Goal: Task Accomplishment & Management: Use online tool/utility

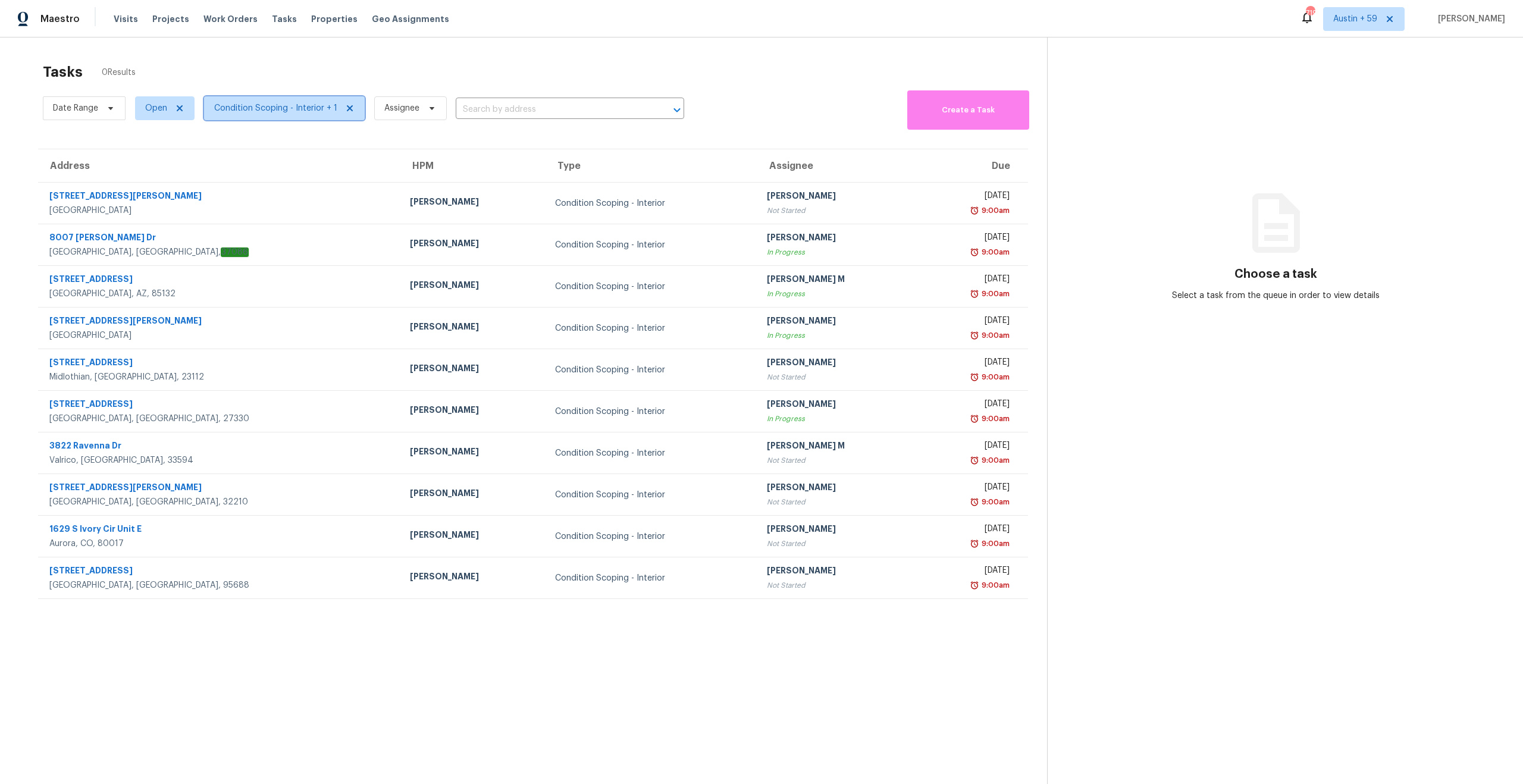
click at [254, 111] on span "Condition Scoping - Interior + 1" at bounding box center [275, 108] width 123 height 12
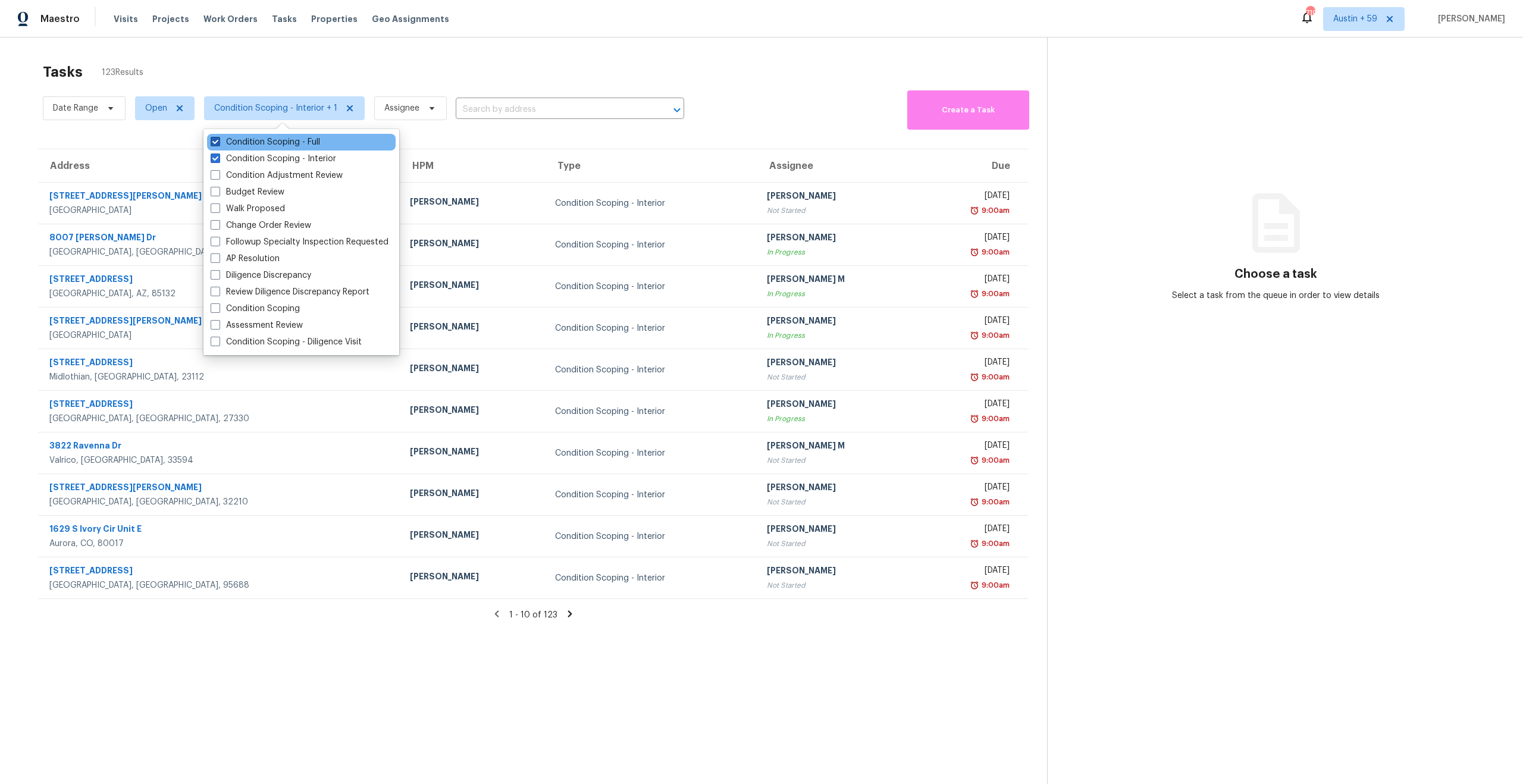
click at [253, 143] on label "Condition Scoping - Full" at bounding box center [266, 142] width 110 height 12
click at [218, 143] on input "Condition Scoping - Full" at bounding box center [215, 140] width 8 height 8
checkbox input "false"
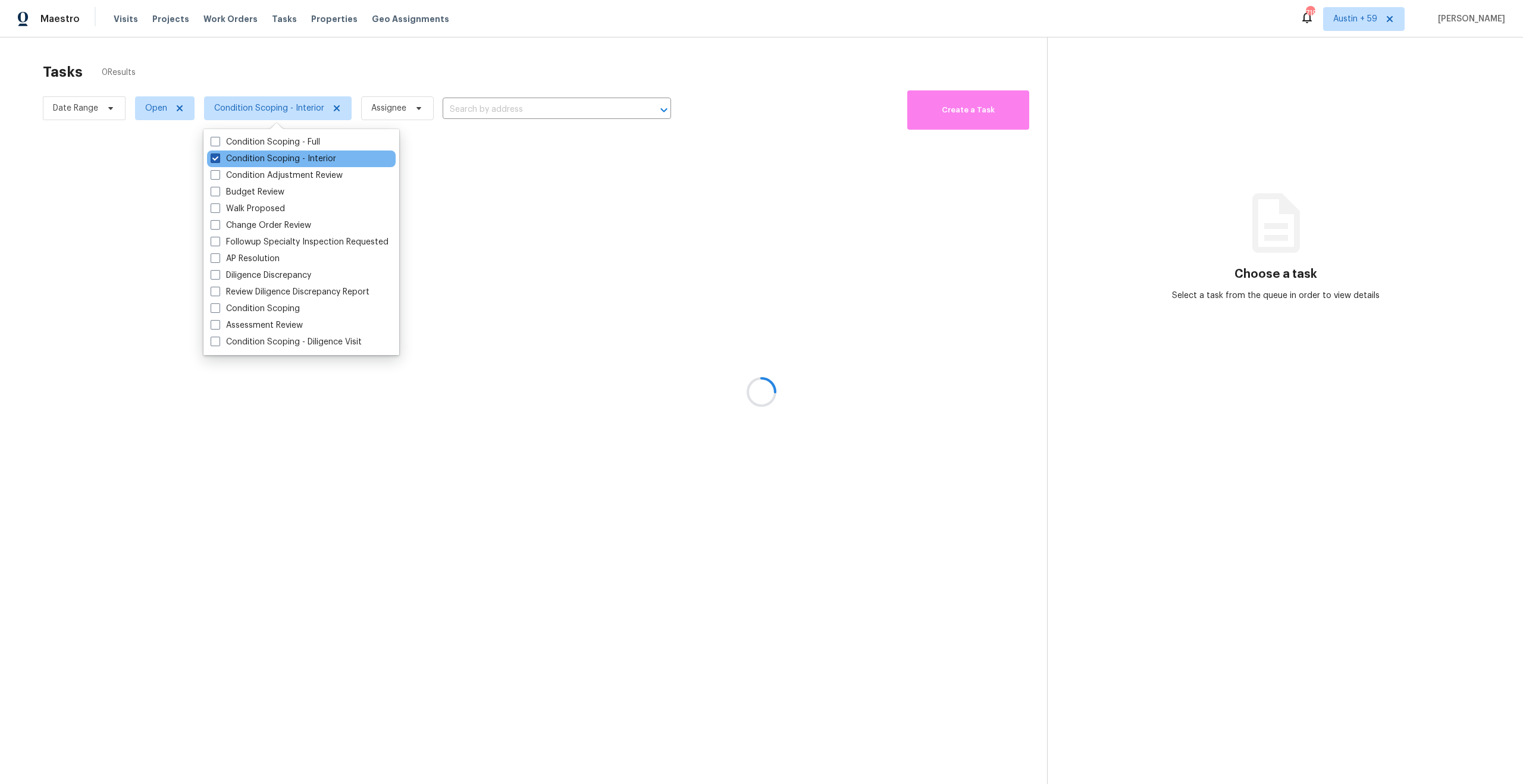
click at [254, 155] on label "Condition Scoping - Interior" at bounding box center [273, 158] width 125 height 12
click at [218, 155] on input "Condition Scoping - Interior" at bounding box center [215, 157] width 8 height 8
checkbox input "false"
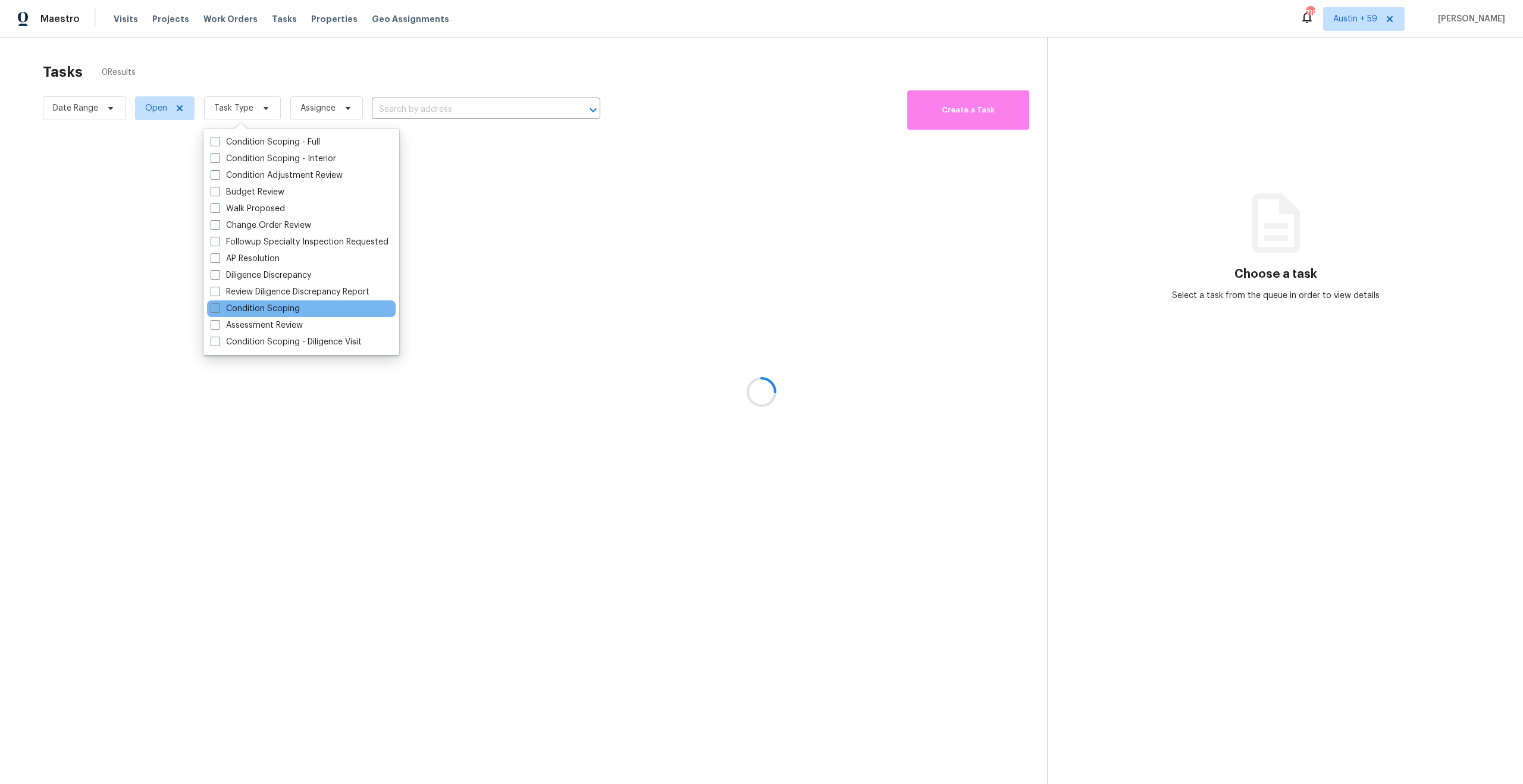
click at [277, 306] on label "Condition Scoping" at bounding box center [255, 308] width 89 height 12
click at [218, 306] on input "Condition Scoping" at bounding box center [215, 307] width 8 height 8
checkbox input "true"
click at [153, 105] on div at bounding box center [762, 392] width 1523 height 784
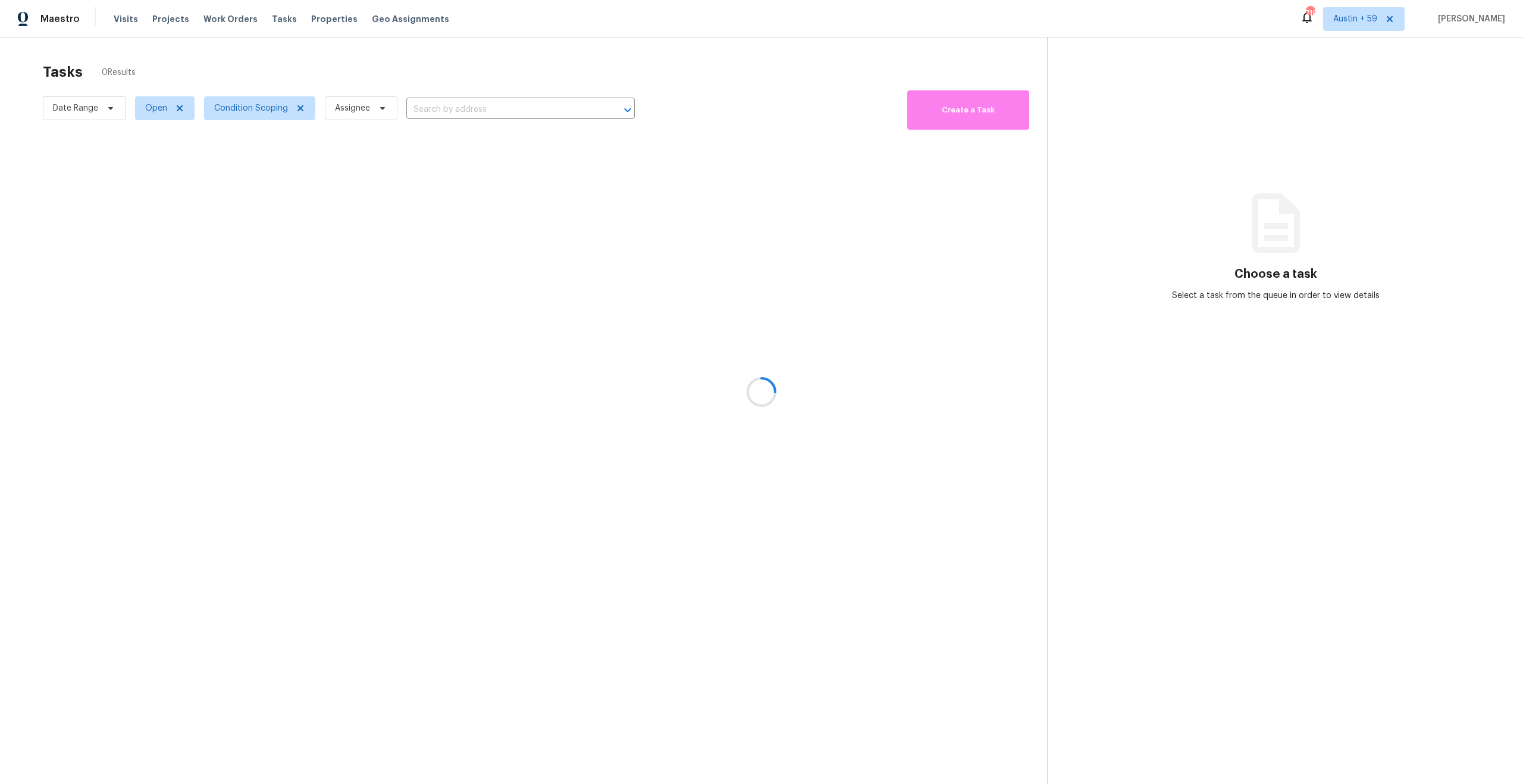
click at [153, 105] on div at bounding box center [762, 392] width 1523 height 784
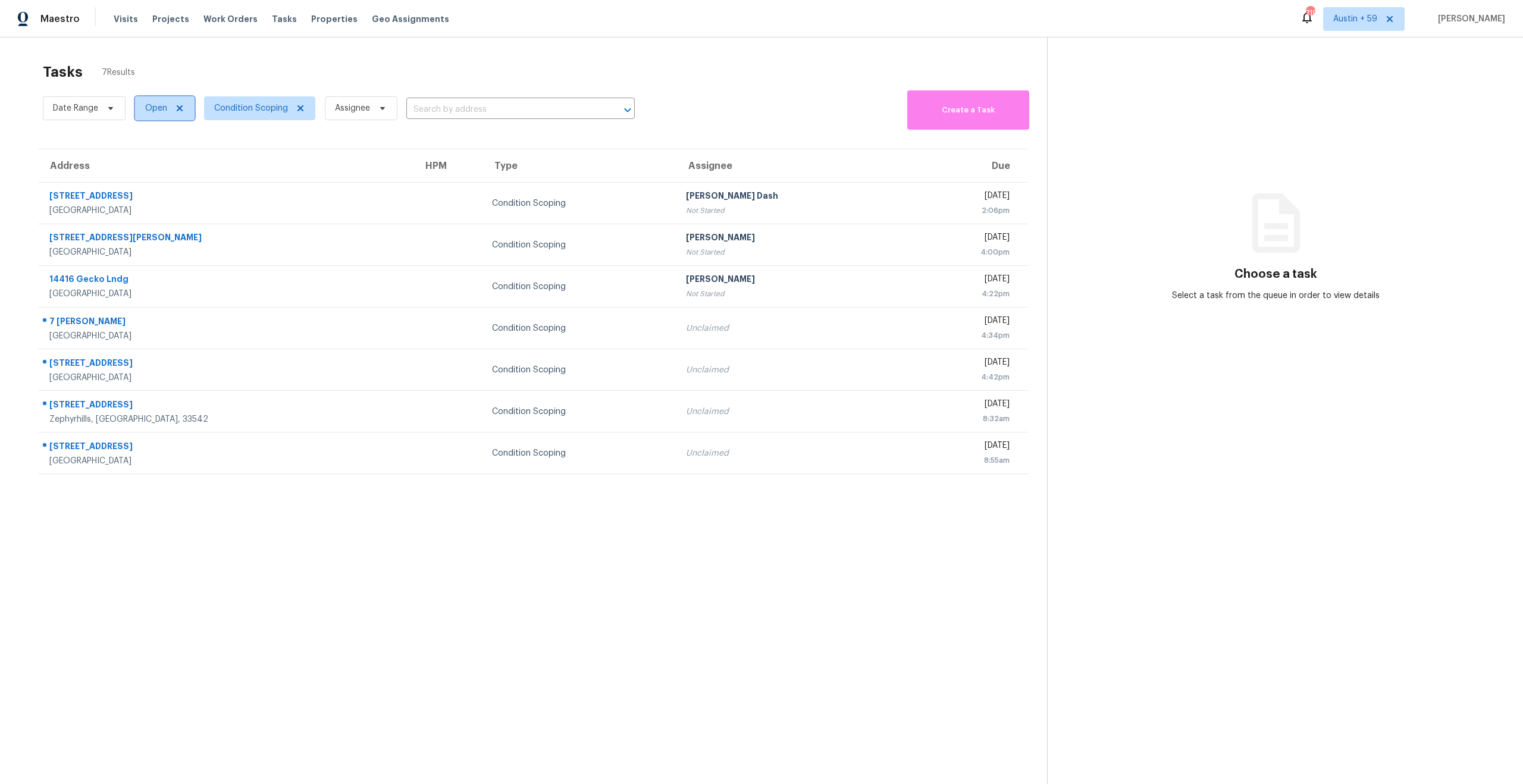
click at [155, 112] on span "Open" at bounding box center [156, 108] width 22 height 12
click at [165, 161] on label "Closed" at bounding box center [162, 158] width 43 height 12
click at [149, 161] on input "Closed" at bounding box center [145, 157] width 8 height 8
checkbox input "true"
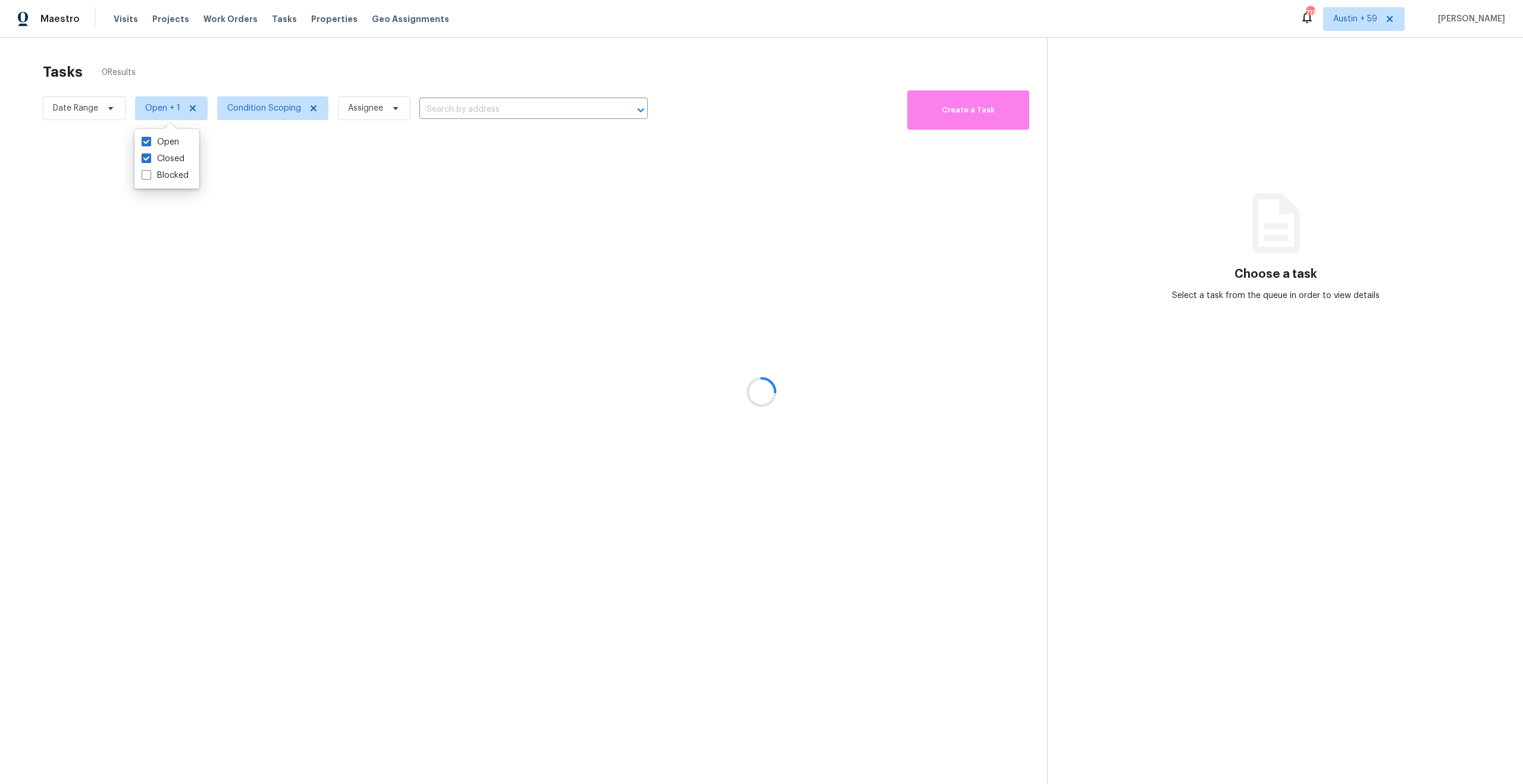
click at [96, 107] on div at bounding box center [762, 392] width 1523 height 784
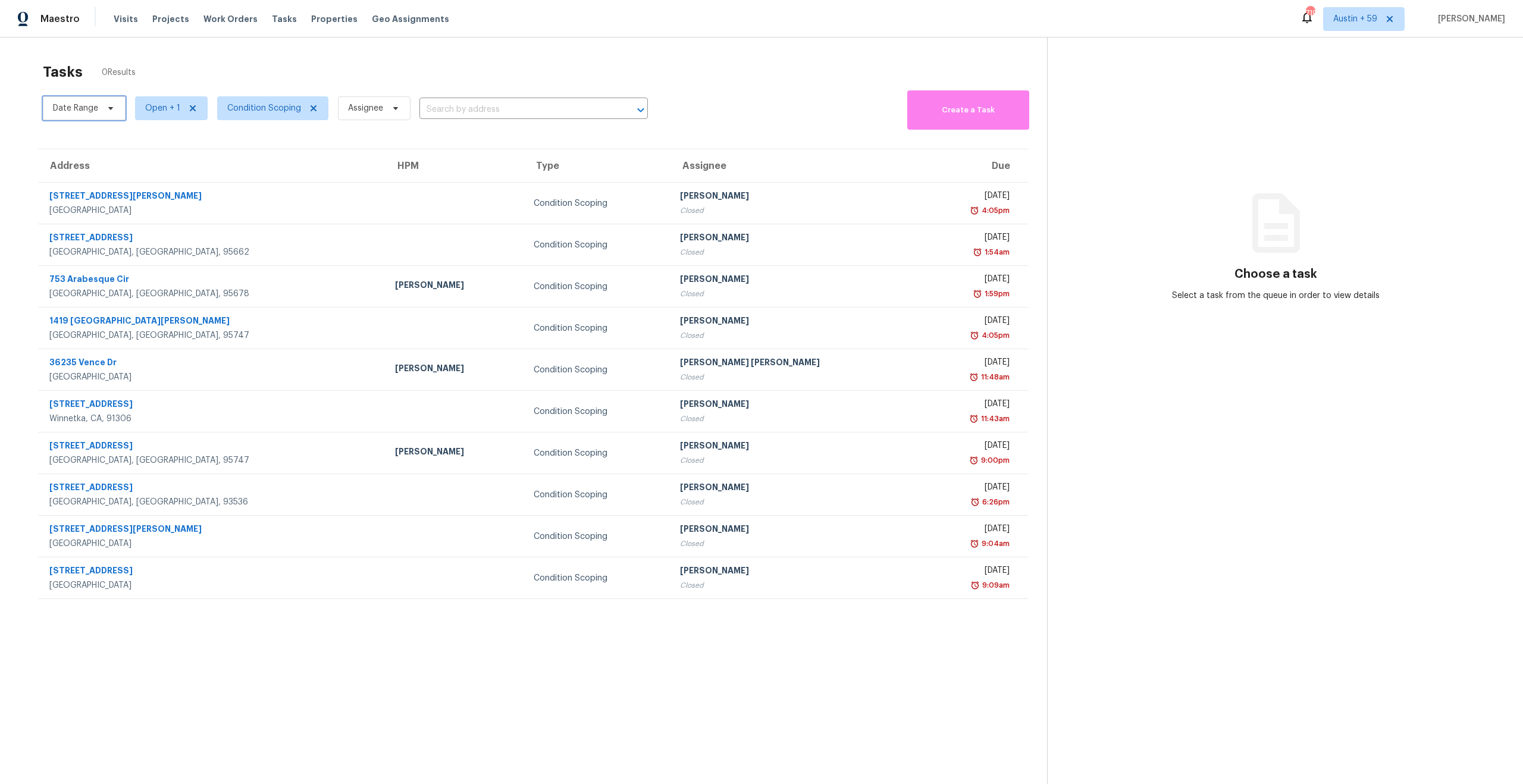
click at [96, 107] on span "Date Range" at bounding box center [76, 108] width 45 height 12
click at [91, 151] on input "text" at bounding box center [108, 148] width 117 height 23
select select "9"
select select "2025"
select select "10"
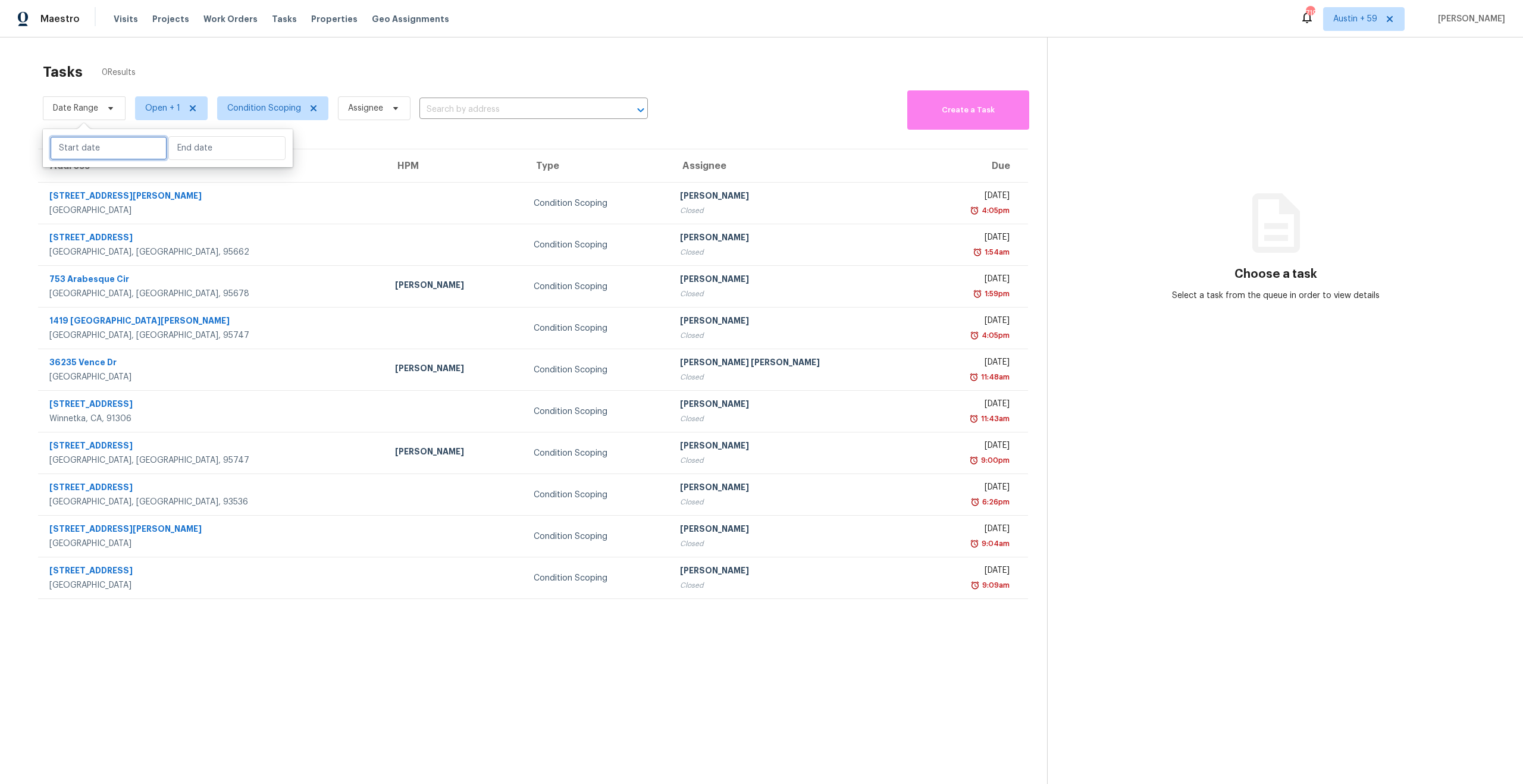
select select "2025"
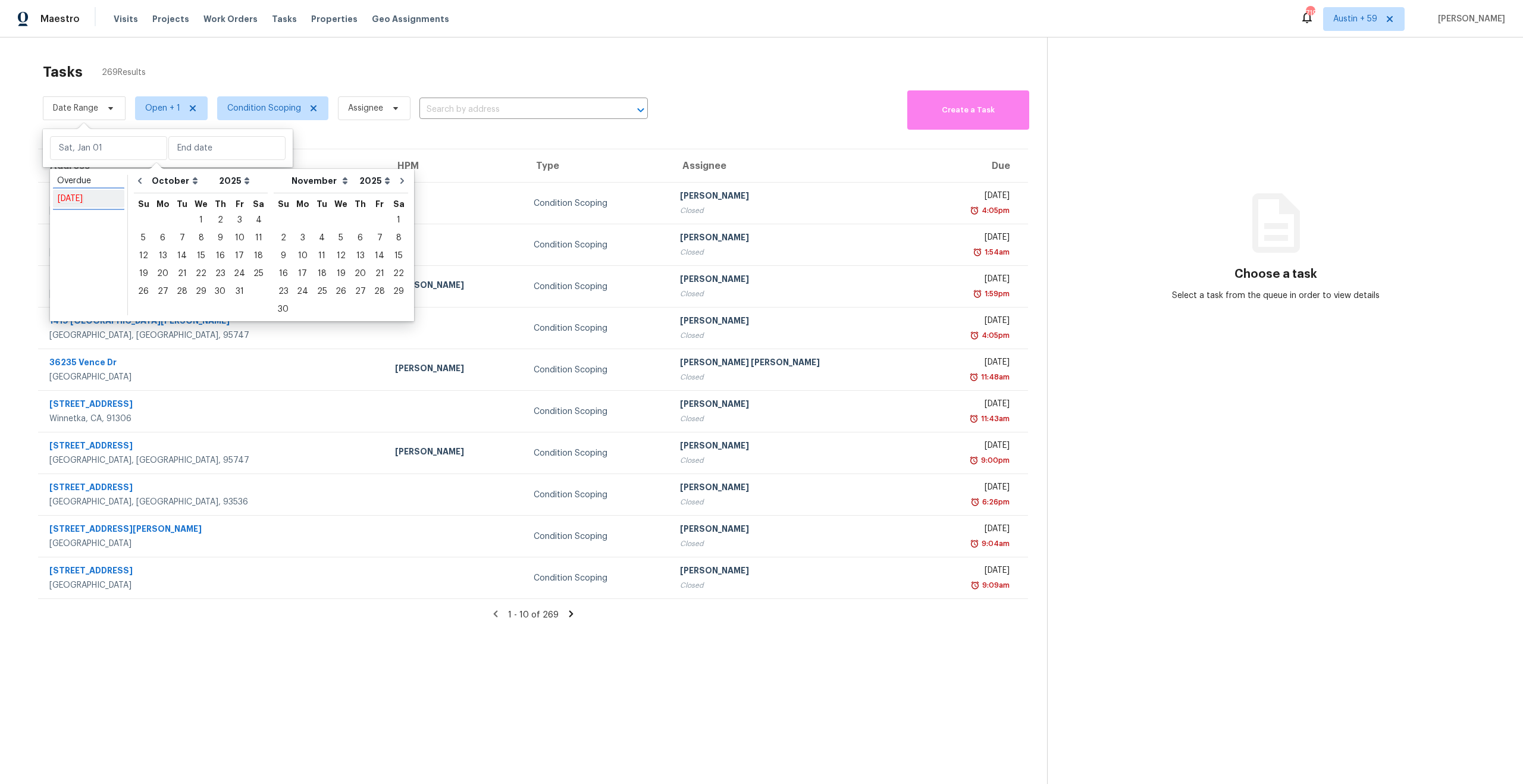
click at [66, 195] on em "[DATE]" at bounding box center [70, 199] width 26 height 10
type input "[DATE]"
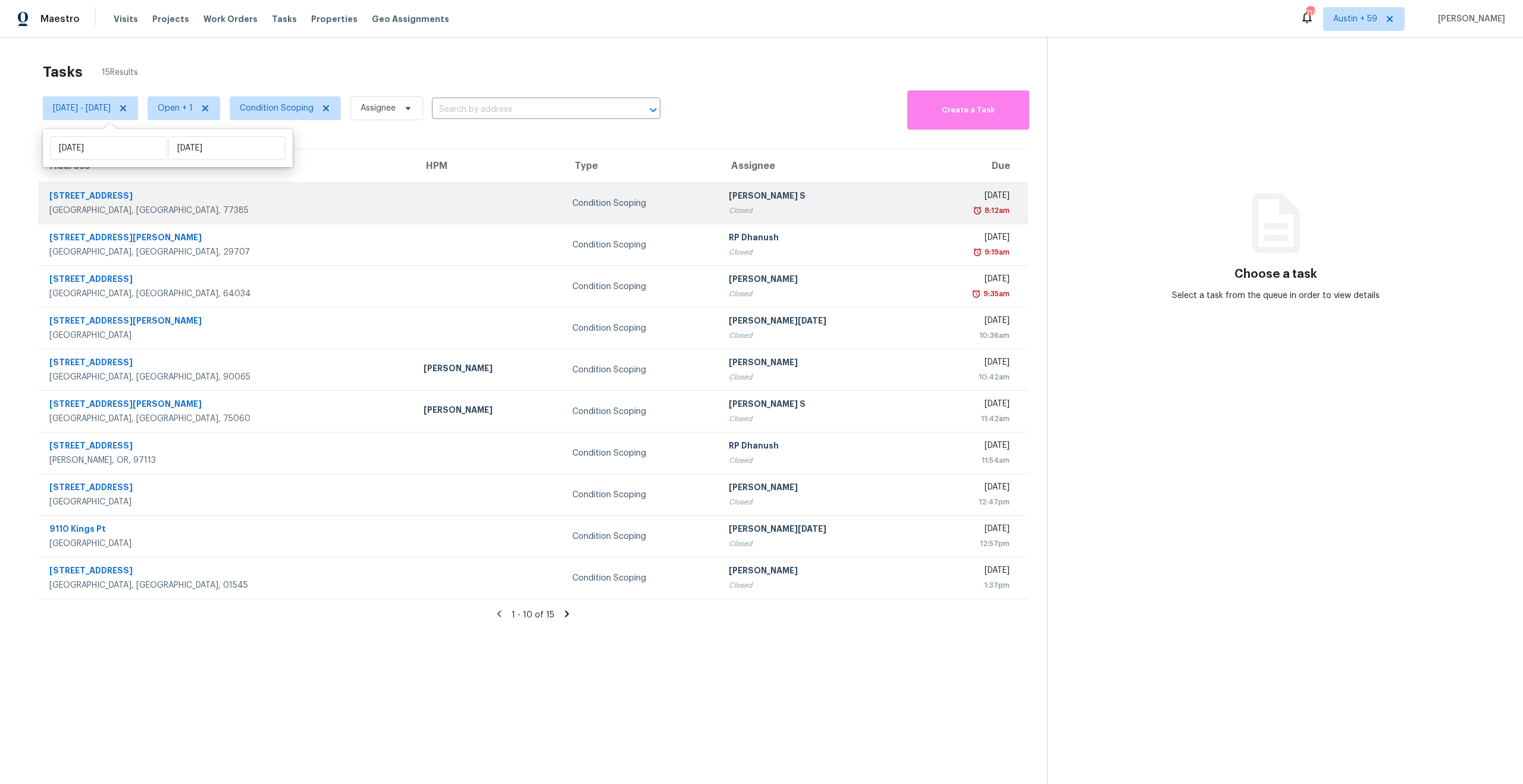
click at [728, 203] on div "[PERSON_NAME] S" at bounding box center [817, 197] width 178 height 15
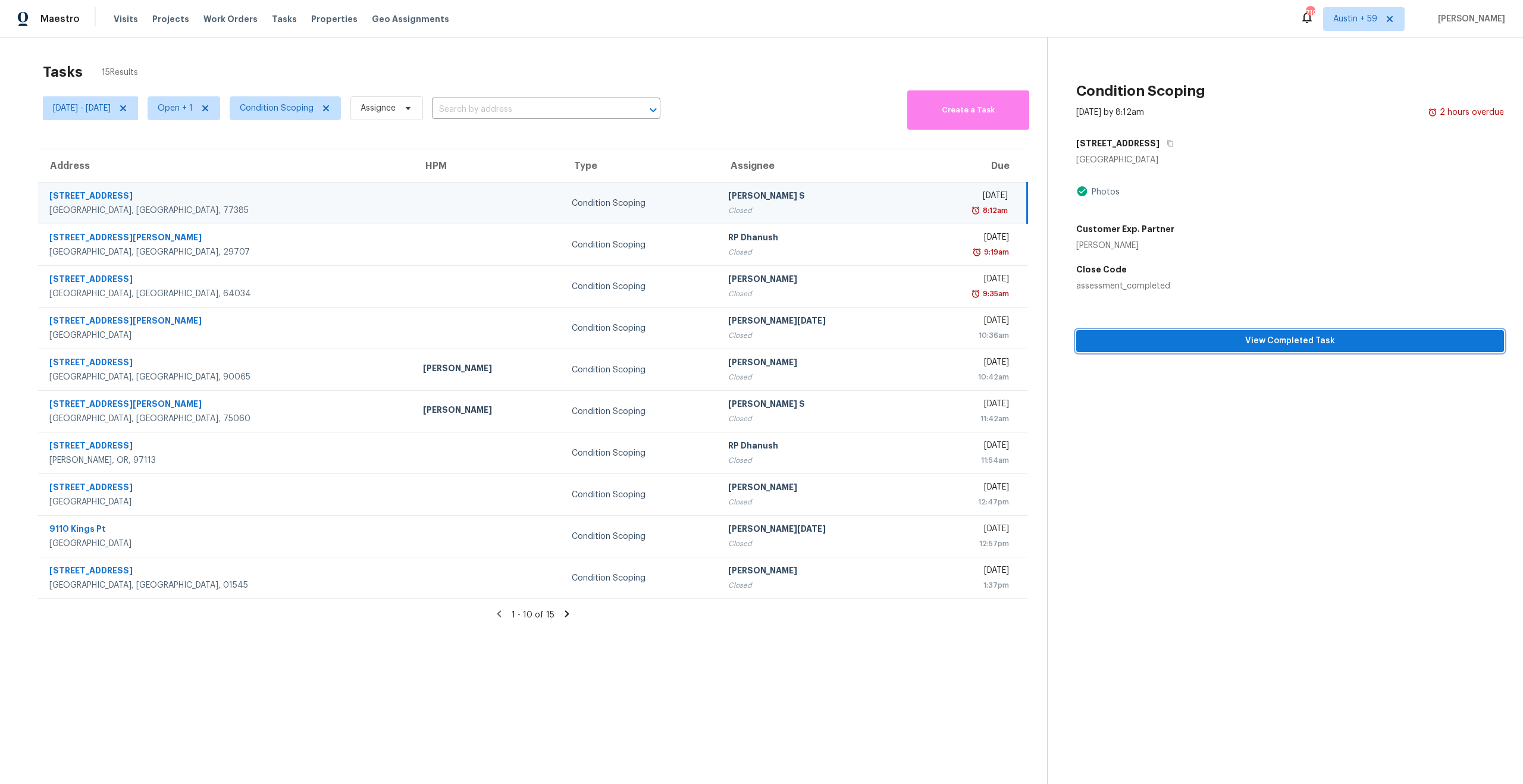
click at [1324, 342] on span "View Completed Task" at bounding box center [1290, 341] width 409 height 15
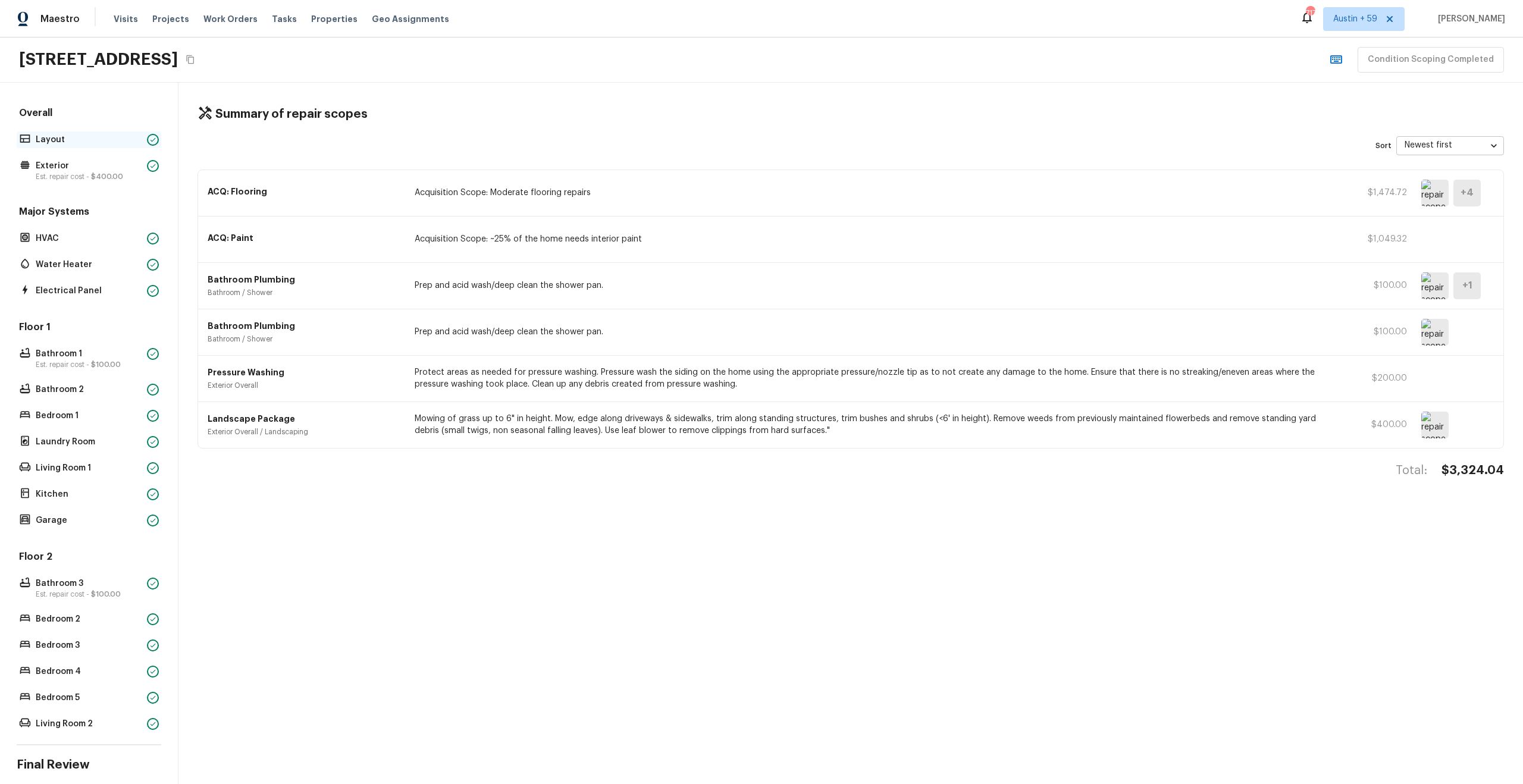
click at [99, 144] on p "Layout" at bounding box center [89, 140] width 107 height 12
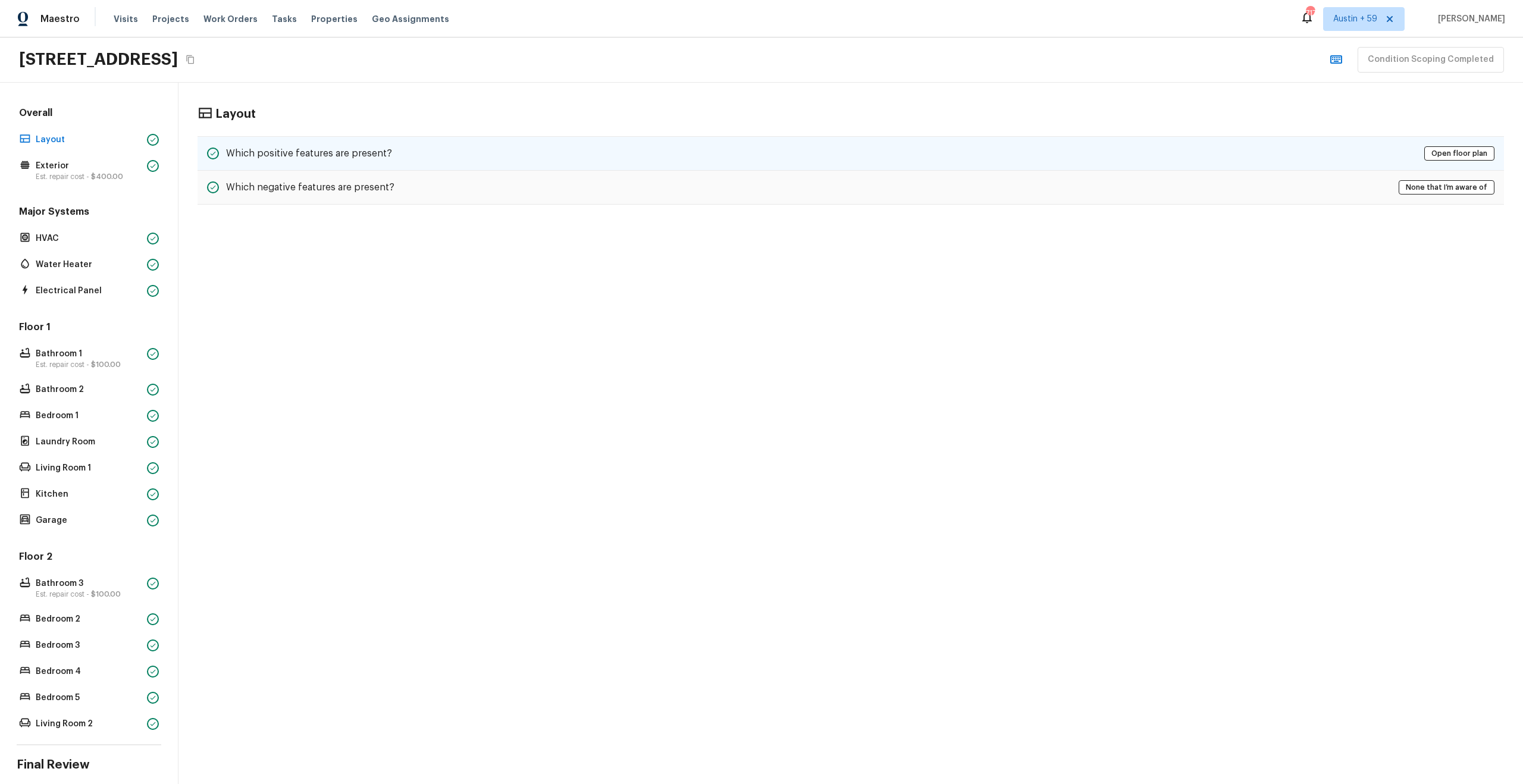
click at [279, 163] on div "Which positive features are present? Open floor plan" at bounding box center [851, 153] width 1307 height 35
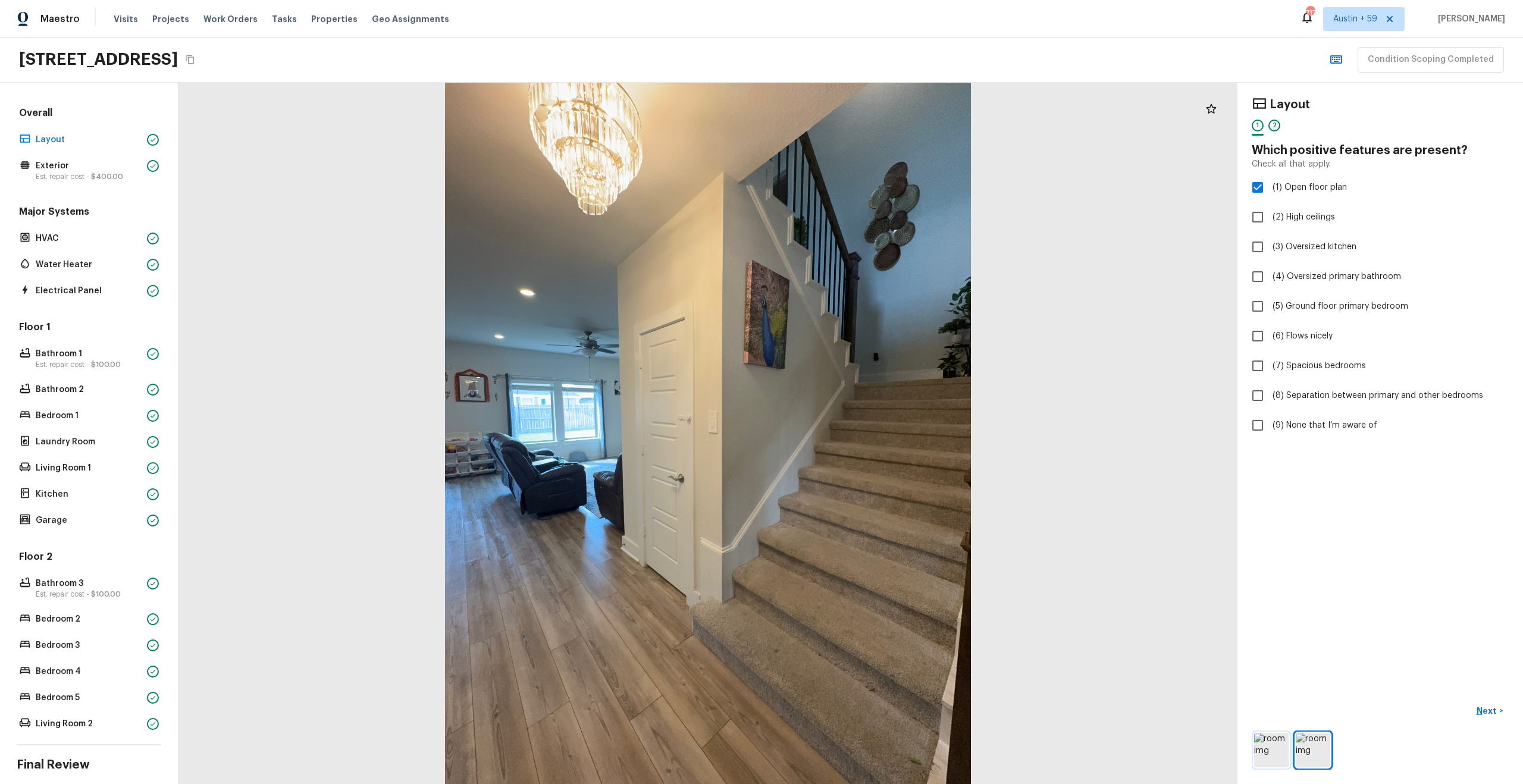
click at [1266, 751] on img at bounding box center [1271, 750] width 35 height 35
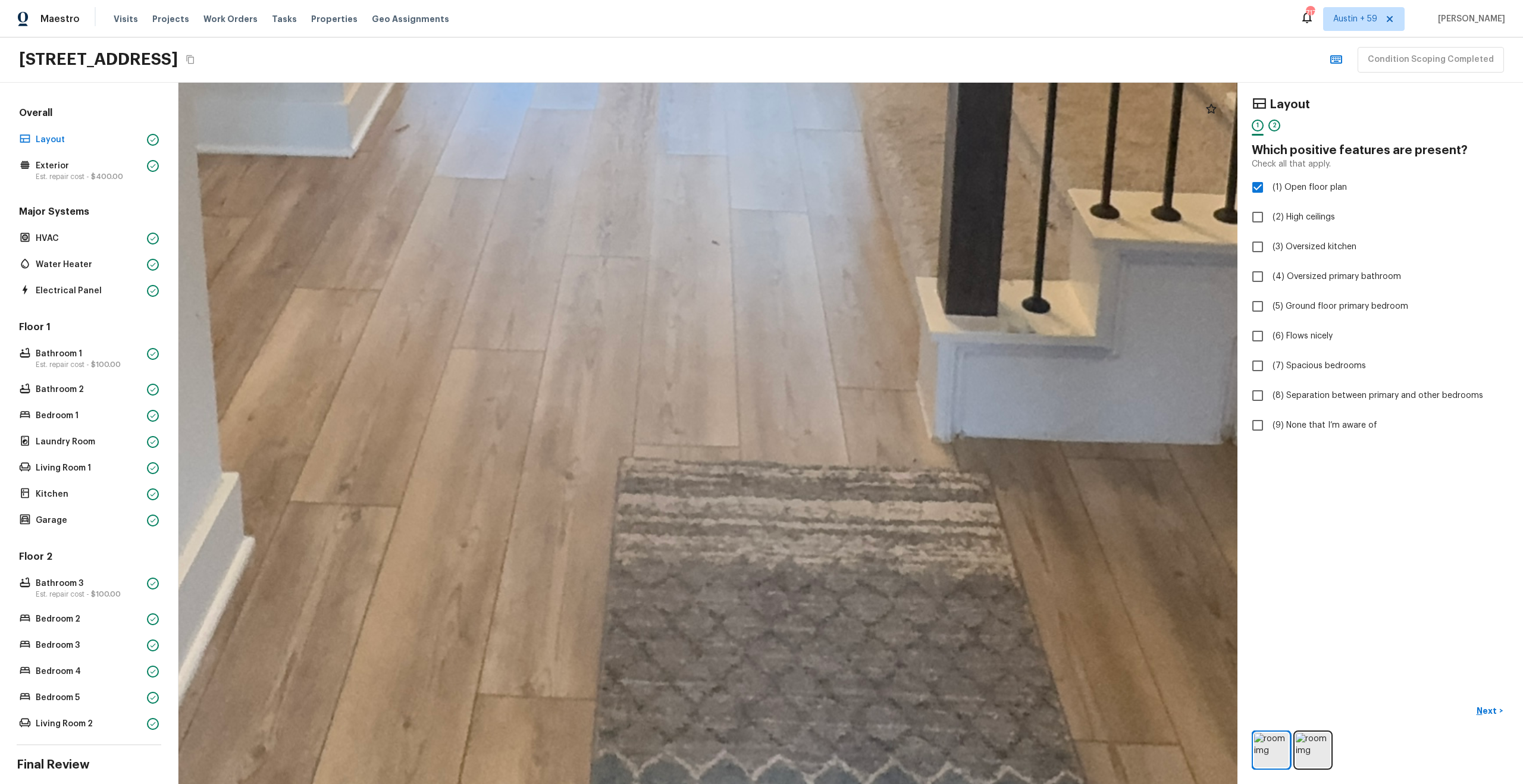
drag, startPoint x: 731, startPoint y: 574, endPoint x: 711, endPoint y: 777, distance: 204.0
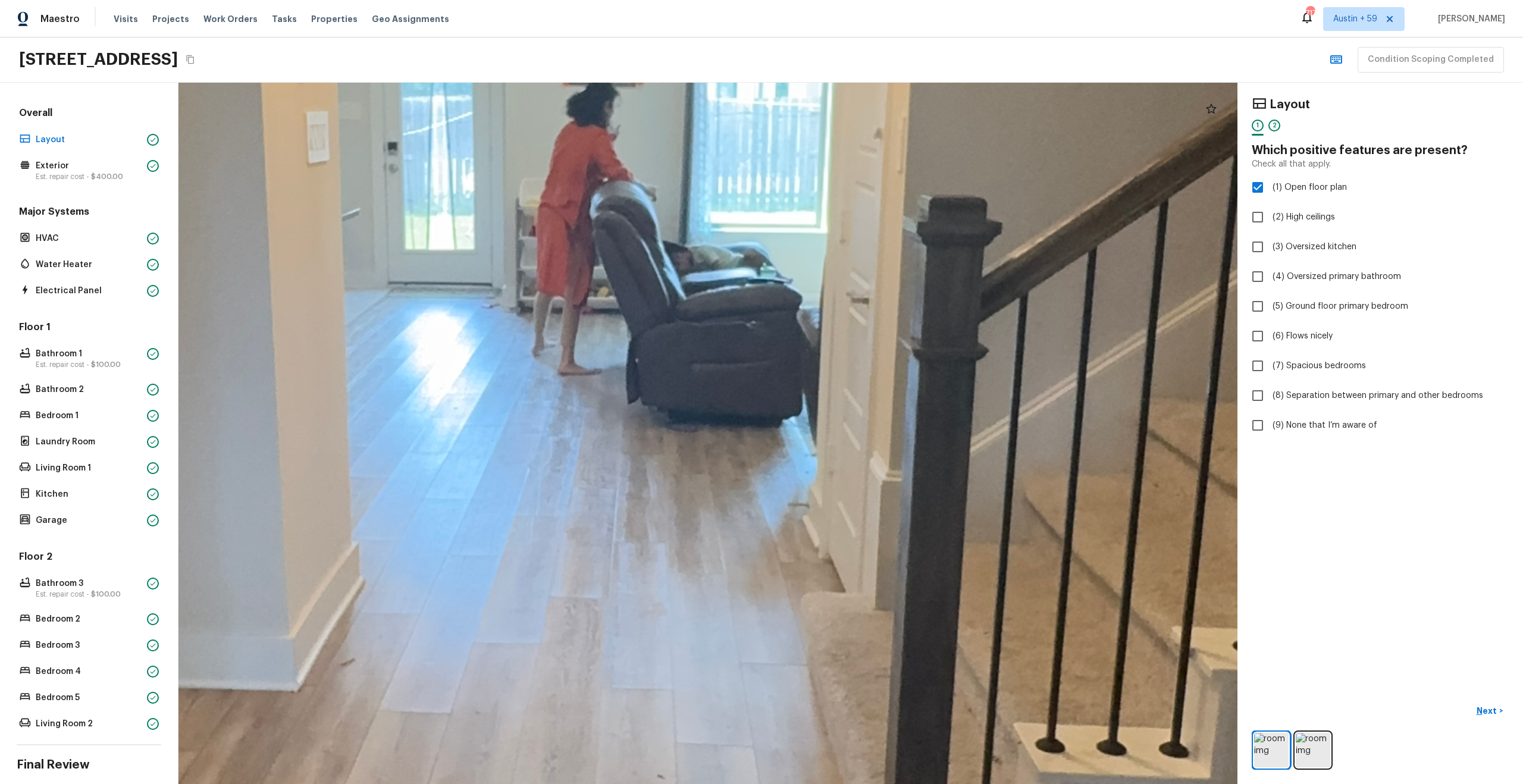
drag, startPoint x: 771, startPoint y: 460, endPoint x: 742, endPoint y: 750, distance: 291.4
click at [743, 748] on div at bounding box center [561, 421] width 5318 height 3522
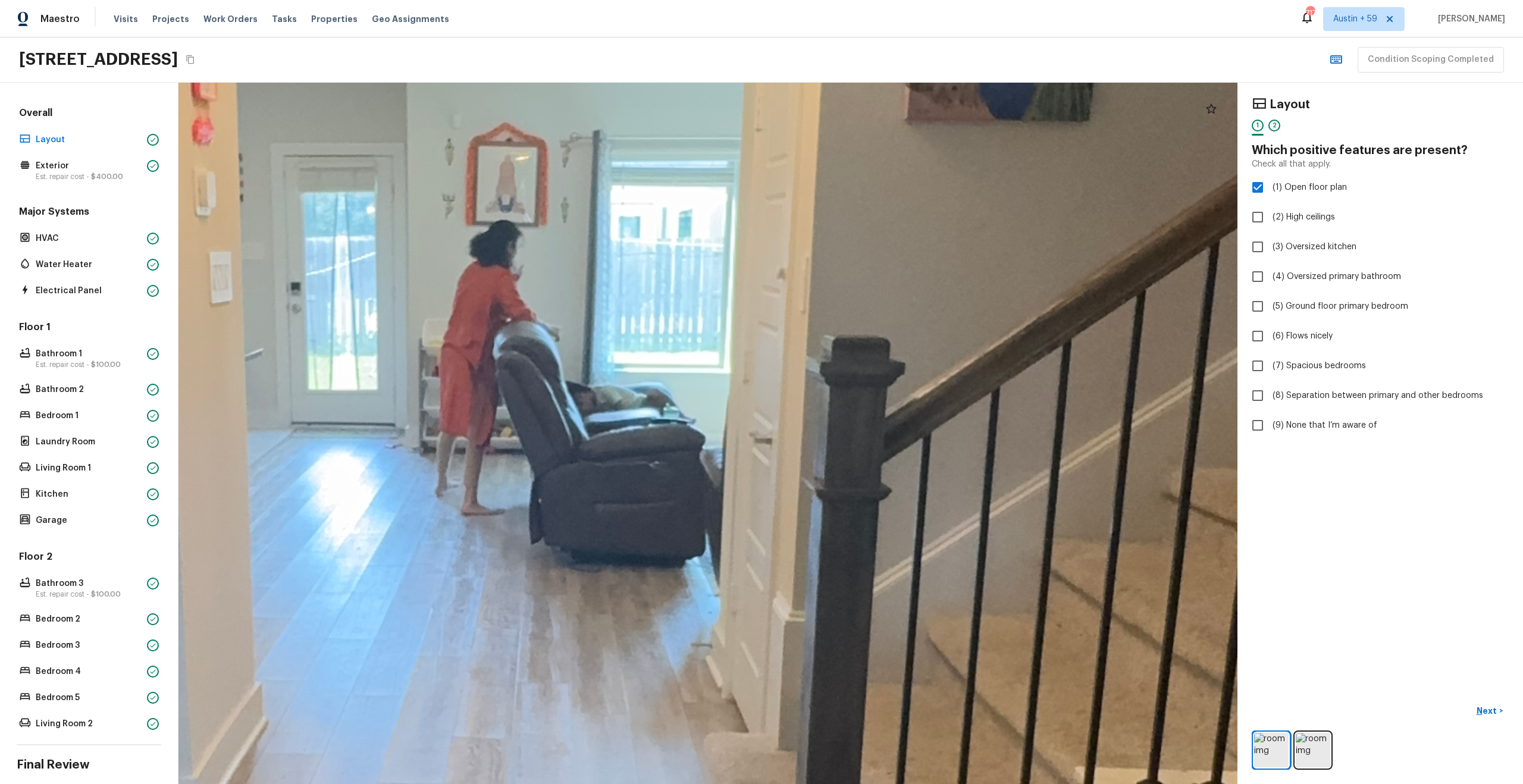
drag, startPoint x: 759, startPoint y: 536, endPoint x: 737, endPoint y: 430, distance: 108.3
click at [737, 430] on div at bounding box center [464, 561] width 5318 height 3522
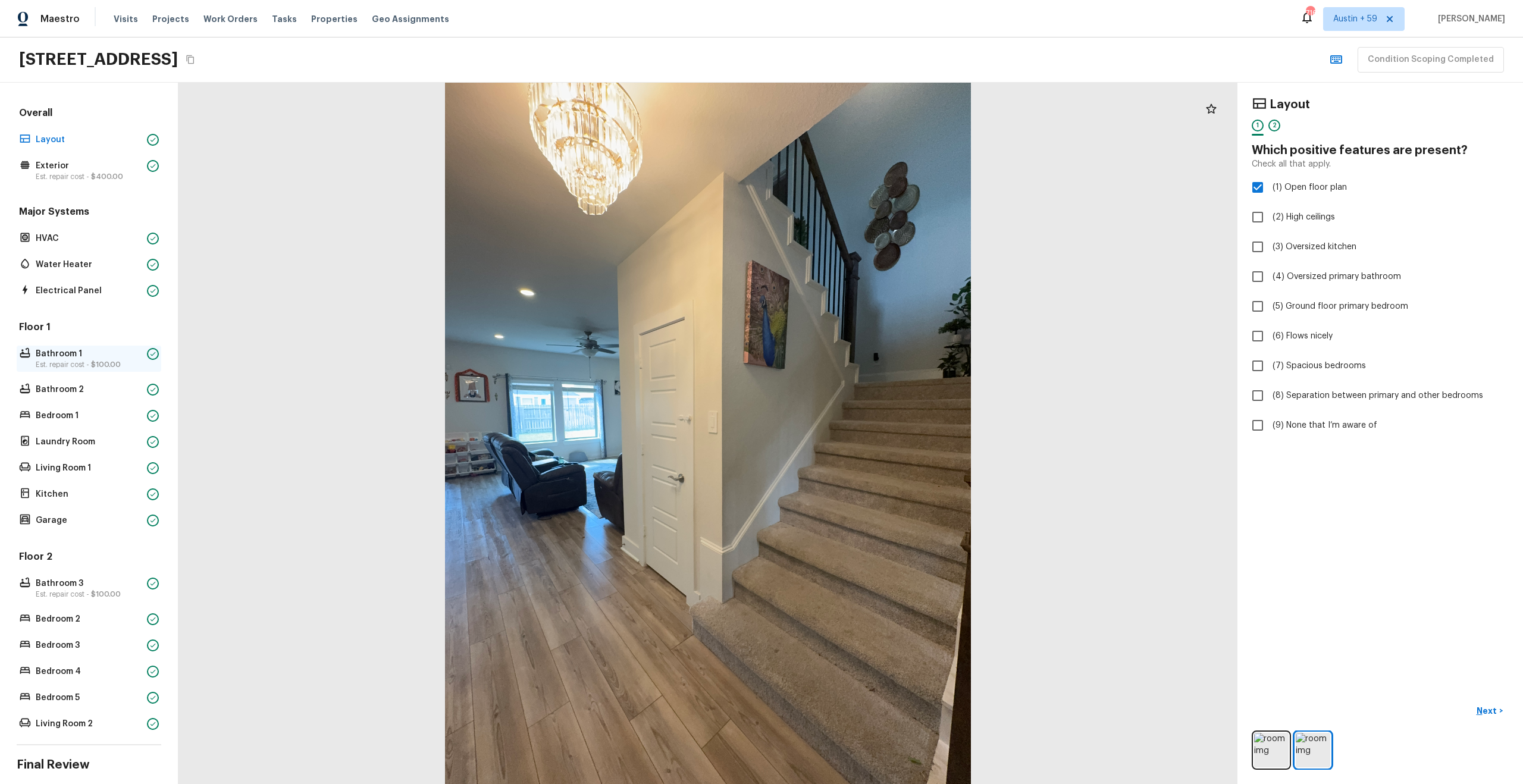
scroll to position [79, 0]
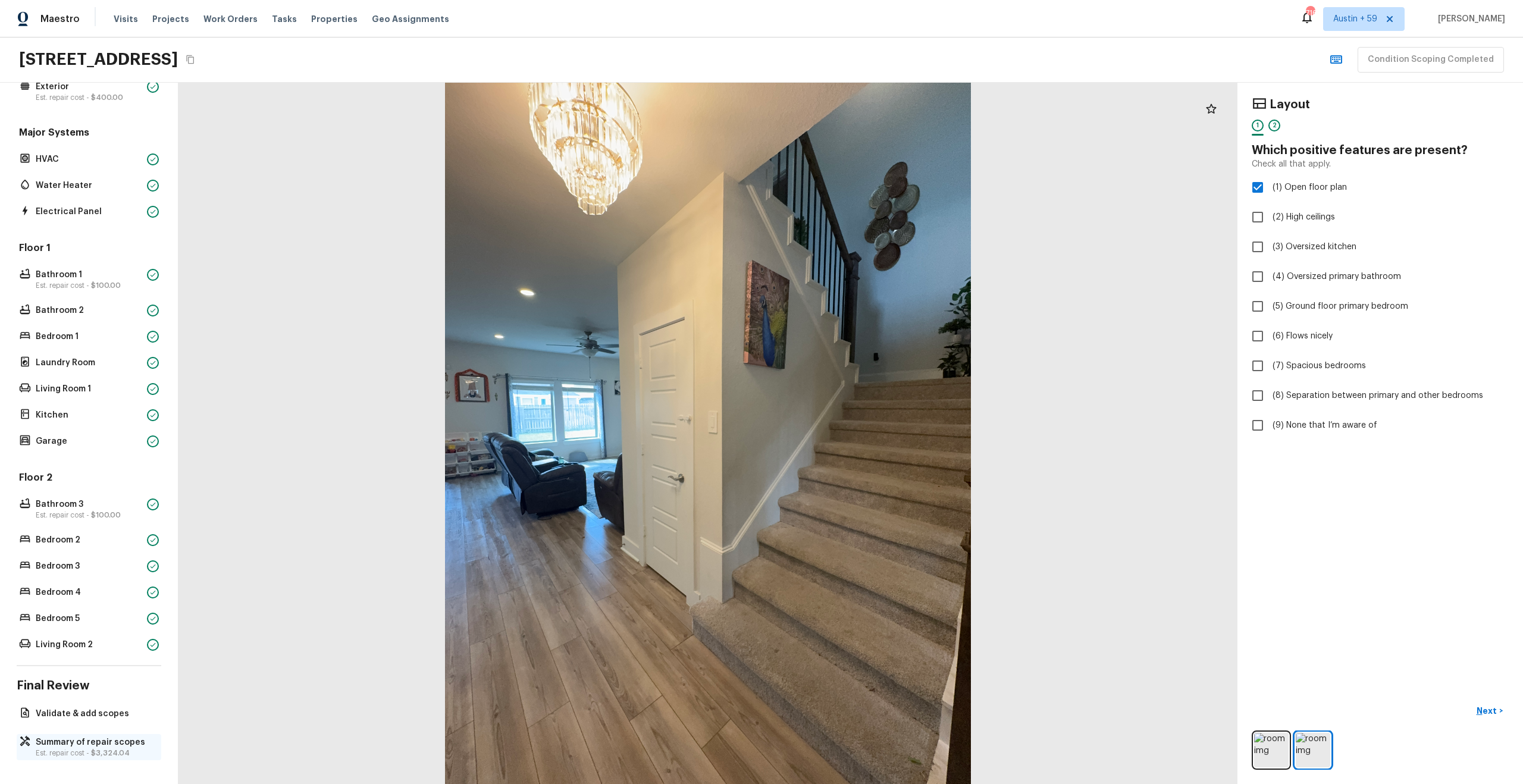
click at [59, 748] on p "Est. repair cost - $3,324.04" at bounding box center [94, 753] width 119 height 10
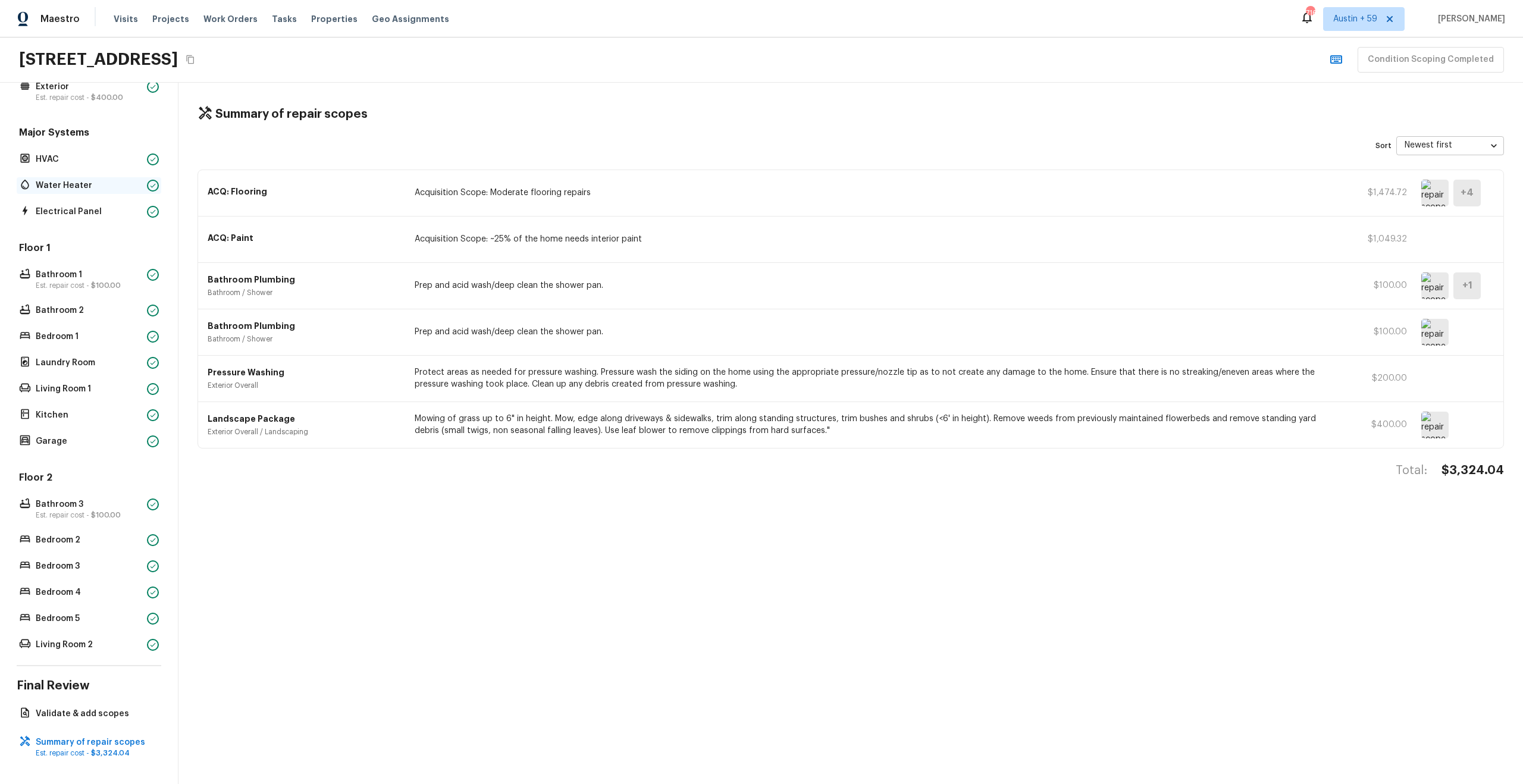
scroll to position [0, 0]
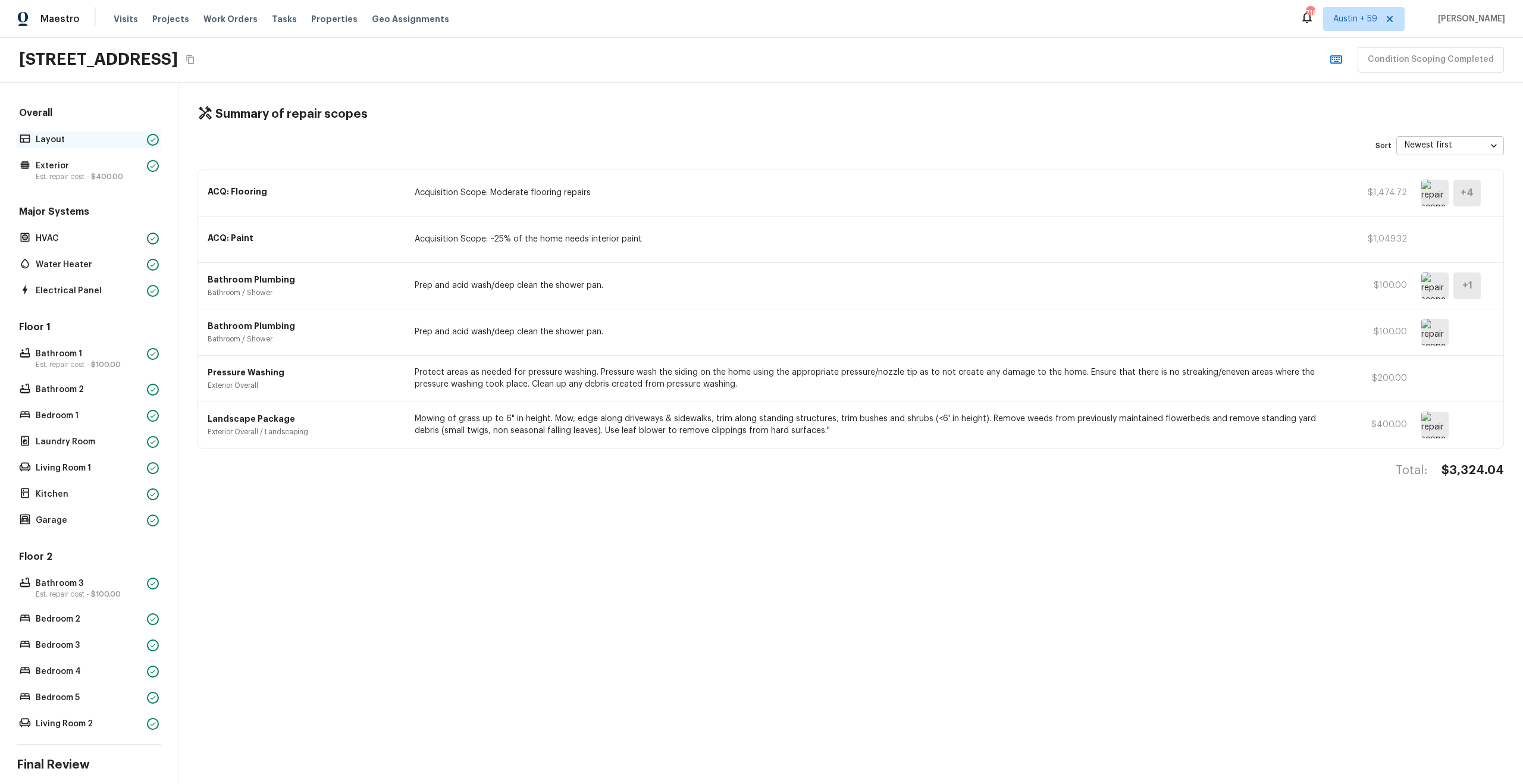
click at [107, 143] on p "Layout" at bounding box center [89, 140] width 107 height 12
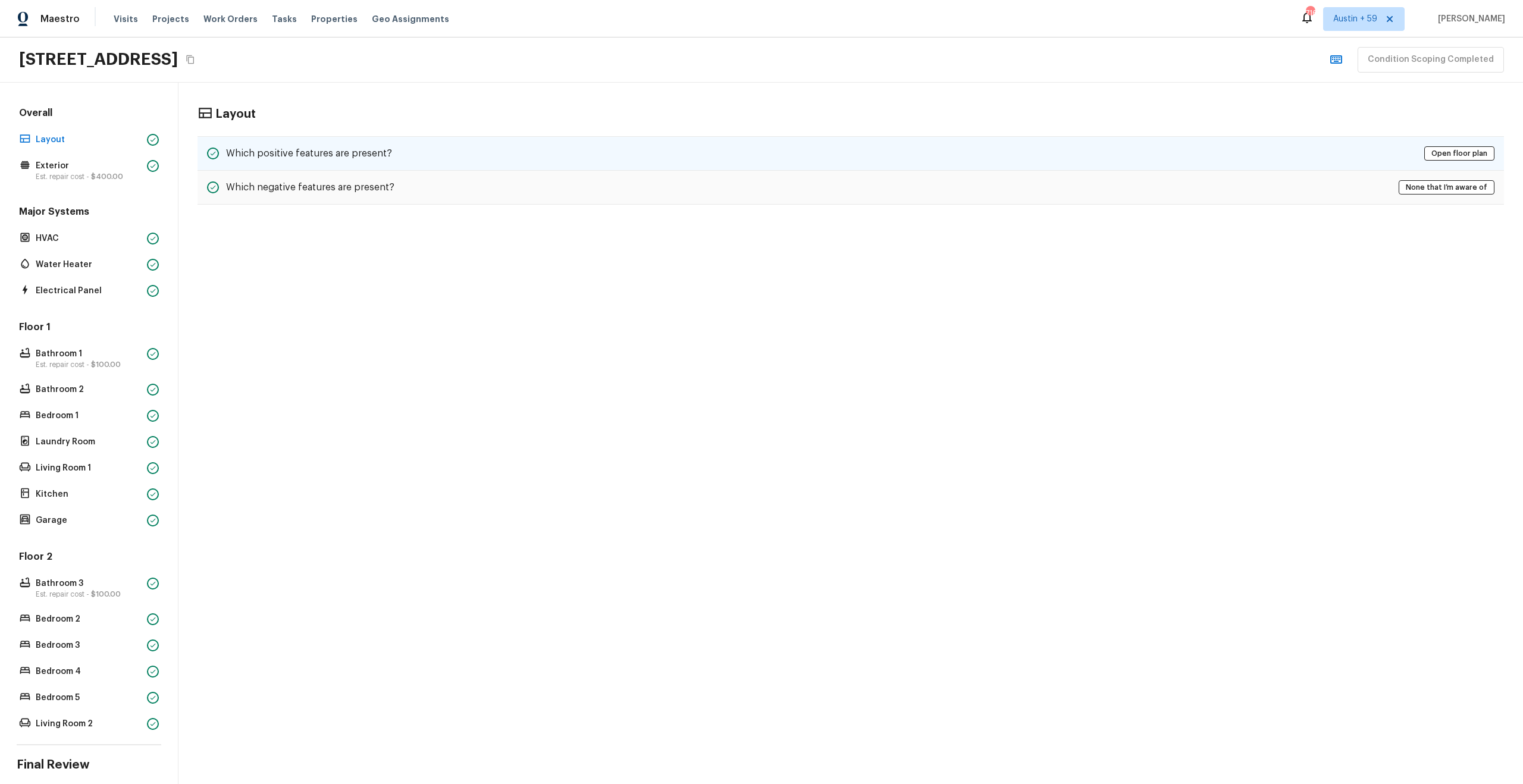
click at [376, 152] on h5 "Which positive features are present?" at bounding box center [309, 153] width 166 height 13
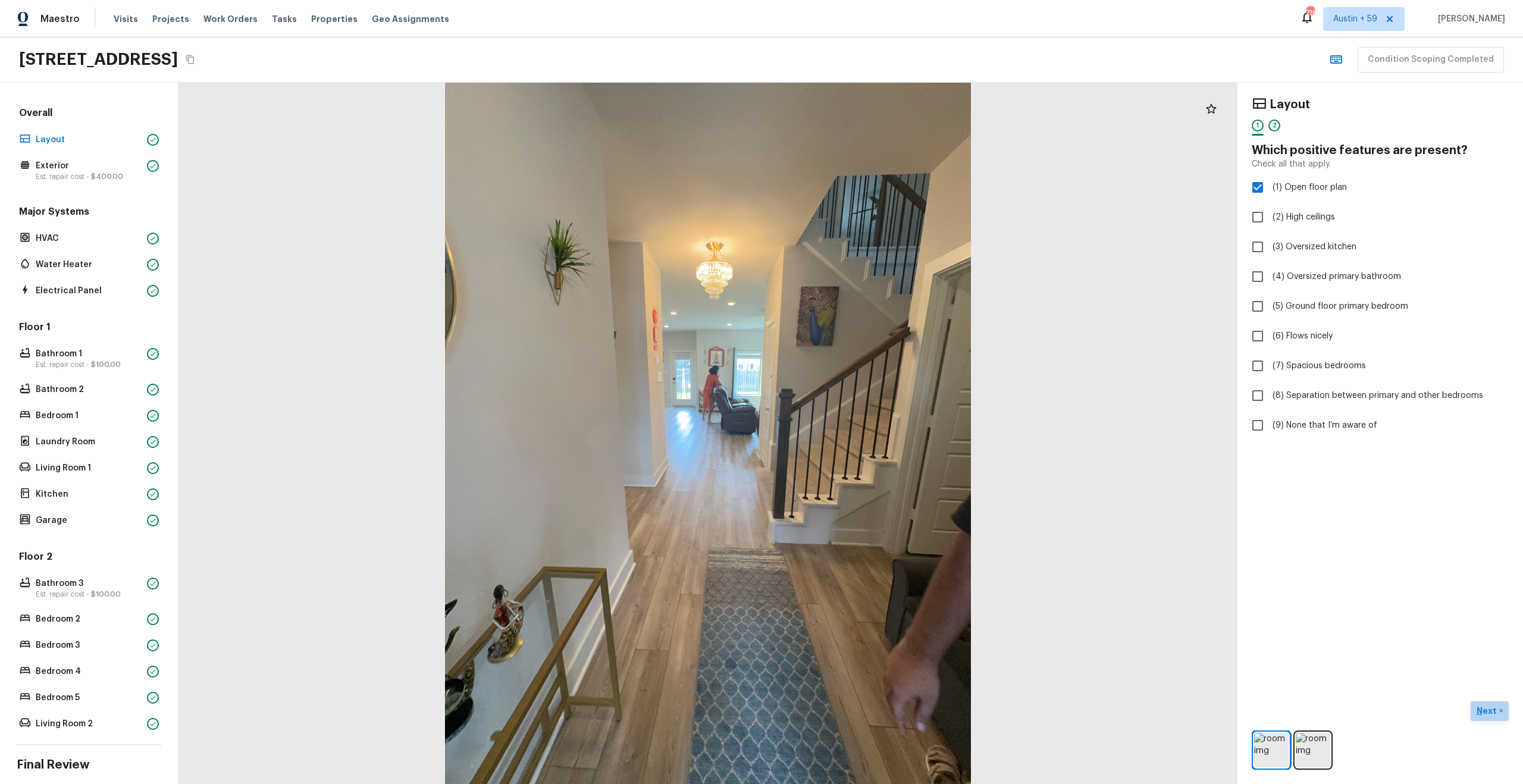
click at [1481, 706] on p "Next" at bounding box center [1487, 711] width 23 height 12
click at [1451, 708] on p "Next ( Exterior )" at bounding box center [1471, 711] width 58 height 12
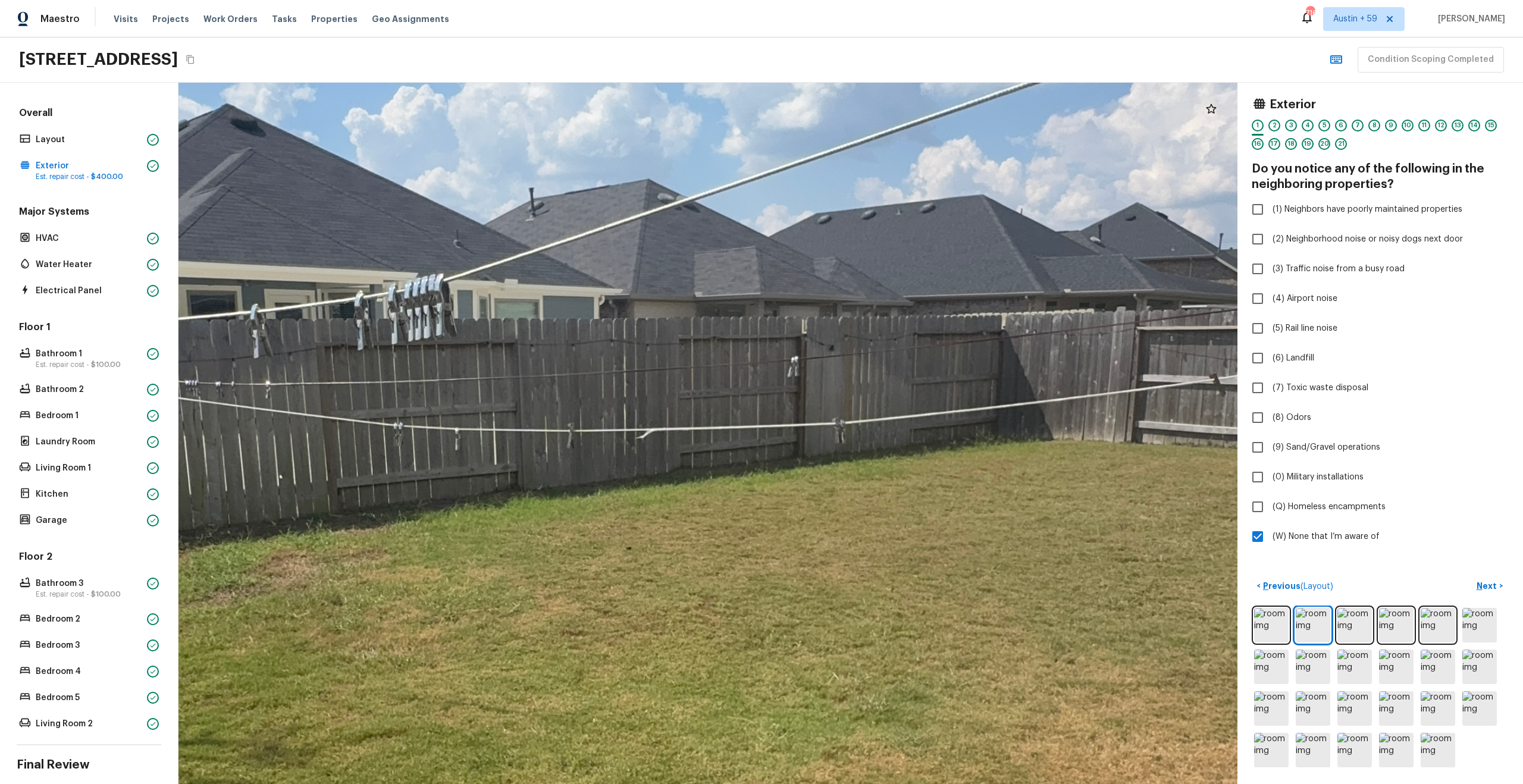
drag, startPoint x: 774, startPoint y: 385, endPoint x: 1064, endPoint y: 385, distance: 290.0
click at [1064, 385] on div at bounding box center [629, 564] width 3979 height 2635
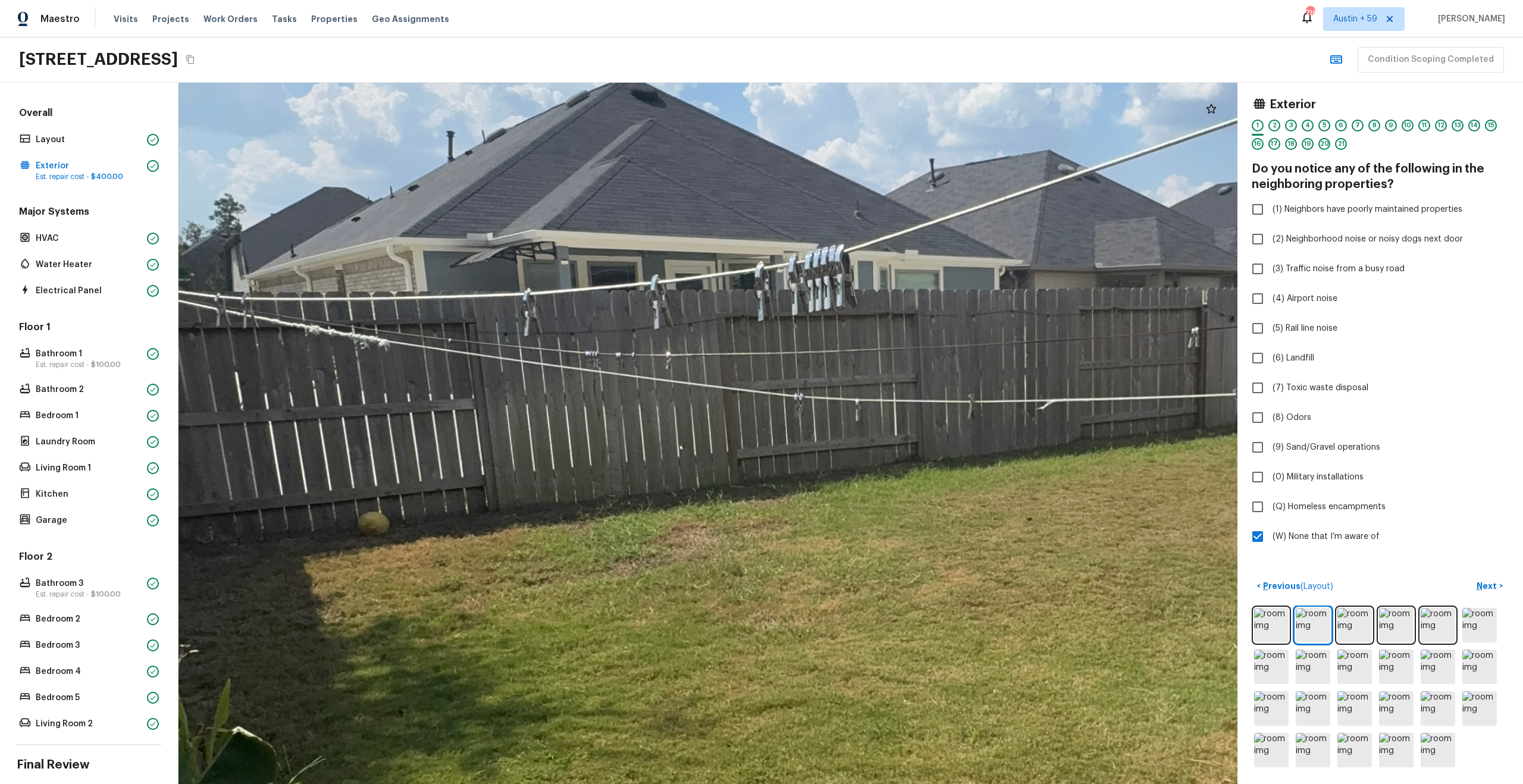
drag, startPoint x: 770, startPoint y: 399, endPoint x: 1085, endPoint y: 369, distance: 316.4
click at [1085, 369] on div at bounding box center [1030, 535] width 3979 height 2635
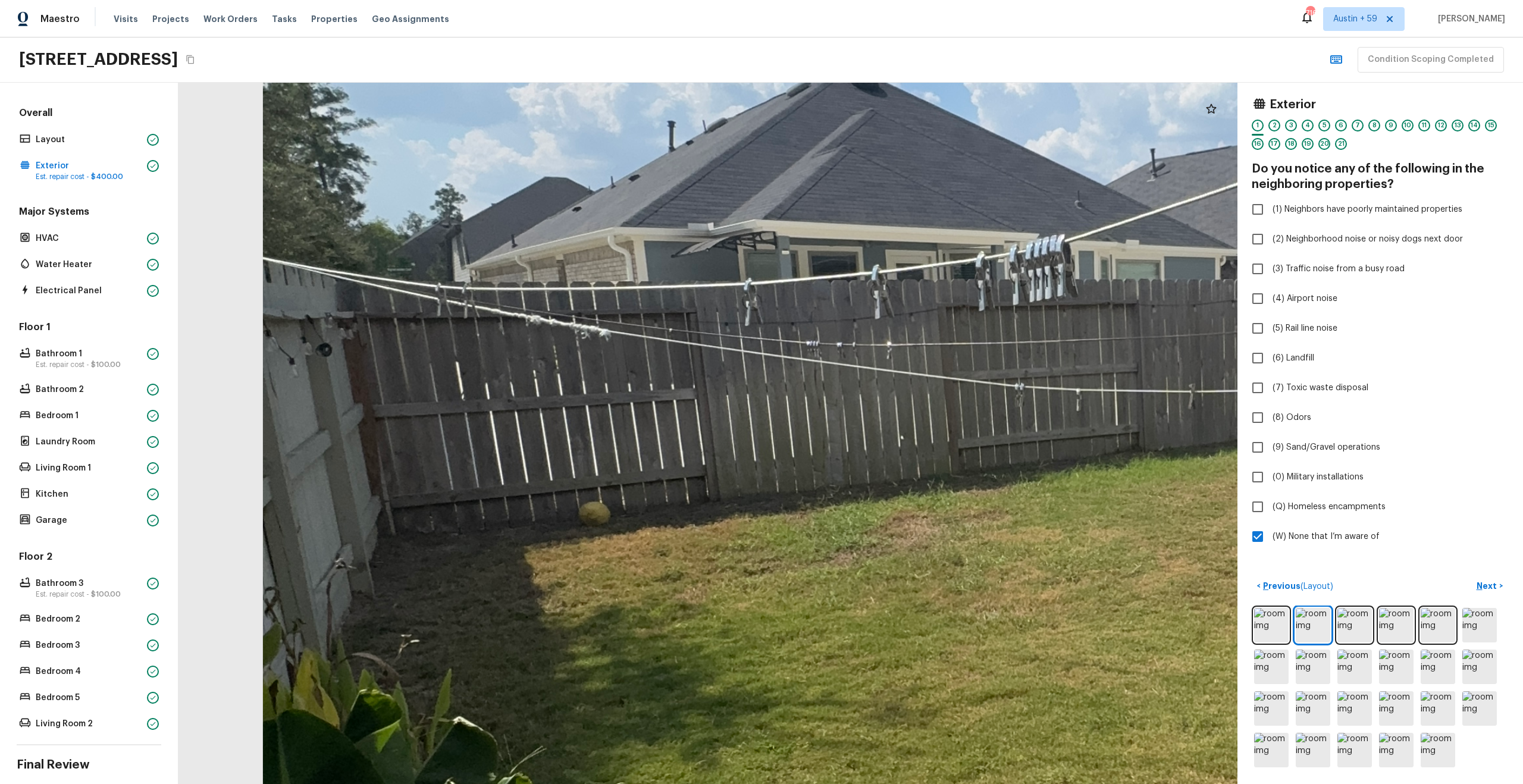
drag, startPoint x: 824, startPoint y: 371, endPoint x: 1048, endPoint y: 356, distance: 224.5
click at [1048, 356] on div at bounding box center [1250, 525] width 3979 height 2635
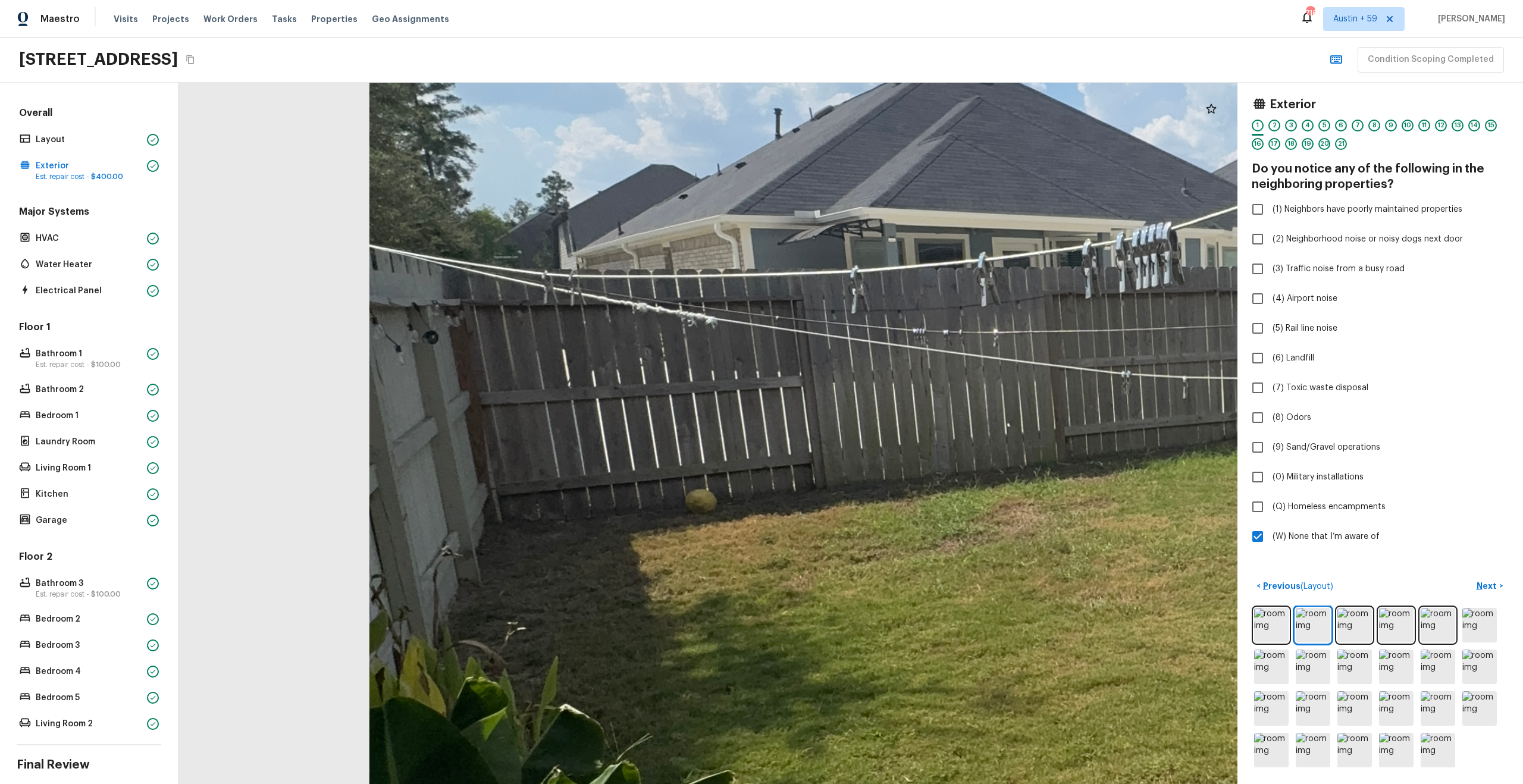
drag, startPoint x: 756, startPoint y: 392, endPoint x: 669, endPoint y: 439, distance: 98.9
click at [672, 439] on div at bounding box center [1357, 513] width 3979 height 2635
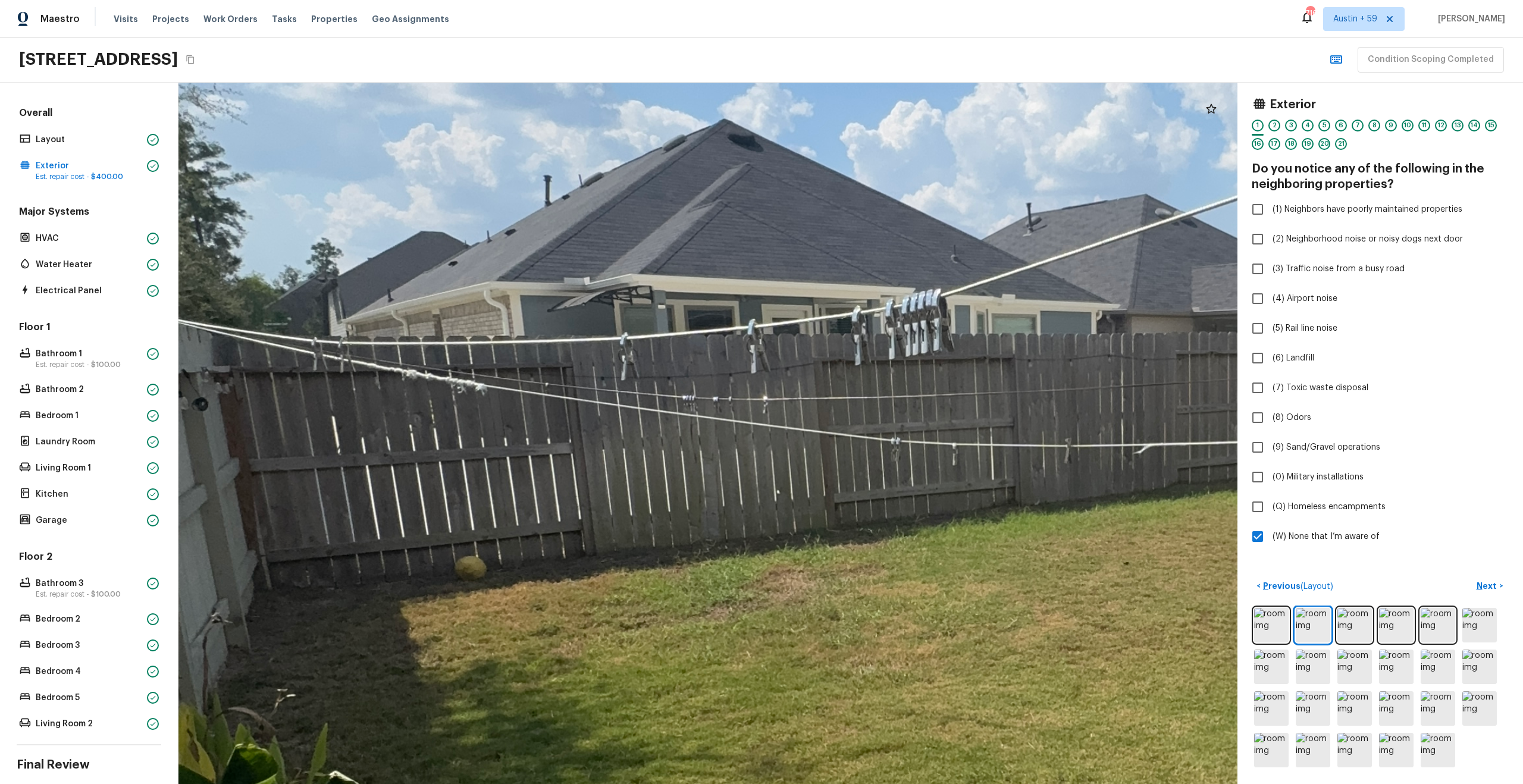
drag, startPoint x: 836, startPoint y: 475, endPoint x: 647, endPoint y: 472, distance: 189.0
click at [647, 473] on div at bounding box center [1127, 580] width 3979 height 2635
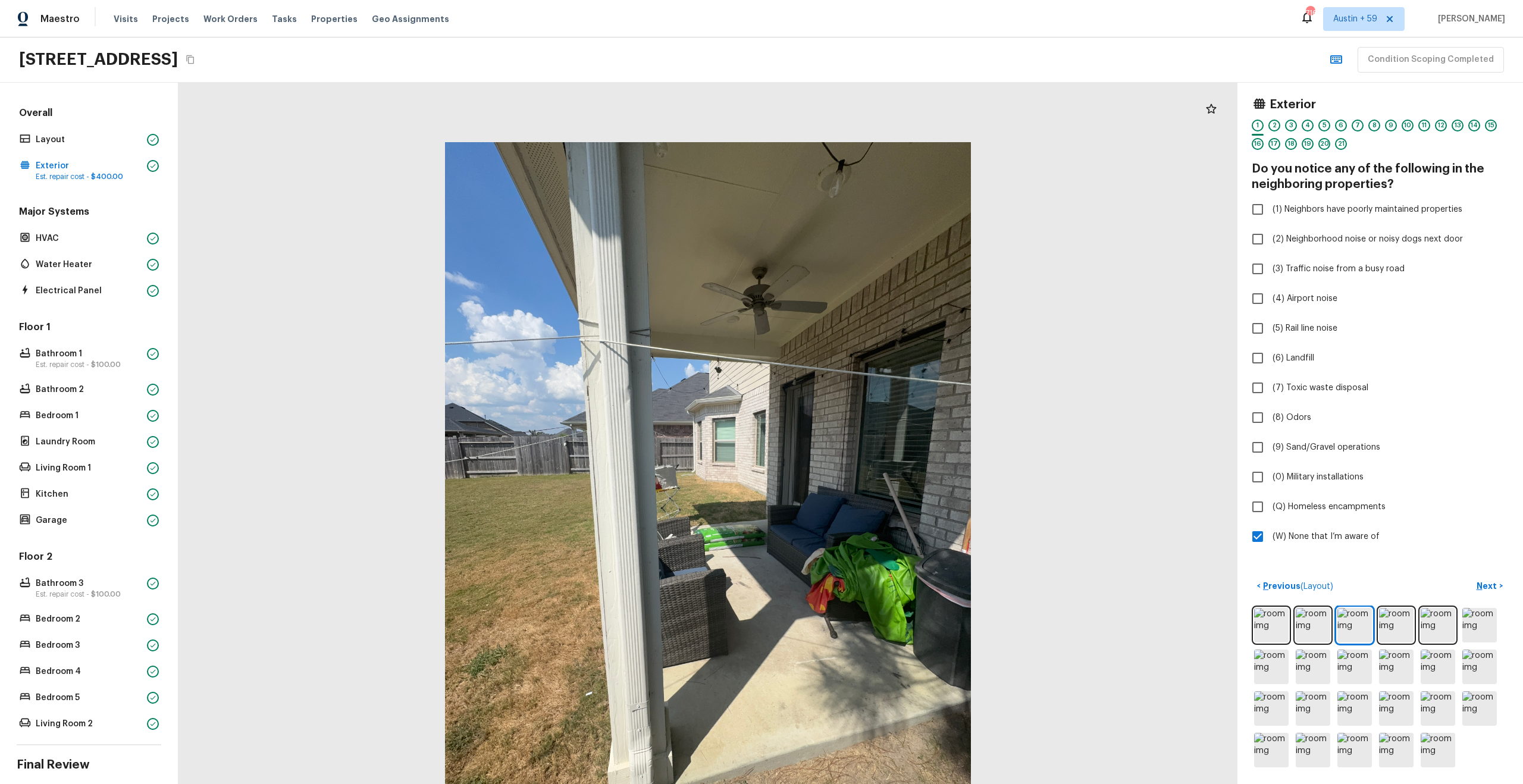
drag, startPoint x: 798, startPoint y: 320, endPoint x: 798, endPoint y: 584, distance: 264.0
click at [798, 584] on div at bounding box center [707, 493] width 1059 height 702
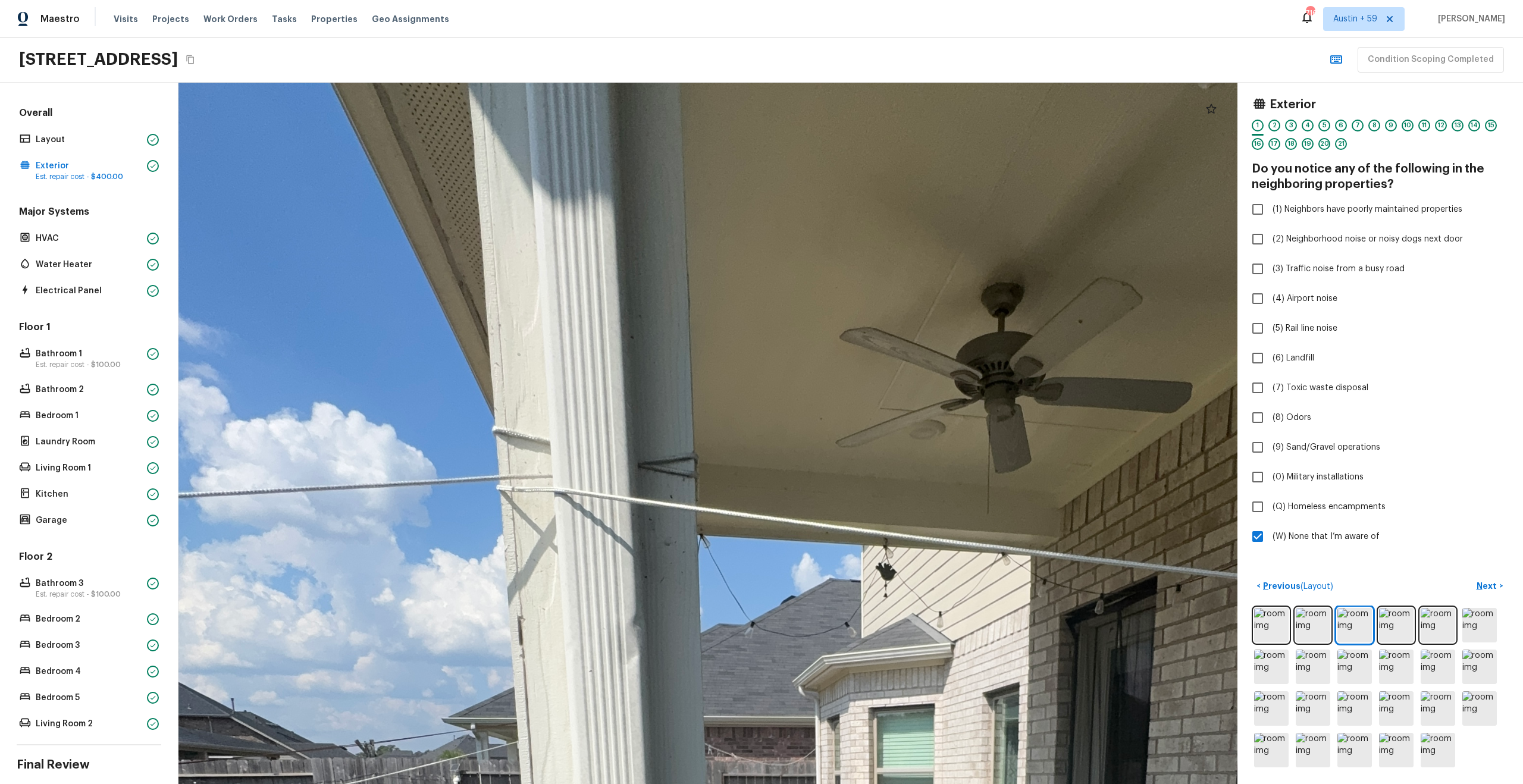
drag, startPoint x: 609, startPoint y: 155, endPoint x: 583, endPoint y: 139, distance: 30.5
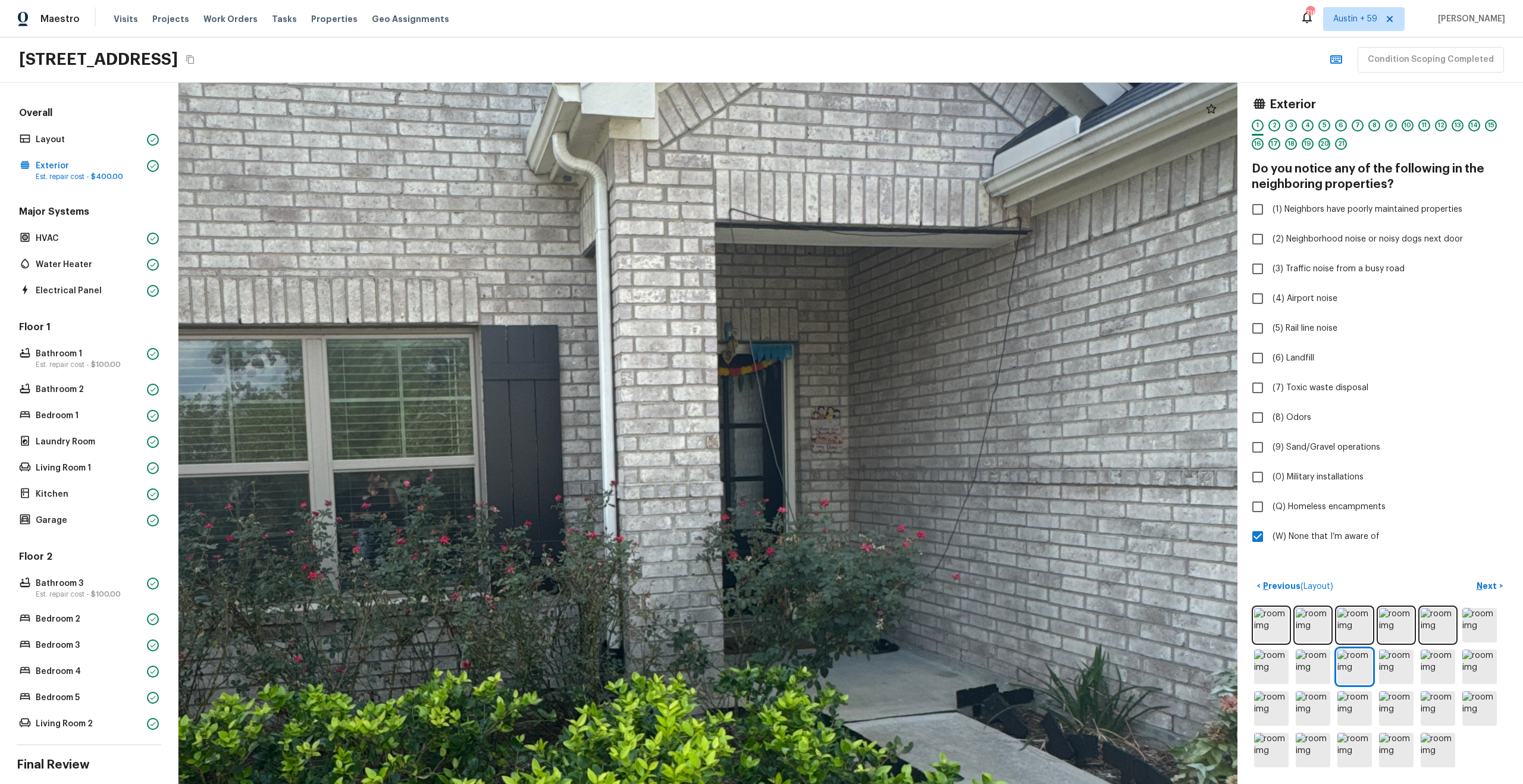
drag, startPoint x: 766, startPoint y: 342, endPoint x: 759, endPoint y: 610, distance: 268.1
click at [759, 610] on div at bounding box center [572, 527] width 3296 height 2182
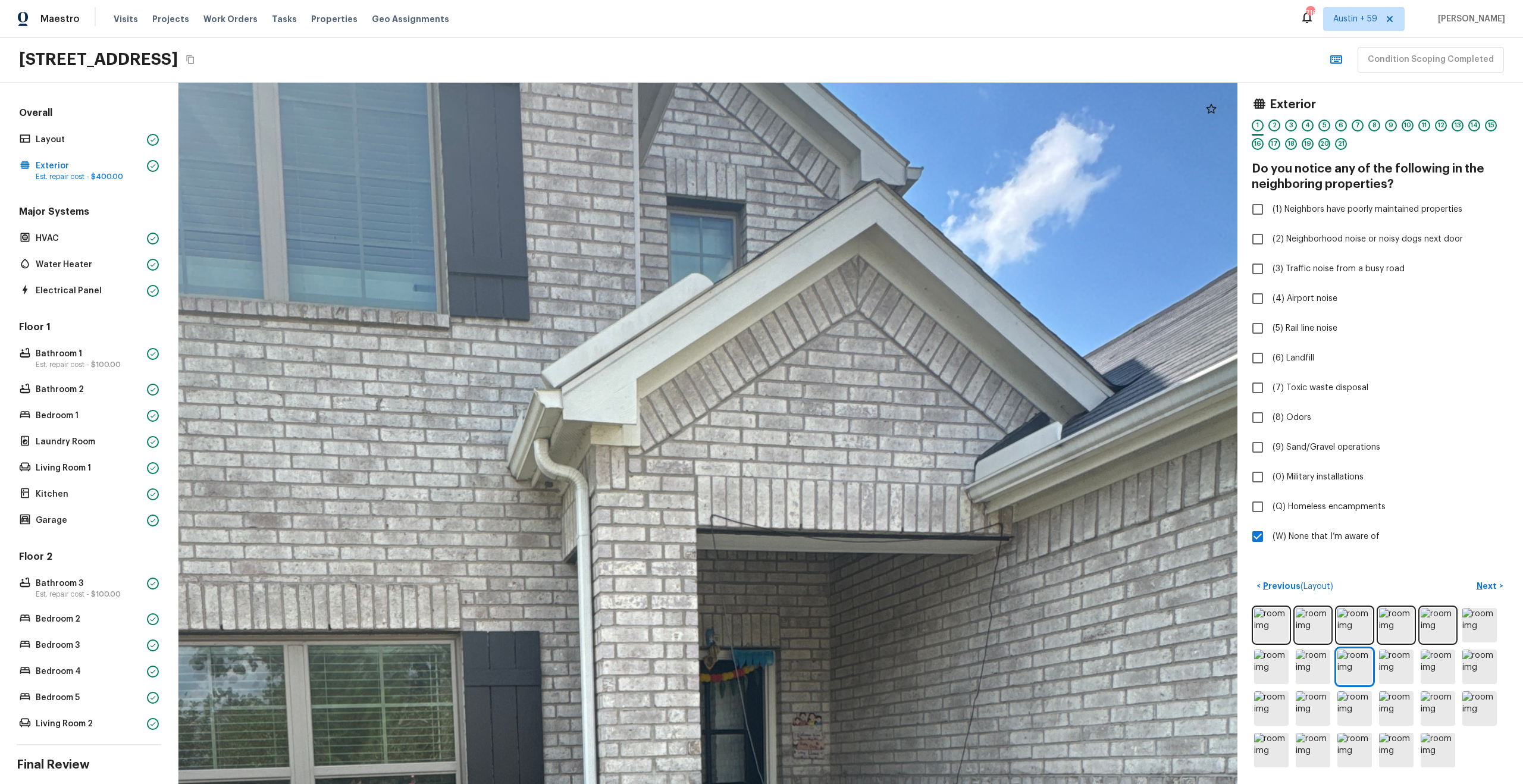
drag, startPoint x: 762, startPoint y: 423, endPoint x: 743, endPoint y: 644, distance: 221.8
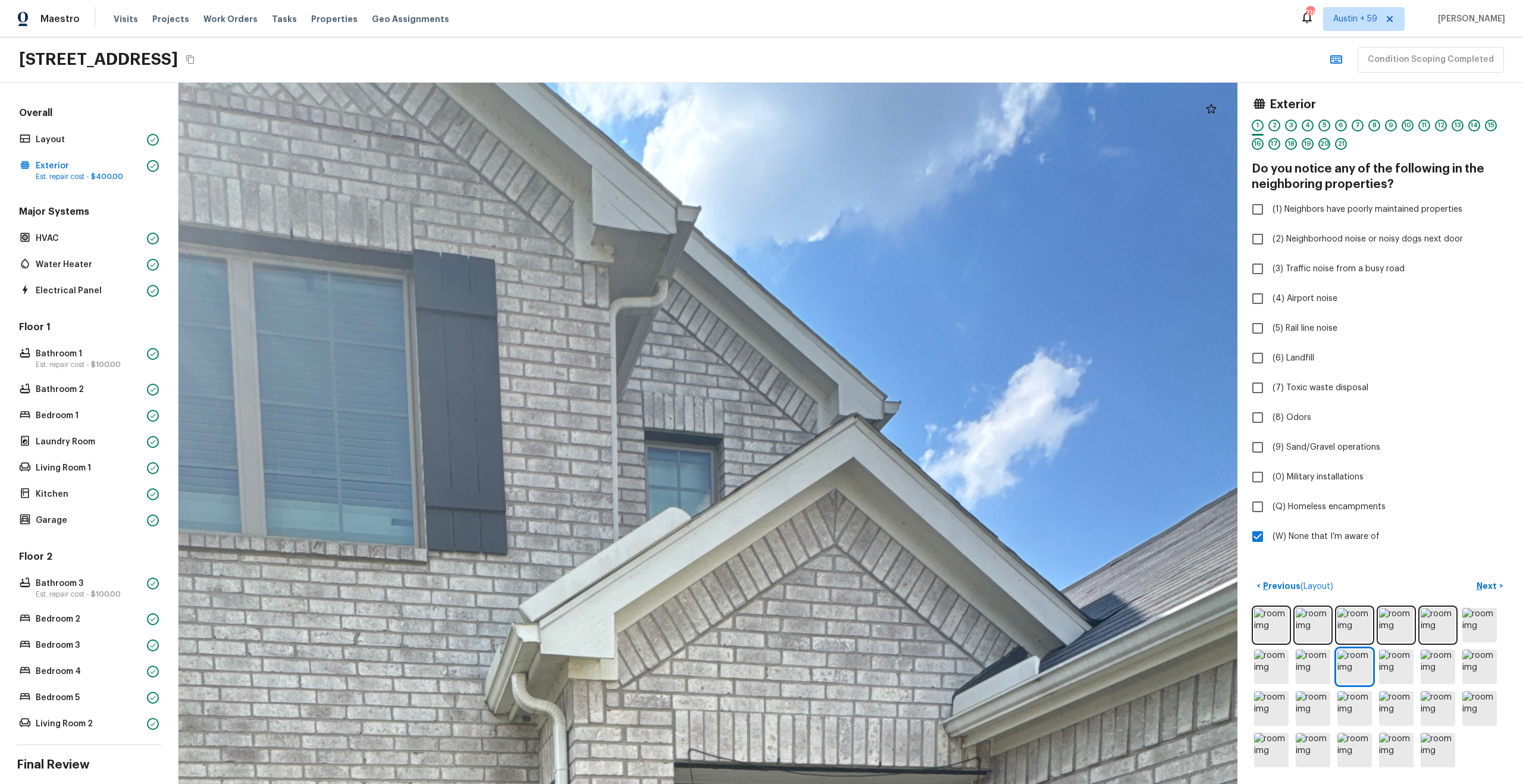
drag, startPoint x: 750, startPoint y: 481, endPoint x: 750, endPoint y: 652, distance: 171.0
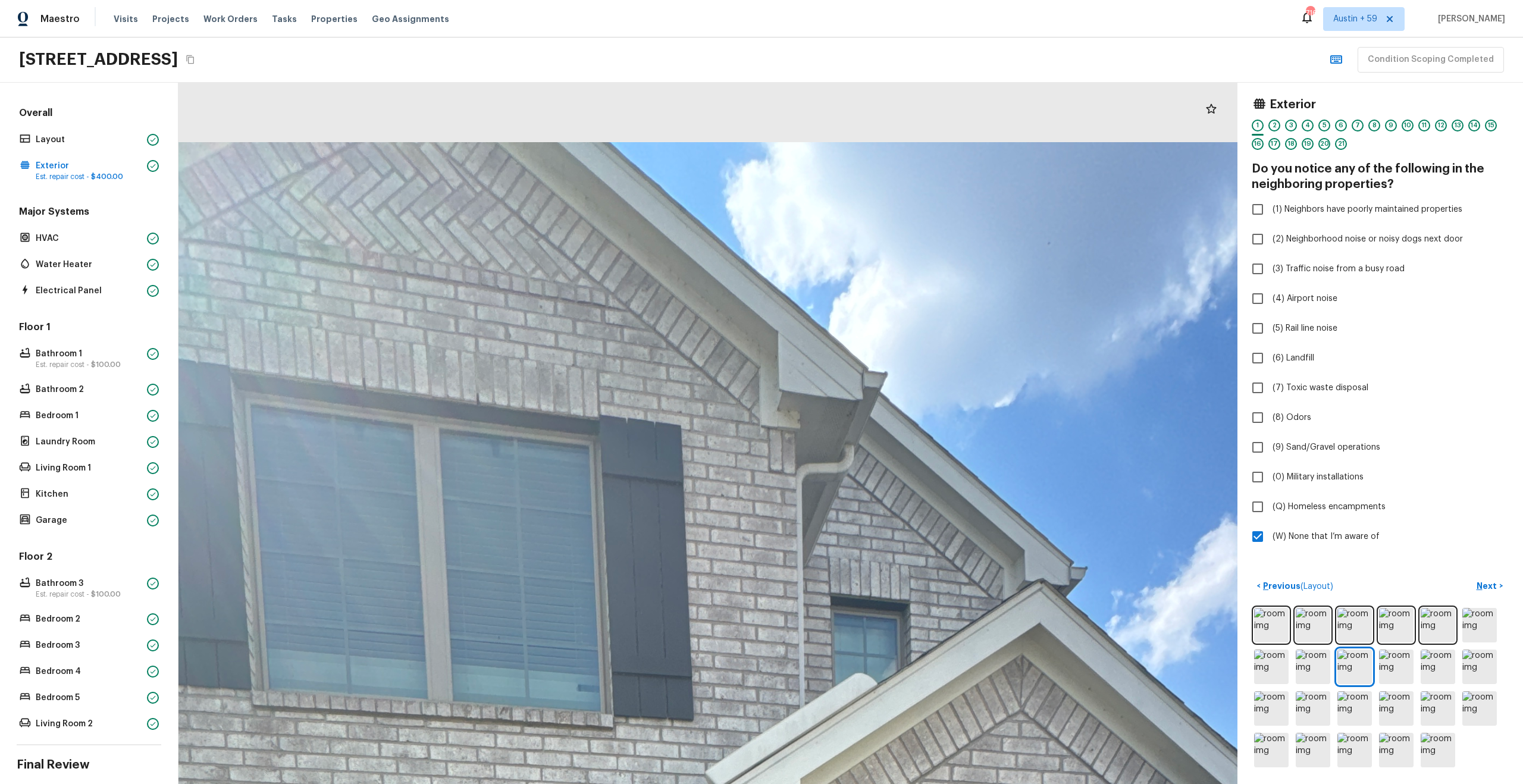
drag, startPoint x: 682, startPoint y: 422, endPoint x: 871, endPoint y: 705, distance: 340.3
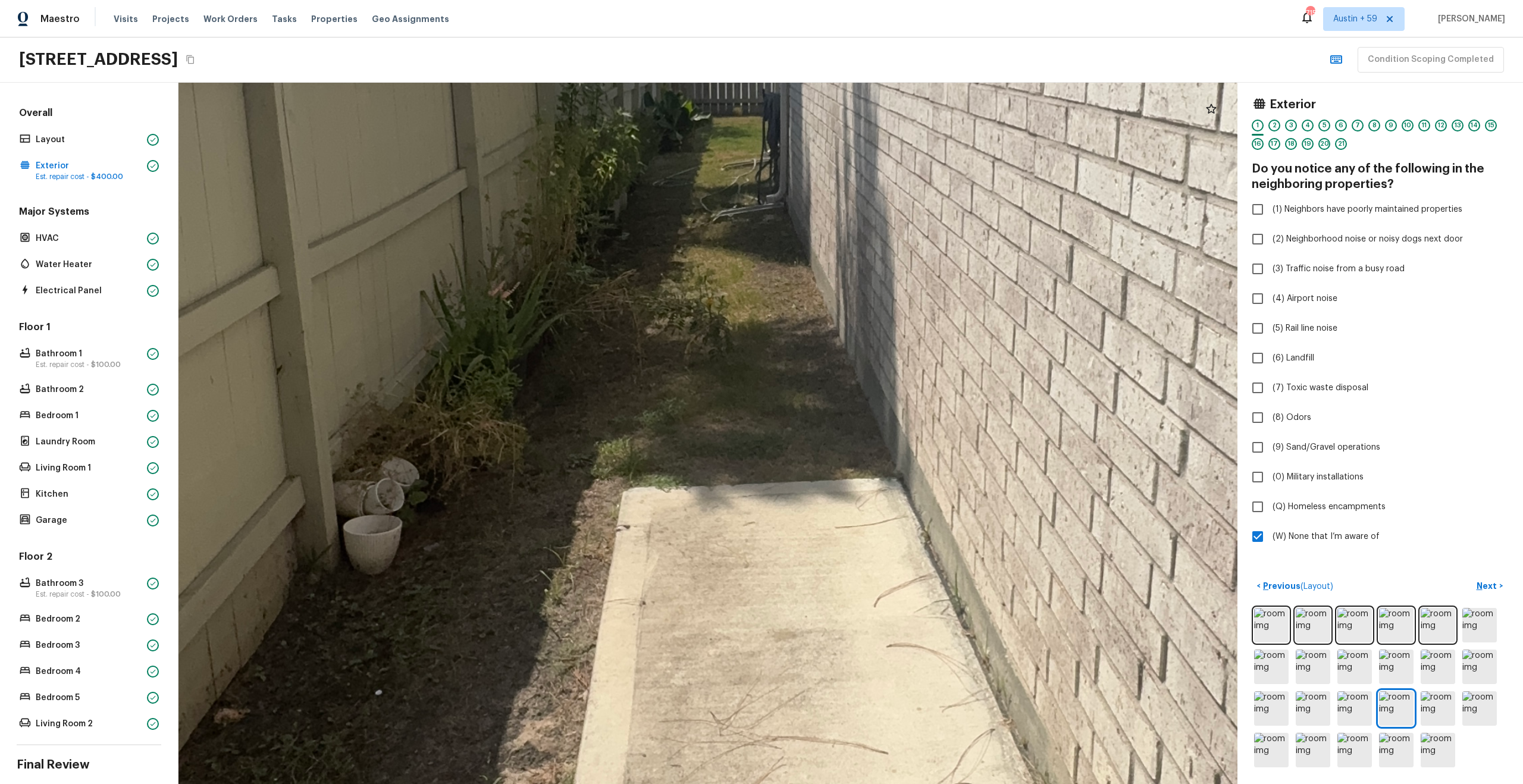
drag, startPoint x: 597, startPoint y: 464, endPoint x: 755, endPoint y: 456, distance: 158.2
click at [755, 457] on div at bounding box center [823, 257] width 4089 height 2707
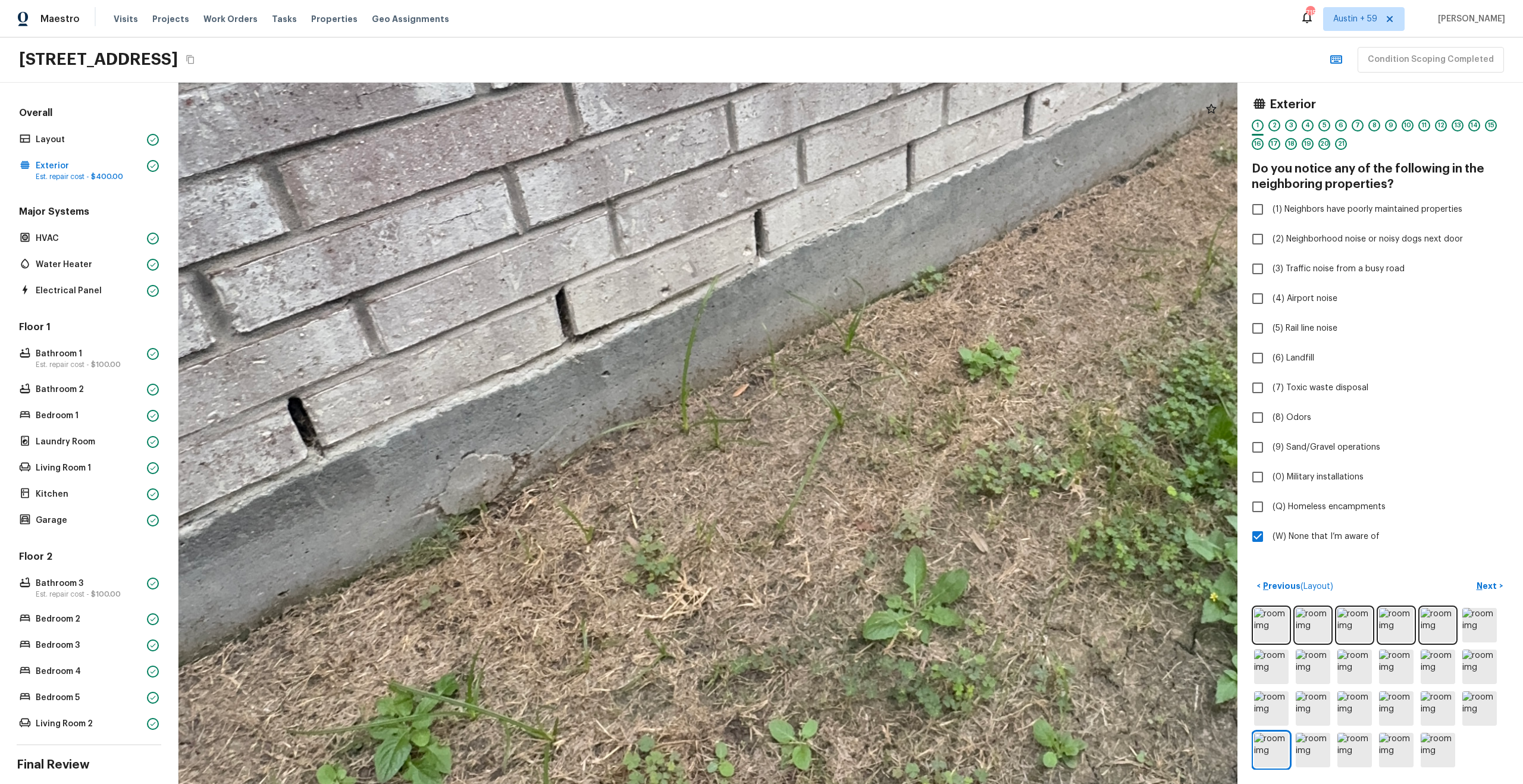
drag, startPoint x: 611, startPoint y: 443, endPoint x: 694, endPoint y: 211, distance: 246.4
click at [694, 212] on div at bounding box center [1009, 209] width 3574 height 2367
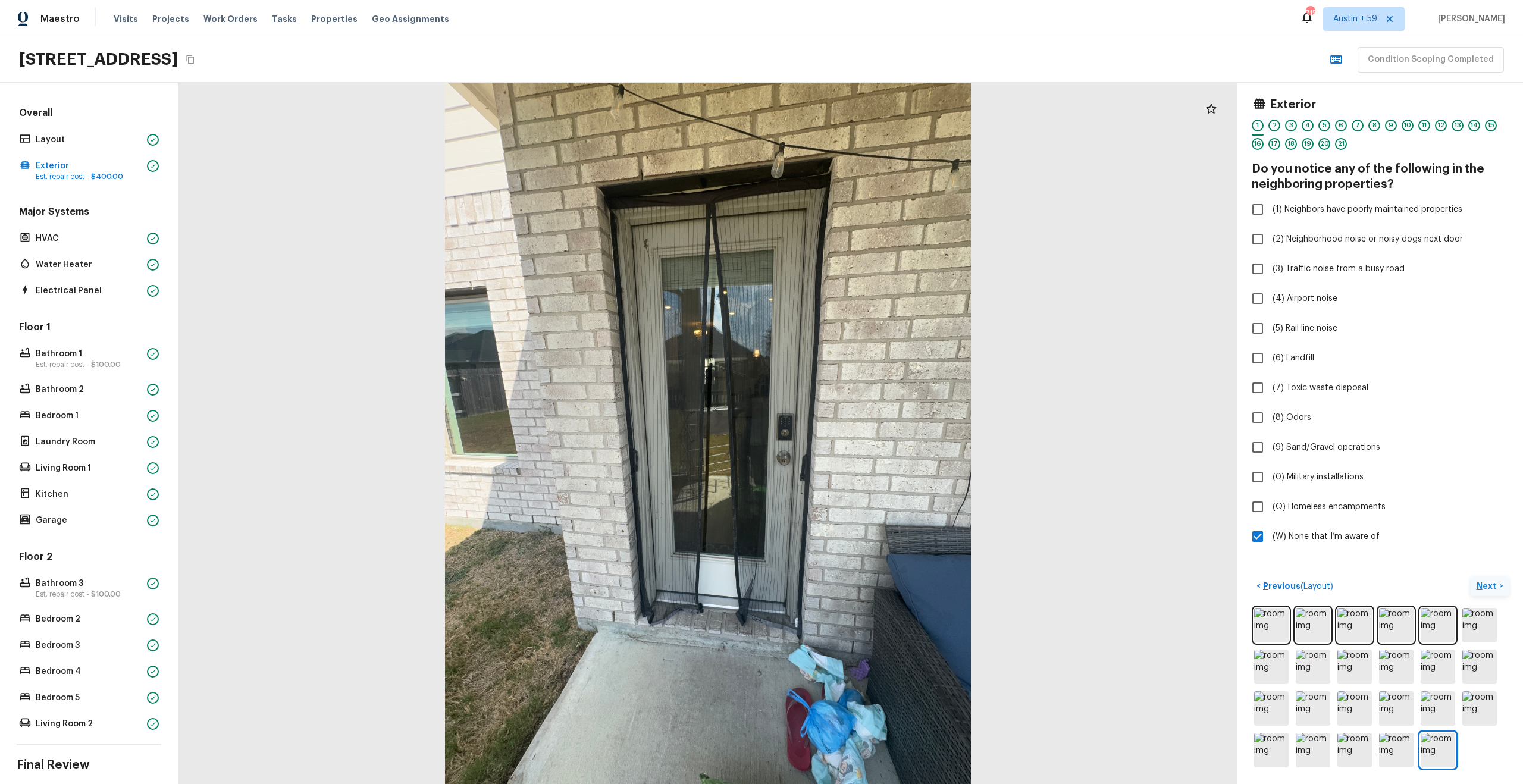
click at [1484, 581] on p "Next" at bounding box center [1487, 585] width 23 height 12
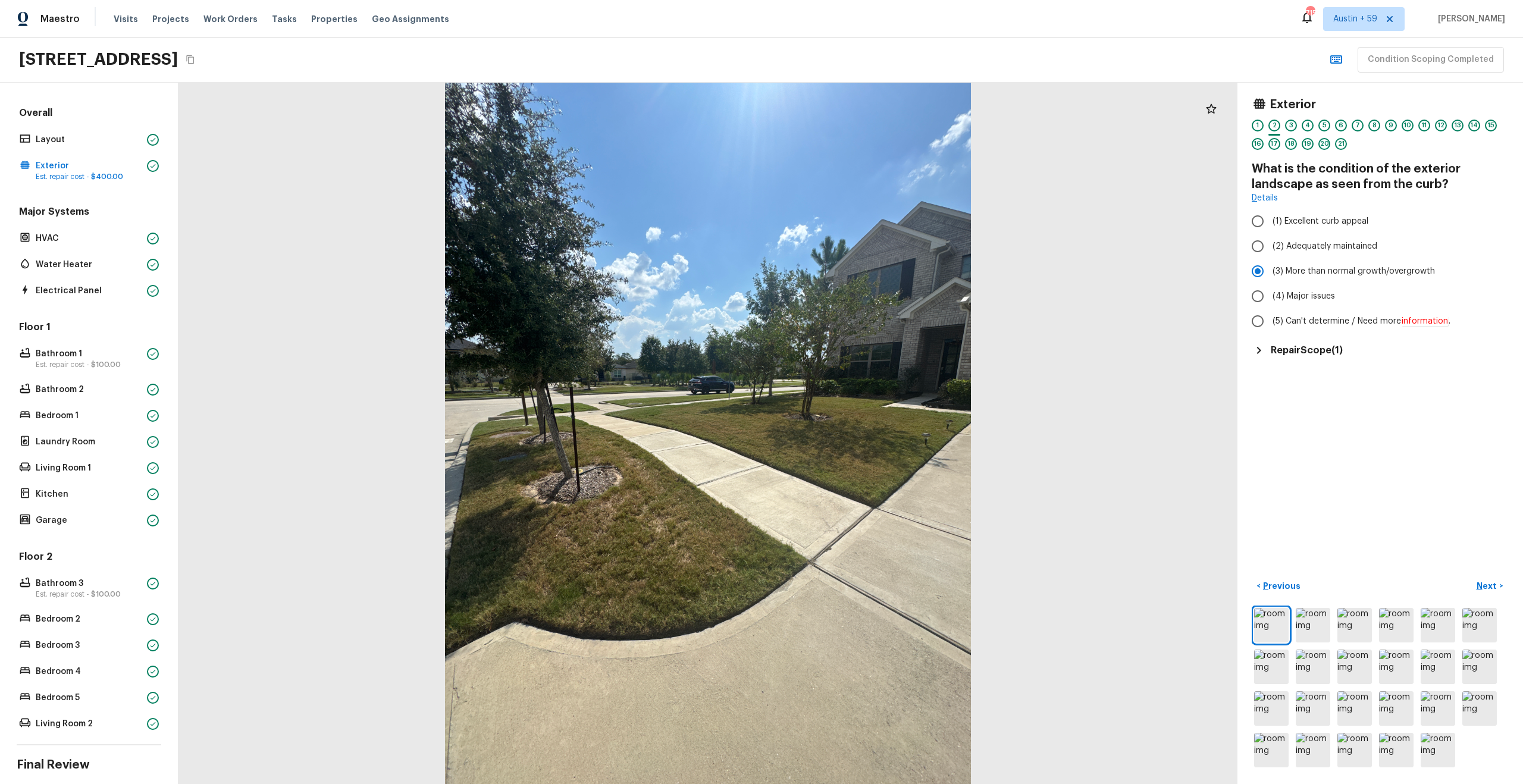
click at [1302, 354] on h5 "Repair Scope ( 1 )" at bounding box center [1306, 350] width 72 height 13
click at [1492, 593] on button "Next >" at bounding box center [1489, 586] width 38 height 19
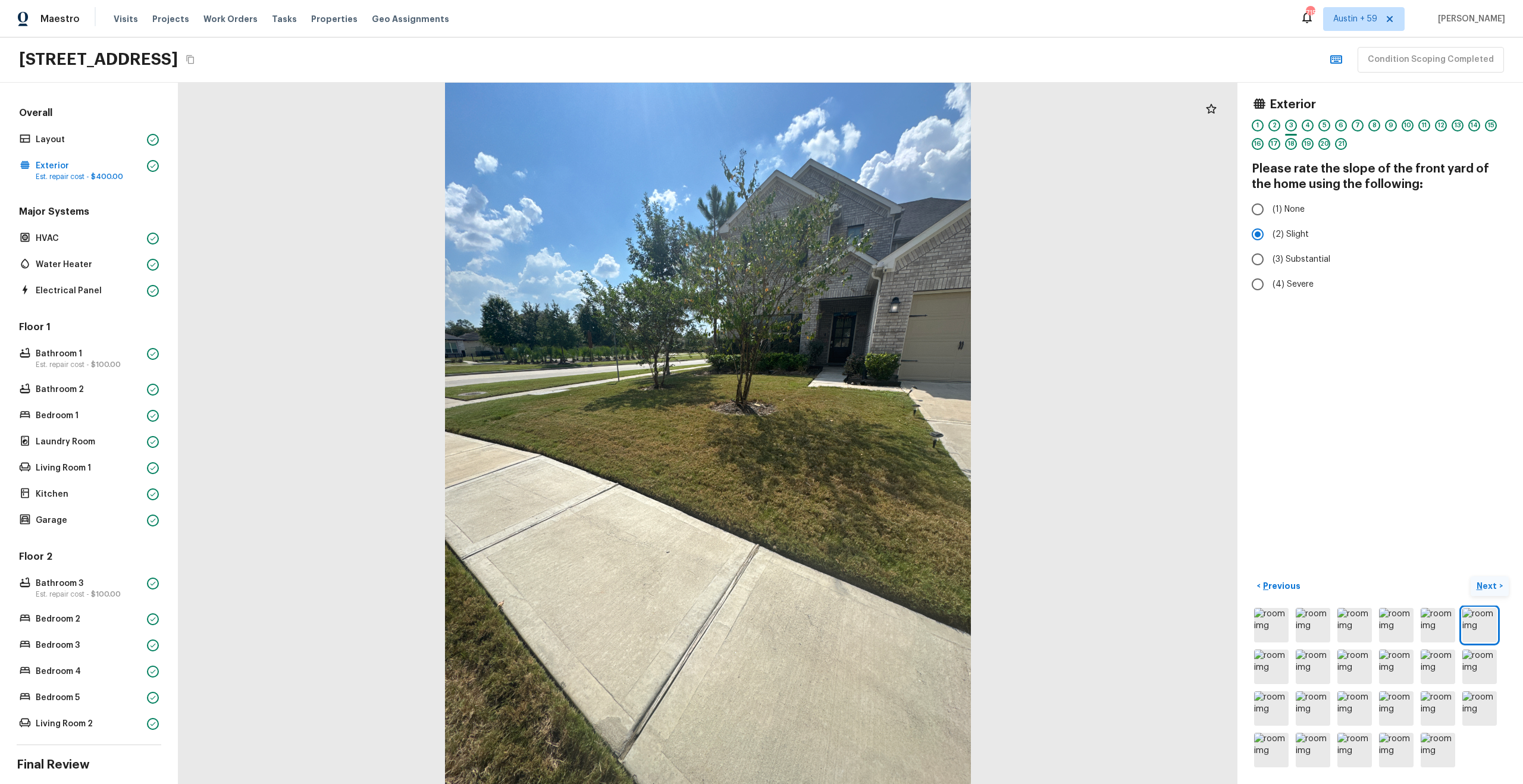
click at [1497, 583] on button "Next >" at bounding box center [1489, 586] width 38 height 19
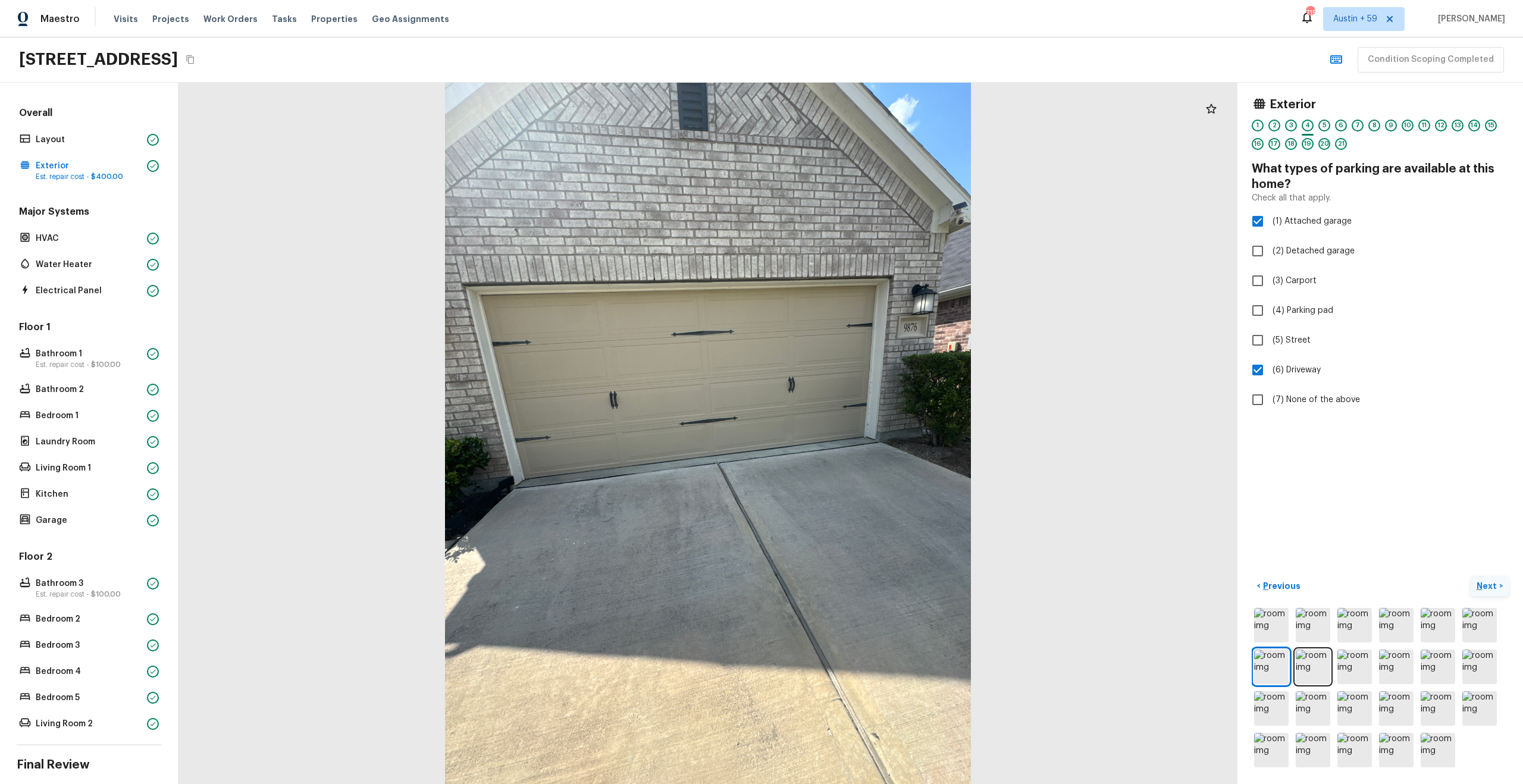
click at [1496, 585] on p "Next" at bounding box center [1487, 585] width 23 height 12
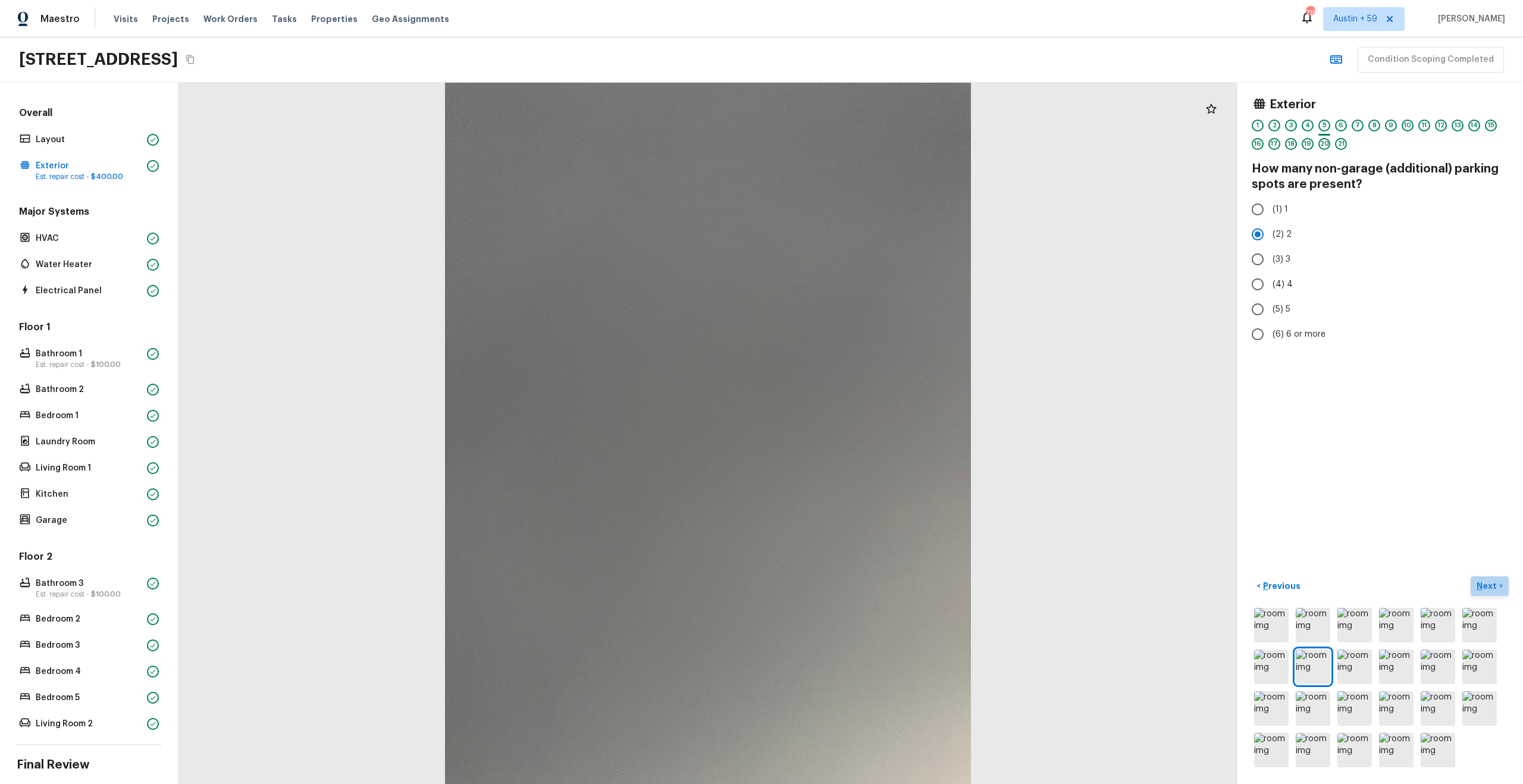
click at [1487, 580] on p "Next" at bounding box center [1487, 585] width 23 height 12
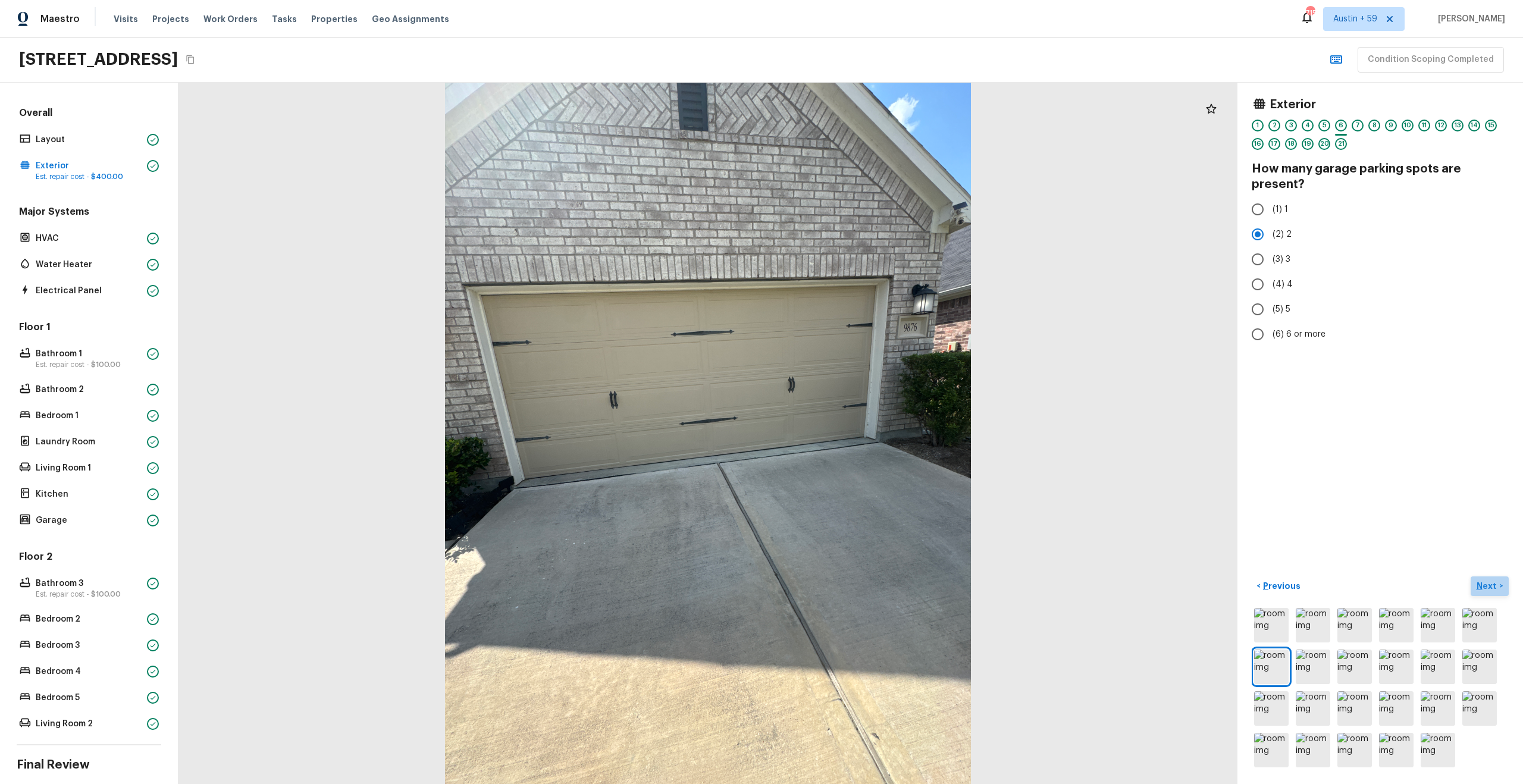
click at [1487, 588] on p "Next" at bounding box center [1487, 585] width 23 height 12
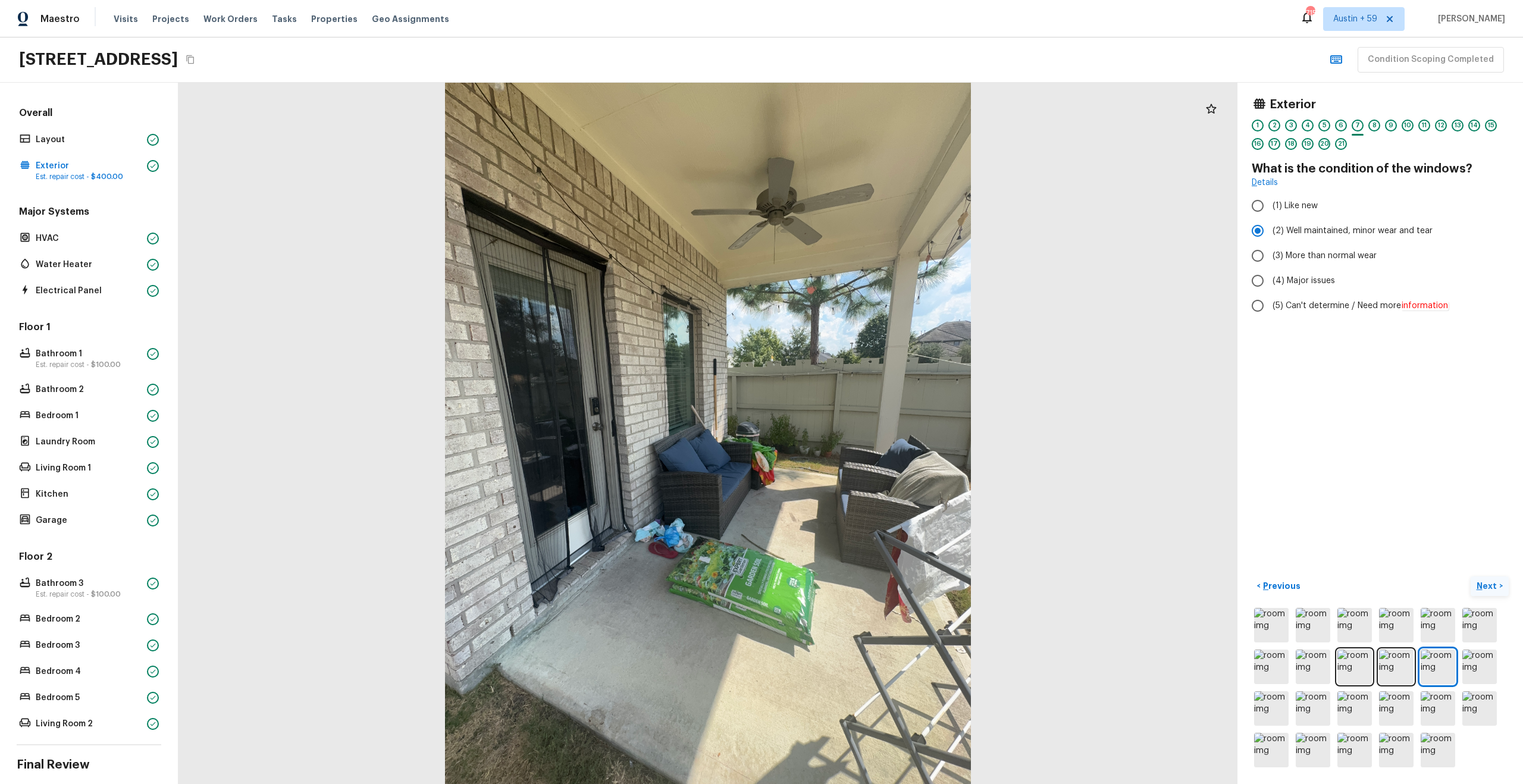
click at [1492, 586] on p "Next" at bounding box center [1487, 585] width 23 height 12
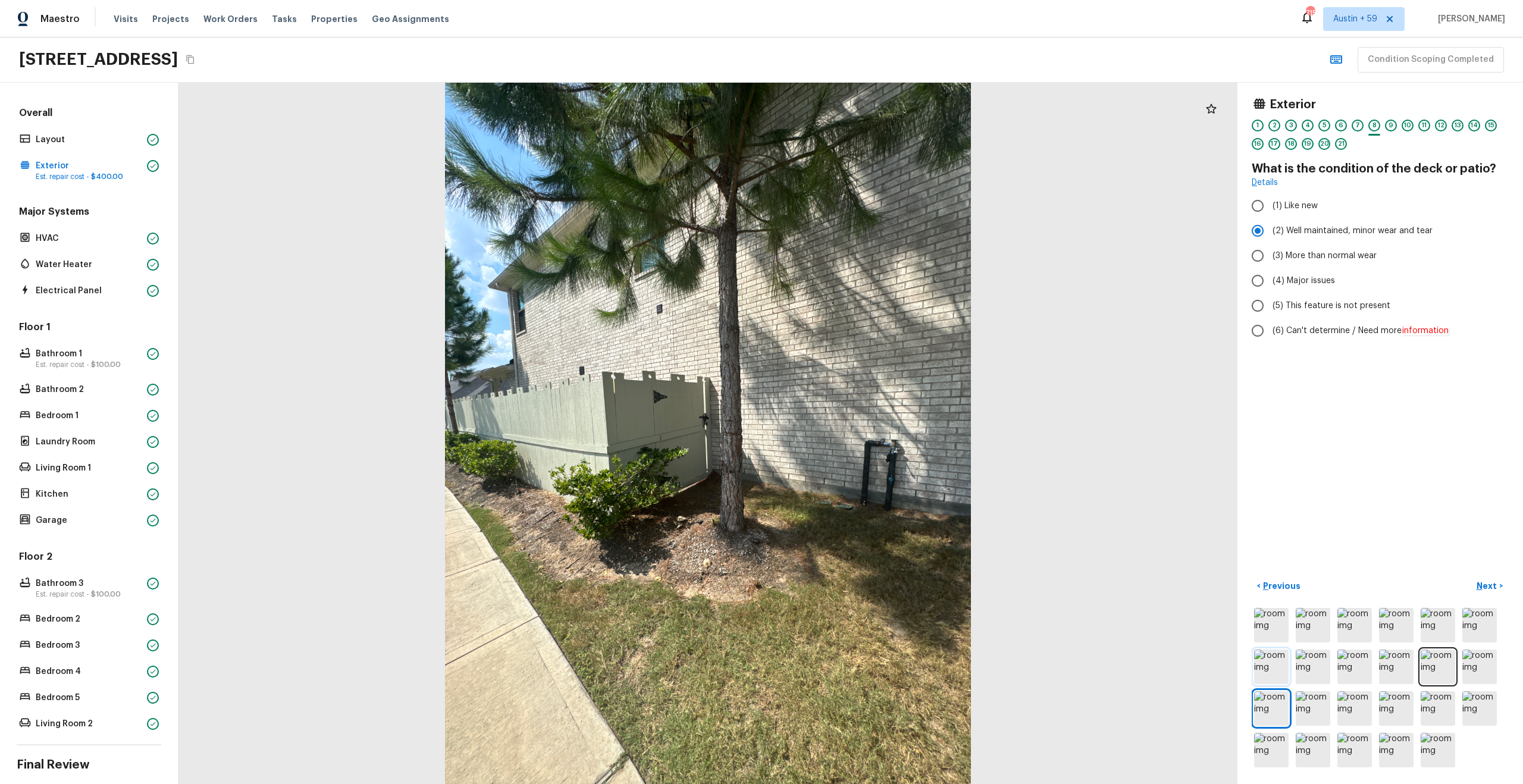
click at [1283, 662] on img at bounding box center [1271, 666] width 35 height 35
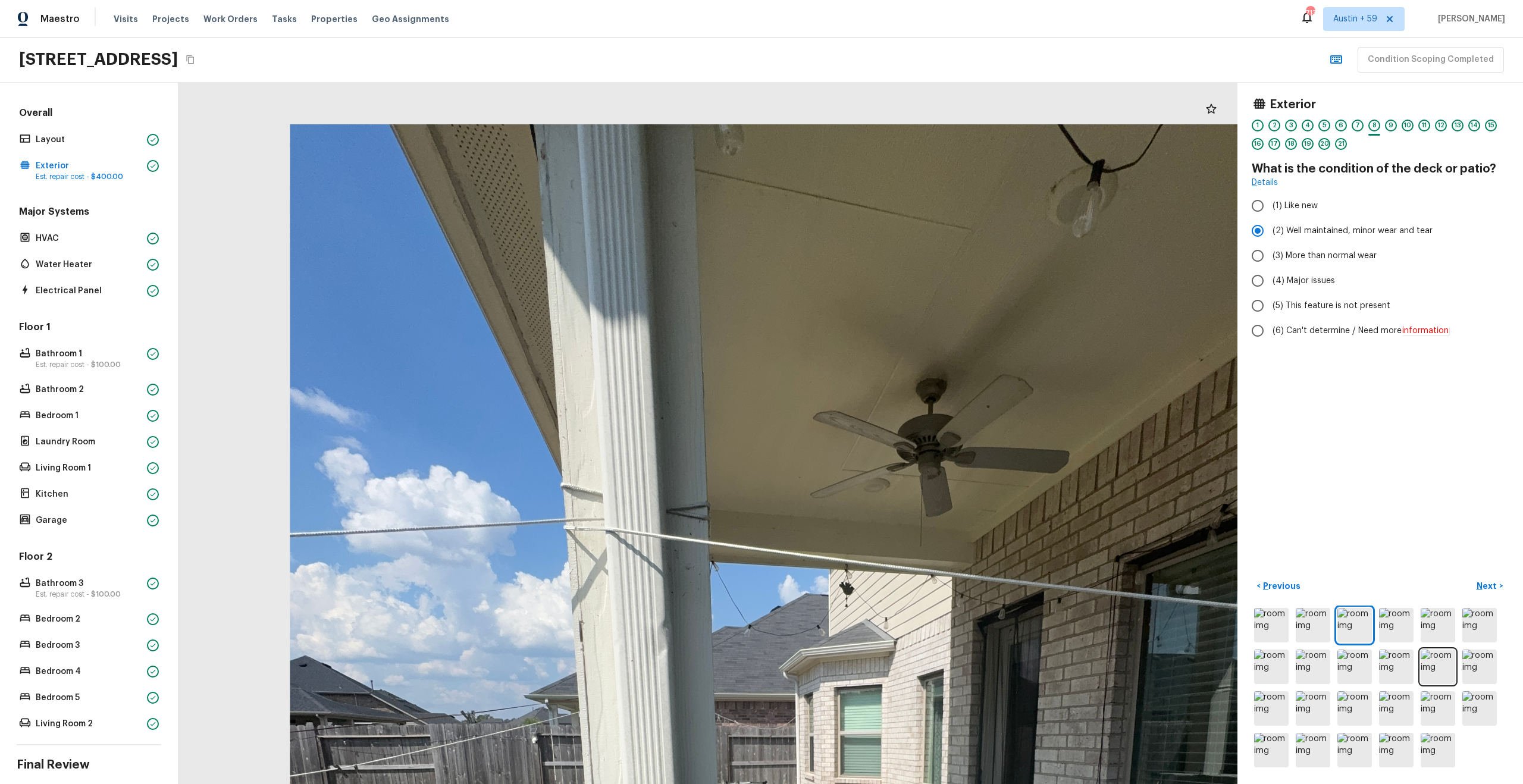
drag, startPoint x: 677, startPoint y: 243, endPoint x: 677, endPoint y: 570, distance: 327.0
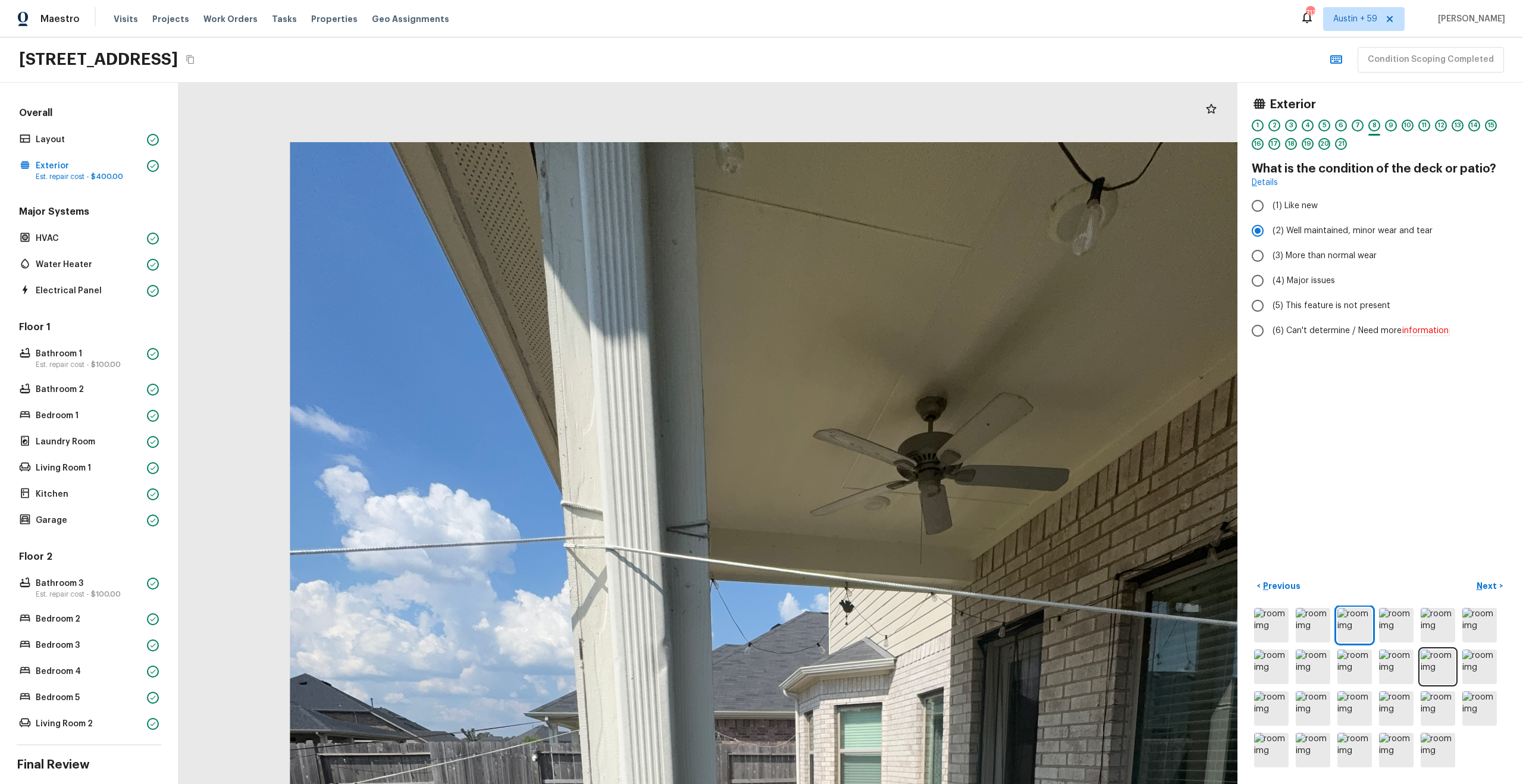
drag, startPoint x: 663, startPoint y: 435, endPoint x: 666, endPoint y: 703, distance: 268.0
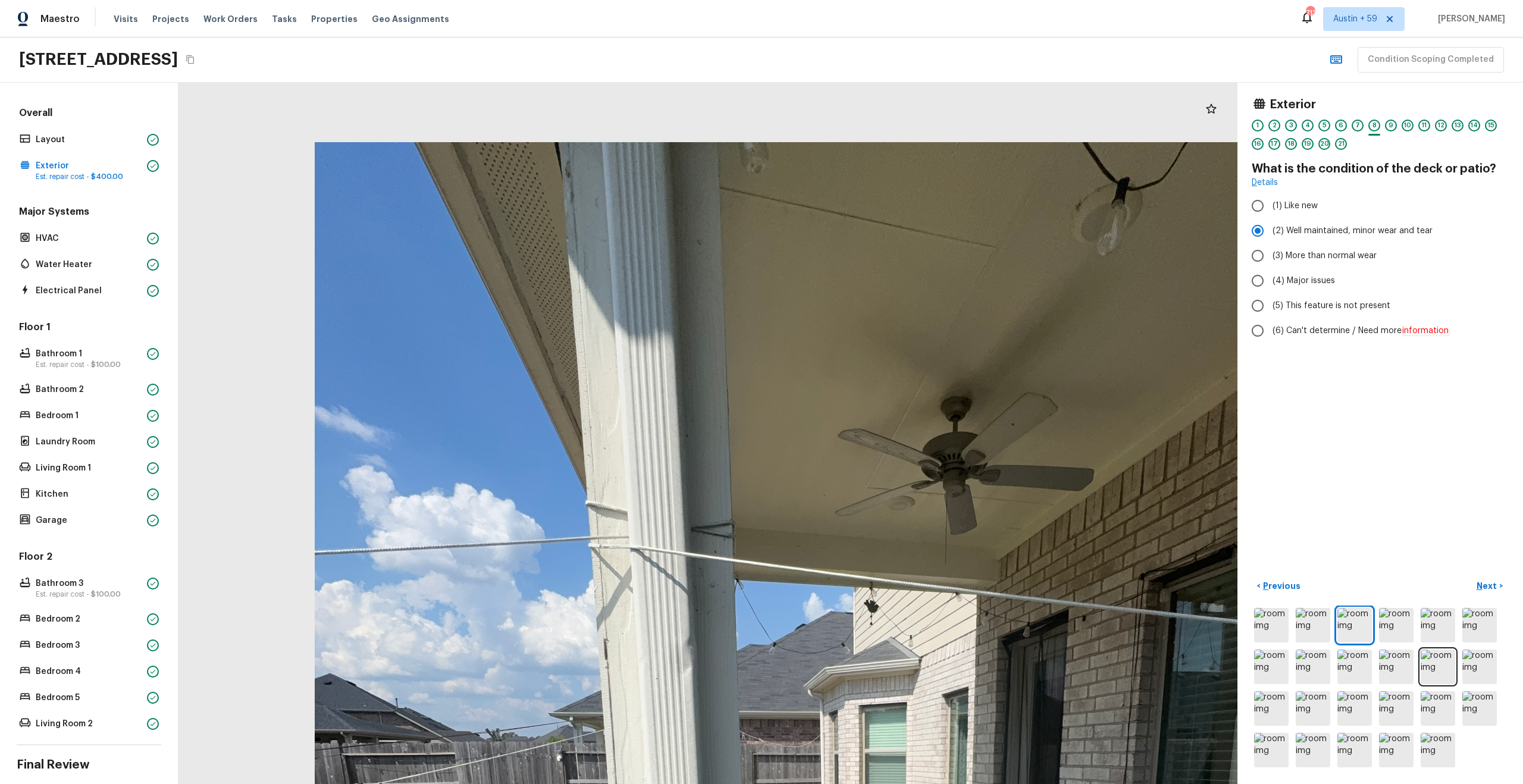
drag, startPoint x: 646, startPoint y: 482, endPoint x: 645, endPoint y: 706, distance: 224.0
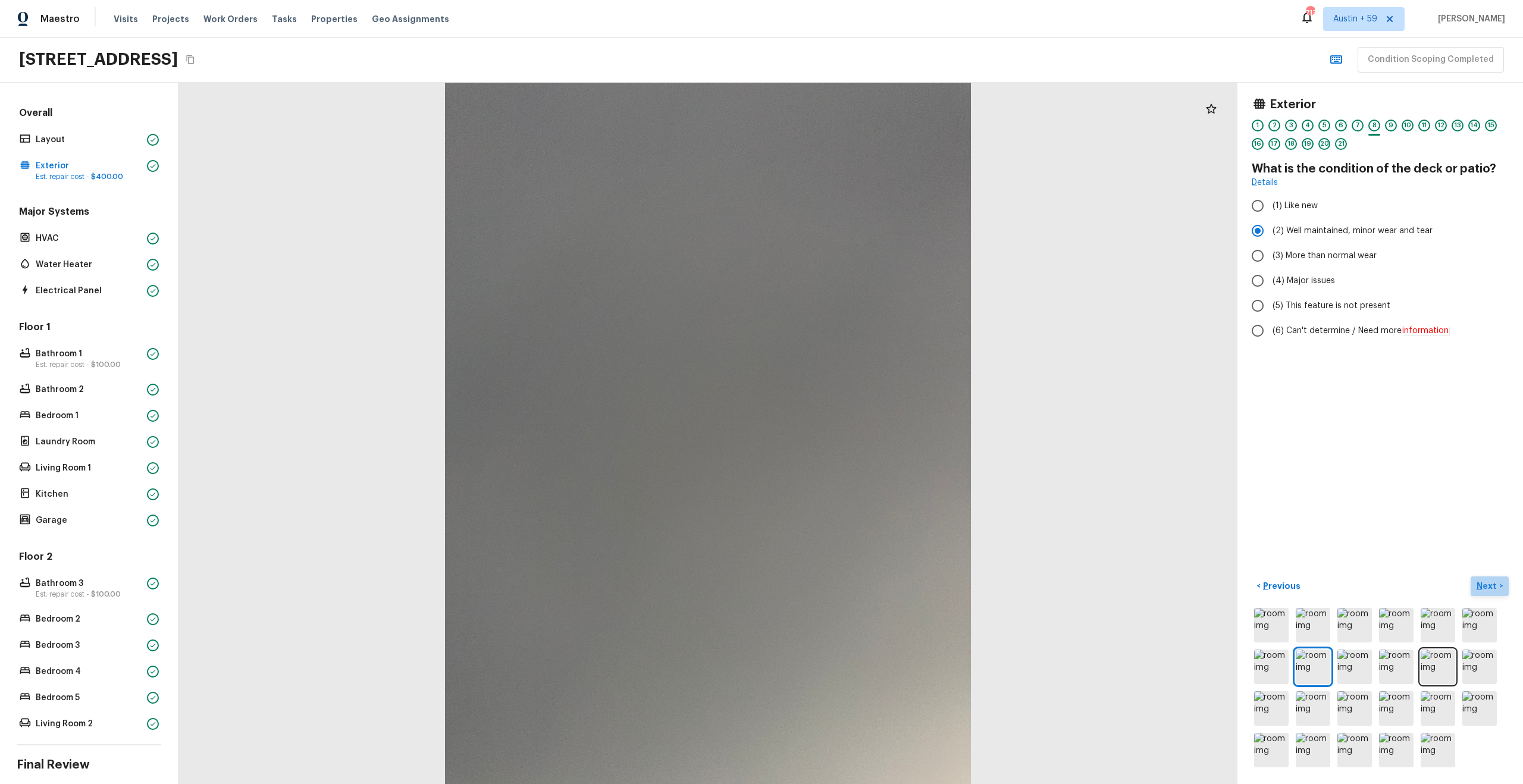
click at [1492, 580] on p "Next" at bounding box center [1487, 585] width 23 height 12
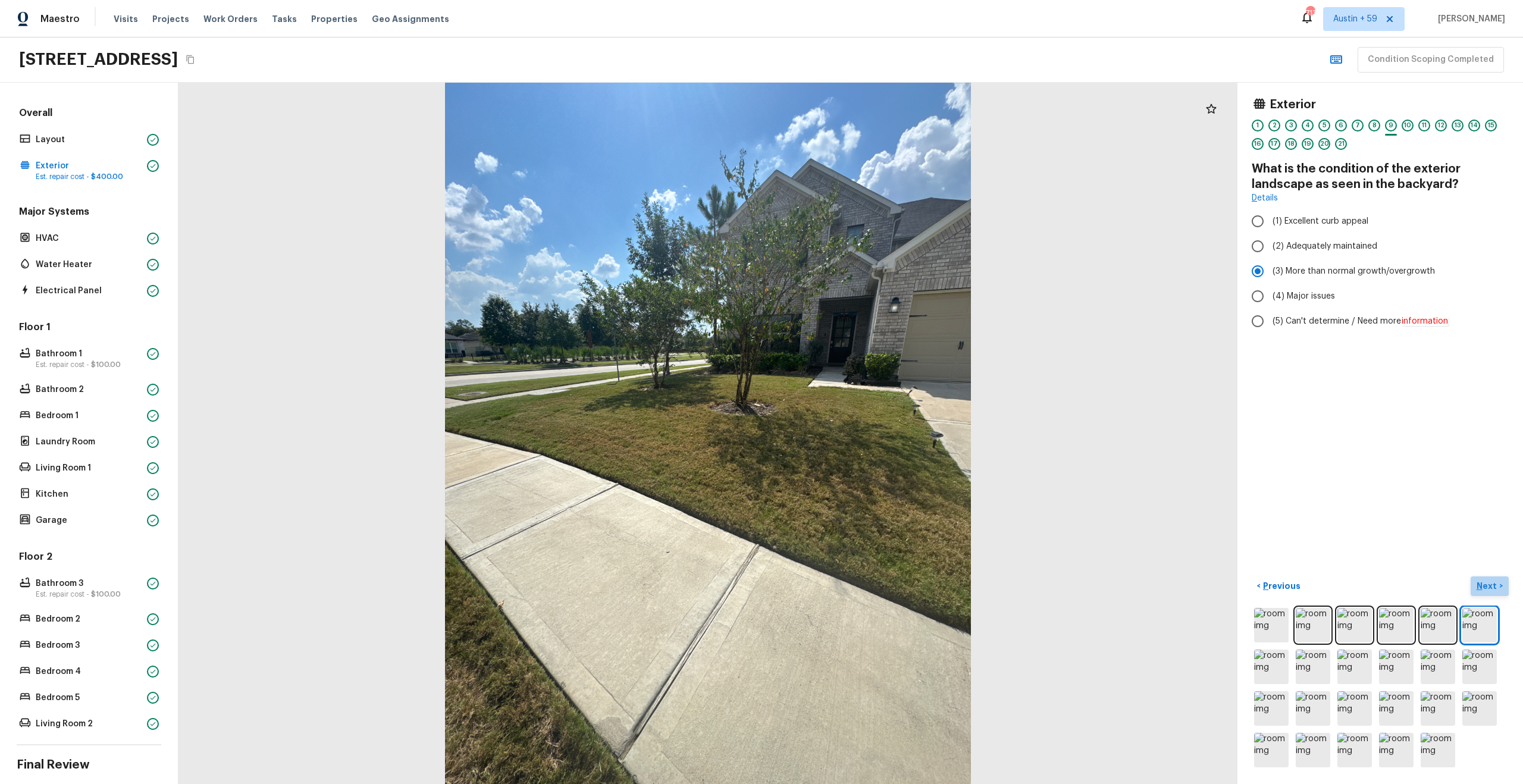
click at [1483, 581] on p "Next" at bounding box center [1487, 585] width 23 height 12
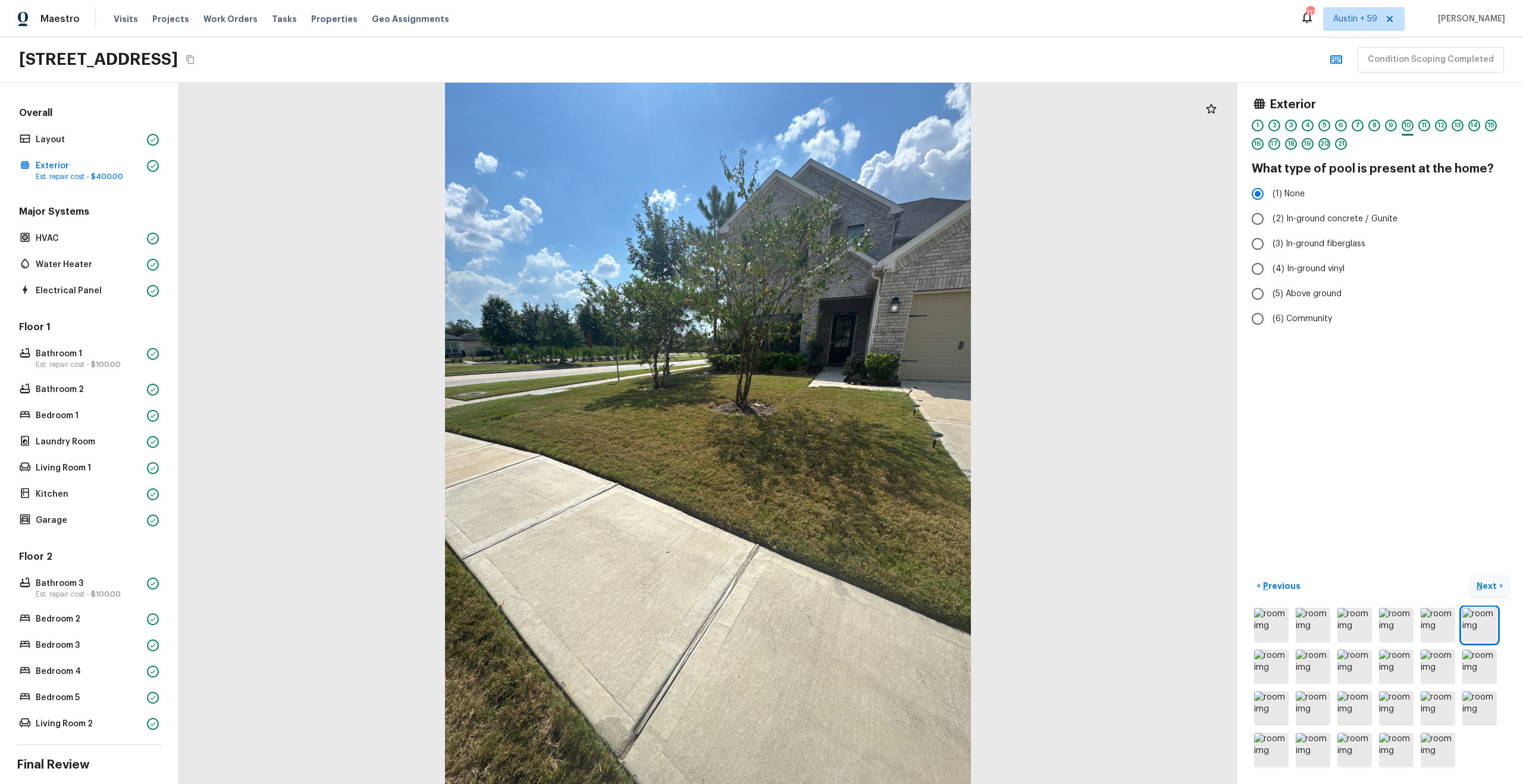
click at [1484, 592] on button "Next >" at bounding box center [1489, 586] width 38 height 19
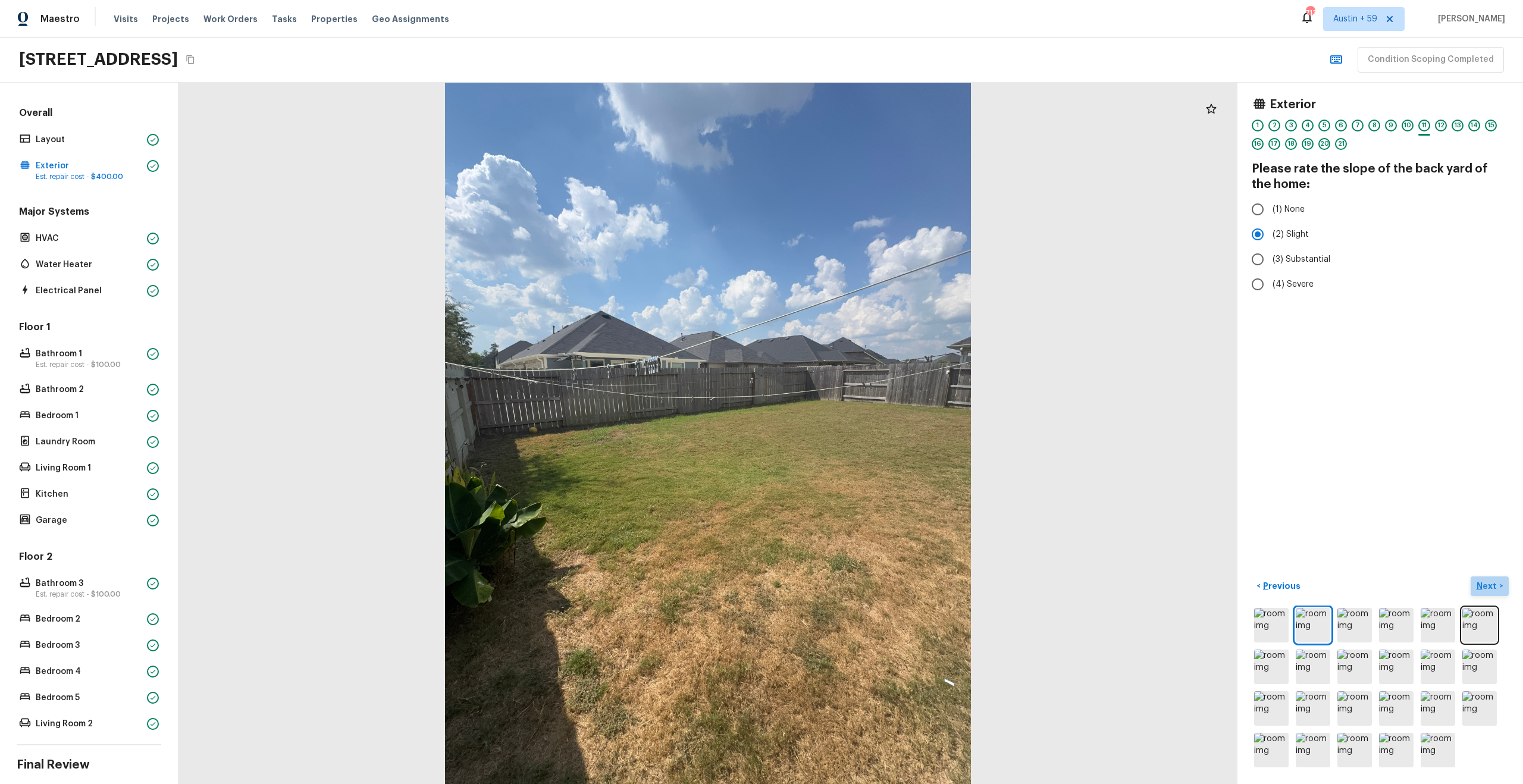
click at [1502, 589] on button "Next >" at bounding box center [1489, 586] width 38 height 19
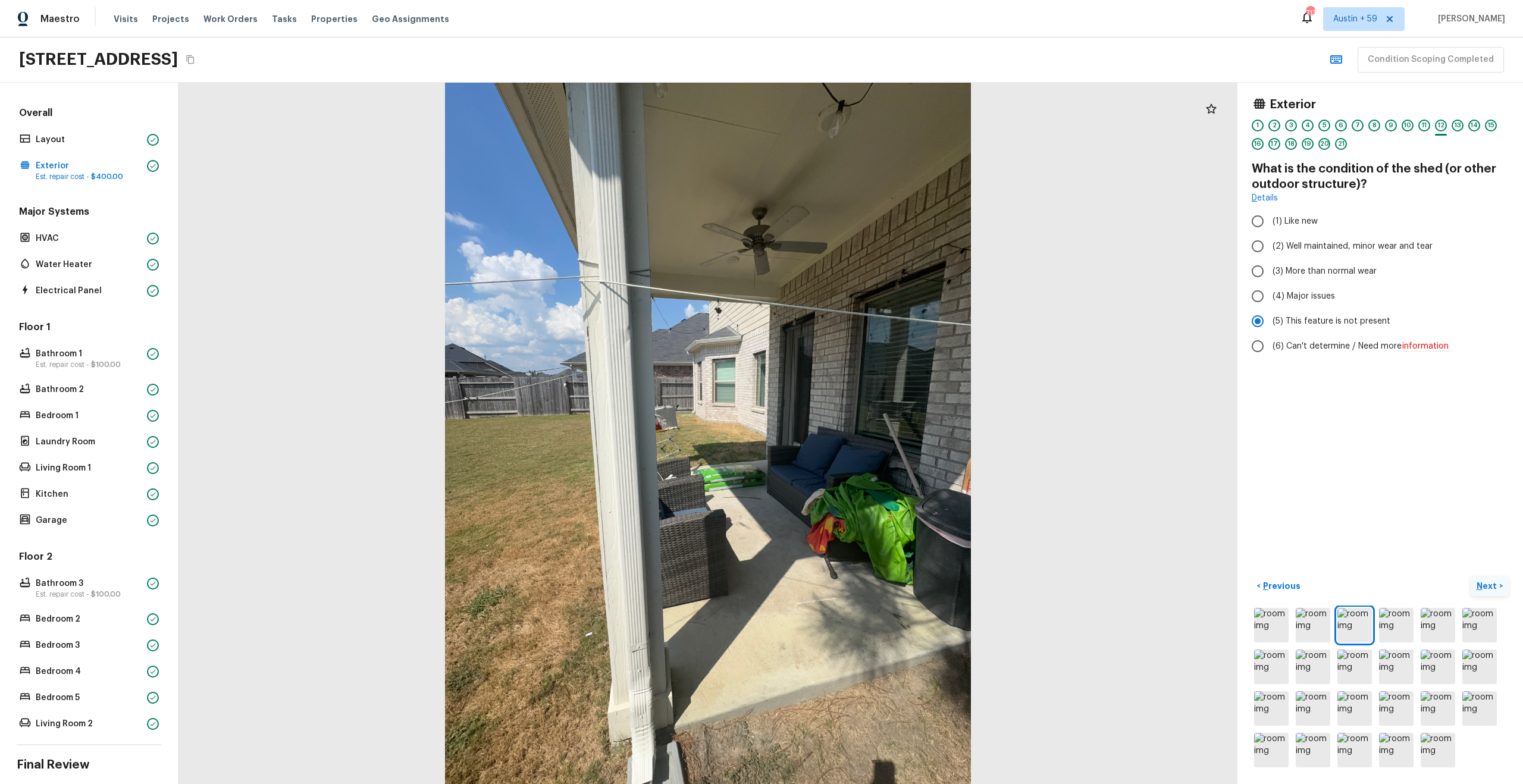
click at [1484, 589] on p "Next" at bounding box center [1487, 585] width 23 height 12
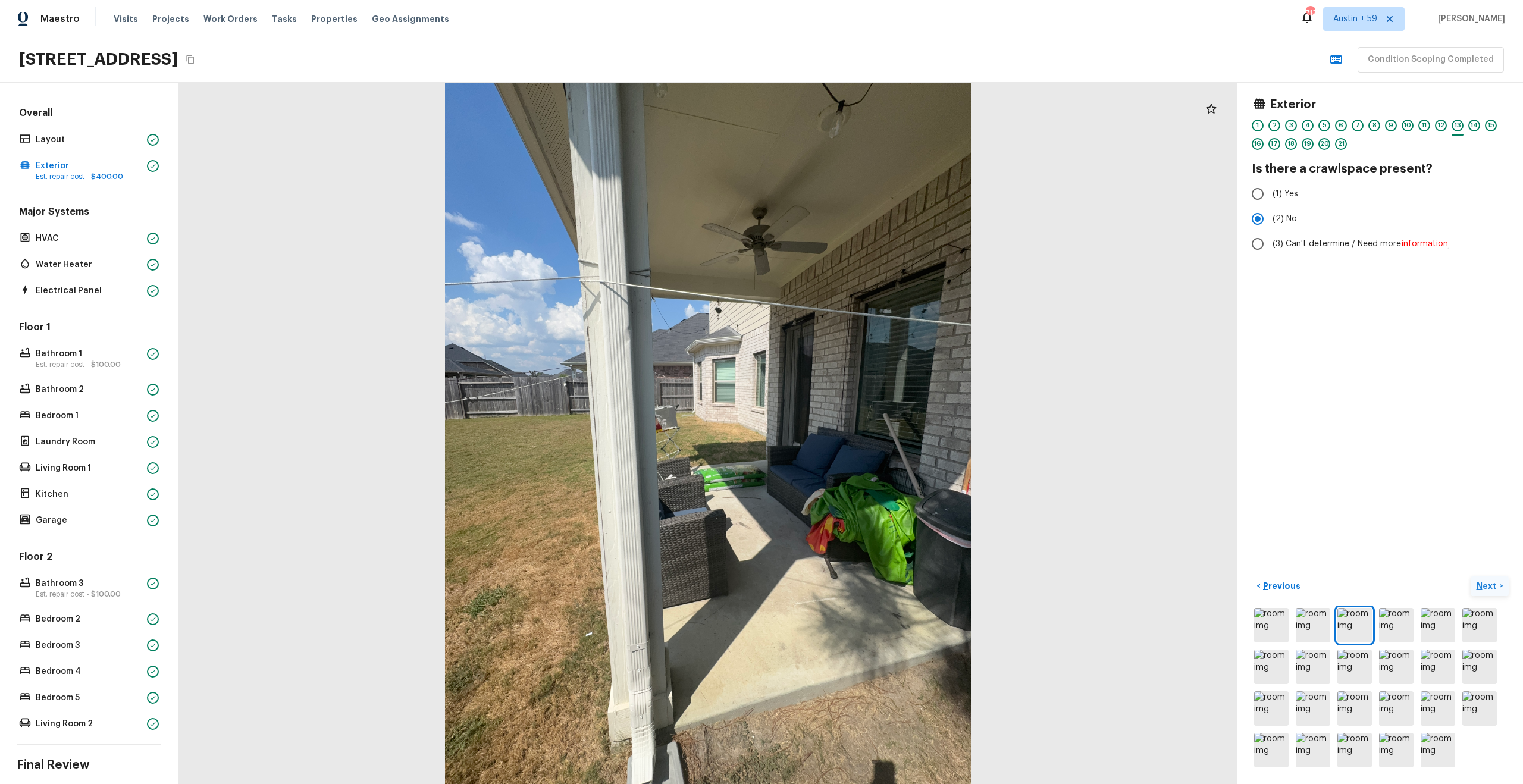
click at [1492, 587] on p "Next" at bounding box center [1487, 585] width 23 height 12
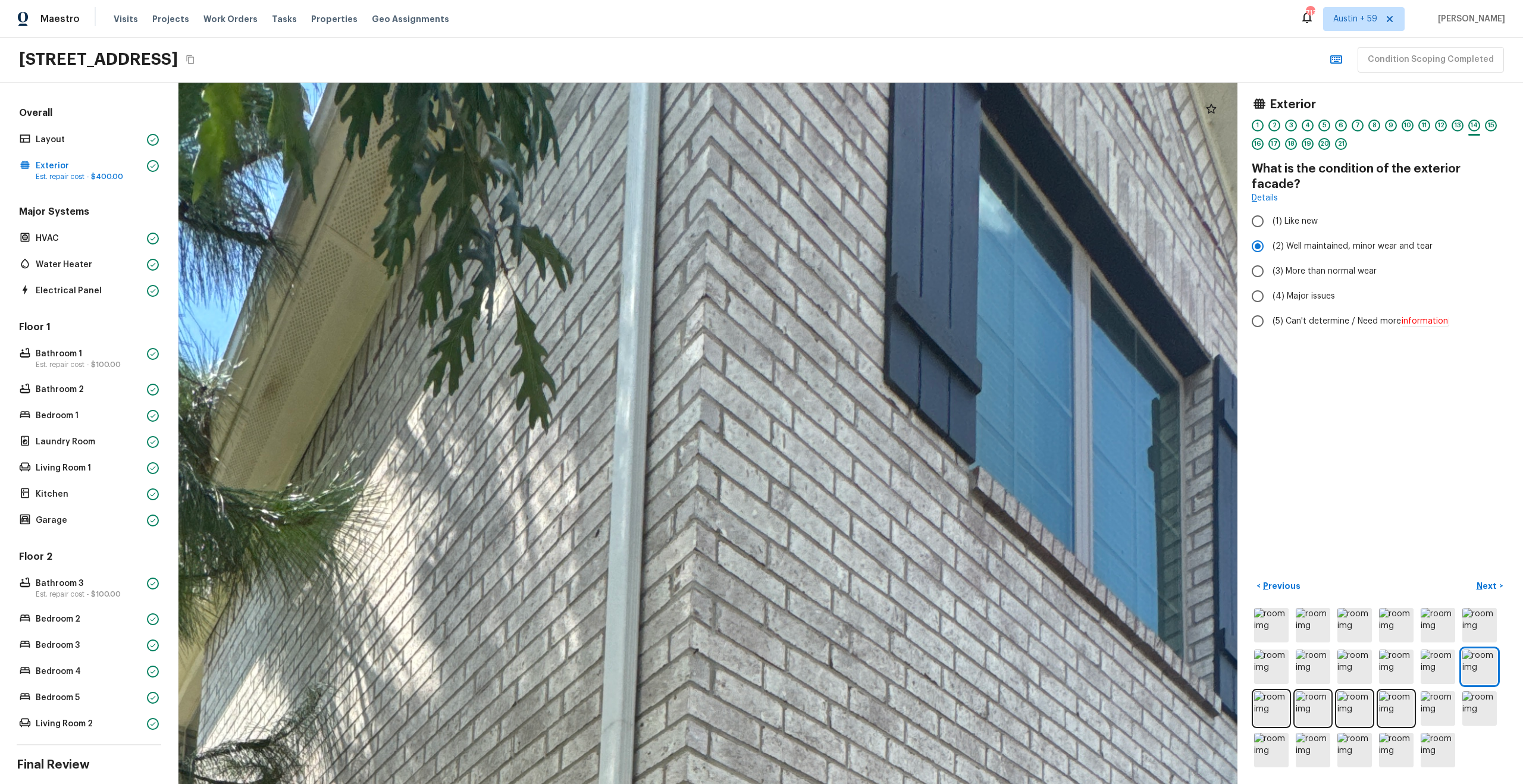
drag, startPoint x: 779, startPoint y: 190, endPoint x: 873, endPoint y: 410, distance: 239.2
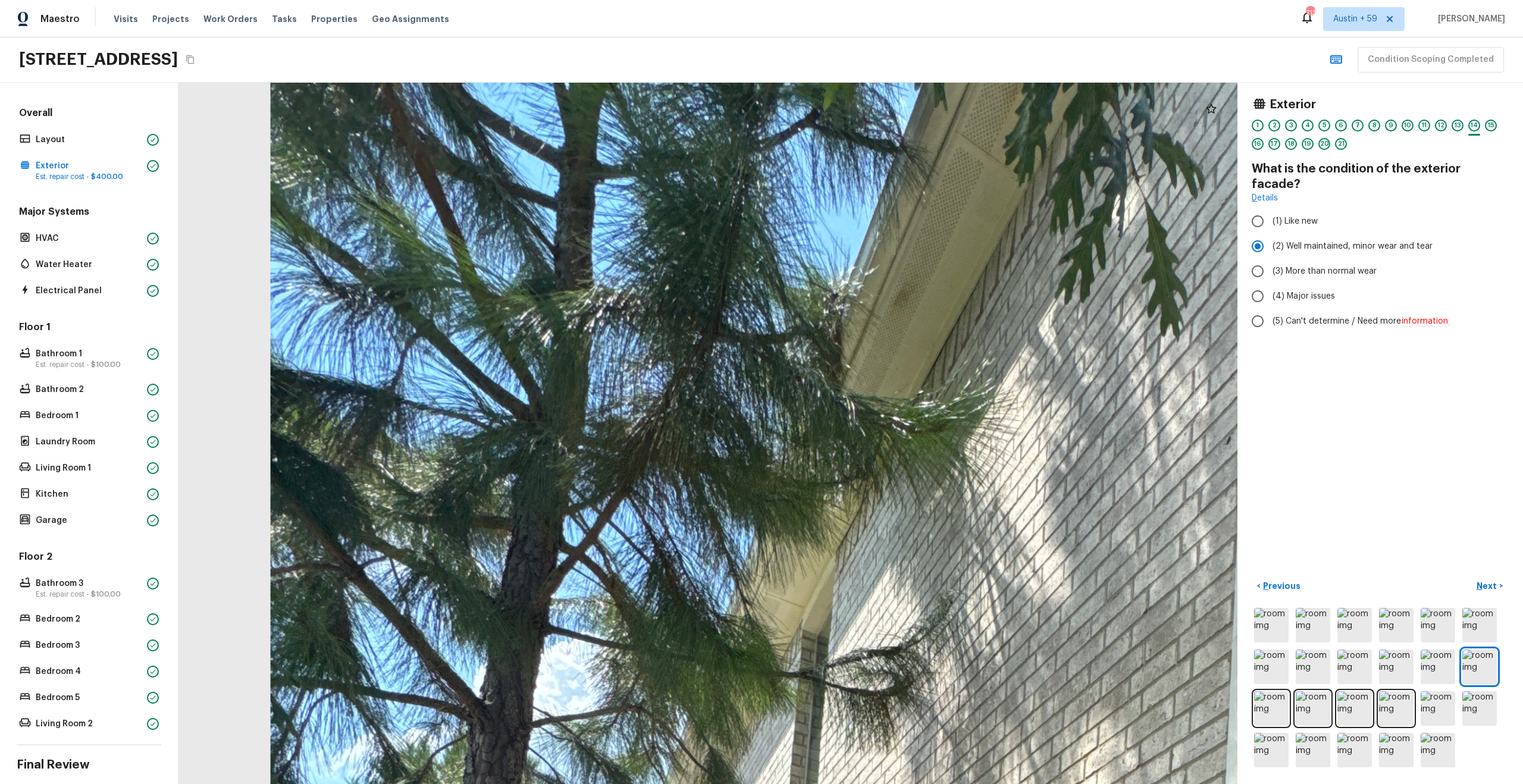
drag, startPoint x: 888, startPoint y: 417, endPoint x: 867, endPoint y: 279, distance: 139.6
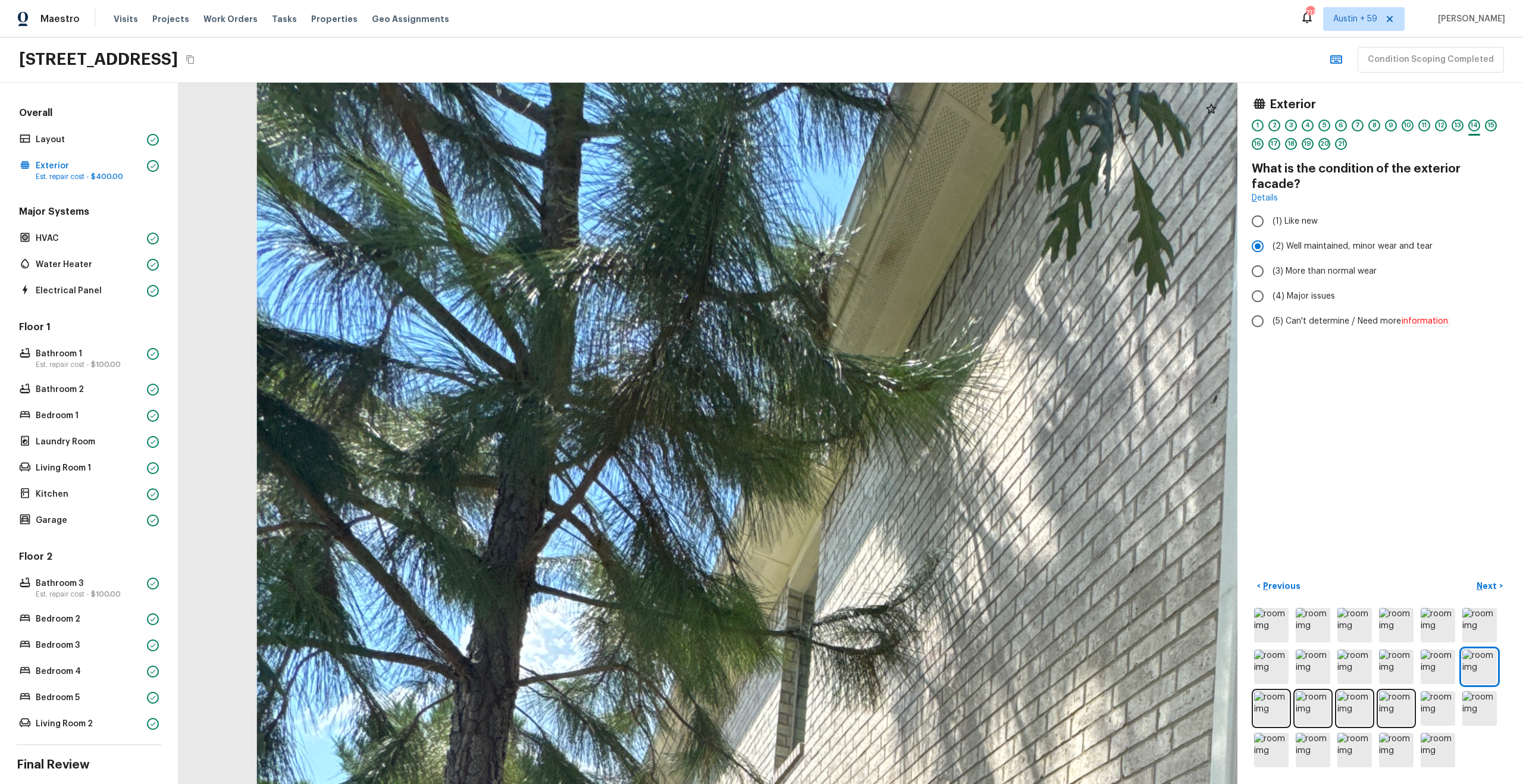
drag, startPoint x: 879, startPoint y: 362, endPoint x: 878, endPoint y: 265, distance: 97.0
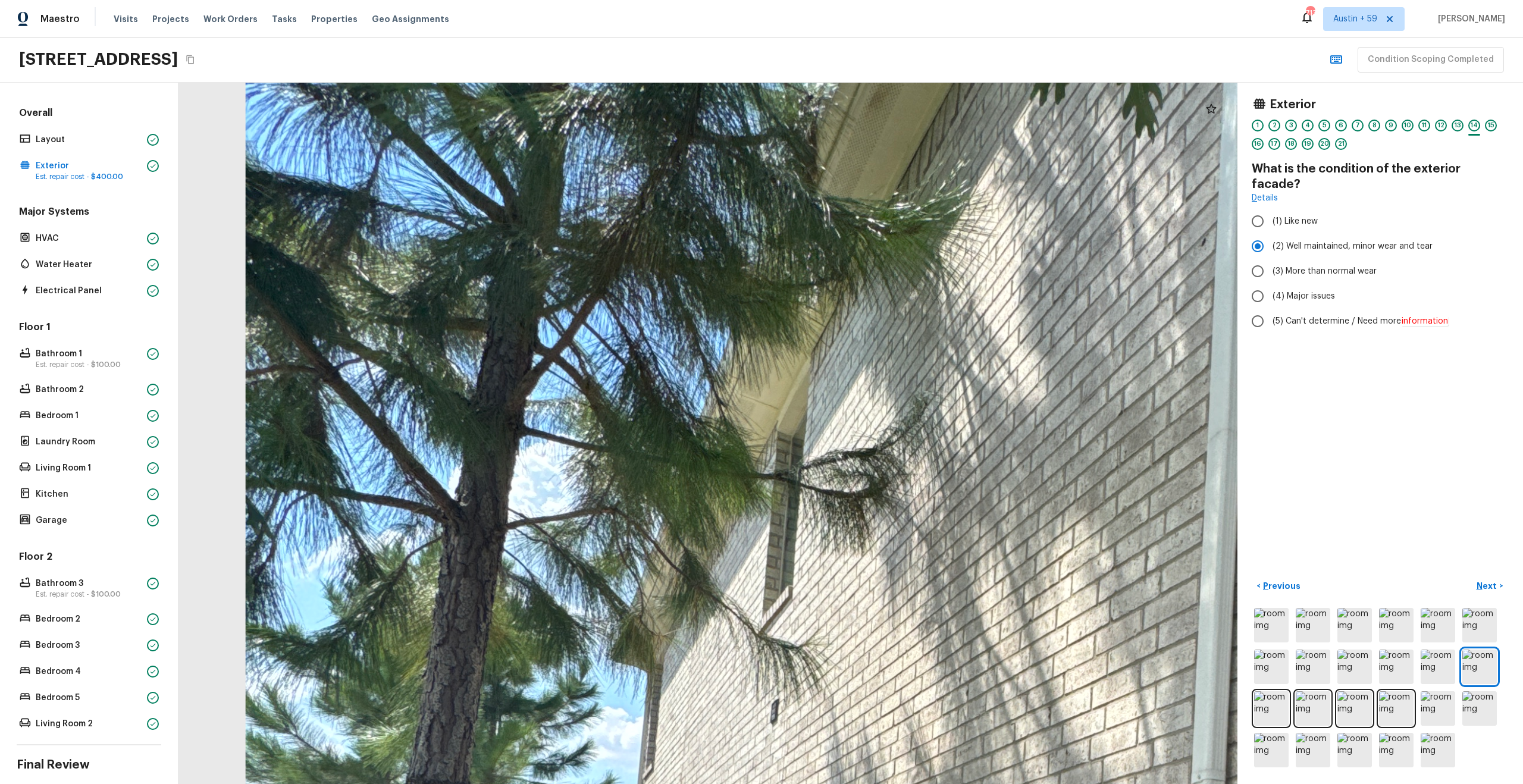
drag, startPoint x: 978, startPoint y: 290, endPoint x: 857, endPoint y: 430, distance: 185.0
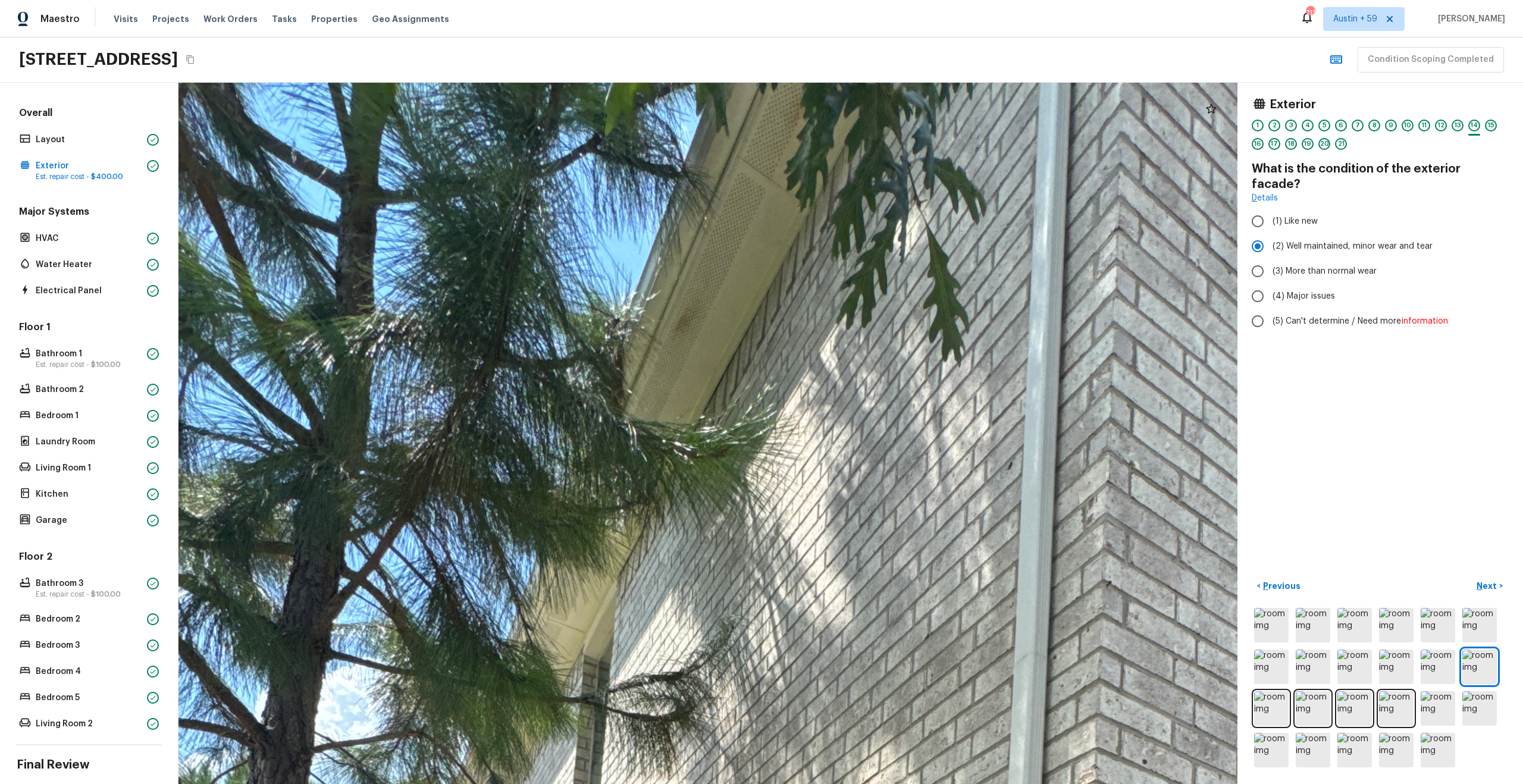
drag, startPoint x: 751, startPoint y: 492, endPoint x: 717, endPoint y: 530, distance: 51.0
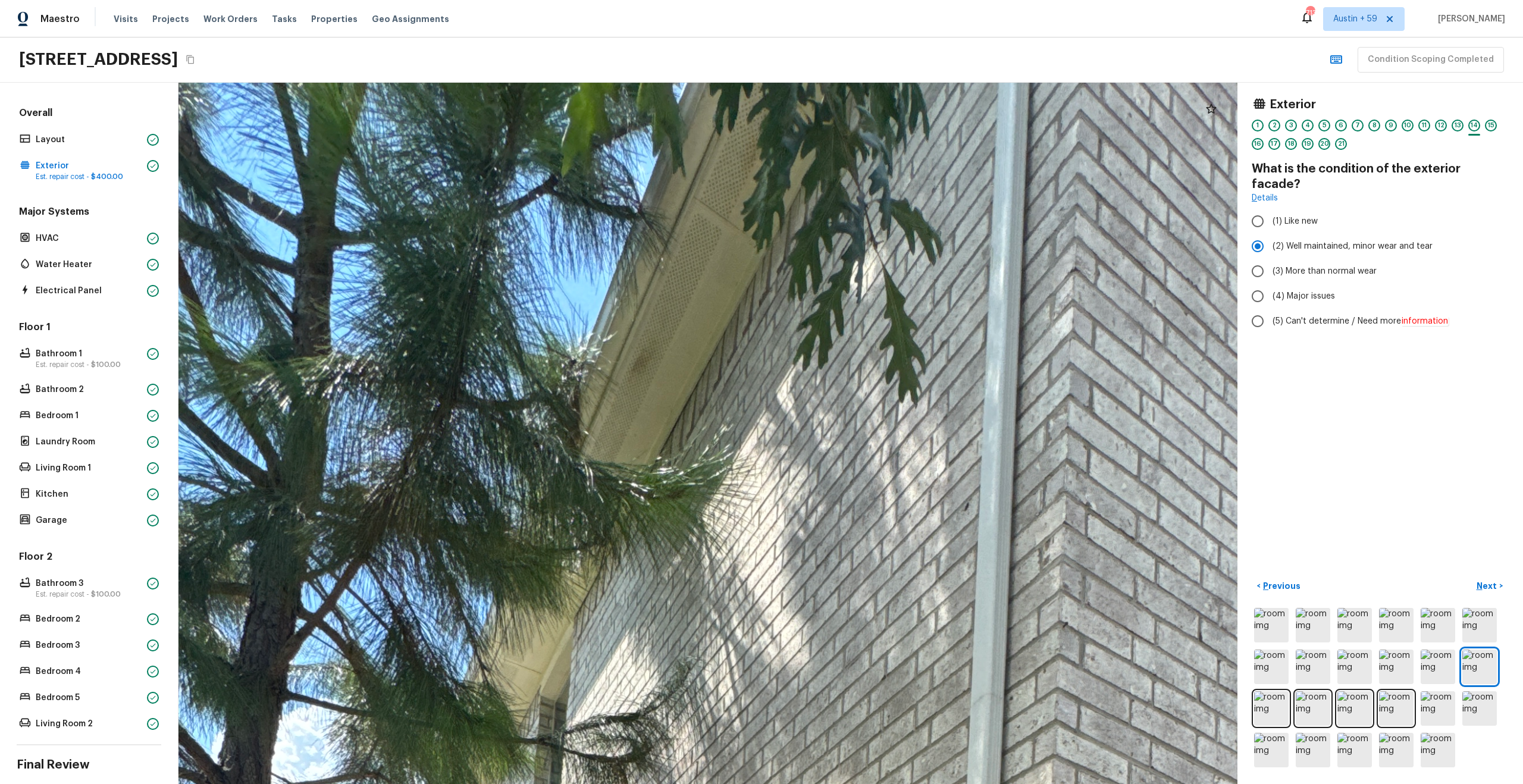
drag, startPoint x: 985, startPoint y: 258, endPoint x: 733, endPoint y: 530, distance: 370.8
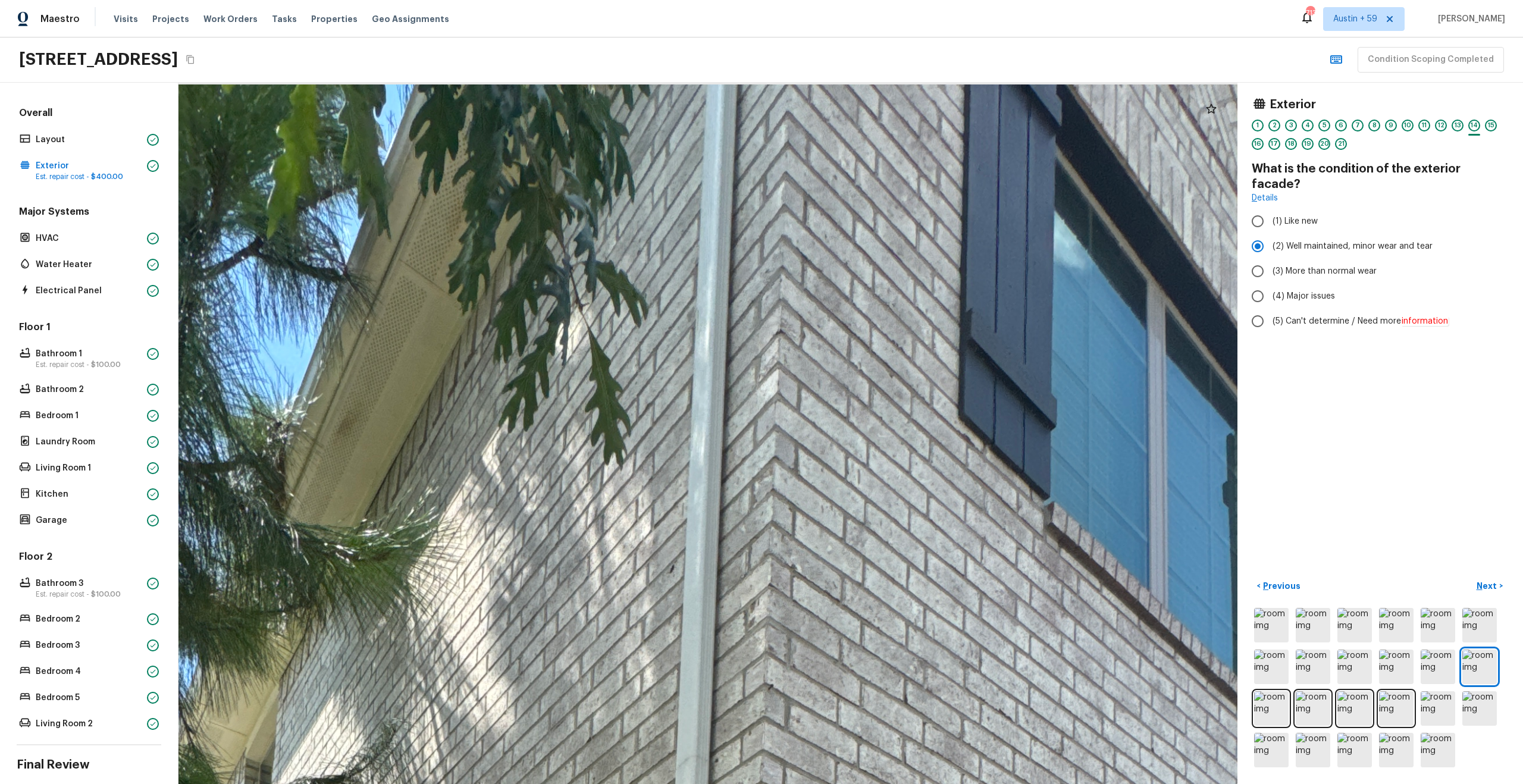
drag, startPoint x: 733, startPoint y: 530, endPoint x: 636, endPoint y: 543, distance: 97.9
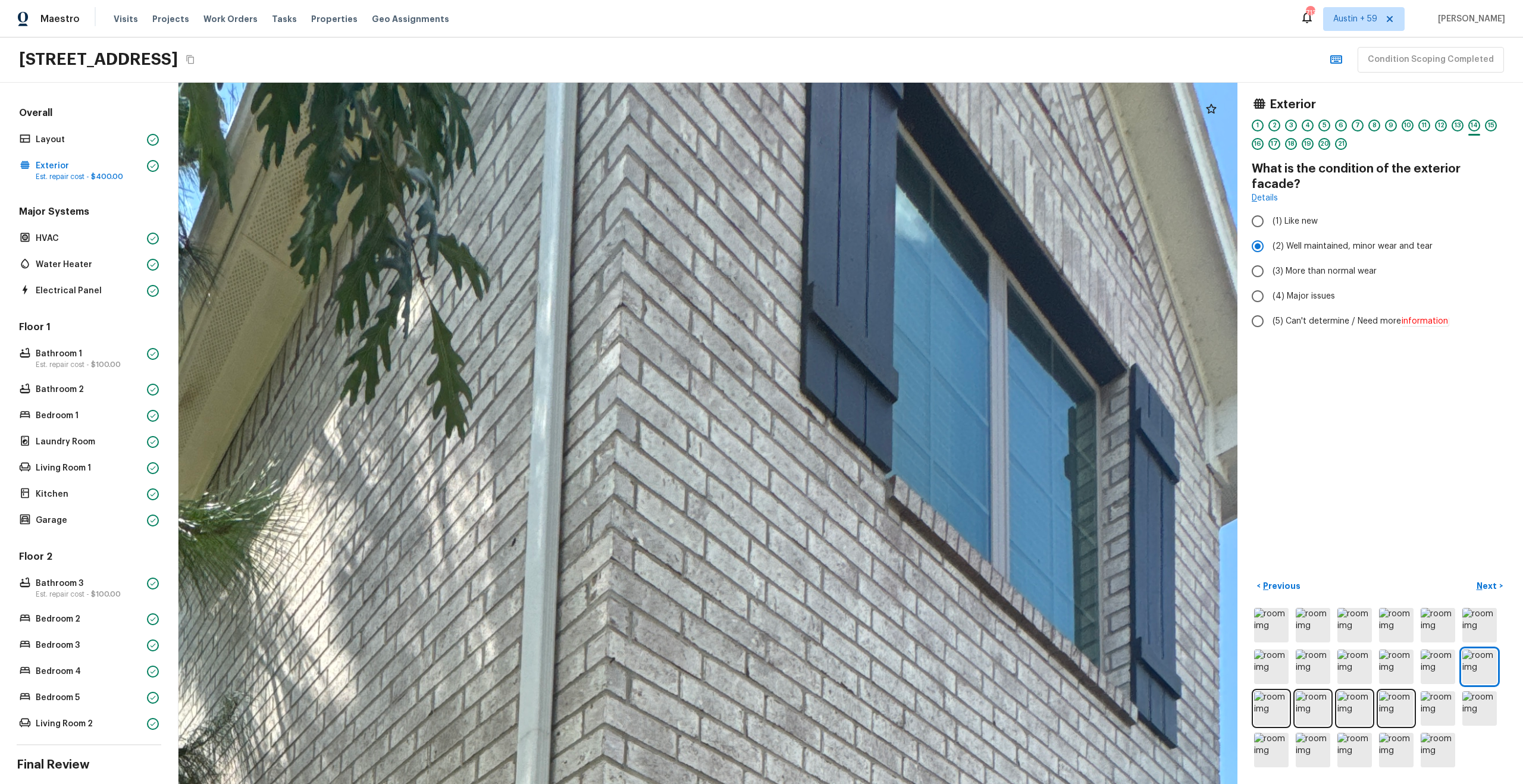
drag, startPoint x: 634, startPoint y: 543, endPoint x: 585, endPoint y: 508, distance: 60.2
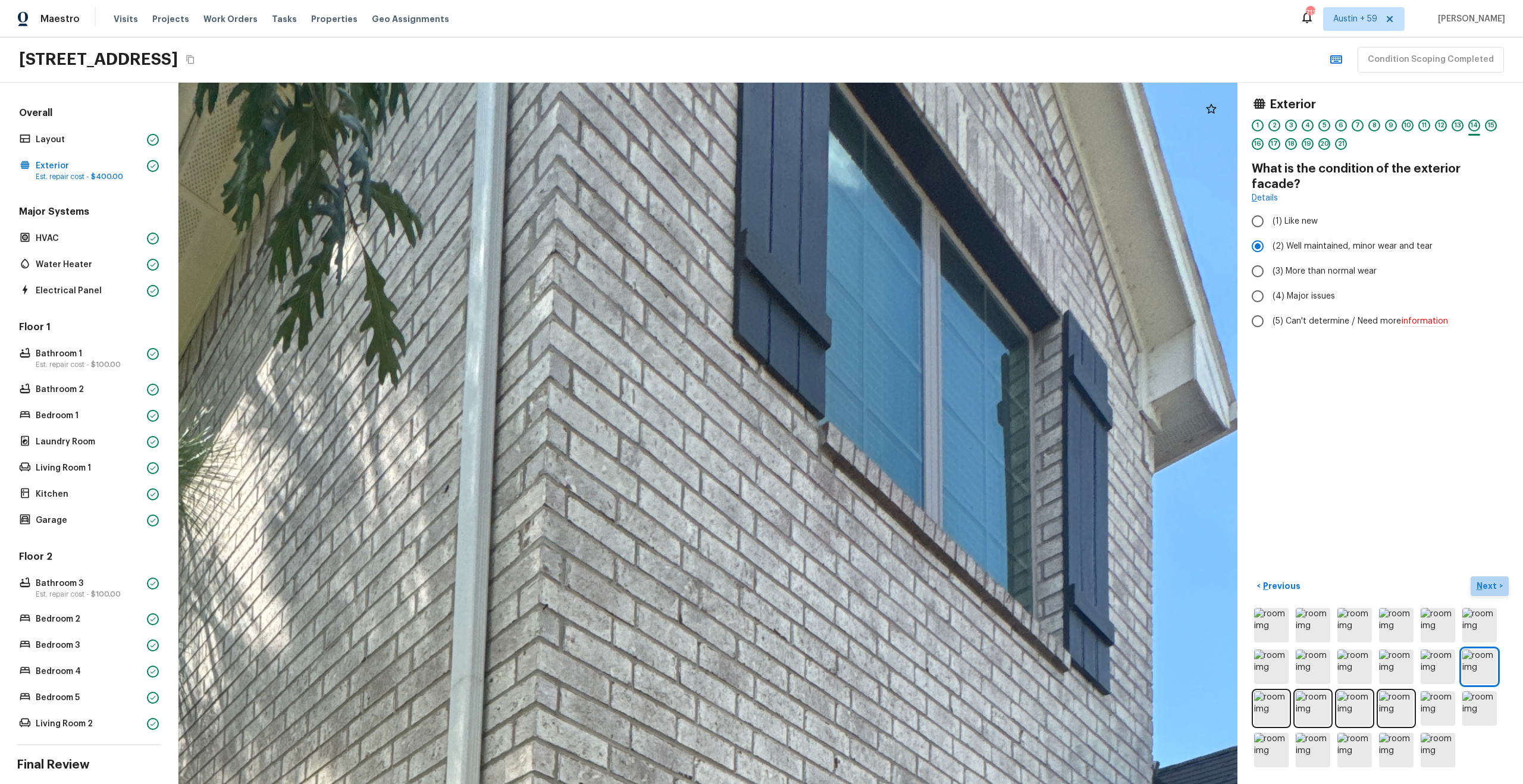
click at [1483, 581] on p "Next" at bounding box center [1487, 585] width 23 height 12
click at [1482, 581] on p "Next" at bounding box center [1487, 585] width 23 height 12
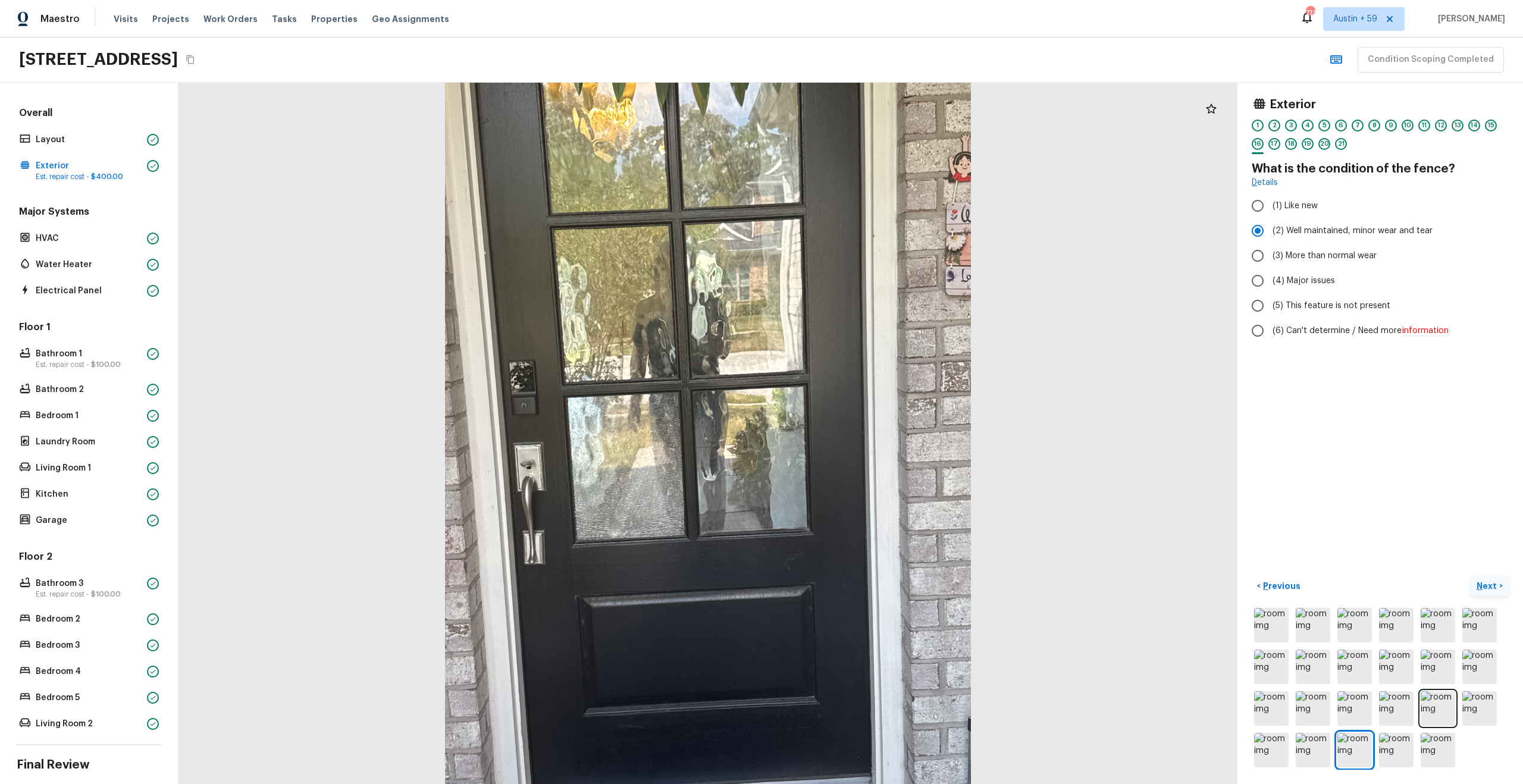
click at [1484, 590] on p "Next" at bounding box center [1487, 585] width 23 height 12
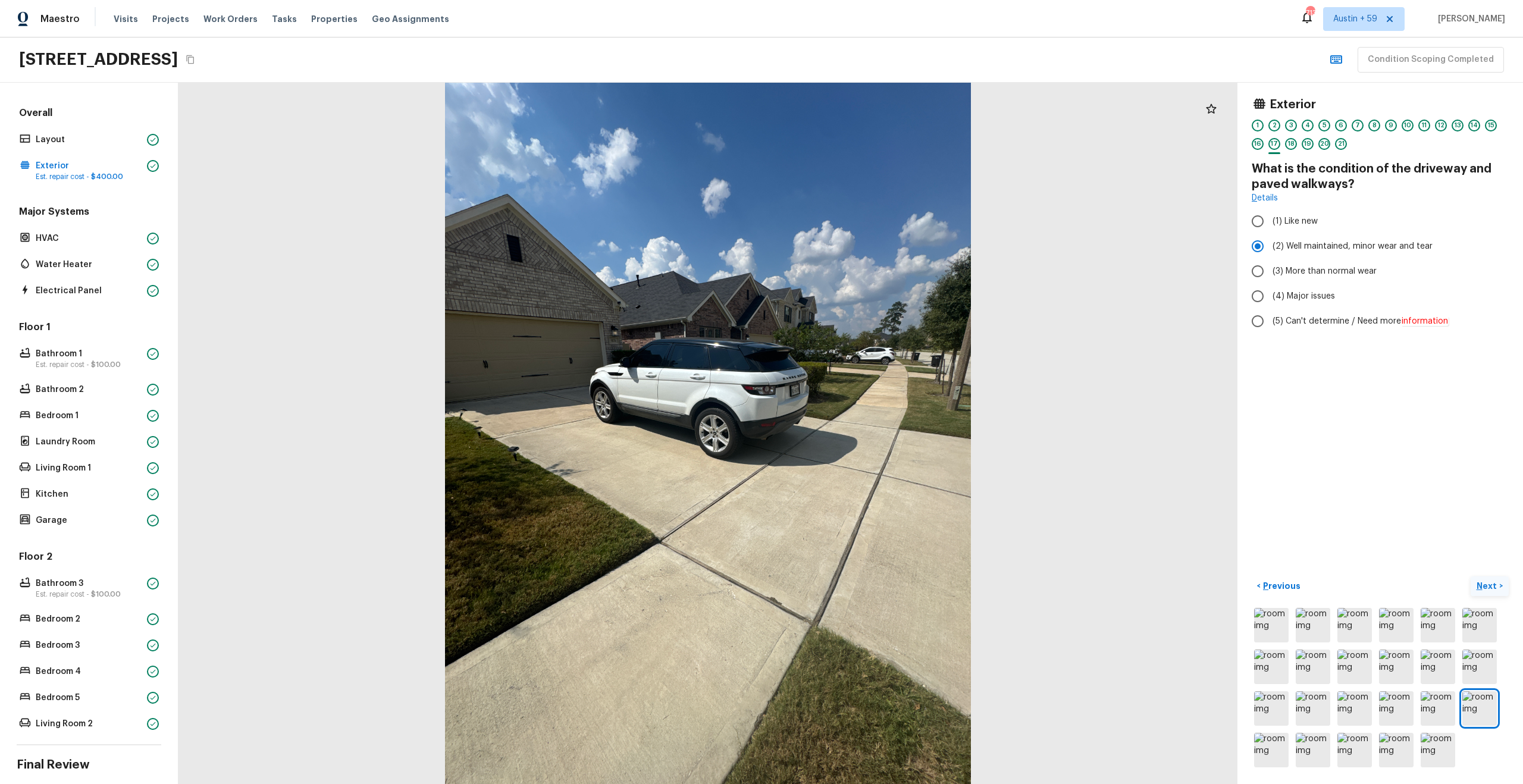
click at [1485, 588] on p "Next" at bounding box center [1487, 585] width 23 height 12
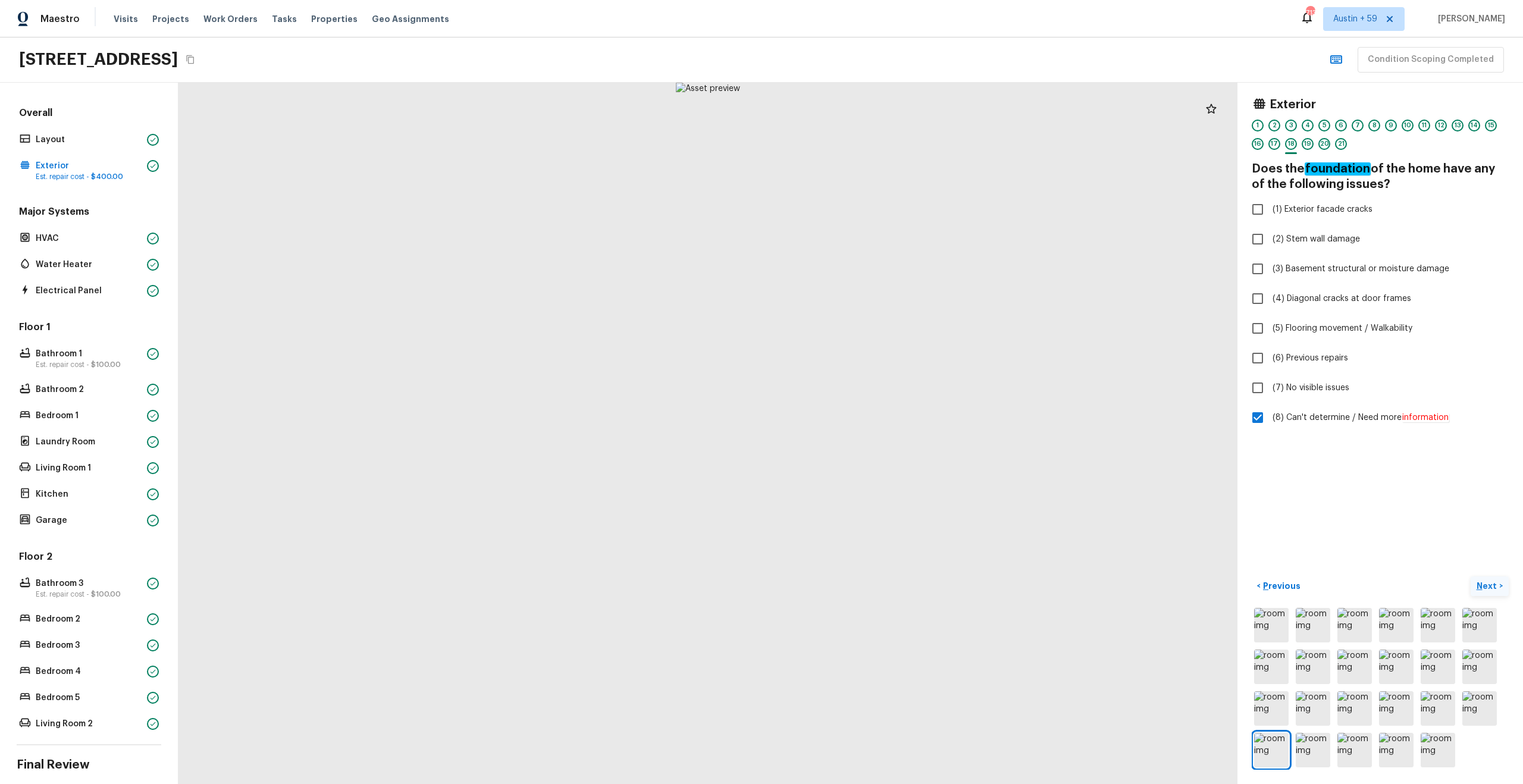
click at [1485, 588] on p "Next" at bounding box center [1487, 585] width 23 height 12
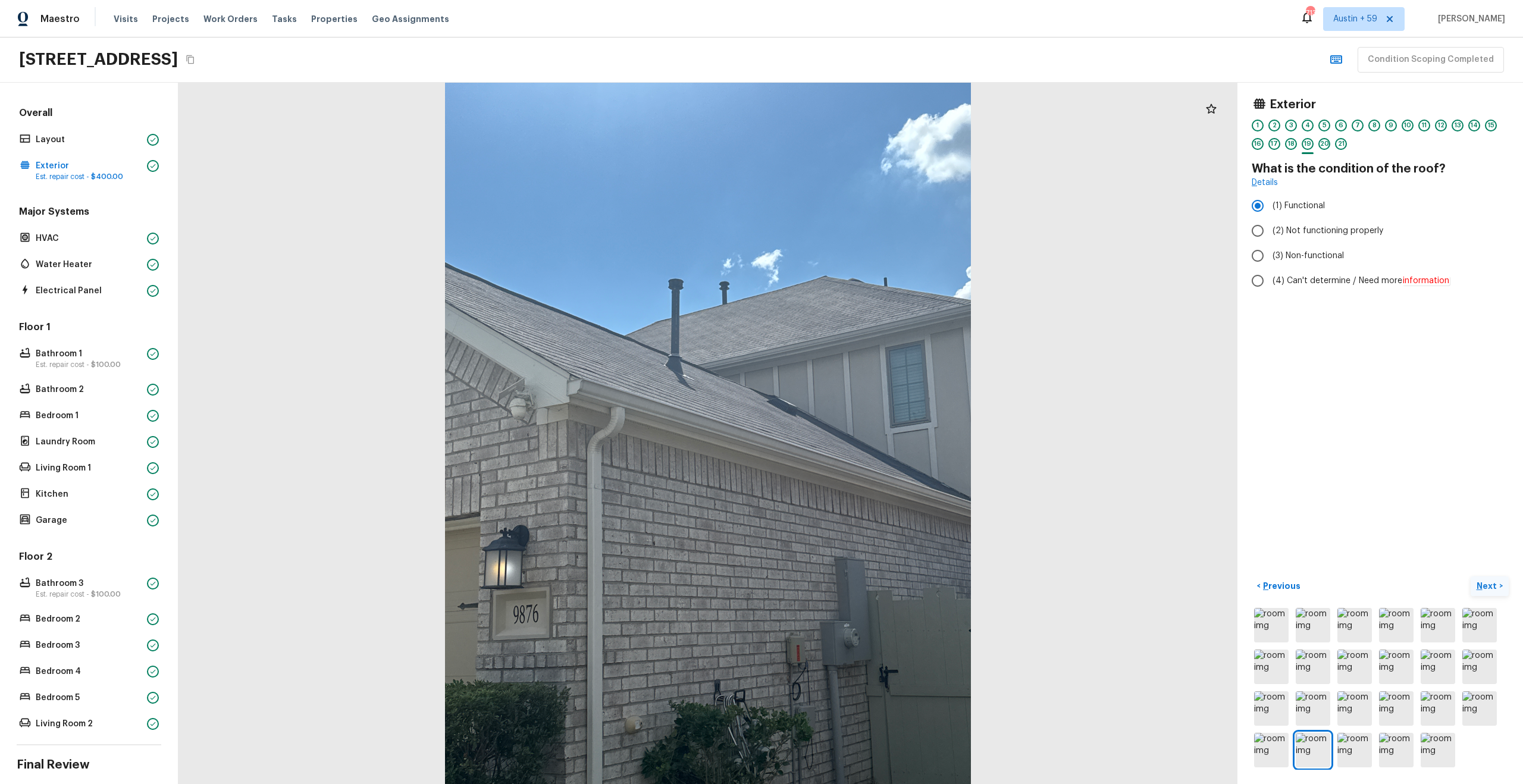
click at [1485, 588] on p "Next" at bounding box center [1487, 585] width 23 height 12
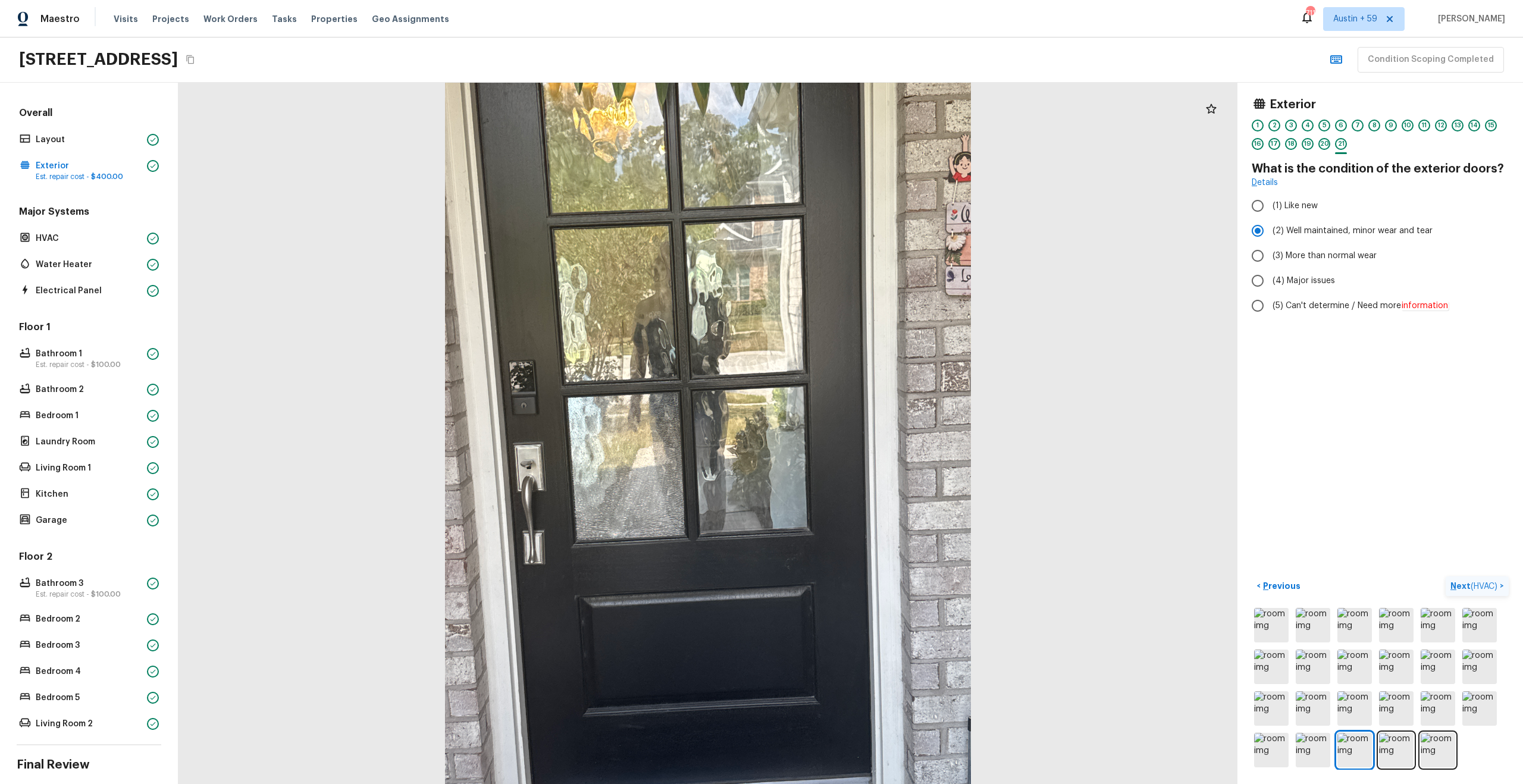
click at [1462, 589] on p "Next ( HVAC )" at bounding box center [1475, 585] width 49 height 12
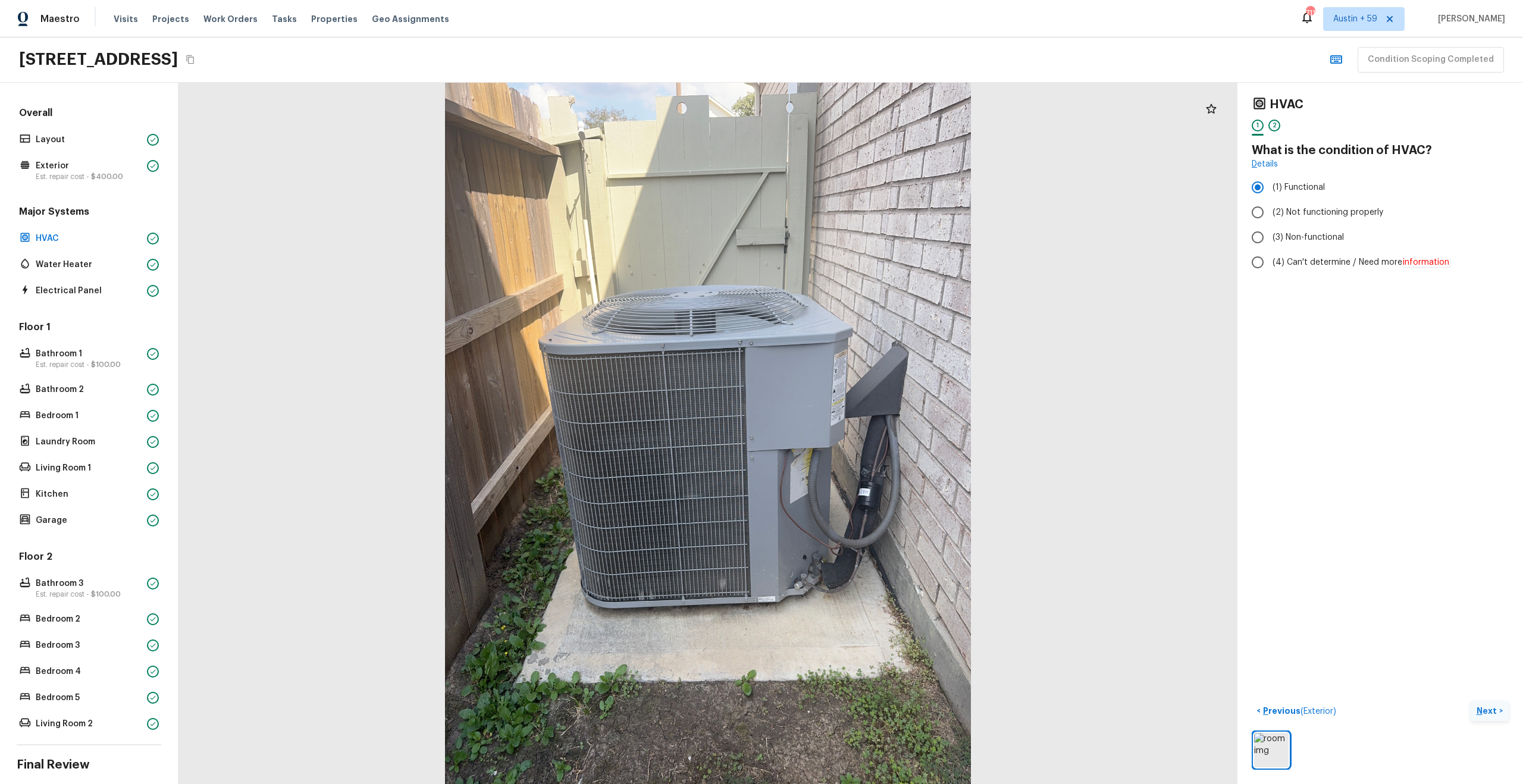
click at [1486, 711] on p "Next" at bounding box center [1487, 711] width 23 height 12
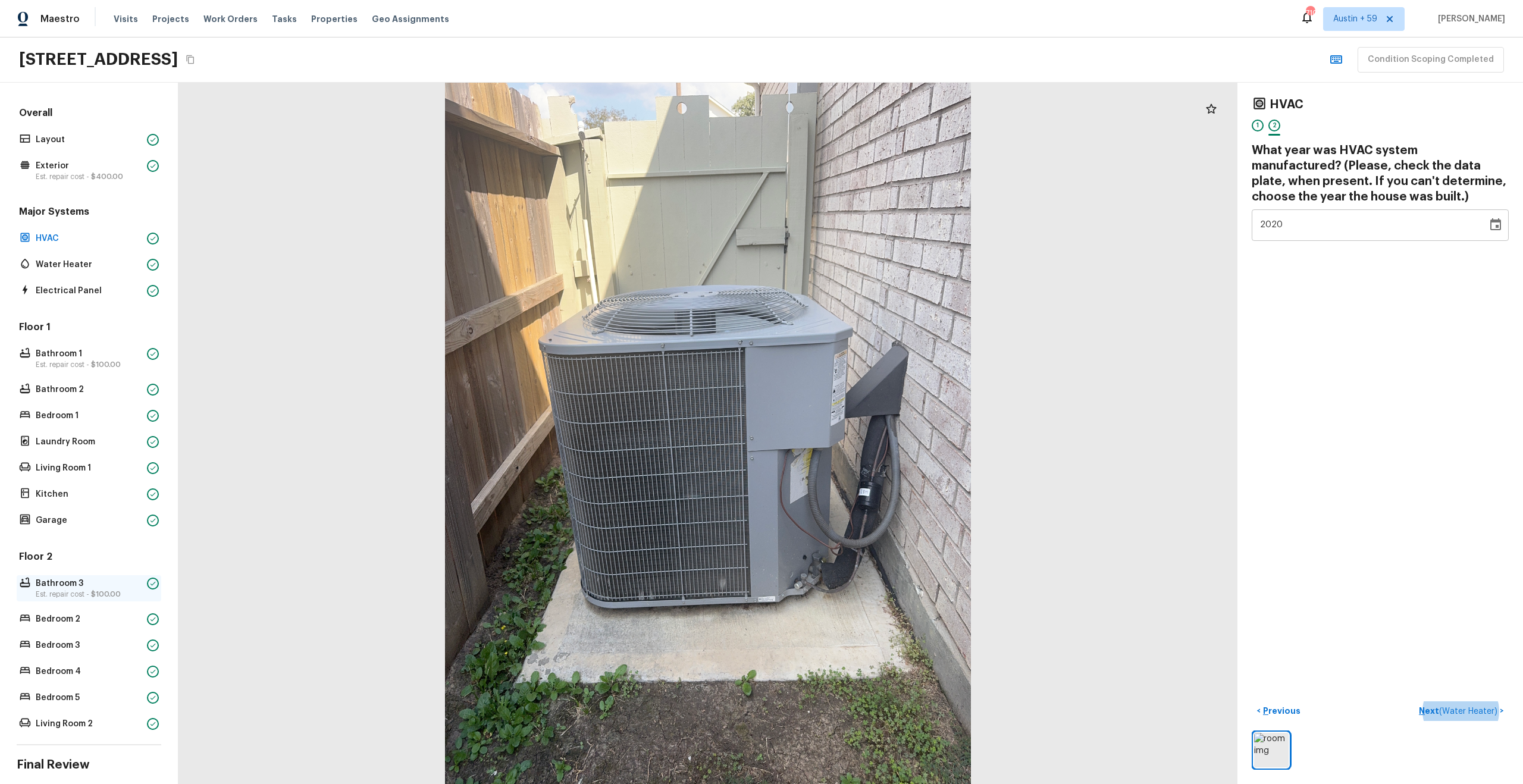
scroll to position [79, 0]
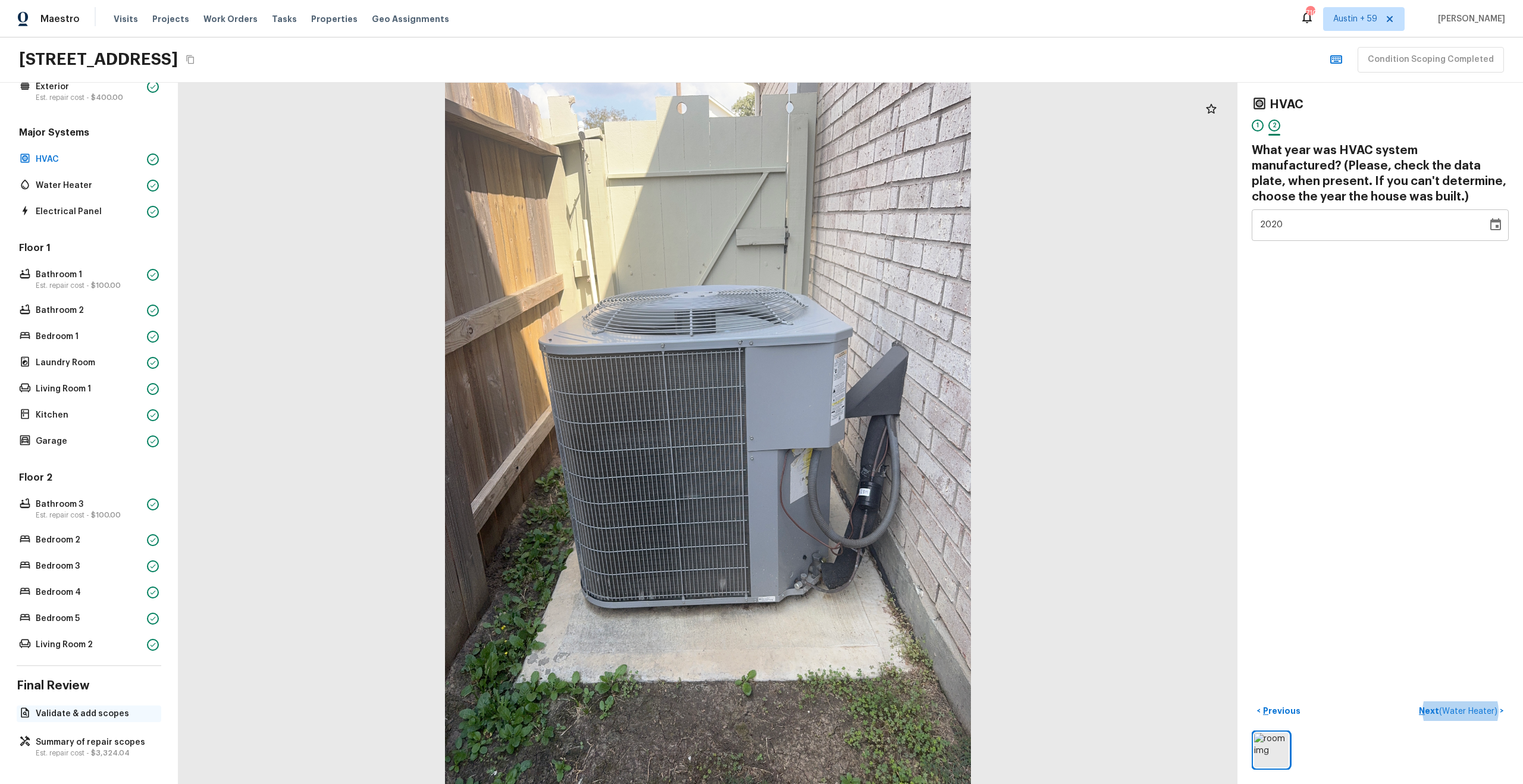
click at [91, 719] on p "Validate & add scopes" at bounding box center [94, 714] width 119 height 12
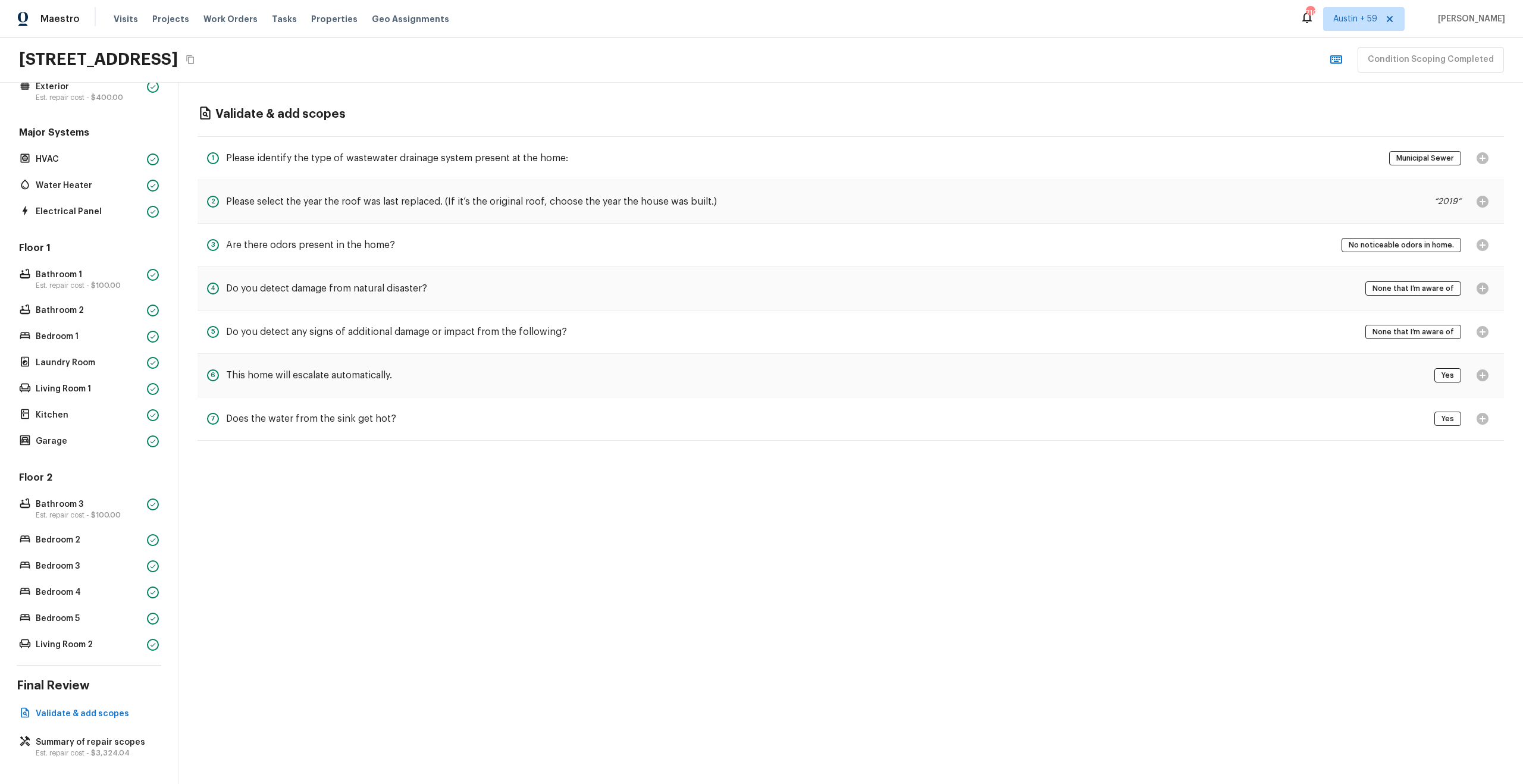
click at [369, 283] on h5 "Do you detect damage from natural disaster?" at bounding box center [326, 288] width 201 height 13
click at [396, 345] on div "5 Do you detect any signs of additional damage or impact from the following? No…" at bounding box center [851, 333] width 1307 height 44
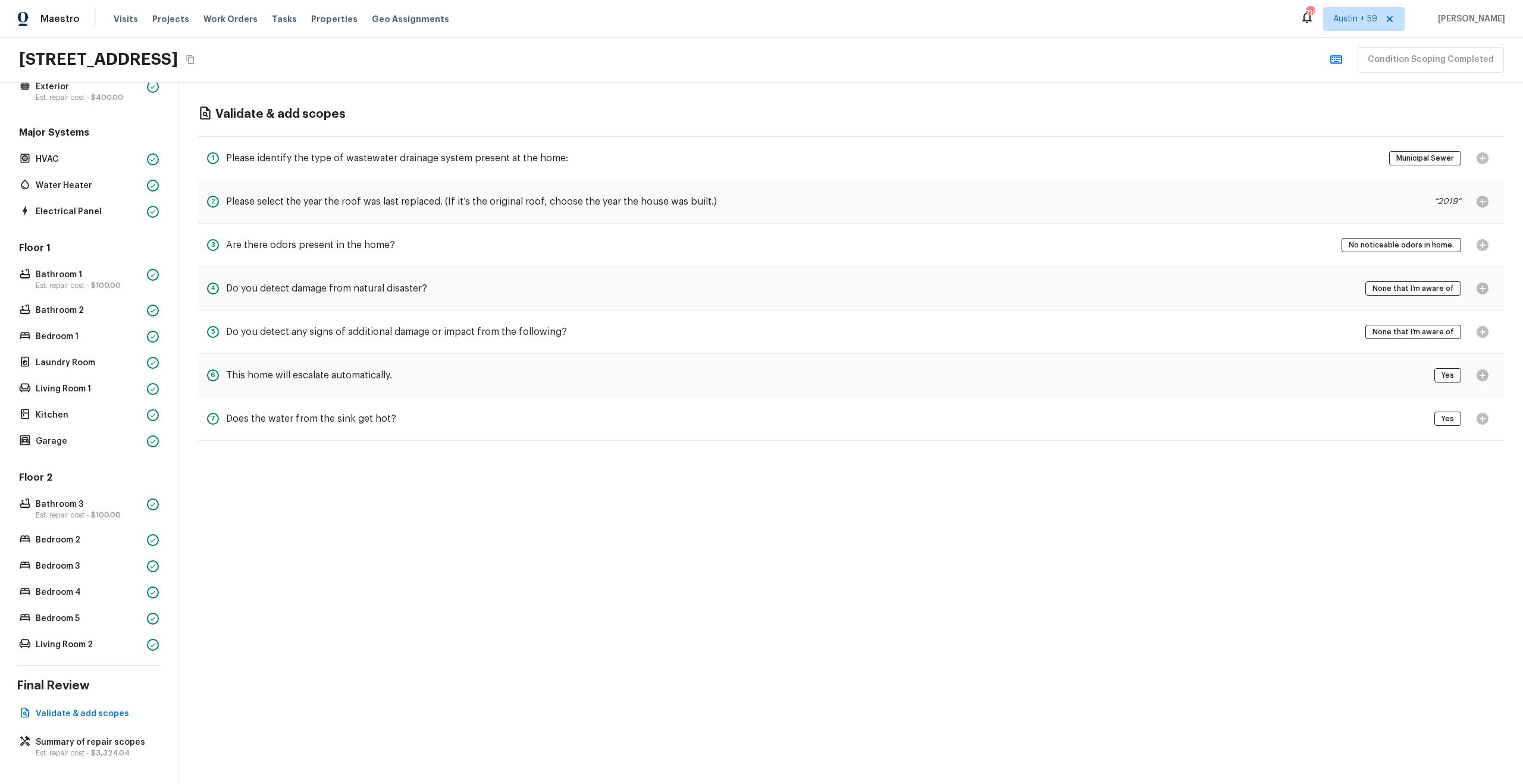
click at [396, 331] on h5 "Do you detect any signs of additional damage or impact from the following?" at bounding box center [396, 332] width 341 height 13
click at [356, 377] on h5 "This home will escalate automatically." at bounding box center [309, 375] width 166 height 13
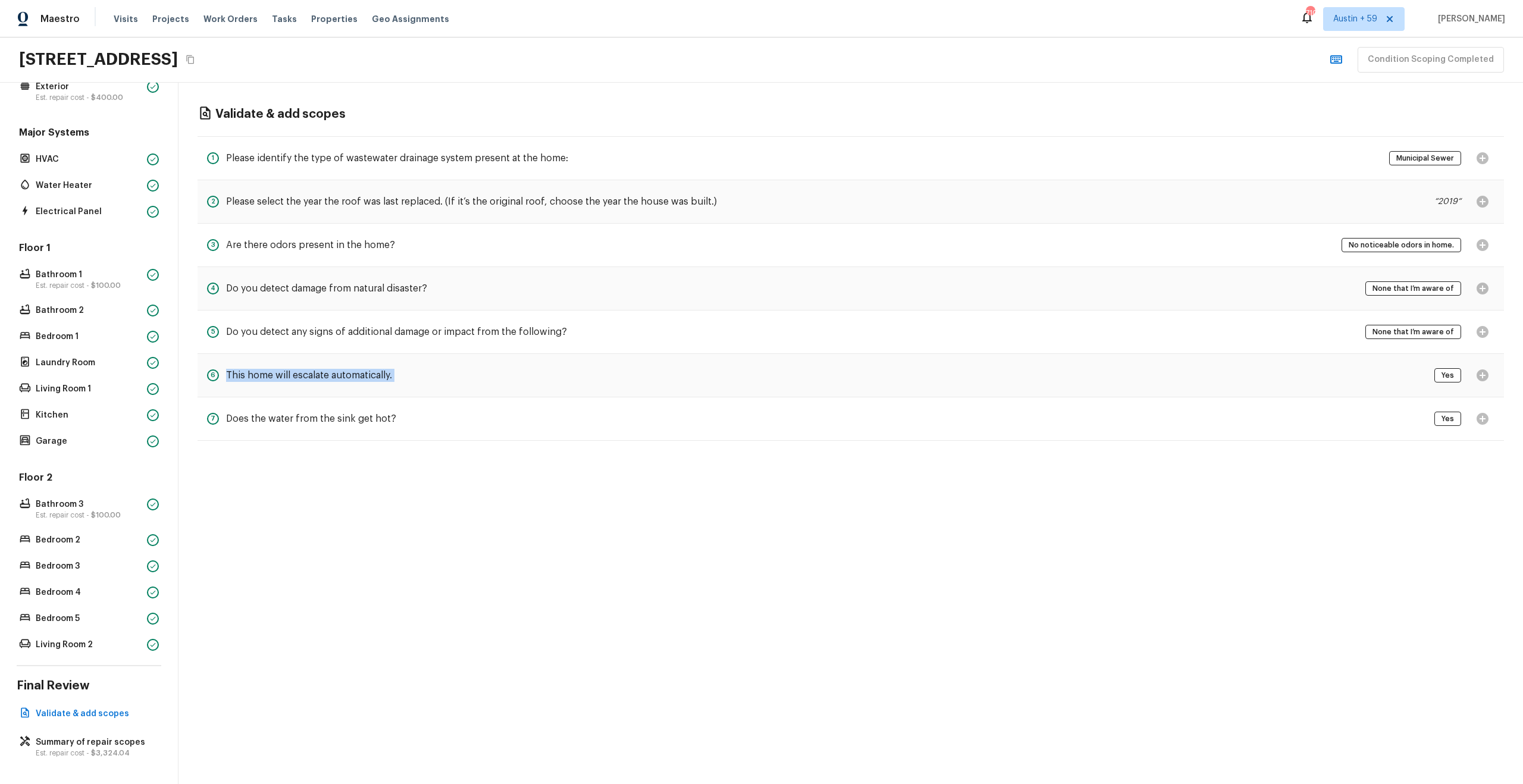
click at [356, 377] on h5 "This home will escalate automatically." at bounding box center [309, 375] width 166 height 13
click at [368, 423] on h5 "Does the water from the sink get hot?" at bounding box center [311, 418] width 170 height 13
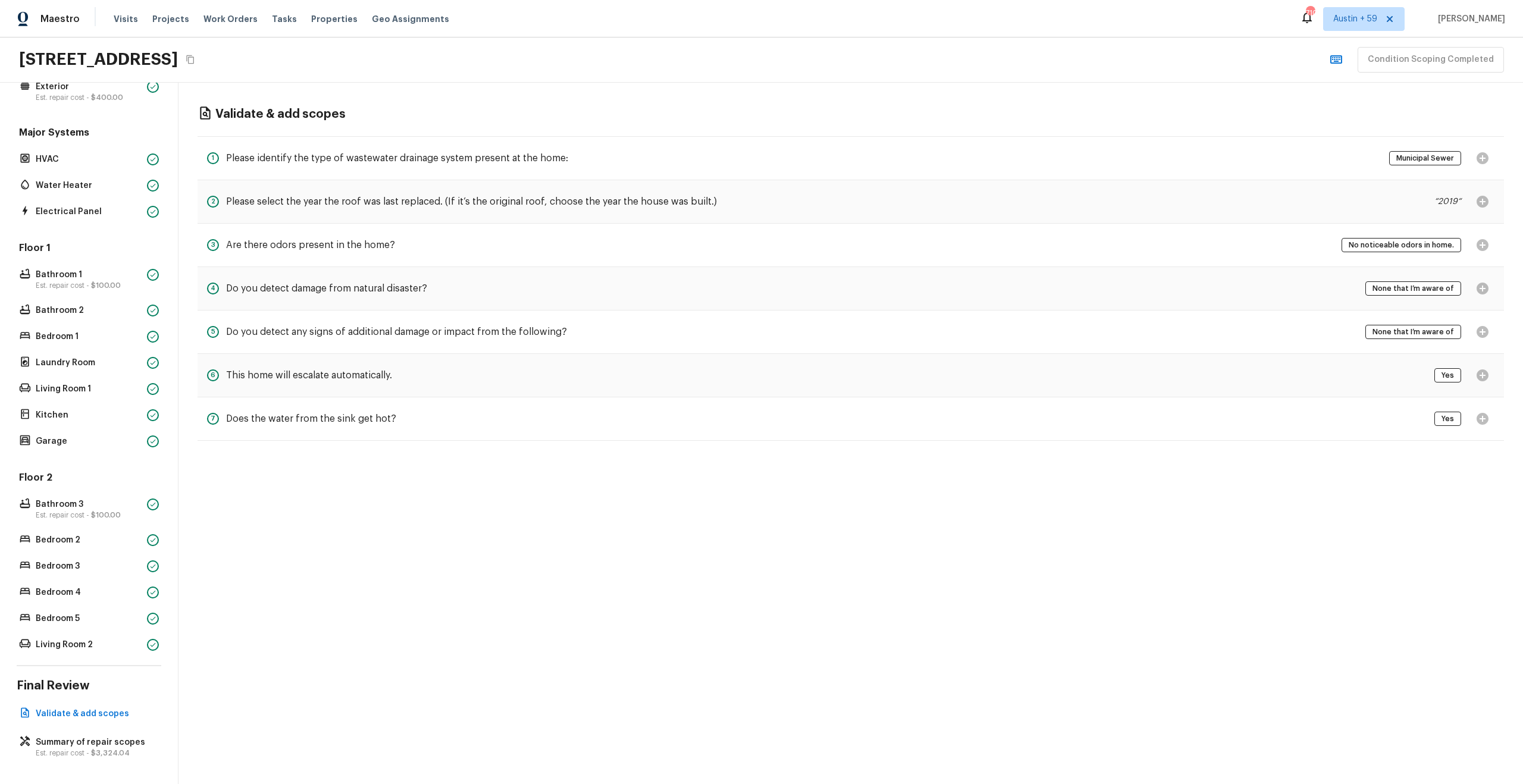
click at [660, 199] on h5 "Please select the year the roof was last replaced. (If it’s the original roof, …" at bounding box center [472, 202] width 491 height 13
click at [1441, 201] on p "“ 2019 “" at bounding box center [1447, 201] width 27 height 12
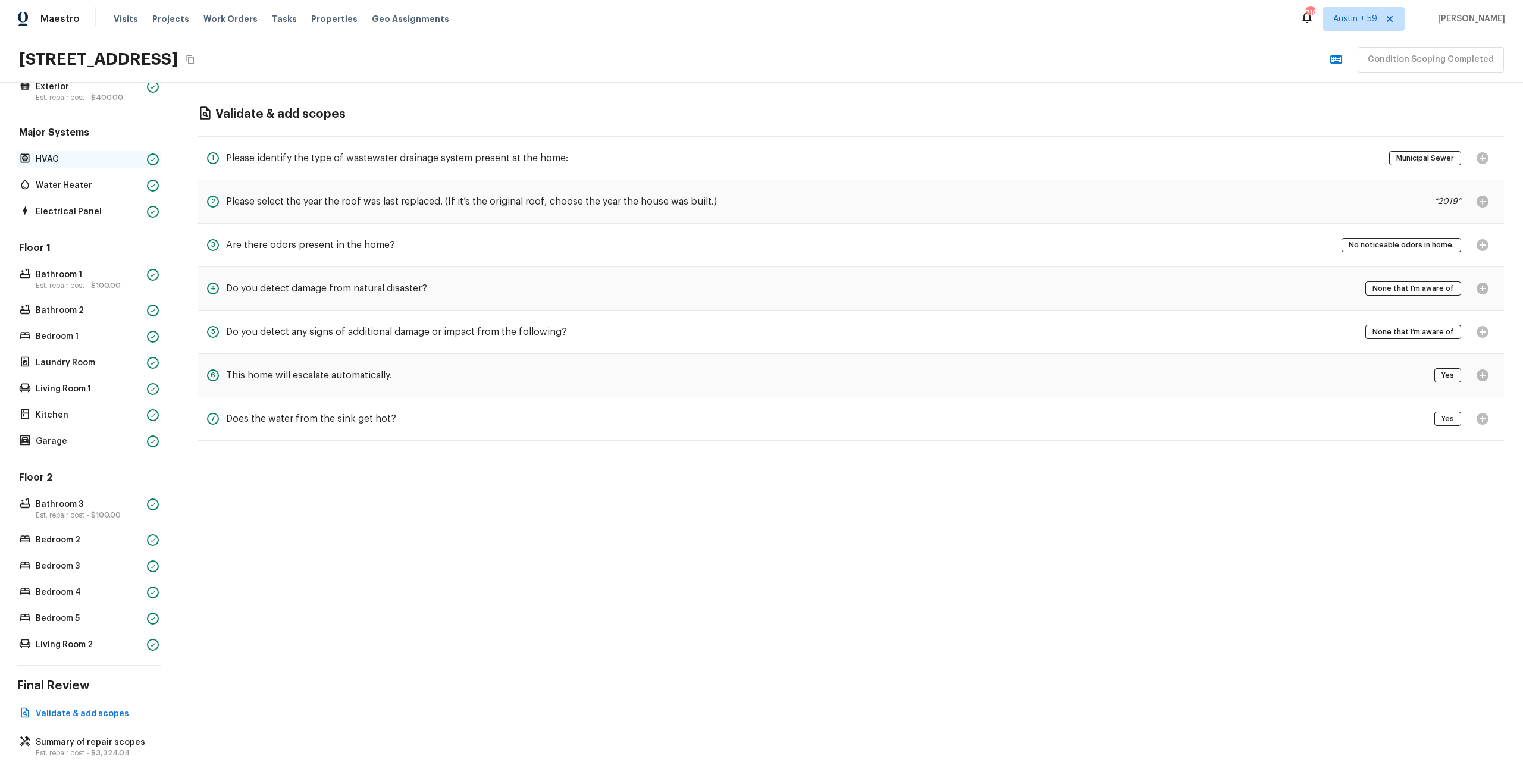
click at [71, 158] on p "HVAC" at bounding box center [89, 159] width 107 height 12
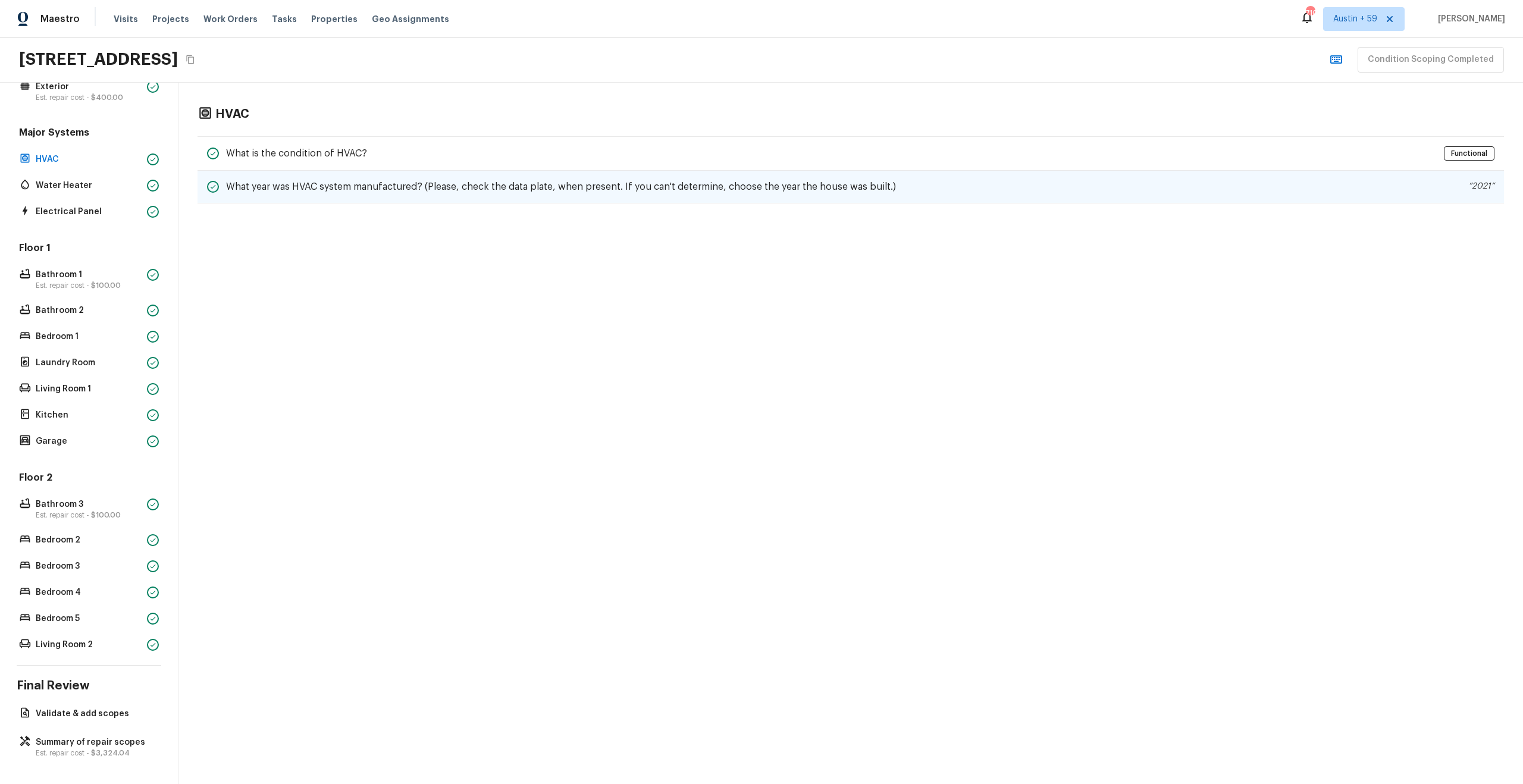
click at [1298, 189] on div "What year was HVAC system manufactured? (Please, check the data plate, when pre…" at bounding box center [851, 187] width 1307 height 33
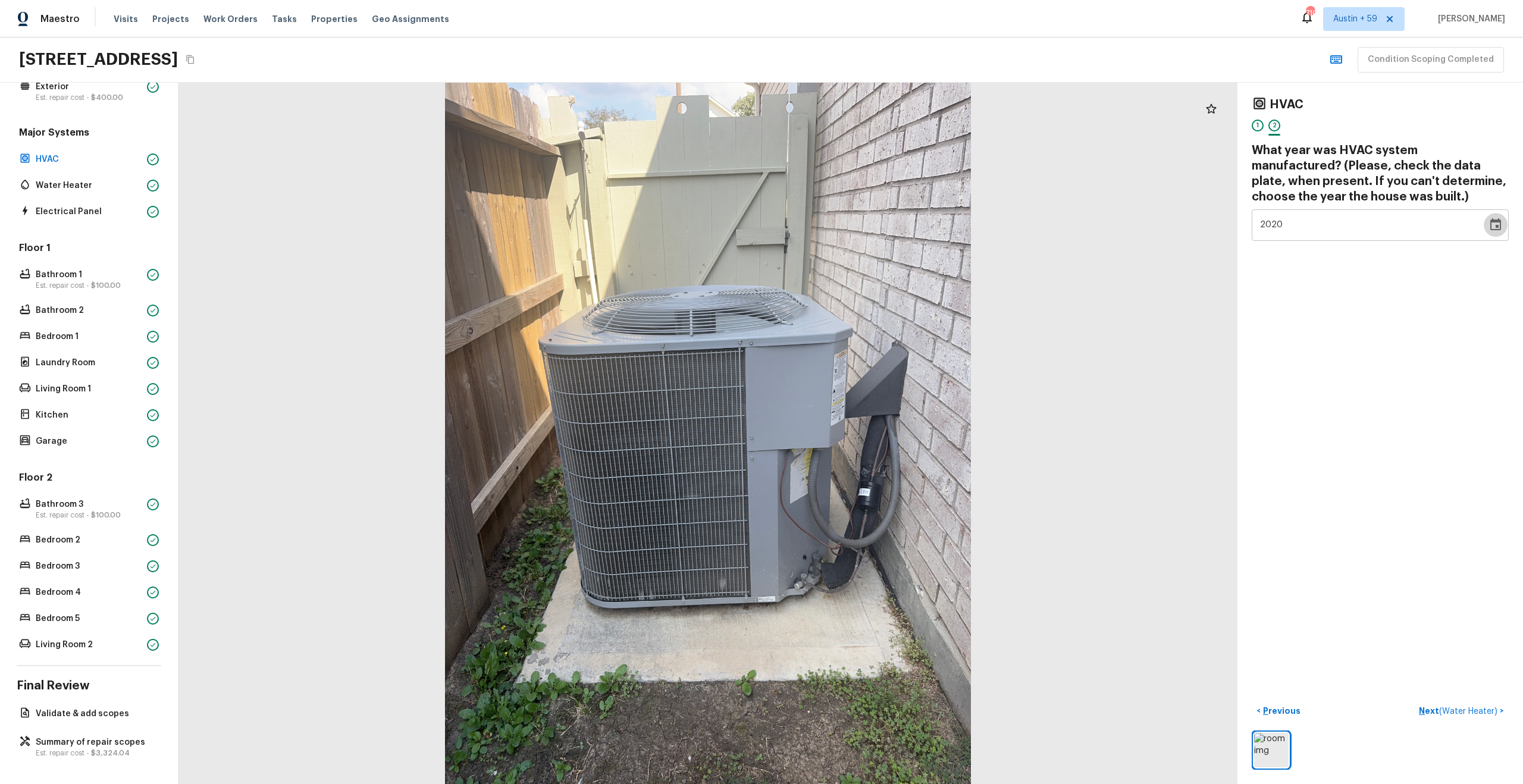
click at [1501, 224] on icon "Choose date, selected date is Dec 31, 2020" at bounding box center [1496, 225] width 15 height 15
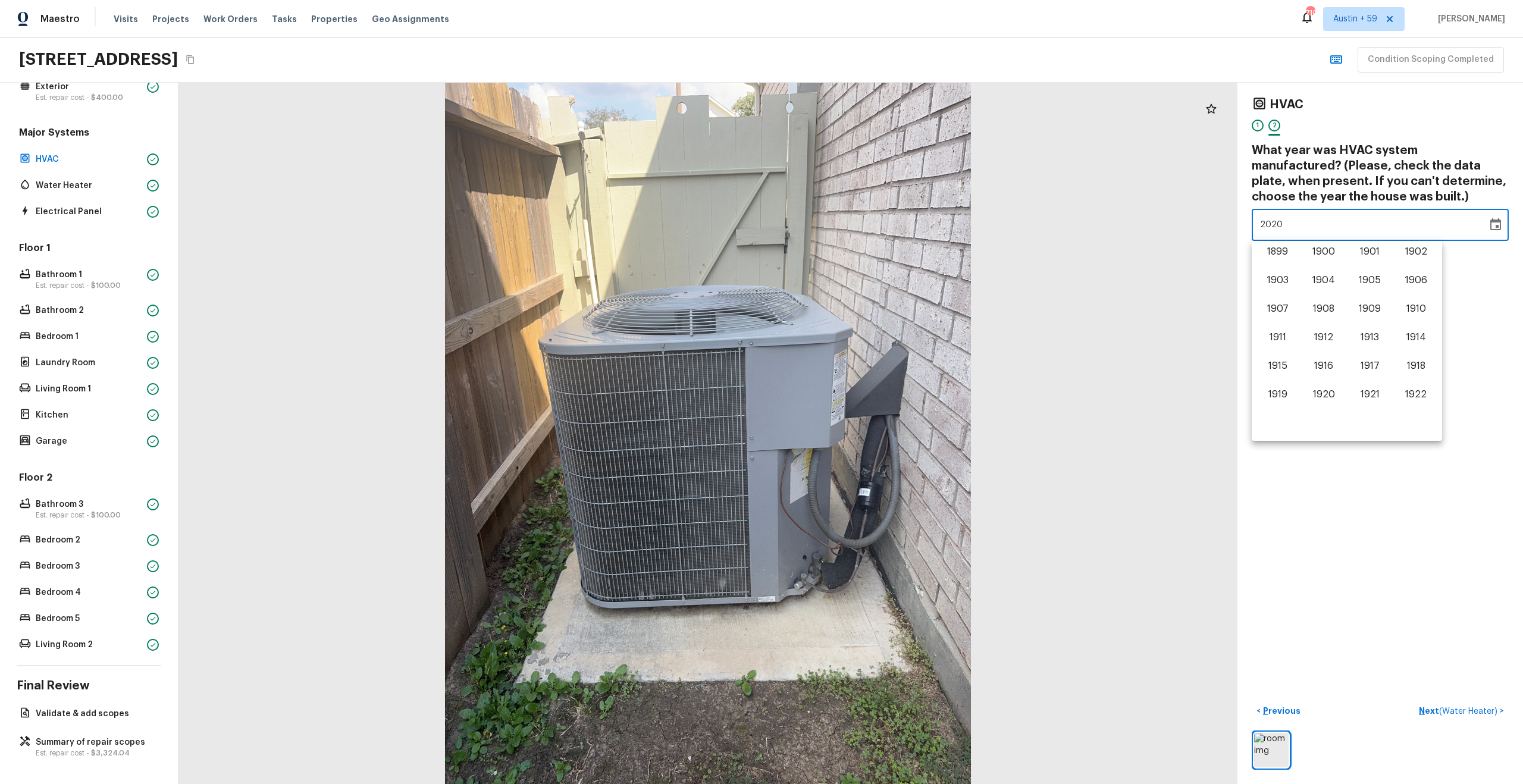
scroll to position [740, 0]
click at [1469, 477] on div "HVAC 1 2 What year was HVAC system manufactured? (Please, check the data plate,…" at bounding box center [1380, 433] width 286 height 702
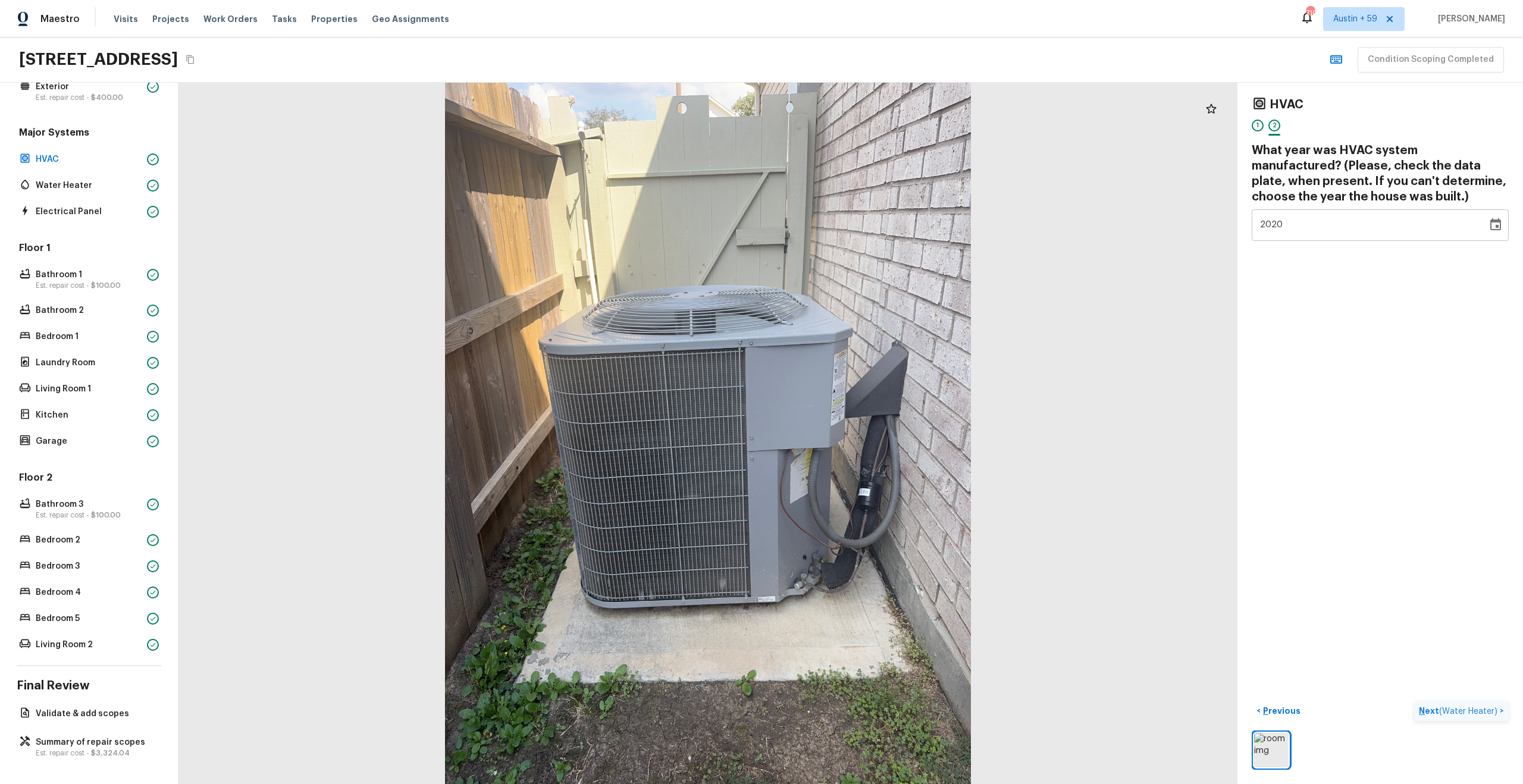
click at [1437, 715] on p "Next ( Water Heater )" at bounding box center [1459, 711] width 81 height 12
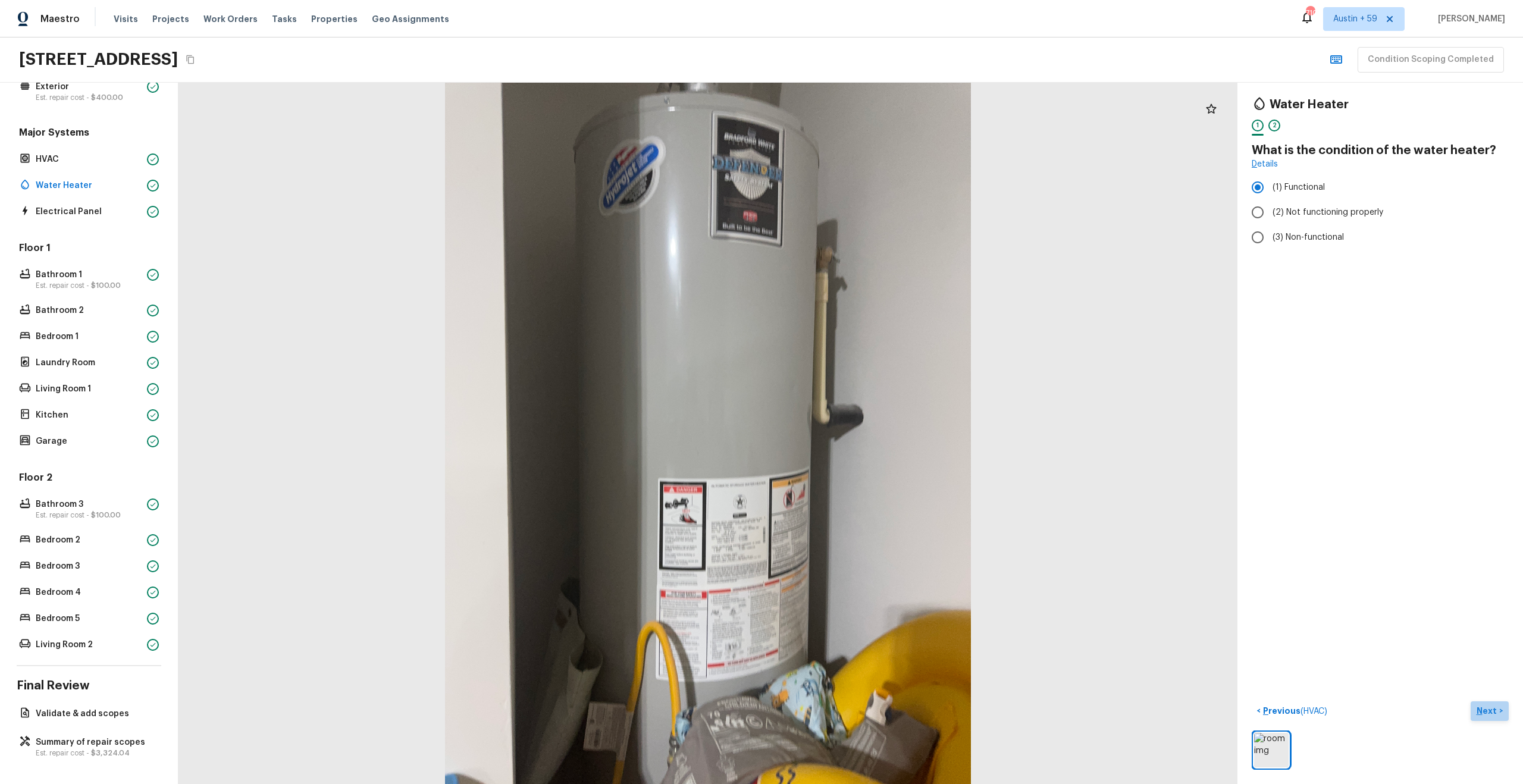
click at [1482, 712] on p "Next" at bounding box center [1487, 711] width 23 height 12
click at [1482, 712] on span "( Electrical Panel )" at bounding box center [1466, 711] width 65 height 8
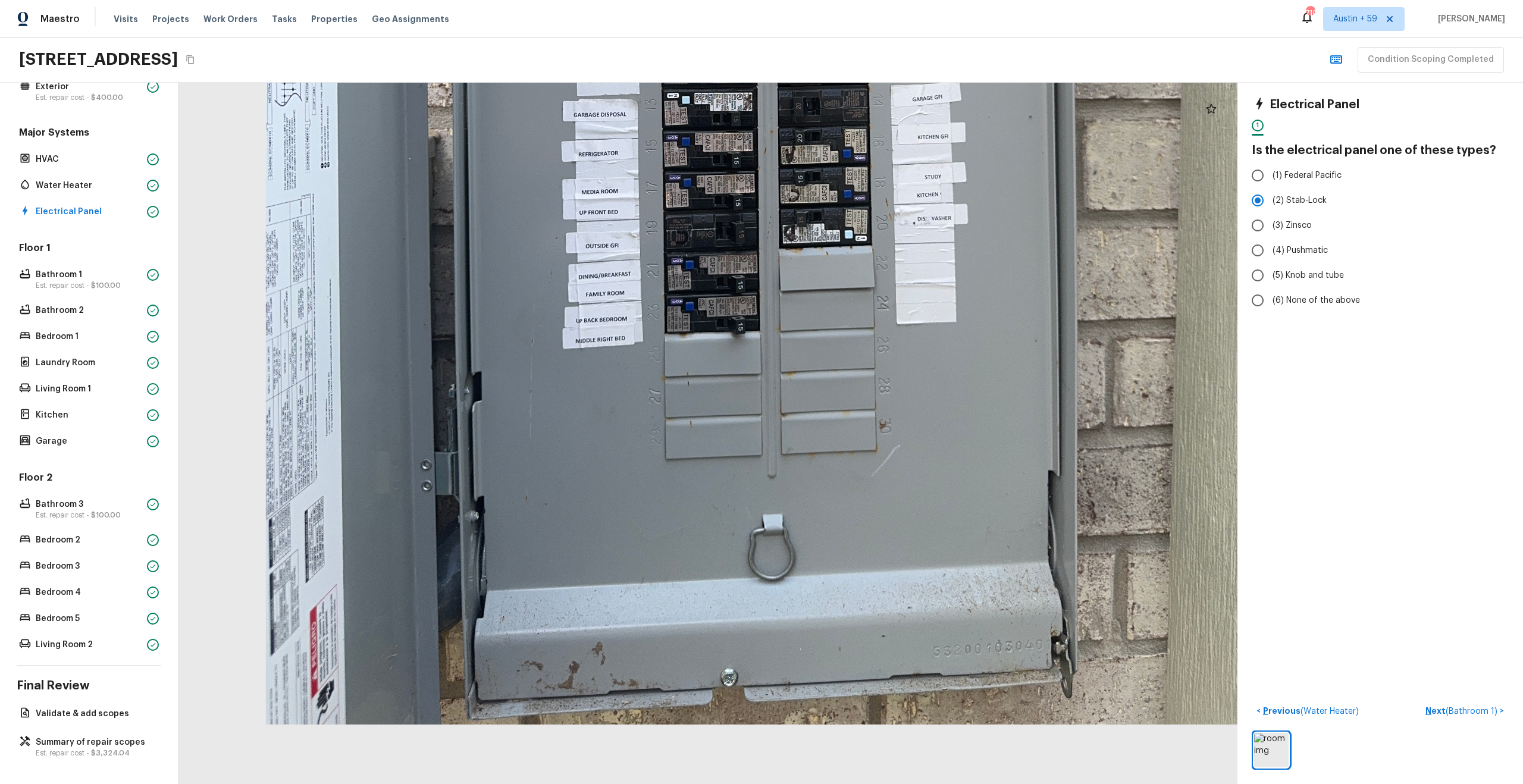
drag, startPoint x: 654, startPoint y: 731, endPoint x: 656, endPoint y: 565, distance: 166.0
click at [656, 565] on div at bounding box center [757, 69] width 1977 height 1309
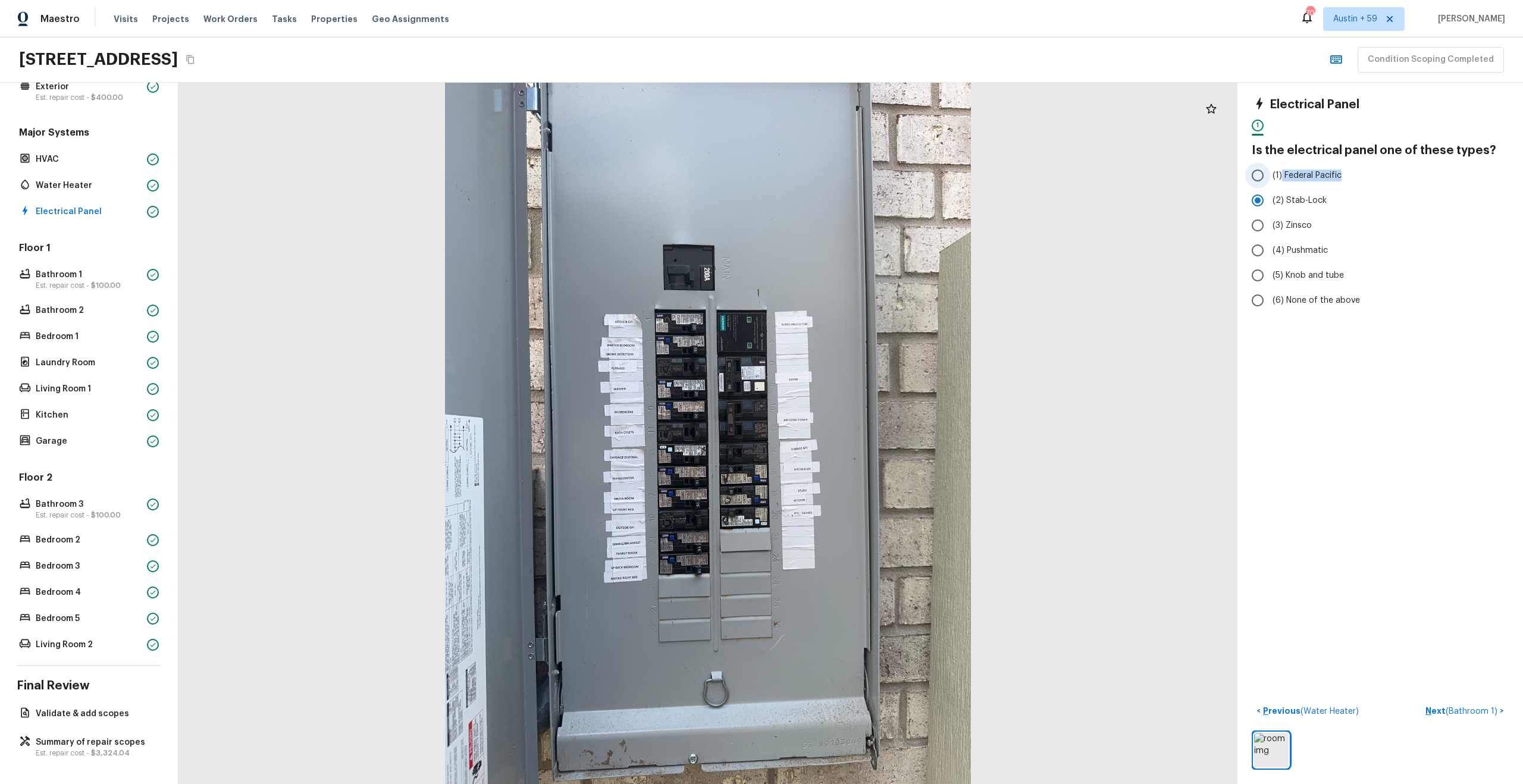
drag, startPoint x: 1345, startPoint y: 176, endPoint x: 1282, endPoint y: 175, distance: 63.0
click at [1282, 175] on label "(1) Federal Pacific" at bounding box center [1372, 175] width 254 height 25
copy span "Federal Pacific"
click at [1474, 705] on p "Next ( Bathroom 1 )" at bounding box center [1462, 711] width 74 height 12
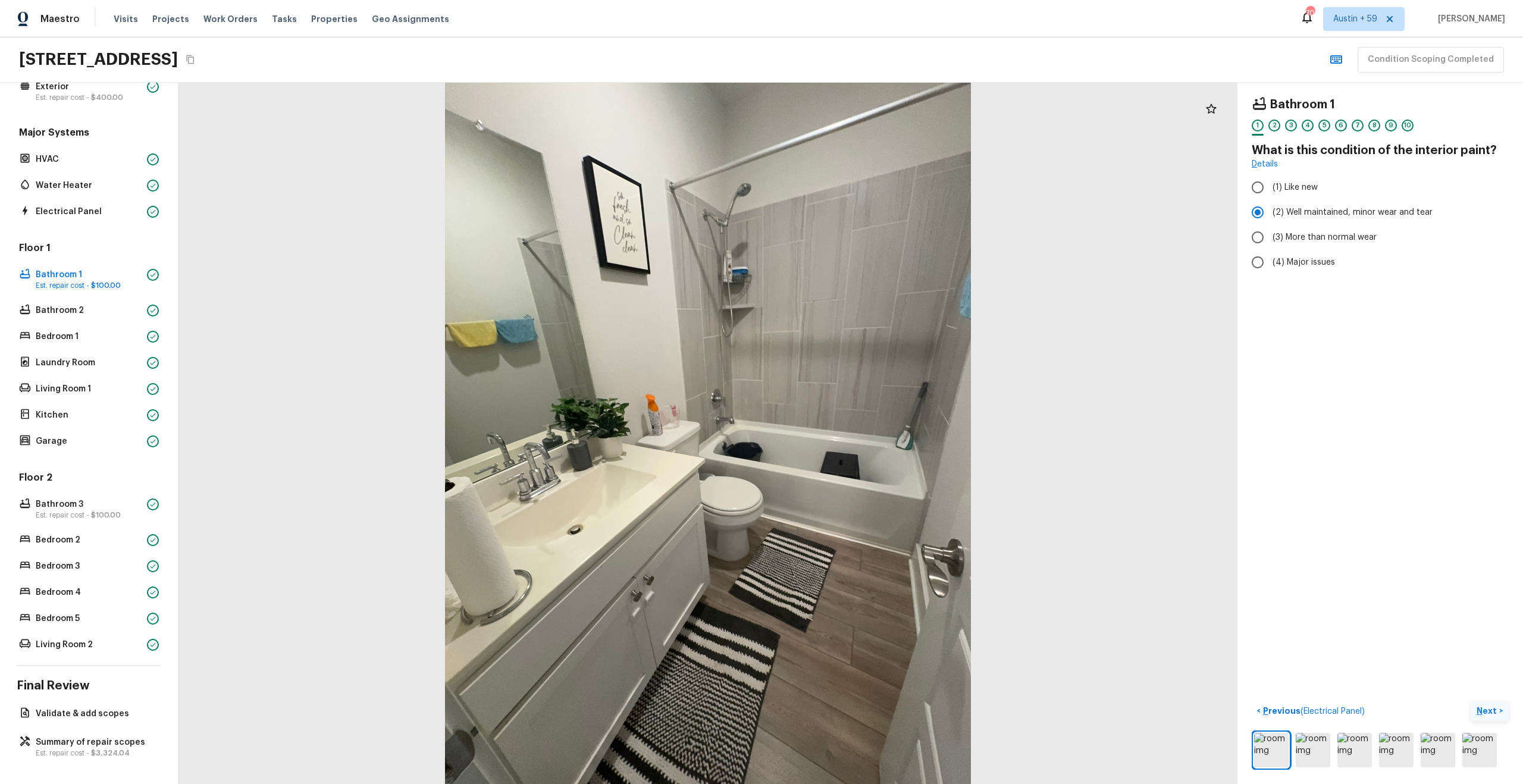
click at [1486, 713] on p "Next" at bounding box center [1487, 711] width 23 height 12
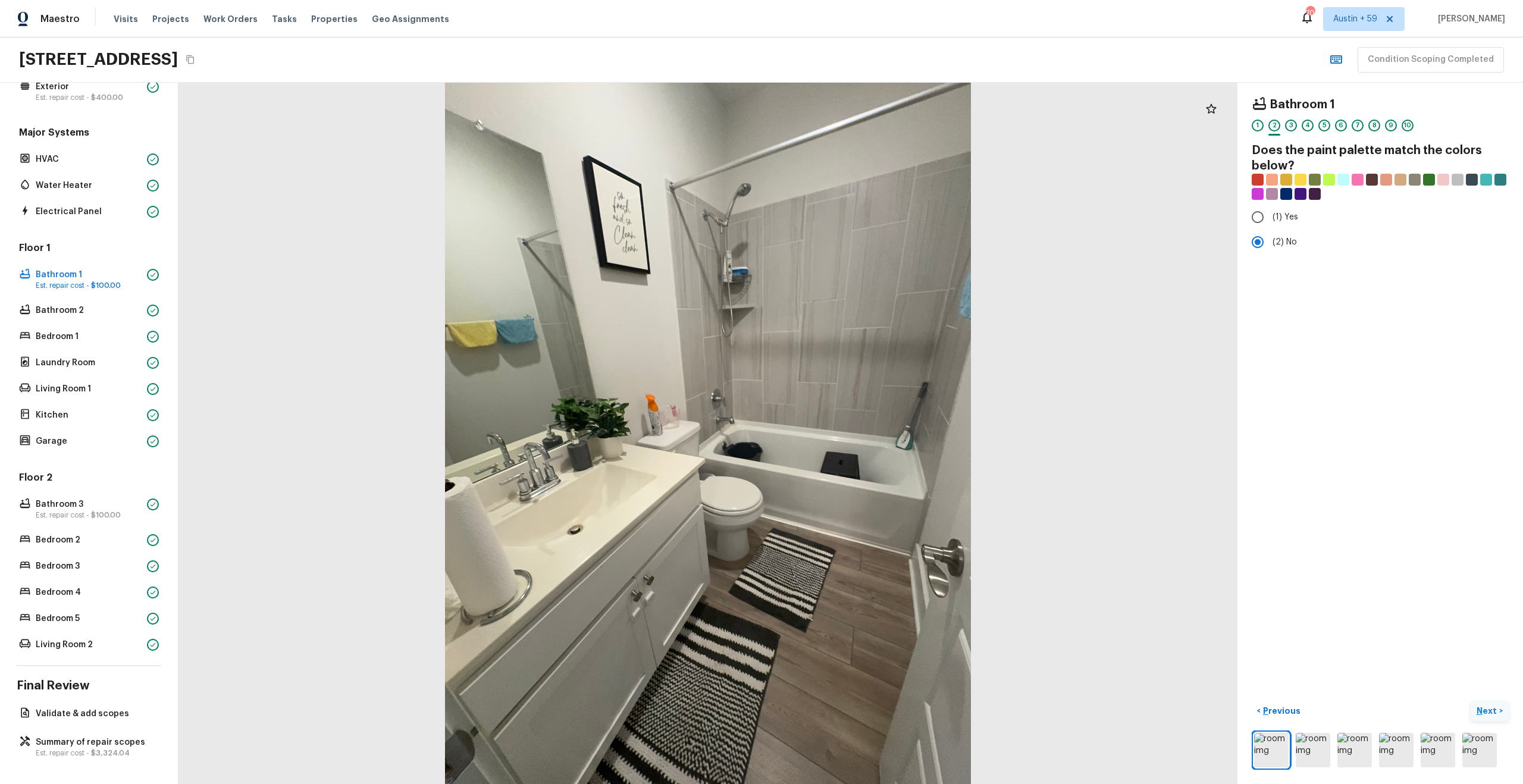
click at [1495, 708] on p "Next" at bounding box center [1487, 711] width 23 height 12
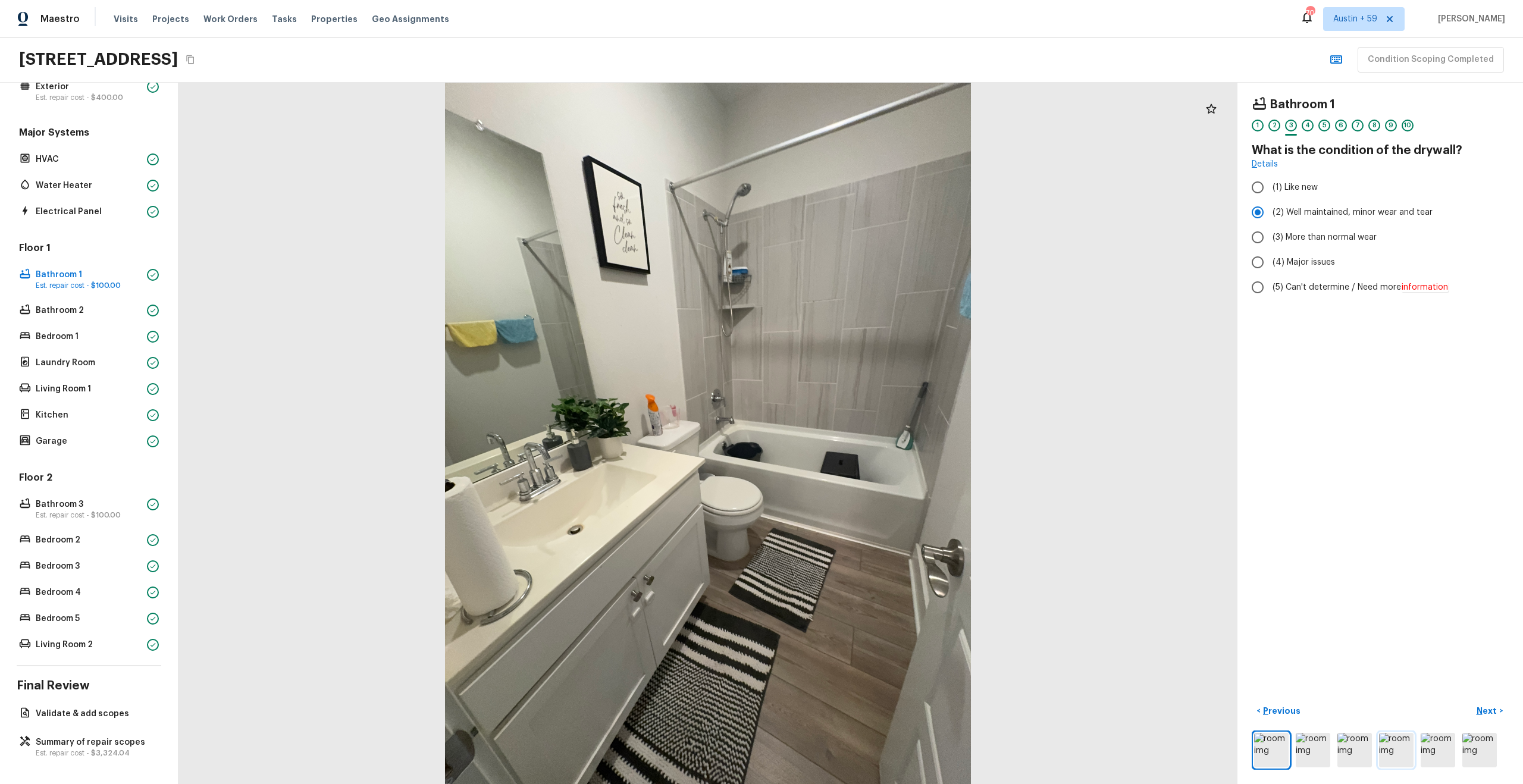
click at [1391, 748] on img at bounding box center [1396, 750] width 35 height 35
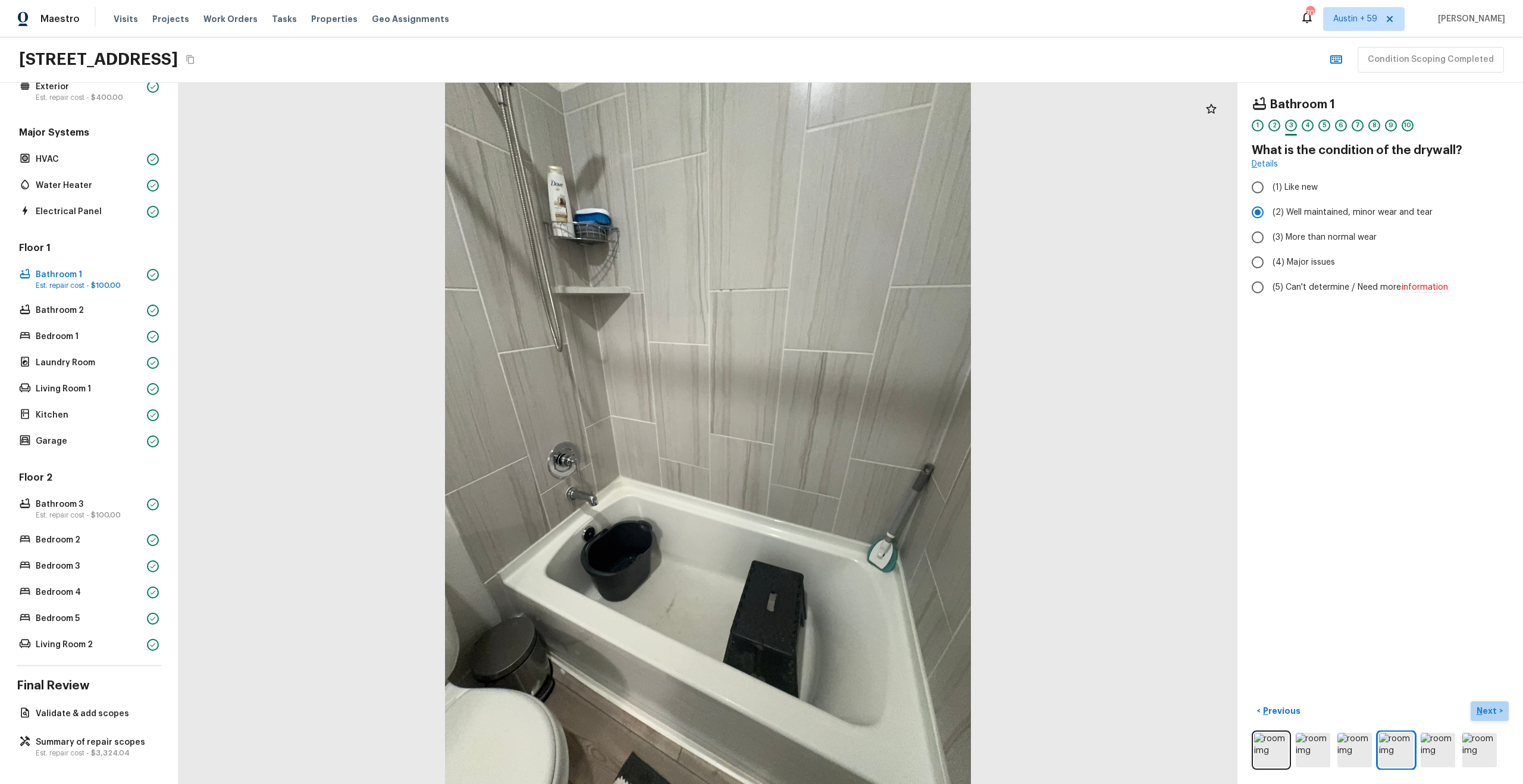
click at [1495, 712] on p "Next" at bounding box center [1487, 711] width 23 height 12
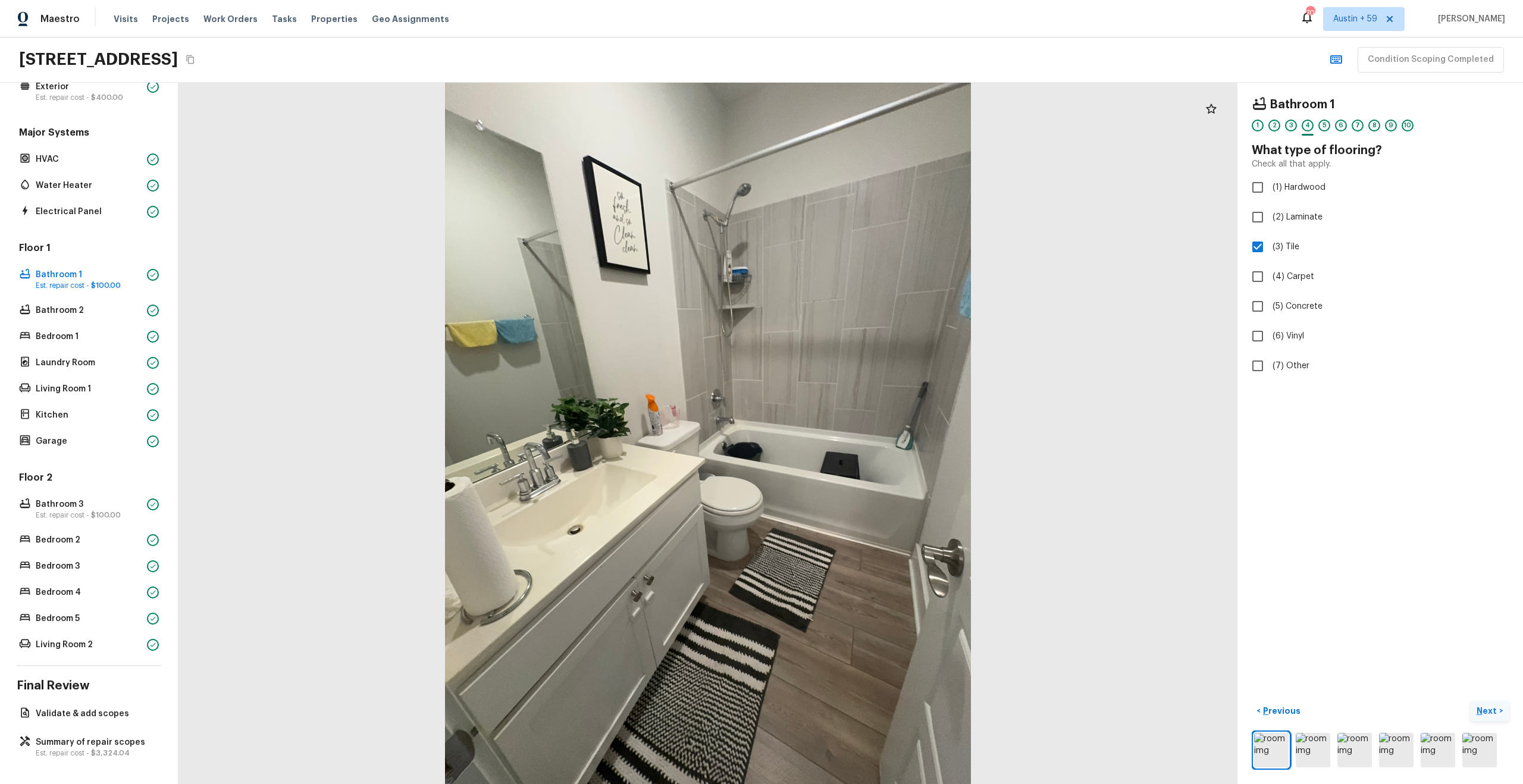
click at [1495, 712] on p "Next" at bounding box center [1487, 711] width 23 height 12
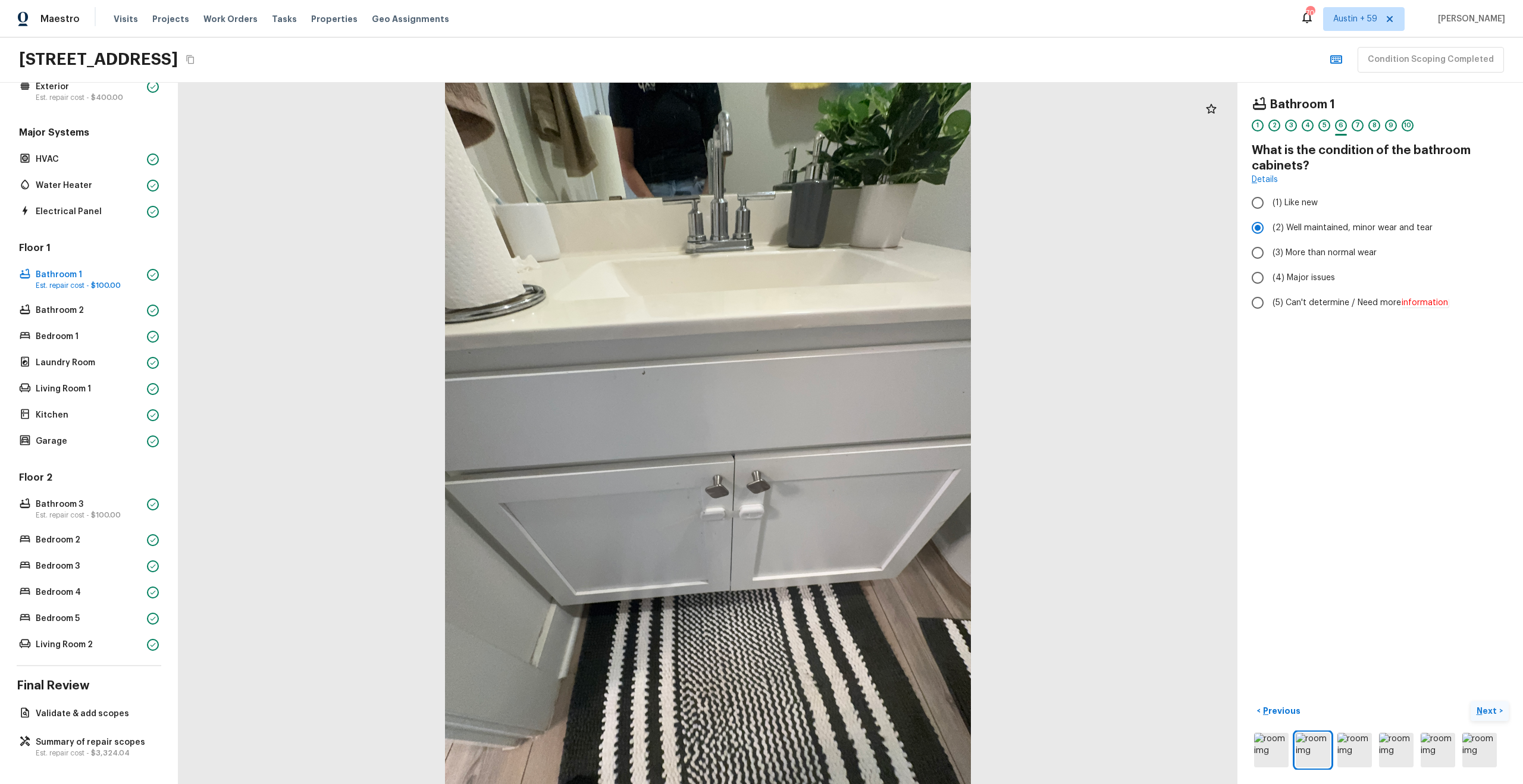
click at [1495, 712] on p "Next" at bounding box center [1487, 711] width 23 height 12
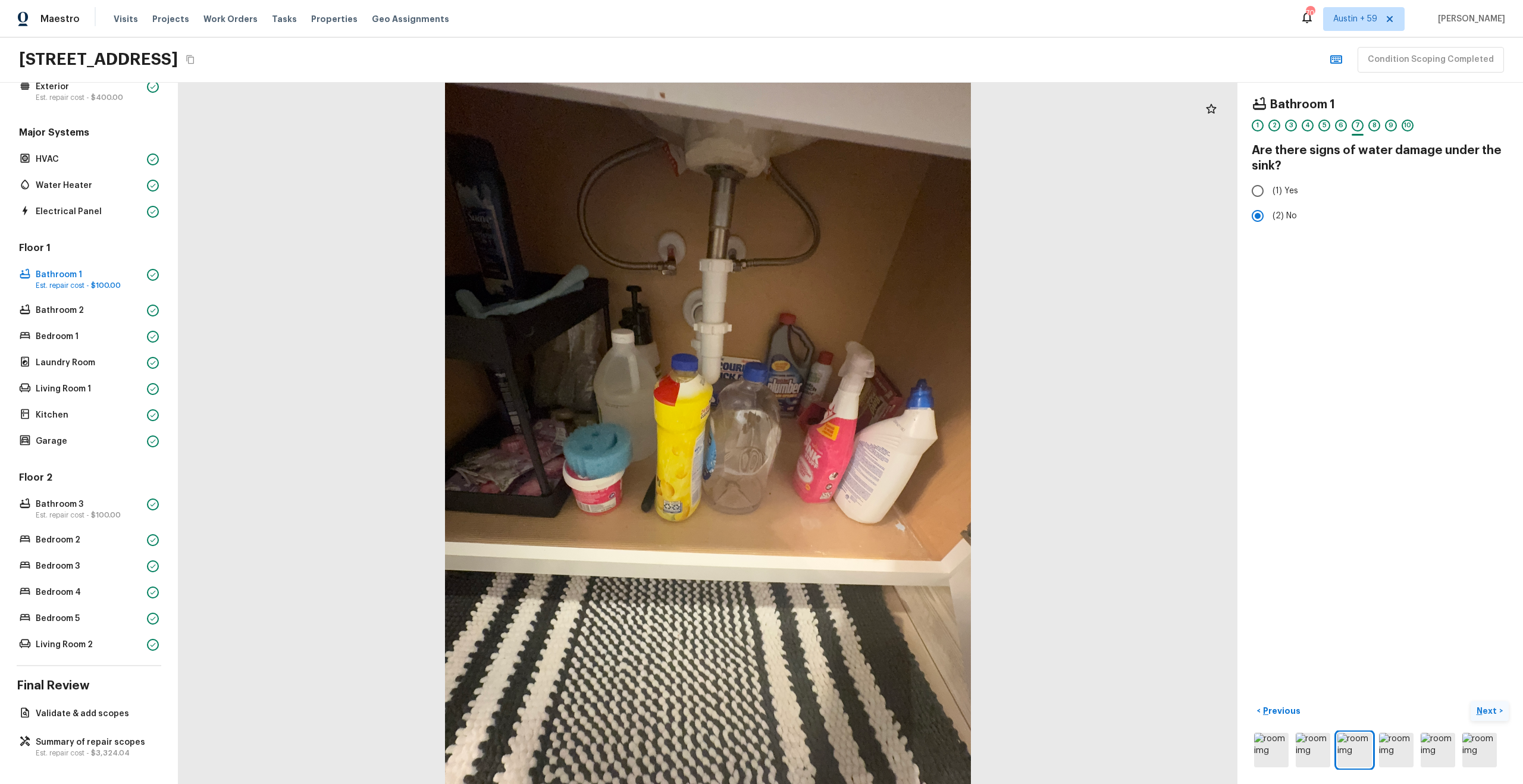
click at [1495, 712] on p "Next" at bounding box center [1487, 711] width 23 height 12
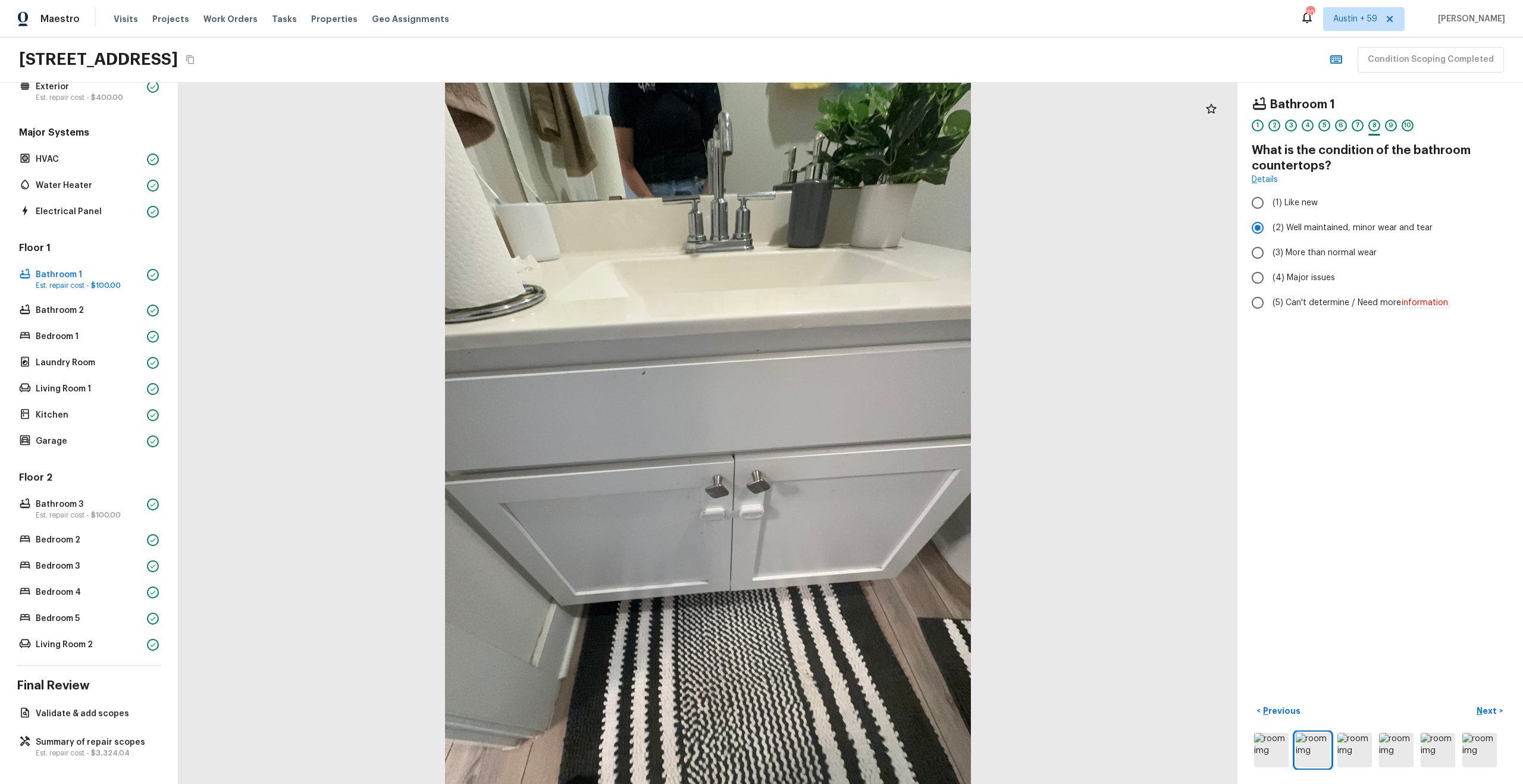
click at [1487, 723] on div "< Previous Next >" at bounding box center [1380, 736] width 257 height 69
click at [1485, 712] on p "Next" at bounding box center [1487, 711] width 23 height 12
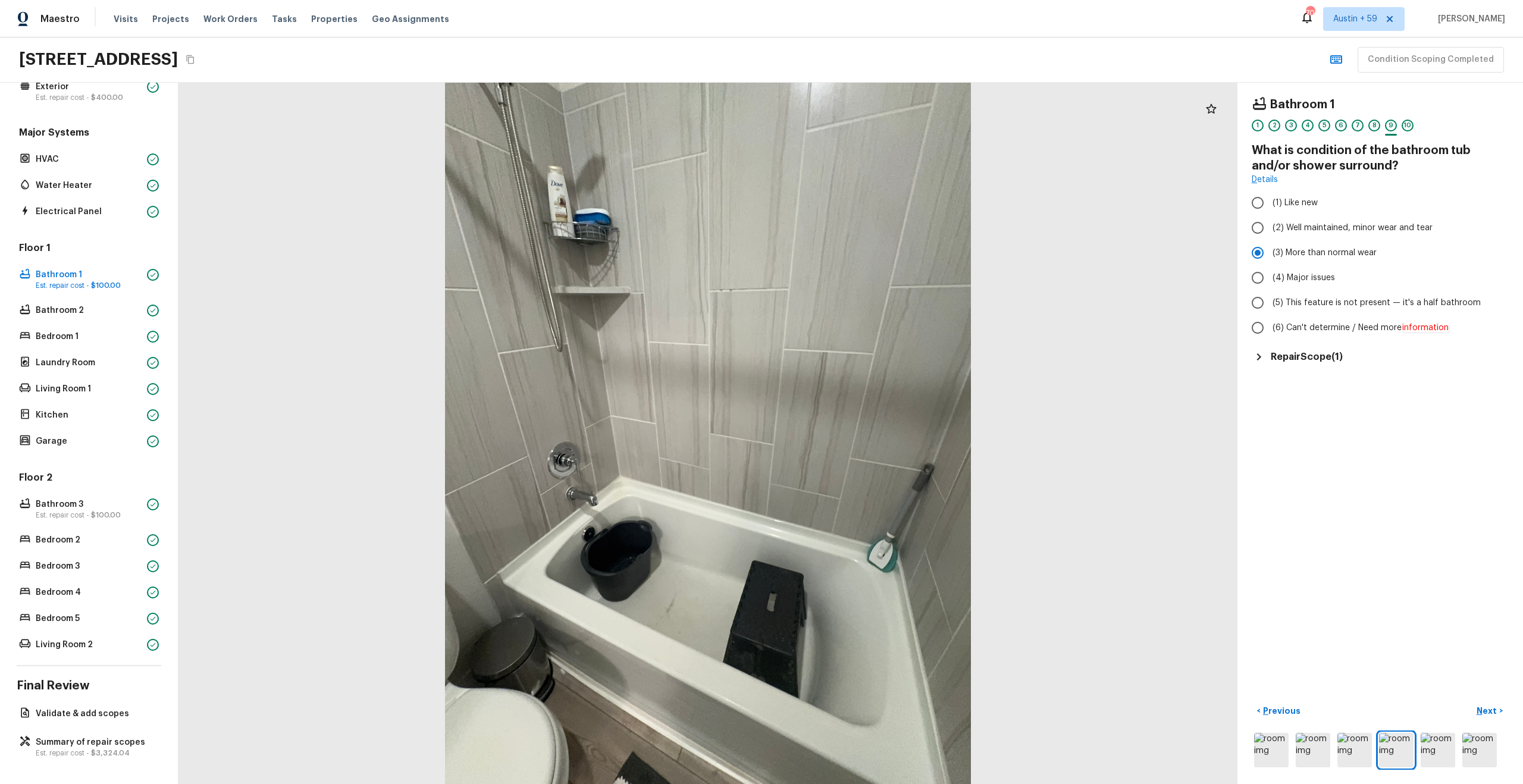
click at [1300, 351] on h5 "Repair Scope ( 1 )" at bounding box center [1306, 357] width 72 height 13
click at [1485, 711] on p "Next" at bounding box center [1487, 711] width 23 height 12
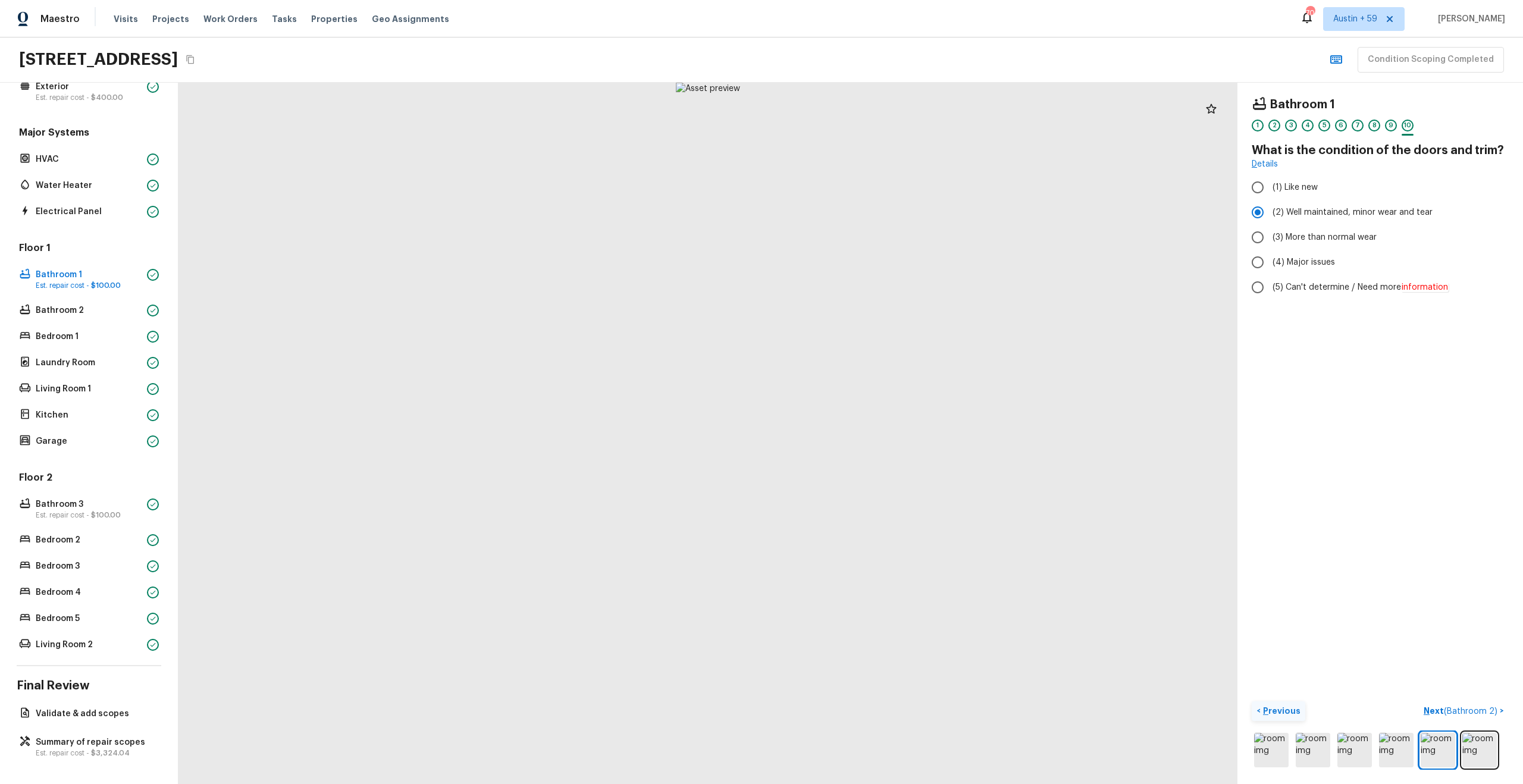
click at [1289, 715] on p "Previous" at bounding box center [1280, 711] width 40 height 12
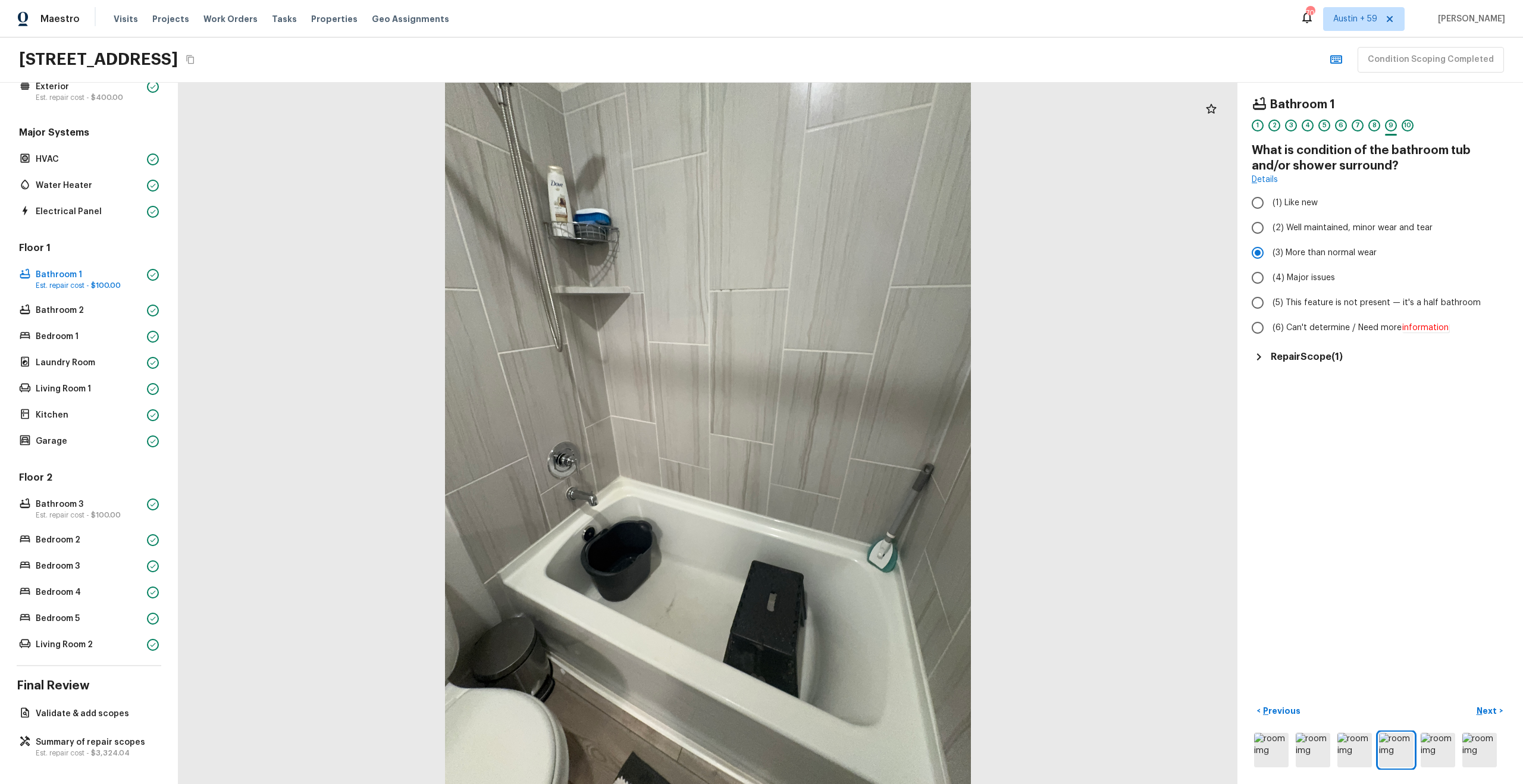
click at [1315, 363] on h5 "Repair Scope ( 1 )" at bounding box center [1306, 357] width 72 height 13
click at [1489, 702] on button "Next >" at bounding box center [1489, 711] width 38 height 19
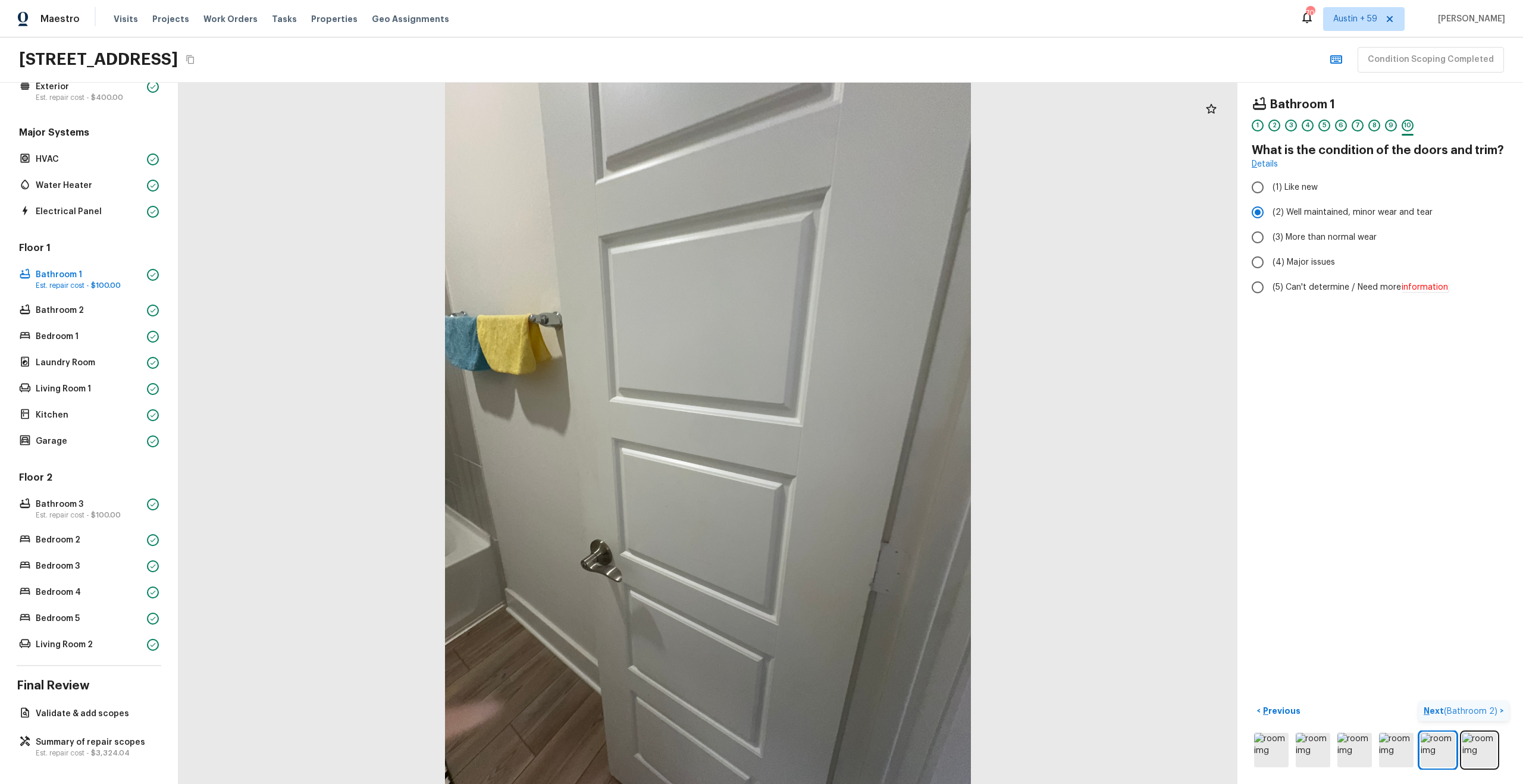
click at [1471, 709] on span "( Bathroom 2 )" at bounding box center [1471, 711] width 53 height 8
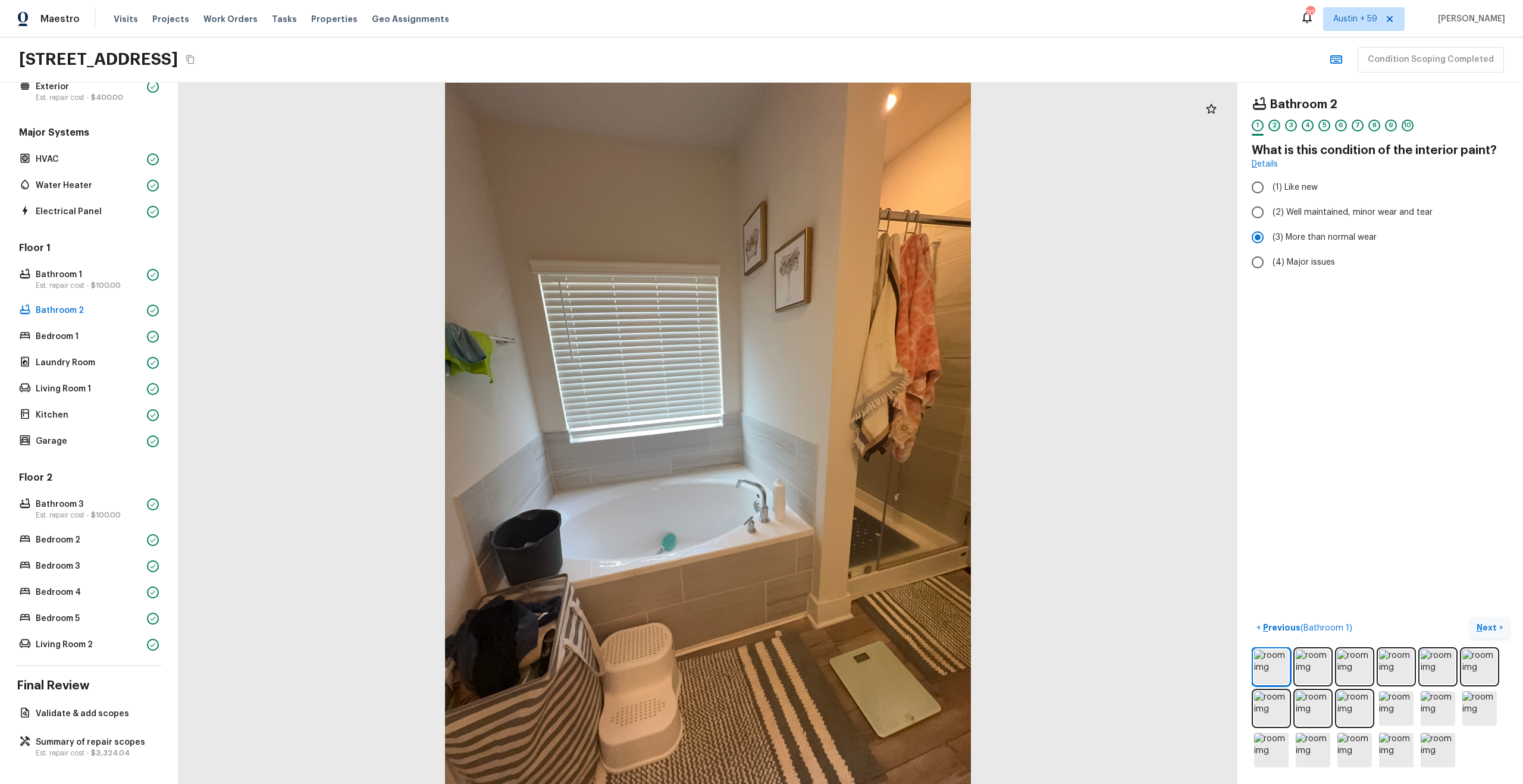
click at [1277, 129] on div "2" at bounding box center [1274, 125] width 12 height 12
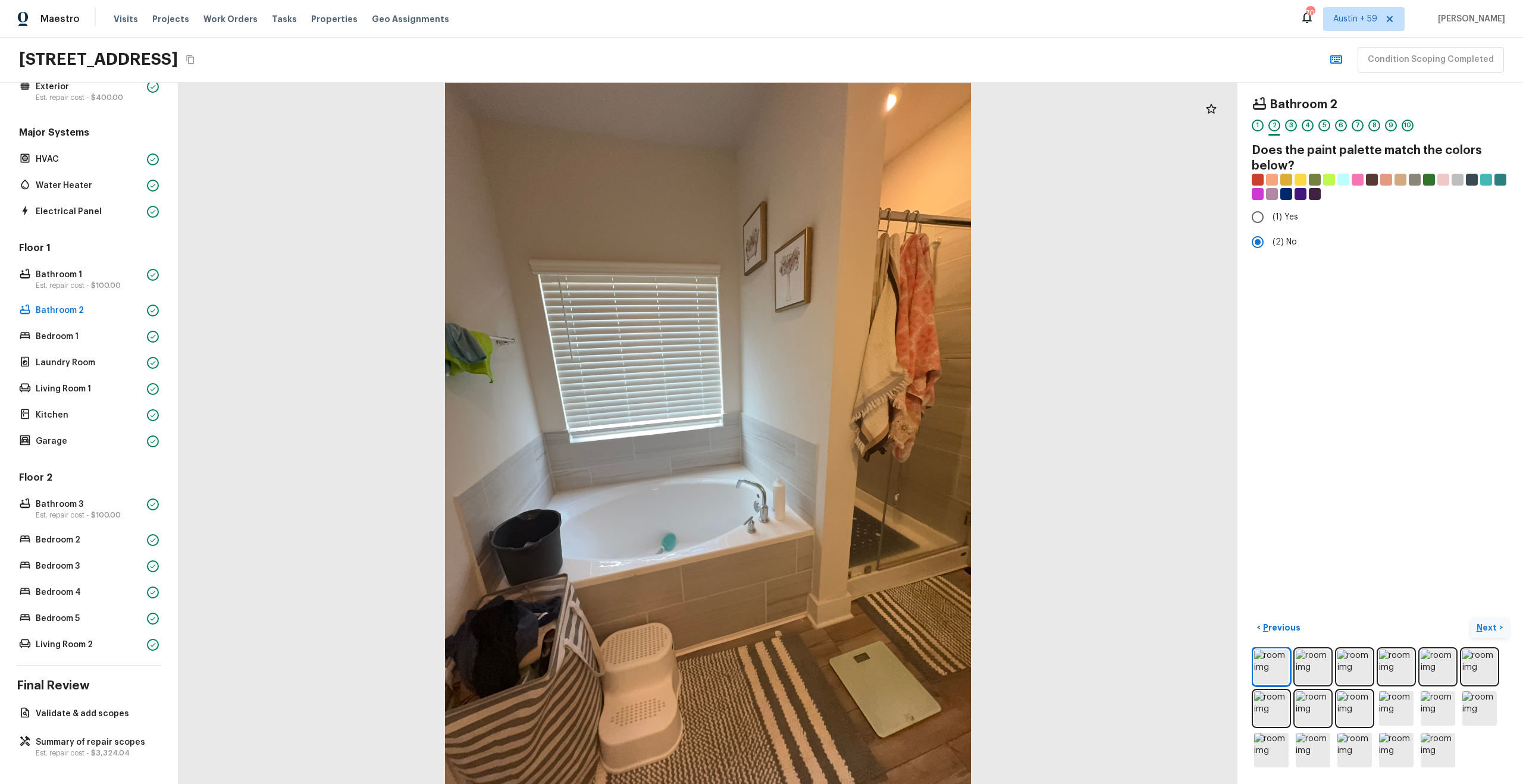
click at [1290, 122] on div "3" at bounding box center [1290, 125] width 12 height 12
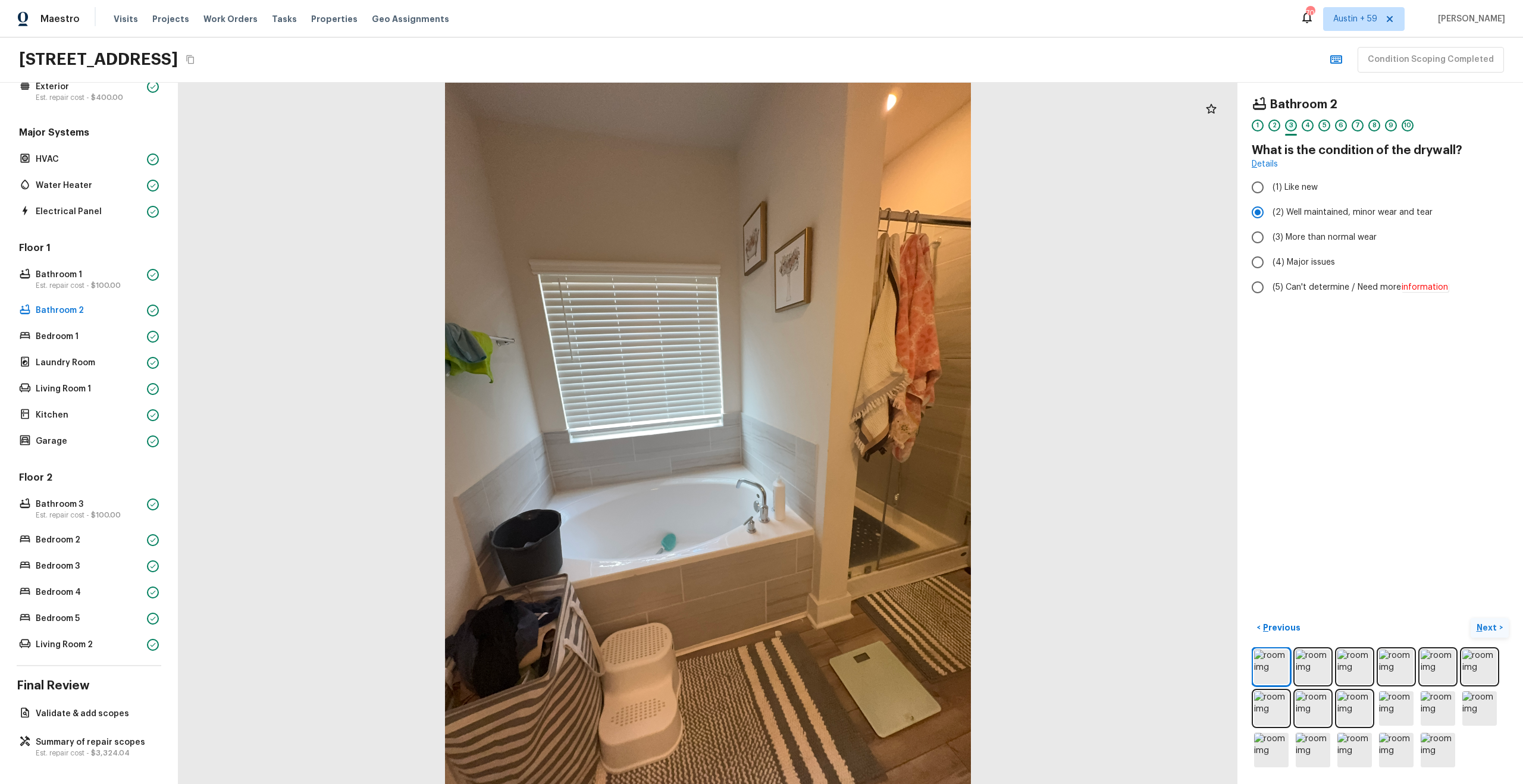
click at [1290, 122] on div "3" at bounding box center [1290, 125] width 12 height 12
click at [1308, 126] on div "4" at bounding box center [1307, 125] width 12 height 12
click at [1325, 128] on div "5" at bounding box center [1324, 125] width 12 height 12
click at [1343, 128] on div "6" at bounding box center [1340, 125] width 12 height 12
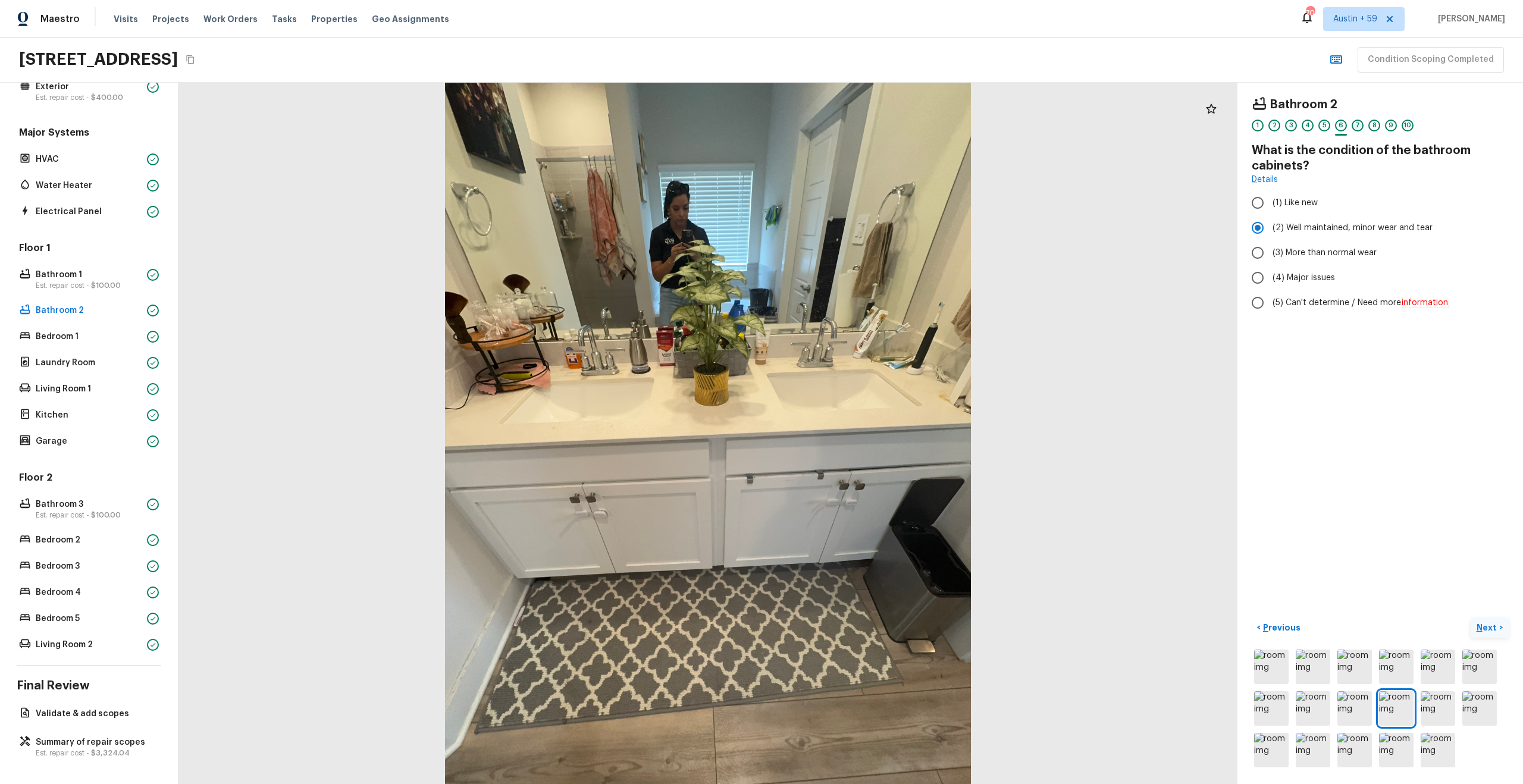
click at [1355, 127] on div "7" at bounding box center [1357, 125] width 12 height 12
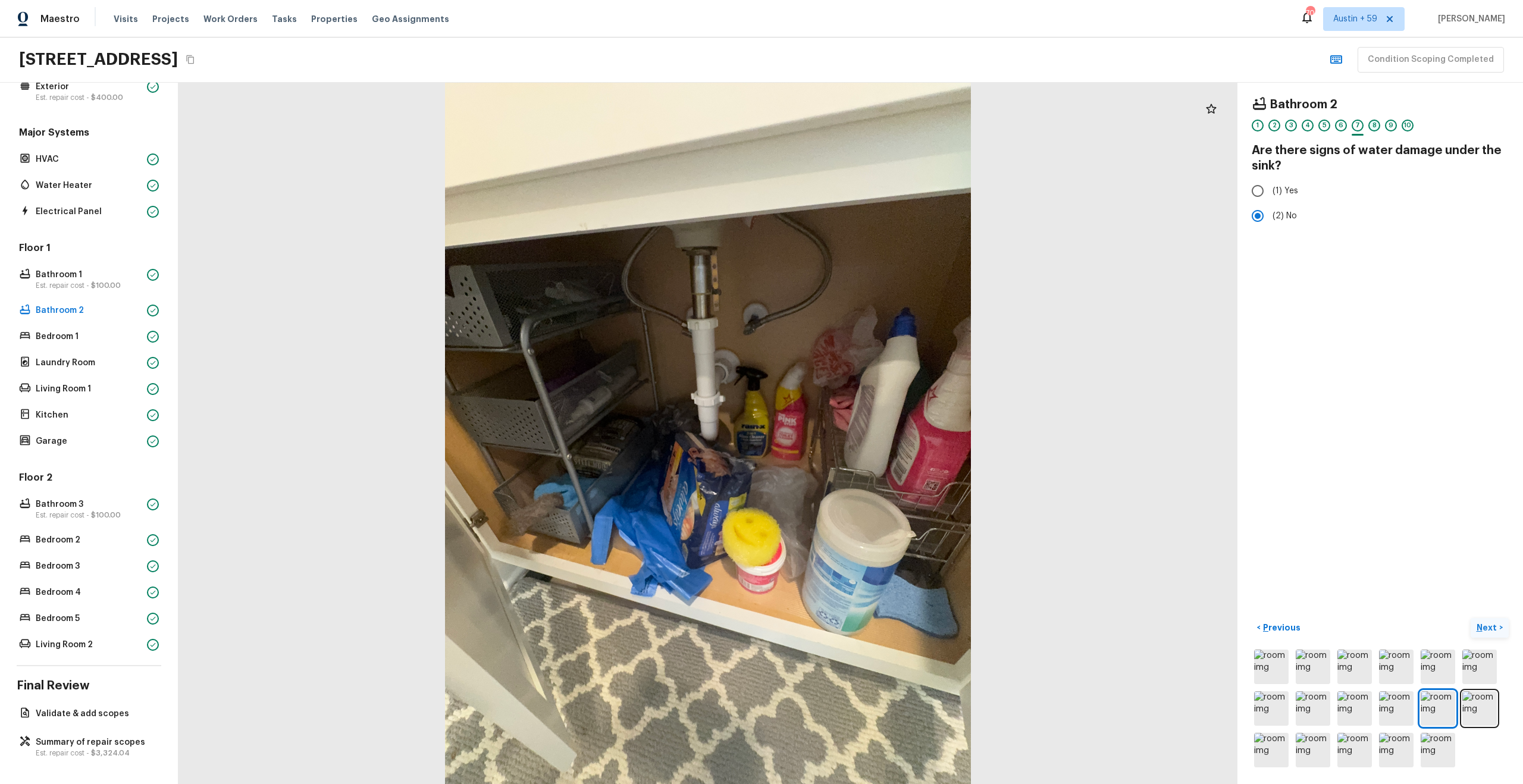
click at [1377, 122] on div "8" at bounding box center [1374, 125] width 12 height 12
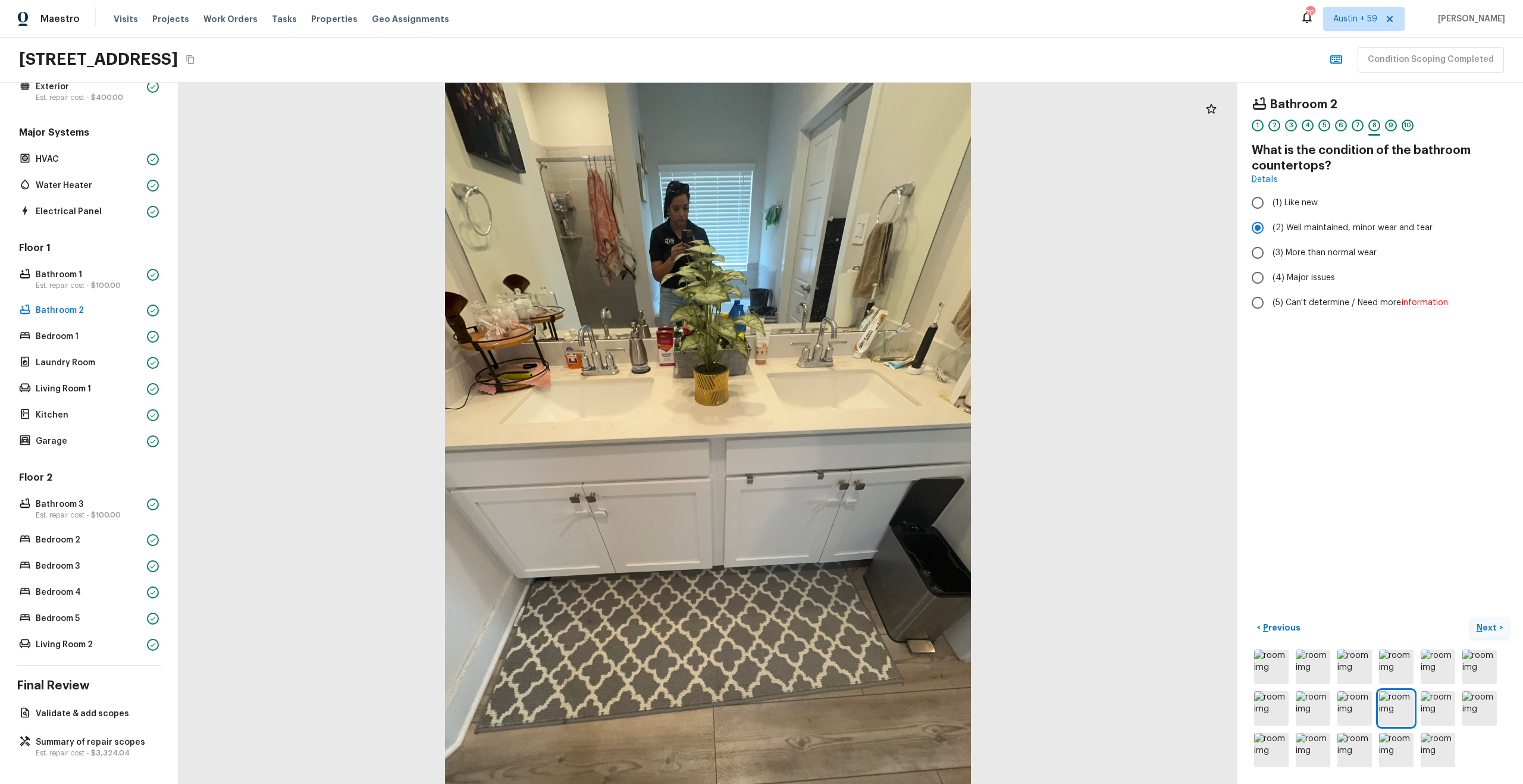
click at [1391, 128] on div "9" at bounding box center [1391, 125] width 12 height 12
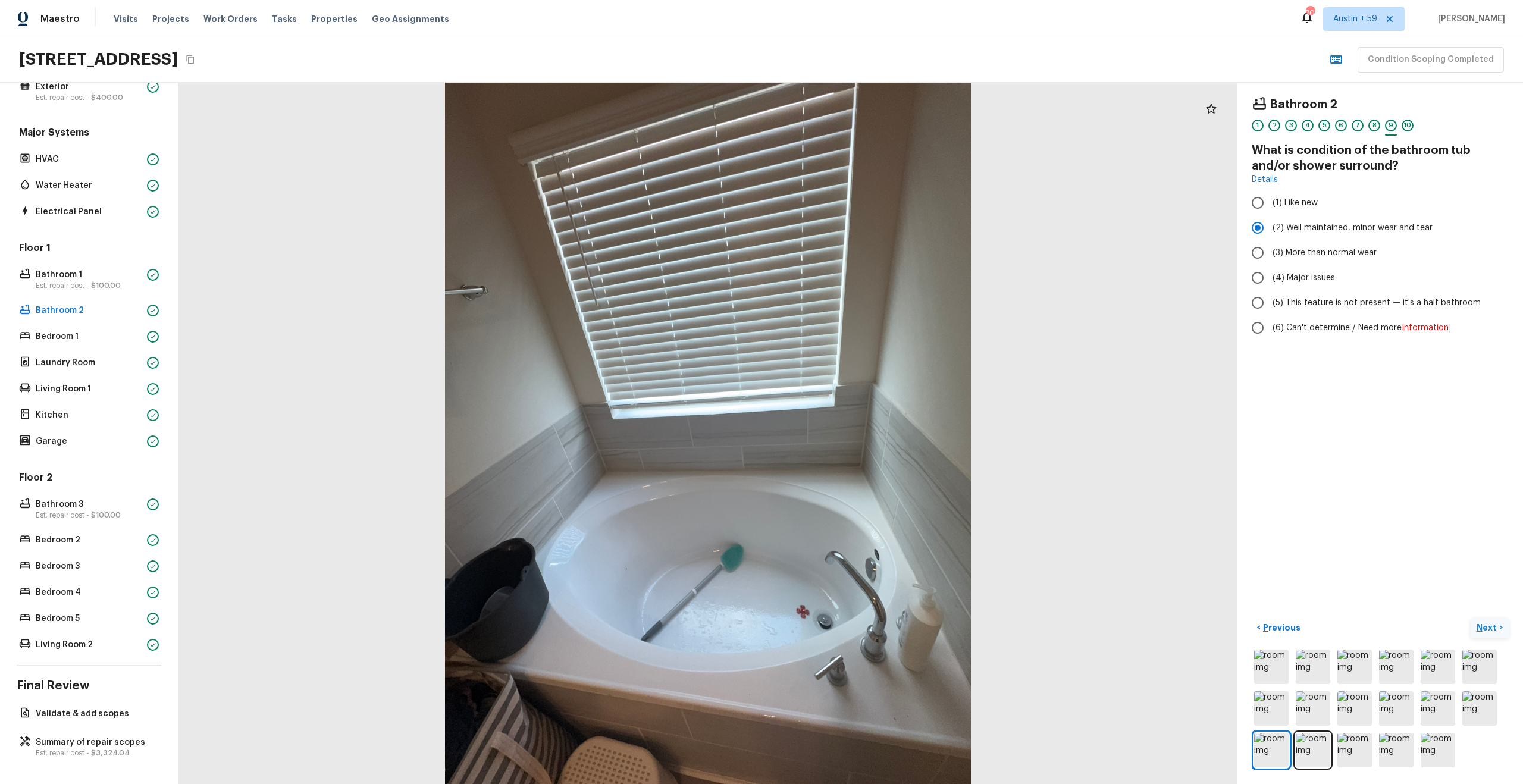
click at [1413, 128] on div "10" at bounding box center [1408, 128] width 12 height 19
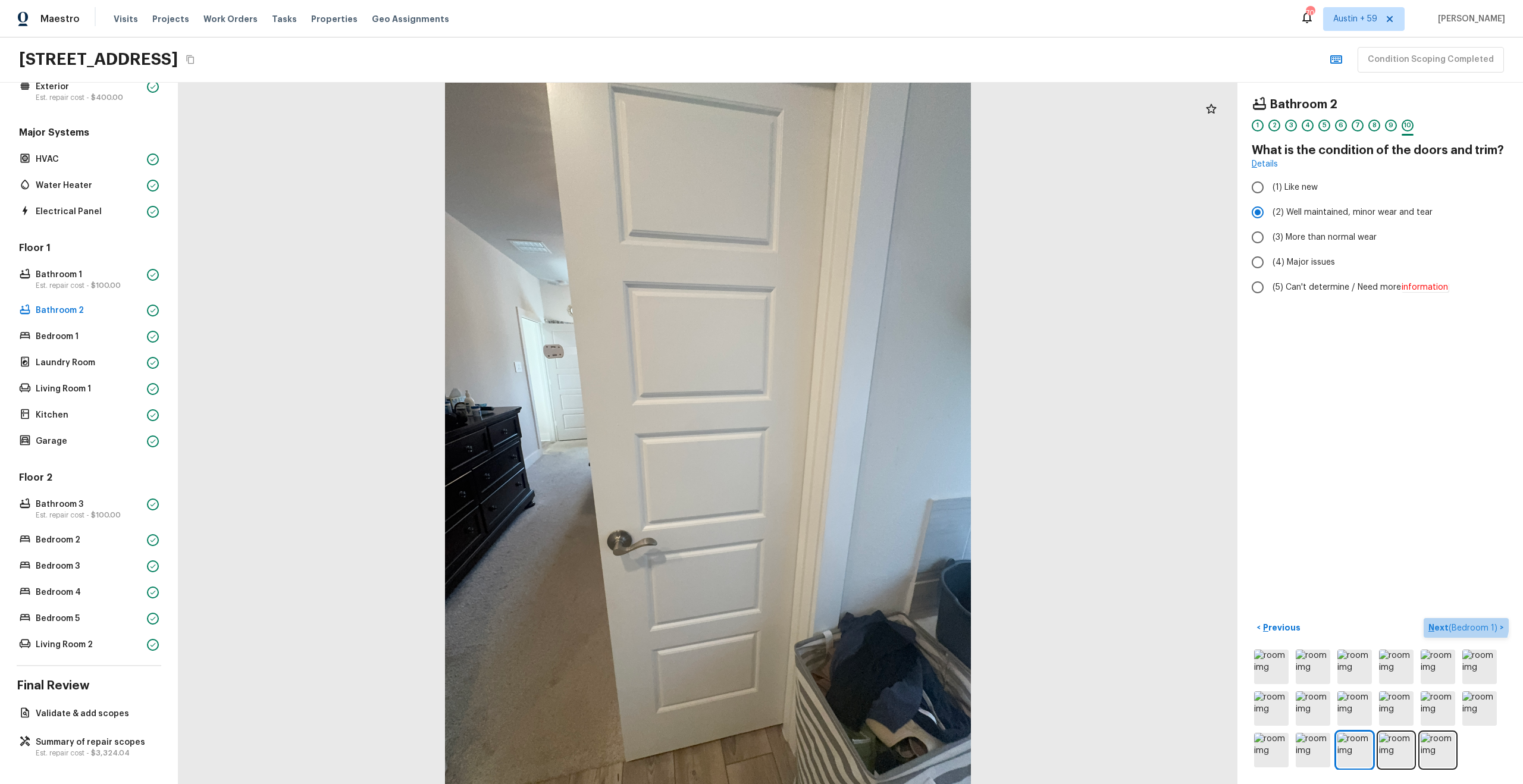
click at [1464, 624] on span "( Bedroom 1 )" at bounding box center [1473, 628] width 48 height 8
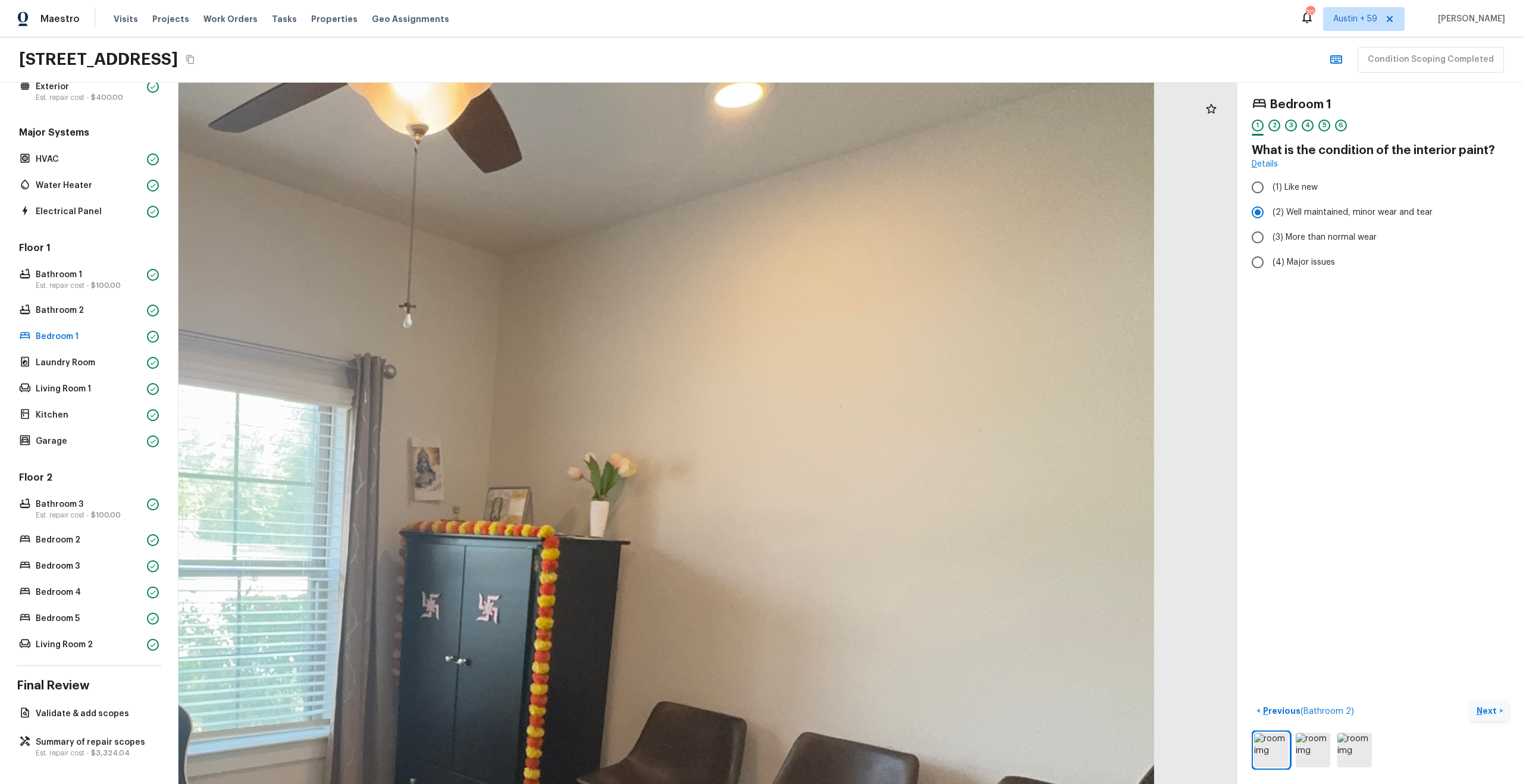
drag, startPoint x: 756, startPoint y: 337, endPoint x: 164, endPoint y: 506, distance: 615.7
click at [164, 506] on div "Overall Layout Exterior Est. repair cost - $400.00 Major Systems HVAC Water Hea…" at bounding box center [762, 433] width 1523 height 702
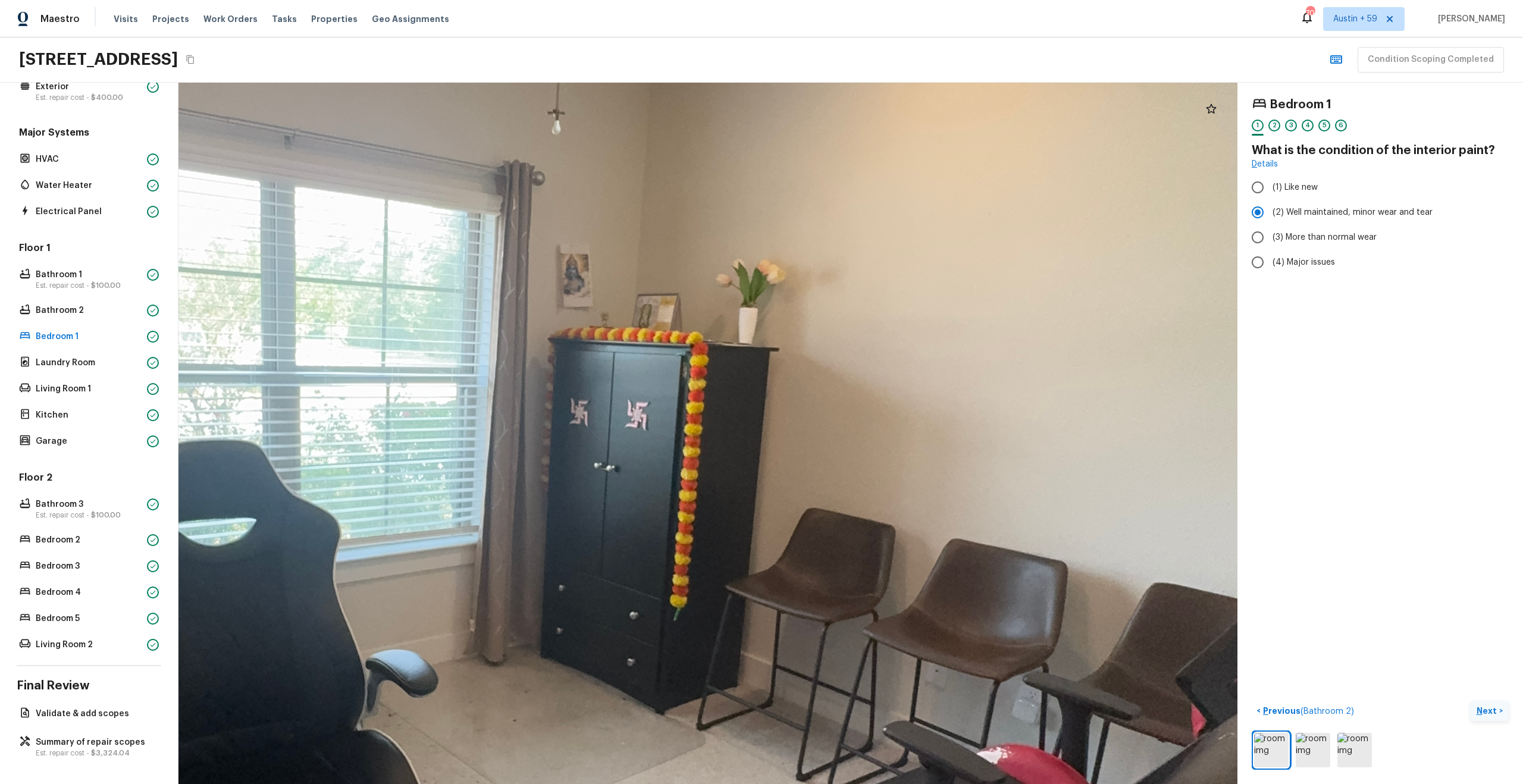
drag, startPoint x: 489, startPoint y: 505, endPoint x: 645, endPoint y: 252, distance: 297.2
click at [645, 252] on div at bounding box center [518, 515] width 3161 height 2094
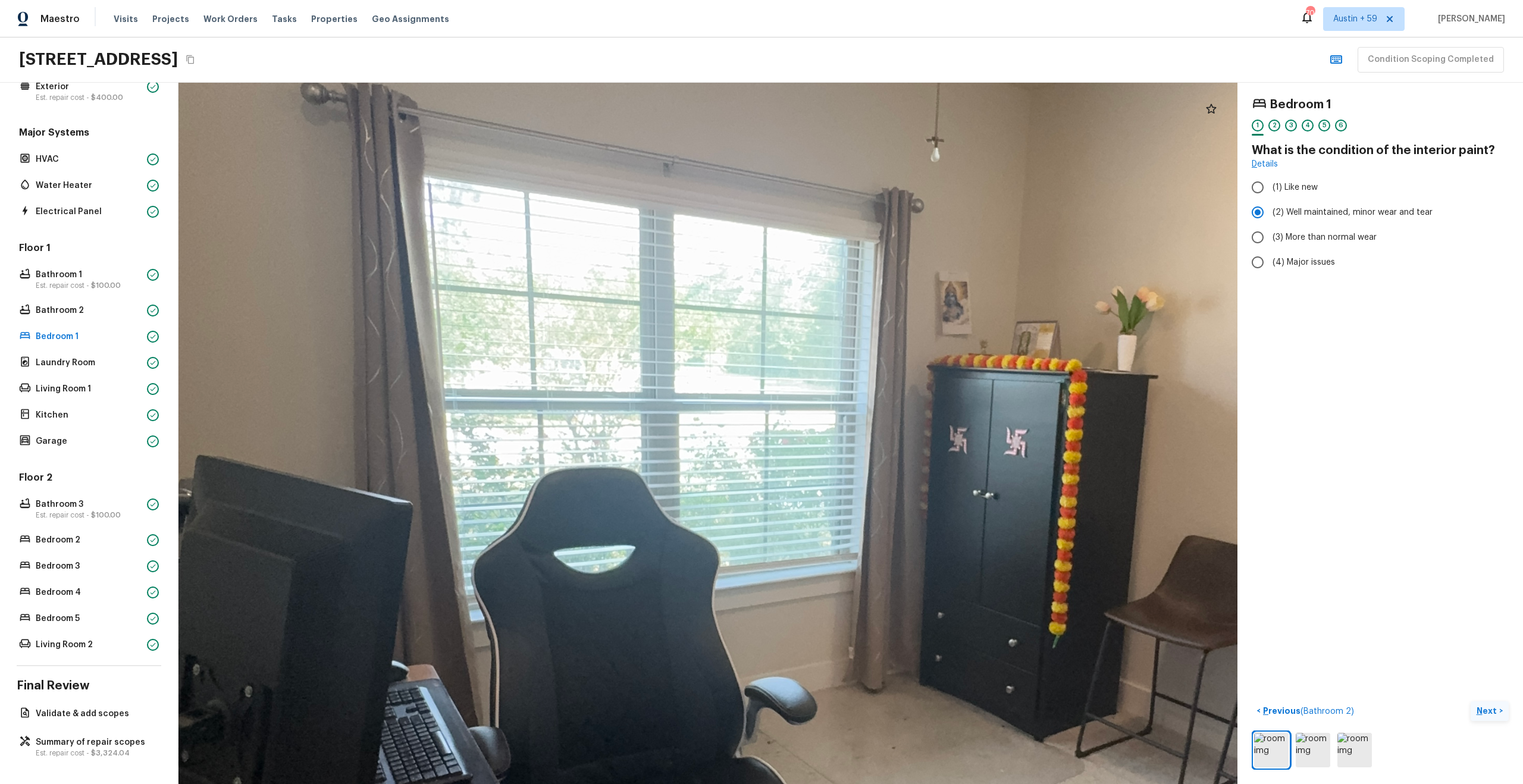
drag, startPoint x: 446, startPoint y: 345, endPoint x: 824, endPoint y: 371, distance: 378.9
click at [824, 372] on div at bounding box center [896, 543] width 3161 height 2094
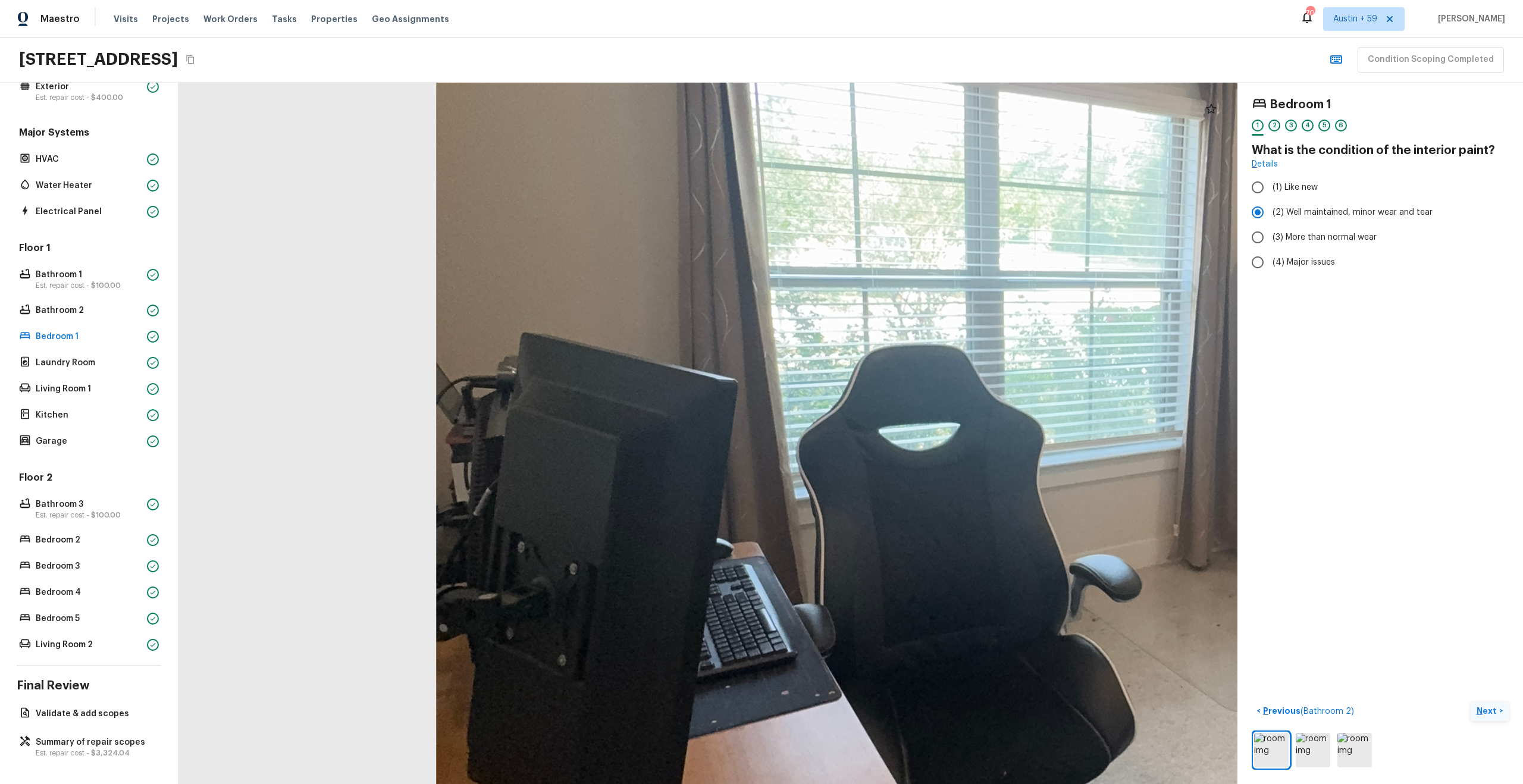
drag, startPoint x: 821, startPoint y: 361, endPoint x: 1151, endPoint y: 216, distance: 360.5
click at [1151, 216] on div at bounding box center [1221, 420] width 3161 height 2094
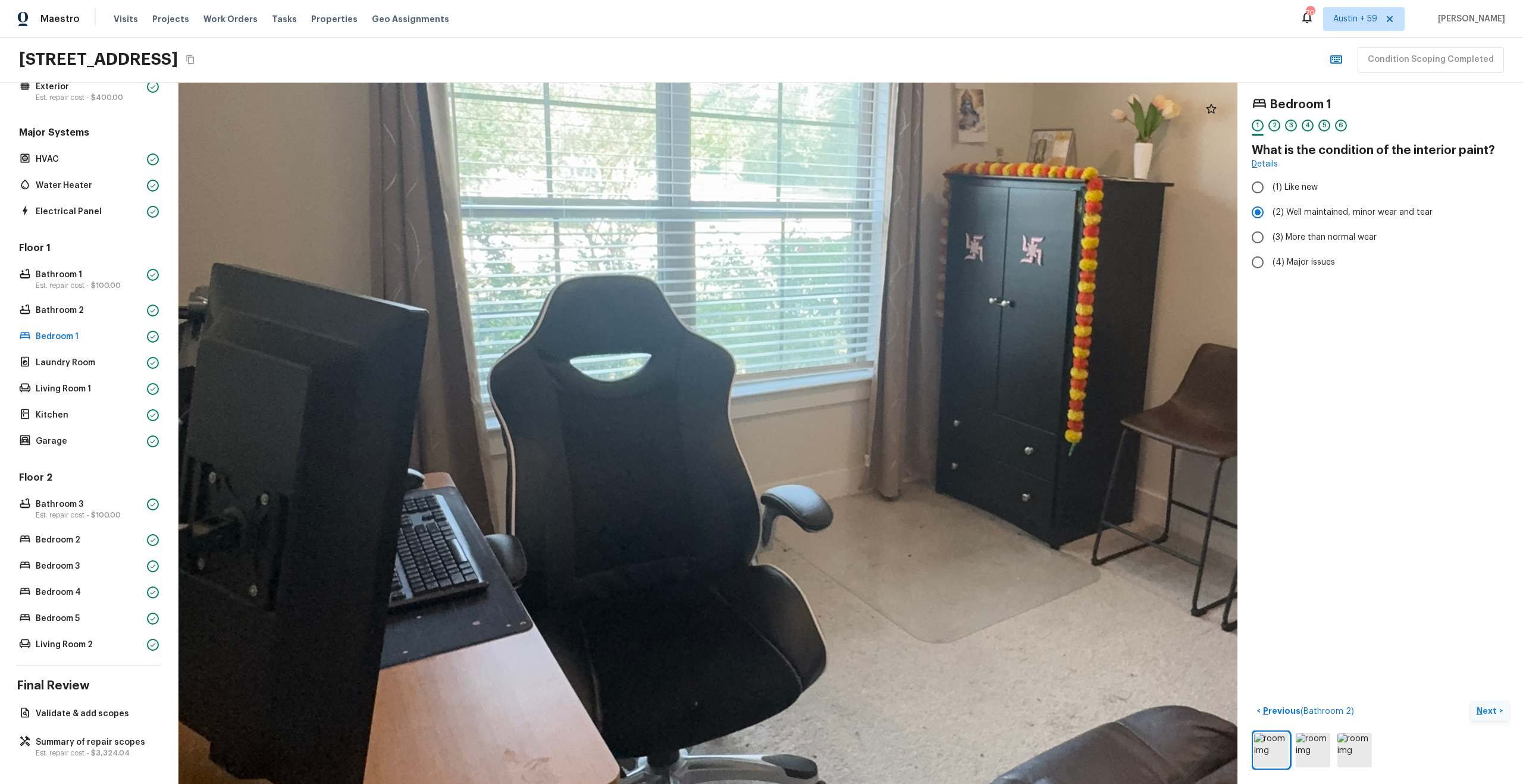
drag, startPoint x: 883, startPoint y: 365, endPoint x: 564, endPoint y: 302, distance: 325.2
click at [564, 302] on div at bounding box center [913, 350] width 3161 height 2094
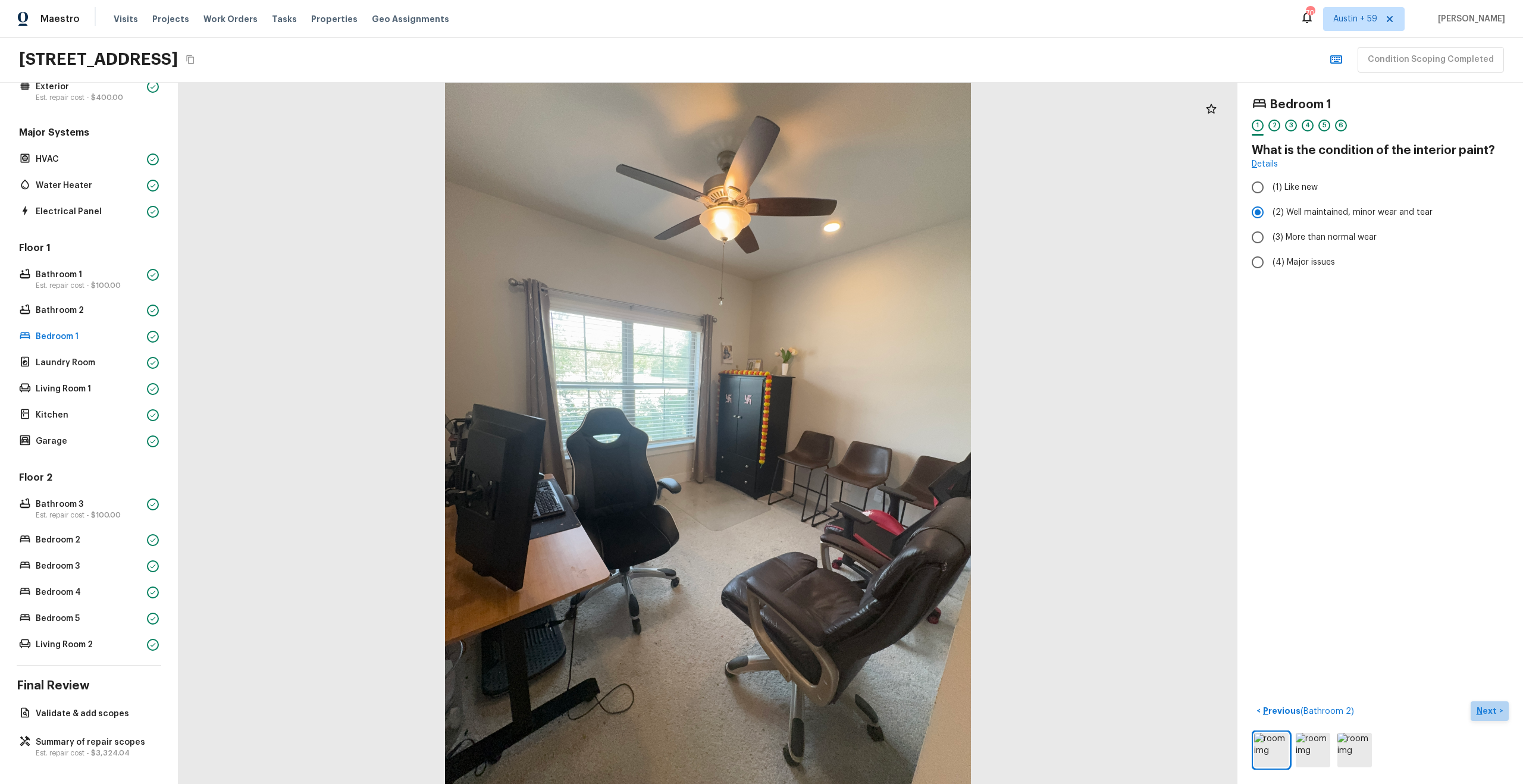
click at [1481, 710] on p "Next" at bounding box center [1487, 711] width 23 height 12
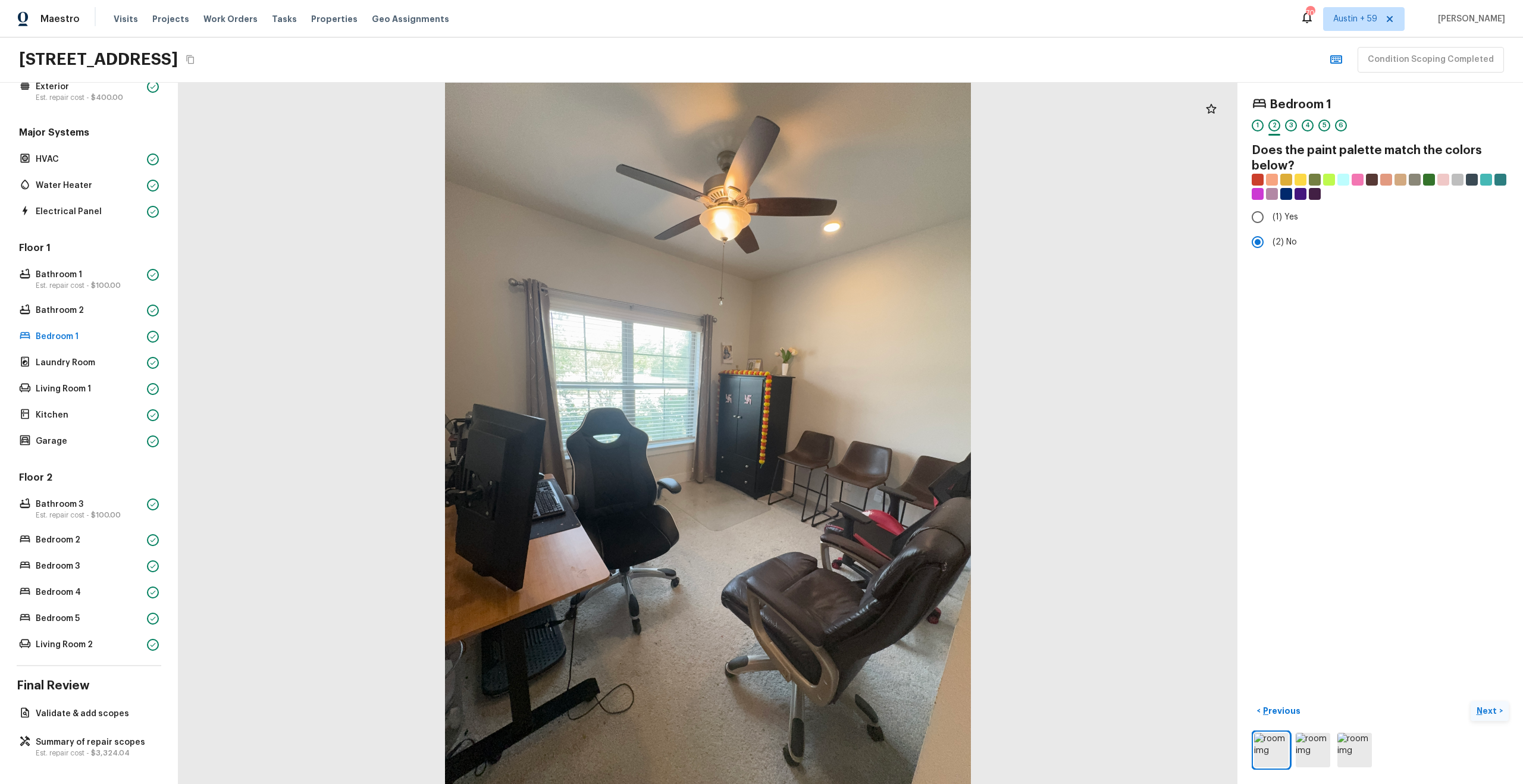
click at [1481, 710] on p "Next" at bounding box center [1487, 711] width 23 height 12
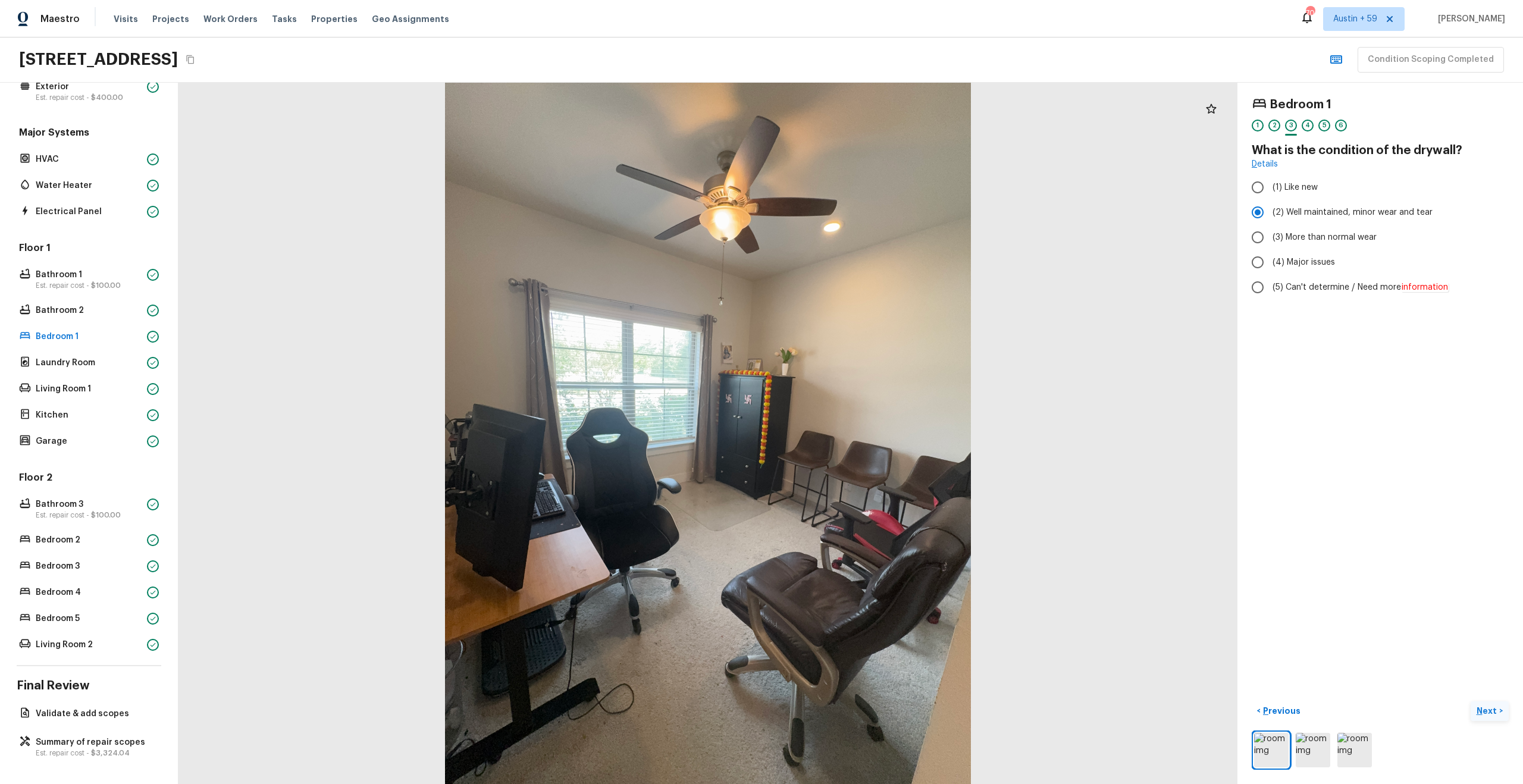
click at [1481, 710] on p "Next" at bounding box center [1487, 711] width 23 height 12
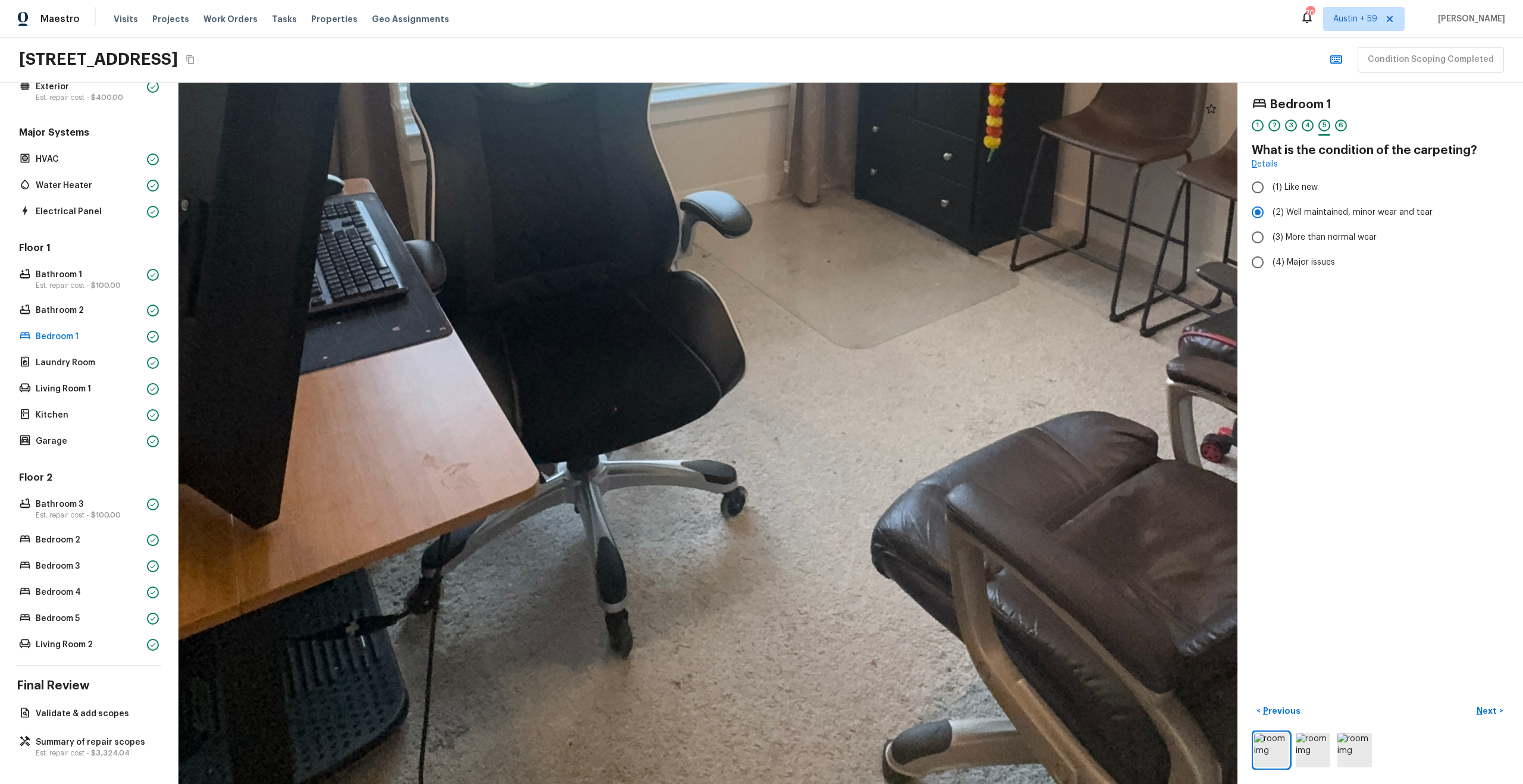
drag, startPoint x: 722, startPoint y: 434, endPoint x: 725, endPoint y: 557, distance: 123.0
click at [725, 557] on div at bounding box center [832, 57] width 3157 height 2090
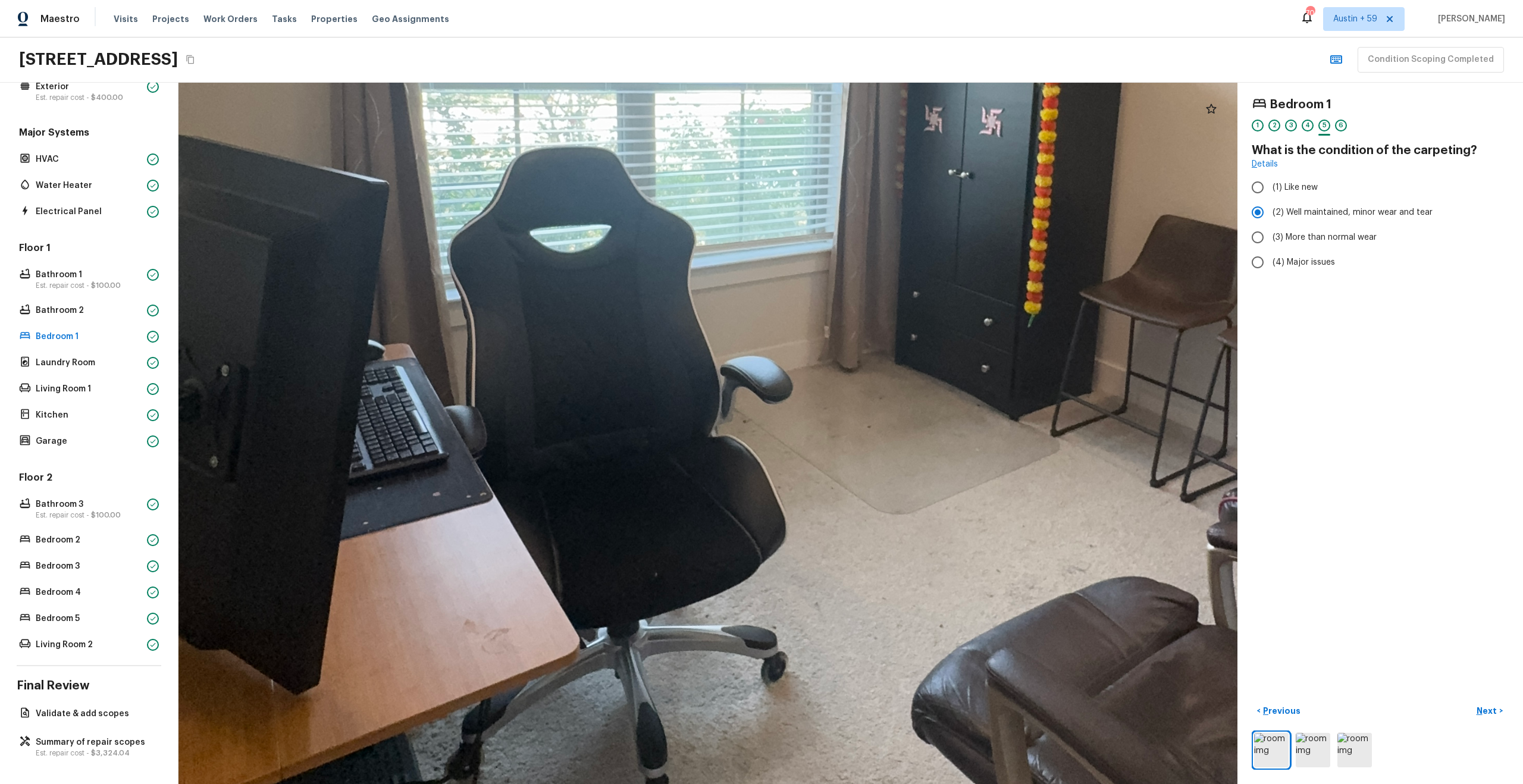
drag, startPoint x: 720, startPoint y: 414, endPoint x: 761, endPoint y: 579, distance: 170.0
click at [761, 579] on div at bounding box center [872, 222] width 3157 height 2090
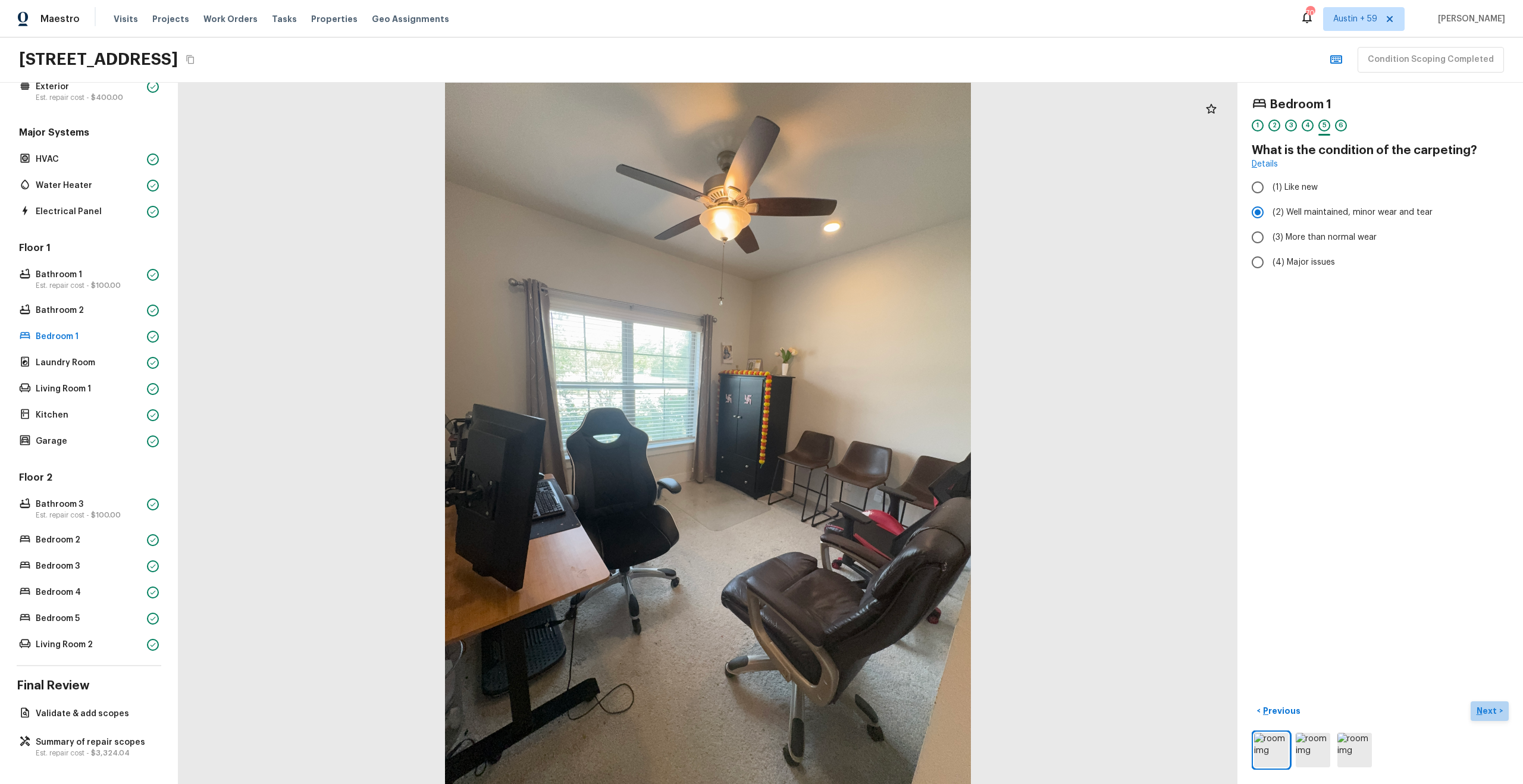
click at [1483, 703] on button "Next >" at bounding box center [1489, 711] width 38 height 19
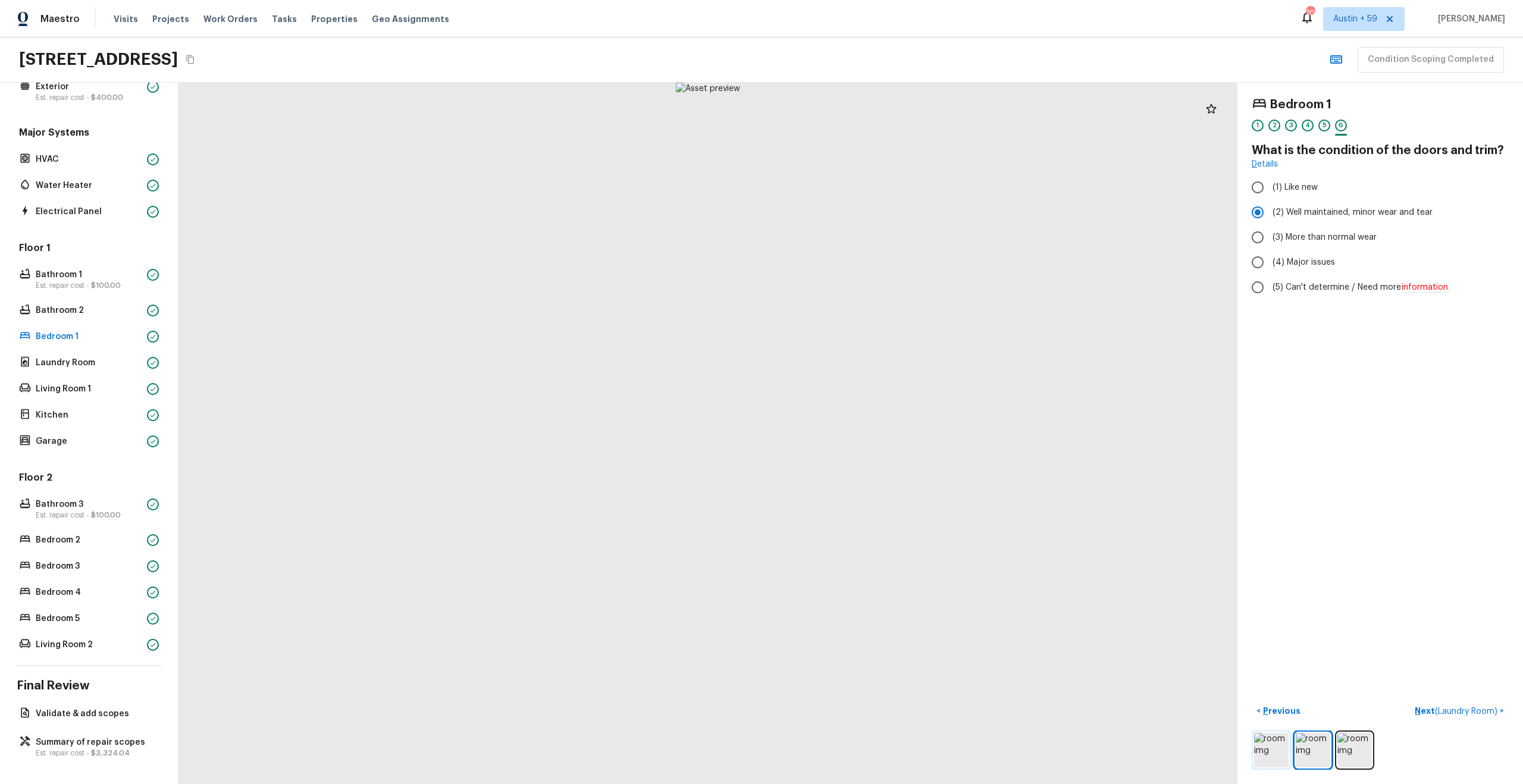
click at [1268, 748] on img at bounding box center [1271, 750] width 35 height 35
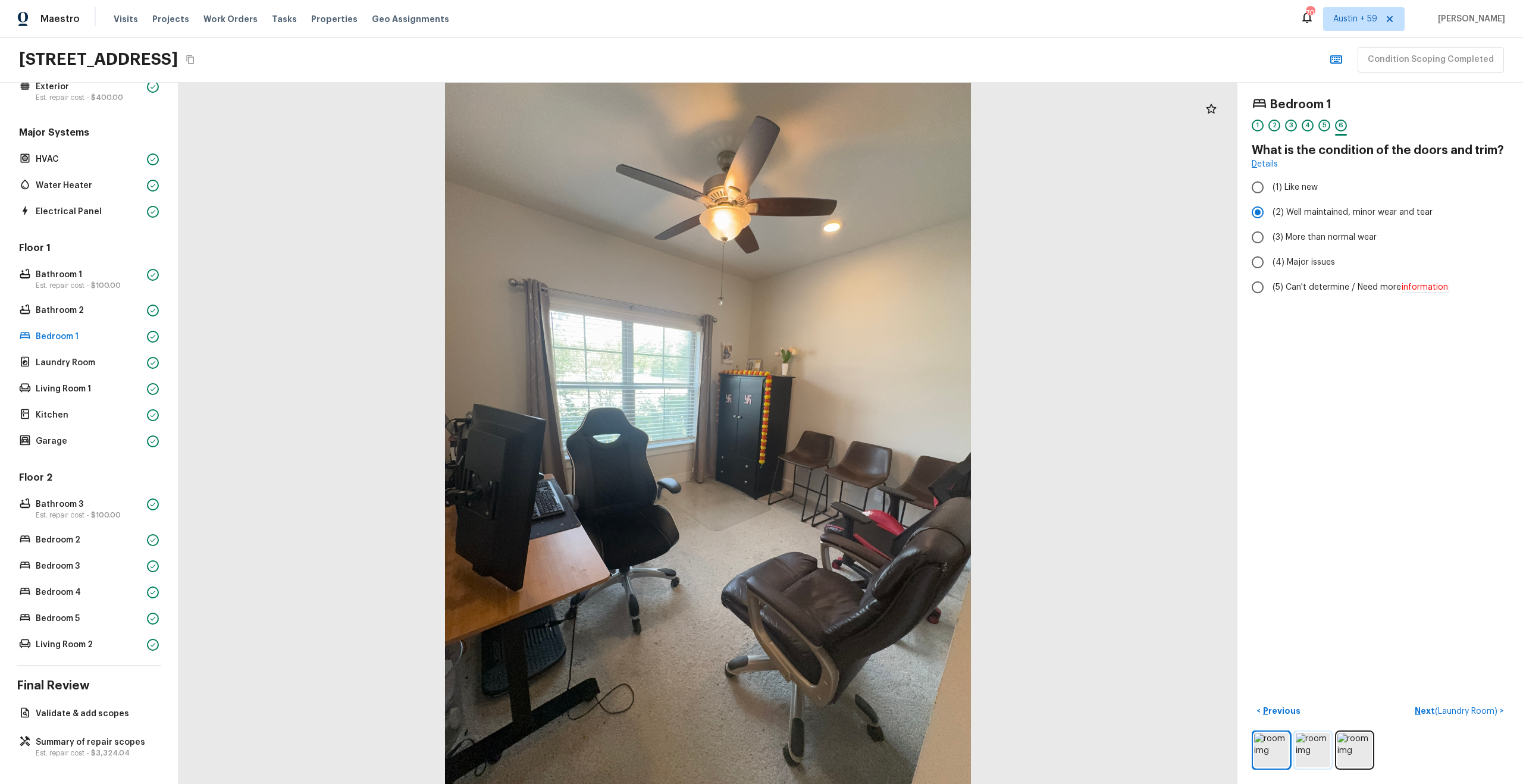
click at [1298, 748] on img at bounding box center [1312, 750] width 35 height 35
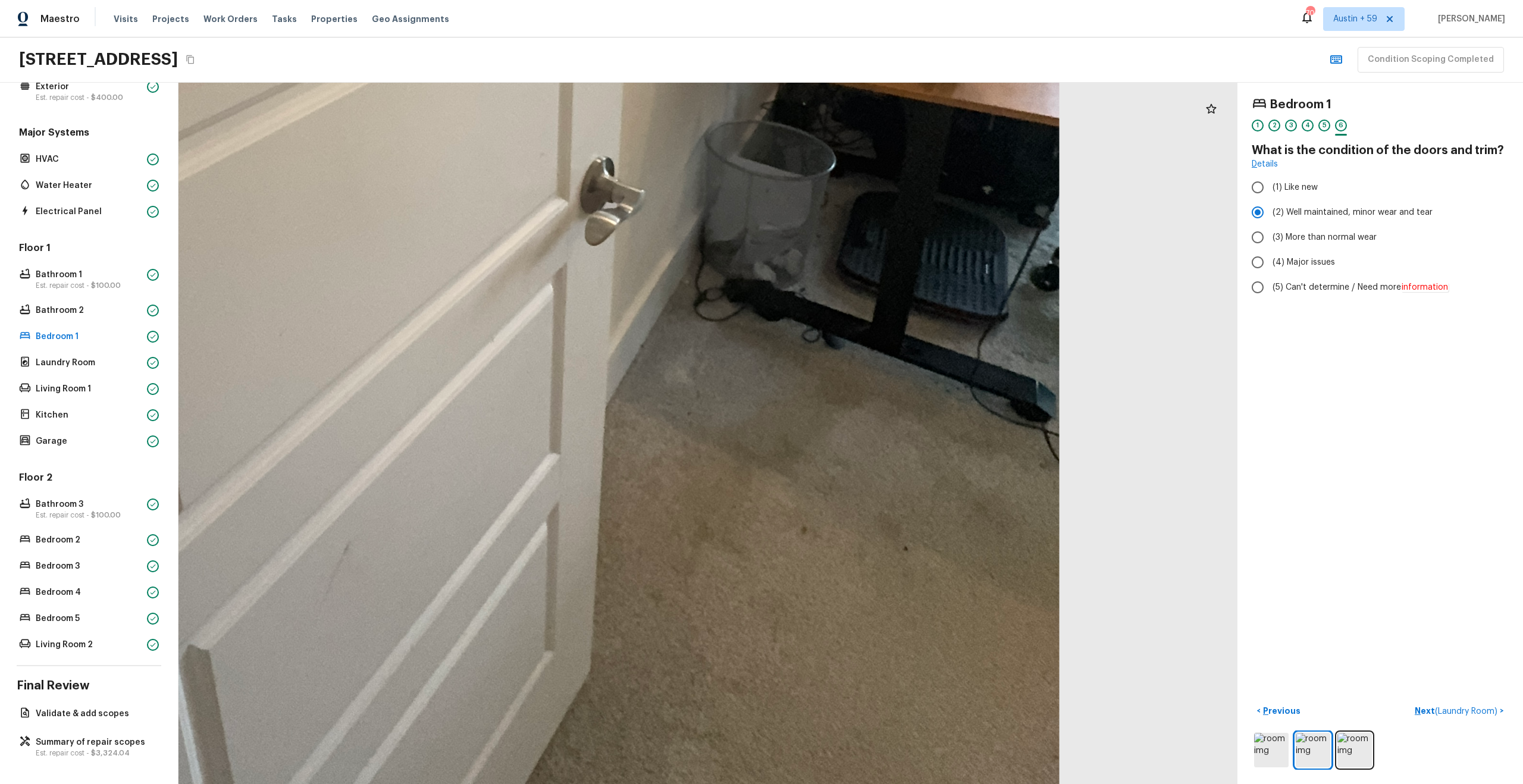
drag, startPoint x: 893, startPoint y: 446, endPoint x: 676, endPoint y: 288, distance: 268.4
click at [675, 288] on div at bounding box center [333, 0] width 2922 height 1935
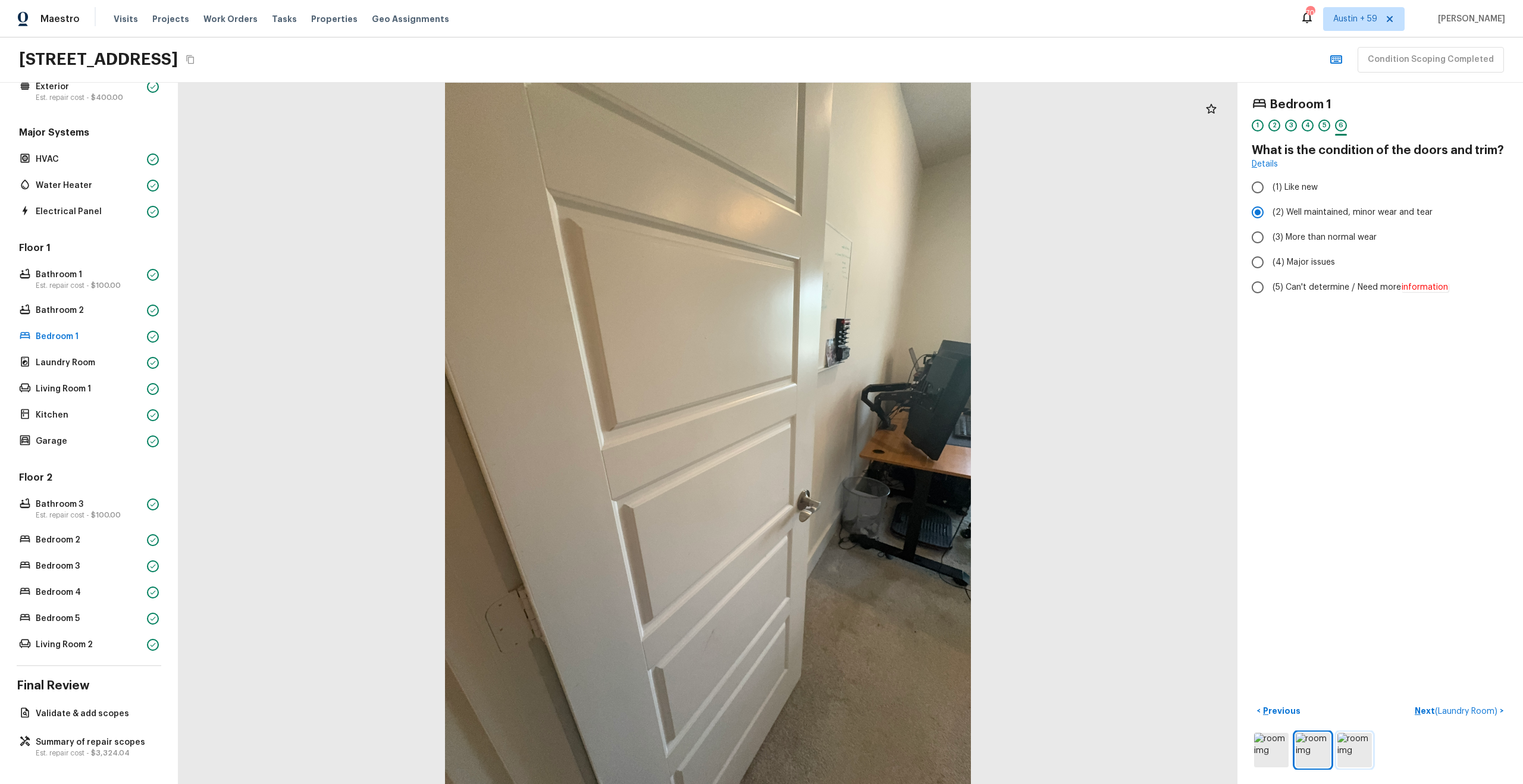
click at [1361, 754] on img at bounding box center [1354, 750] width 35 height 35
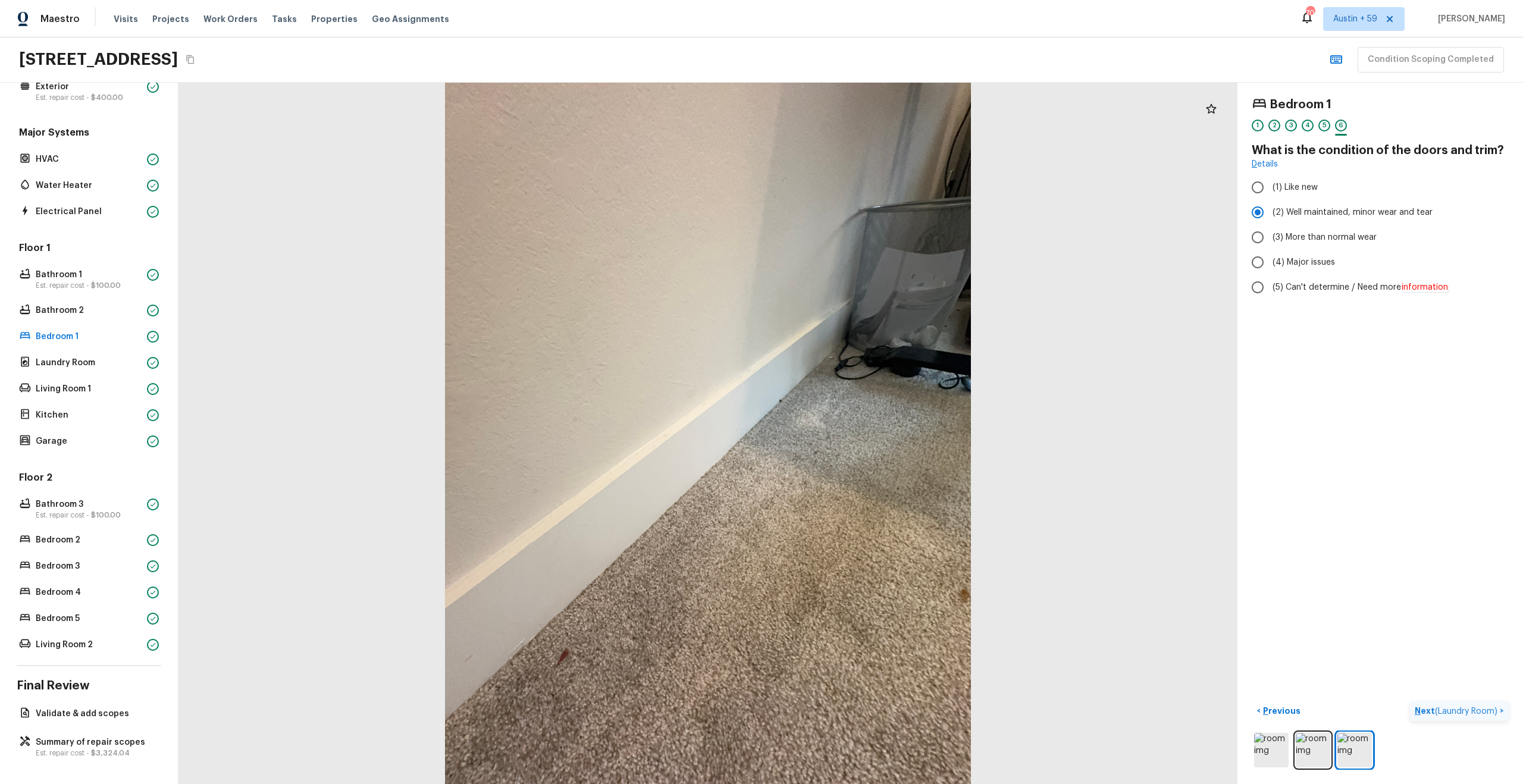
click at [1468, 715] on span "( Laundry Room )" at bounding box center [1466, 711] width 62 height 8
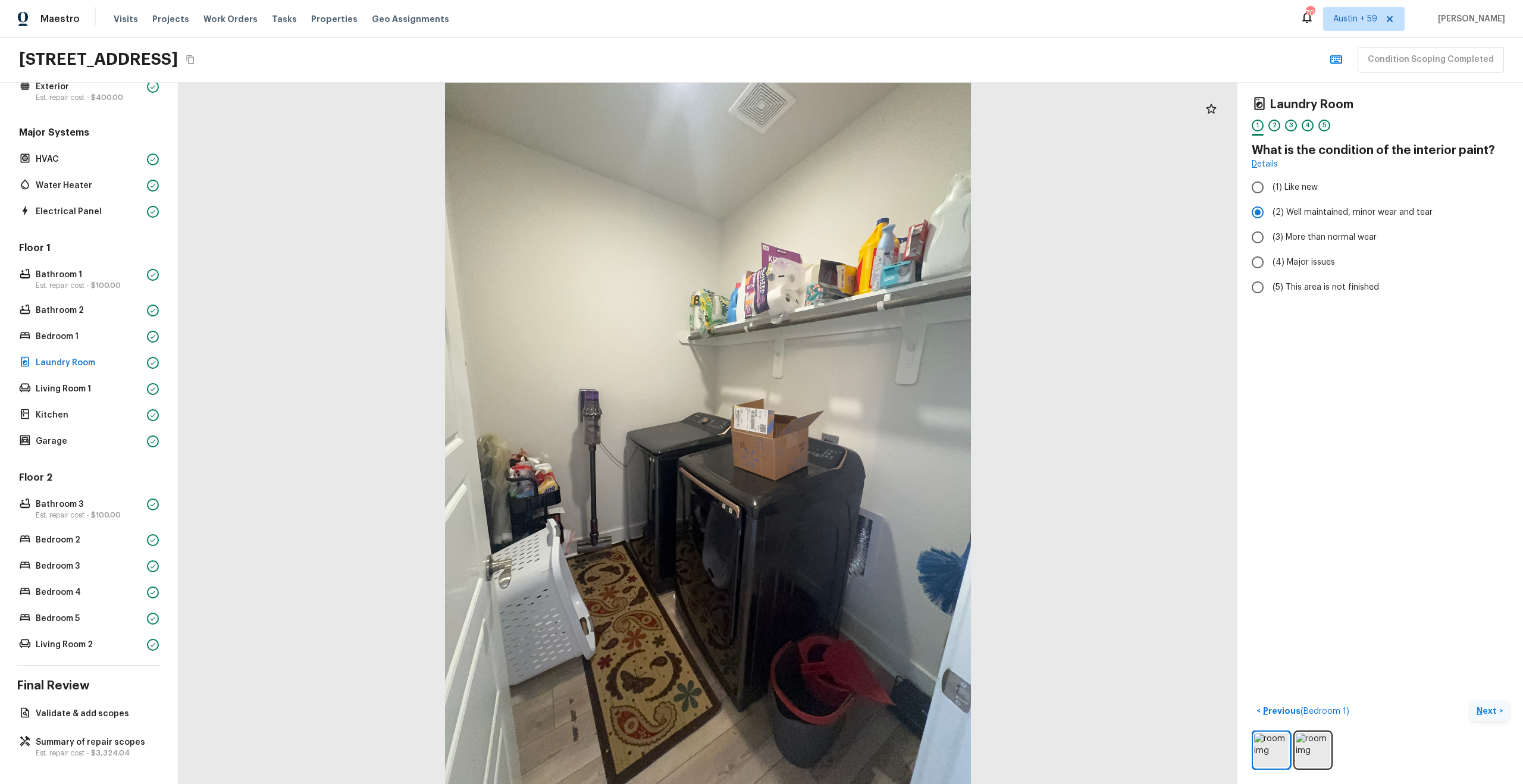
click at [1490, 712] on p "Next" at bounding box center [1487, 711] width 23 height 12
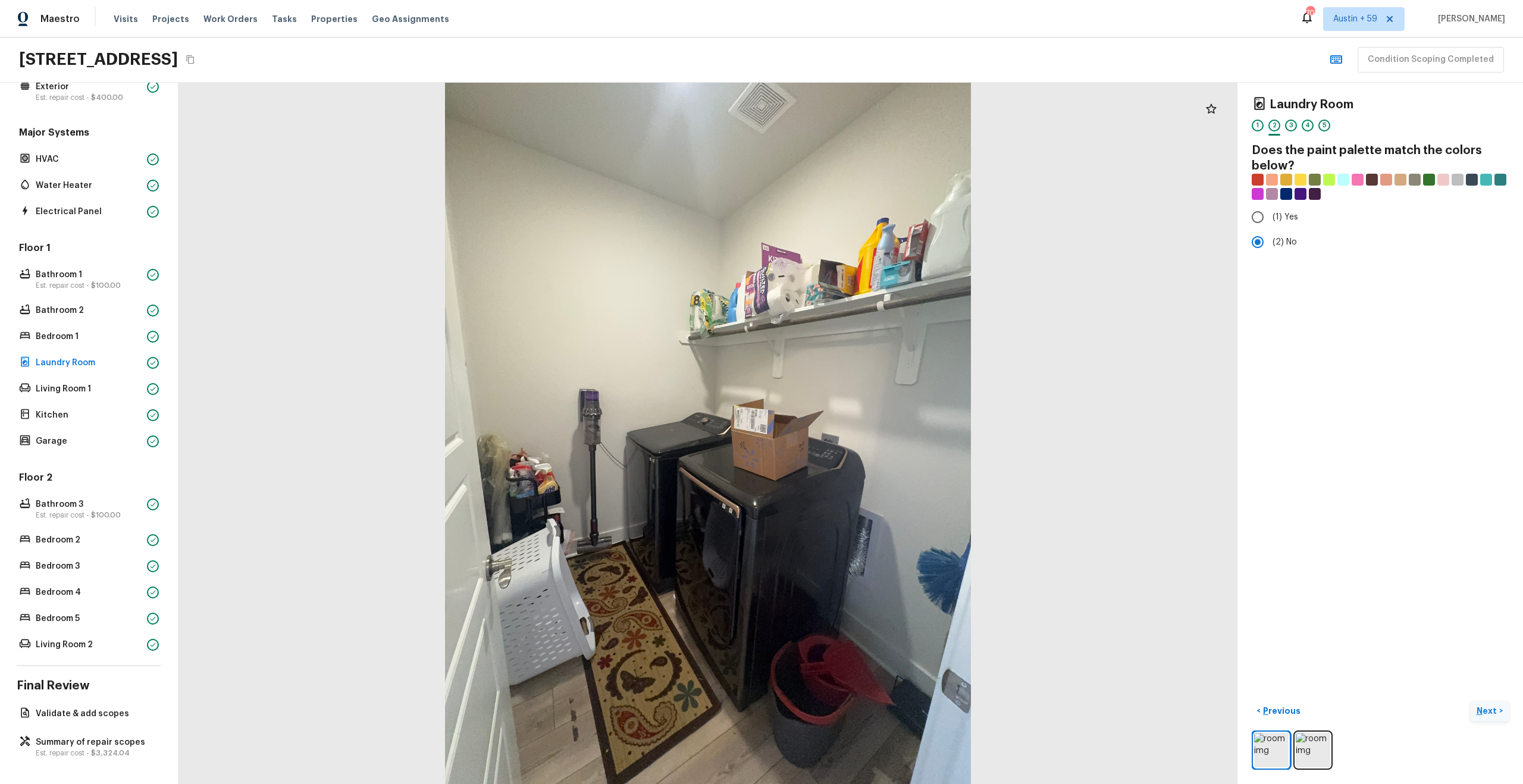
click at [1490, 712] on p "Next" at bounding box center [1487, 711] width 23 height 12
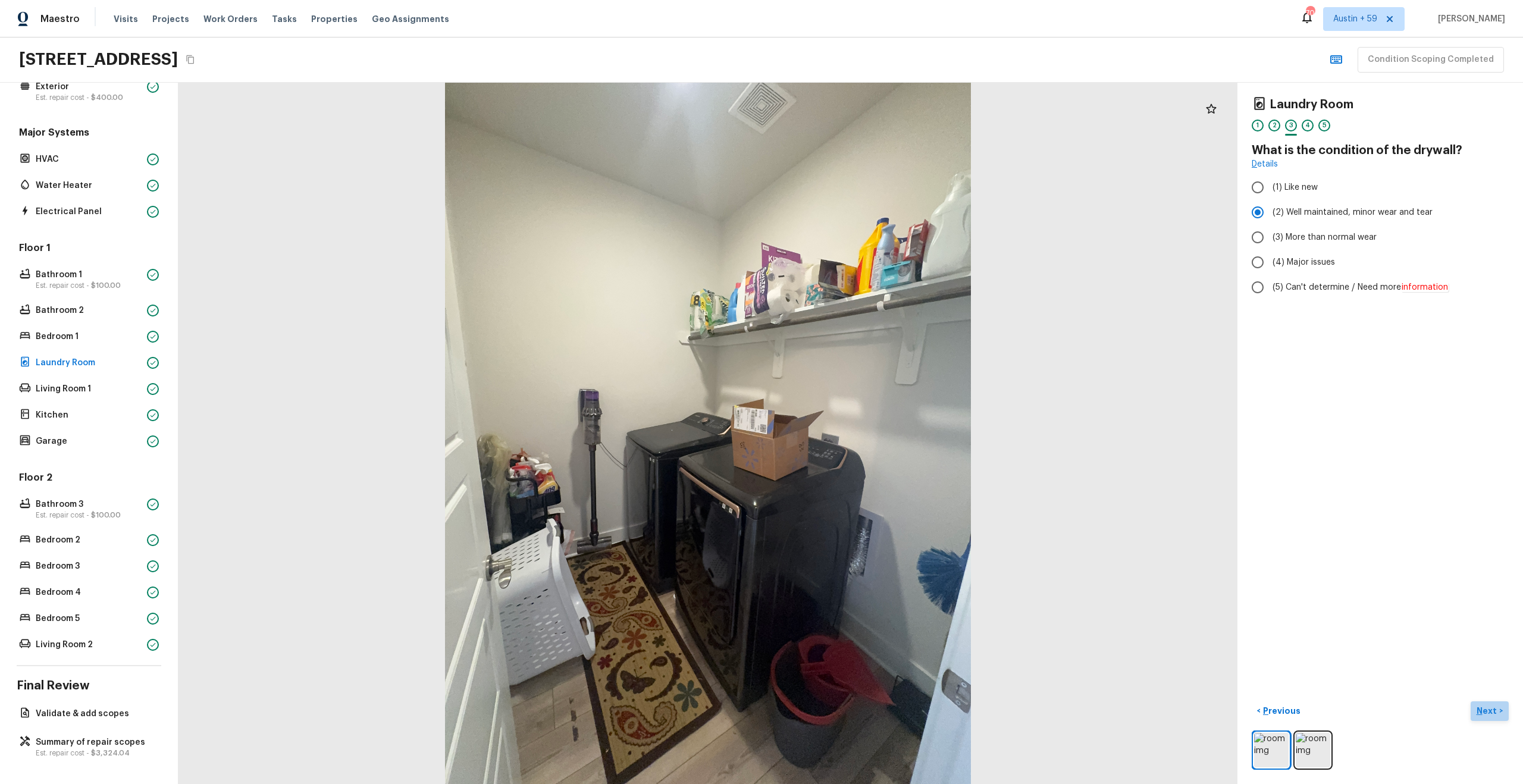
click at [1485, 706] on p "Next" at bounding box center [1487, 711] width 23 height 12
click at [1487, 708] on p "Next" at bounding box center [1487, 711] width 23 height 12
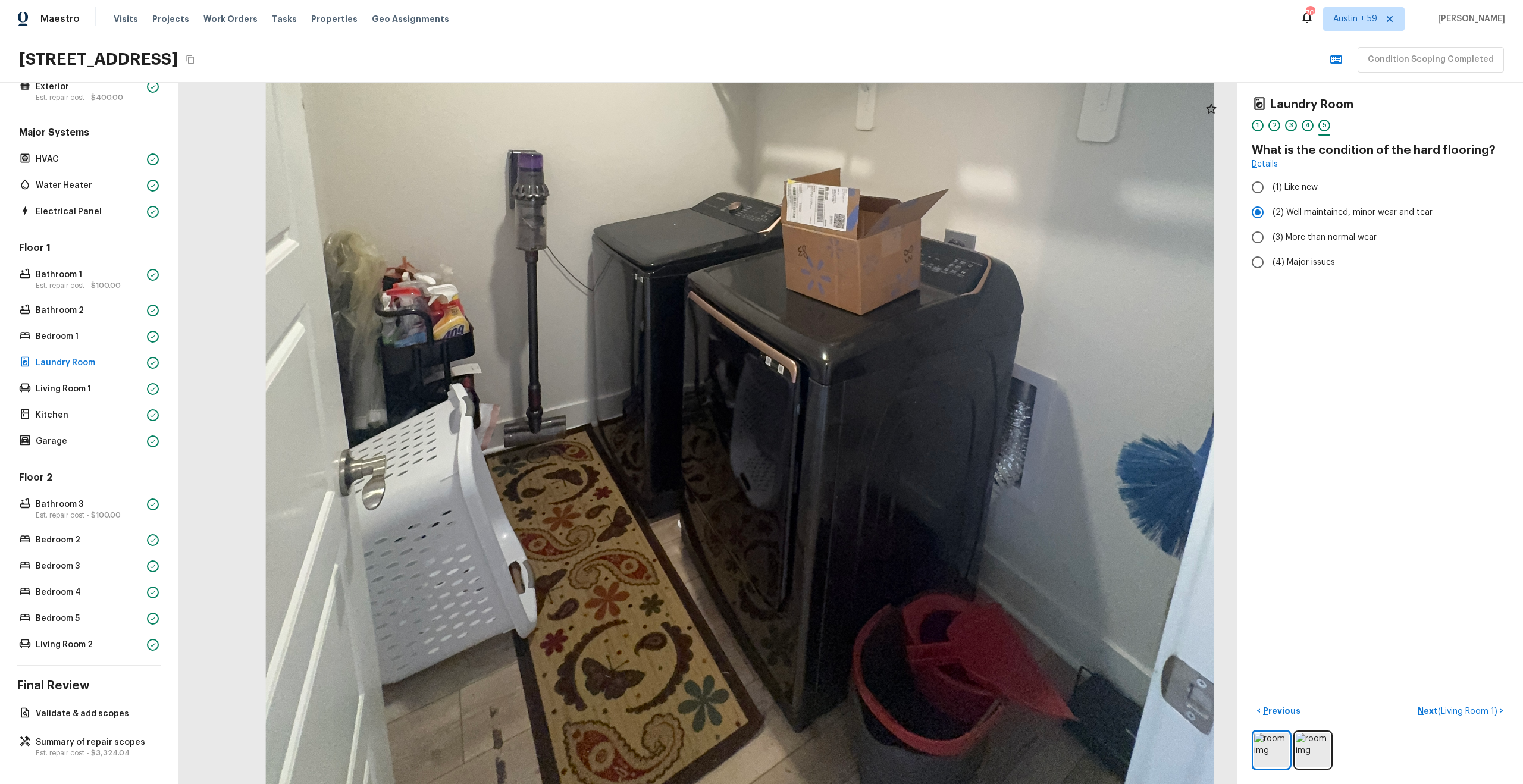
drag, startPoint x: 735, startPoint y: 493, endPoint x: 663, endPoint y: 550, distance: 91.8
click at [663, 550] on div at bounding box center [740, 229] width 1909 height 1264
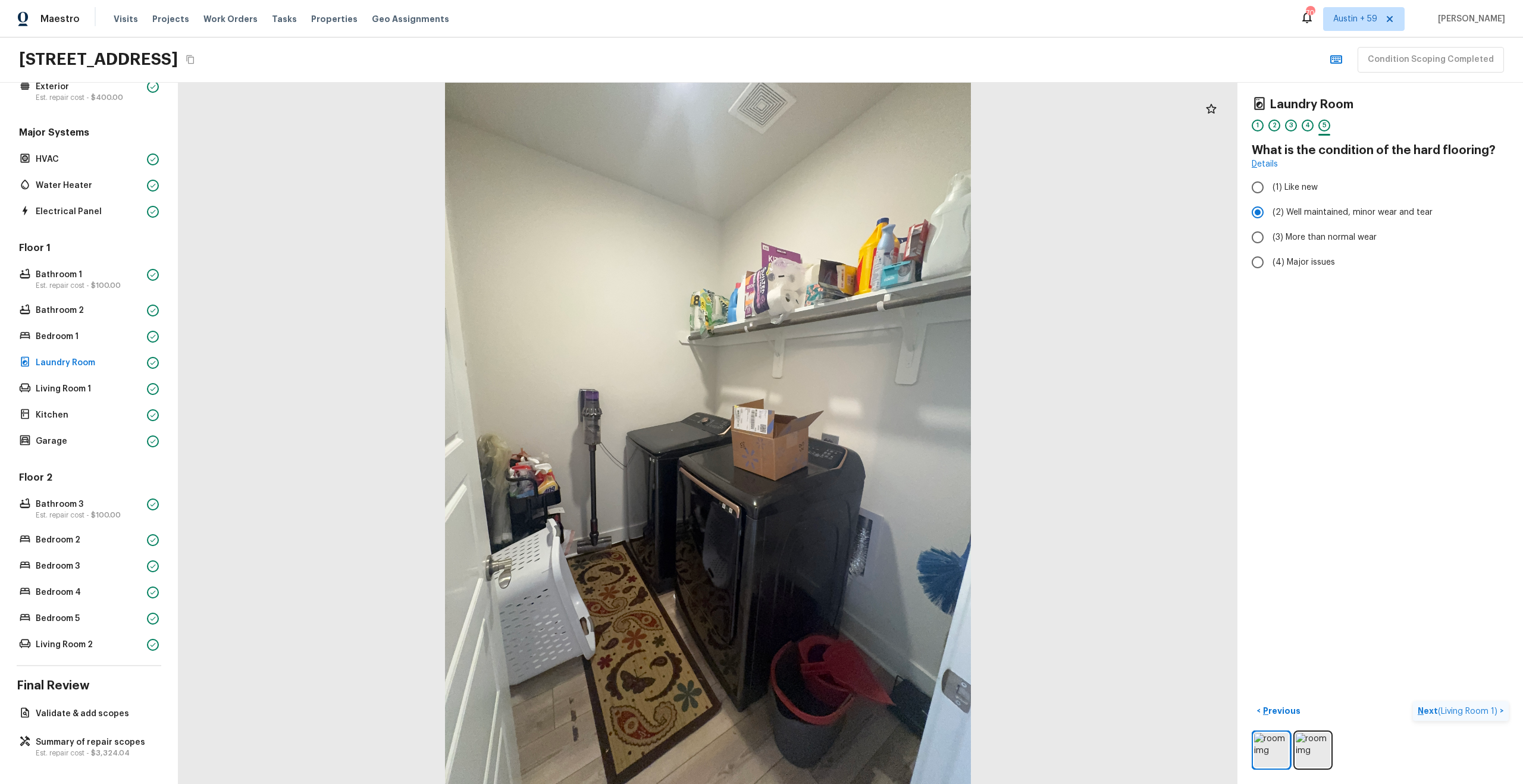
click at [1442, 706] on p "Next ( Living Room 1 )" at bounding box center [1458, 711] width 82 height 12
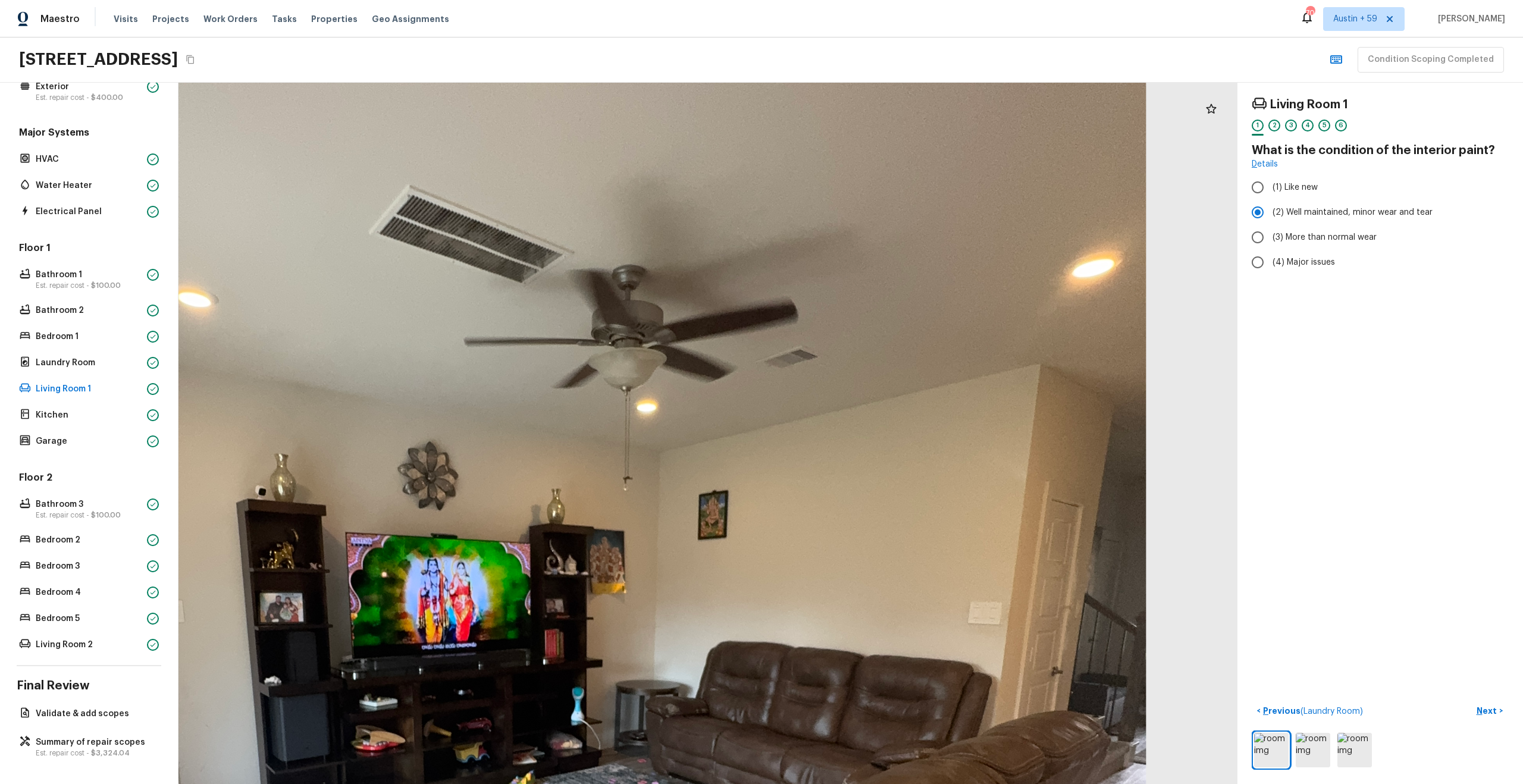
drag, startPoint x: 678, startPoint y: 322, endPoint x: 433, endPoint y: 581, distance: 356.5
click at [433, 581] on div at bounding box center [558, 707] width 2366 height 1567
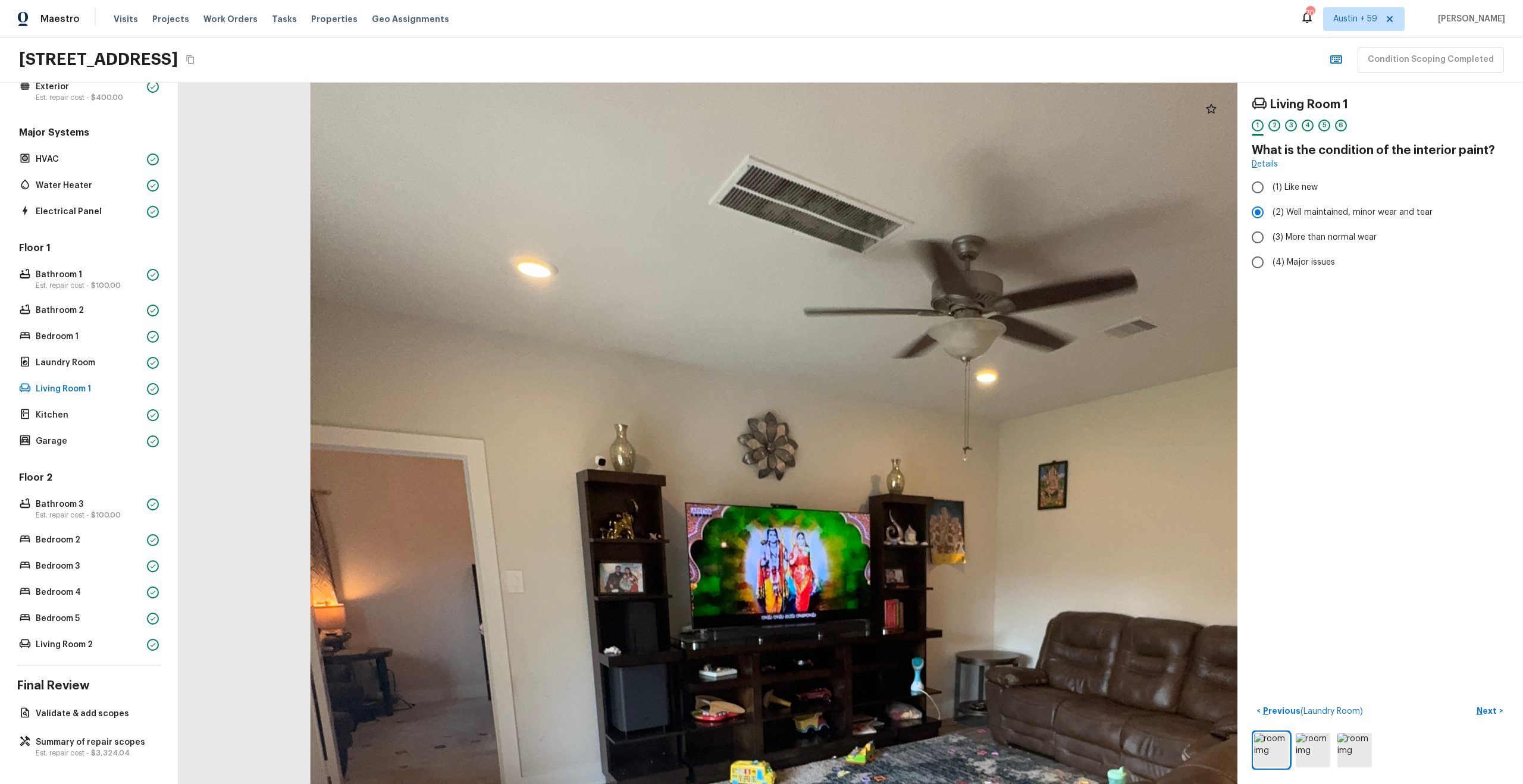
drag, startPoint x: 510, startPoint y: 291, endPoint x: 884, endPoint y: 238, distance: 377.7
click at [883, 238] on div at bounding box center [897, 678] width 2366 height 1567
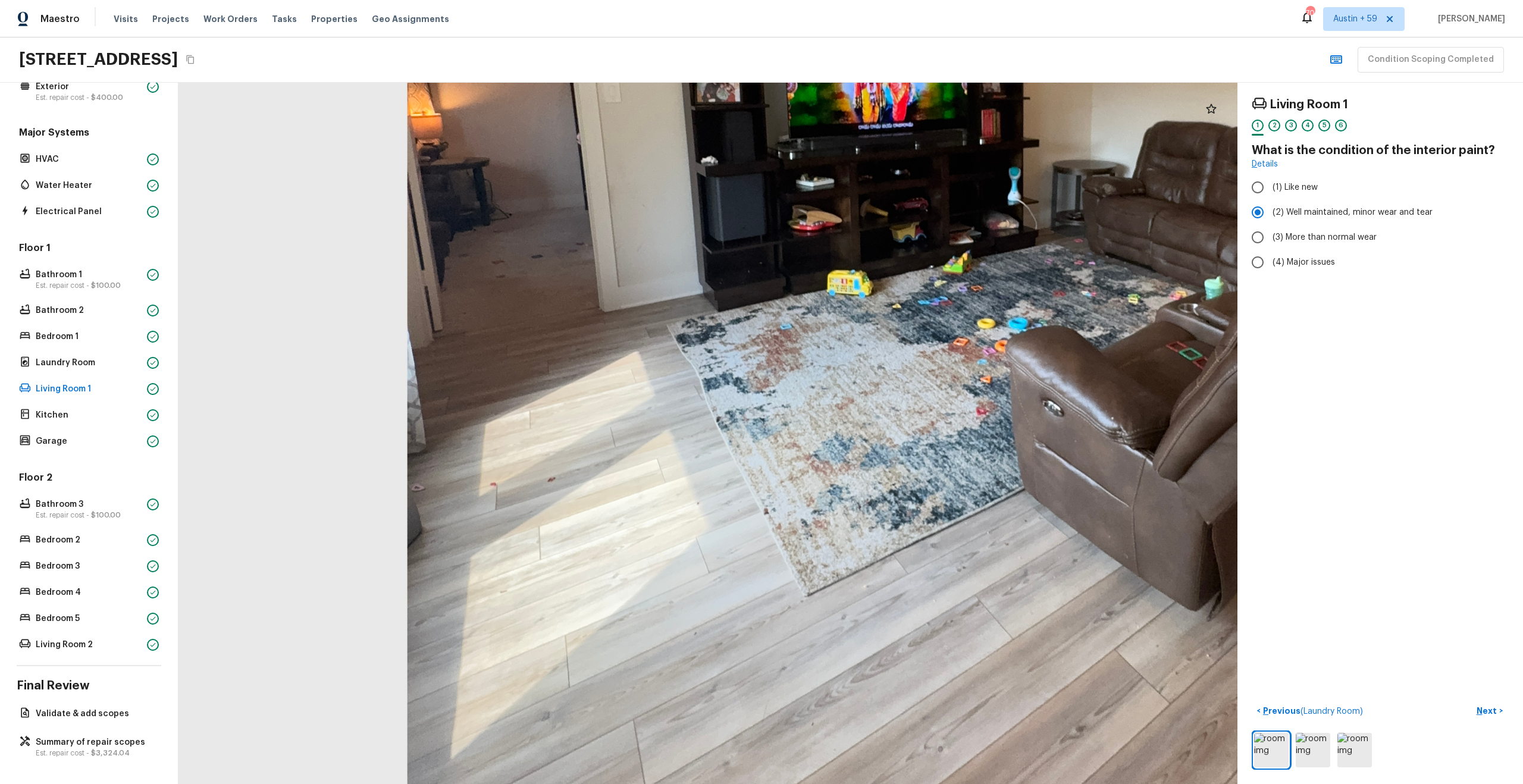
drag, startPoint x: 673, startPoint y: 411, endPoint x: 661, endPoint y: -14, distance: 425.2
click at [661, 0] on html "Maestro Visits Projects Work Orders Tasks Properties Geo Assignments [STREET_AD…" at bounding box center [762, 392] width 1523 height 784
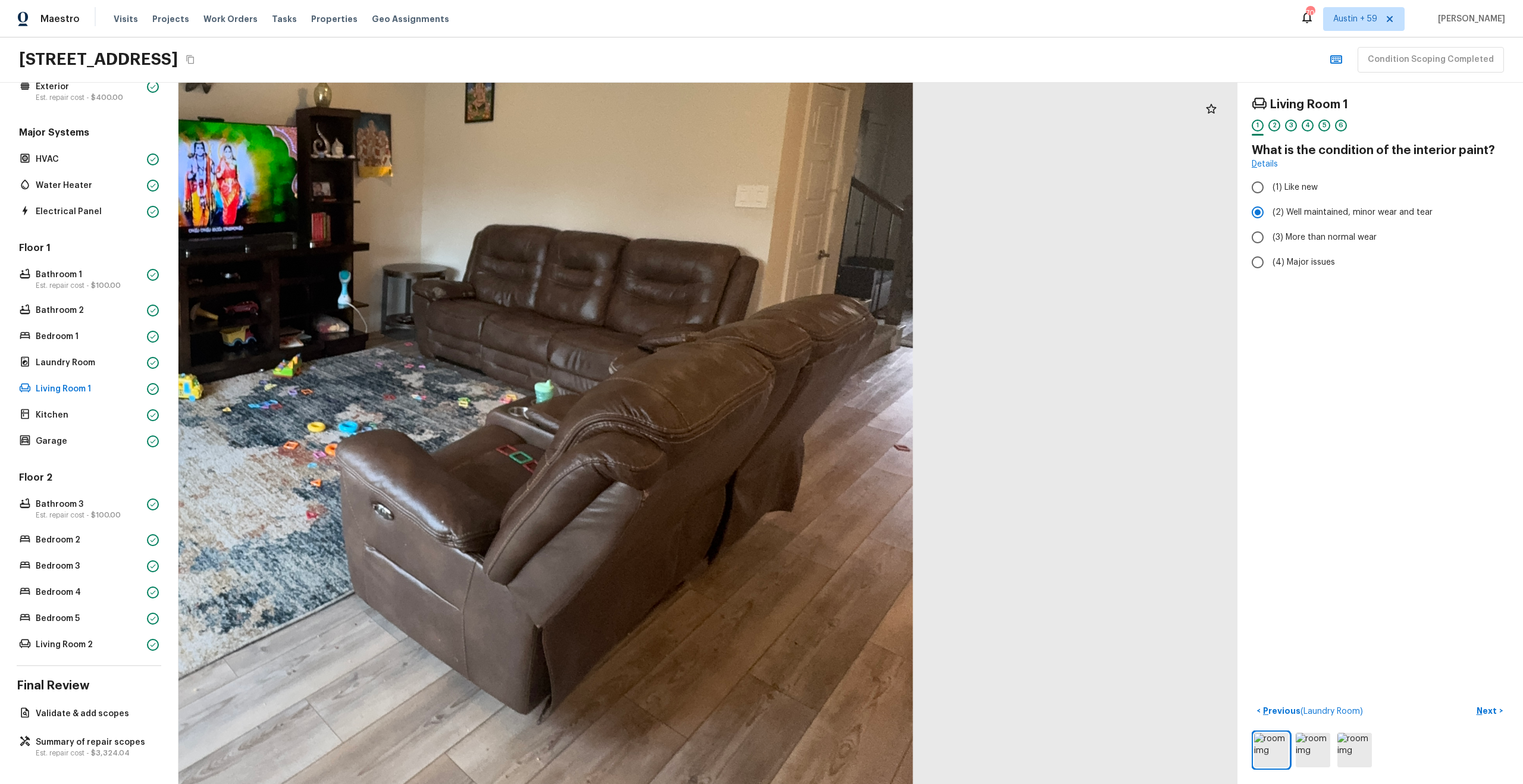
drag, startPoint x: 631, startPoint y: 386, endPoint x: -39, endPoint y: 490, distance: 678.0
click at [0, 490] on html "Maestro Visits Projects Work Orders Tasks Properties Geo Assignments [STREET_AD…" at bounding box center [762, 392] width 1523 height 784
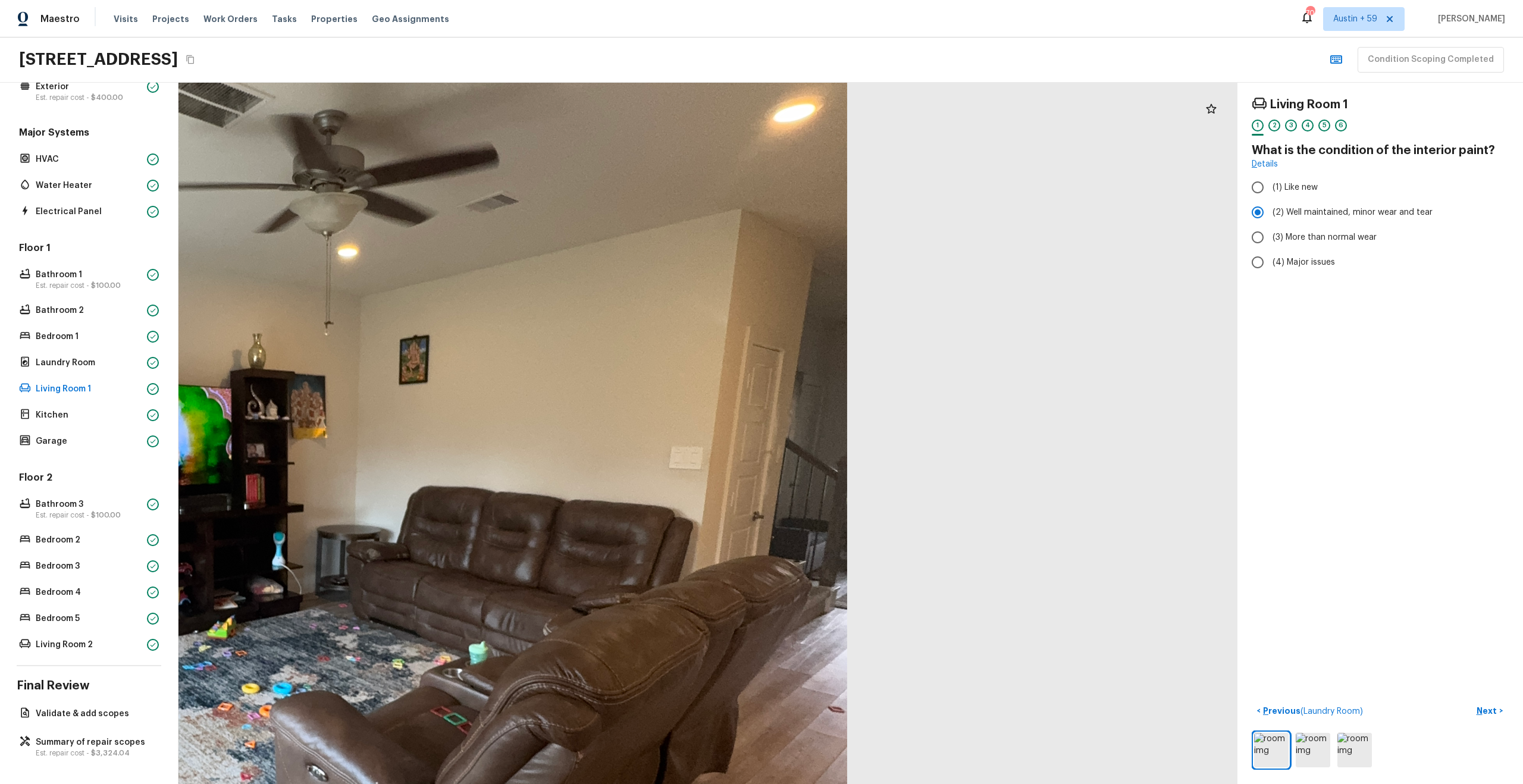
drag, startPoint x: 355, startPoint y: 352, endPoint x: 300, endPoint y: 625, distance: 278.5
click at [300, 625] on div at bounding box center [259, 552] width 2366 height 1567
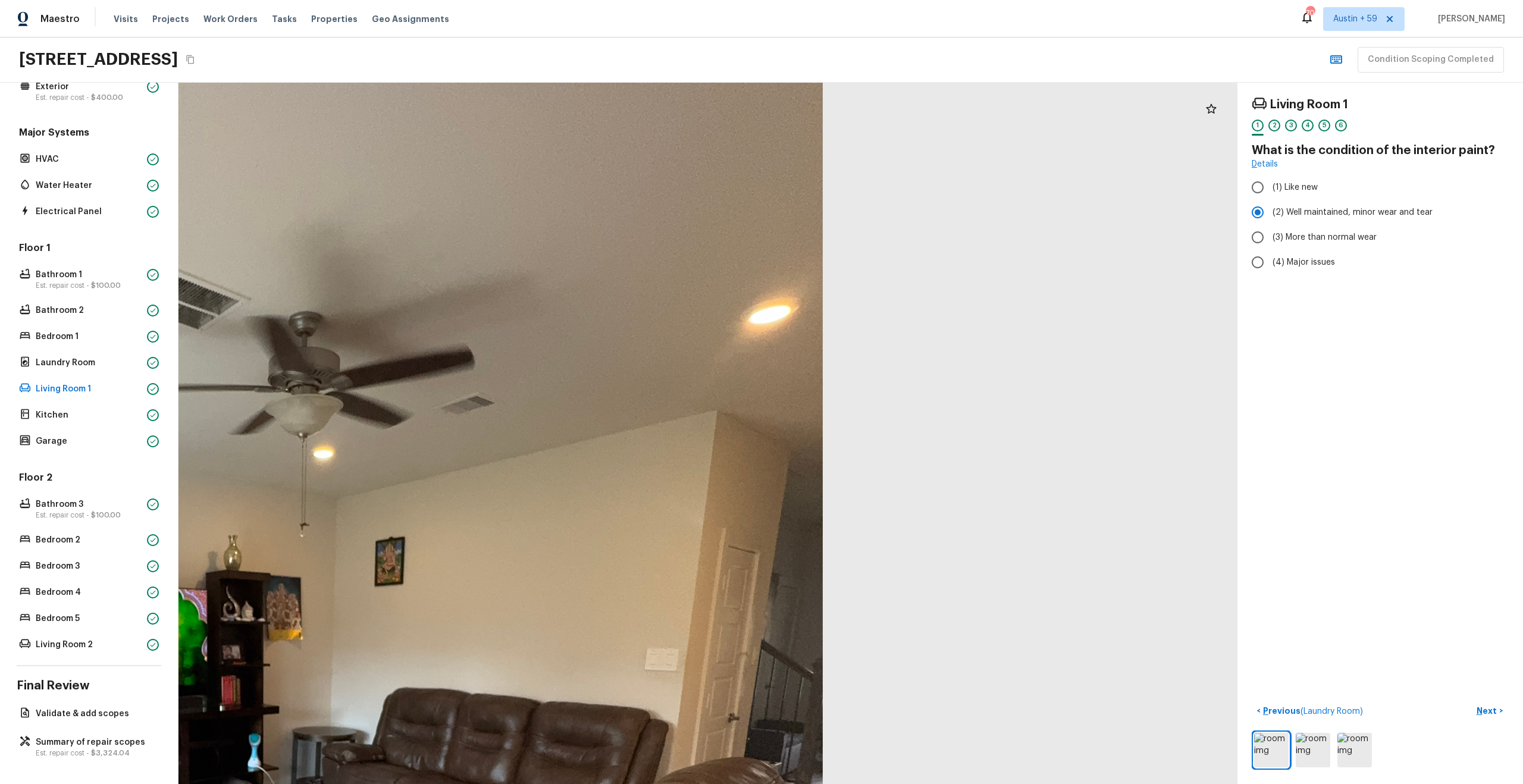
drag, startPoint x: 602, startPoint y: 419, endPoint x: 577, endPoint y: 597, distance: 179.7
click at [577, 600] on div at bounding box center [235, 754] width 2366 height 1567
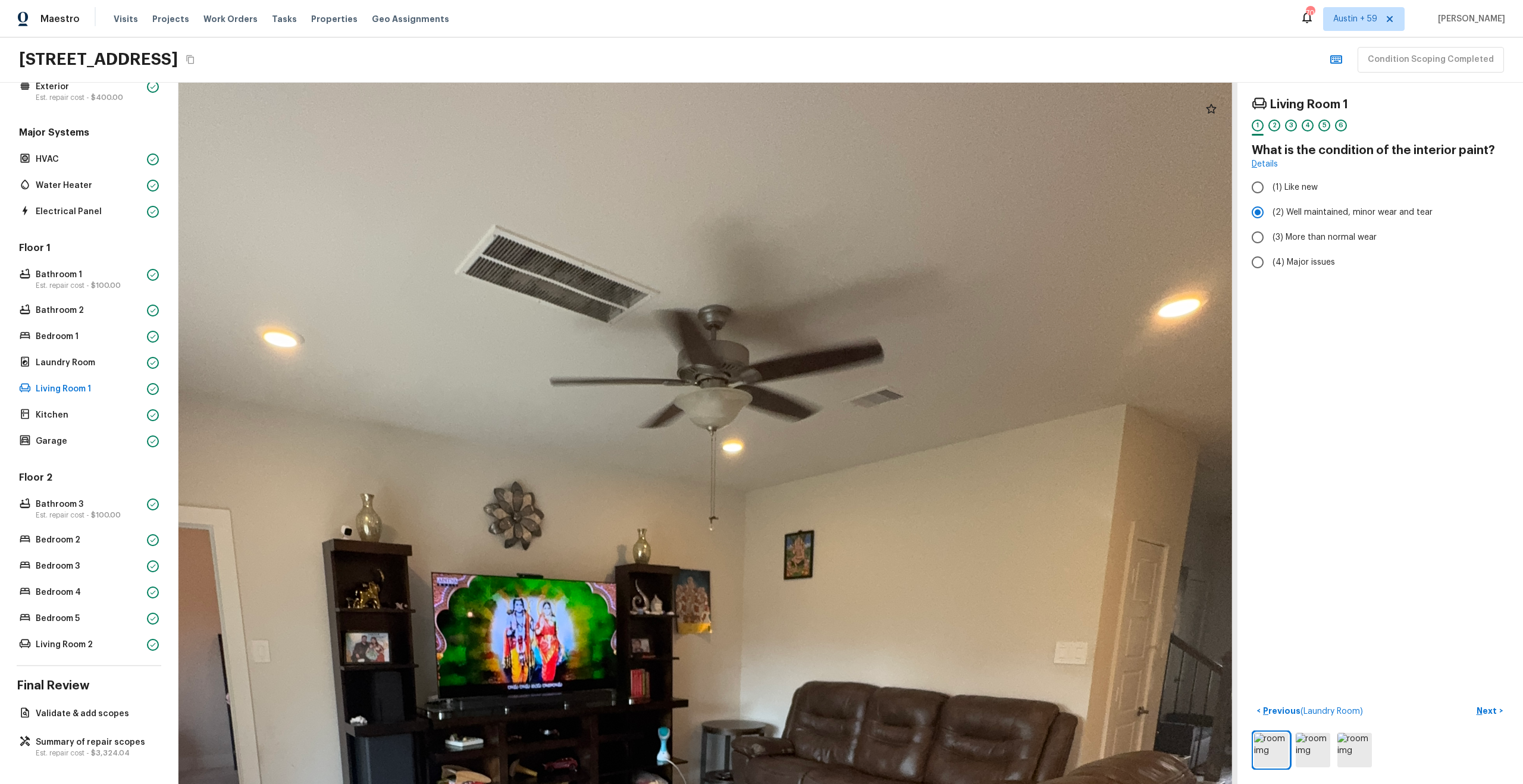
drag, startPoint x: 605, startPoint y: 435, endPoint x: 1033, endPoint y: 405, distance: 429.1
click at [1033, 405] on div at bounding box center [644, 748] width 2366 height 1567
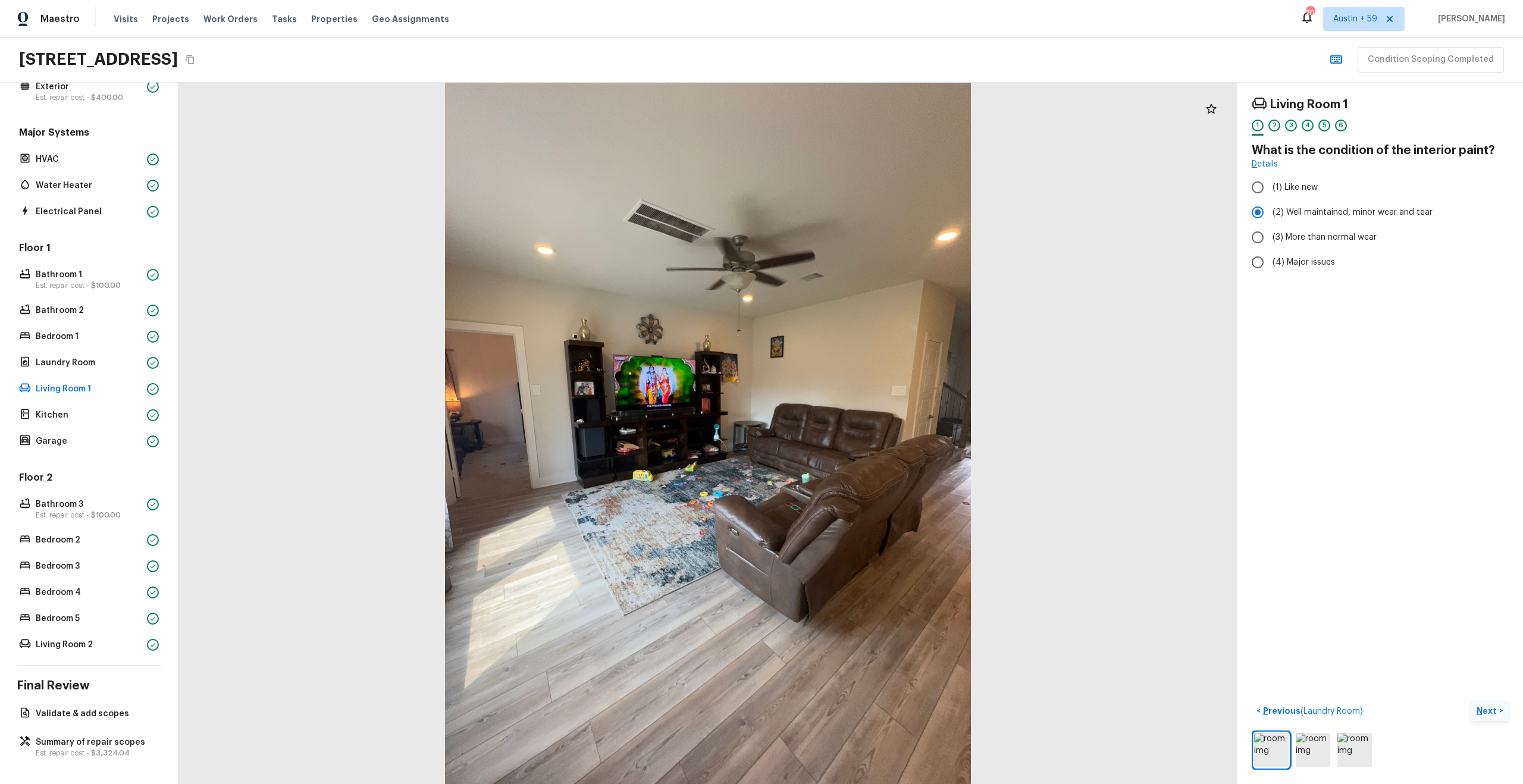
click at [1482, 703] on button "Next >" at bounding box center [1489, 711] width 38 height 19
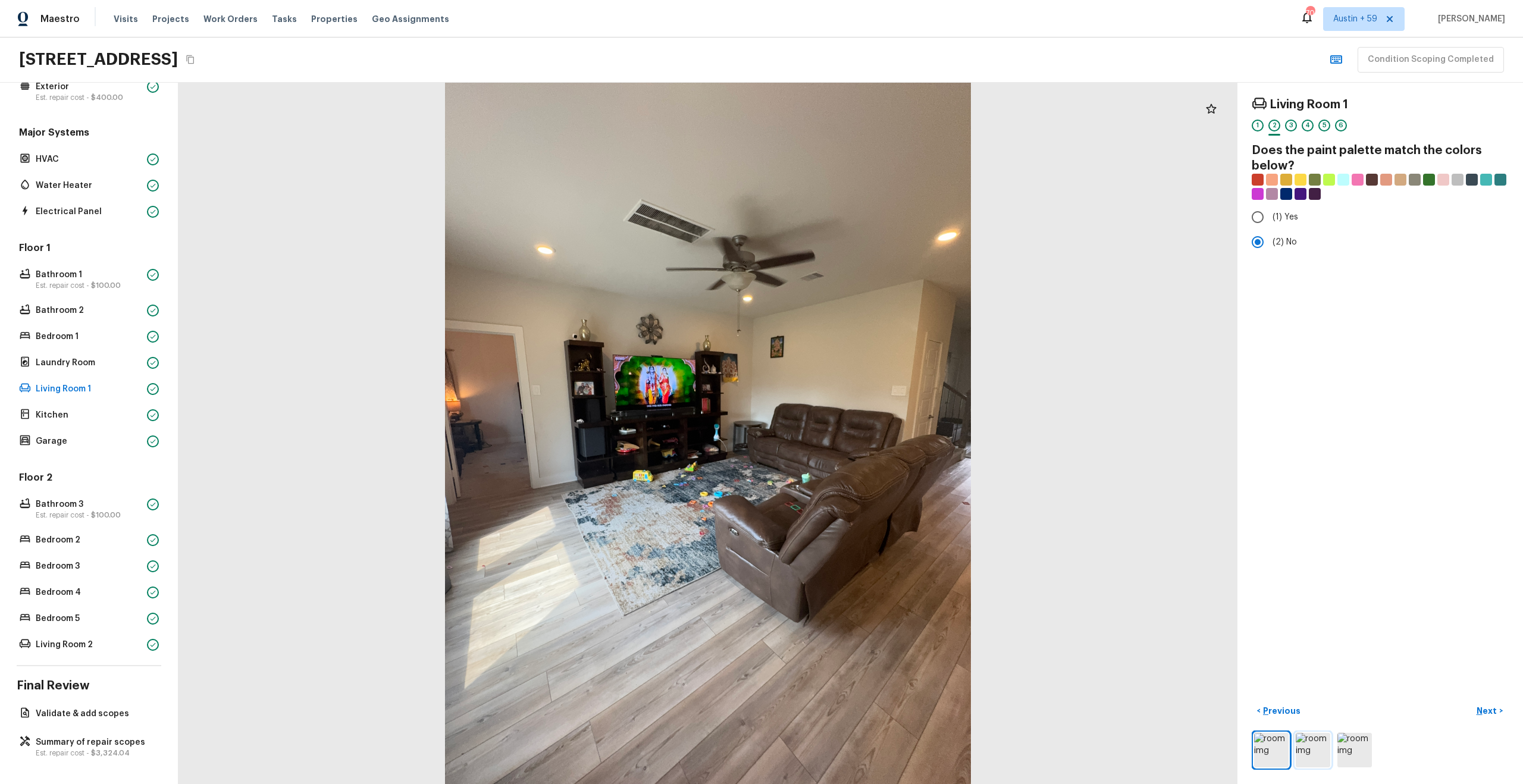
click at [1306, 757] on img at bounding box center [1312, 750] width 35 height 35
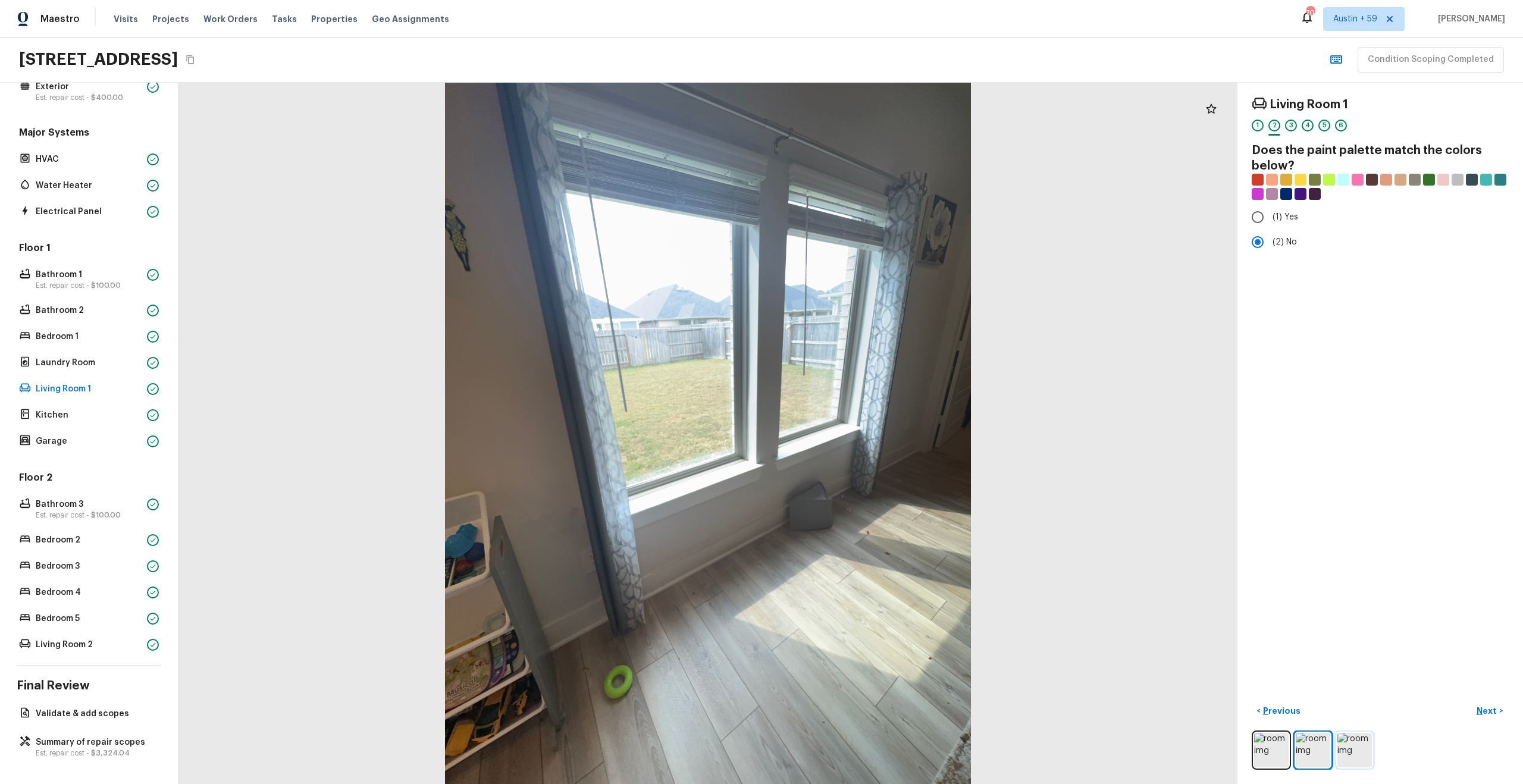
click at [1365, 740] on img at bounding box center [1354, 750] width 35 height 35
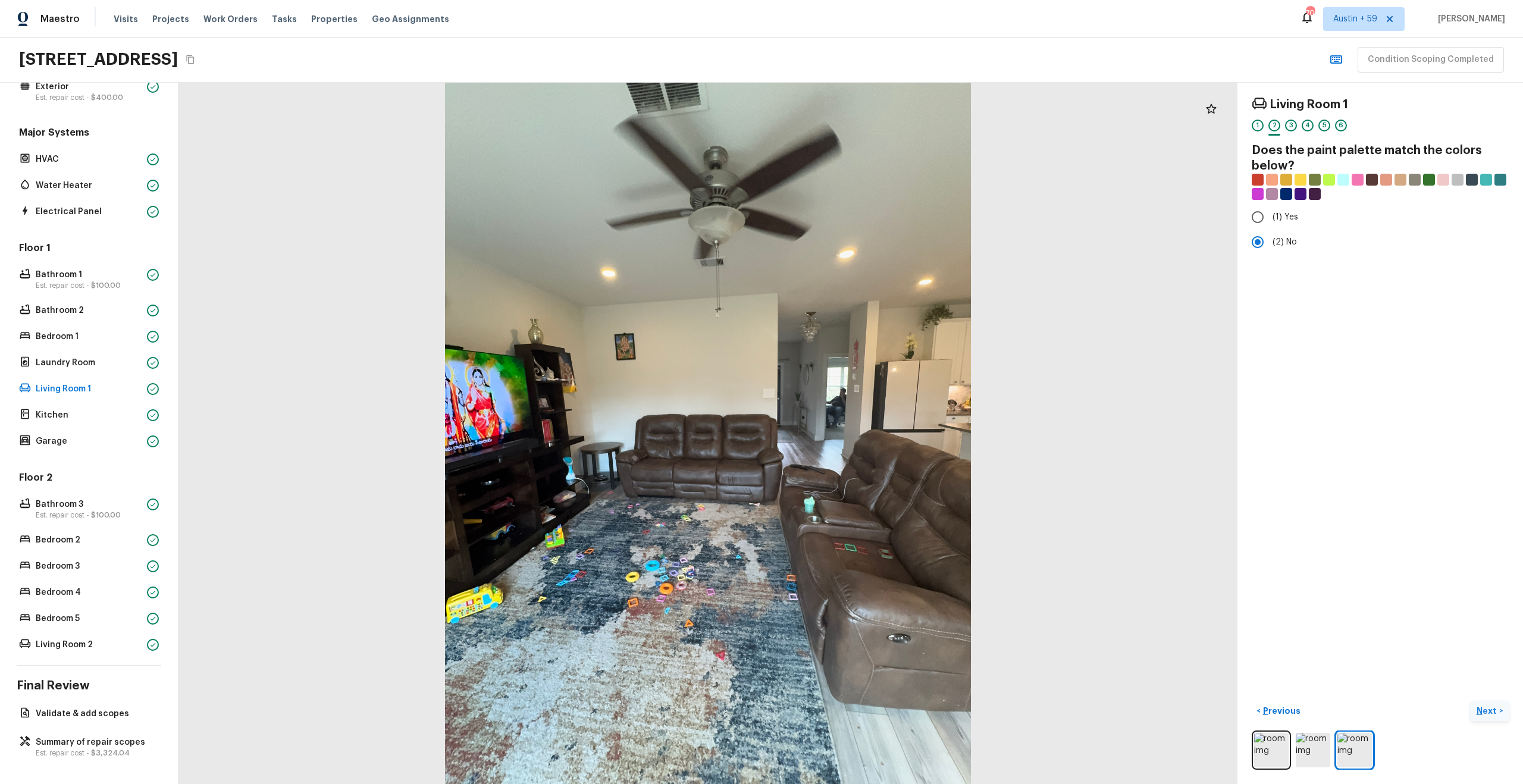
click at [1487, 716] on button "Next >" at bounding box center [1489, 711] width 38 height 19
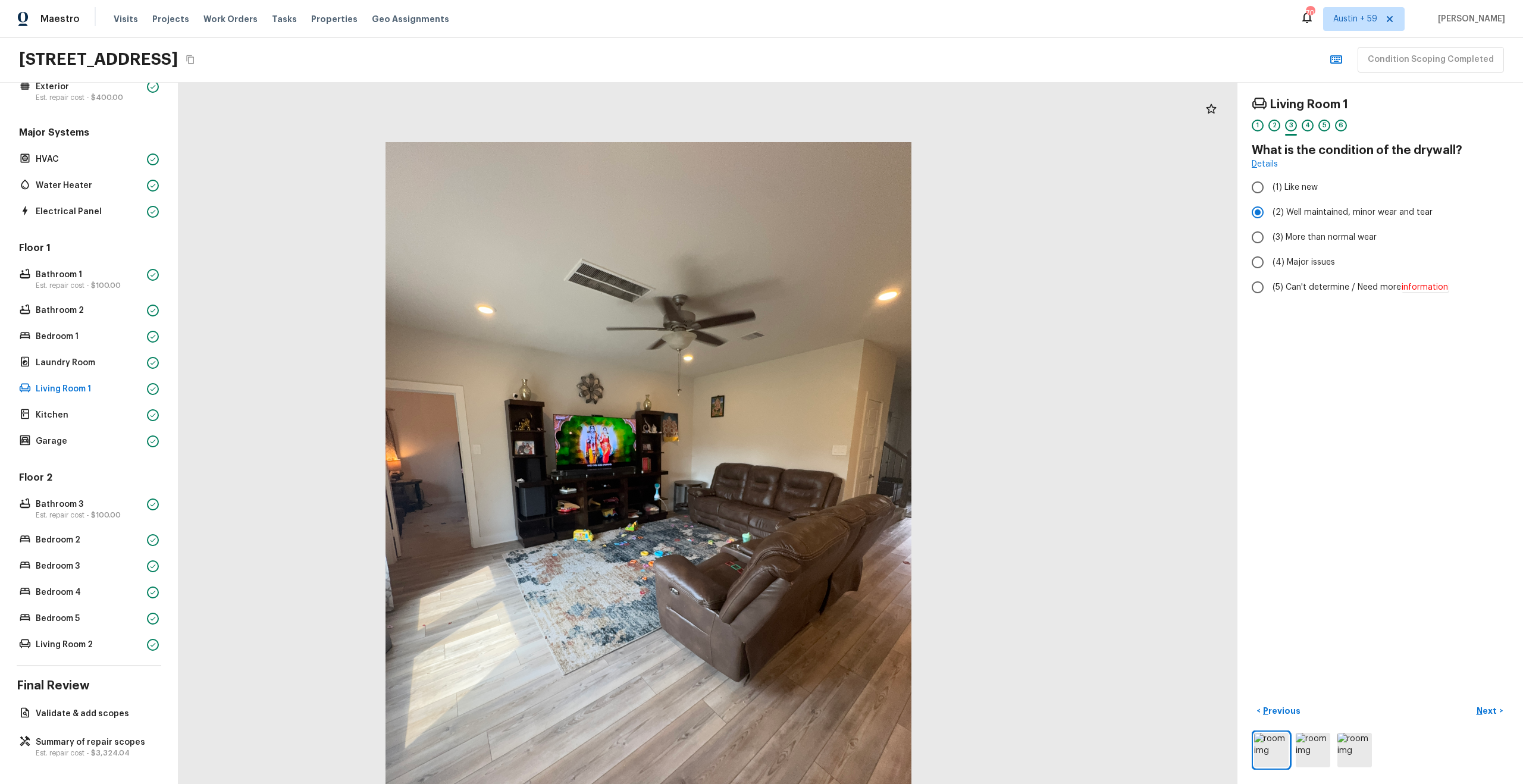
drag, startPoint x: 777, startPoint y: 351, endPoint x: 648, endPoint y: 479, distance: 181.7
click at [648, 480] on div at bounding box center [648, 493] width 1059 height 702
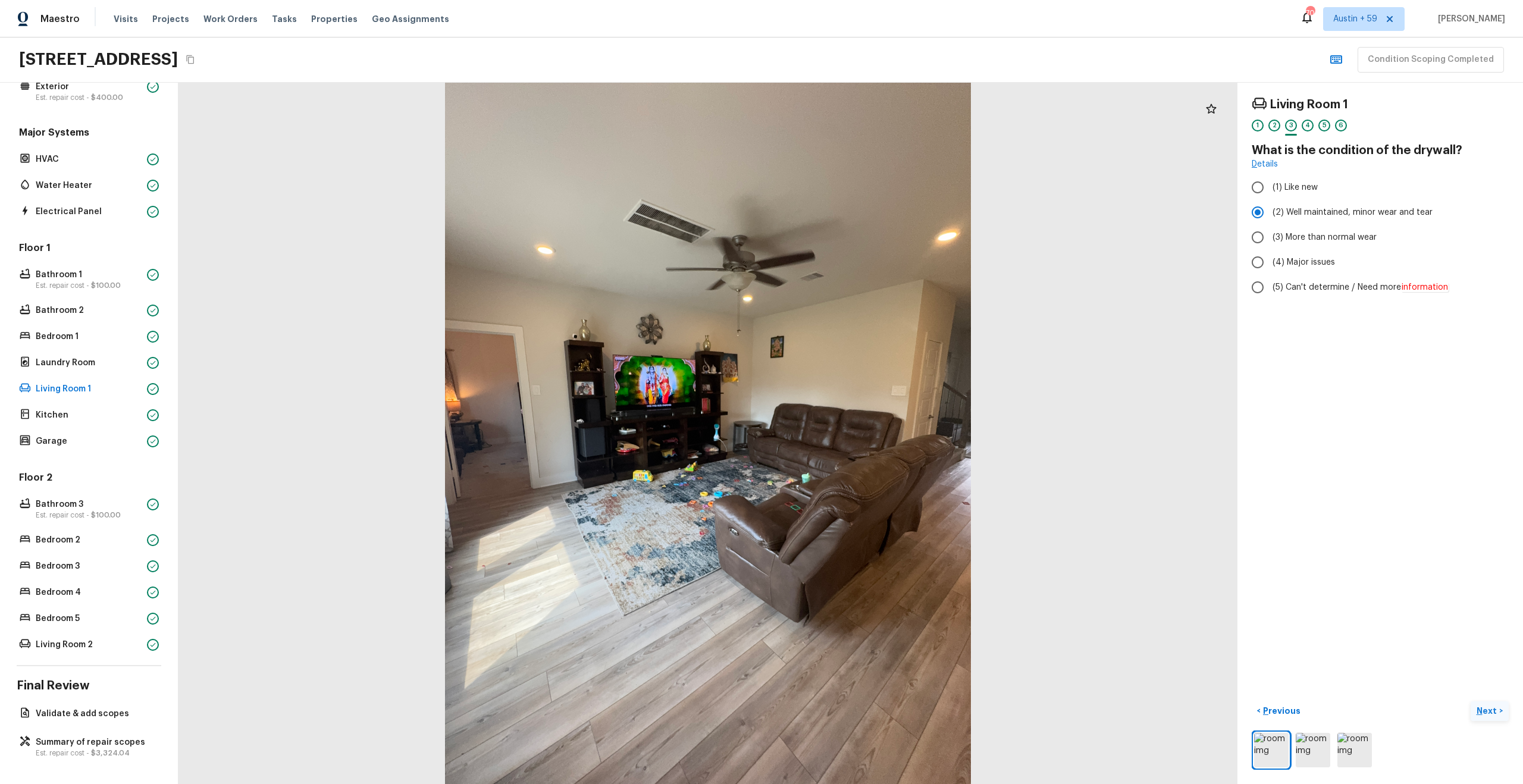
click at [1485, 711] on p "Next" at bounding box center [1487, 711] width 23 height 12
click at [1496, 708] on p "Next" at bounding box center [1487, 711] width 23 height 12
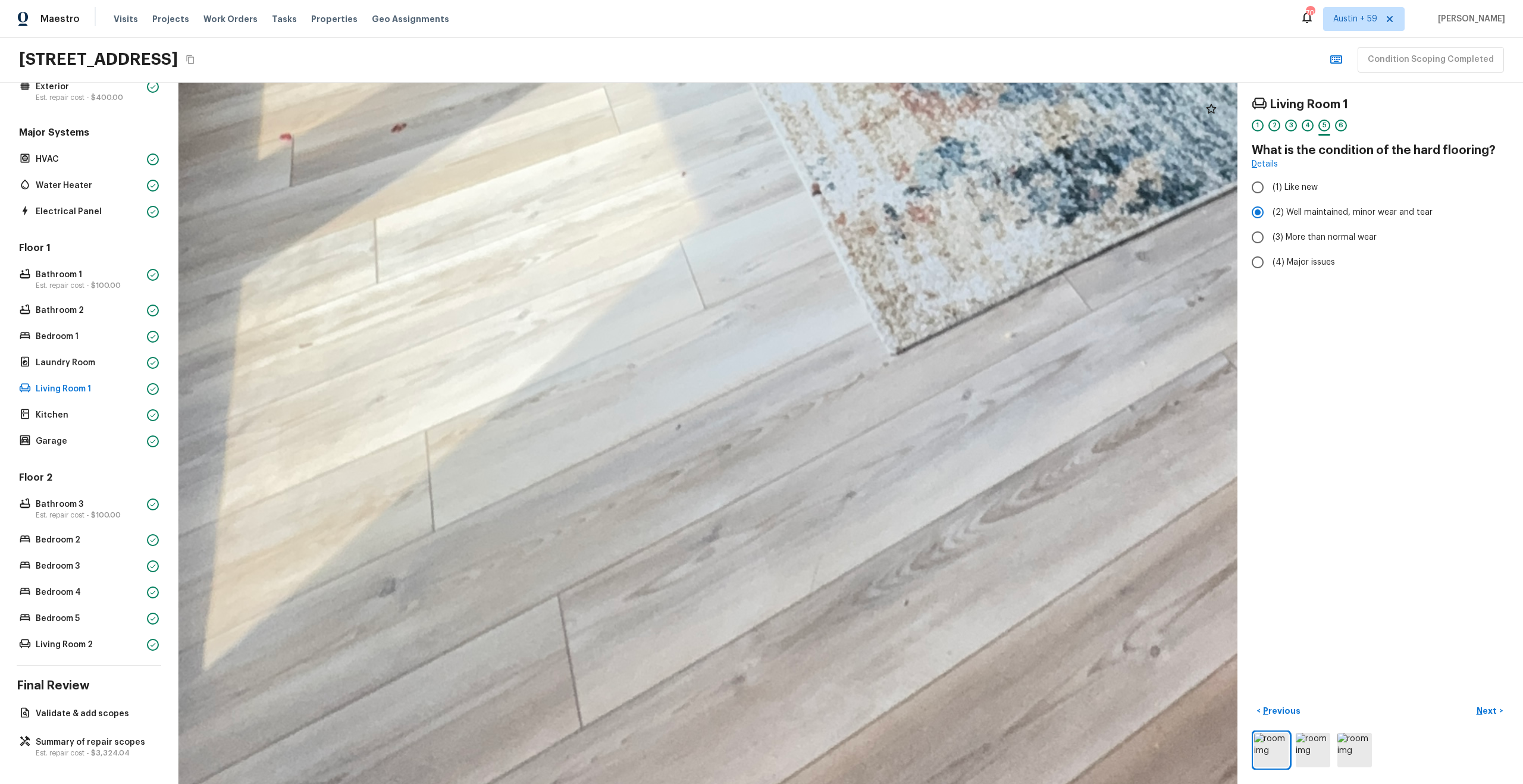
drag, startPoint x: 638, startPoint y: 684, endPoint x: 523, endPoint y: 269, distance: 430.6
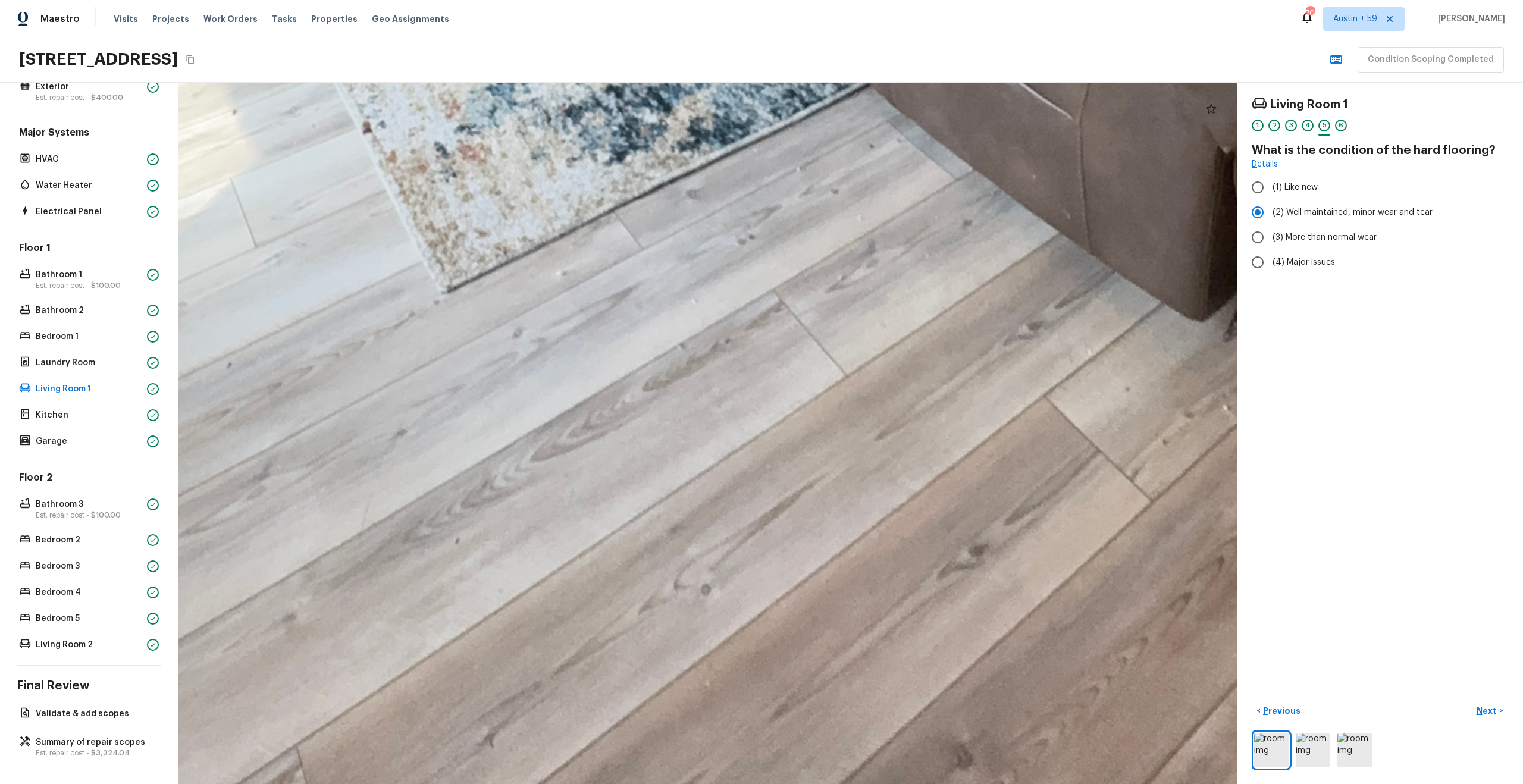
drag, startPoint x: 771, startPoint y: 516, endPoint x: 322, endPoint y: 453, distance: 453.4
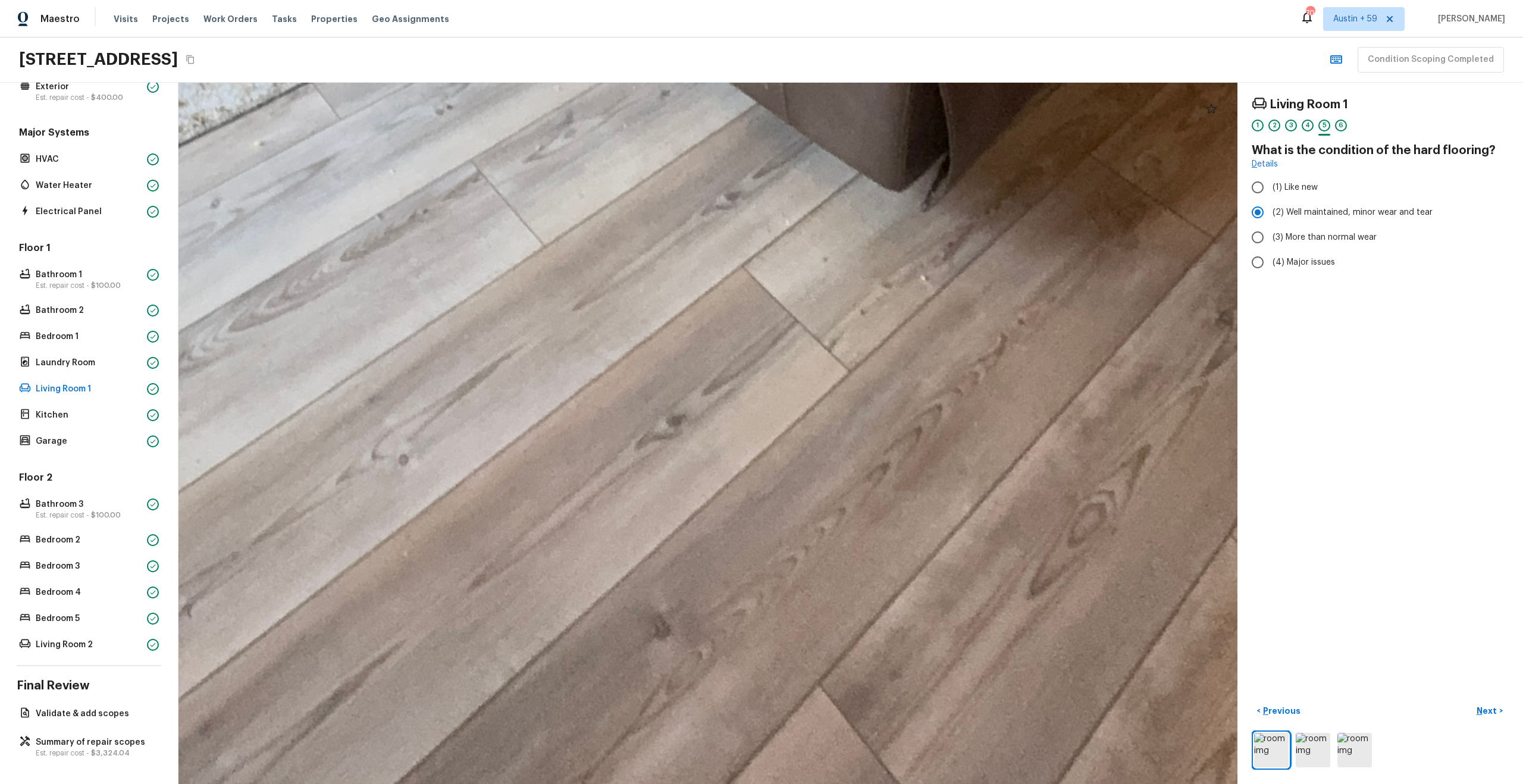
drag, startPoint x: 890, startPoint y: 426, endPoint x: 588, endPoint y: 306, distance: 325.0
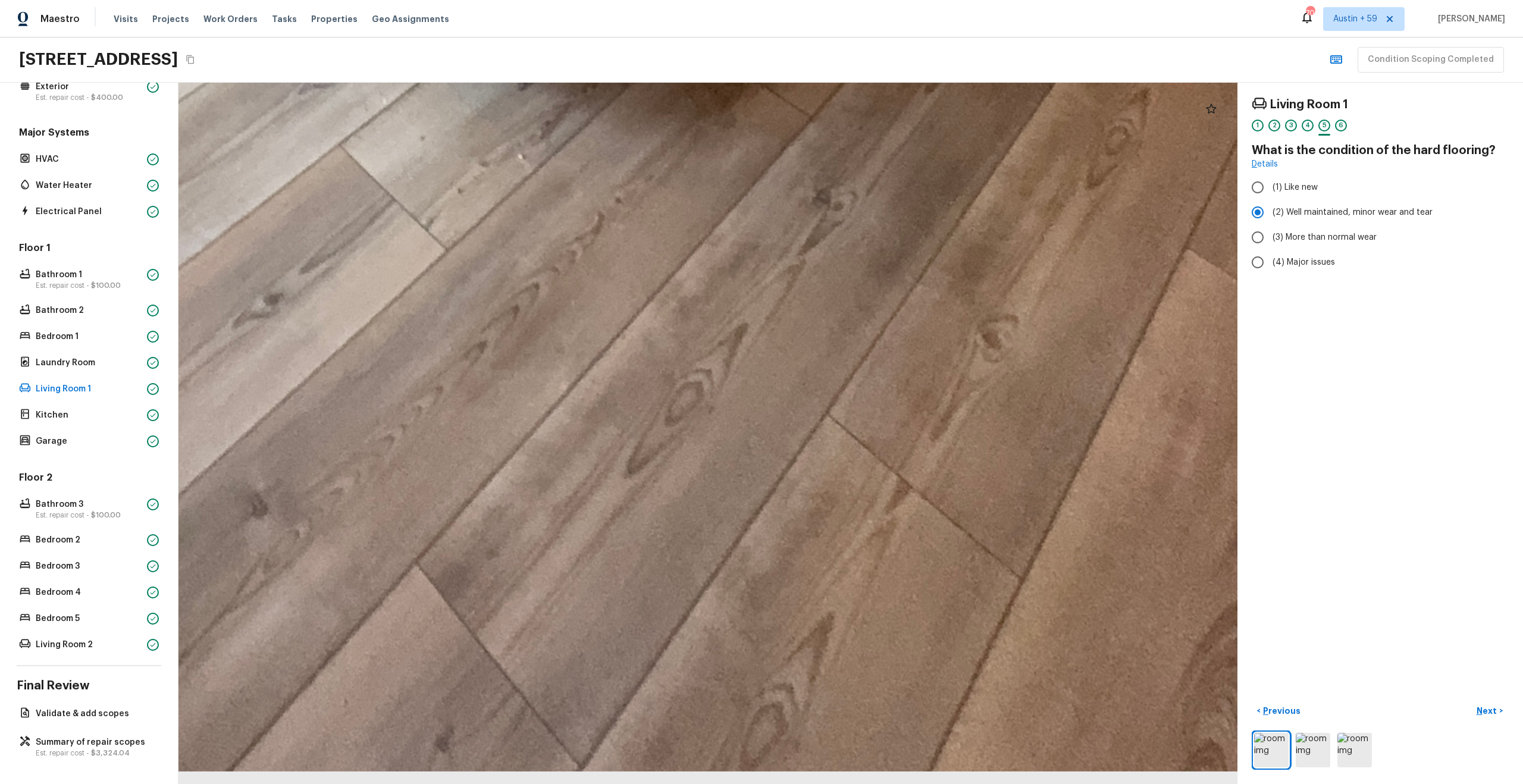
drag, startPoint x: 774, startPoint y: 528, endPoint x: 371, endPoint y: 405, distance: 421.4
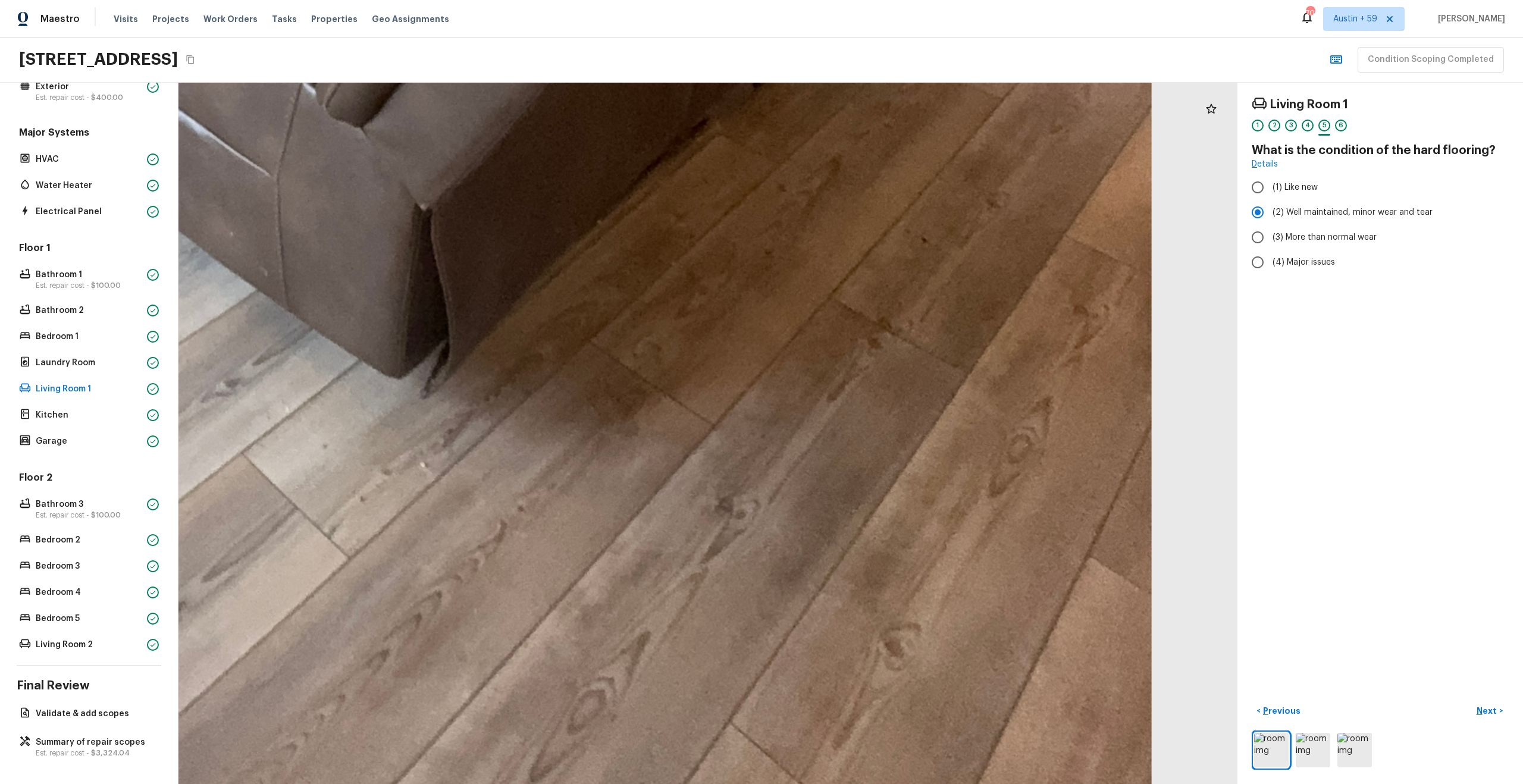
drag, startPoint x: 733, startPoint y: 285, endPoint x: 636, endPoint y: 572, distance: 302.9
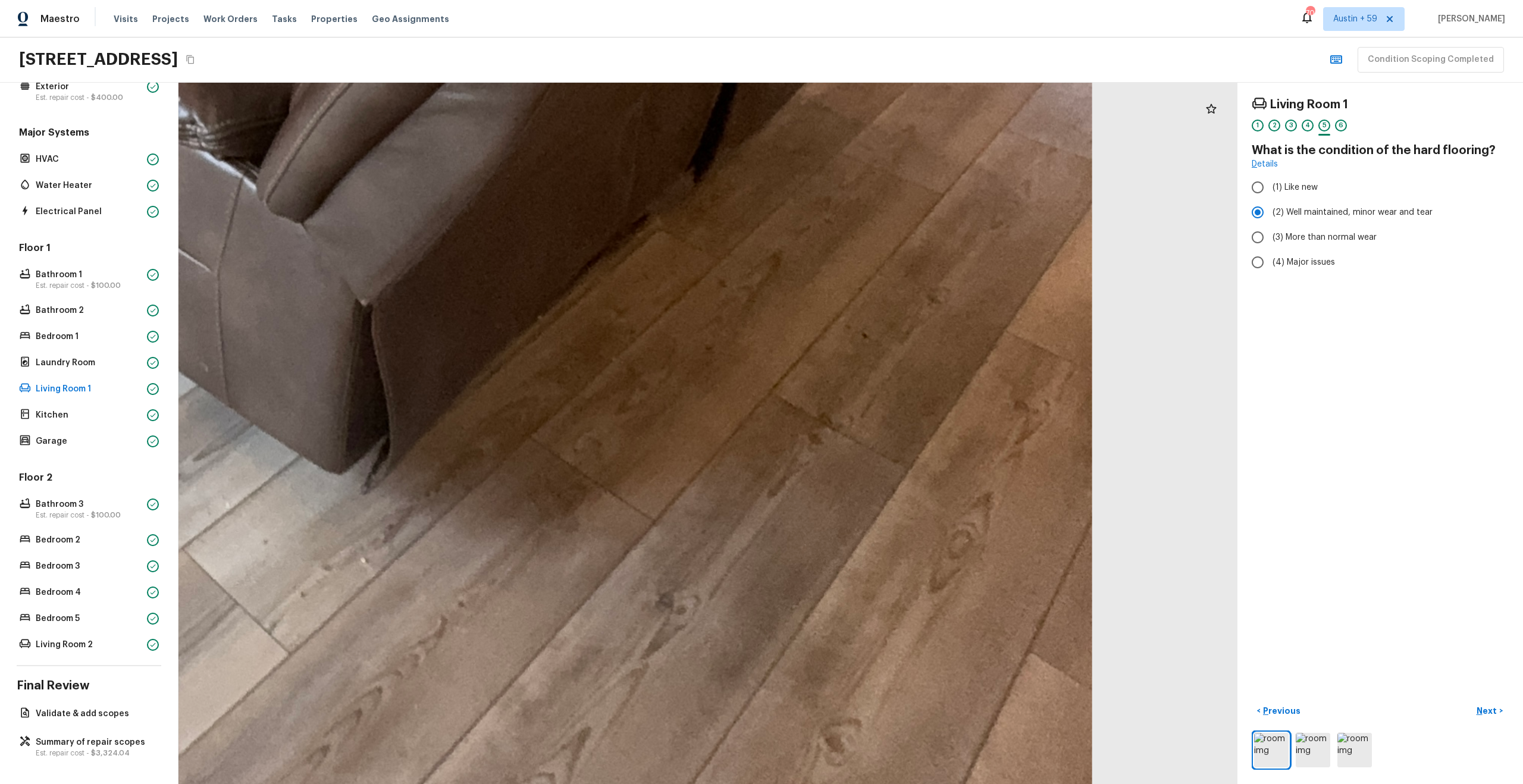
drag, startPoint x: 692, startPoint y: 342, endPoint x: 519, endPoint y: 681, distance: 380.6
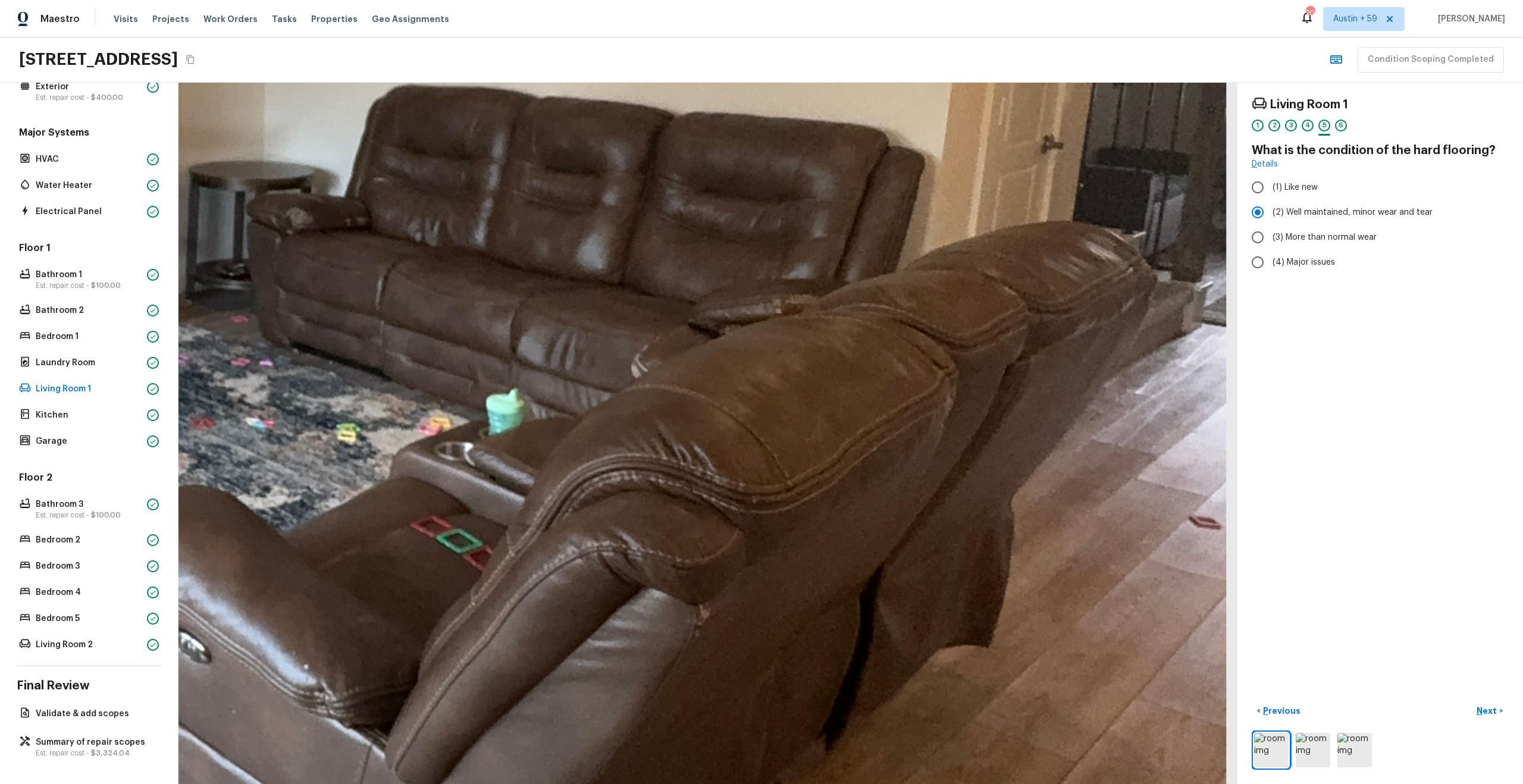
drag, startPoint x: 470, startPoint y: 481, endPoint x: 1196, endPoint y: 426, distance: 728.1
click at [1194, 426] on div at bounding box center [76, 216] width 4630 height 3067
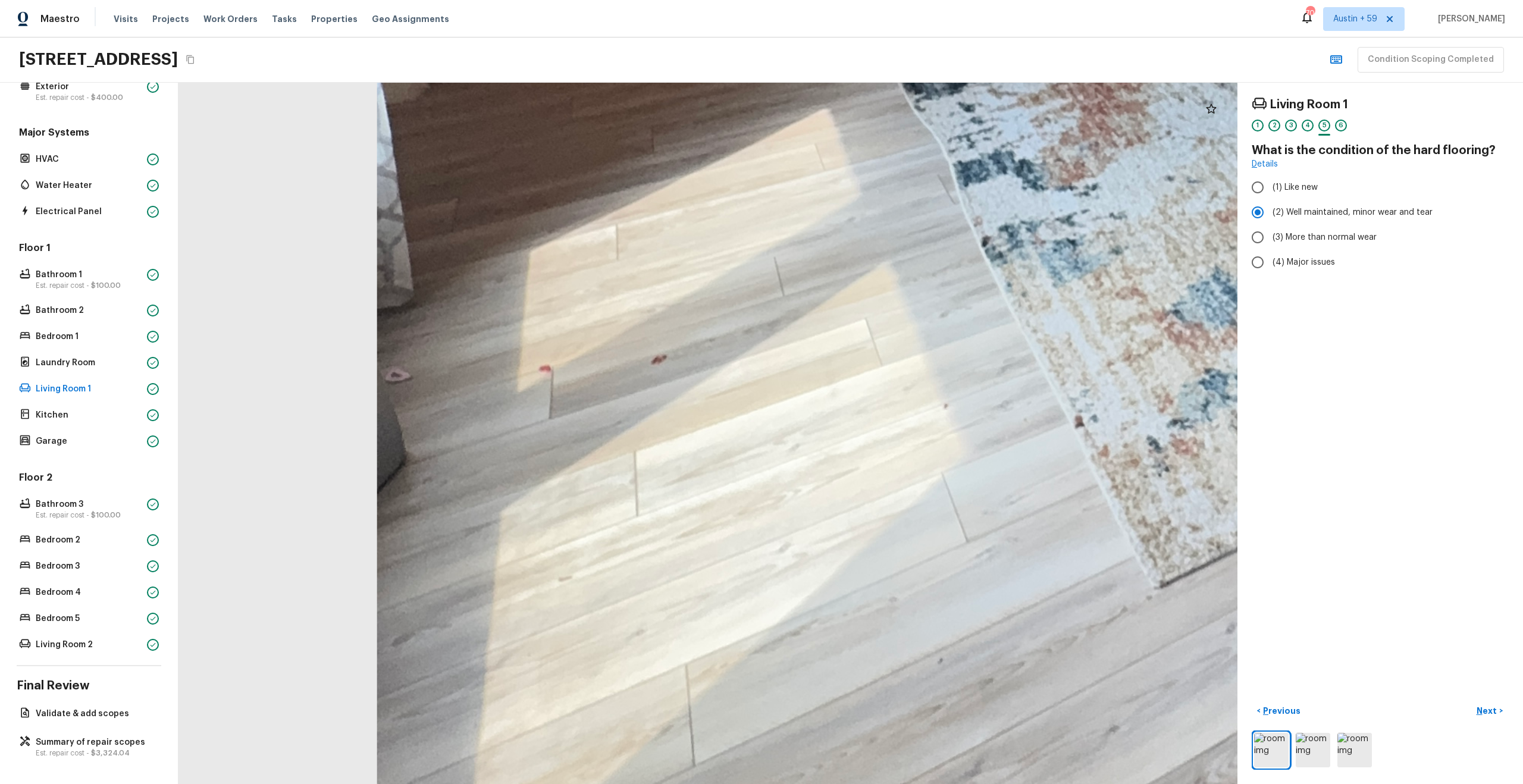
drag, startPoint x: 681, startPoint y: 486, endPoint x: 1030, endPoint y: 363, distance: 370.0
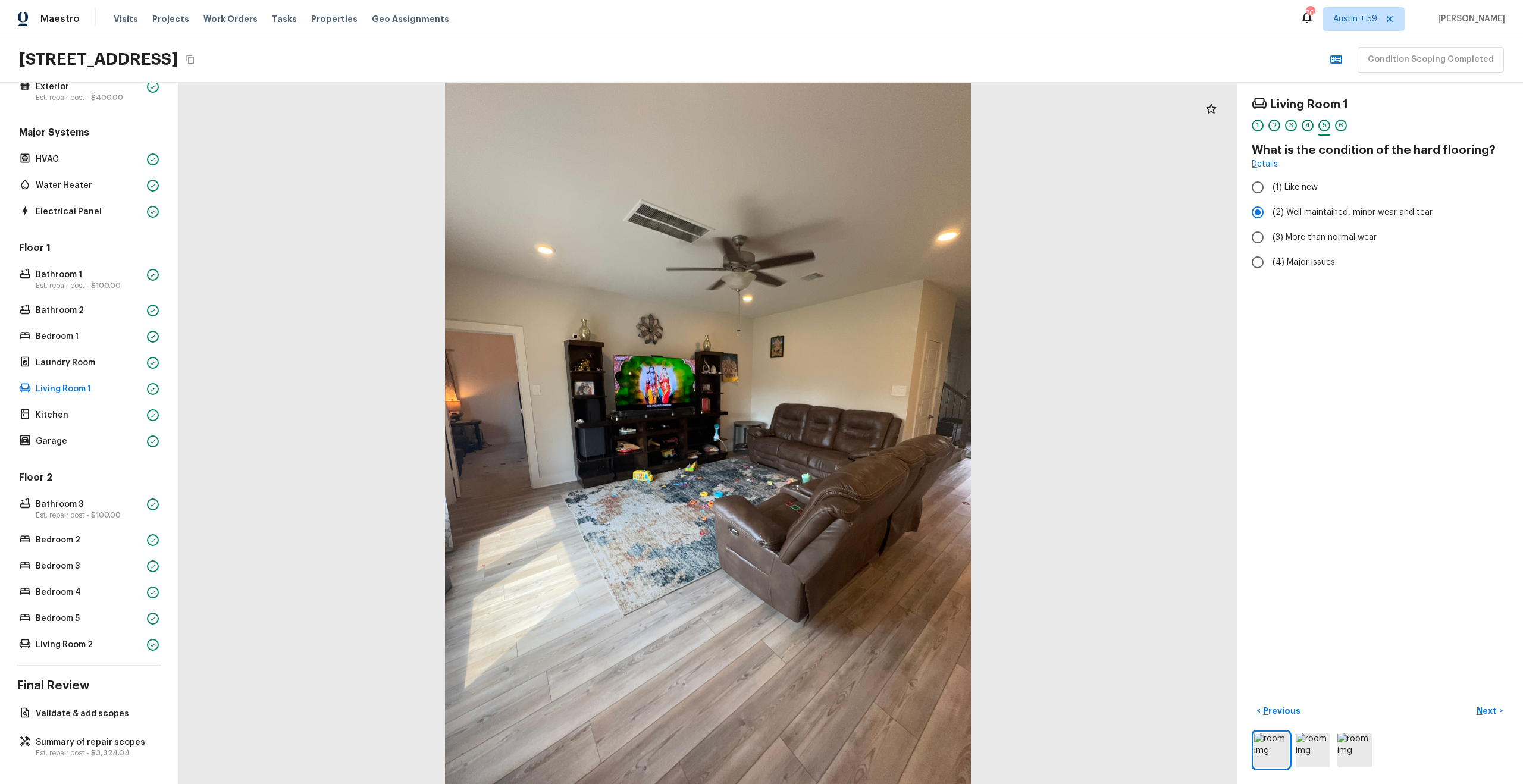
click at [816, 536] on div at bounding box center [707, 433] width 1059 height 702
click at [1311, 126] on div "4" at bounding box center [1307, 125] width 12 height 12
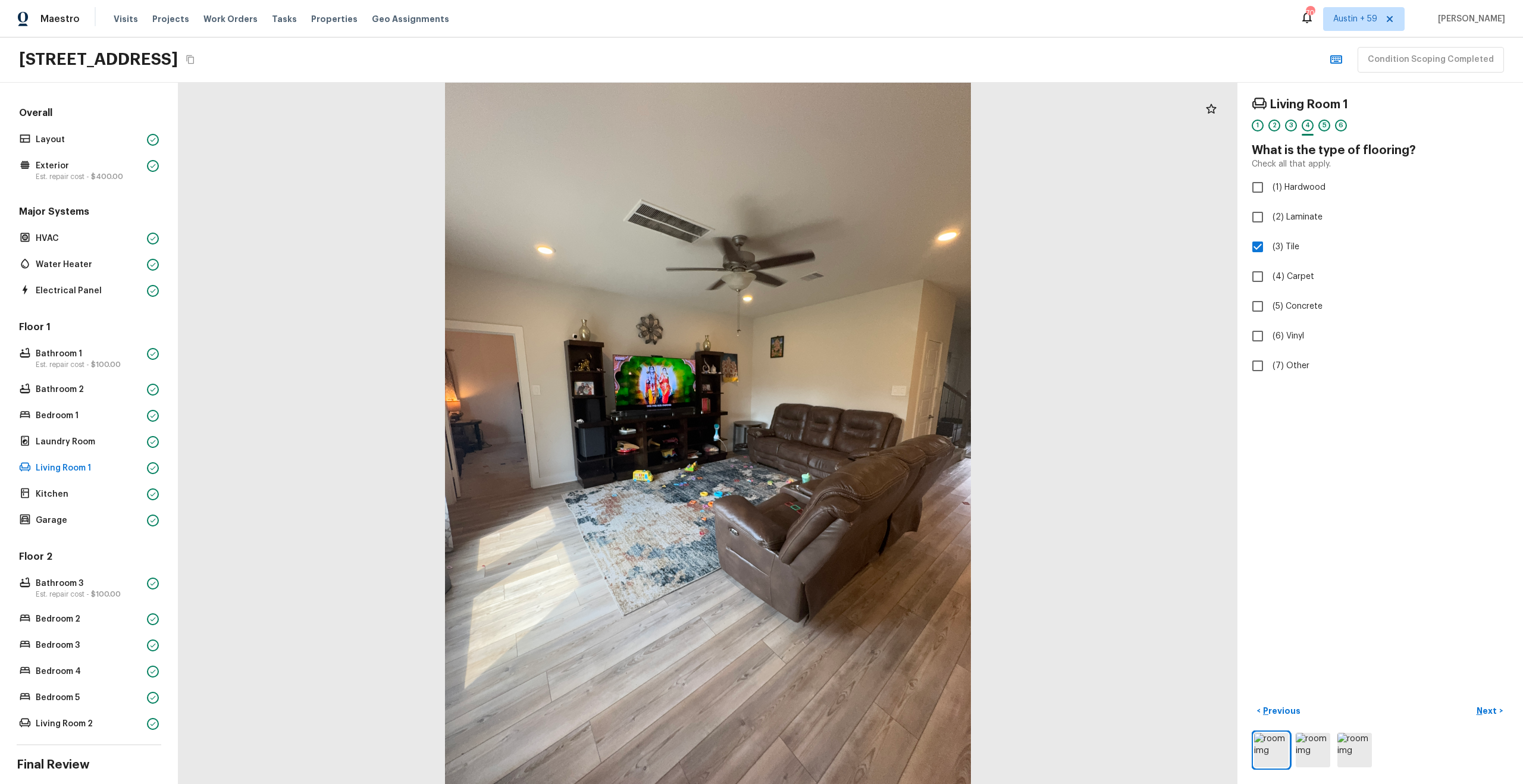
click at [1325, 123] on div "5" at bounding box center [1324, 125] width 12 height 12
click at [1345, 124] on div "6" at bounding box center [1340, 125] width 12 height 12
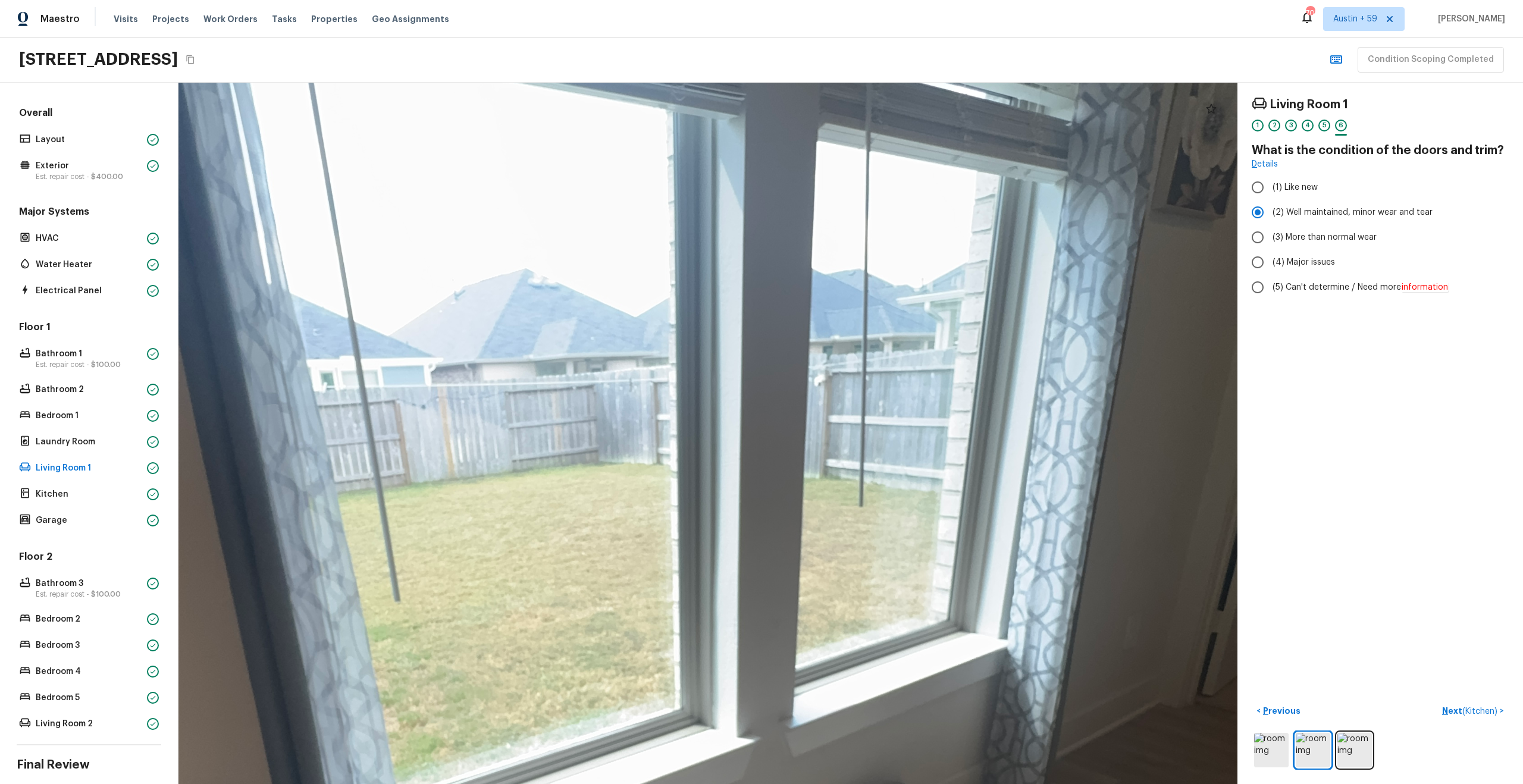
drag, startPoint x: 715, startPoint y: 380, endPoint x: 640, endPoint y: 615, distance: 246.7
click at [640, 615] on div at bounding box center [611, 657] width 2760 height 1828
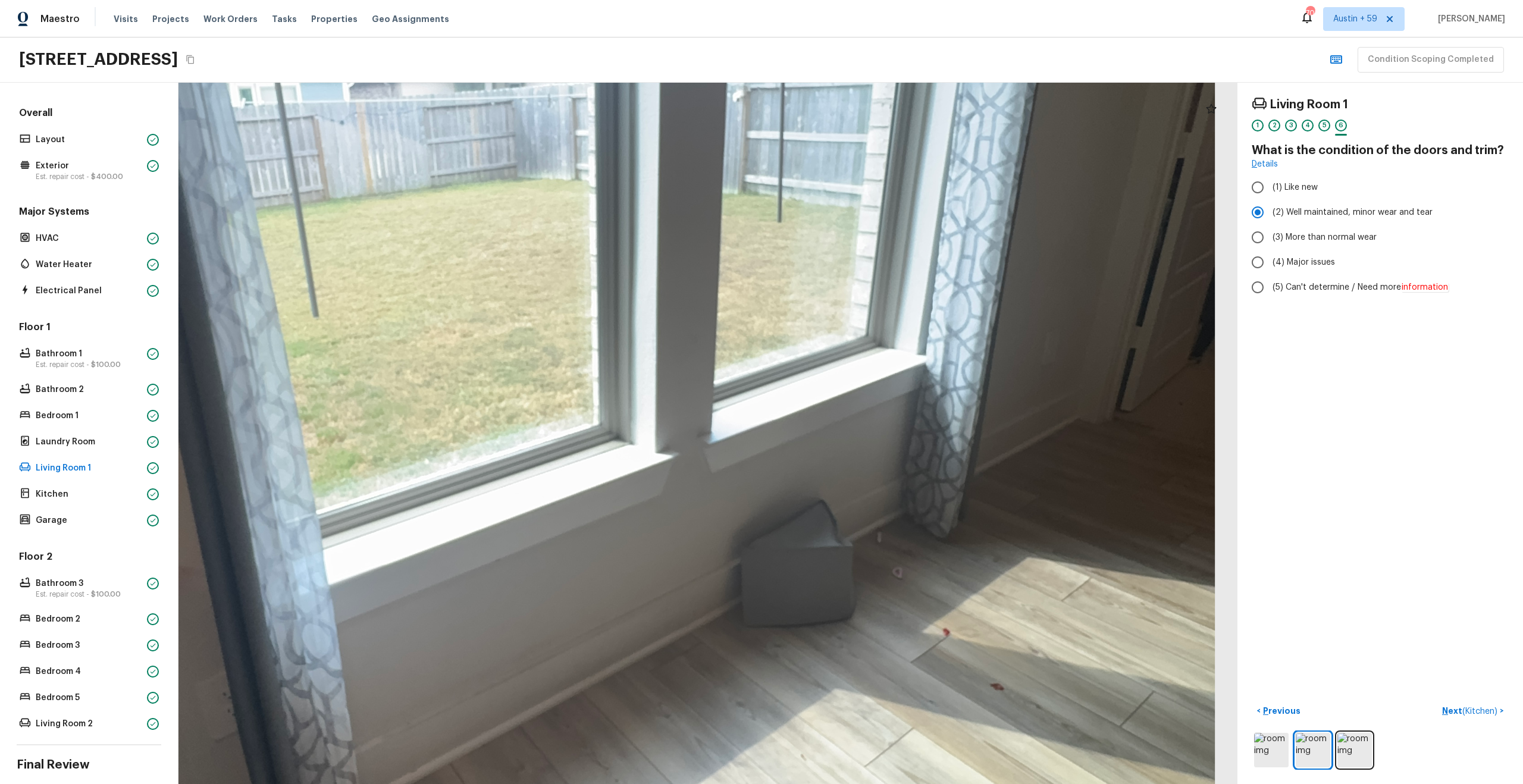
drag, startPoint x: 646, startPoint y: 480, endPoint x: 564, endPoint y: 193, distance: 298.5
click at [565, 194] on div at bounding box center [530, 373] width 2760 height 1828
click at [1364, 751] on img at bounding box center [1354, 750] width 35 height 35
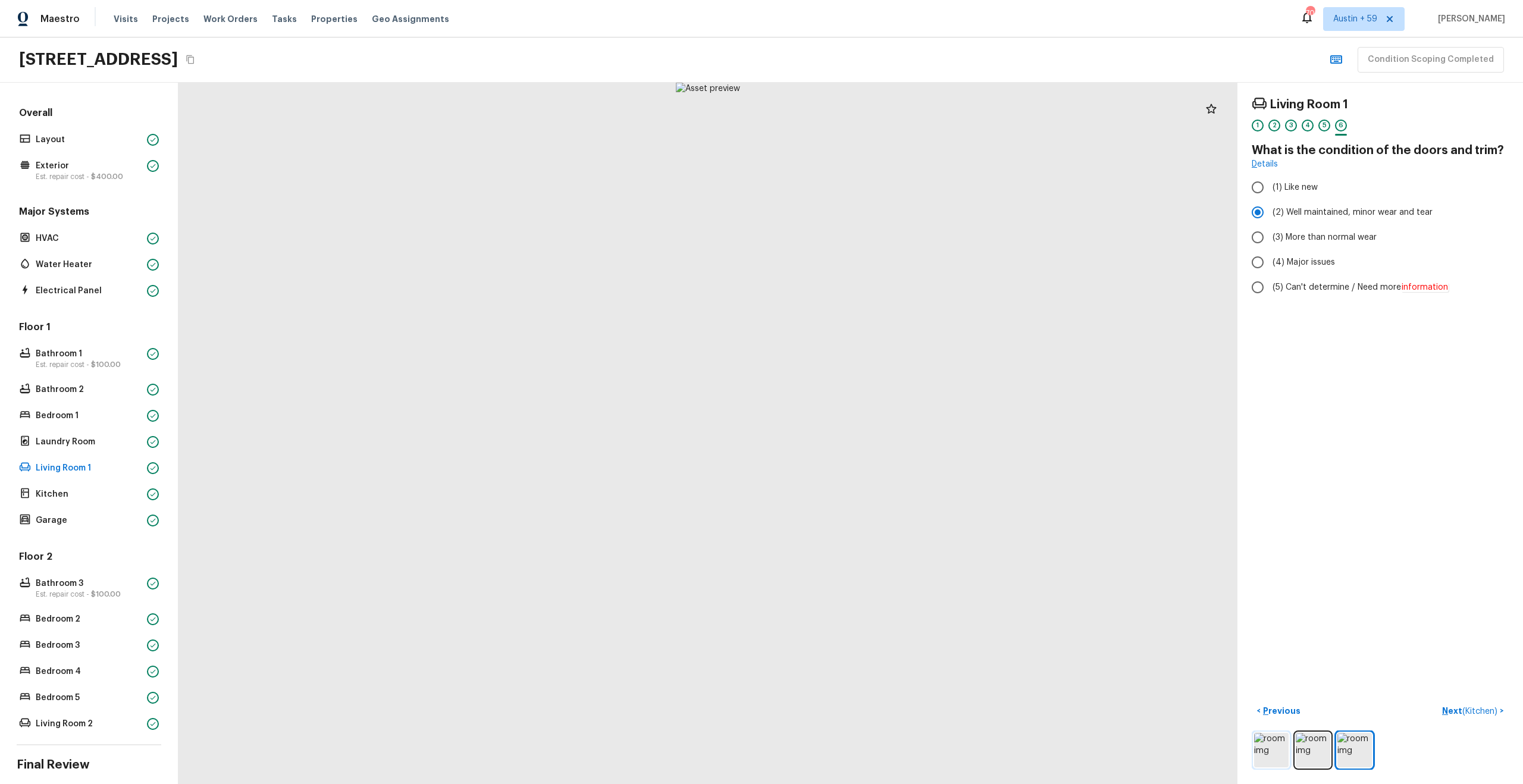
click at [1280, 758] on img at bounding box center [1271, 750] width 35 height 35
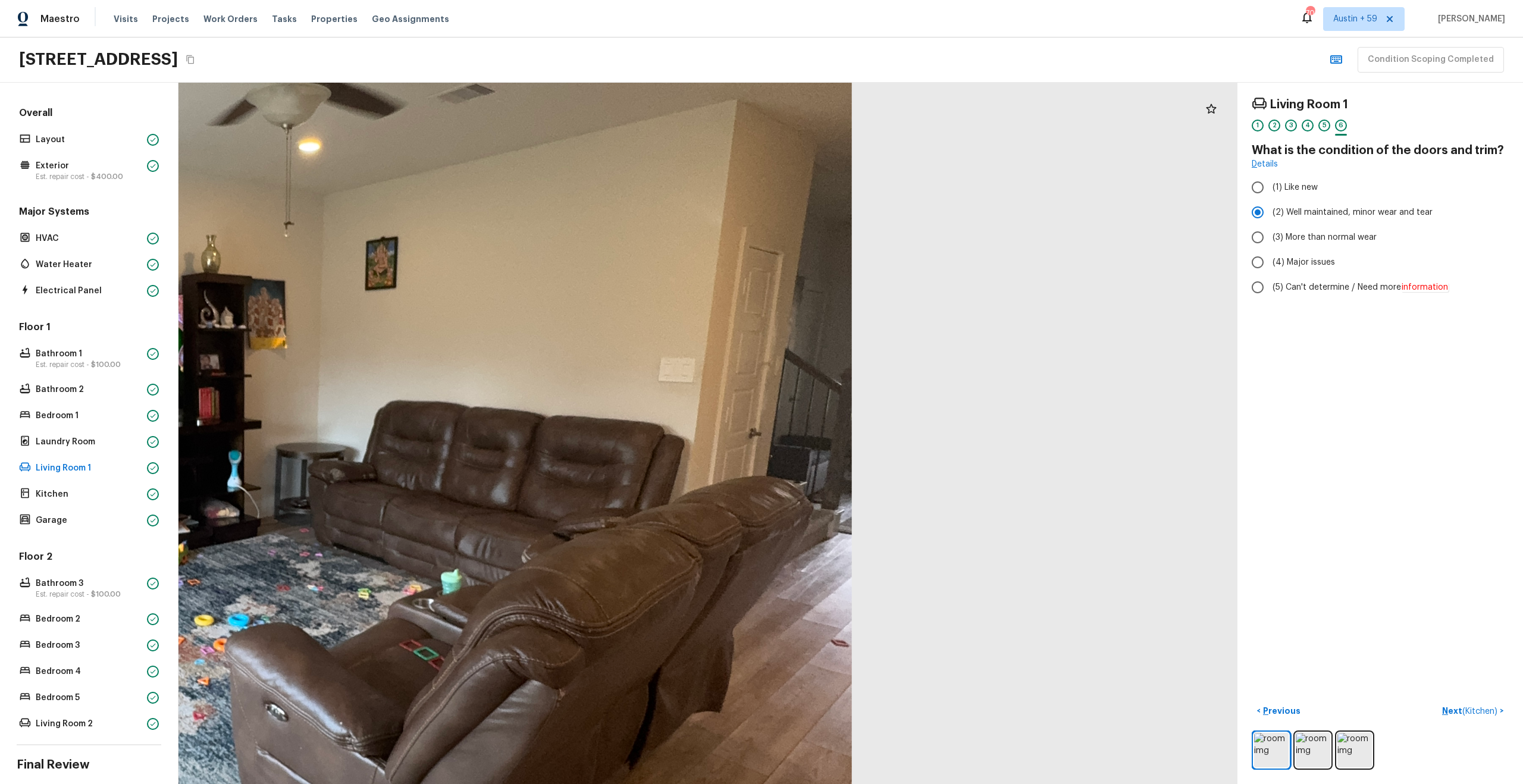
drag, startPoint x: 963, startPoint y: 369, endPoint x: 746, endPoint y: 369, distance: 217.0
click at [746, 369] on div at bounding box center [213, 472] width 2570 height 1702
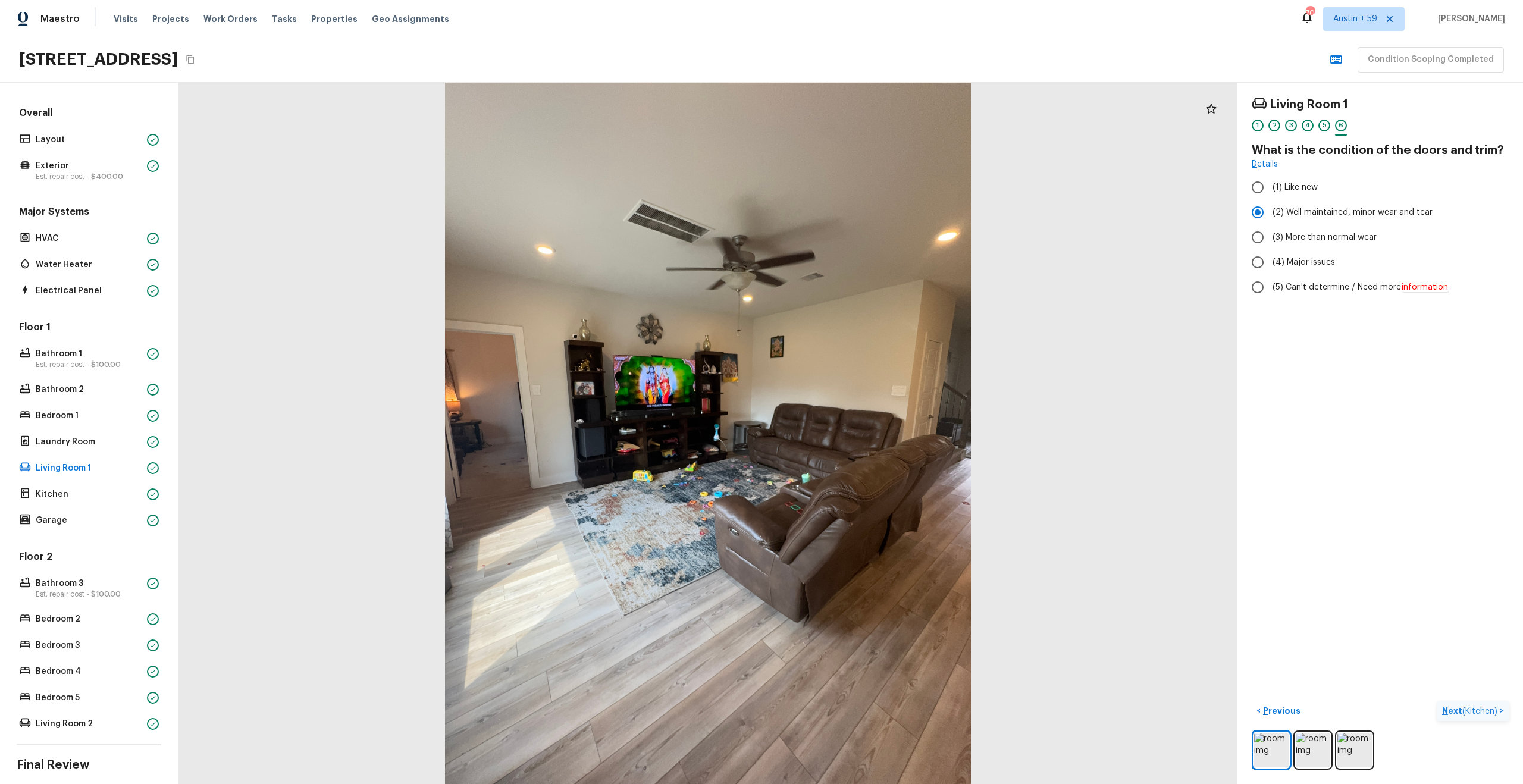
click at [1467, 715] on span "( Kitchen )" at bounding box center [1479, 711] width 35 height 8
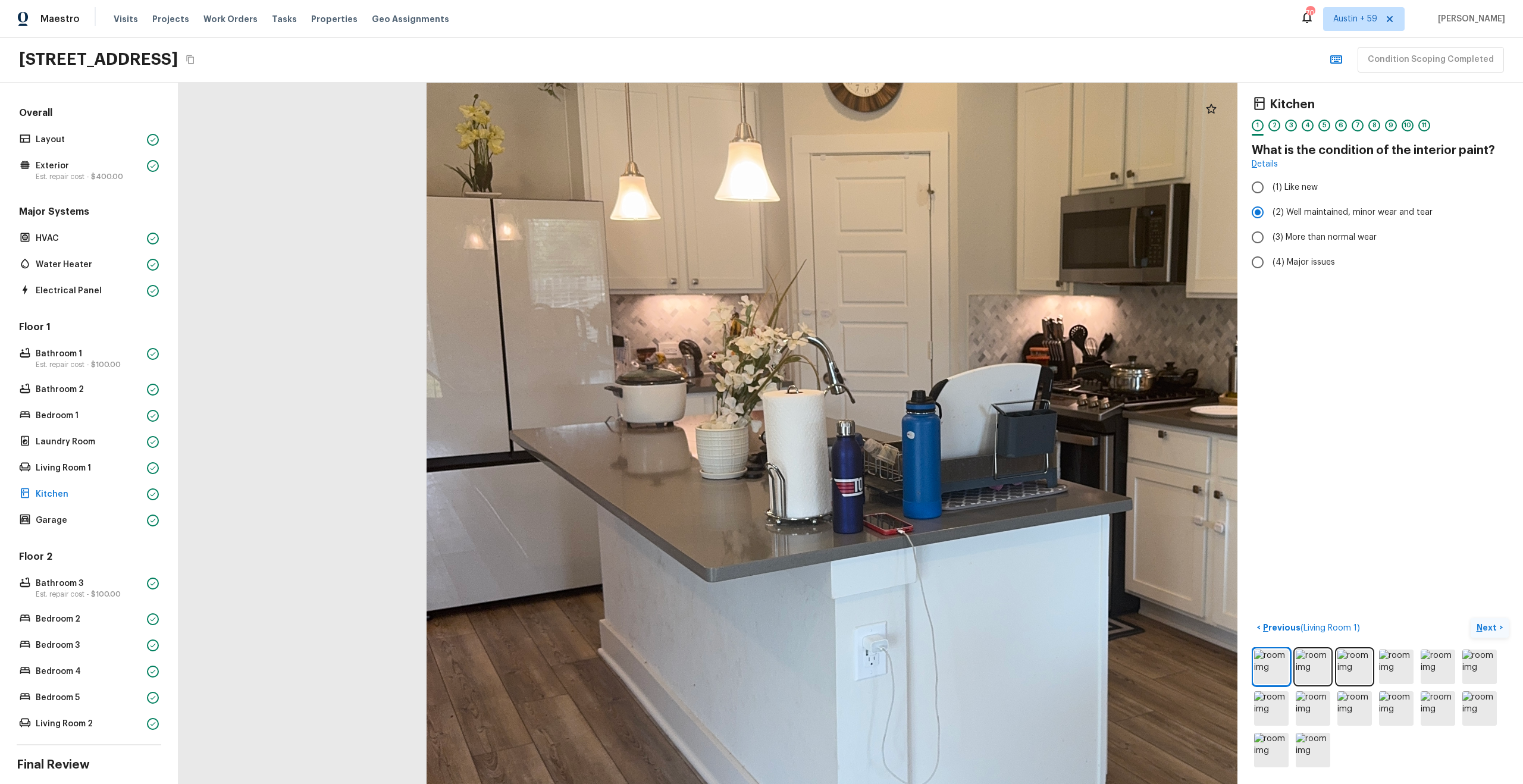
drag, startPoint x: 934, startPoint y: 384, endPoint x: 1061, endPoint y: 223, distance: 205.1
click at [1062, 223] on div at bounding box center [974, 451] width 2204 height 1459
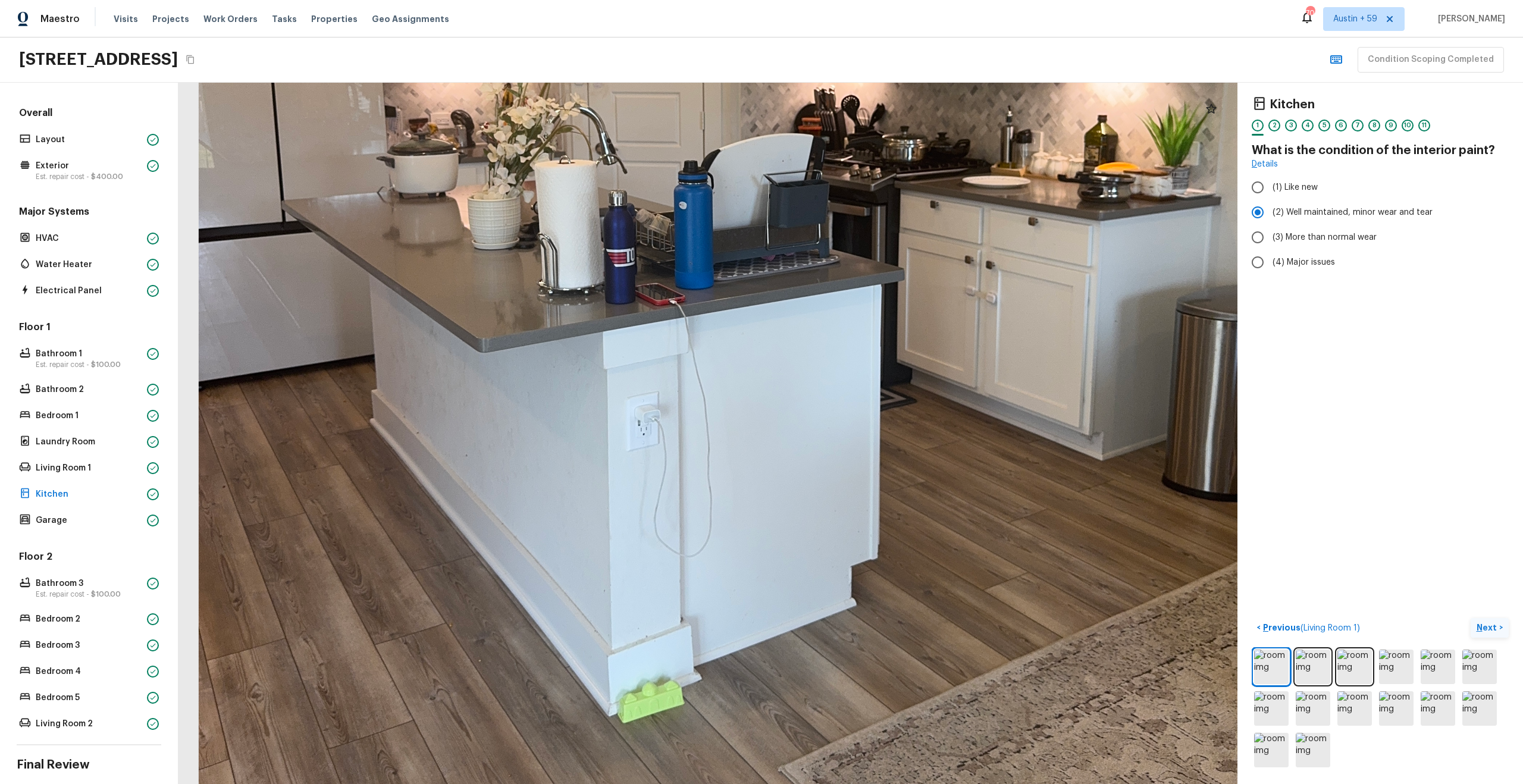
drag, startPoint x: 913, startPoint y: 486, endPoint x: 913, endPoint y: 302, distance: 184.0
click at [913, 302] on div at bounding box center [745, 222] width 2204 height 1459
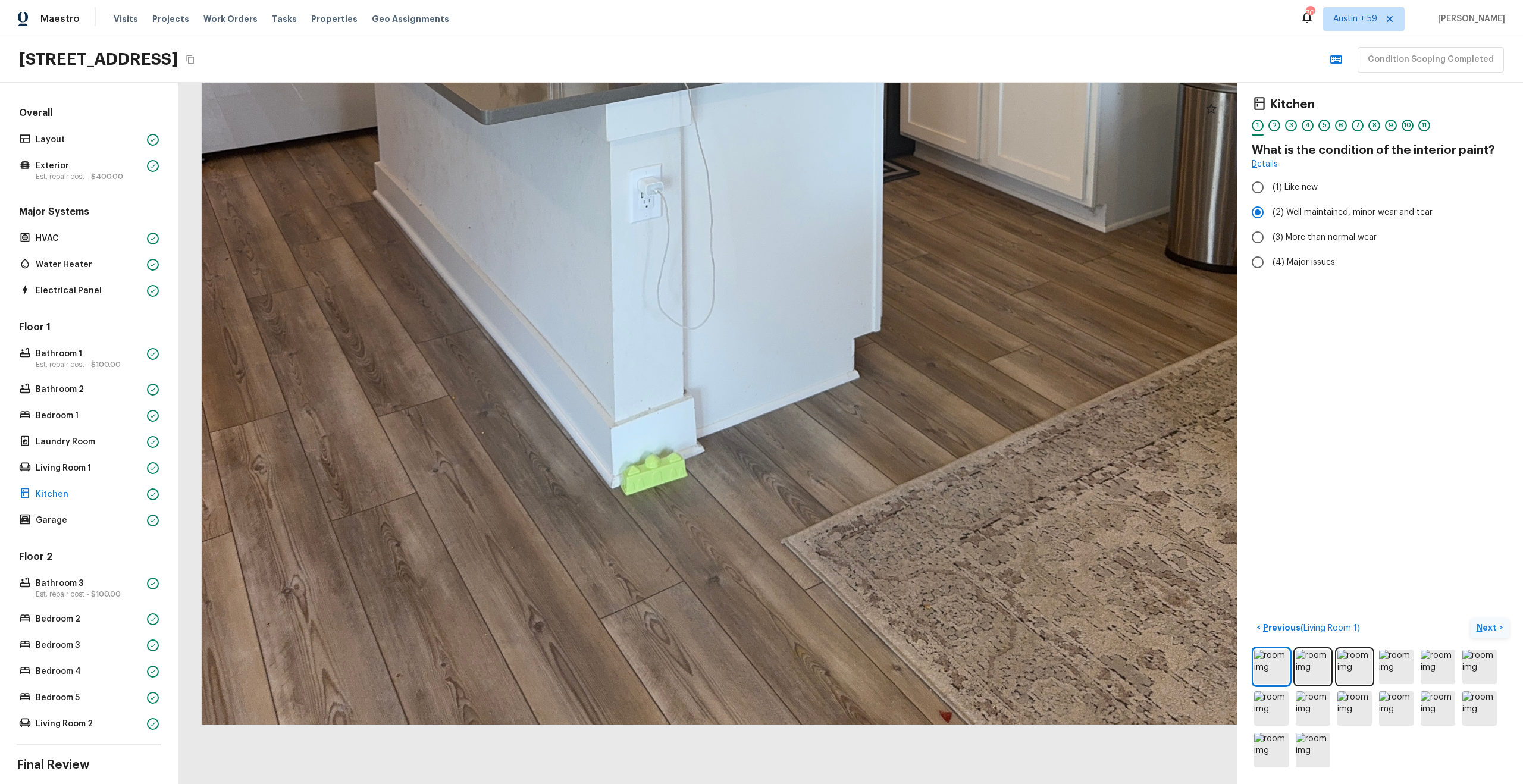
drag, startPoint x: 850, startPoint y: 376, endPoint x: 853, endPoint y: 77, distance: 299.0
click at [853, 77] on div "Maestro Visits Projects Work Orders Tasks Properties Geo Assignments [STREET_AD…" at bounding box center [762, 392] width 1523 height 784
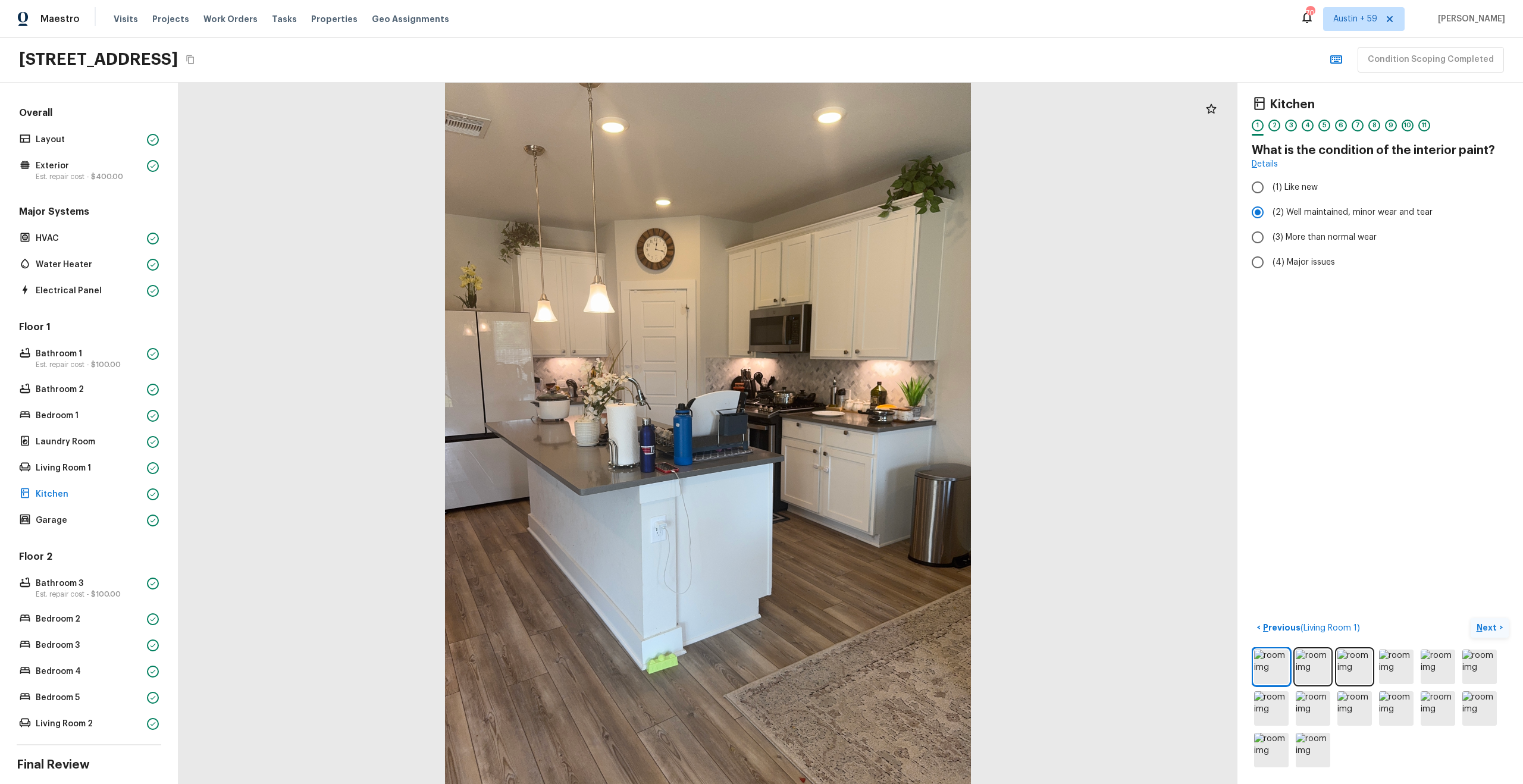
click at [1480, 627] on p "Next" at bounding box center [1487, 627] width 23 height 12
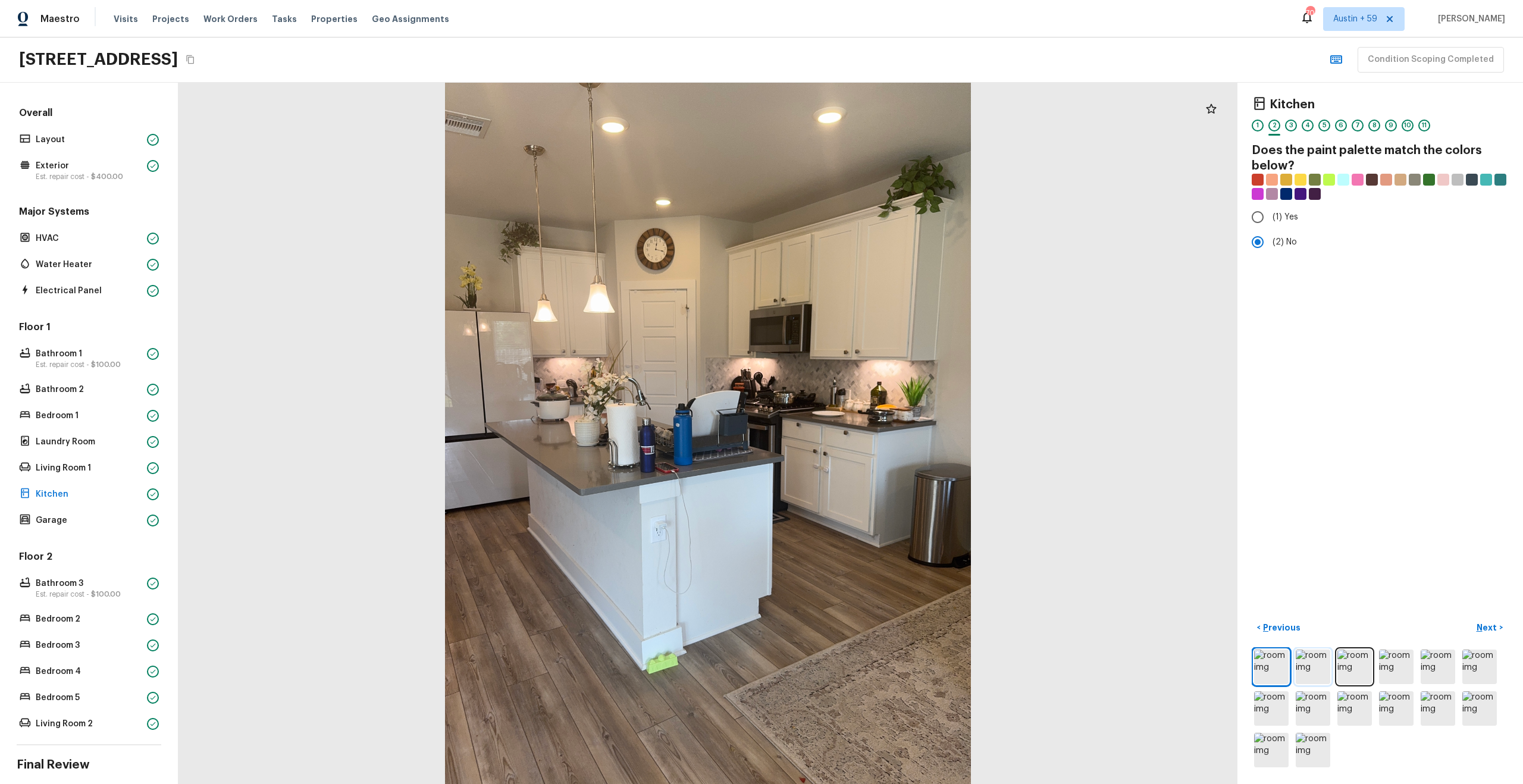
click at [1316, 665] on img at bounding box center [1312, 666] width 35 height 35
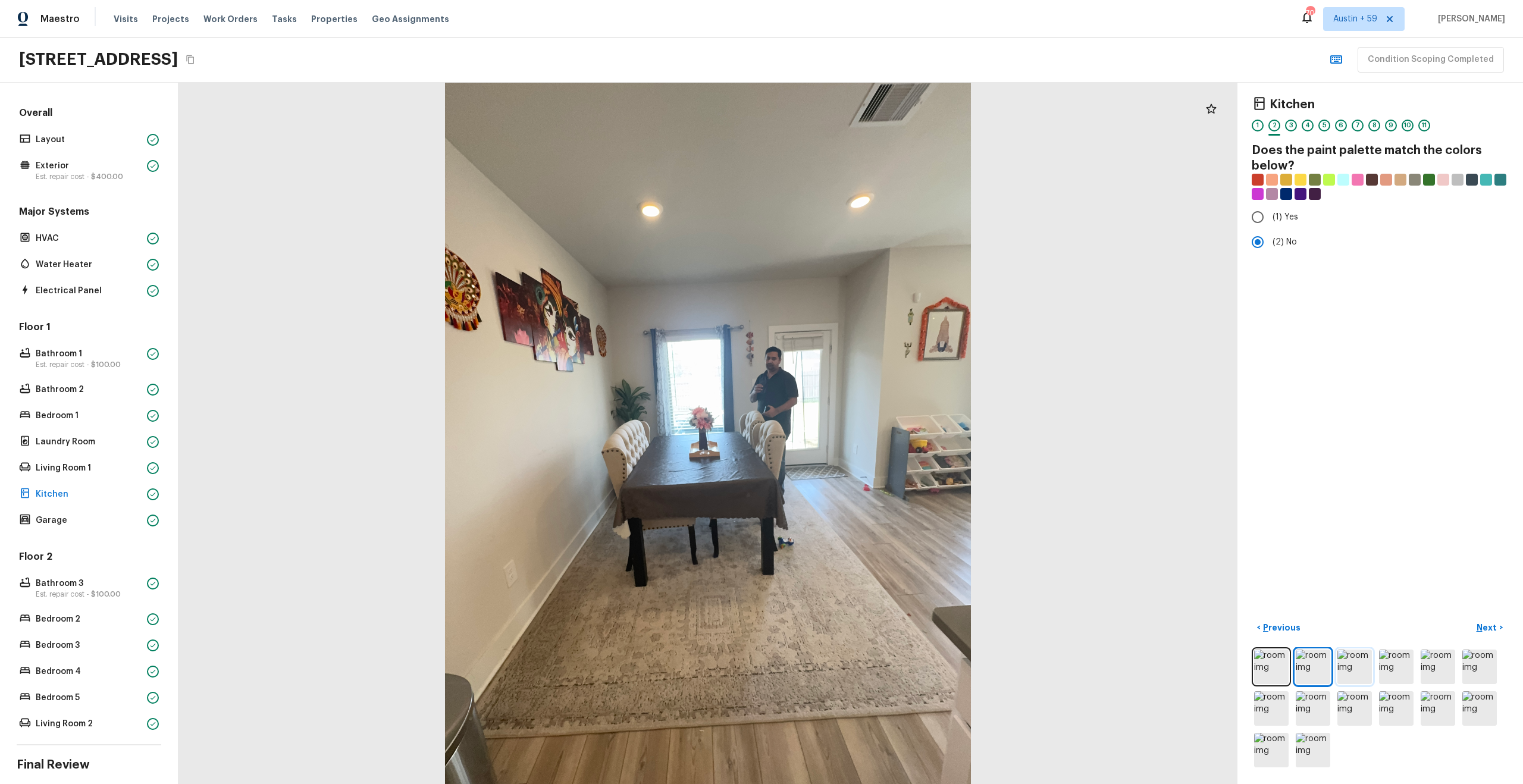
click at [1358, 672] on img at bounding box center [1354, 666] width 35 height 35
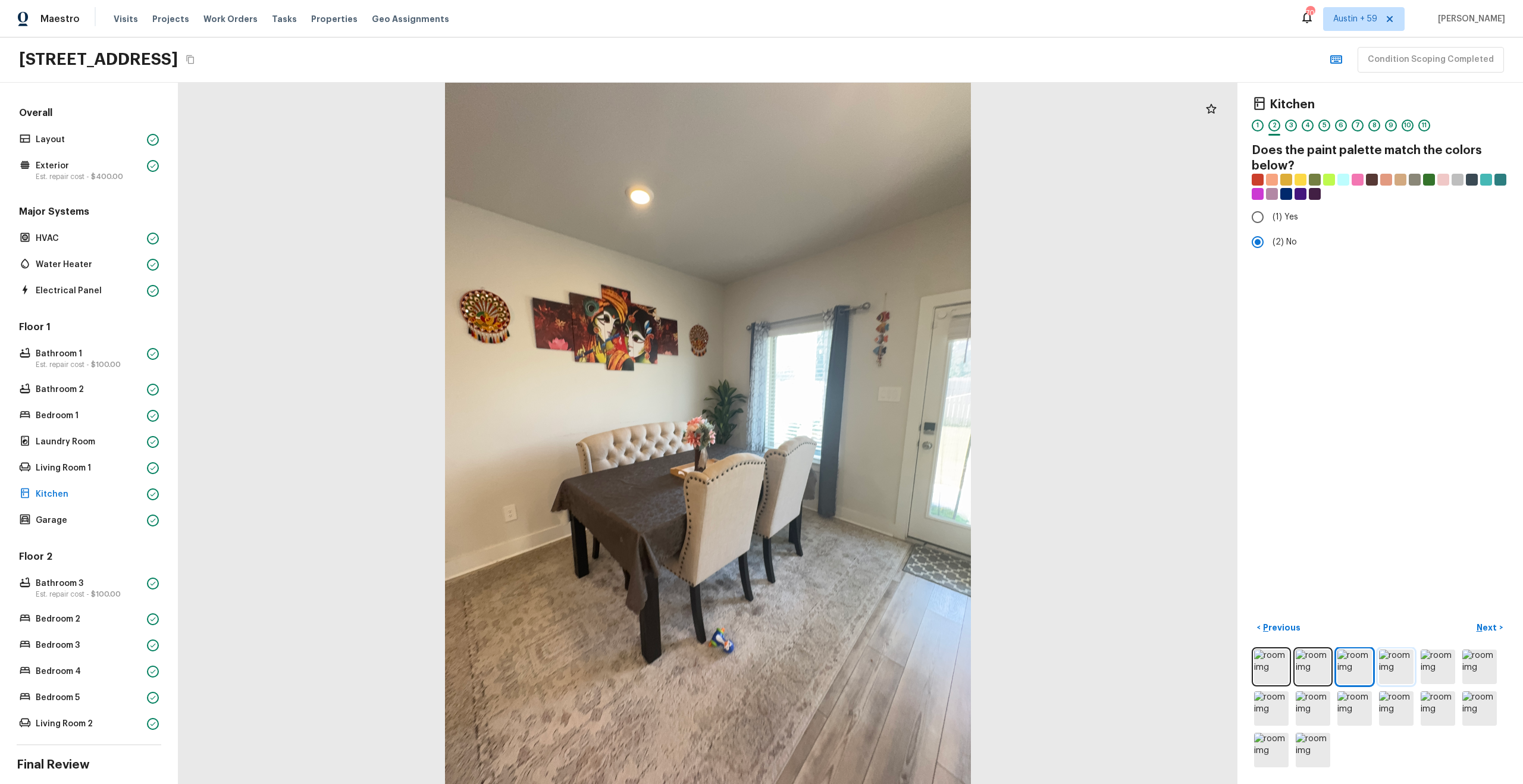
click at [1403, 672] on img at bounding box center [1396, 666] width 35 height 35
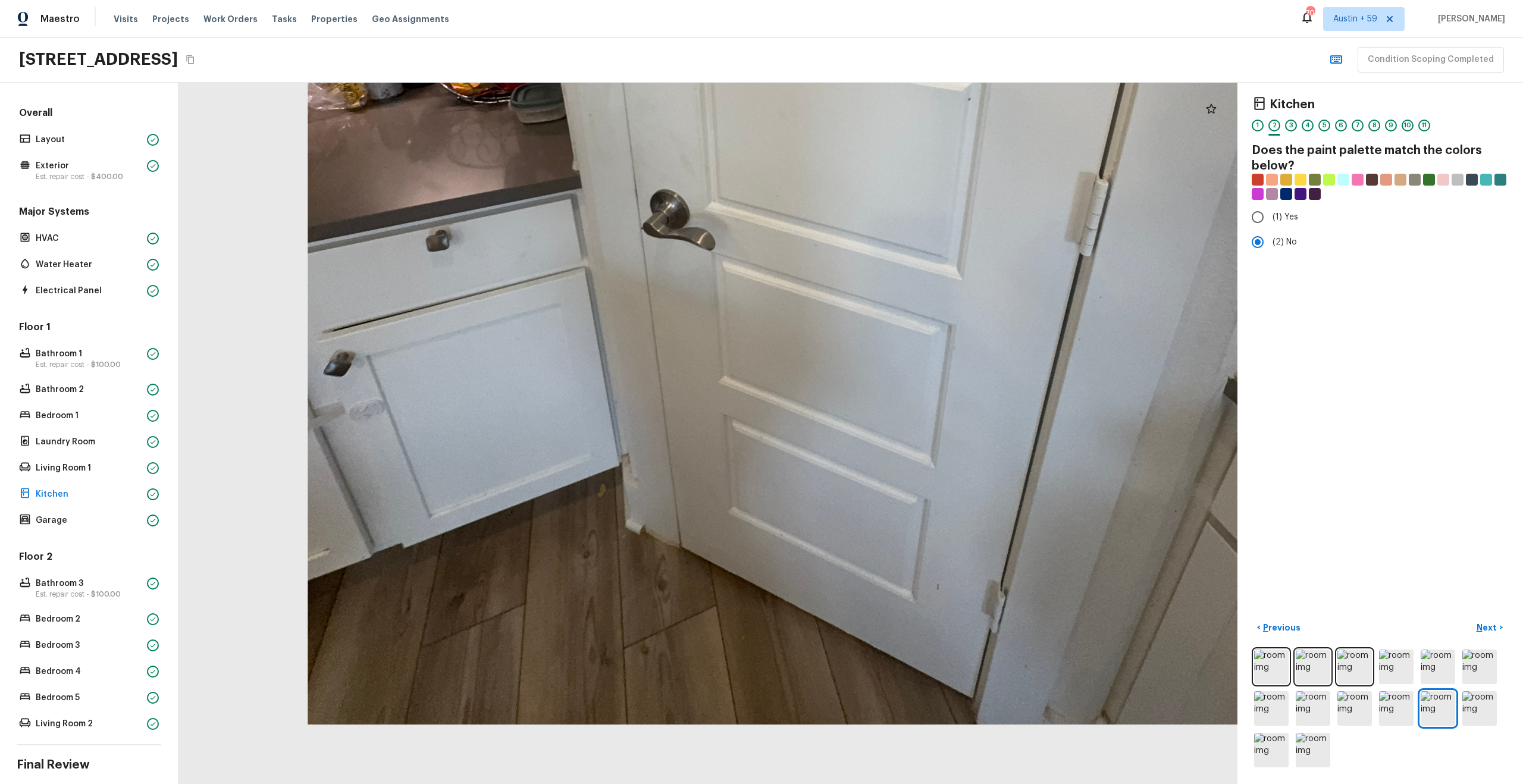
drag, startPoint x: 727, startPoint y: 704, endPoint x: 728, endPoint y: 490, distance: 214.0
click at [728, 490] on div at bounding box center [813, 49] width 2037 height 1349
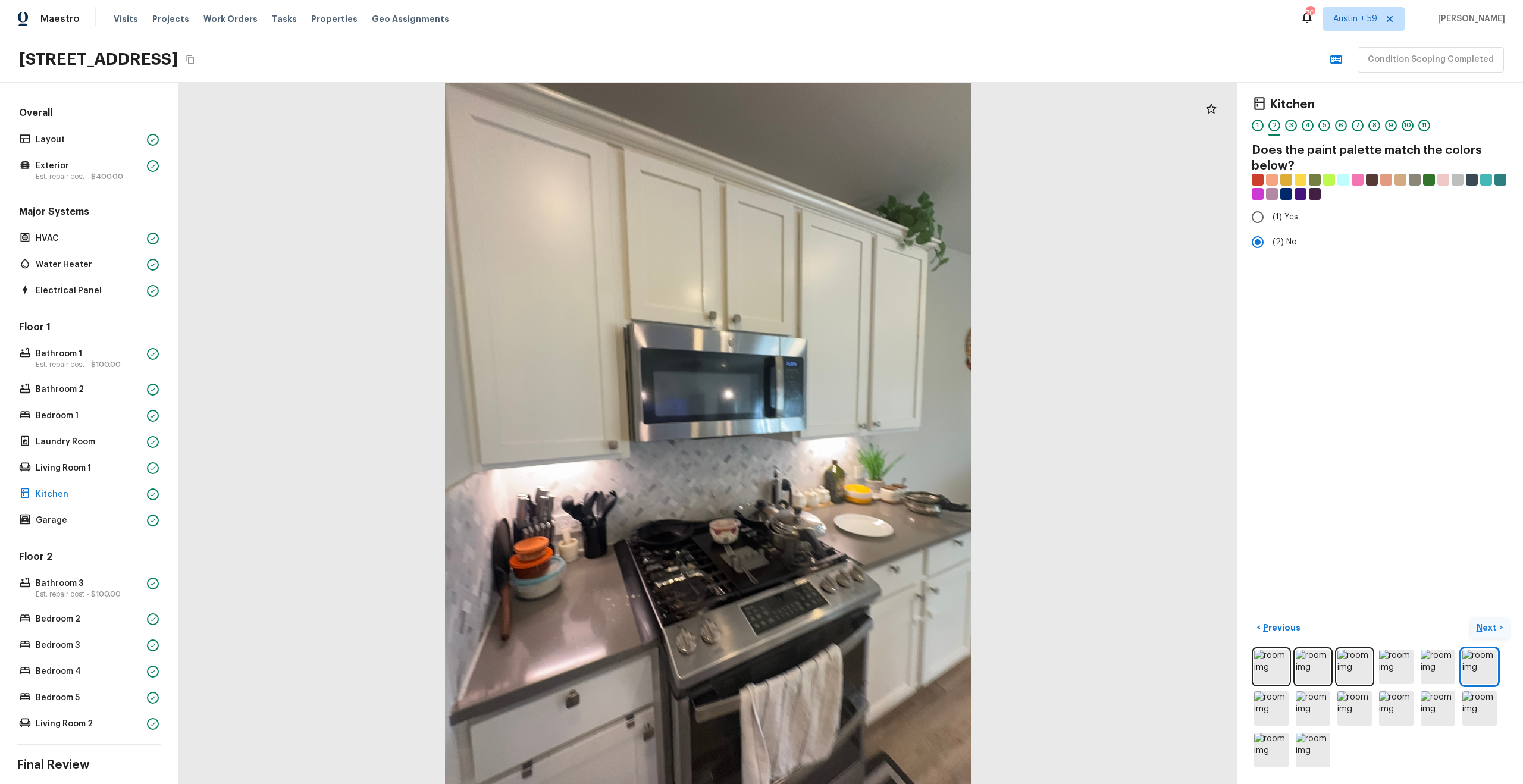
click at [1495, 629] on p "Next" at bounding box center [1487, 627] width 23 height 12
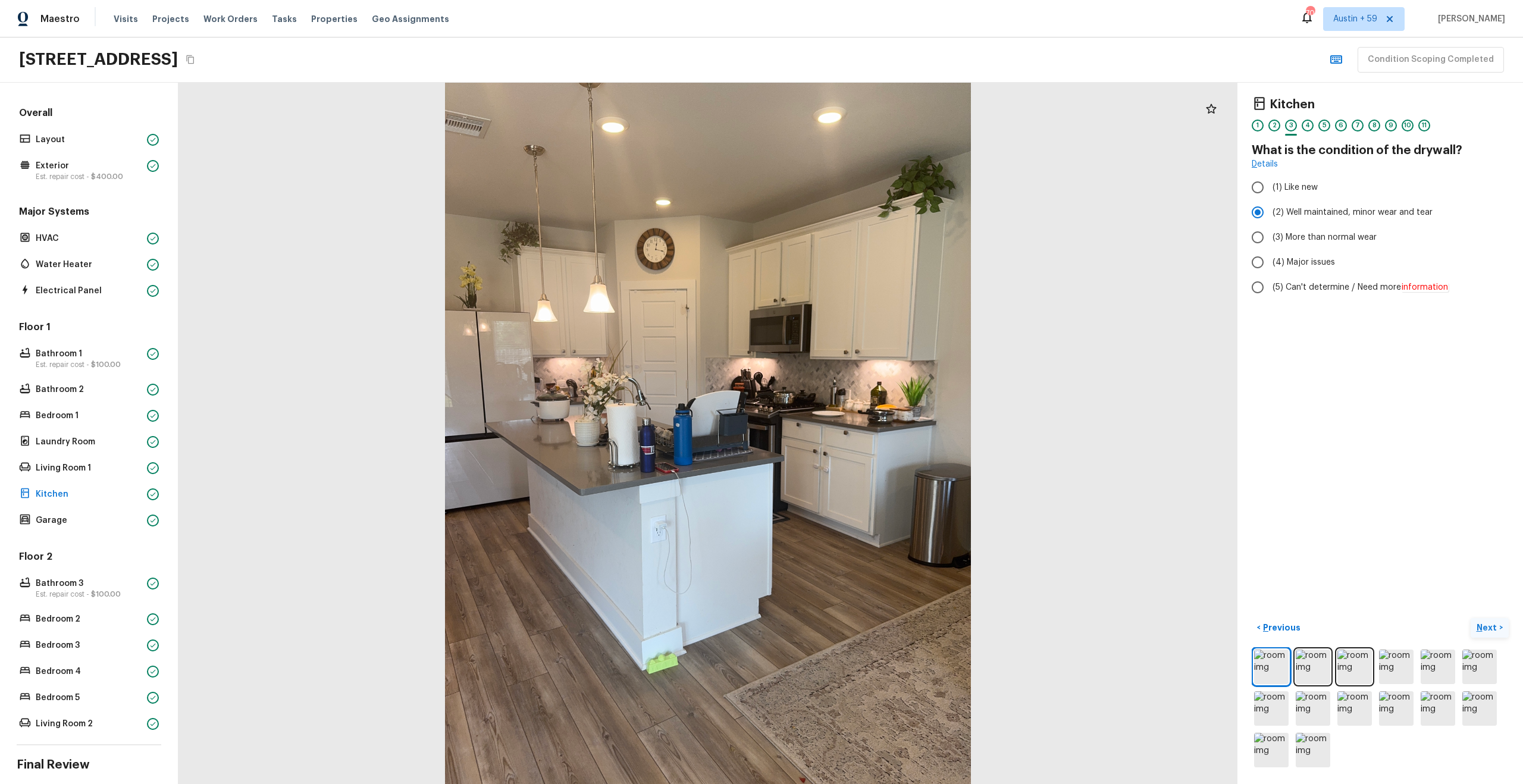
click at [1495, 629] on p "Next" at bounding box center [1487, 627] width 23 height 12
click at [1487, 624] on p "Next" at bounding box center [1487, 627] width 23 height 12
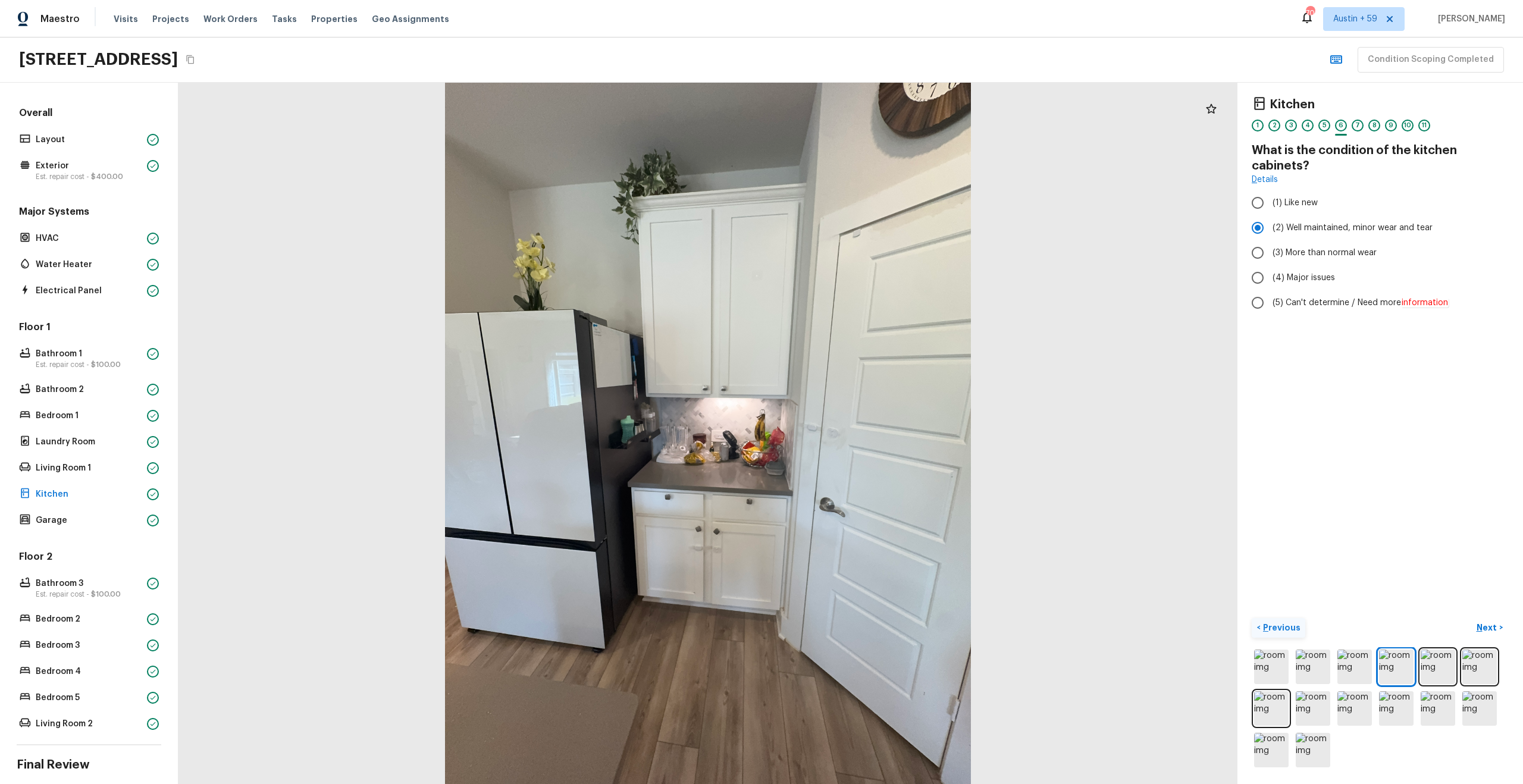
click at [1270, 631] on p "Previous" at bounding box center [1280, 627] width 40 height 12
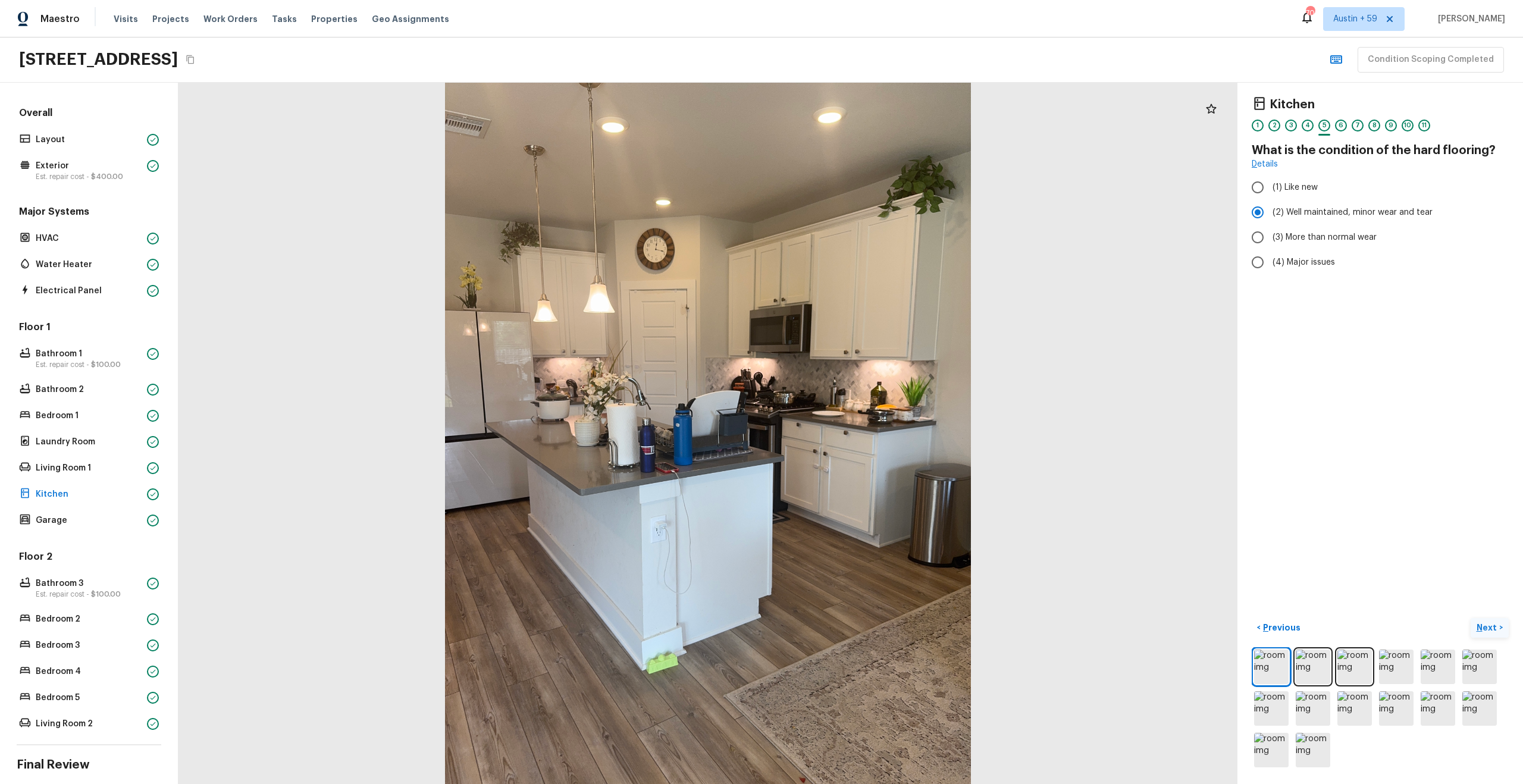
click at [1483, 623] on p "Next" at bounding box center [1487, 627] width 23 height 12
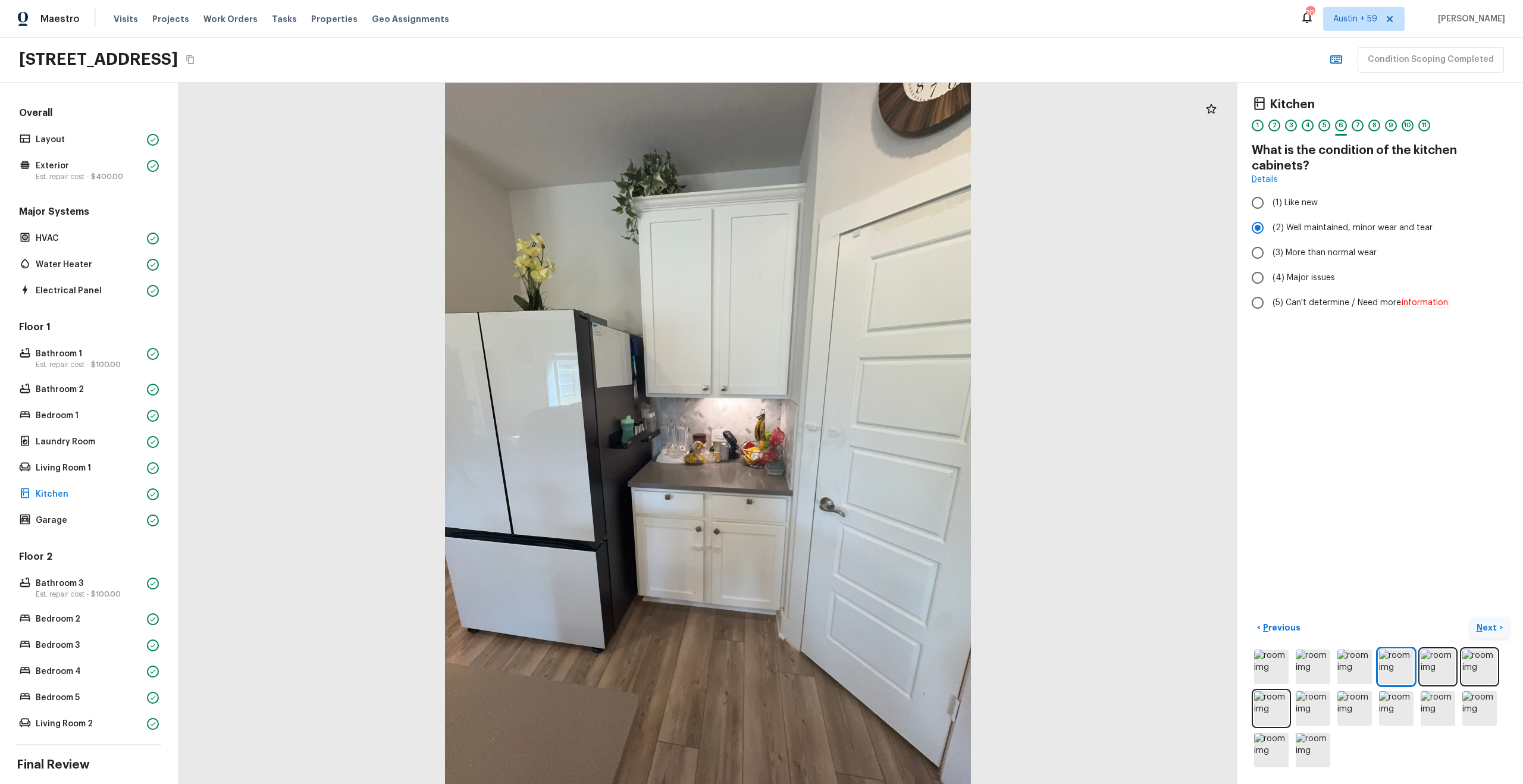
click at [1483, 623] on p "Next" at bounding box center [1487, 627] width 23 height 12
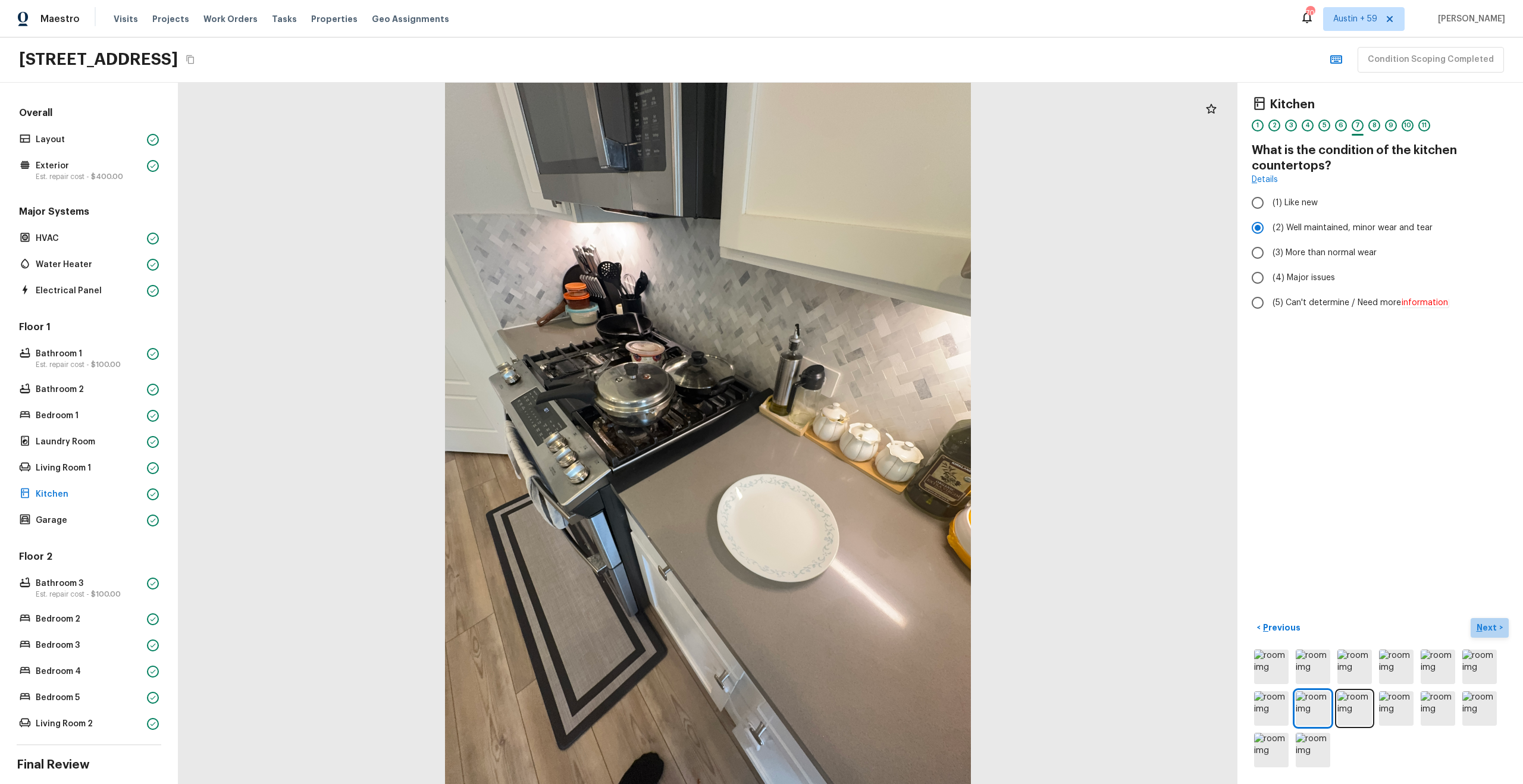
click at [1487, 627] on p "Next" at bounding box center [1487, 627] width 23 height 12
click at [1489, 625] on p "Next" at bounding box center [1487, 627] width 23 height 12
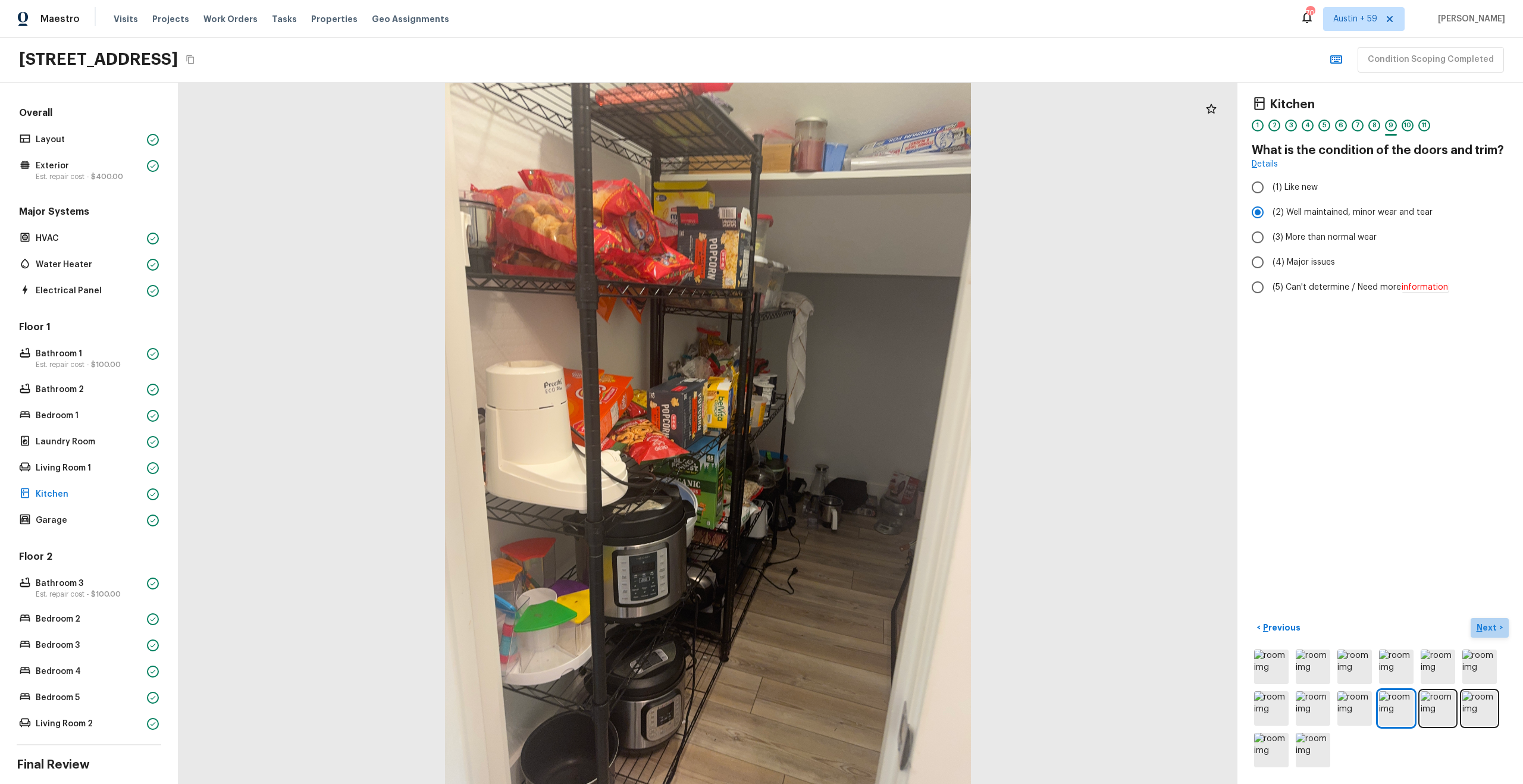
click at [1491, 623] on p "Next" at bounding box center [1487, 627] width 23 height 12
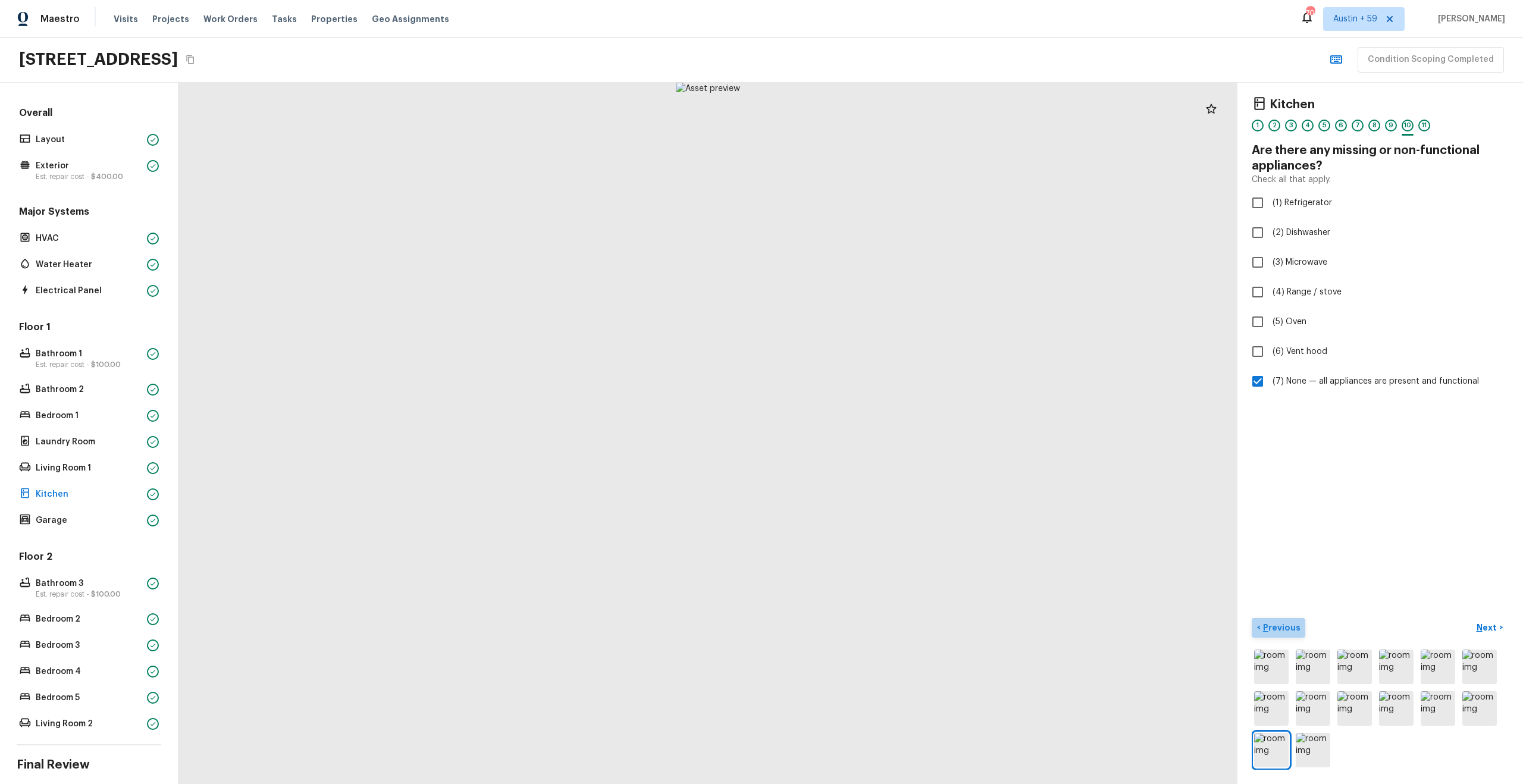
click at [1285, 634] on button "< Previous" at bounding box center [1278, 627] width 53 height 19
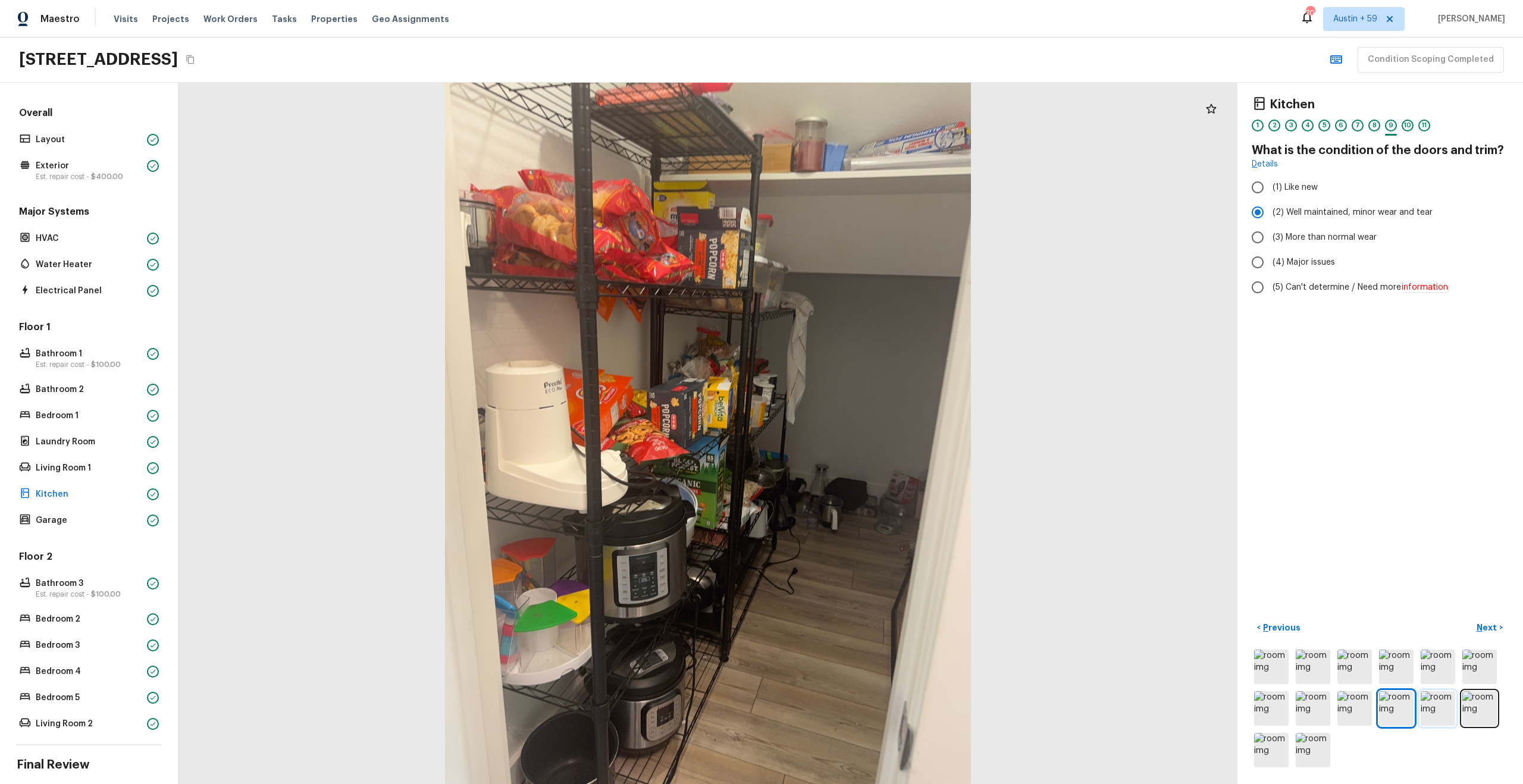
click at [1439, 707] on img at bounding box center [1437, 708] width 35 height 35
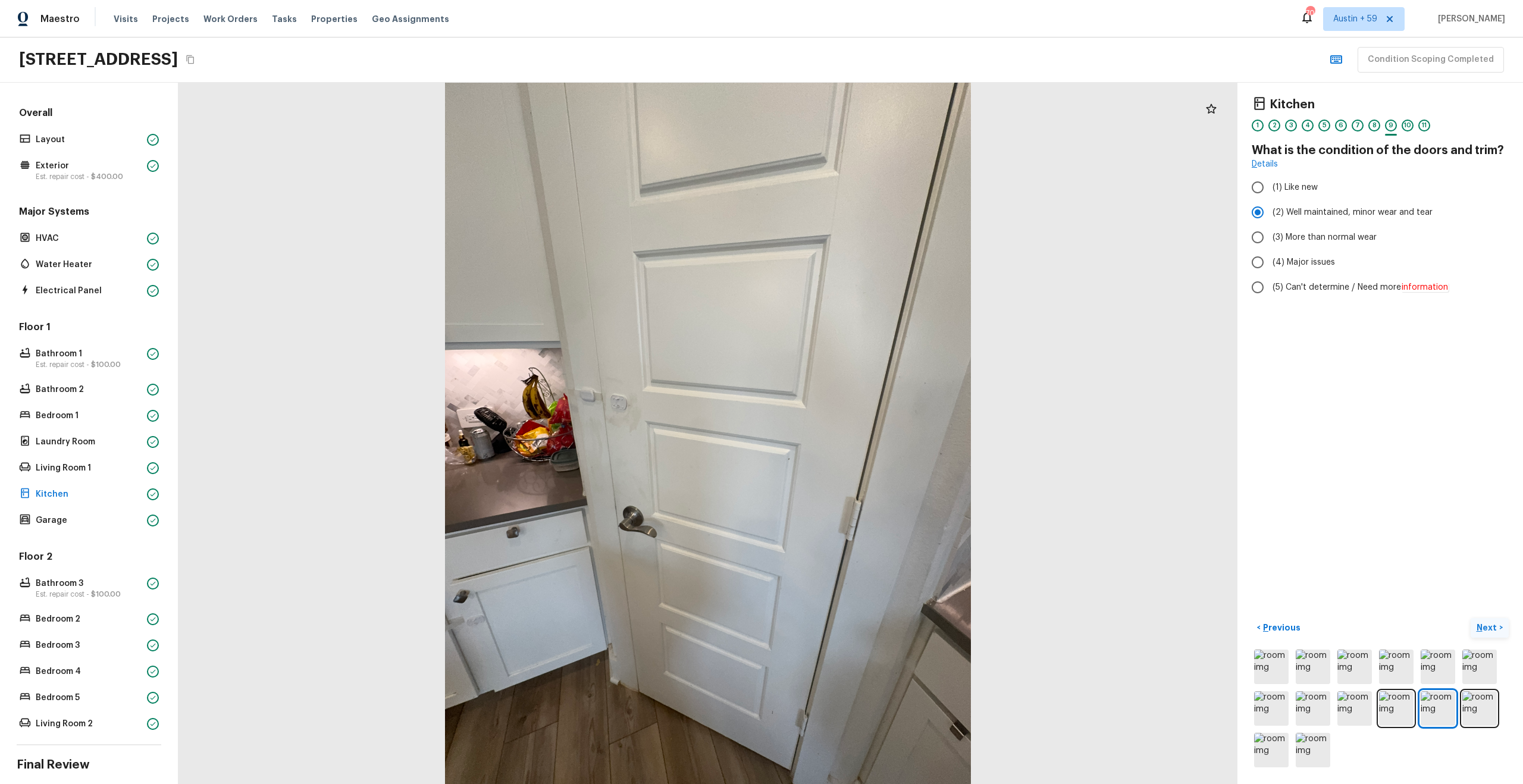
click at [1494, 627] on p "Next" at bounding box center [1487, 627] width 23 height 12
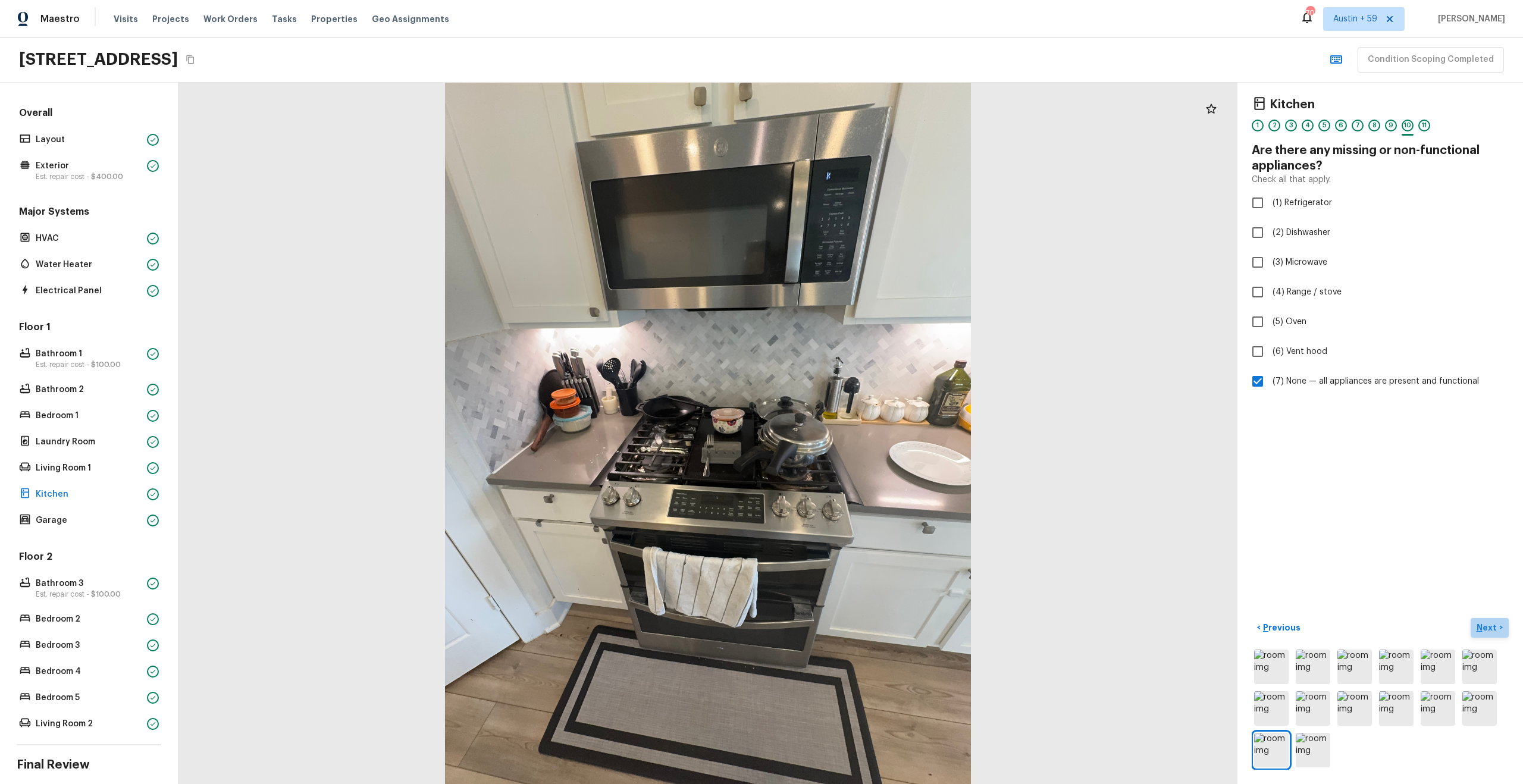
click at [1483, 628] on p "Next" at bounding box center [1487, 627] width 23 height 12
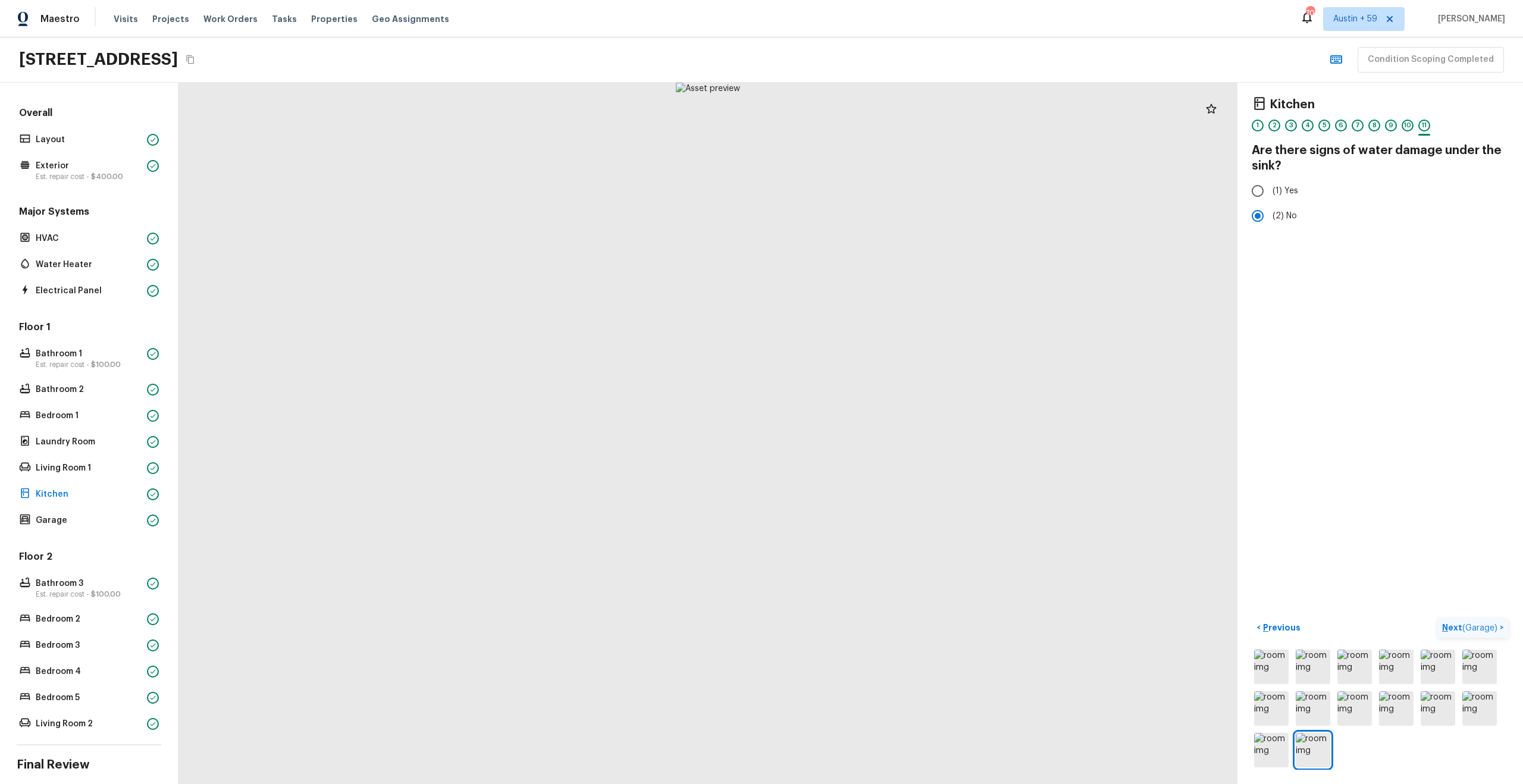
click at [1484, 629] on span "( Garage )" at bounding box center [1479, 628] width 35 height 8
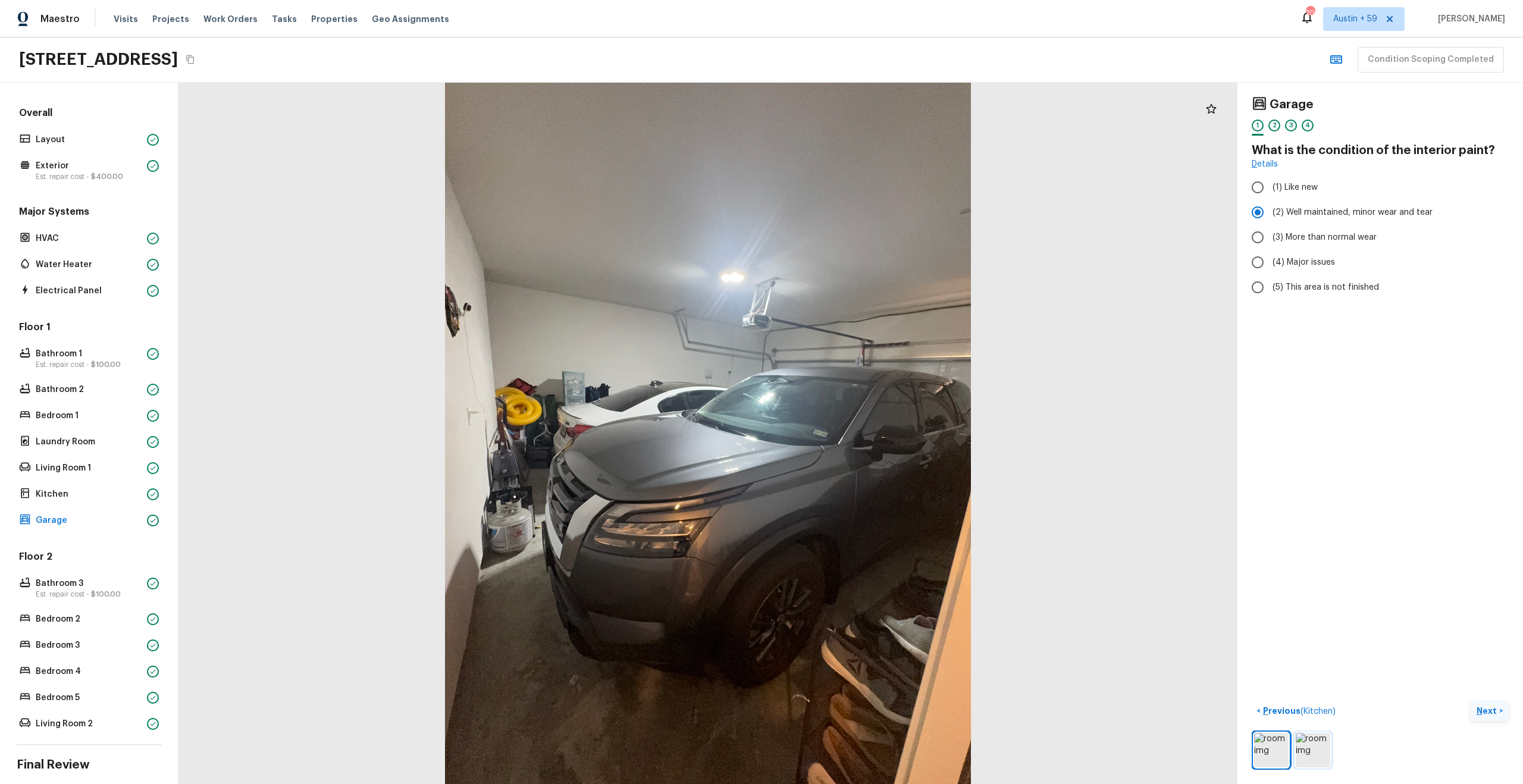
click at [1314, 751] on img at bounding box center [1312, 750] width 35 height 35
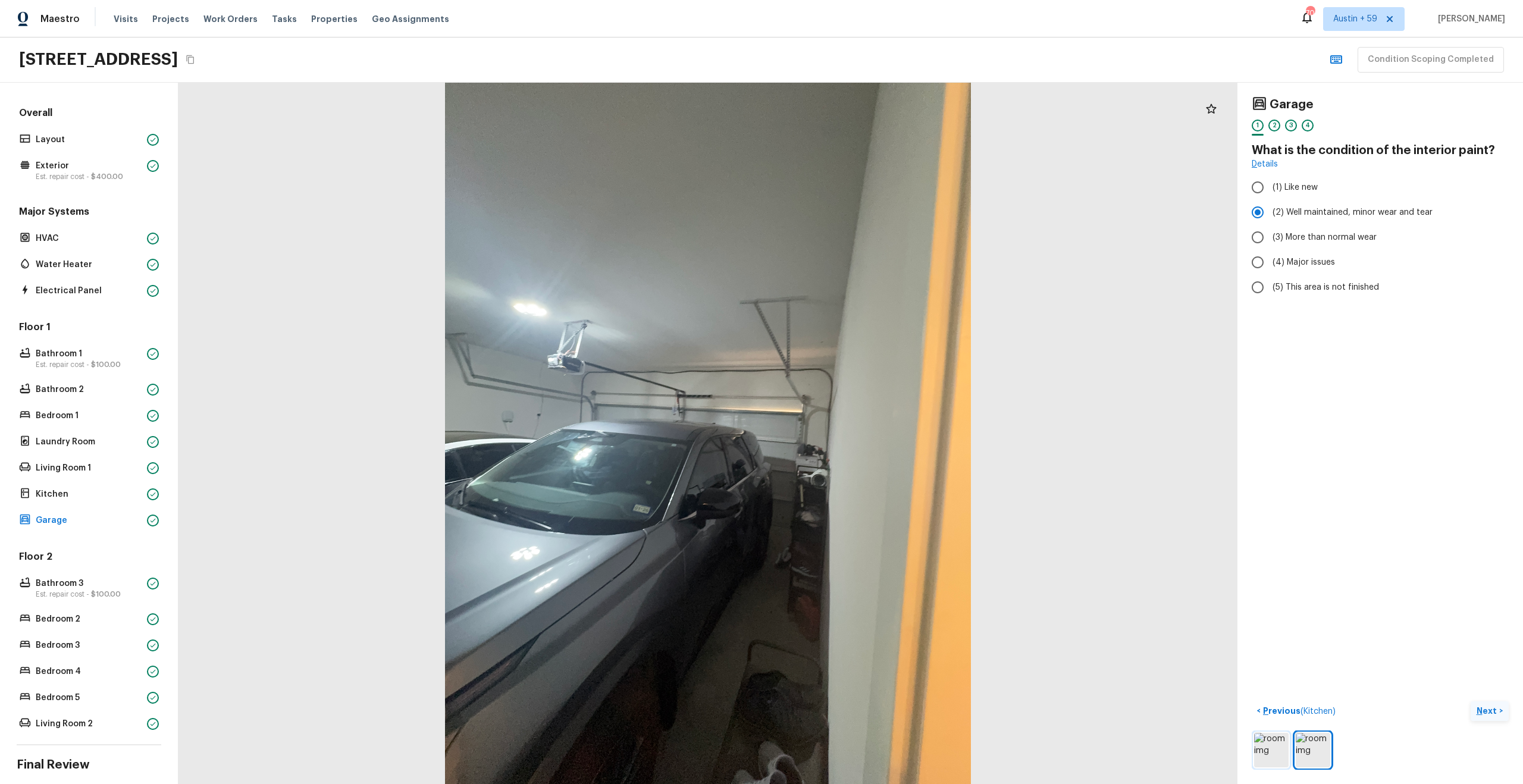
click at [1273, 755] on img at bounding box center [1271, 750] width 35 height 35
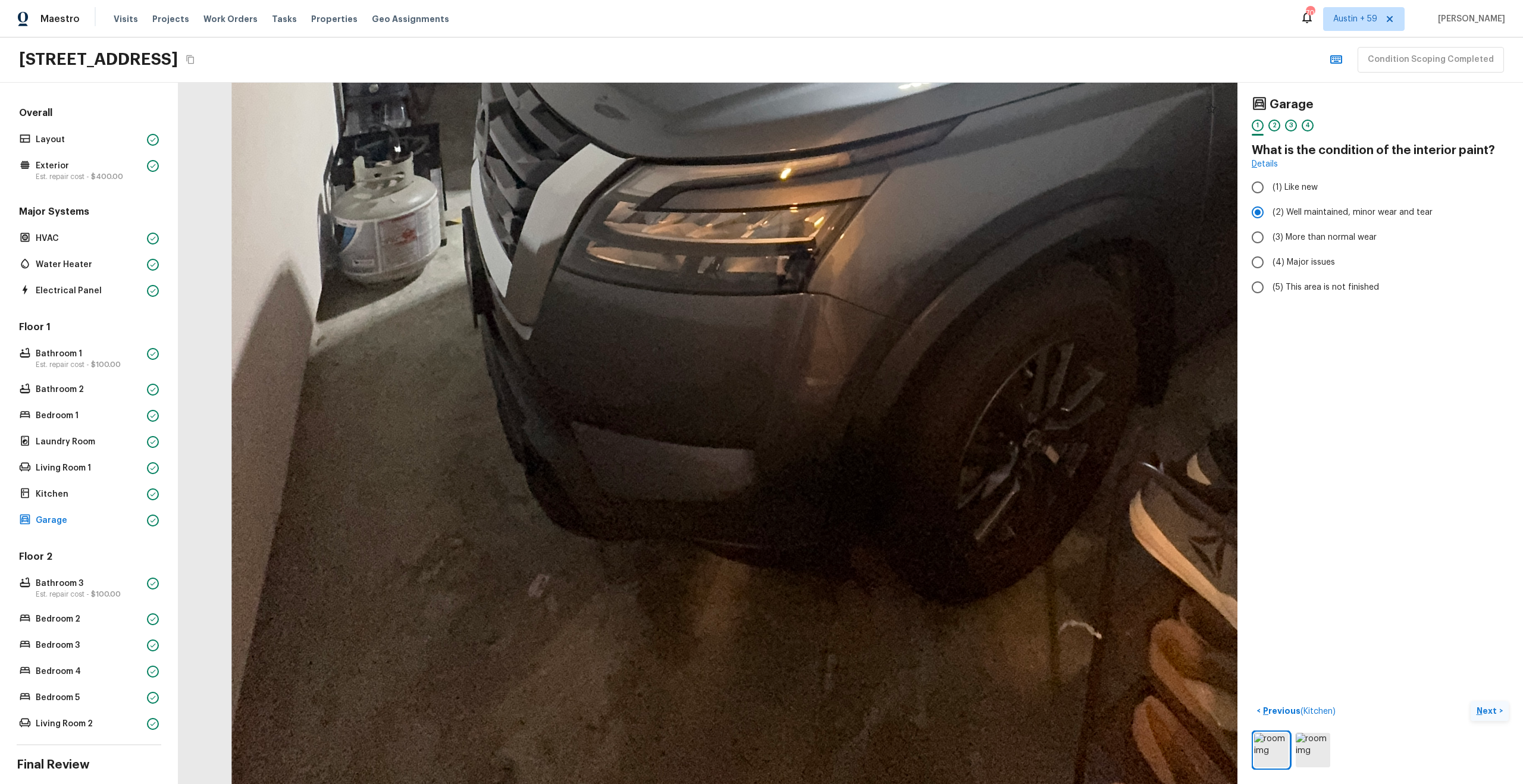
drag, startPoint x: 344, startPoint y: 304, endPoint x: 432, endPoint y: 107, distance: 215.8
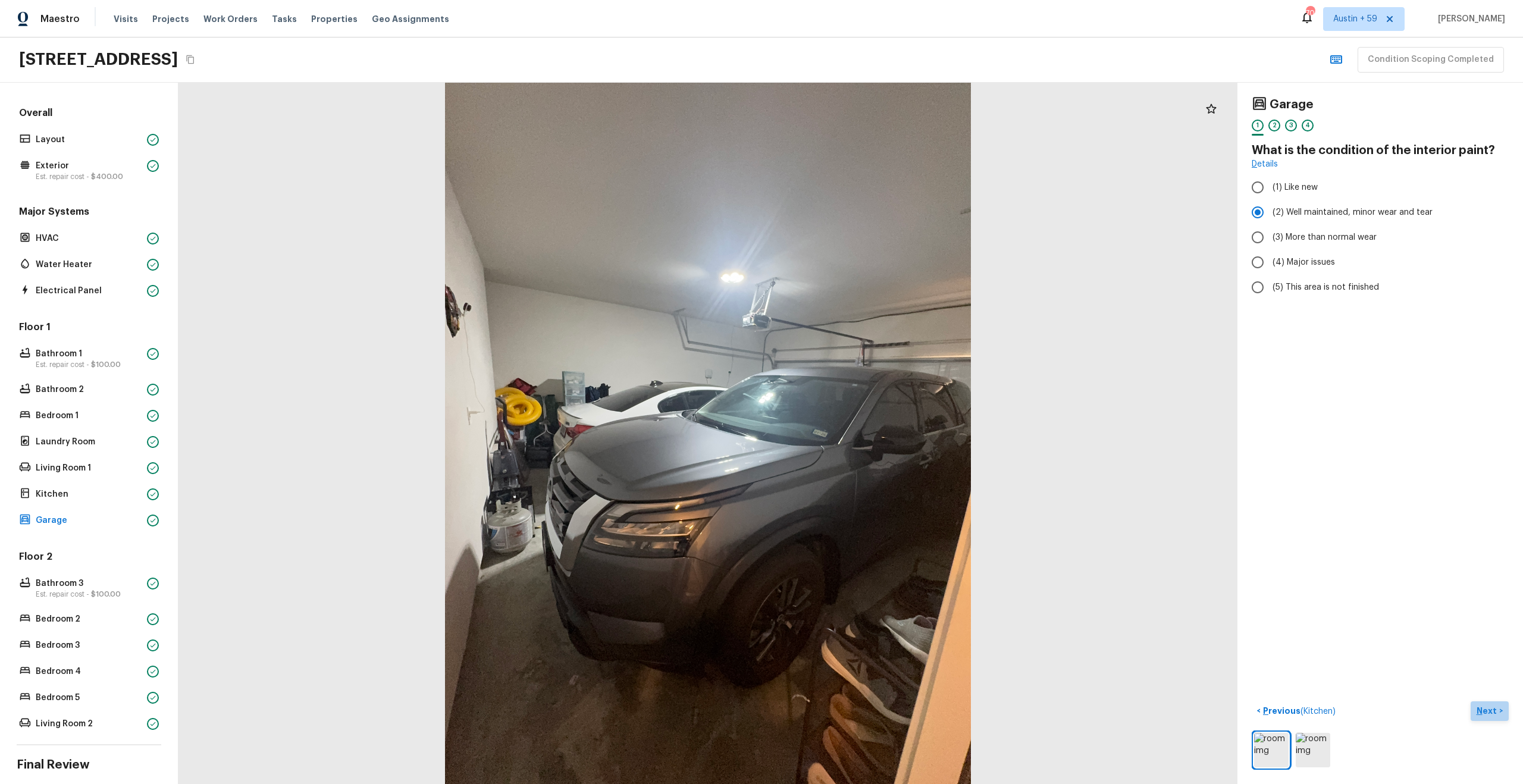
click at [1492, 708] on p "Next" at bounding box center [1487, 711] width 23 height 12
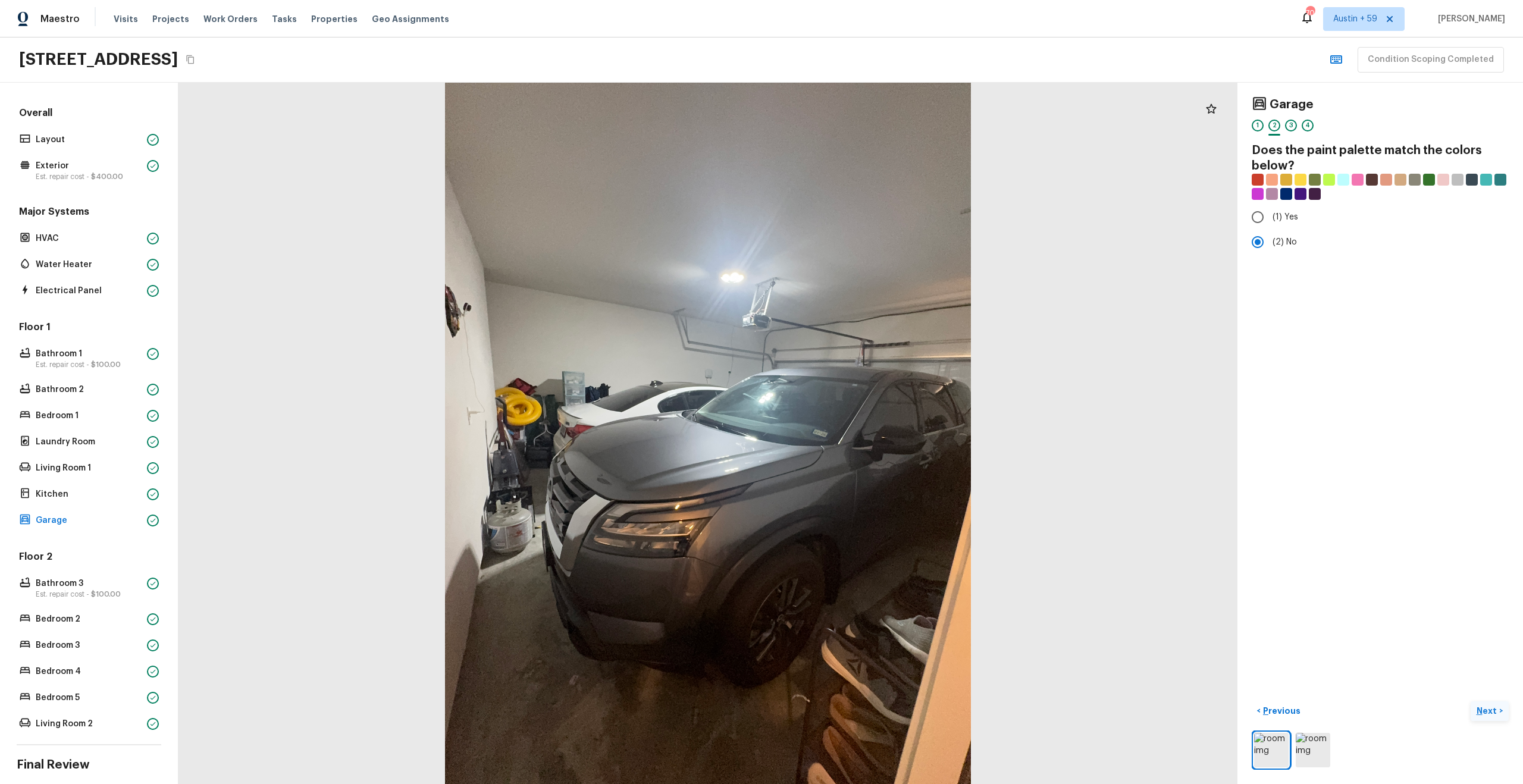
click at [1492, 708] on p "Next" at bounding box center [1487, 711] width 23 height 12
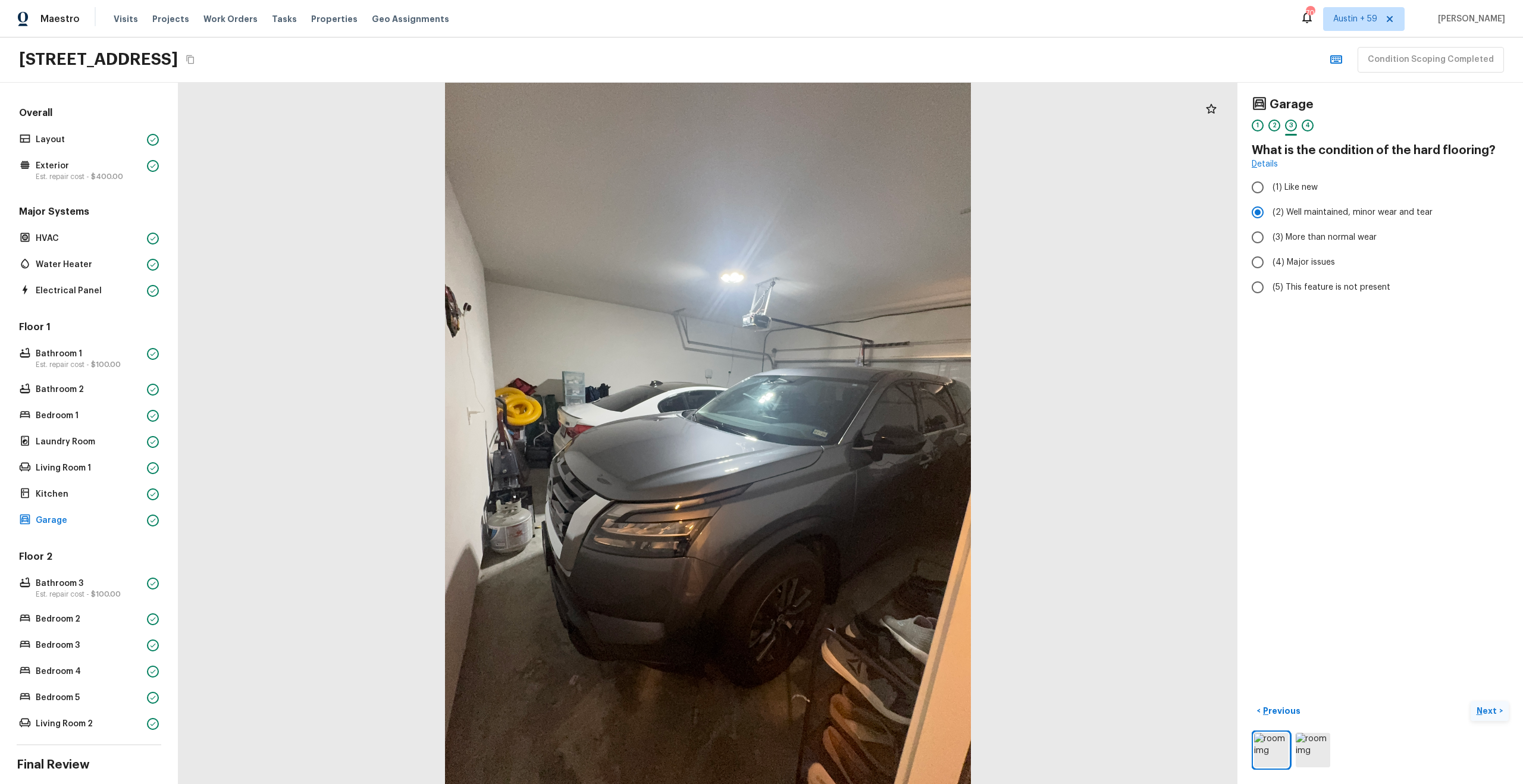
click at [1492, 708] on p "Next" at bounding box center [1487, 711] width 23 height 12
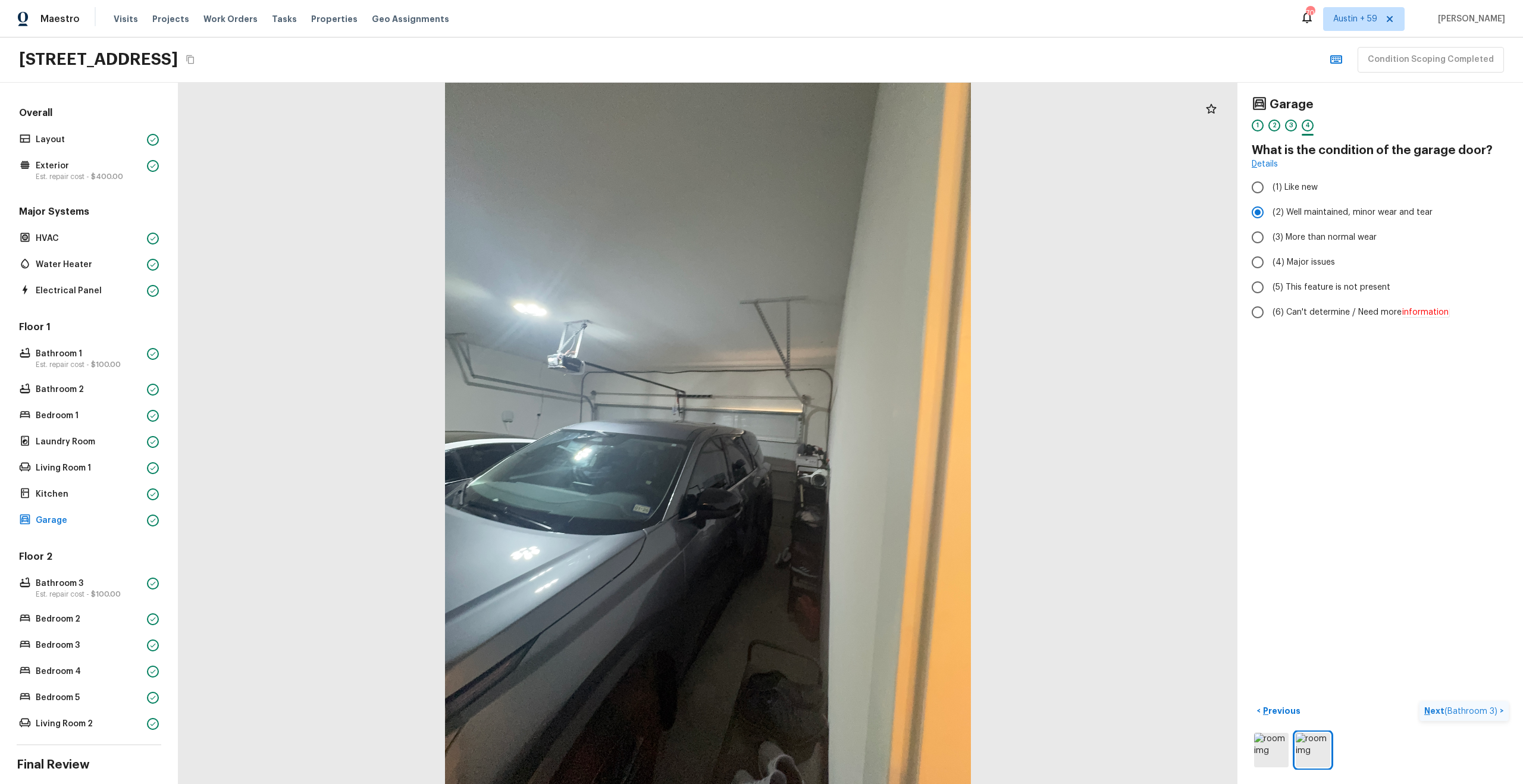
click at [1492, 708] on span "( Bathroom 3 )" at bounding box center [1471, 711] width 53 height 8
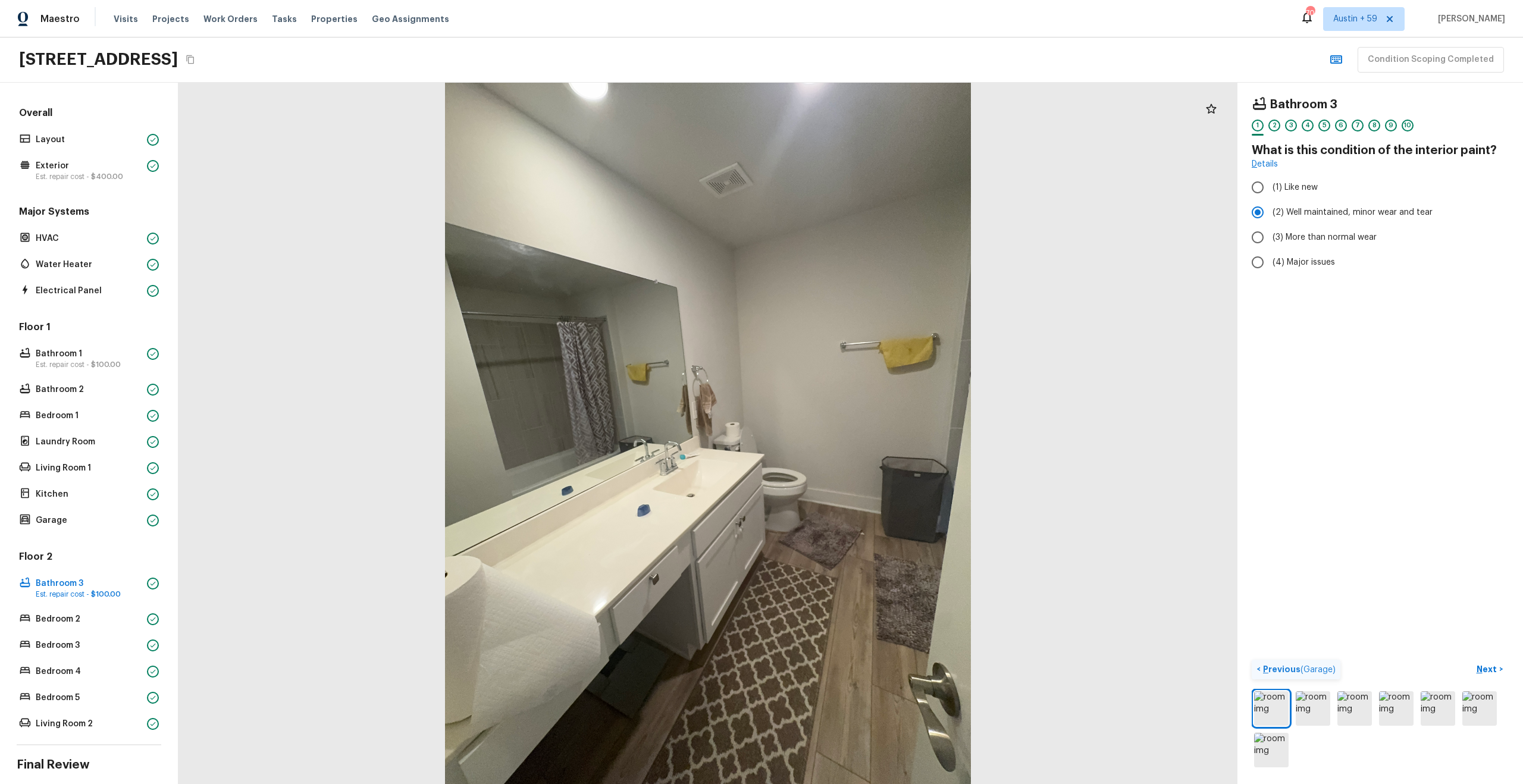
click at [1280, 665] on p "Previous ( Garage )" at bounding box center [1298, 669] width 75 height 12
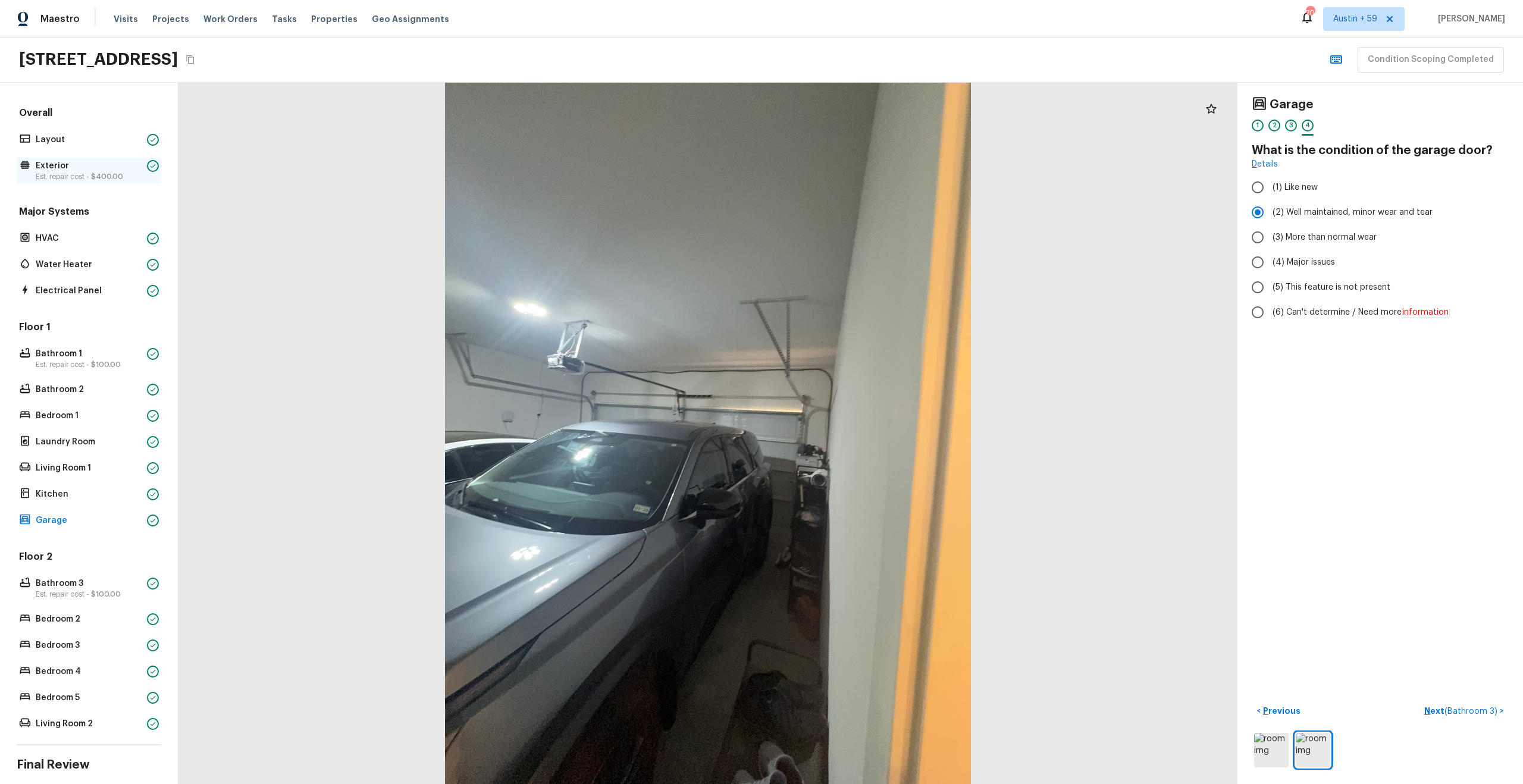
click at [65, 169] on p "Exterior" at bounding box center [89, 166] width 107 height 12
click at [51, 168] on p "Exterior" at bounding box center [89, 166] width 107 height 12
click at [30, 165] on icon at bounding box center [25, 165] width 12 height 12
click at [66, 170] on div "Exterior Est. repair cost - $400.00" at bounding box center [89, 170] width 145 height 26
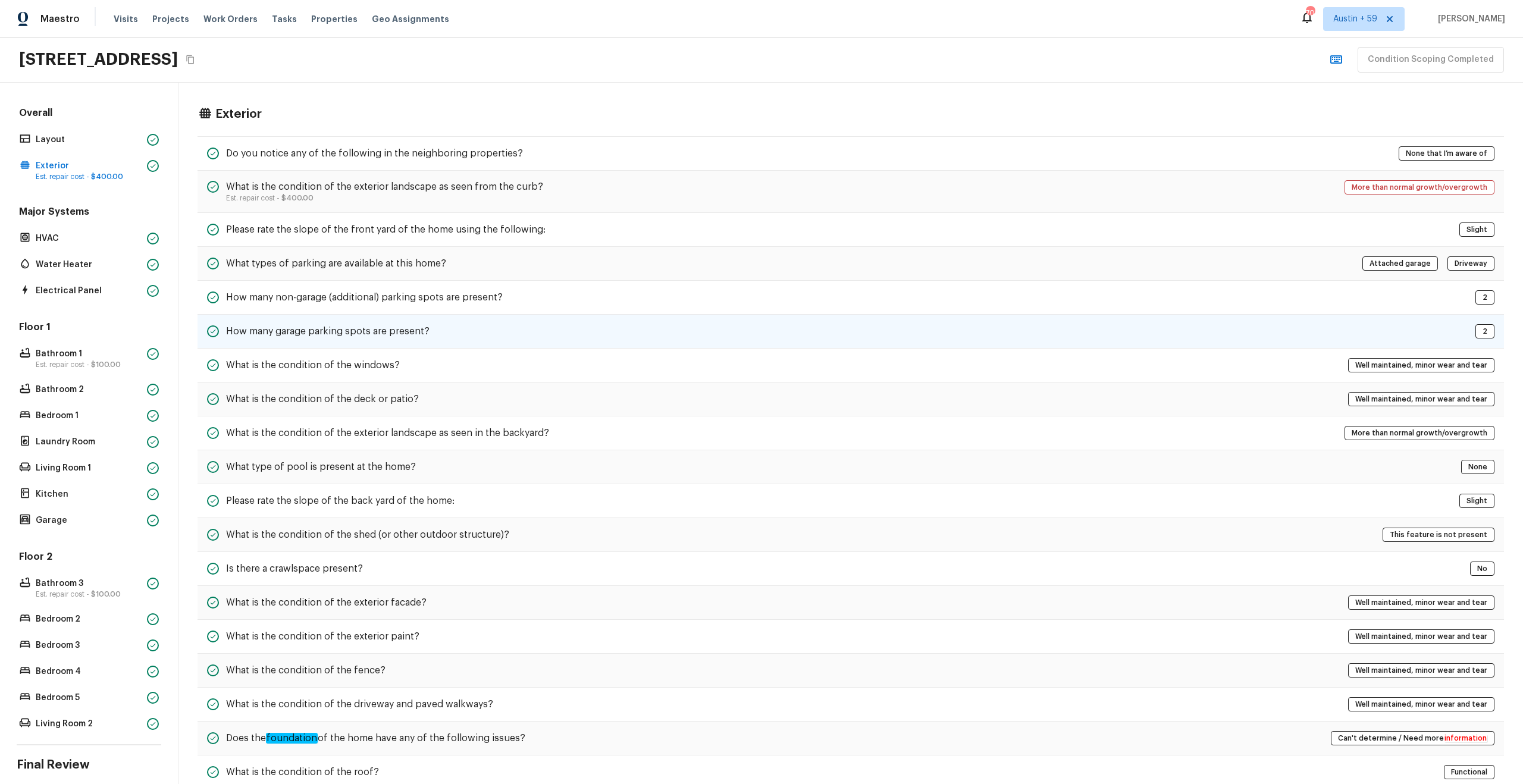
click at [399, 333] on h5 "How many garage parking spots are present?" at bounding box center [328, 331] width 203 height 13
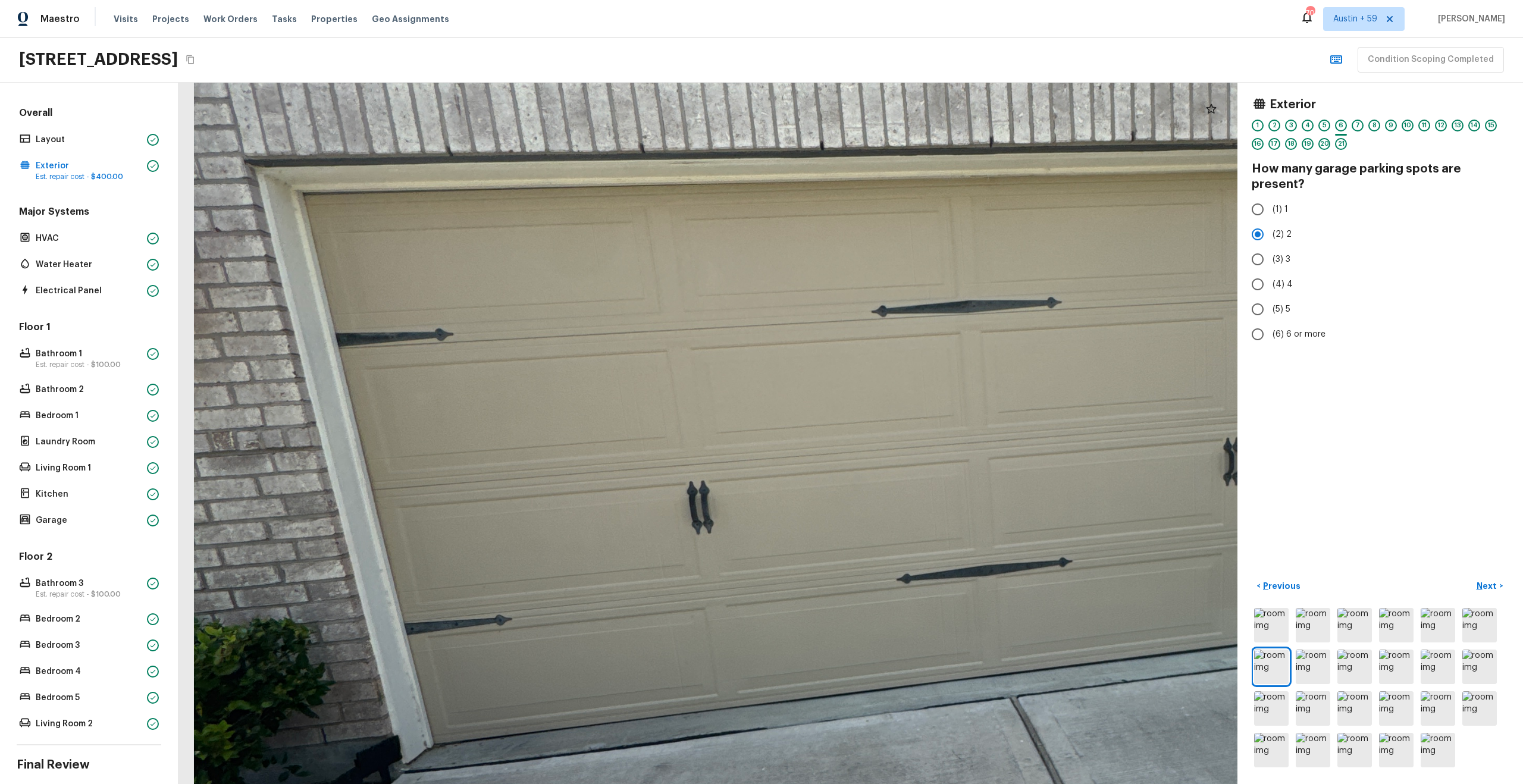
drag, startPoint x: 491, startPoint y: 203, endPoint x: 510, endPoint y: 333, distance: 131.4
click at [510, 333] on div at bounding box center [983, 608] width 3177 height 2104
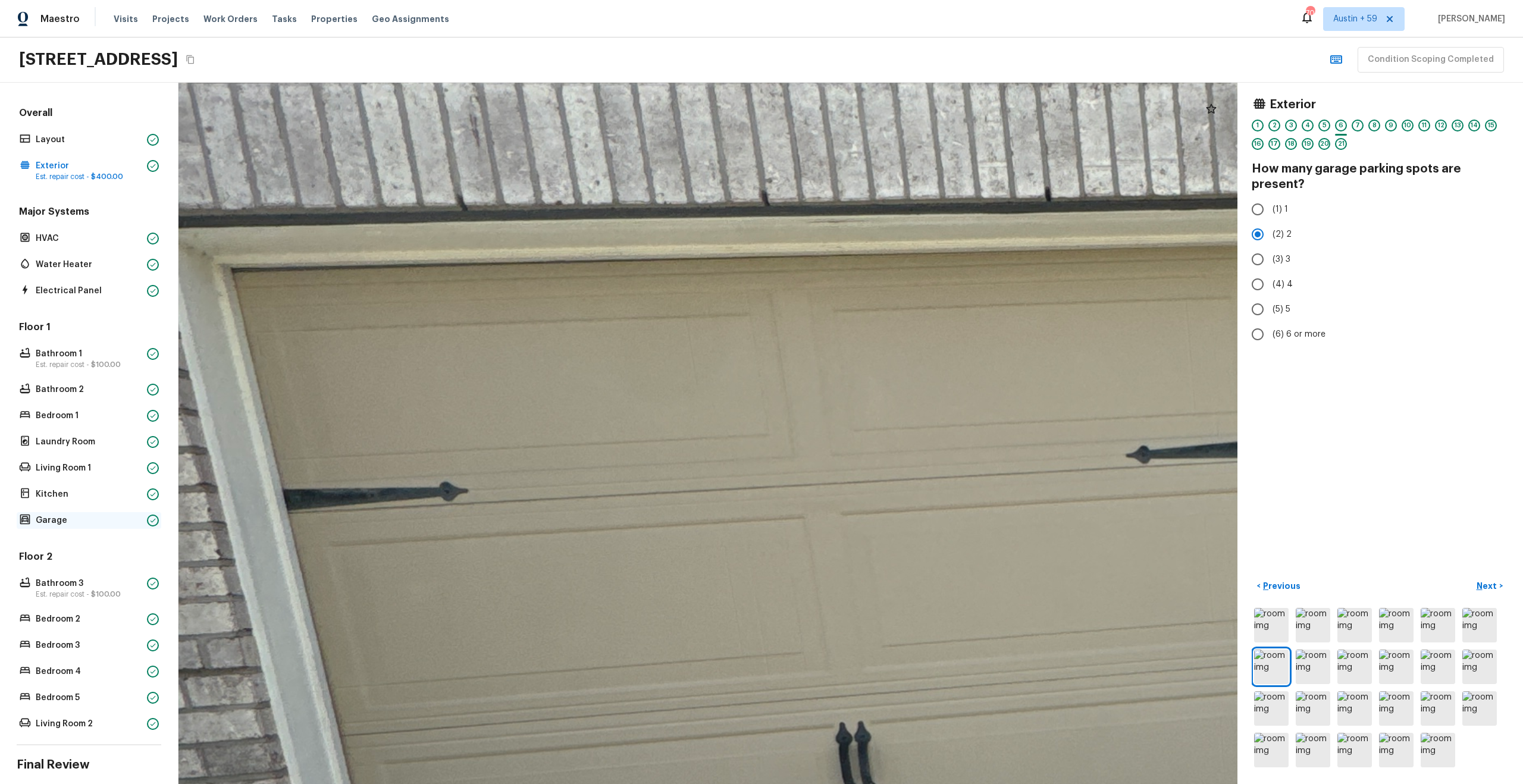
click at [148, 521] on div at bounding box center [153, 520] width 12 height 12
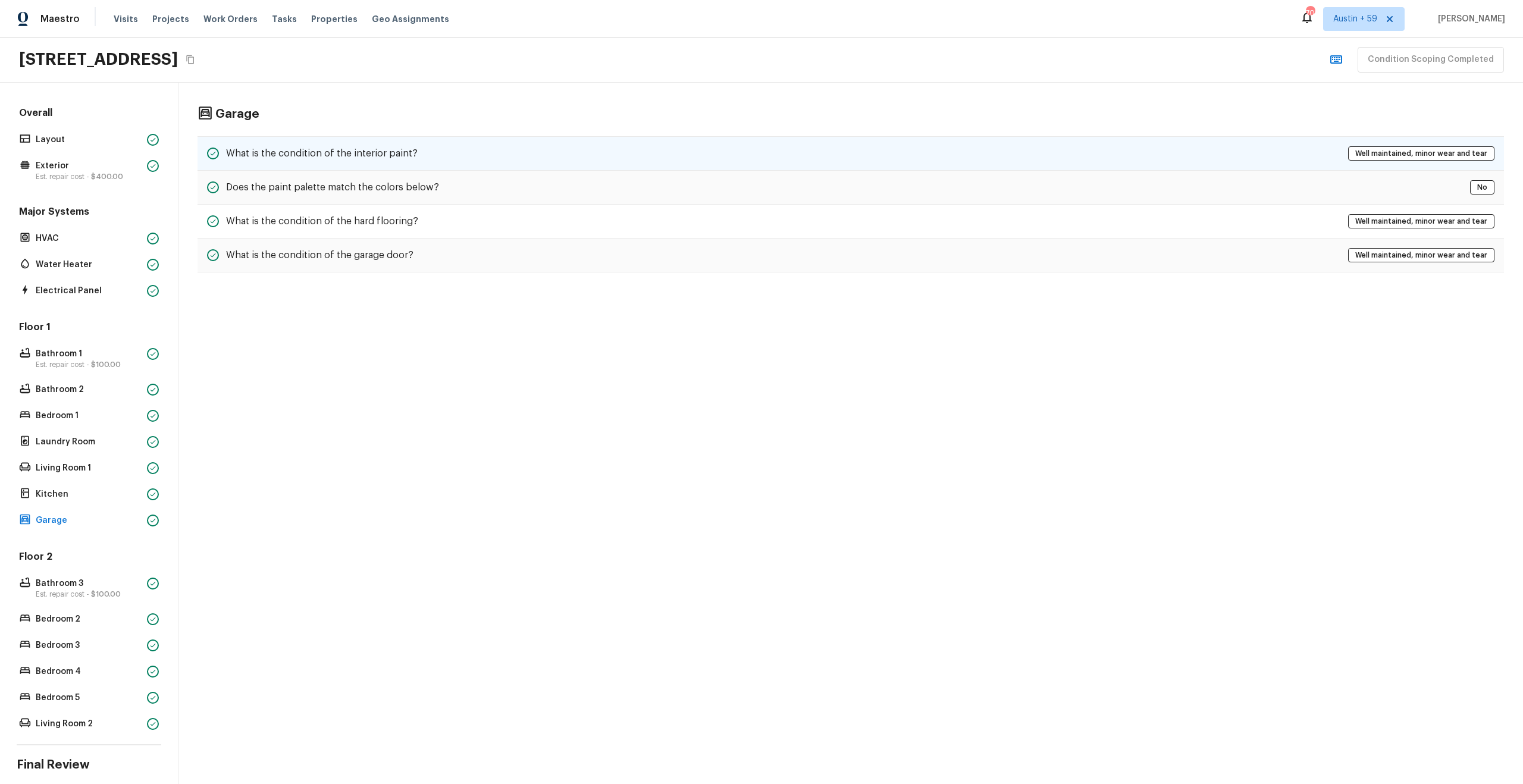
click at [446, 144] on div "What is the condition of the interior paint? Well maintained, minor wear and te…" at bounding box center [851, 153] width 1307 height 35
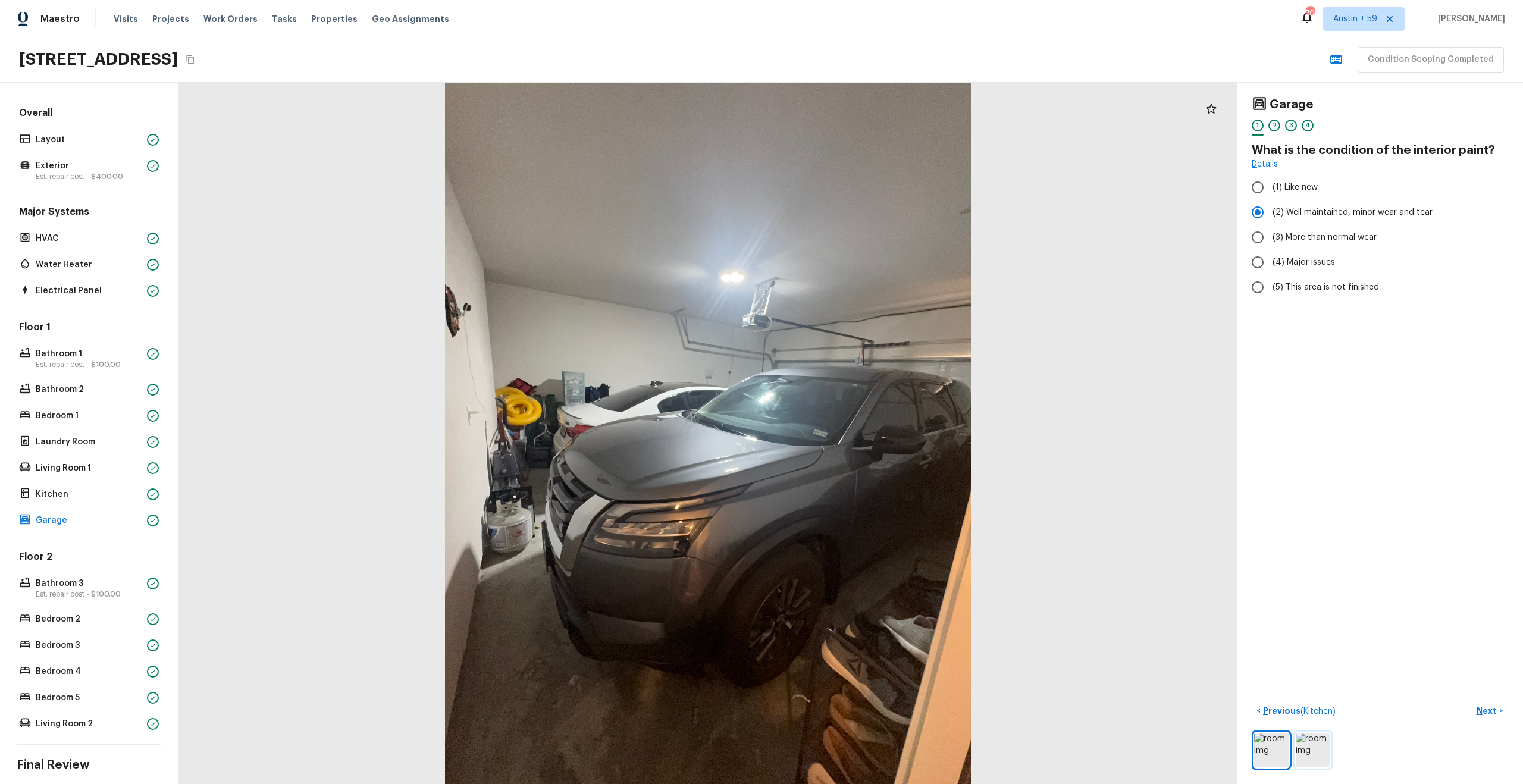
click at [1319, 743] on img at bounding box center [1312, 750] width 35 height 35
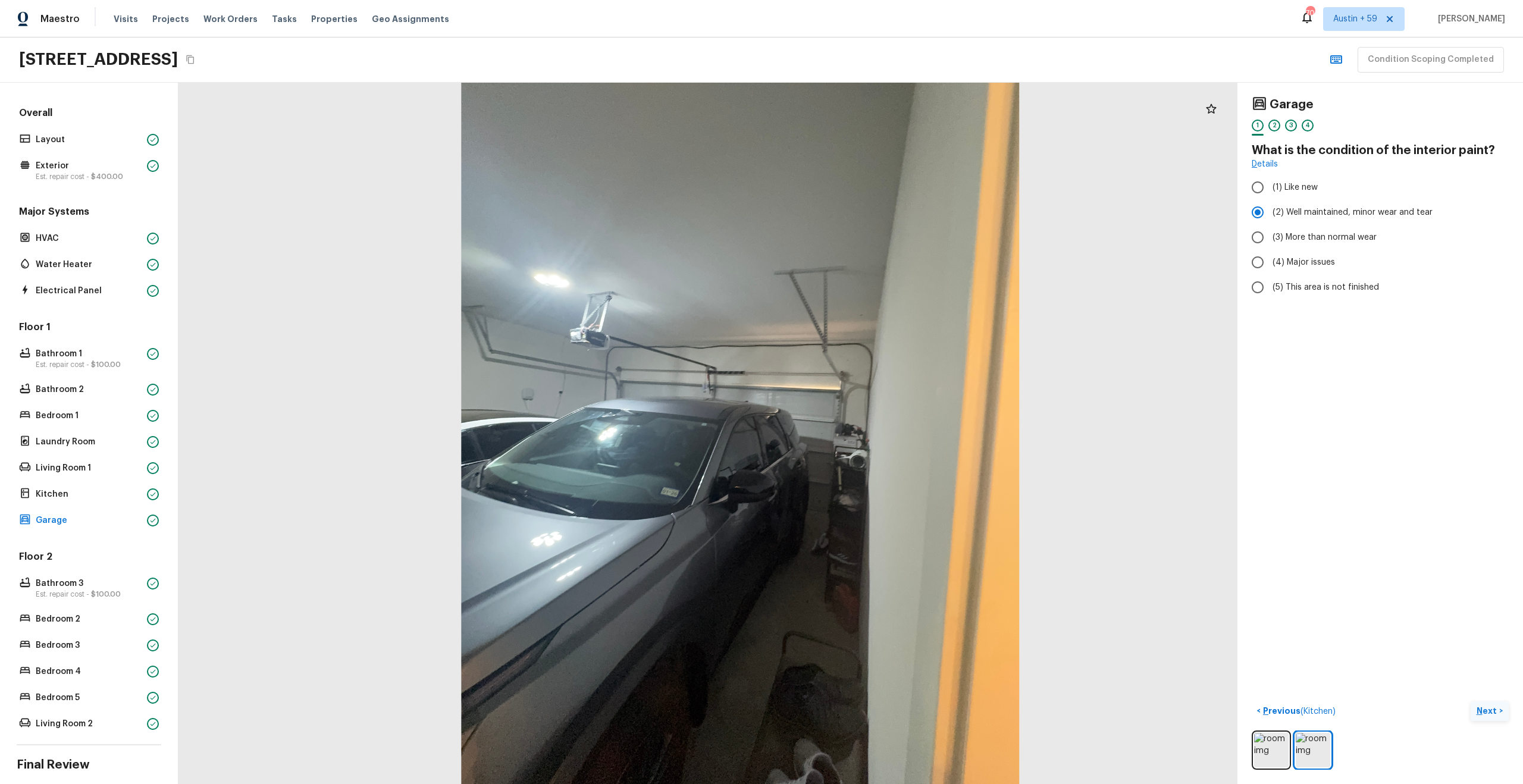
click at [1485, 714] on p "Next" at bounding box center [1487, 711] width 23 height 12
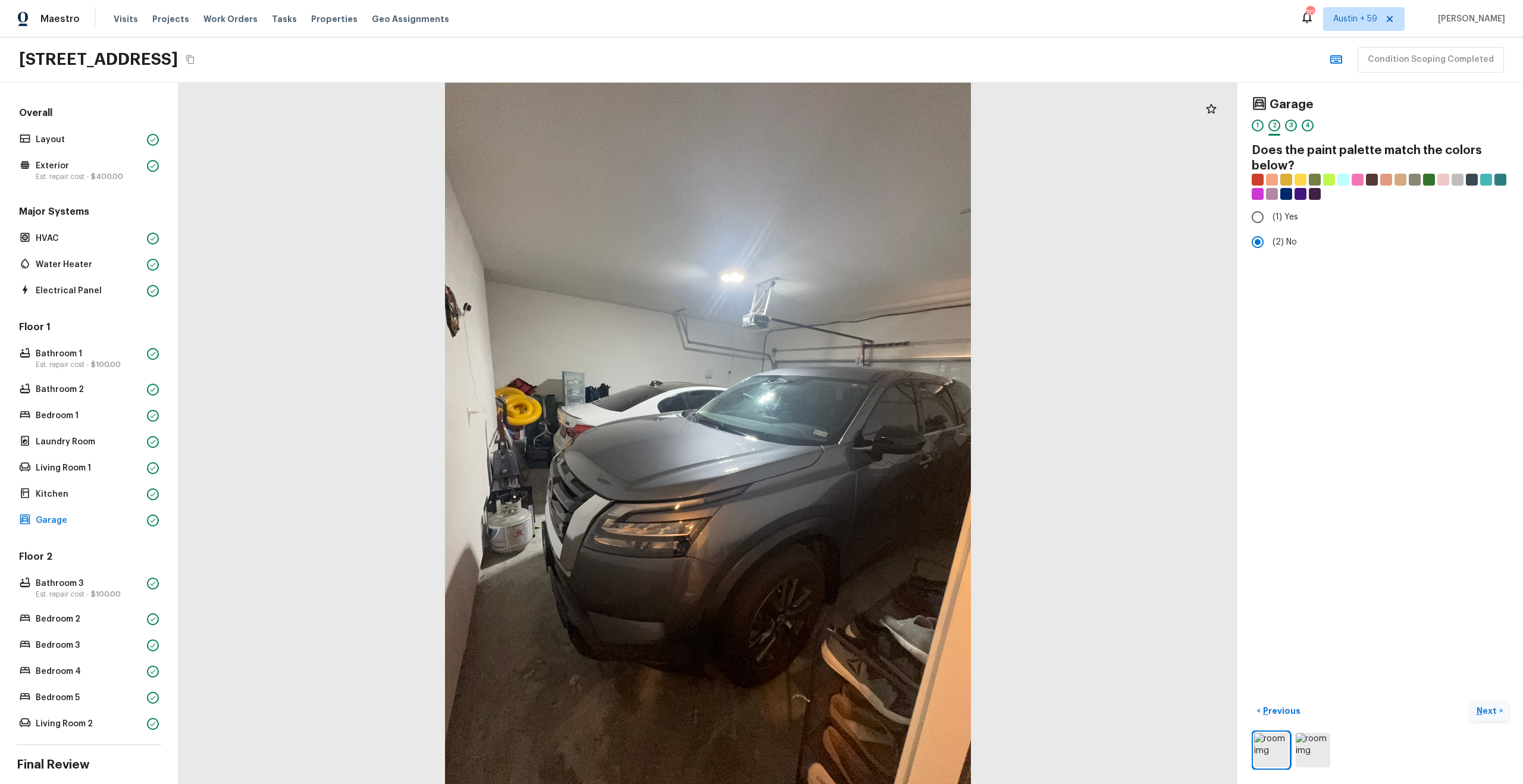
click at [1486, 707] on p "Next" at bounding box center [1487, 711] width 23 height 12
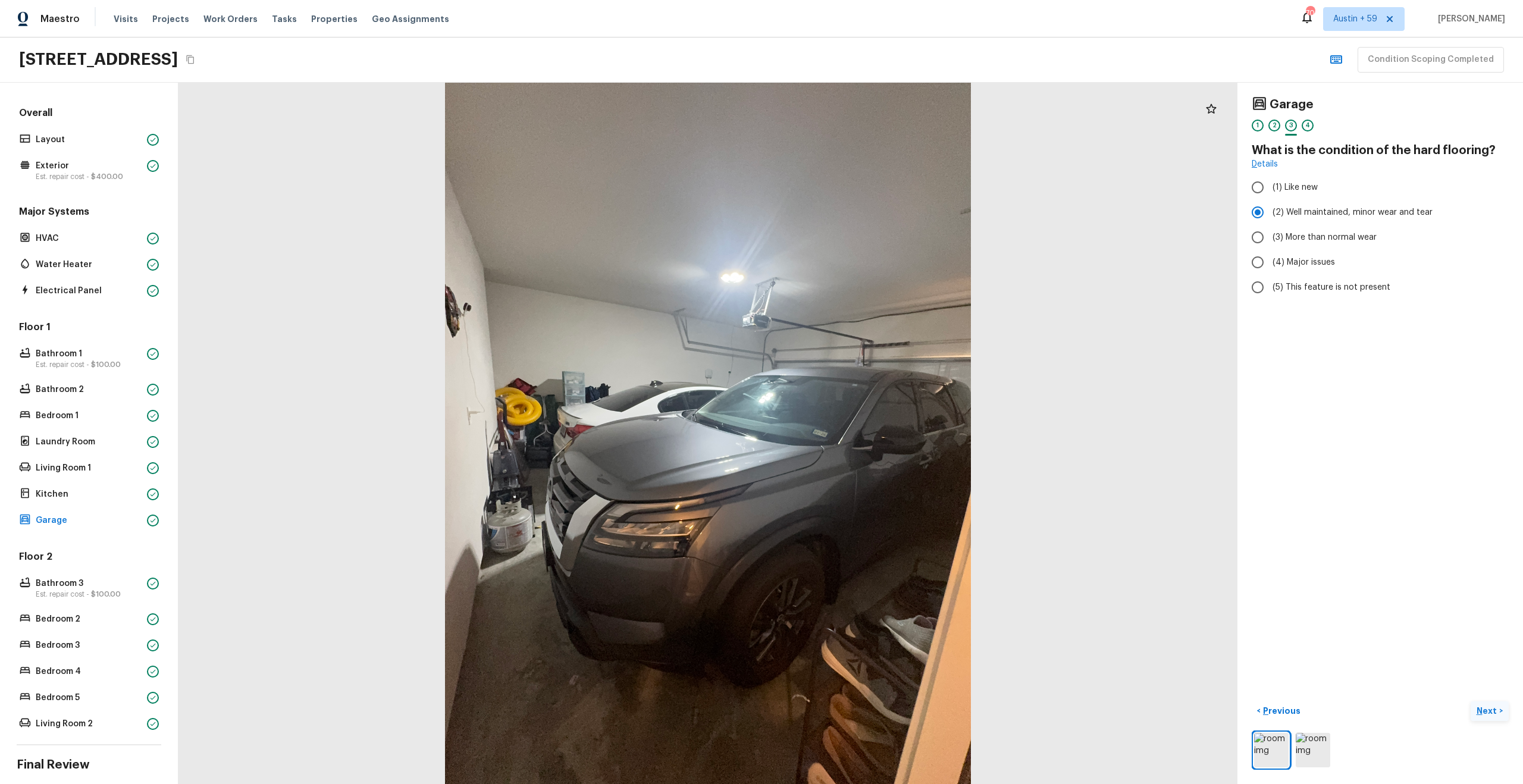
click at [1486, 707] on p "Next" at bounding box center [1487, 711] width 23 height 12
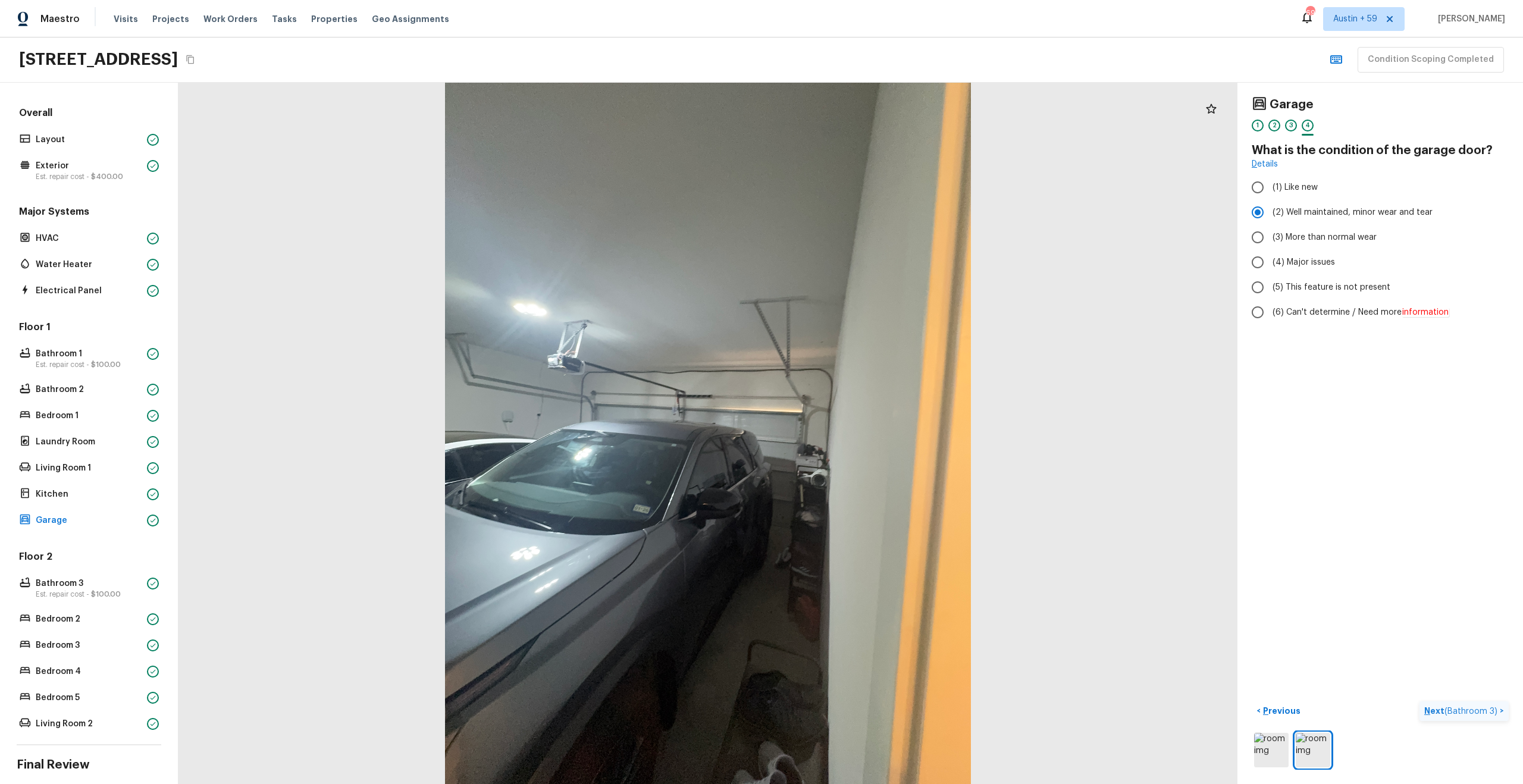
click at [1473, 713] on span "( Bathroom 3 )" at bounding box center [1471, 711] width 53 height 8
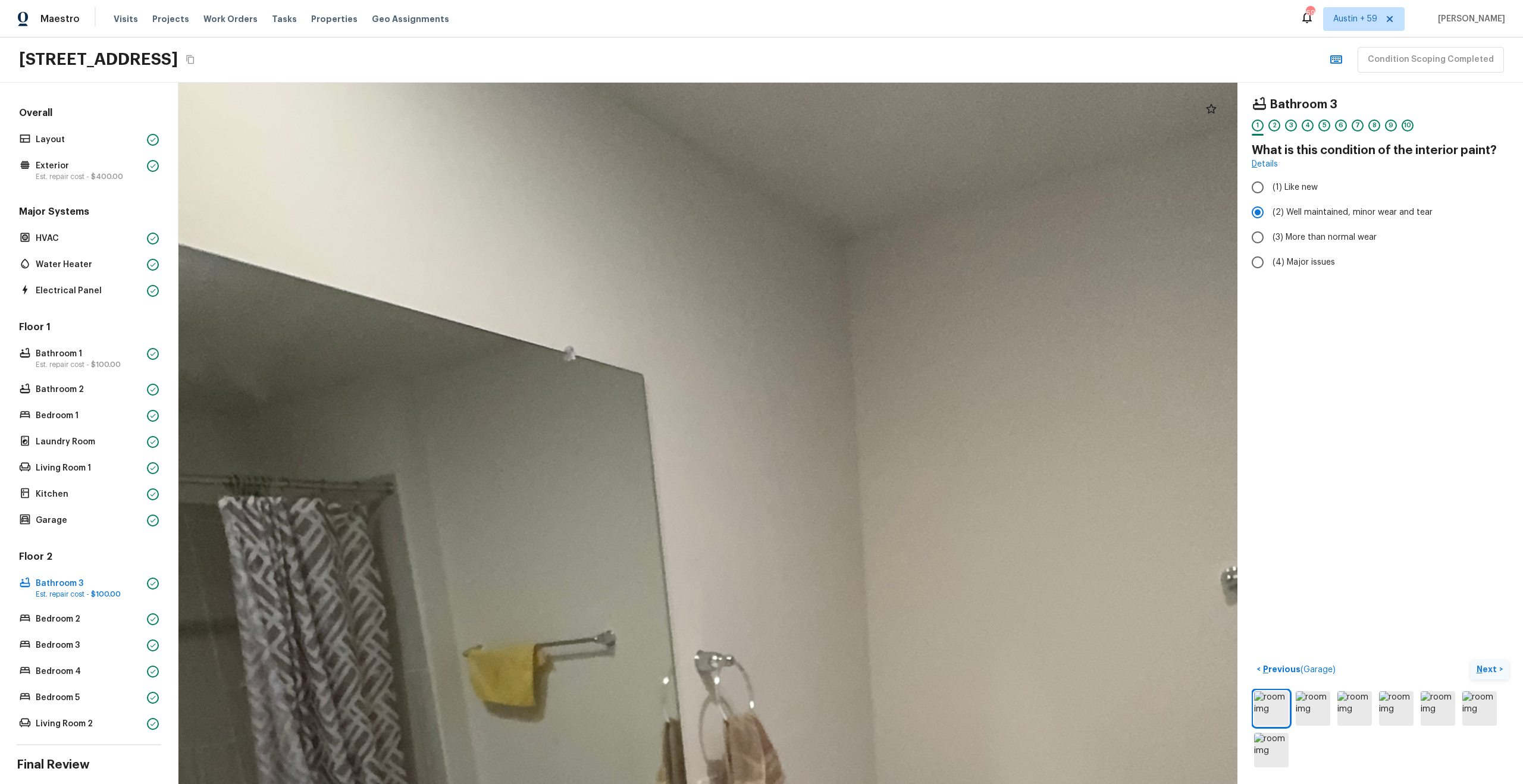
drag, startPoint x: 817, startPoint y: 283, endPoint x: 779, endPoint y: 505, distance: 225.2
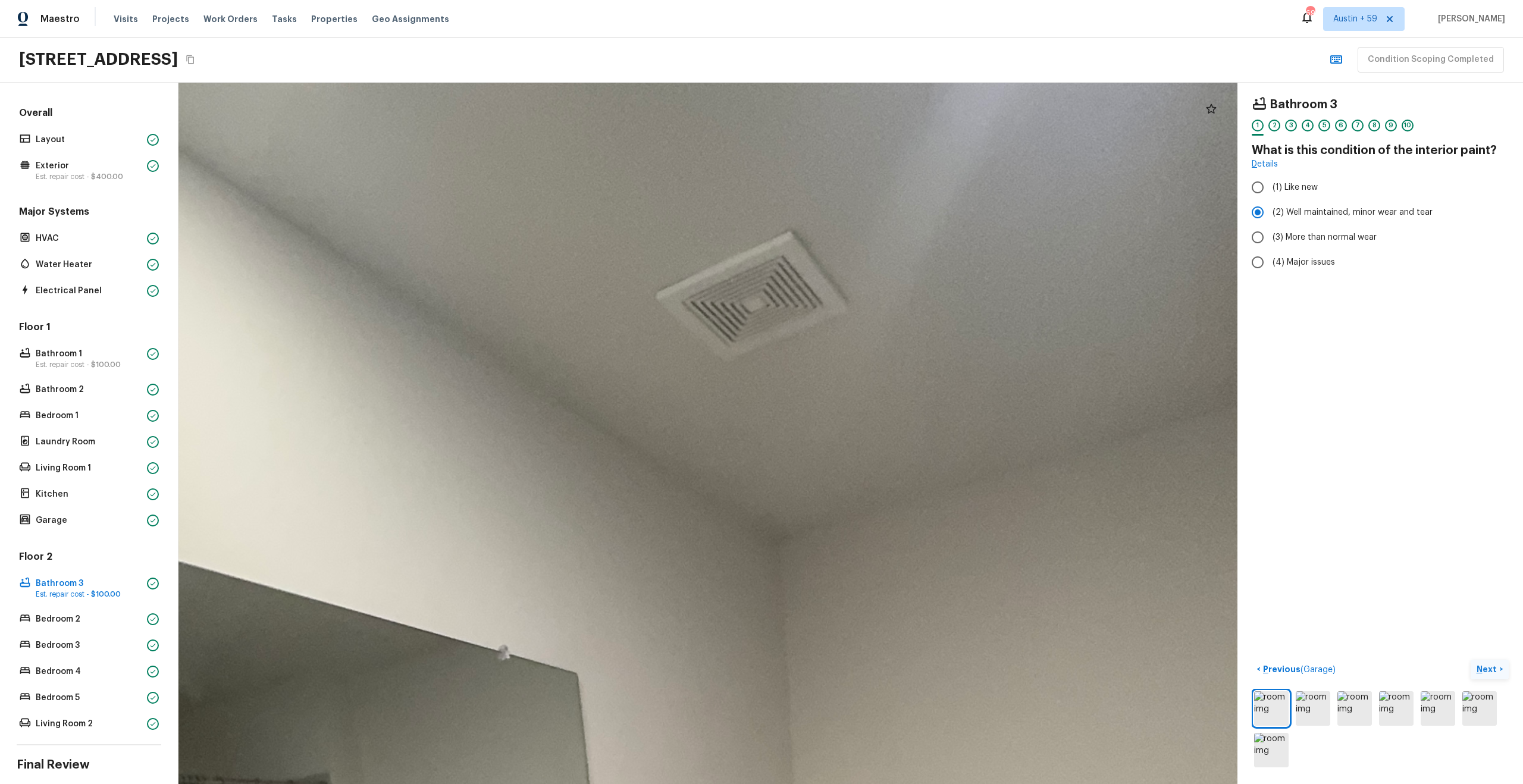
drag, startPoint x: 780, startPoint y: 505, endPoint x: 497, endPoint y: 241, distance: 387.0
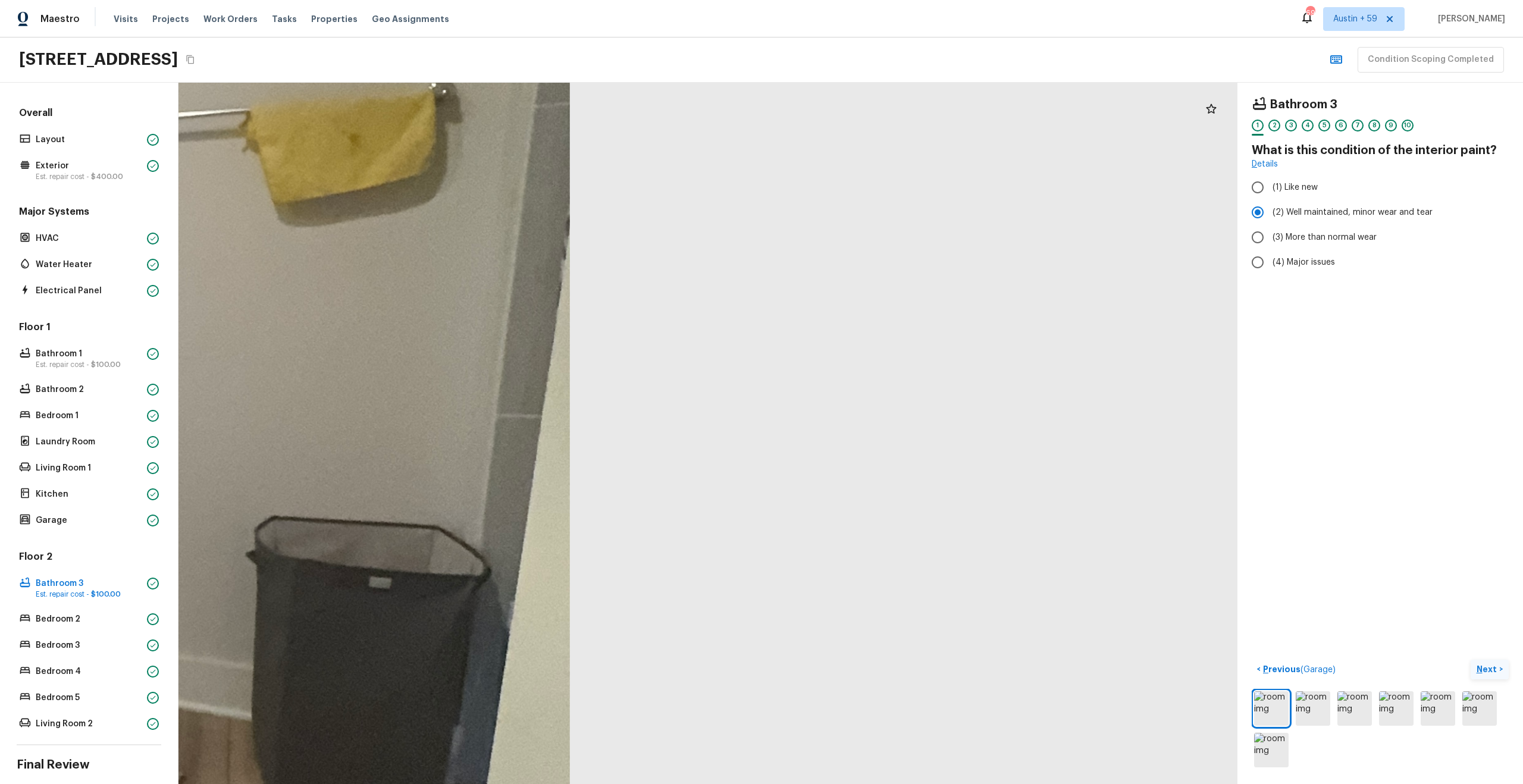
drag, startPoint x: 502, startPoint y: 308, endPoint x: 827, endPoint y: 366, distance: 330.1
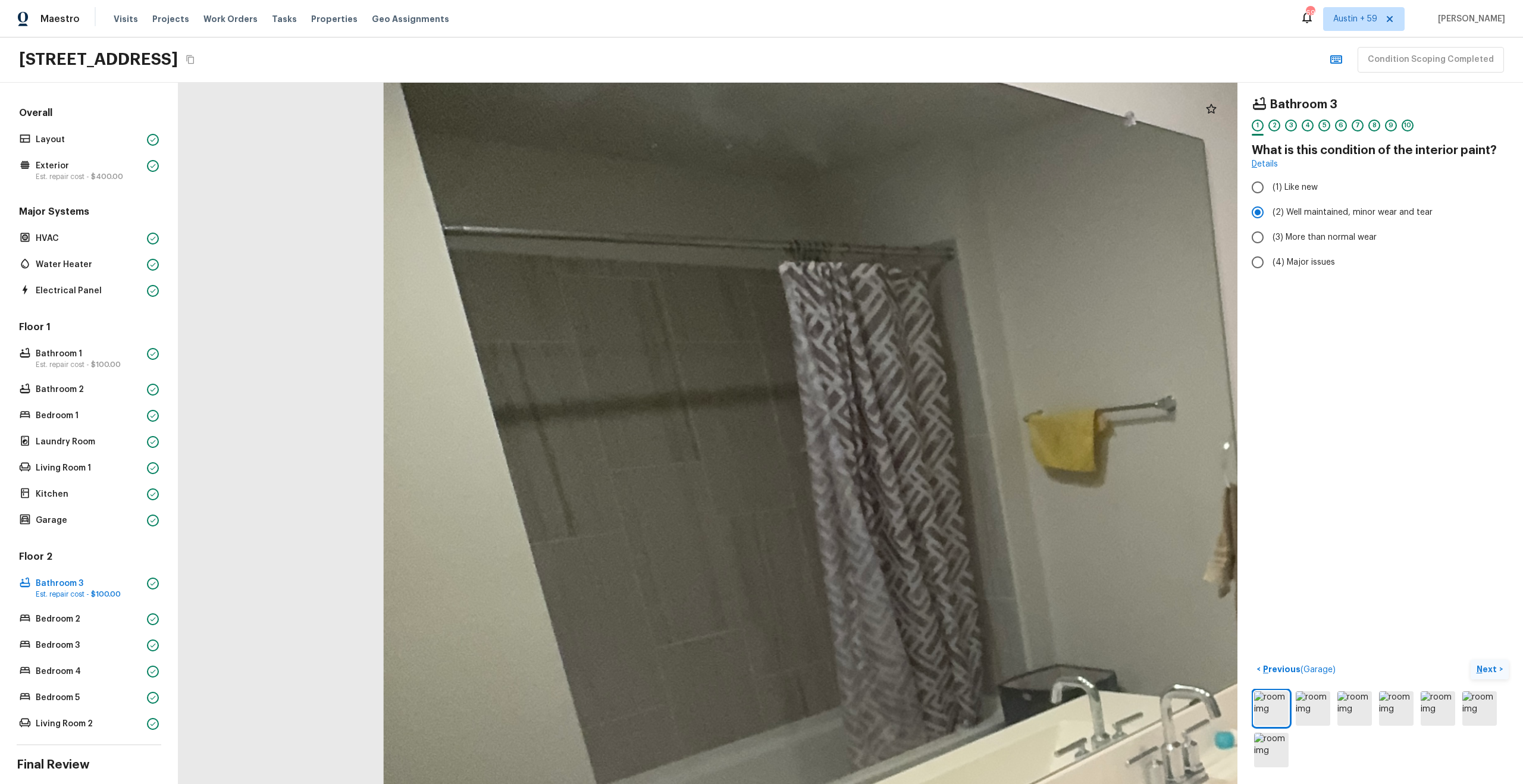
drag, startPoint x: 634, startPoint y: 381, endPoint x: 934, endPoint y: 225, distance: 338.1
click at [934, 225] on div at bounding box center [1314, 656] width 3747 height 2481
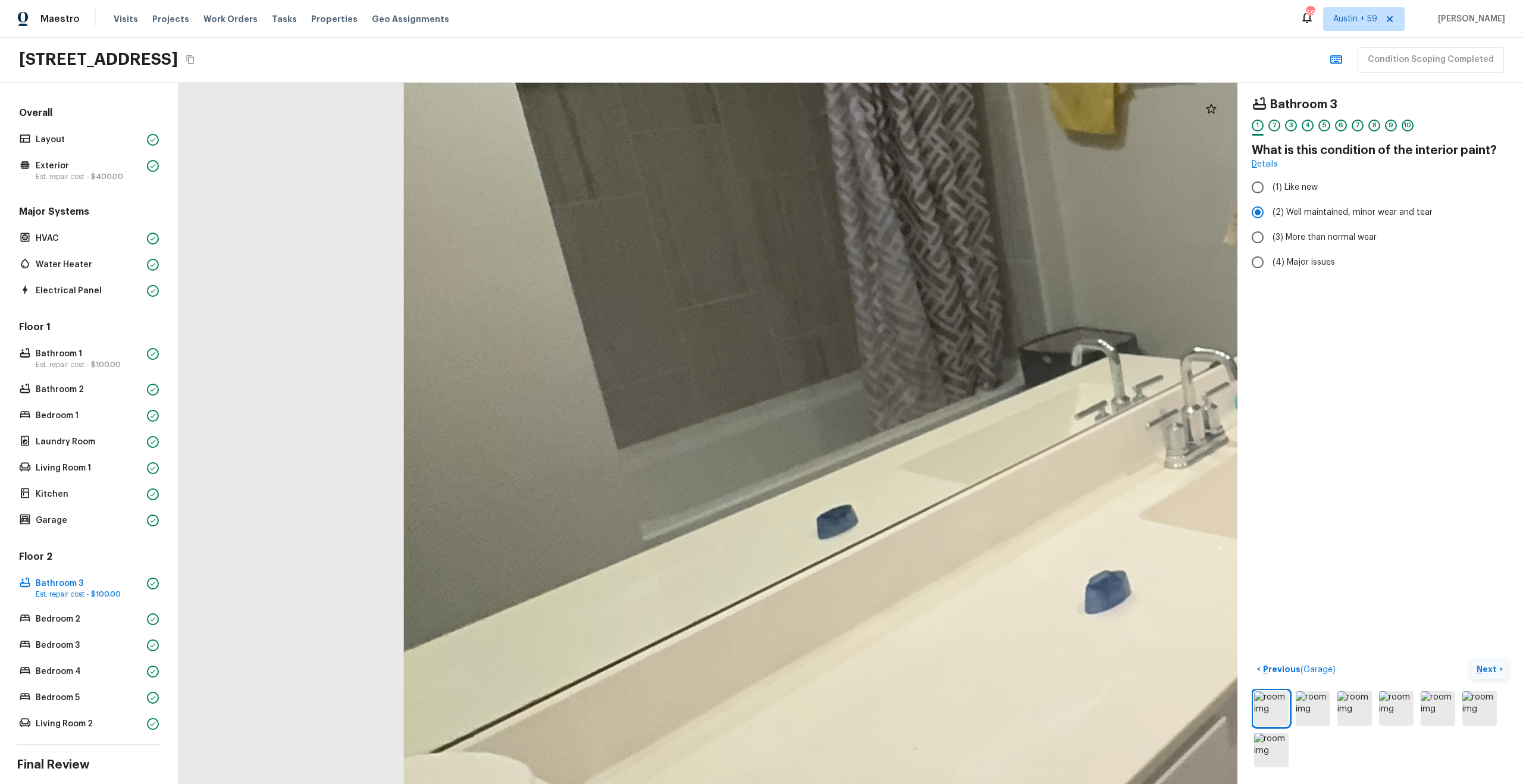
drag, startPoint x: 907, startPoint y: 323, endPoint x: 924, endPoint y: -10, distance: 333.4
click at [924, 0] on html "Maestro Visits Projects Work Orders Tasks Properties Geo Assignments 699 [GEOGR…" at bounding box center [762, 392] width 1523 height 784
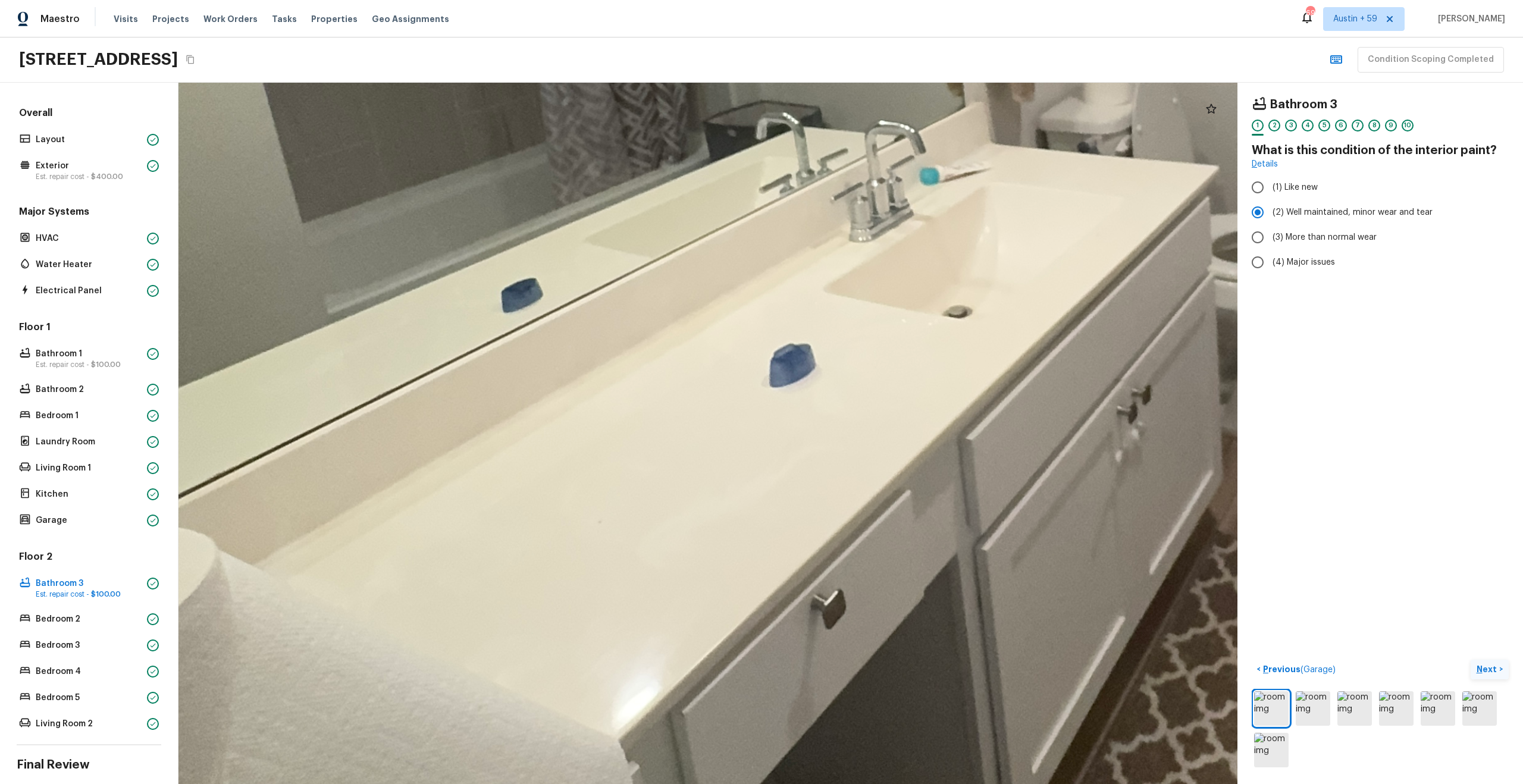
drag, startPoint x: 822, startPoint y: 266, endPoint x: 496, endPoint y: 37, distance: 398.4
click at [496, 37] on div "Maestro Visits Projects Work Orders Tasks Properties Geo Assignments 699 [GEOGR…" at bounding box center [762, 392] width 1523 height 784
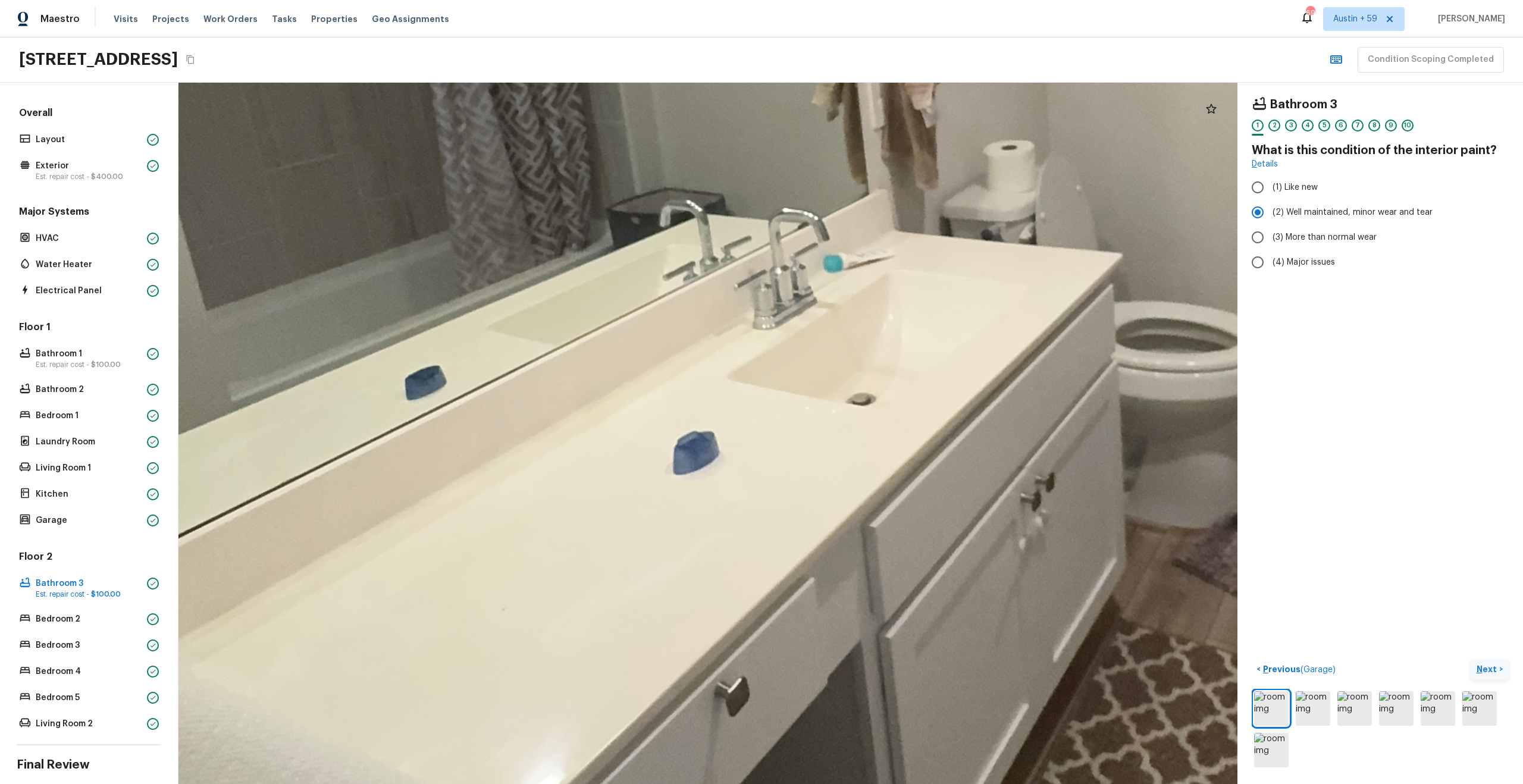
drag, startPoint x: 636, startPoint y: 118, endPoint x: 600, endPoint y: 317, distance: 202.2
click at [600, 317] on div at bounding box center [922, 179] width 3747 height 2481
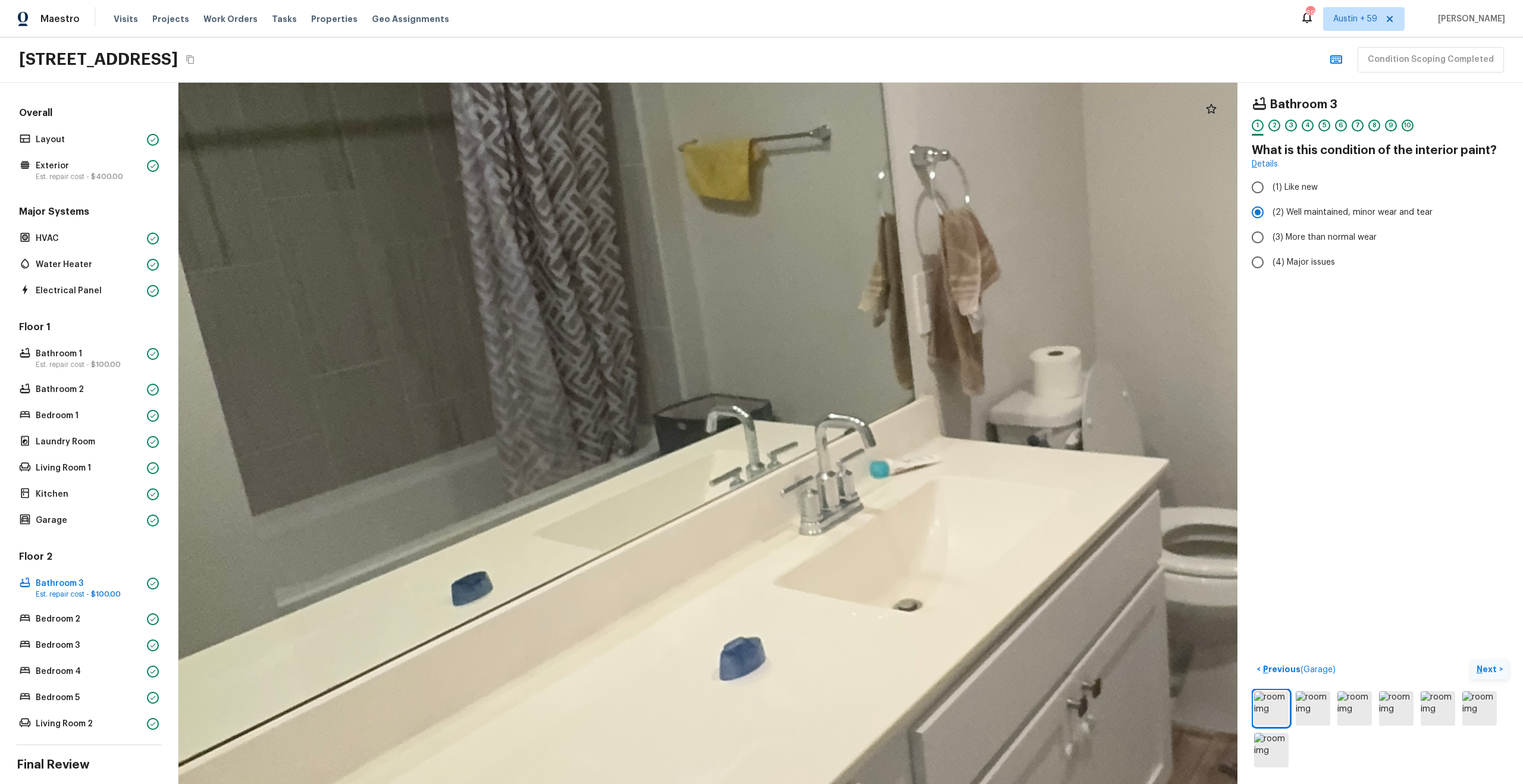
drag, startPoint x: 600, startPoint y: 317, endPoint x: 646, endPoint y: 525, distance: 213.0
click at [647, 527] on div at bounding box center [969, 385] width 3747 height 2481
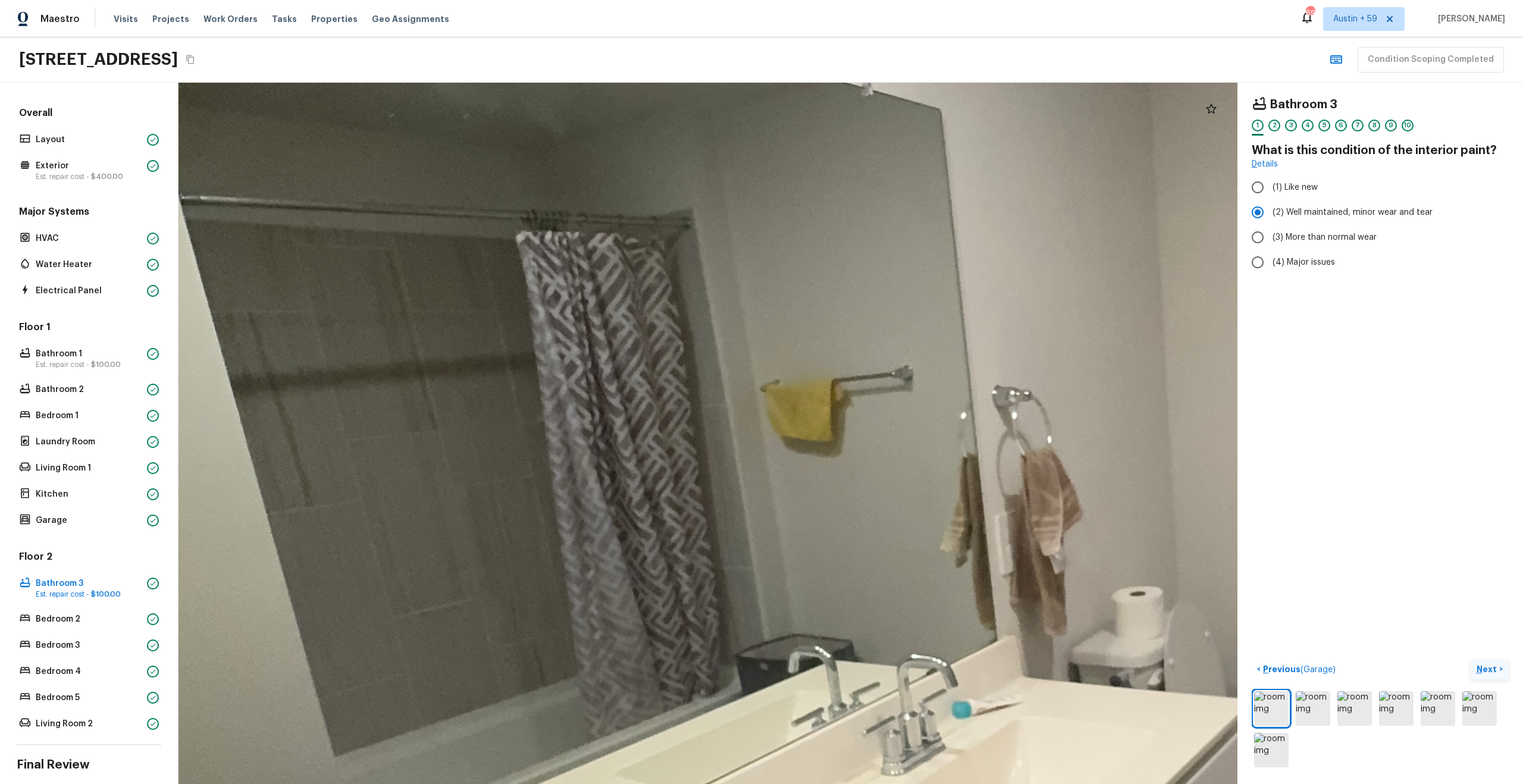
drag, startPoint x: 647, startPoint y: 440, endPoint x: 726, endPoint y: 674, distance: 247.0
click at [726, 674] on div at bounding box center [1051, 625] width 3747 height 2481
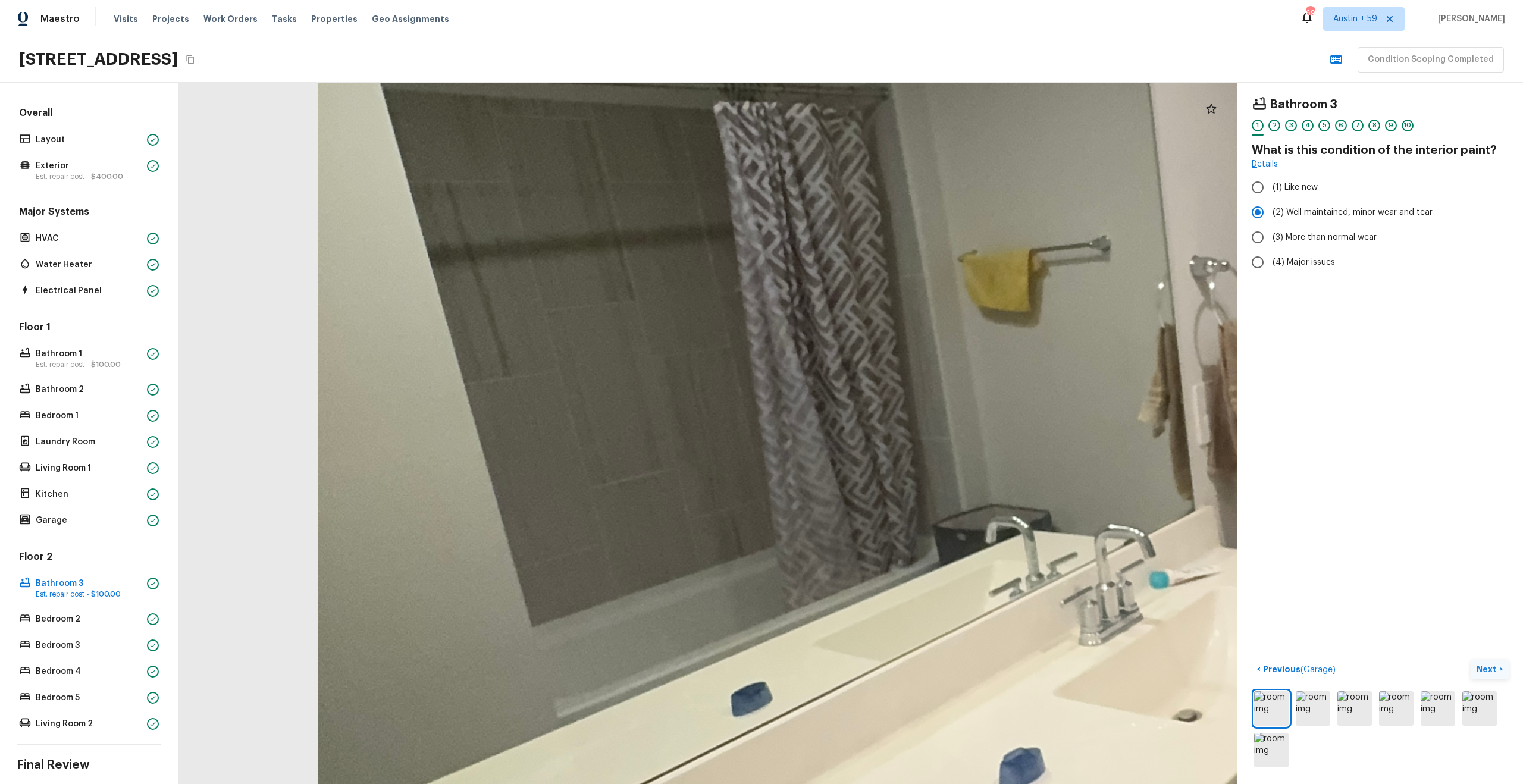
drag, startPoint x: 722, startPoint y: 654, endPoint x: 896, endPoint y: 487, distance: 241.2
click at [899, 487] on div at bounding box center [1248, 495] width 3747 height 2481
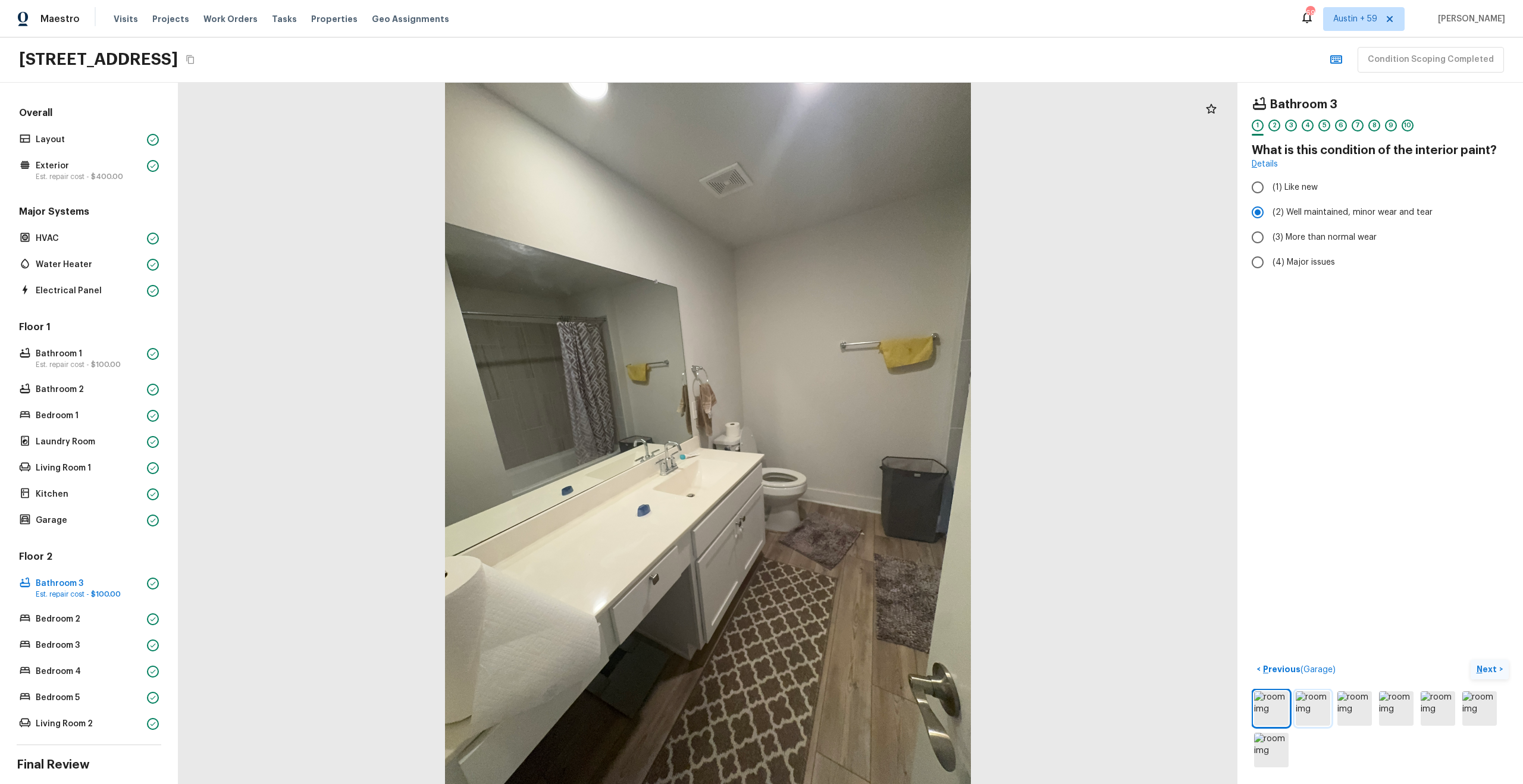
click at [1315, 717] on img at bounding box center [1312, 708] width 35 height 35
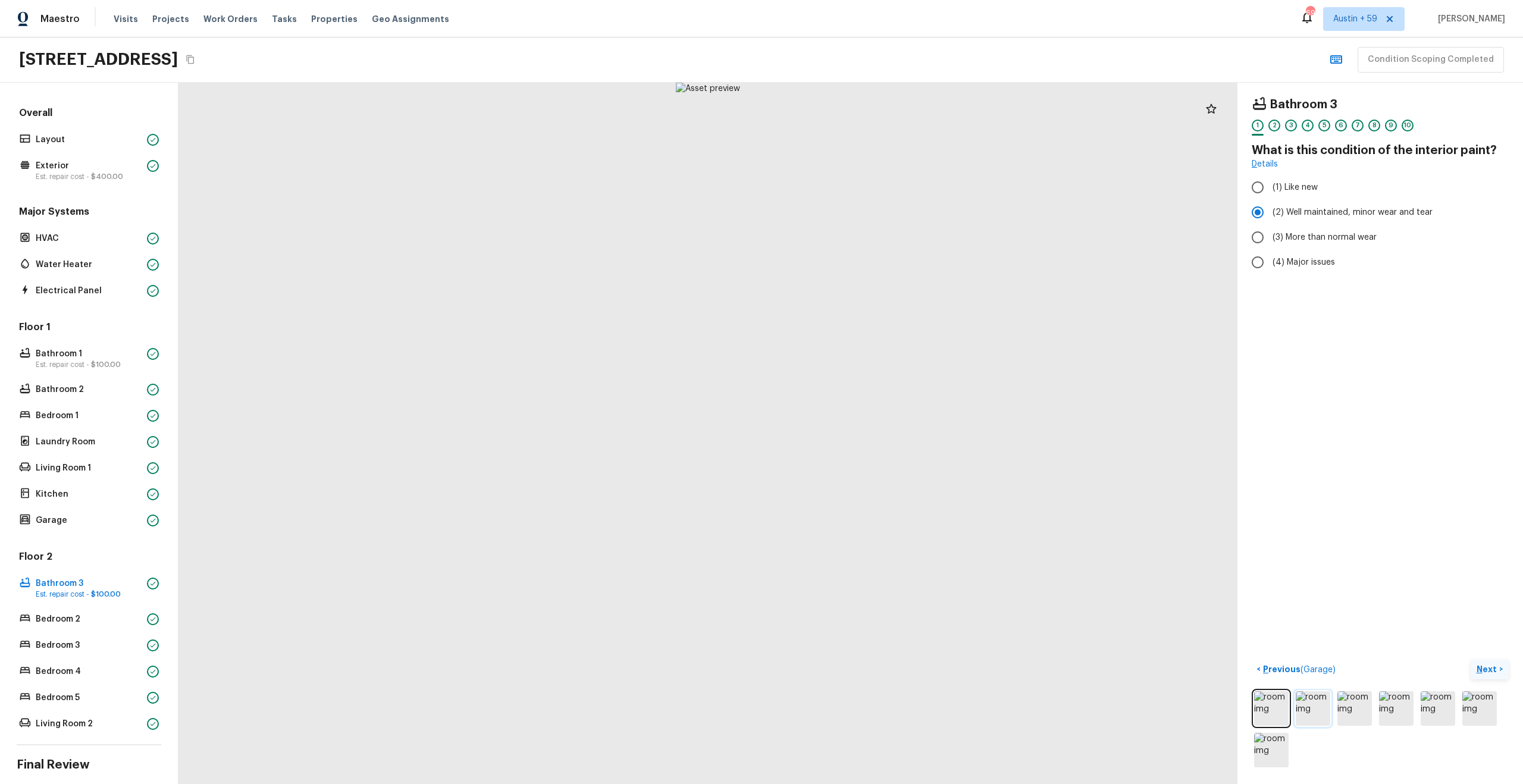
click at [1309, 710] on img at bounding box center [1312, 708] width 35 height 35
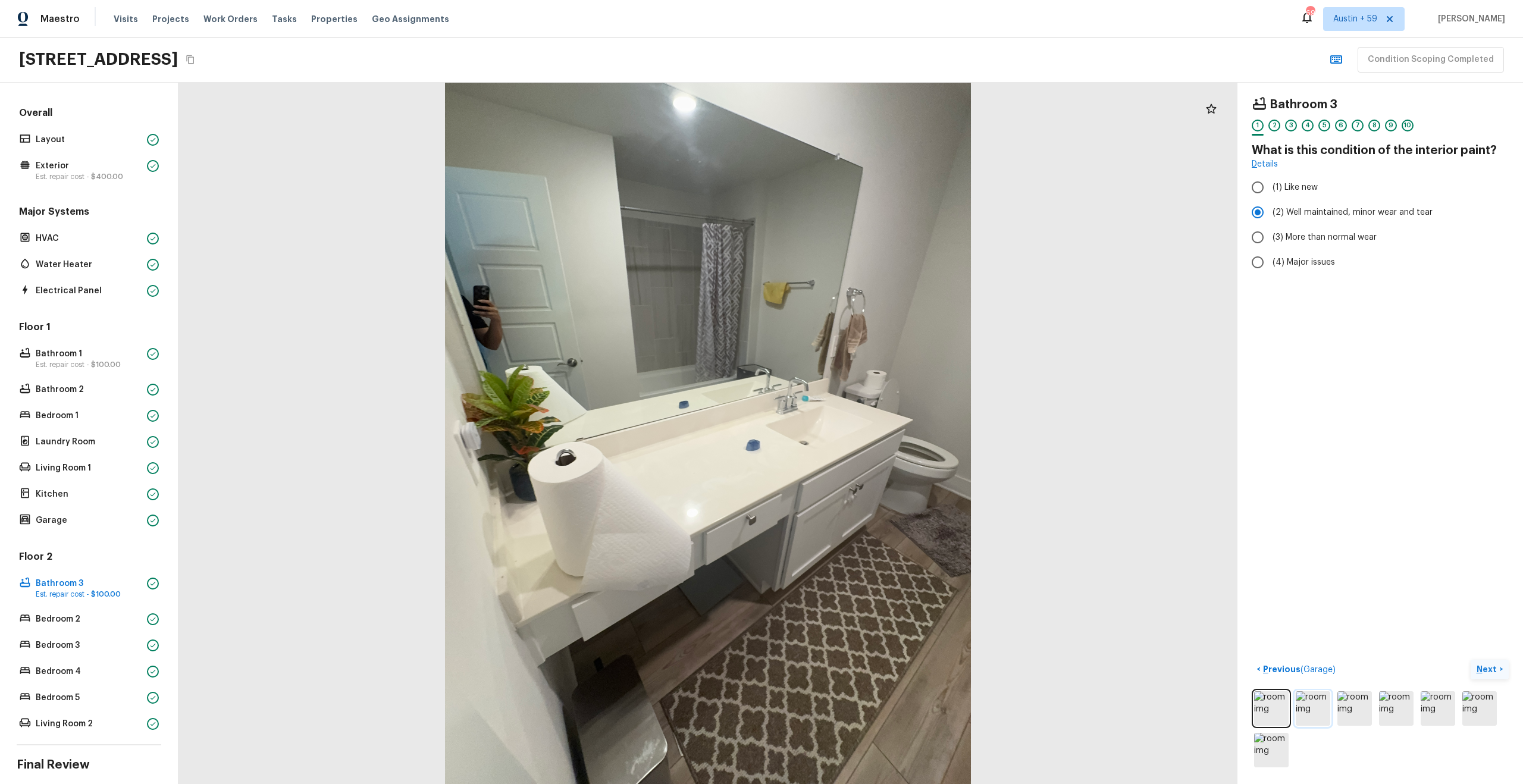
click at [1320, 711] on img at bounding box center [1312, 708] width 35 height 35
click at [1317, 715] on img at bounding box center [1312, 708] width 35 height 35
click at [1313, 706] on img at bounding box center [1312, 708] width 35 height 35
click at [1315, 711] on img at bounding box center [1312, 708] width 35 height 35
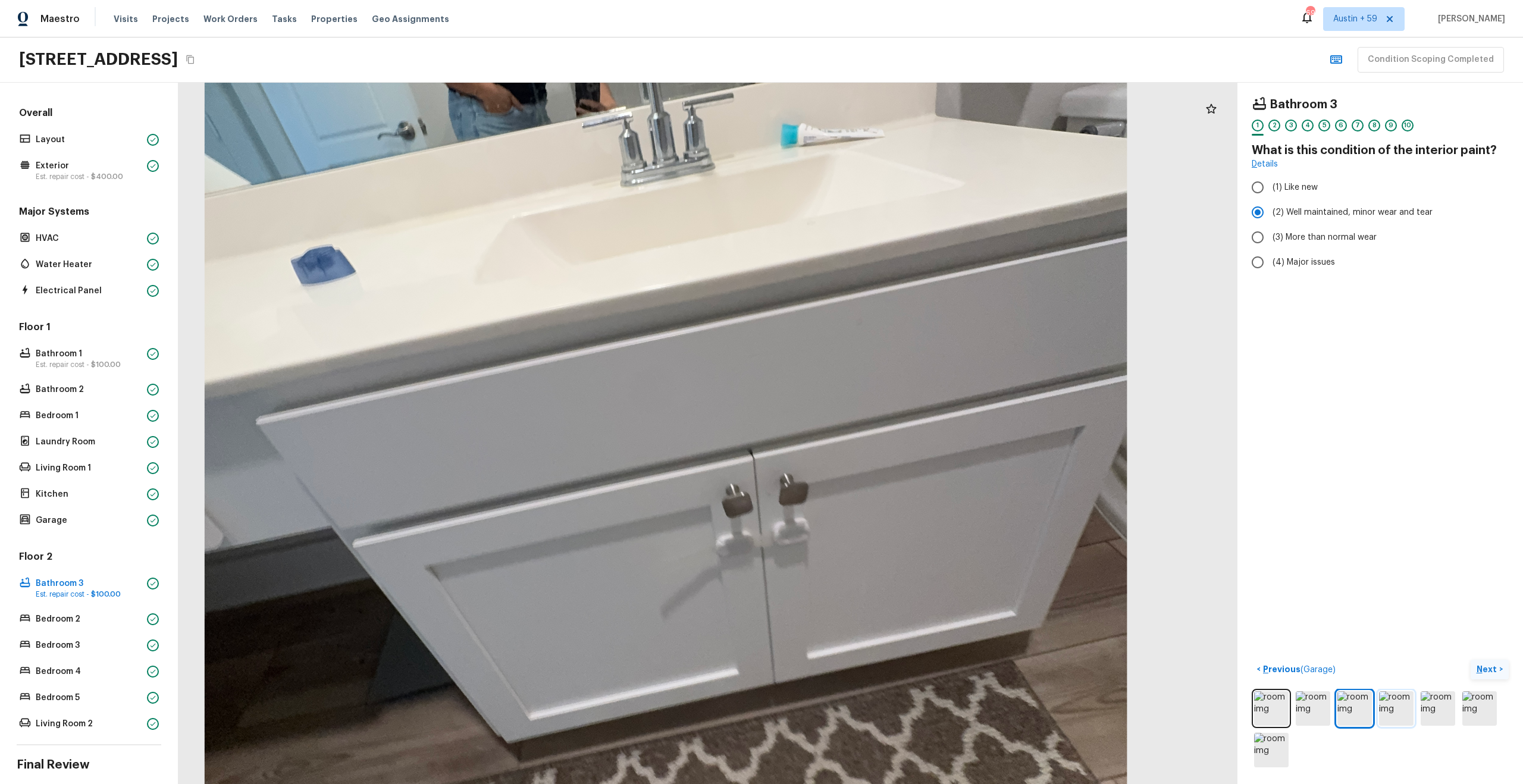
click at [1399, 711] on img at bounding box center [1396, 708] width 35 height 35
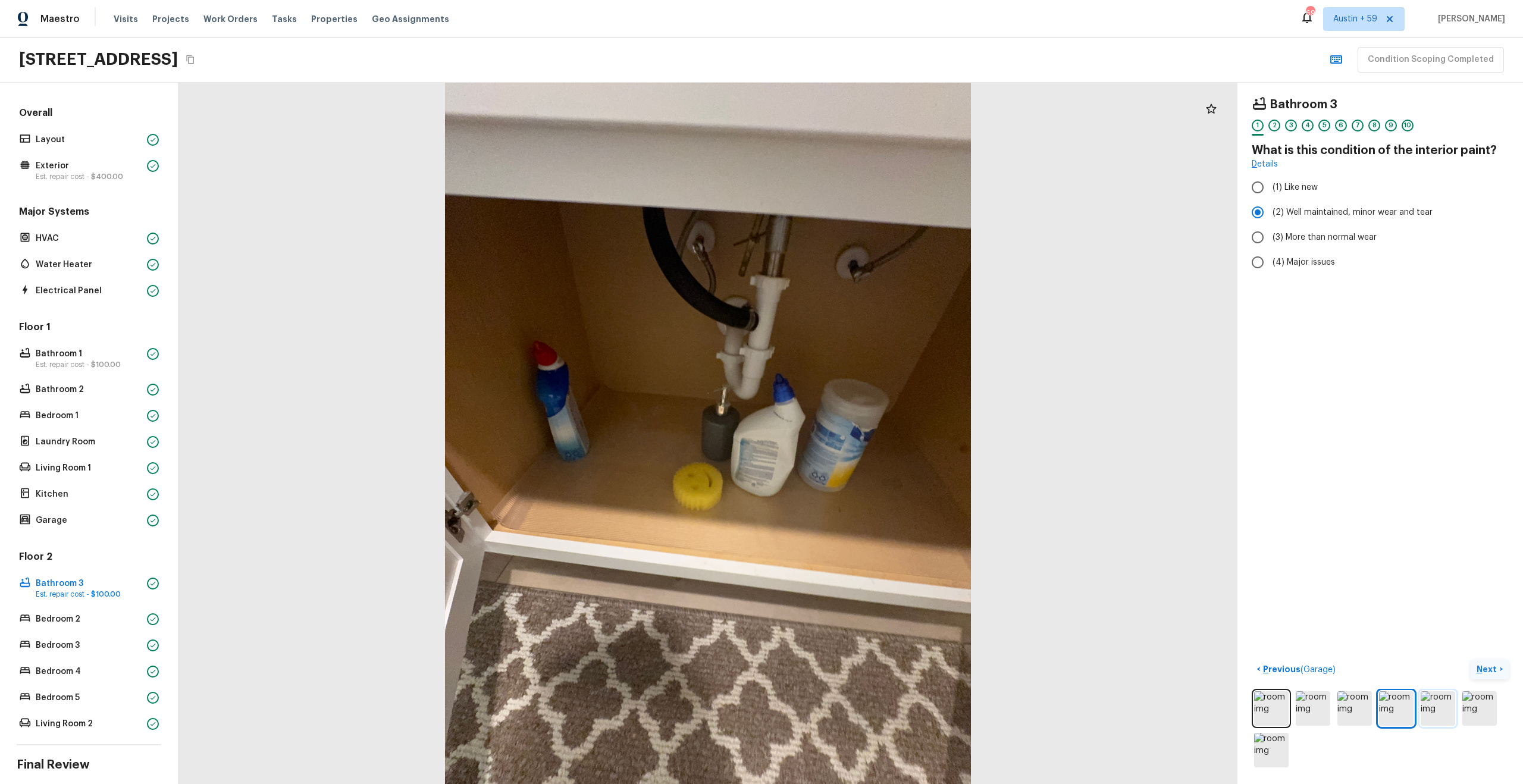
click at [1440, 704] on img at bounding box center [1437, 708] width 35 height 35
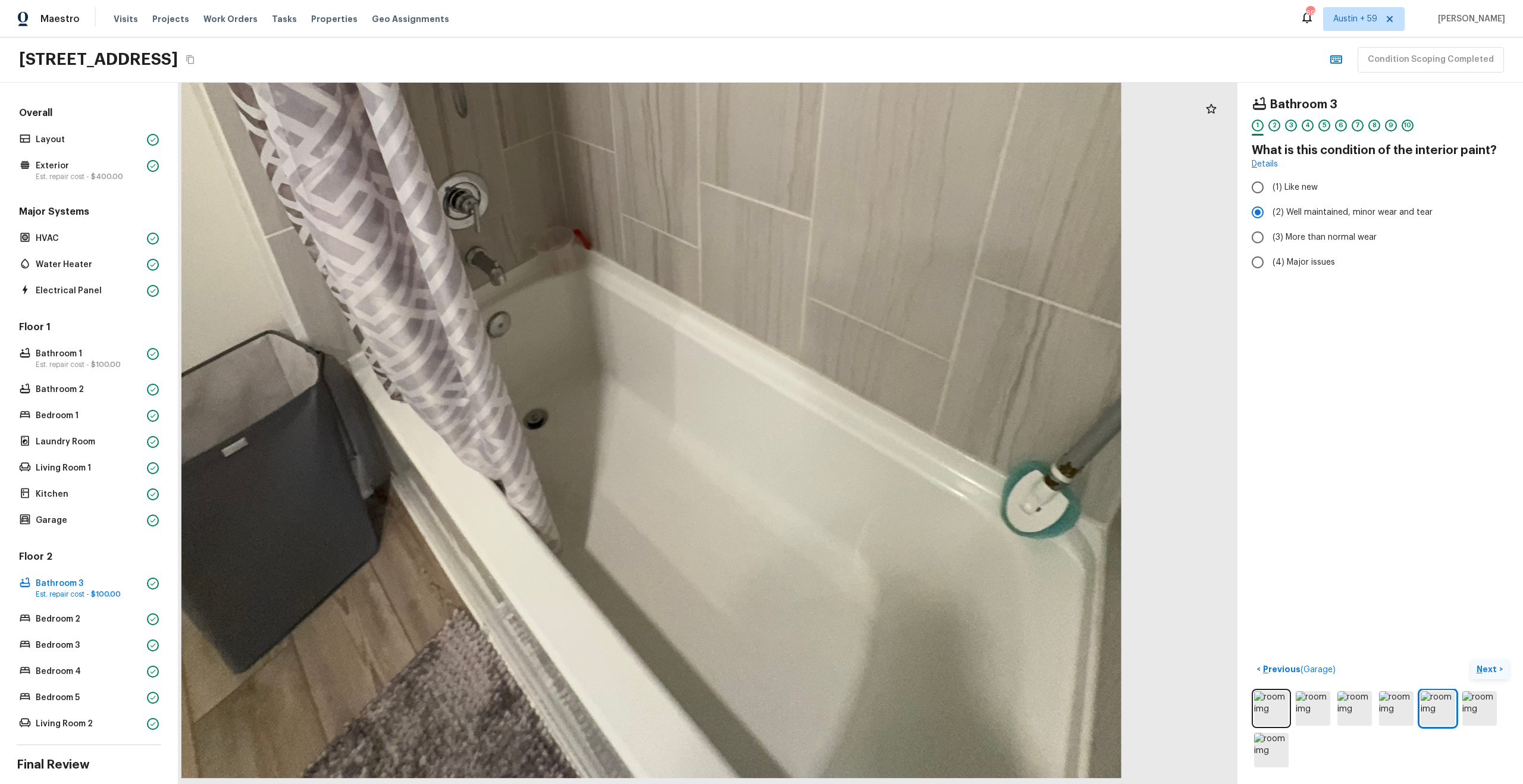
drag, startPoint x: 780, startPoint y: 445, endPoint x: 780, endPoint y: 163, distance: 282.0
click at [780, 163] on div at bounding box center [651, 151] width 1892 height 1253
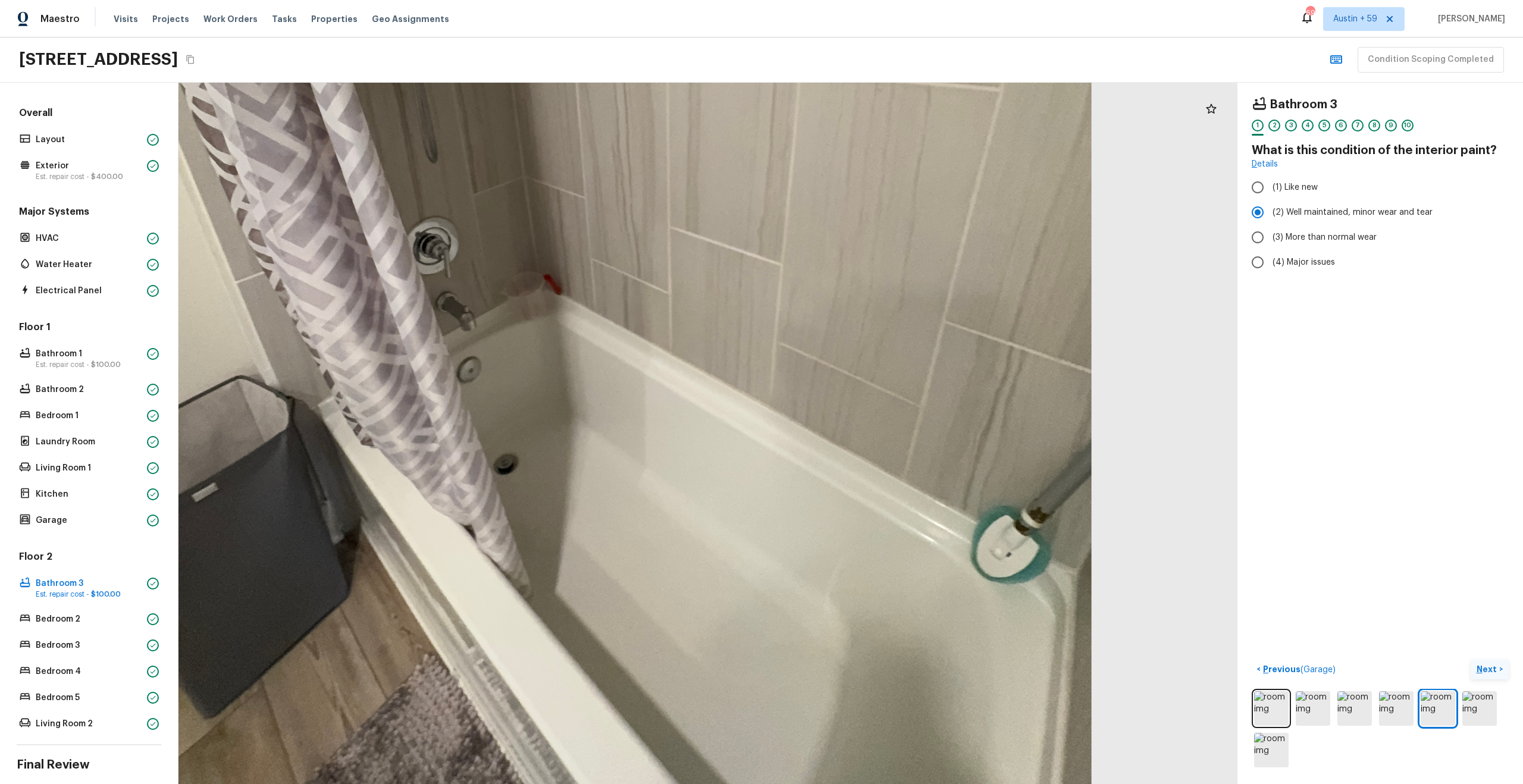
drag, startPoint x: 724, startPoint y: 467, endPoint x: 715, endPoint y: 517, distance: 50.8
click at [714, 516] on div at bounding box center [621, 196] width 1892 height 1253
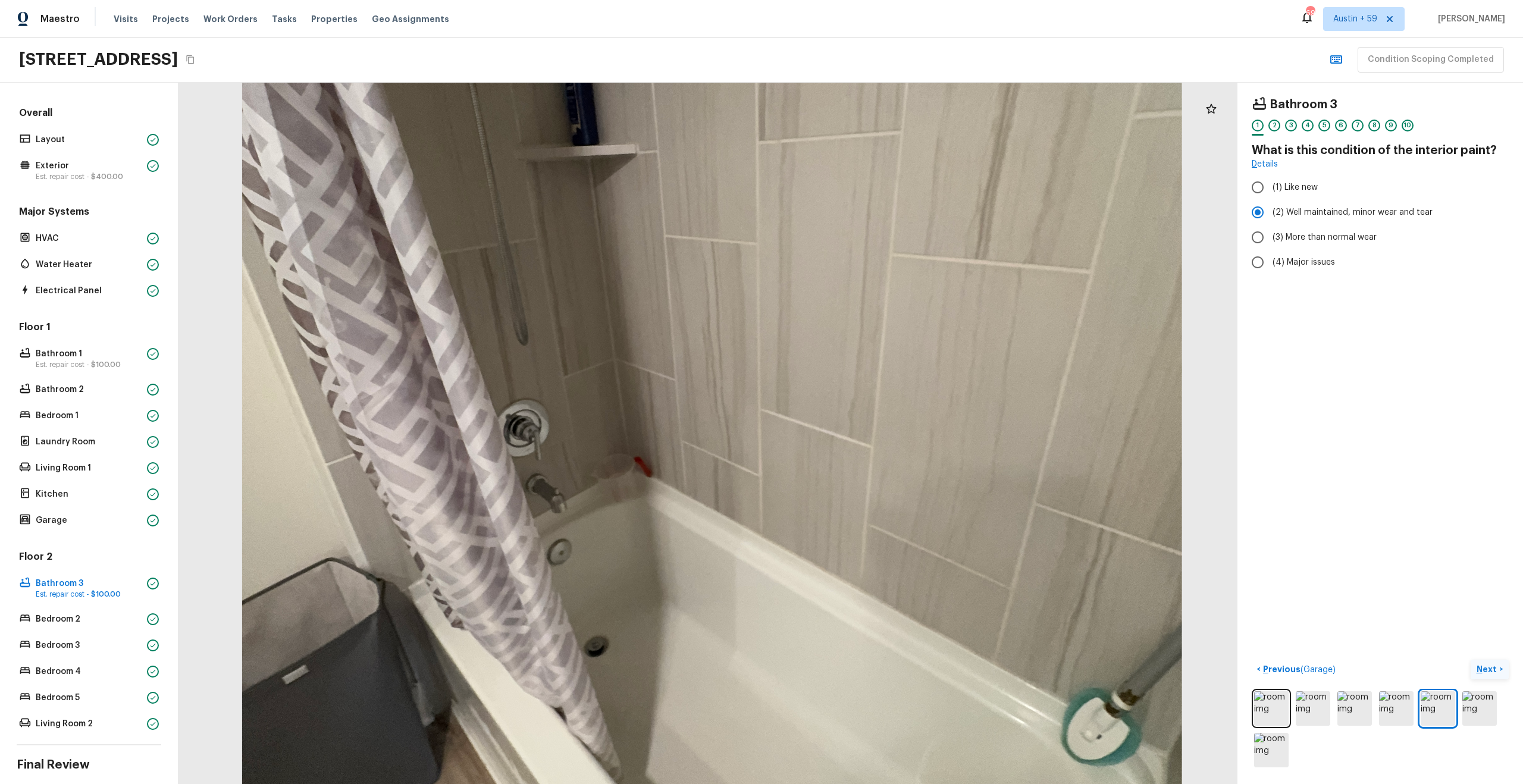
drag, startPoint x: 678, startPoint y: 409, endPoint x: 678, endPoint y: 566, distance: 157.0
click at [678, 561] on div at bounding box center [711, 379] width 1892 height 1253
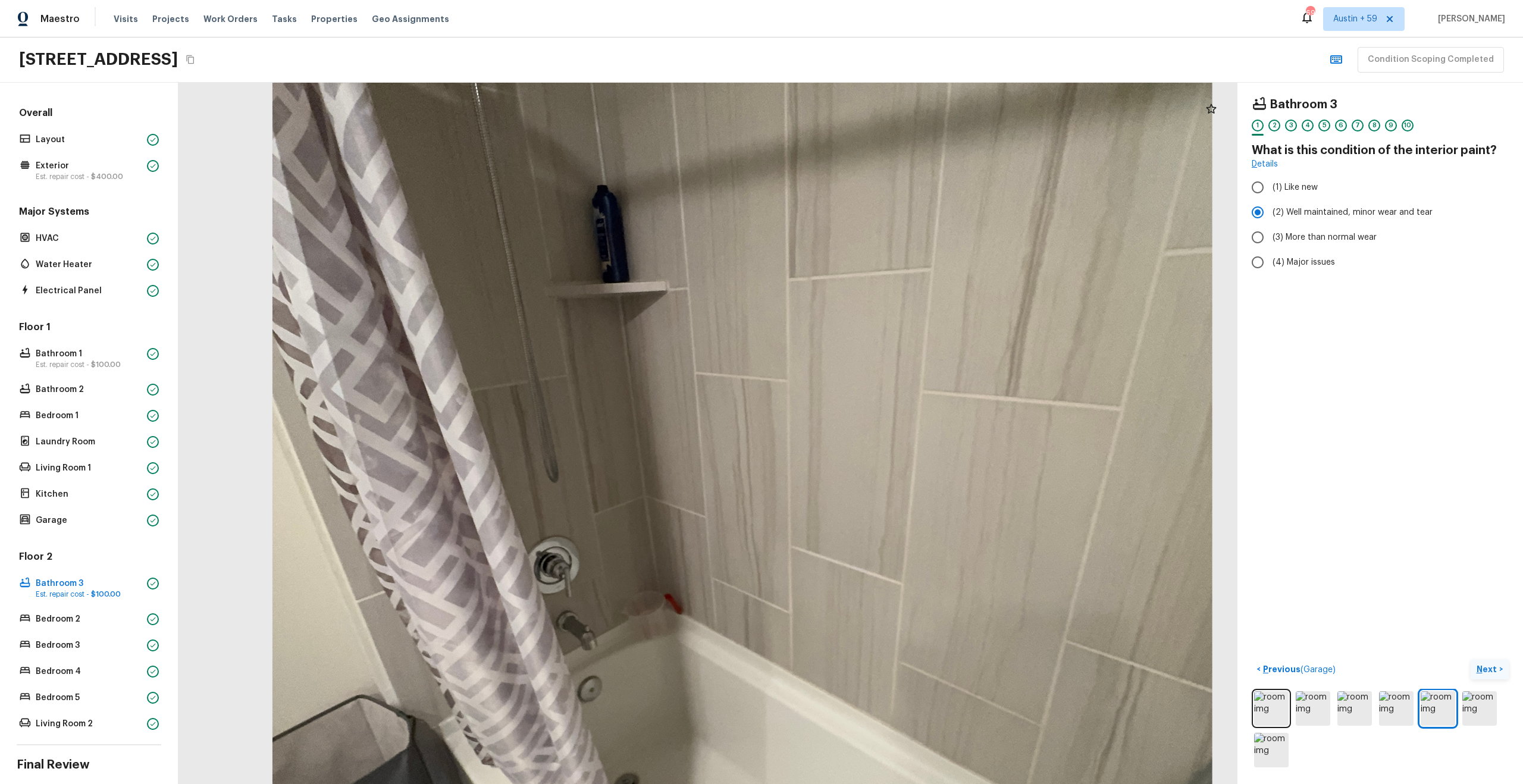
drag, startPoint x: 654, startPoint y: 410, endPoint x: 687, endPoint y: 195, distance: 217.5
click at [687, 197] on div at bounding box center [741, 516] width 1892 height 1253
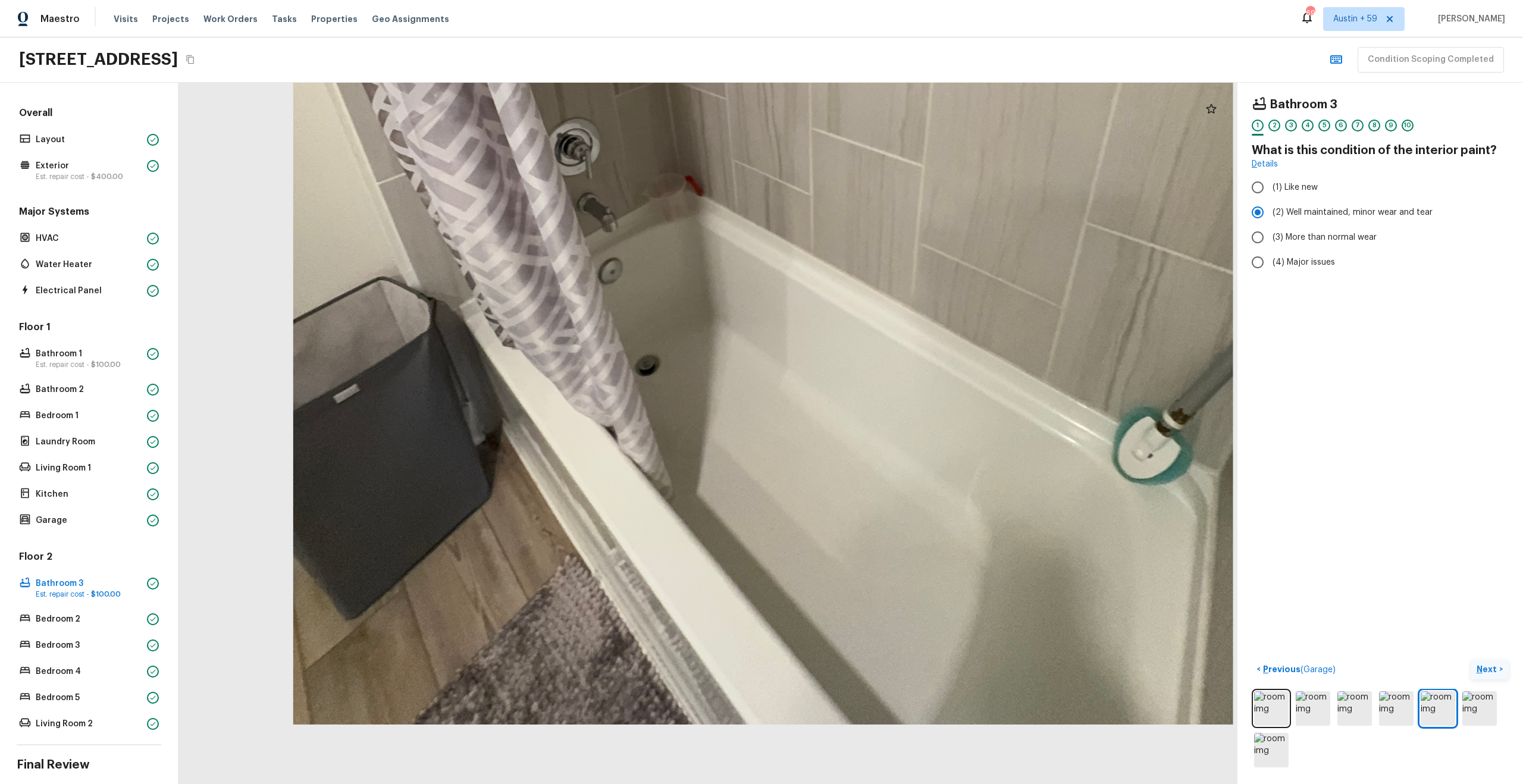
drag, startPoint x: 708, startPoint y: 371, endPoint x: 707, endPoint y: -9, distance: 380.0
click at [707, 0] on html "Maestro Visits Projects Work Orders Tasks Properties Geo Assignments 698 [GEOGR…" at bounding box center [762, 392] width 1523 height 784
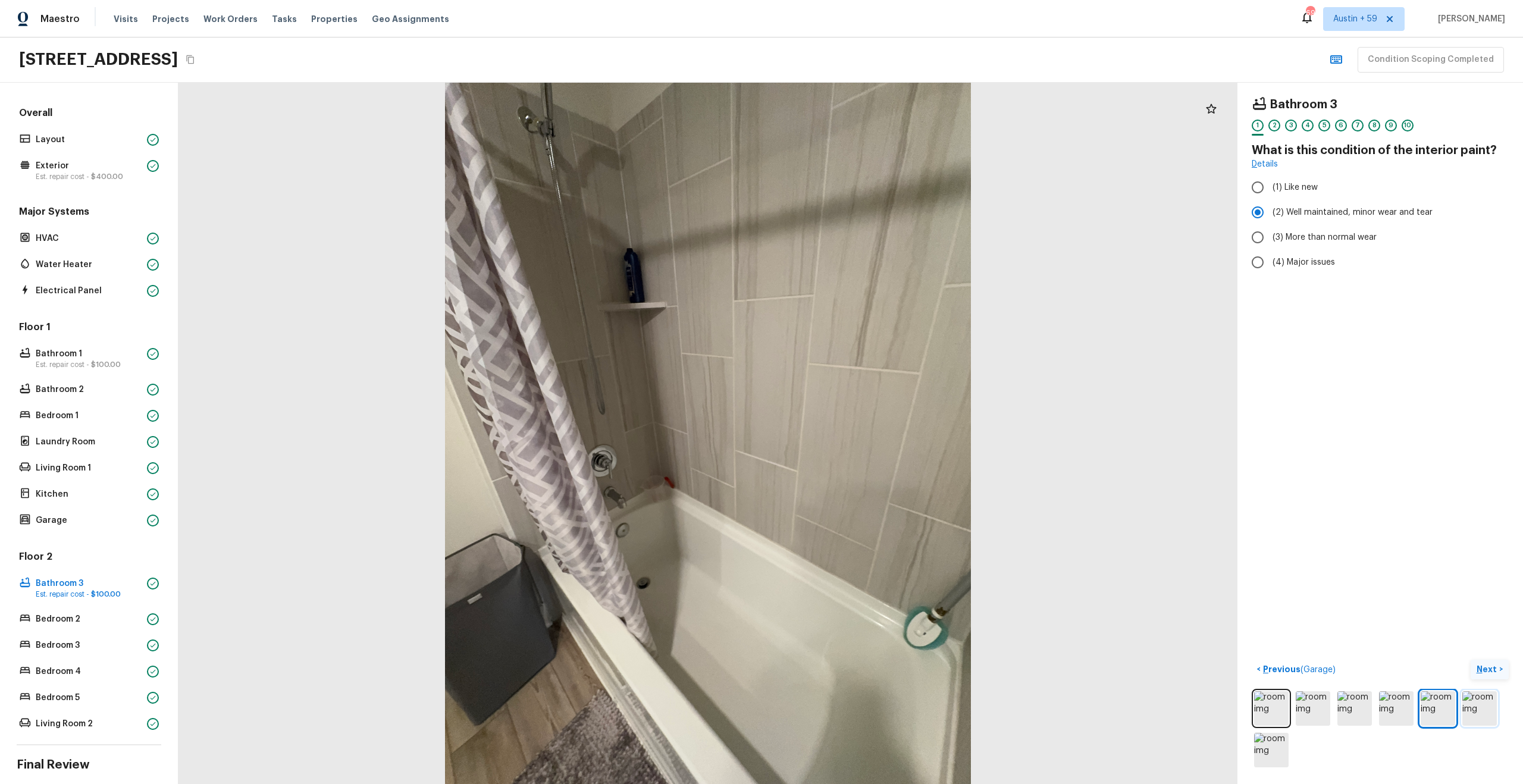
click at [1482, 707] on img at bounding box center [1479, 708] width 35 height 35
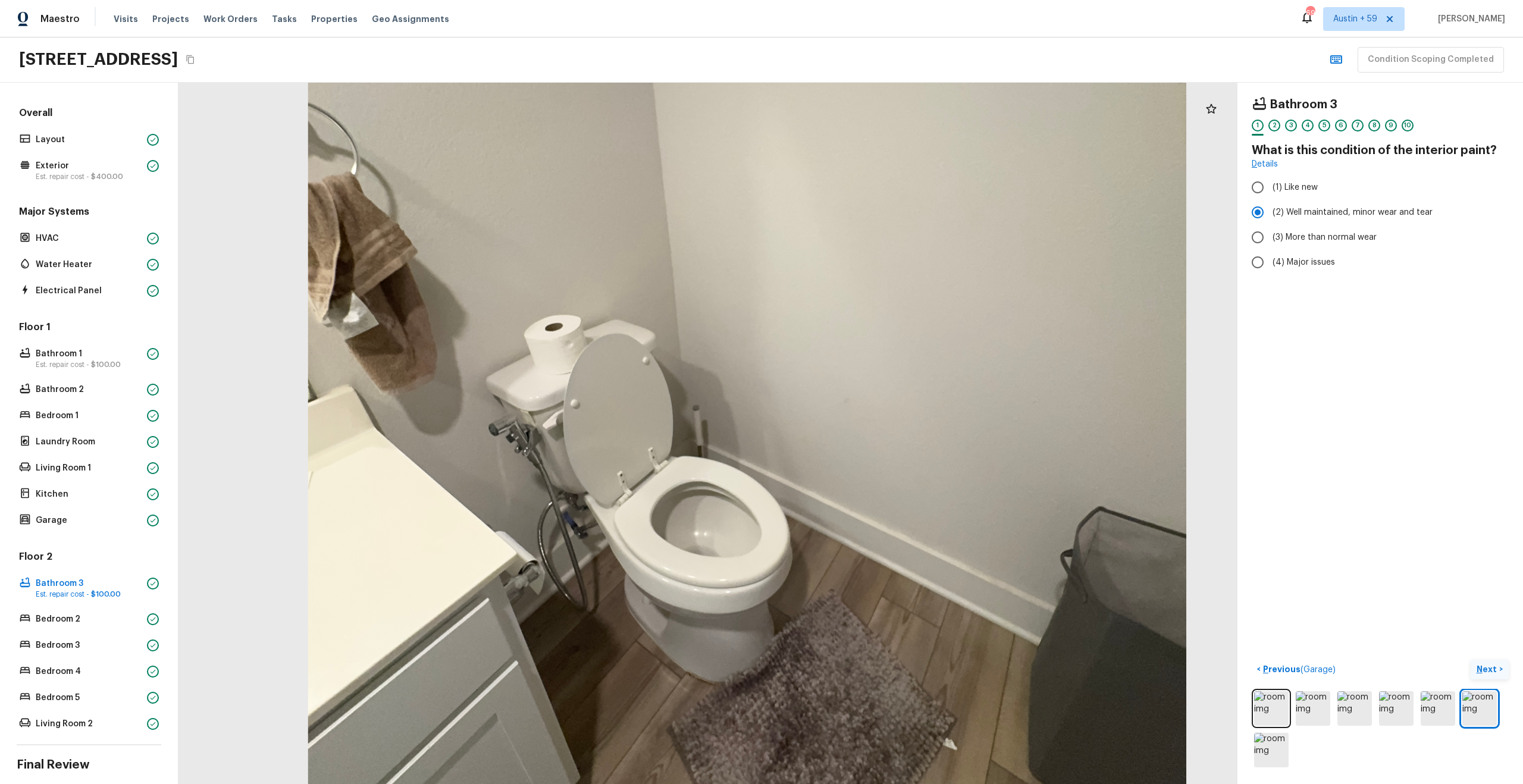
drag, startPoint x: 749, startPoint y: 637, endPoint x: 758, endPoint y: 541, distance: 96.4
click at [758, 541] on div at bounding box center [748, 333] width 1768 height 1171
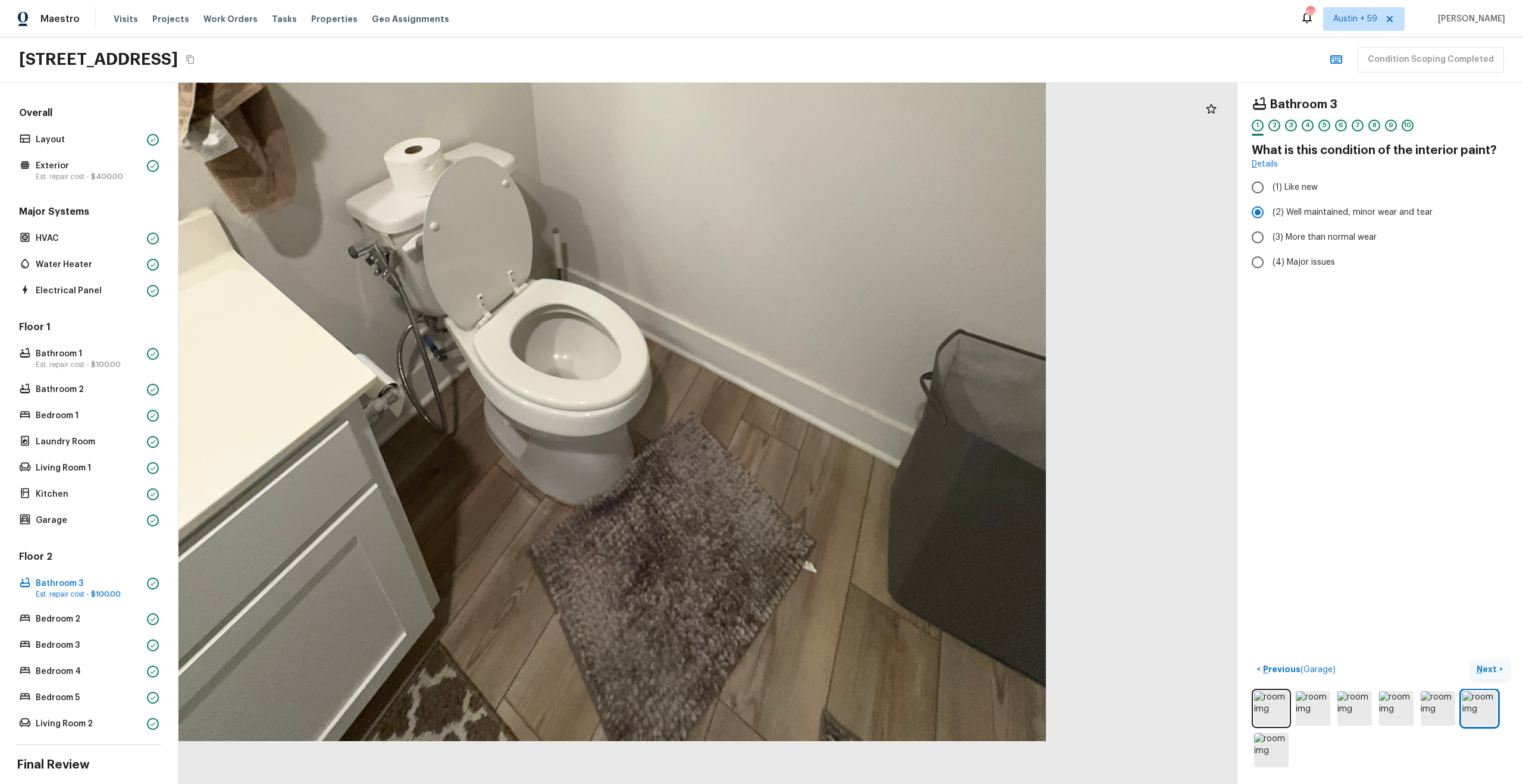
drag, startPoint x: 683, startPoint y: 448, endPoint x: 542, endPoint y: 254, distance: 239.8
click at [542, 254] on div at bounding box center [607, 155] width 1768 height 1171
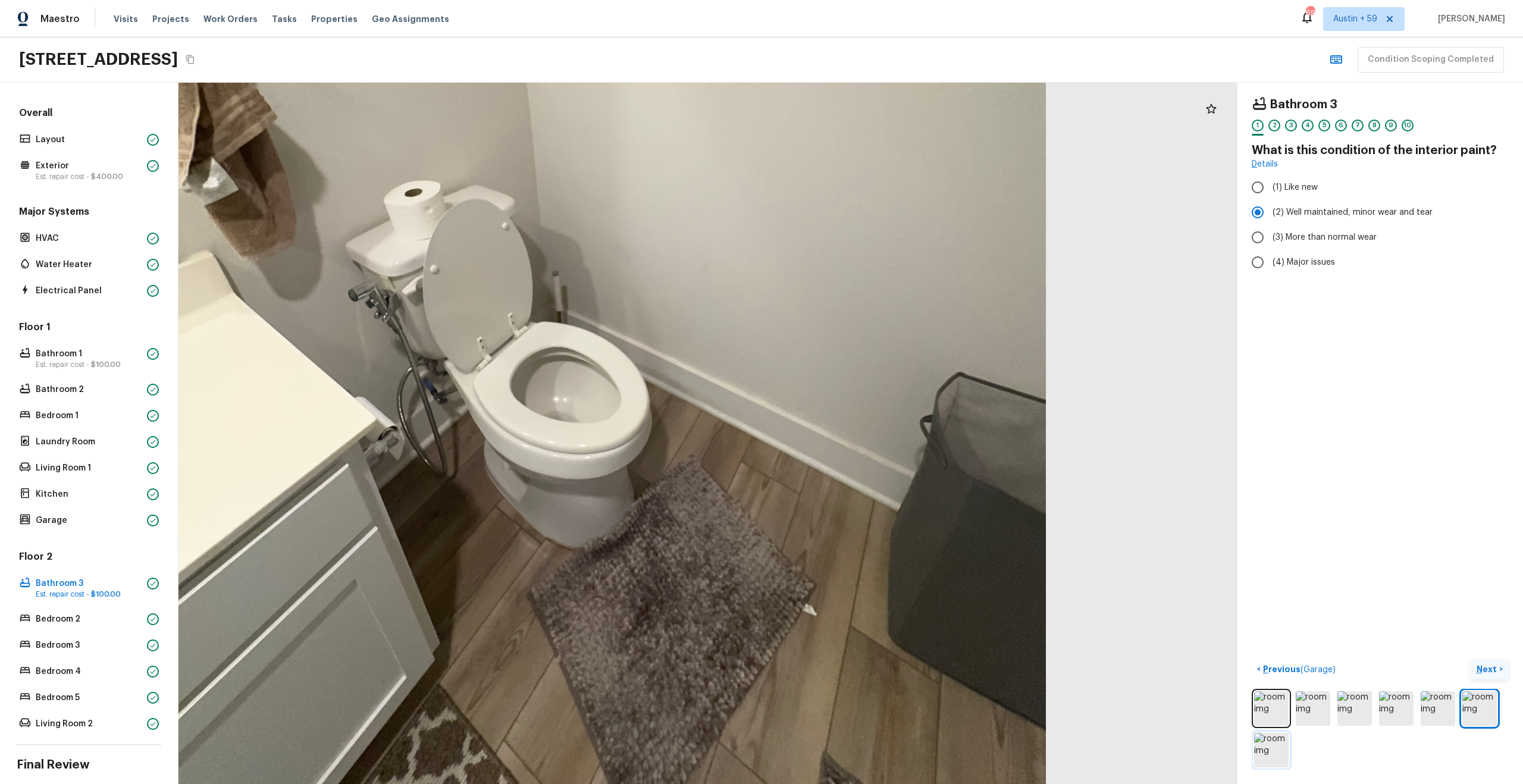
click at [1270, 753] on img at bounding box center [1271, 750] width 35 height 35
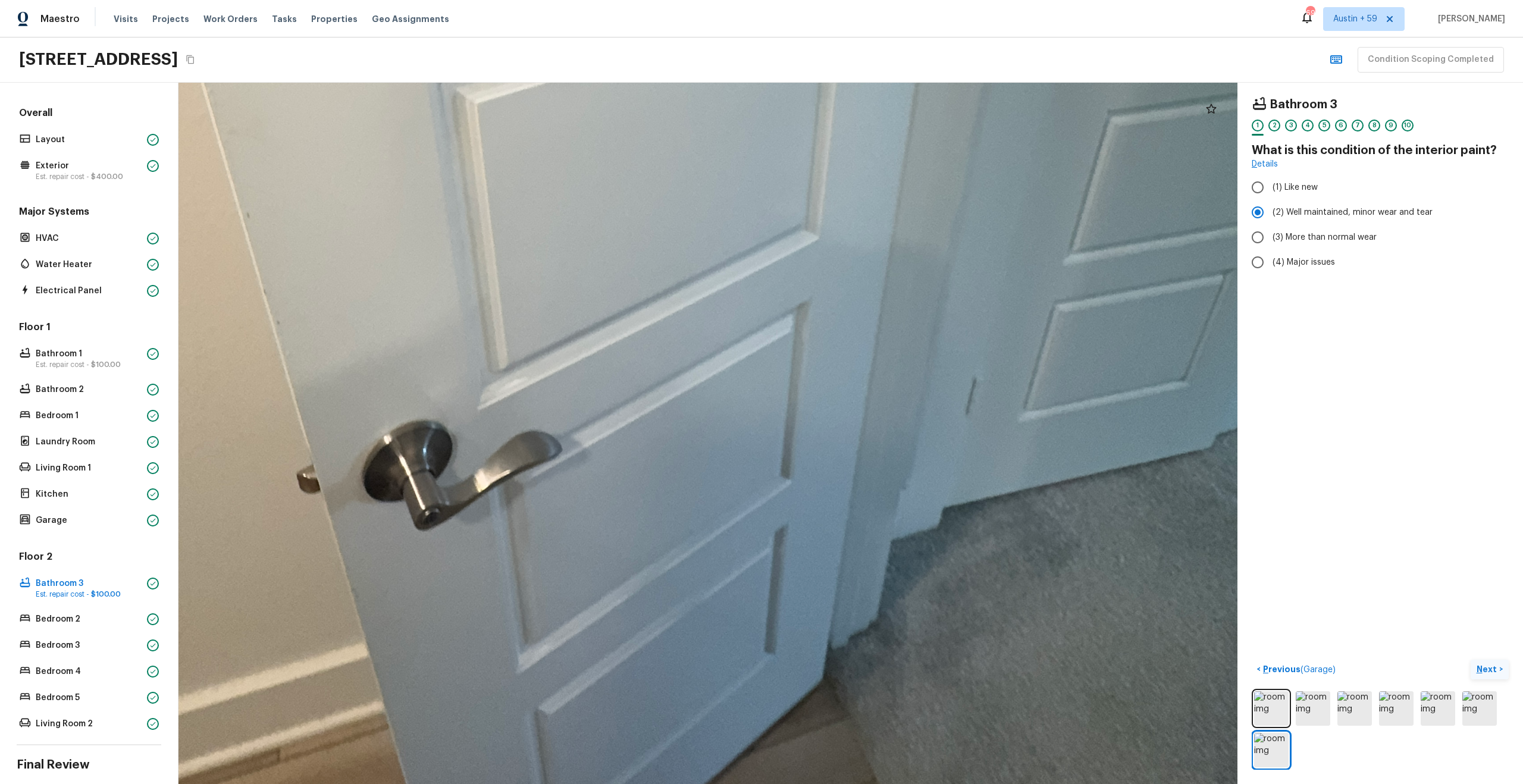
drag, startPoint x: 690, startPoint y: 414, endPoint x: 531, endPoint y: 18, distance: 426.7
click at [531, 18] on div "Maestro Visits Projects Work Orders Tasks Properties Geo Assignments 698 [GEOGR…" at bounding box center [762, 392] width 1523 height 784
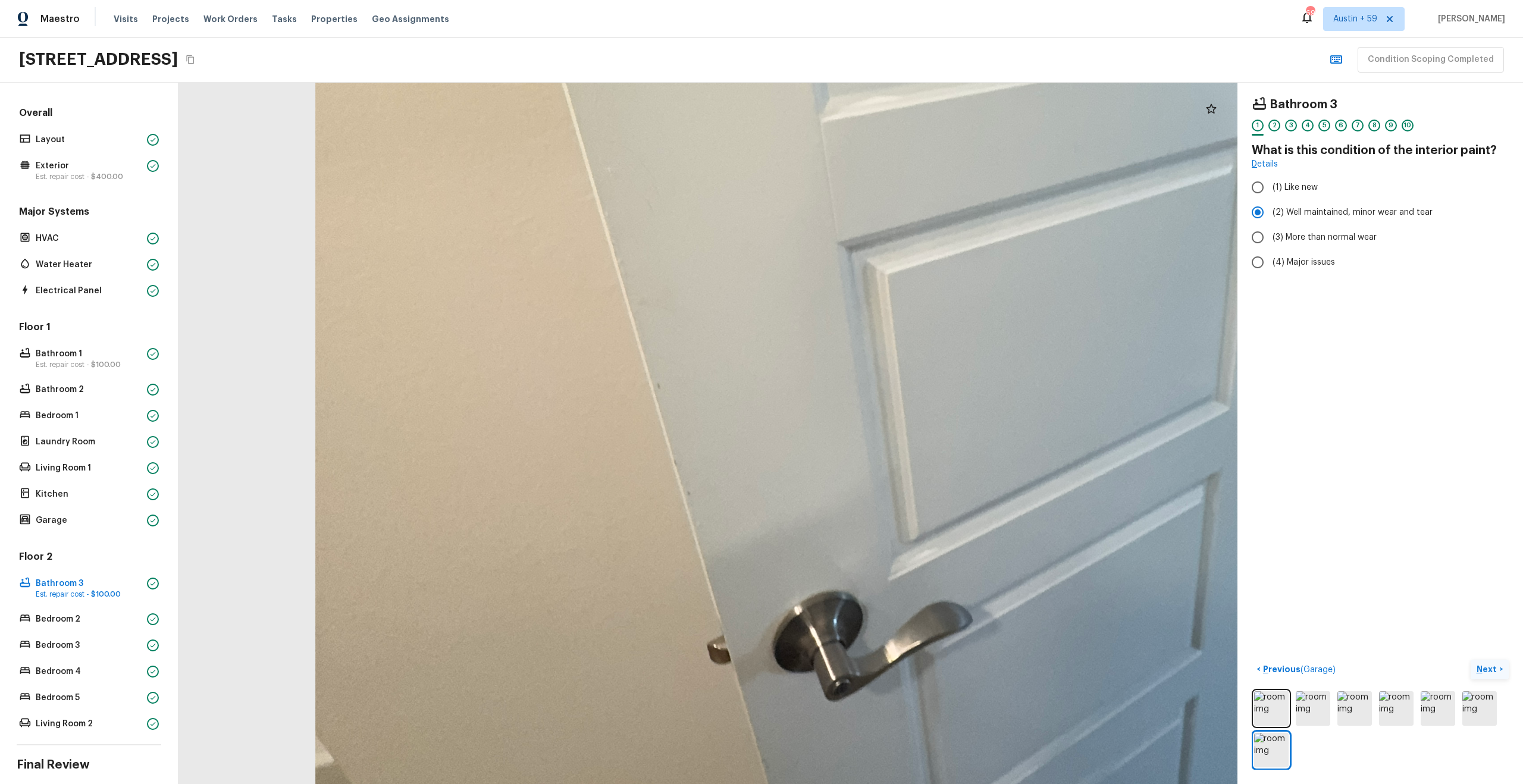
drag, startPoint x: 652, startPoint y: 237, endPoint x: 1006, endPoint y: 493, distance: 436.9
click at [1009, 491] on div at bounding box center [988, 237] width 2708 height 1794
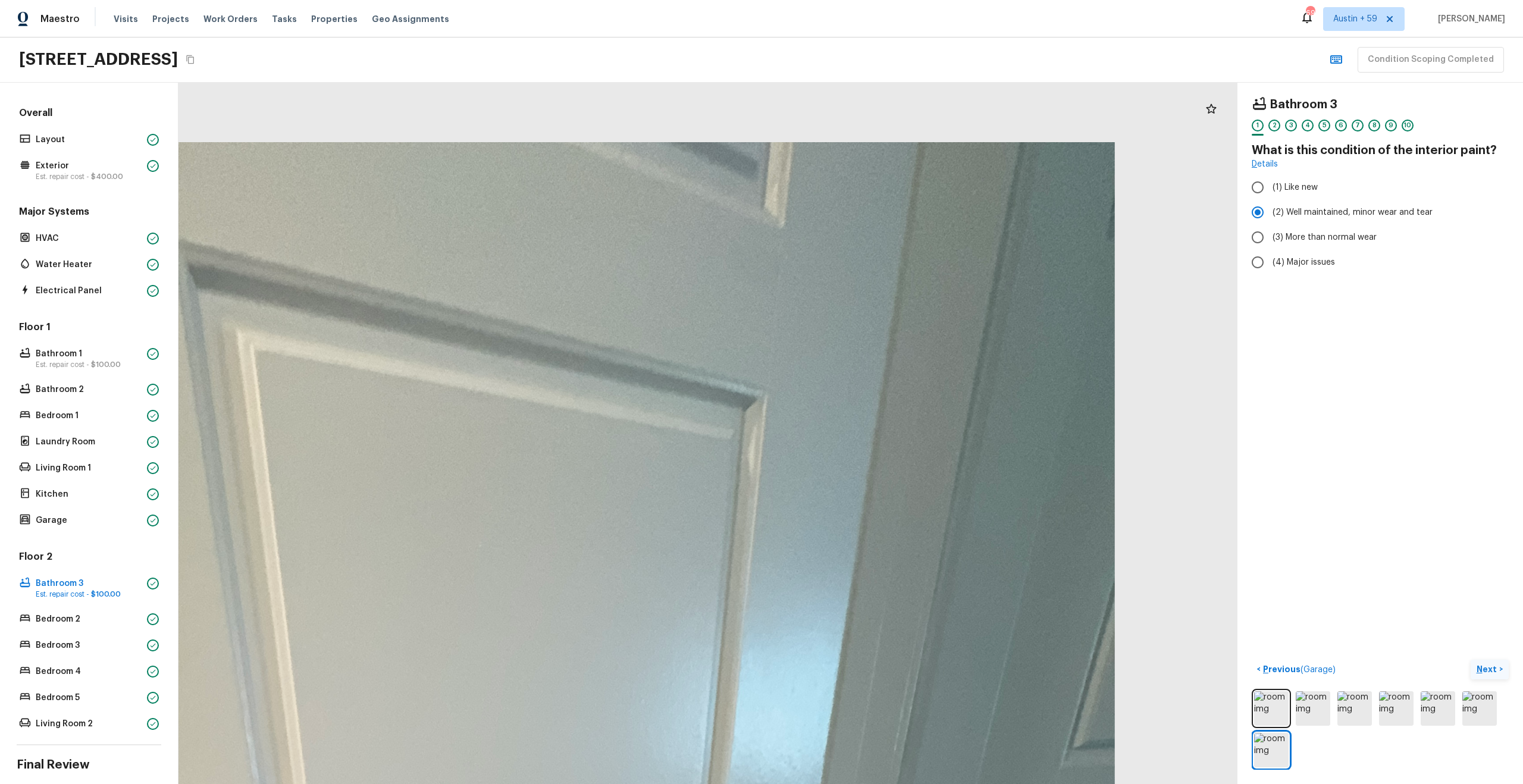
drag, startPoint x: 984, startPoint y: 284, endPoint x: 799, endPoint y: 675, distance: 432.6
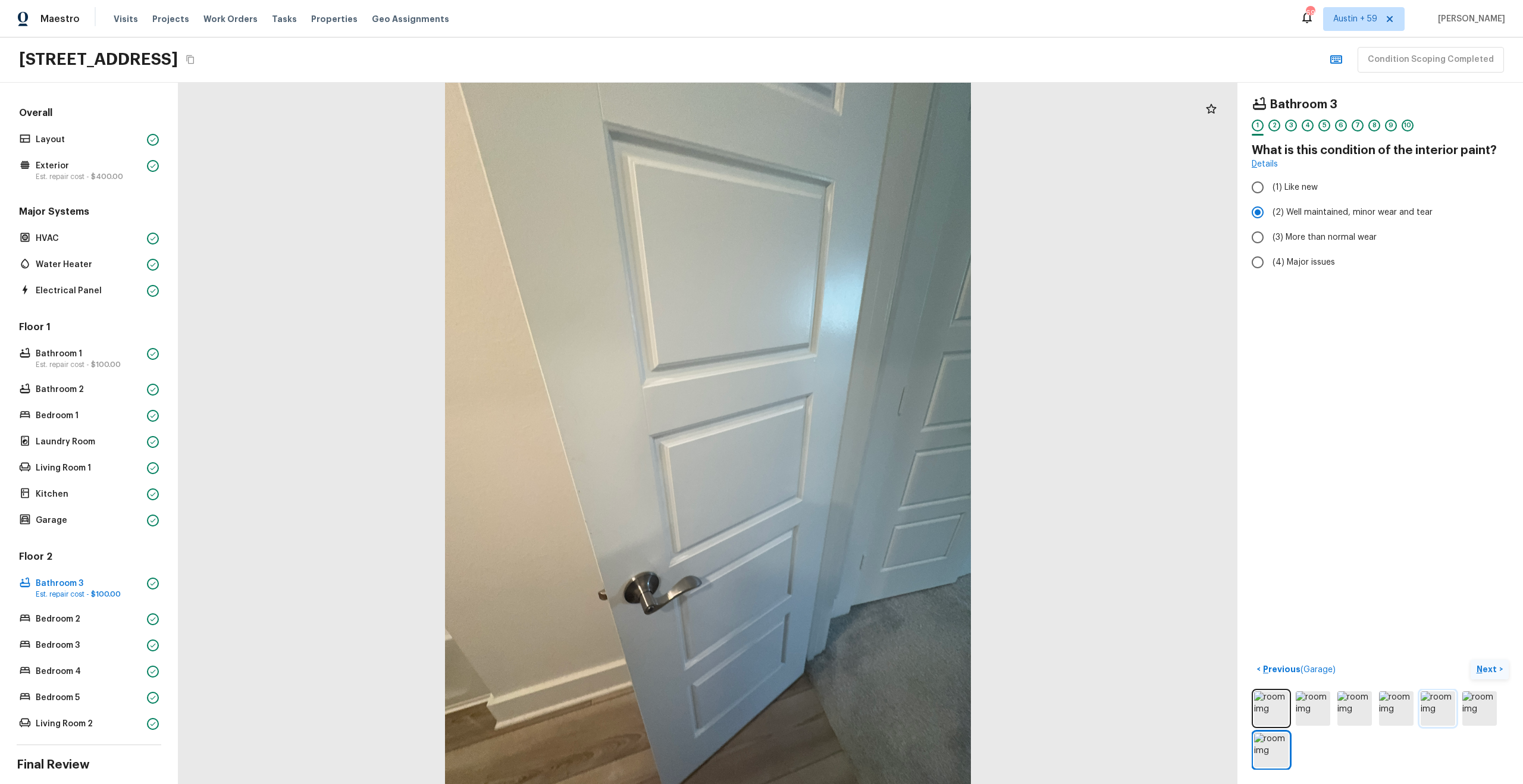
click at [1435, 712] on img at bounding box center [1437, 708] width 35 height 35
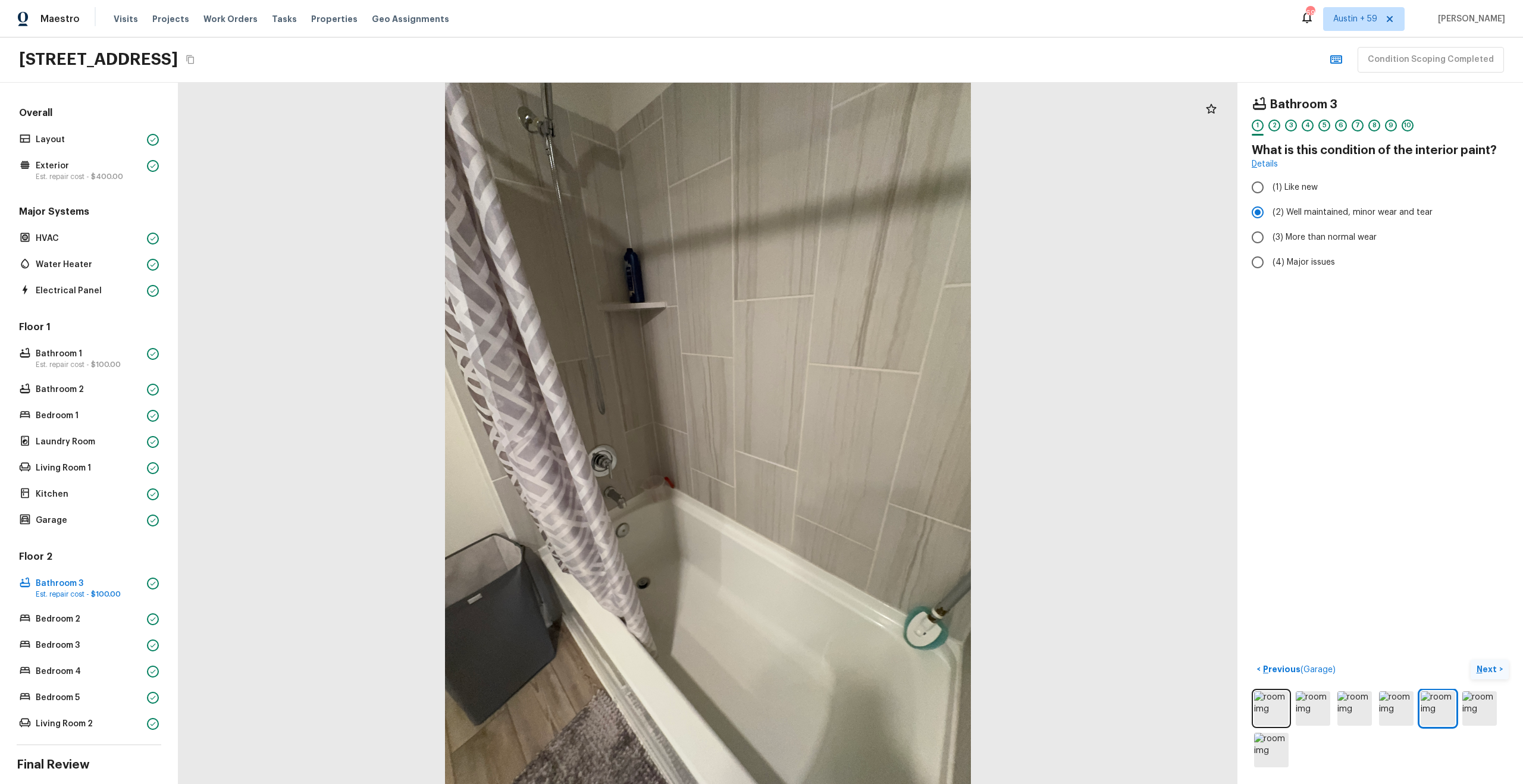
click at [1497, 665] on p "Next" at bounding box center [1487, 669] width 23 height 12
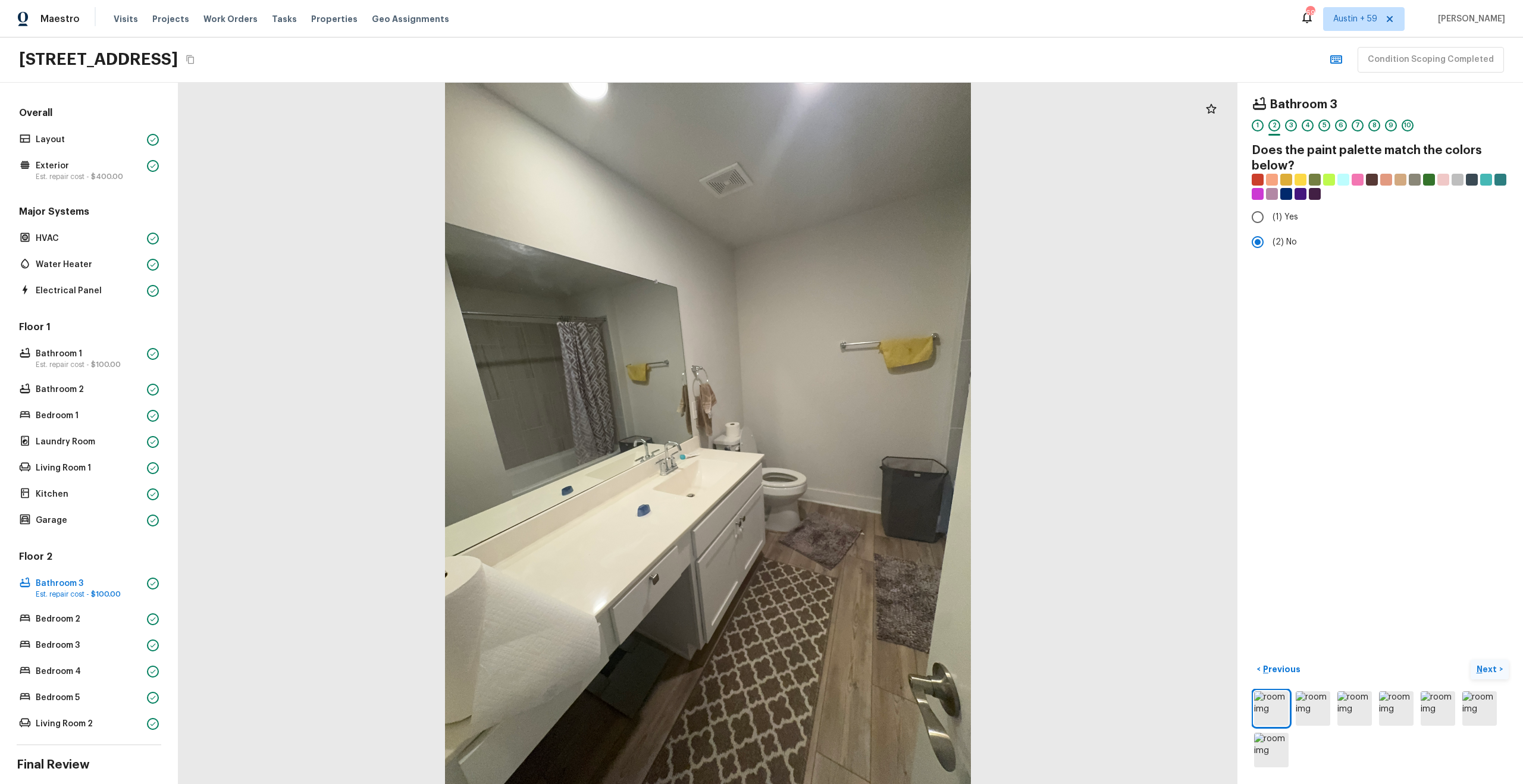
click at [1497, 665] on p "Next" at bounding box center [1487, 669] width 23 height 12
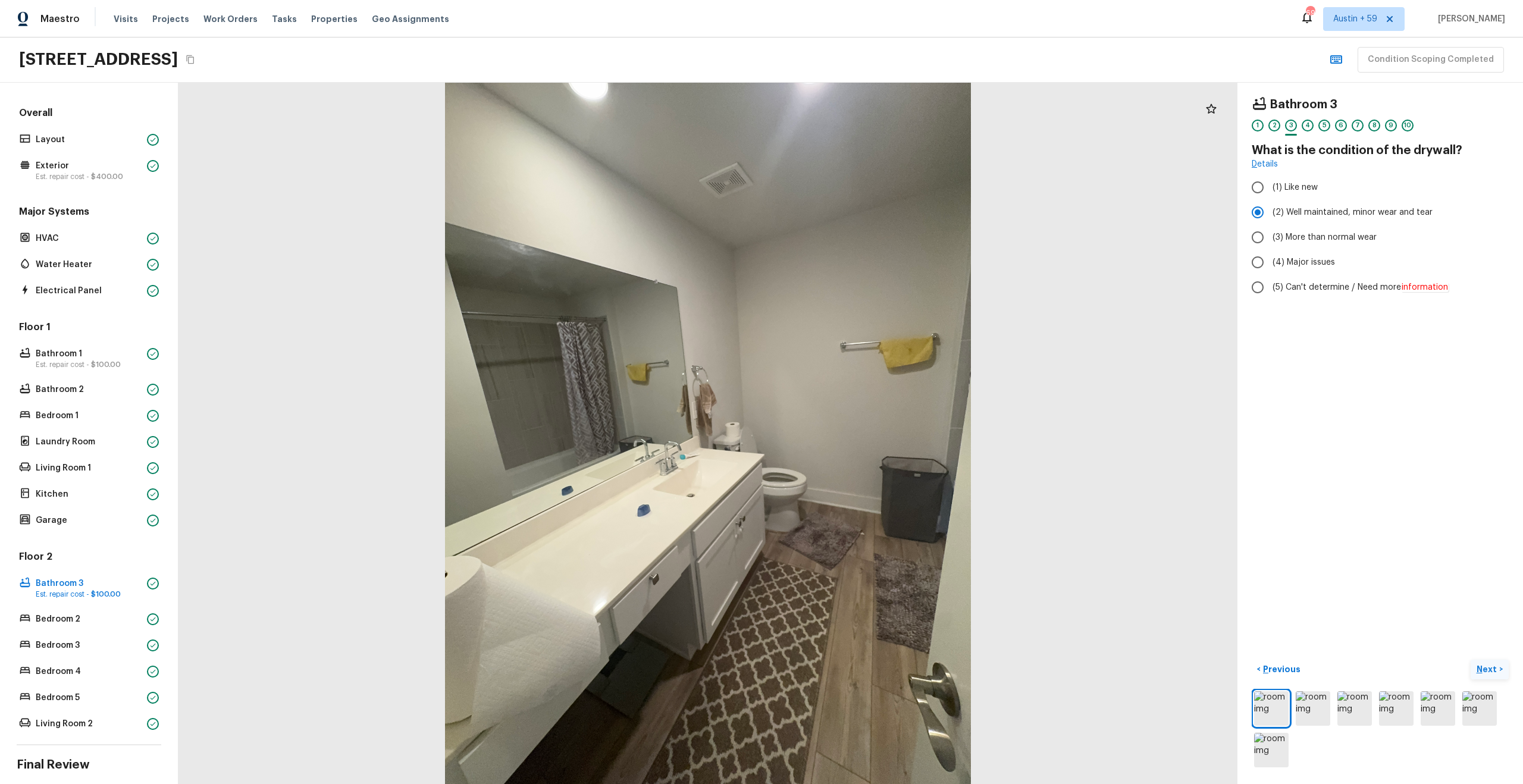
click at [1497, 665] on p "Next" at bounding box center [1487, 669] width 23 height 12
click at [1491, 672] on p "Next" at bounding box center [1487, 669] width 23 height 12
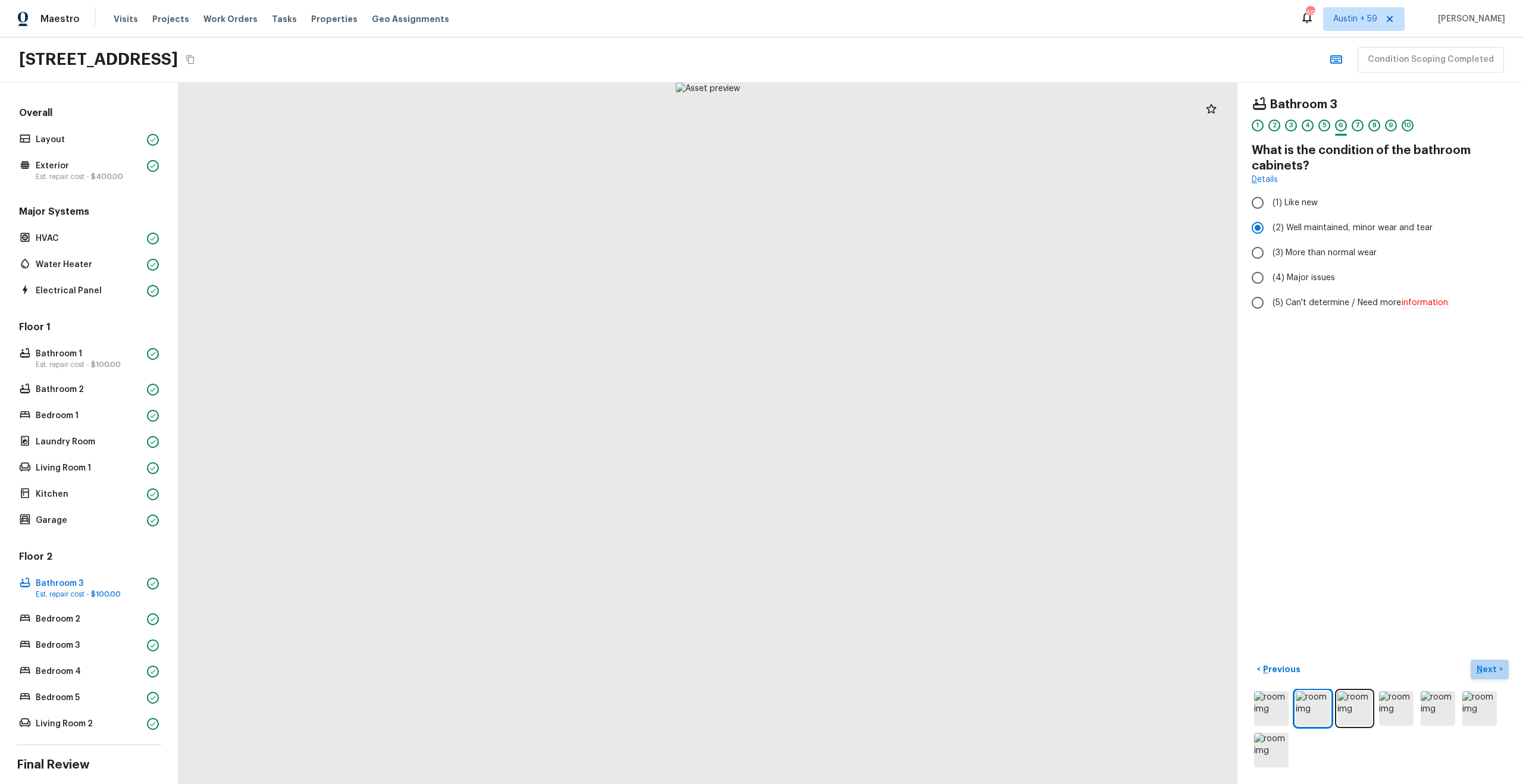
click at [1491, 672] on p "Next" at bounding box center [1487, 669] width 23 height 12
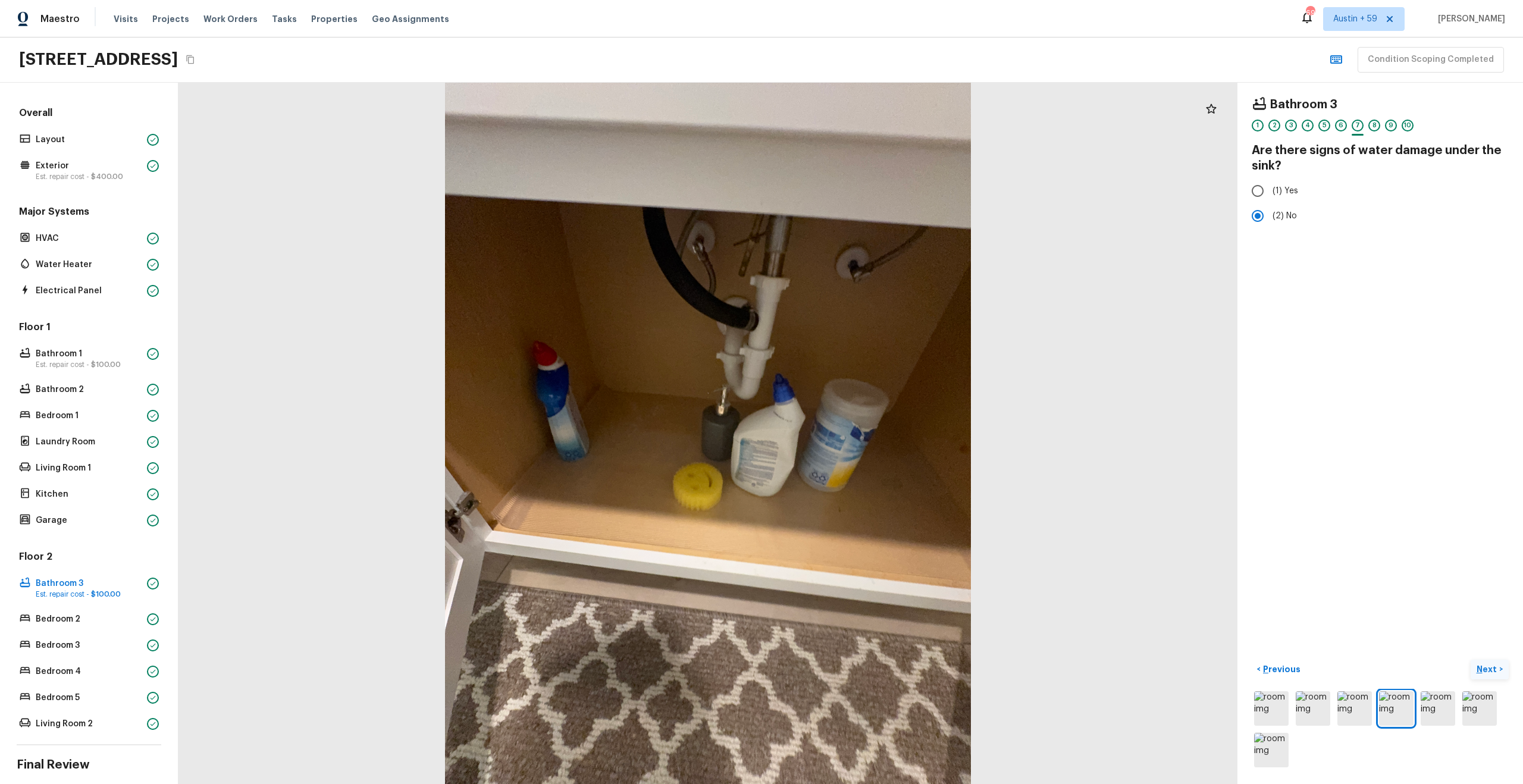
click at [1491, 672] on p "Next" at bounding box center [1487, 669] width 23 height 12
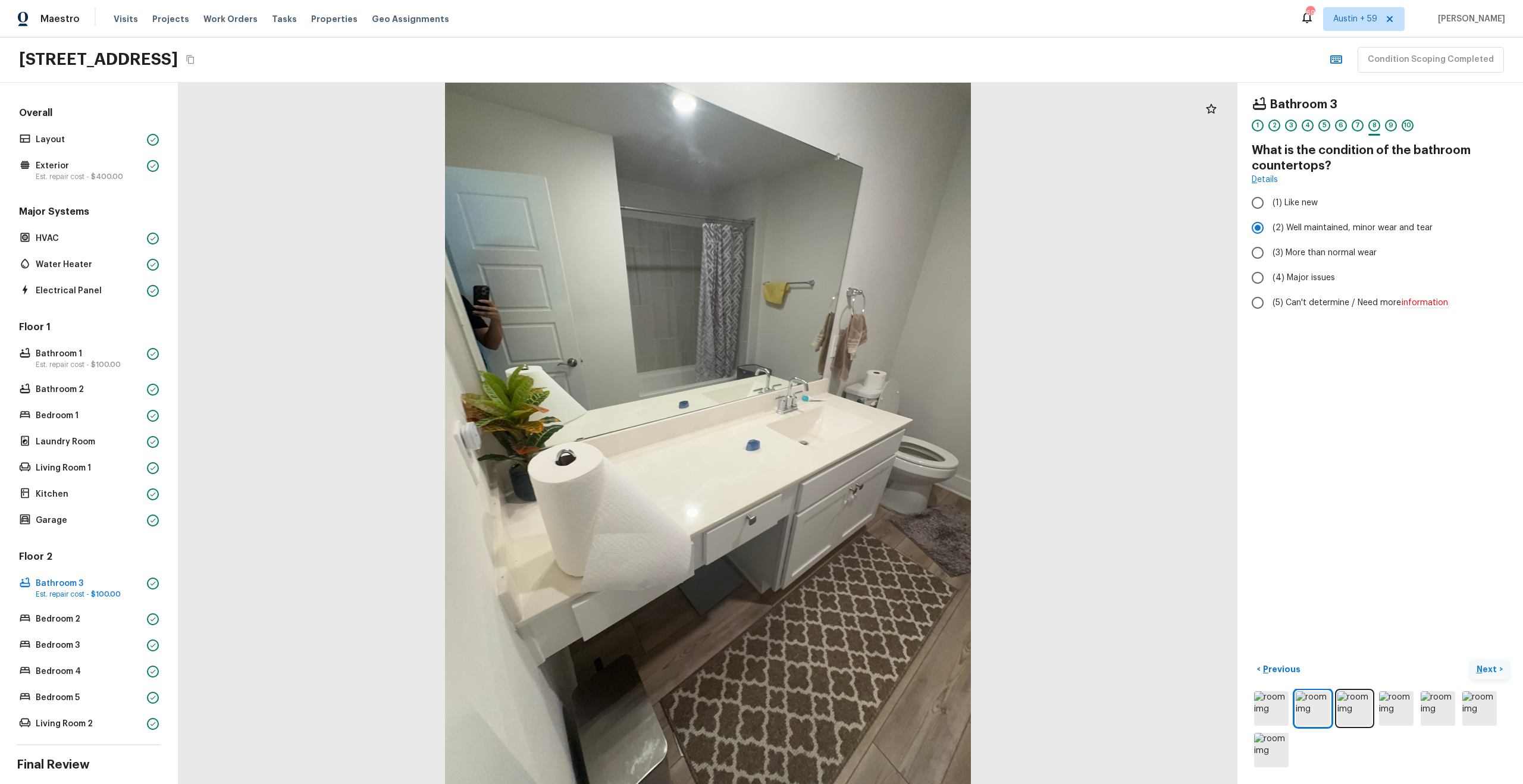
click at [1491, 672] on p "Next" at bounding box center [1487, 669] width 23 height 12
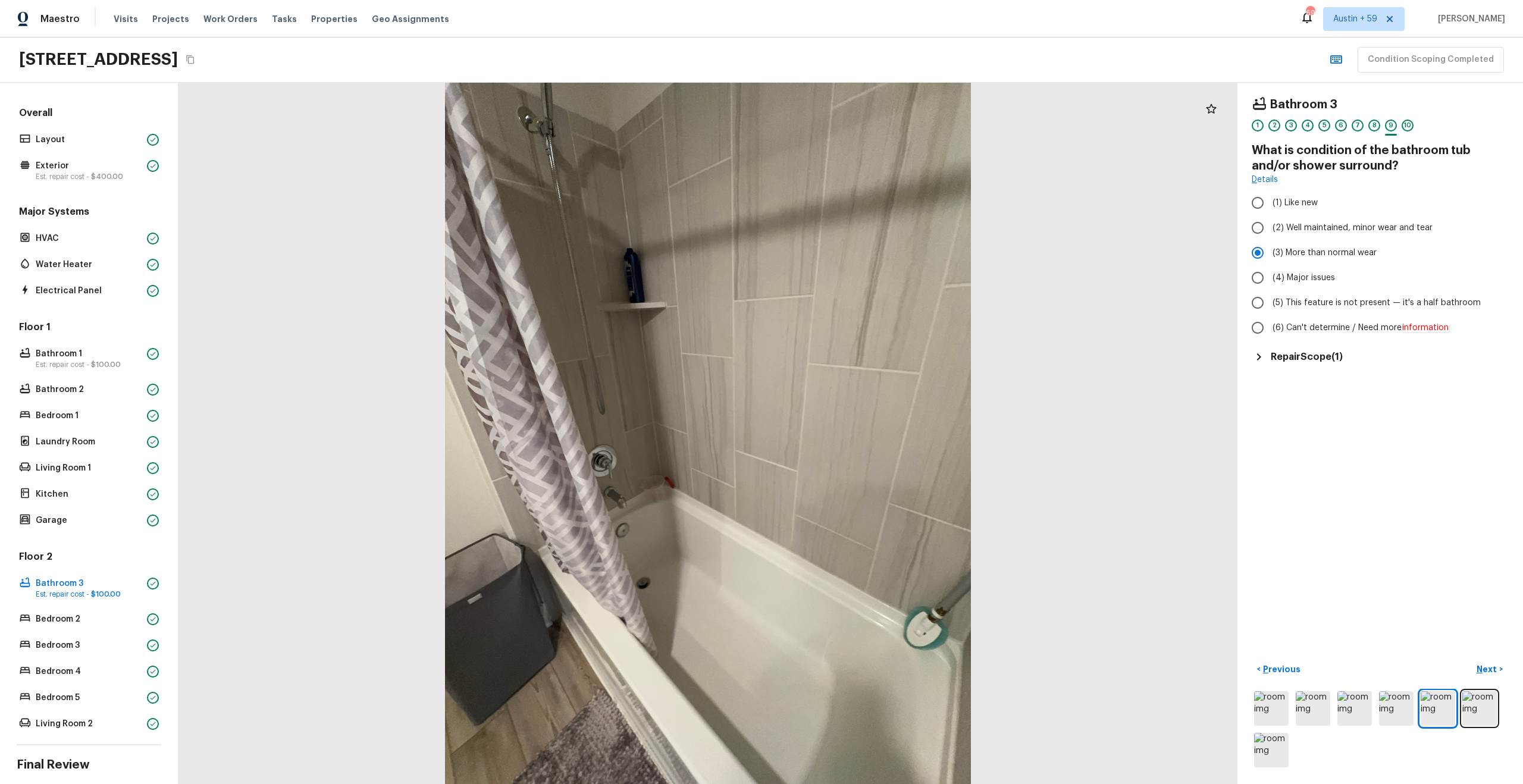
click at [1297, 353] on h5 "Repair Scope ( 1 )" at bounding box center [1306, 357] width 72 height 13
click at [1347, 393] on div "Bathroom Plumbing Bathroom / Shower $100.00" at bounding box center [1380, 390] width 257 height 42
click at [1311, 392] on p "Bathroom / Shower" at bounding box center [1305, 396] width 87 height 10
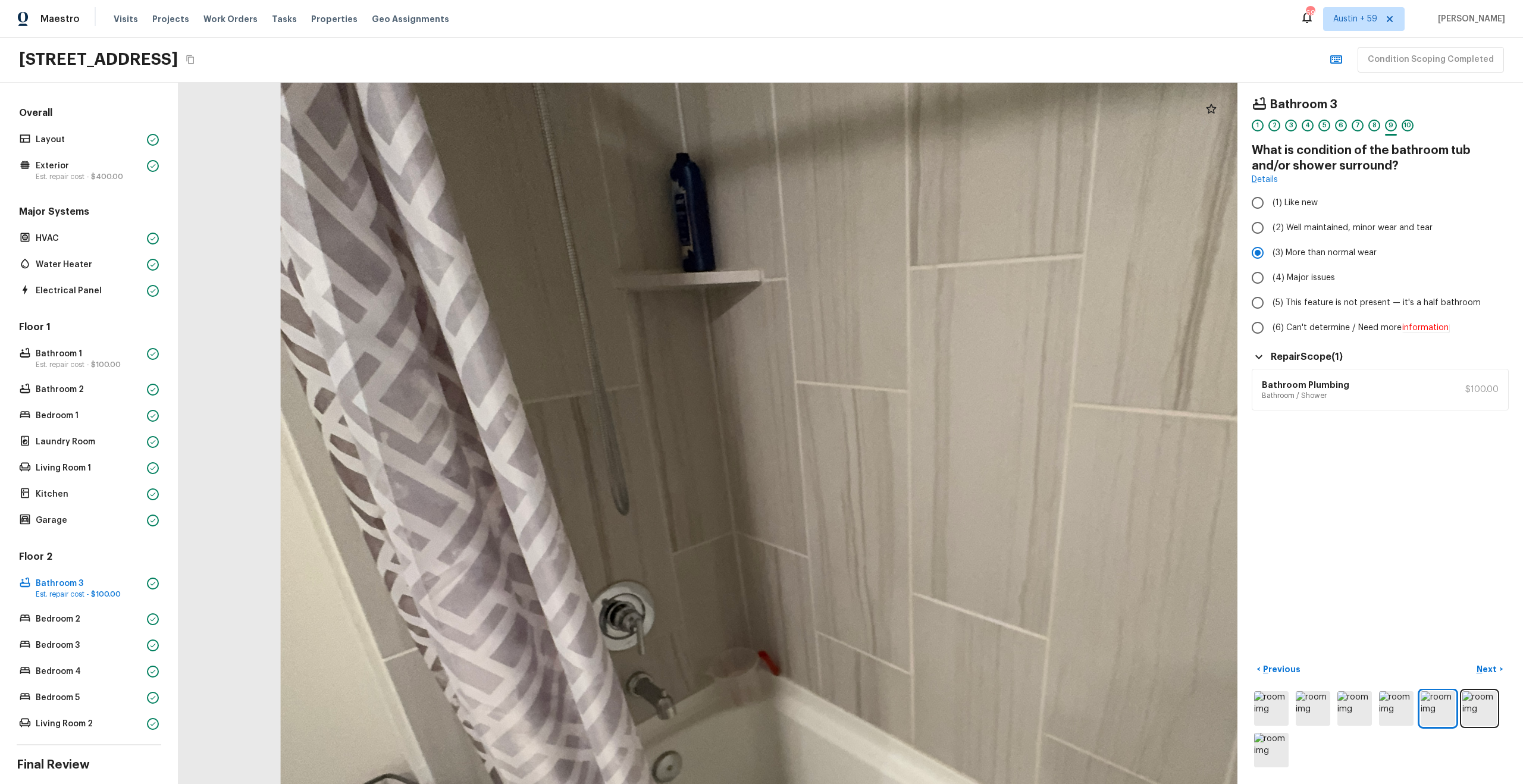
drag, startPoint x: 636, startPoint y: 320, endPoint x: 653, endPoint y: 552, distance: 232.6
click at [653, 550] on div at bounding box center [853, 556] width 2305 height 1527
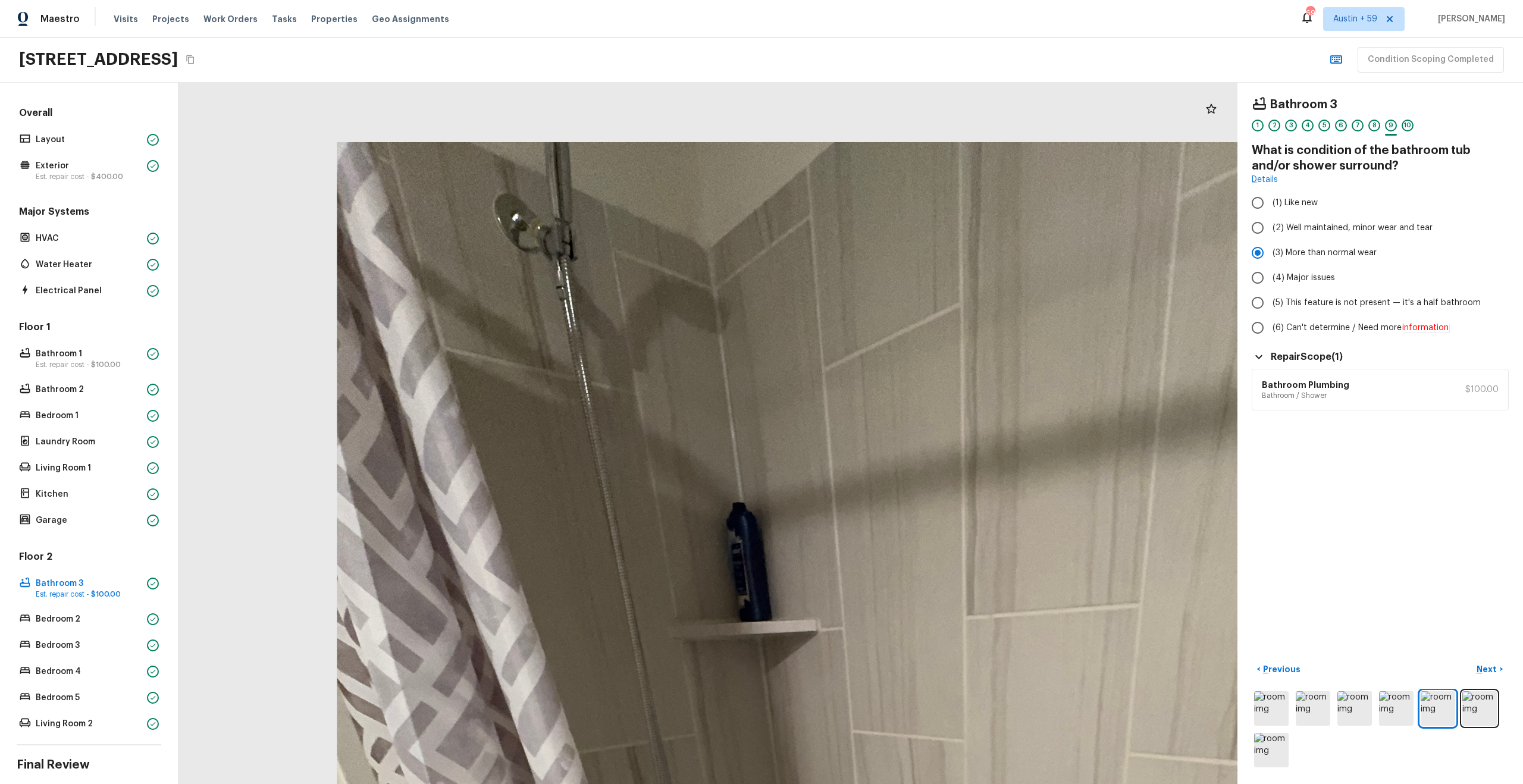
drag, startPoint x: 631, startPoint y: 408, endPoint x: 640, endPoint y: 584, distance: 176.2
drag, startPoint x: 635, startPoint y: 356, endPoint x: 631, endPoint y: 651, distance: 295.0
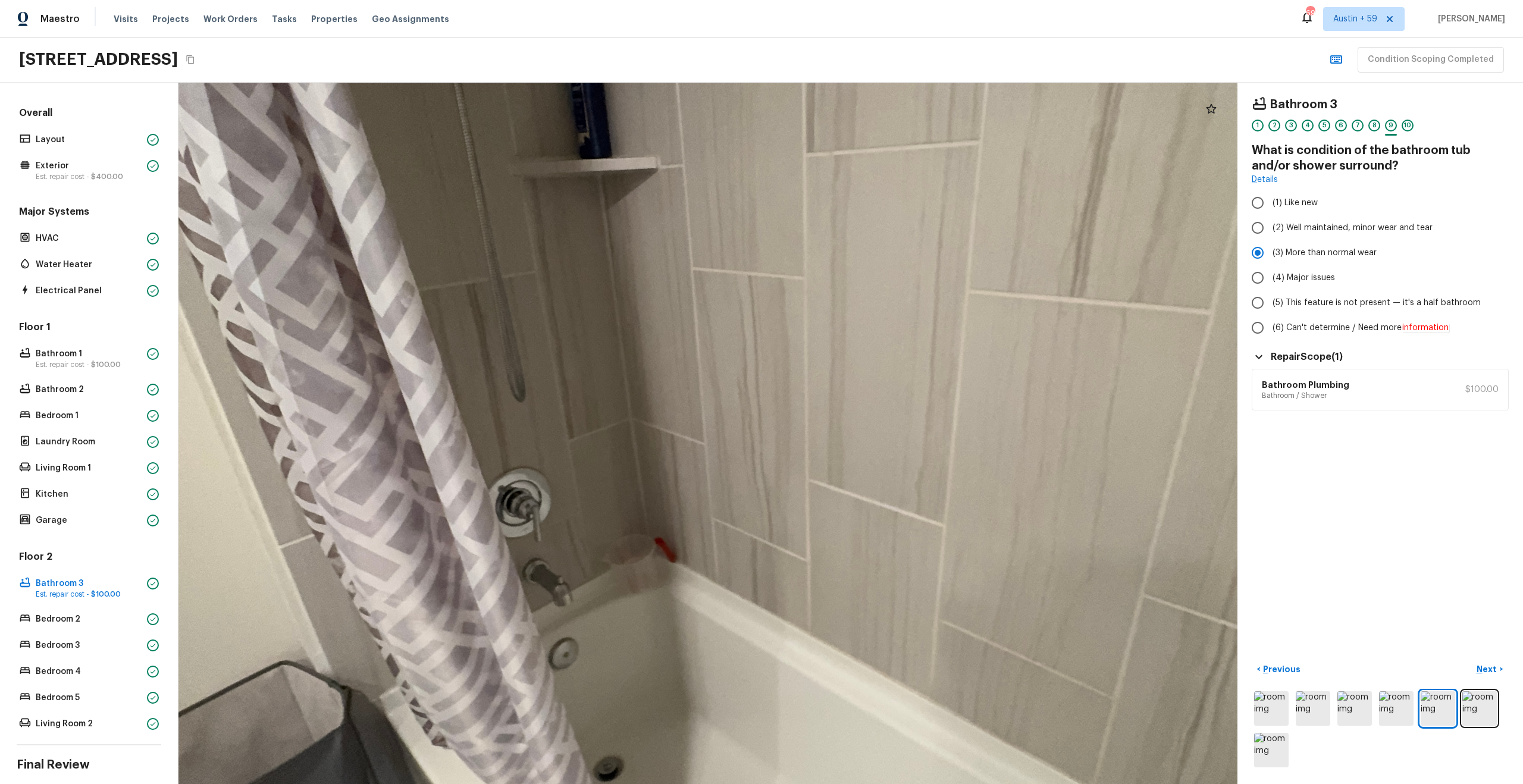
drag, startPoint x: 638, startPoint y: 498, endPoint x: 480, endPoint y: 97, distance: 431.0
click at [480, 97] on div at bounding box center [749, 442] width 2305 height 1527
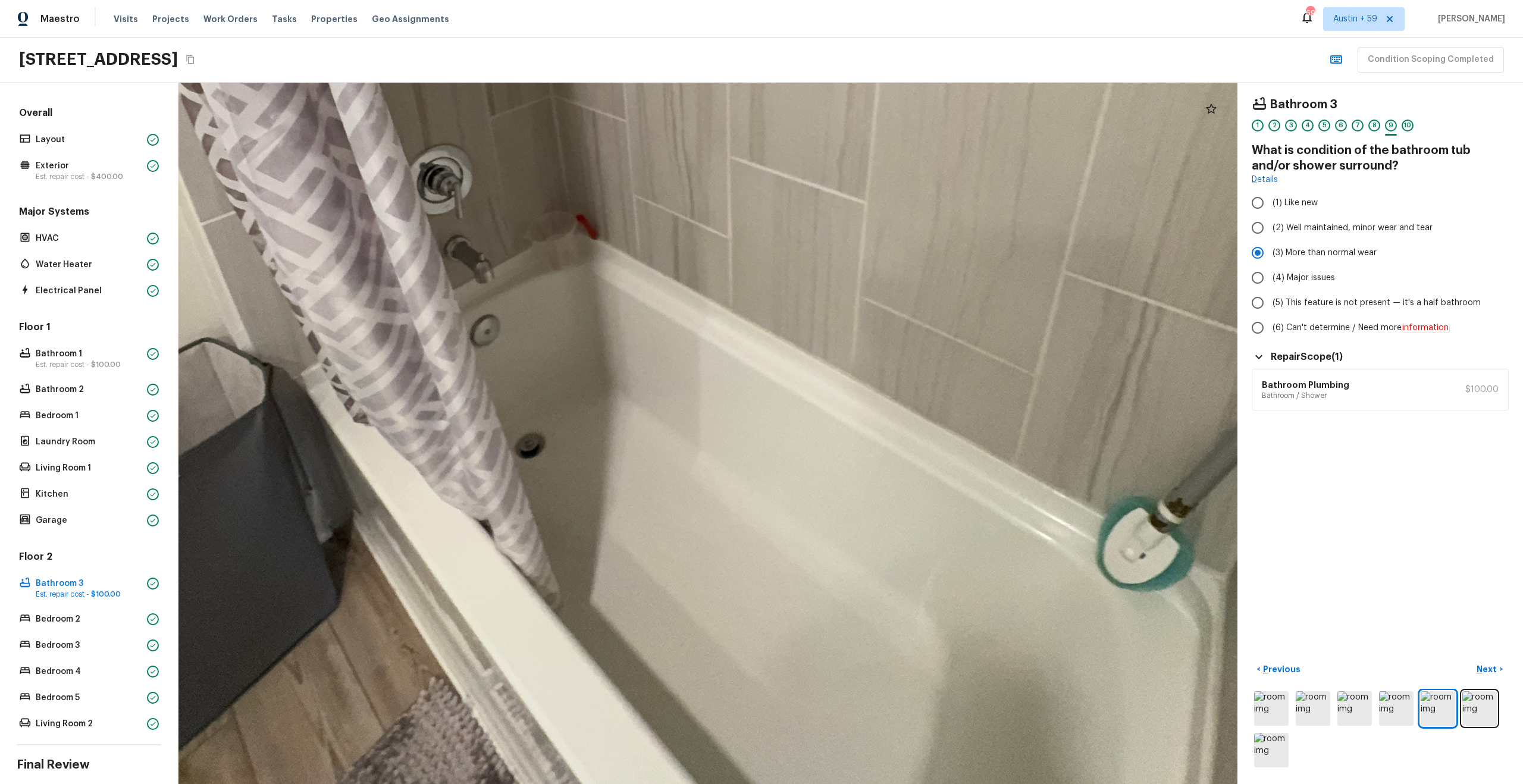
drag, startPoint x: 615, startPoint y: 431, endPoint x: 537, endPoint y: 107, distance: 333.3
click at [537, 107] on div at bounding box center [670, 119] width 2305 height 1527
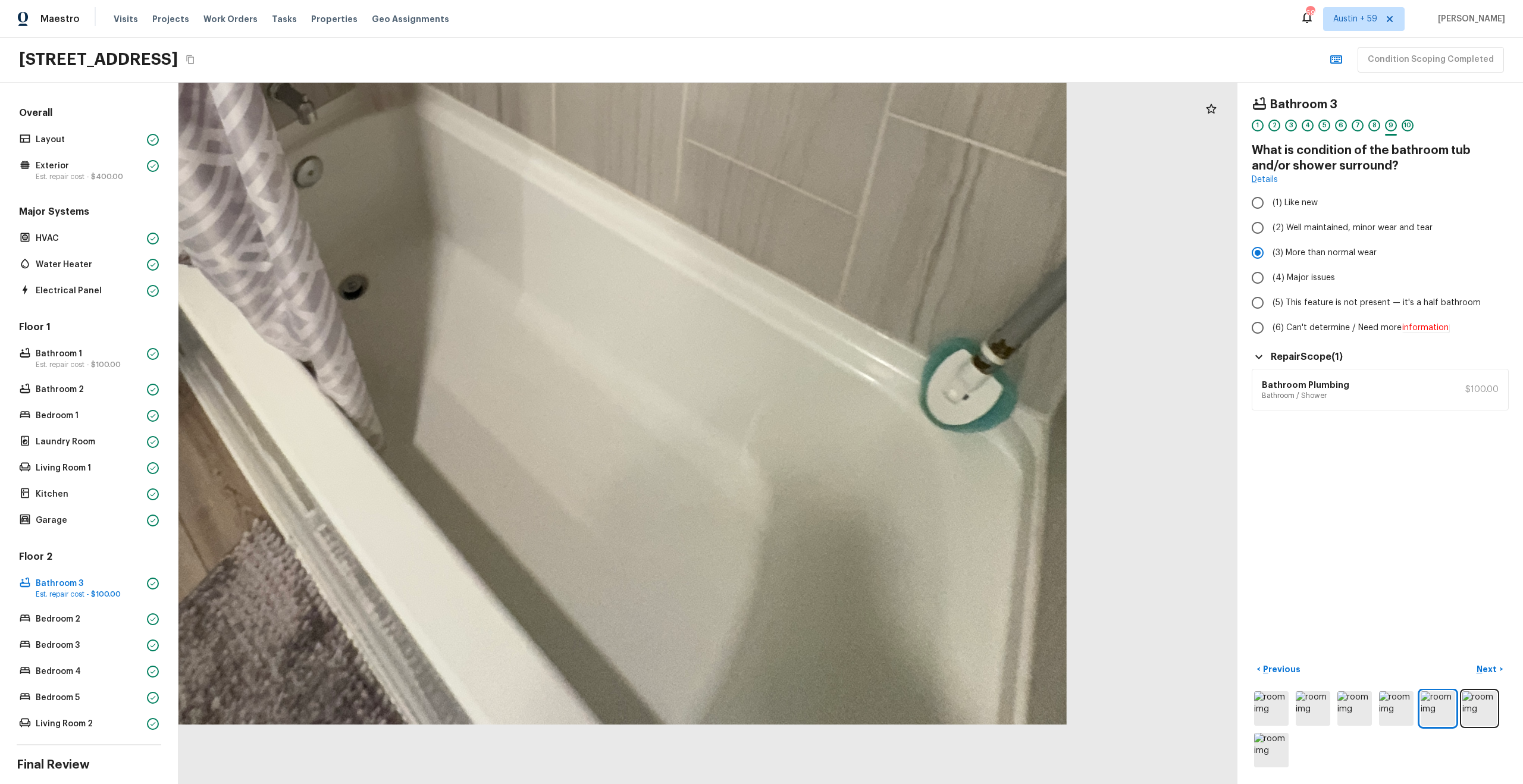
drag, startPoint x: 765, startPoint y: 325, endPoint x: 633, endPoint y: 128, distance: 237.1
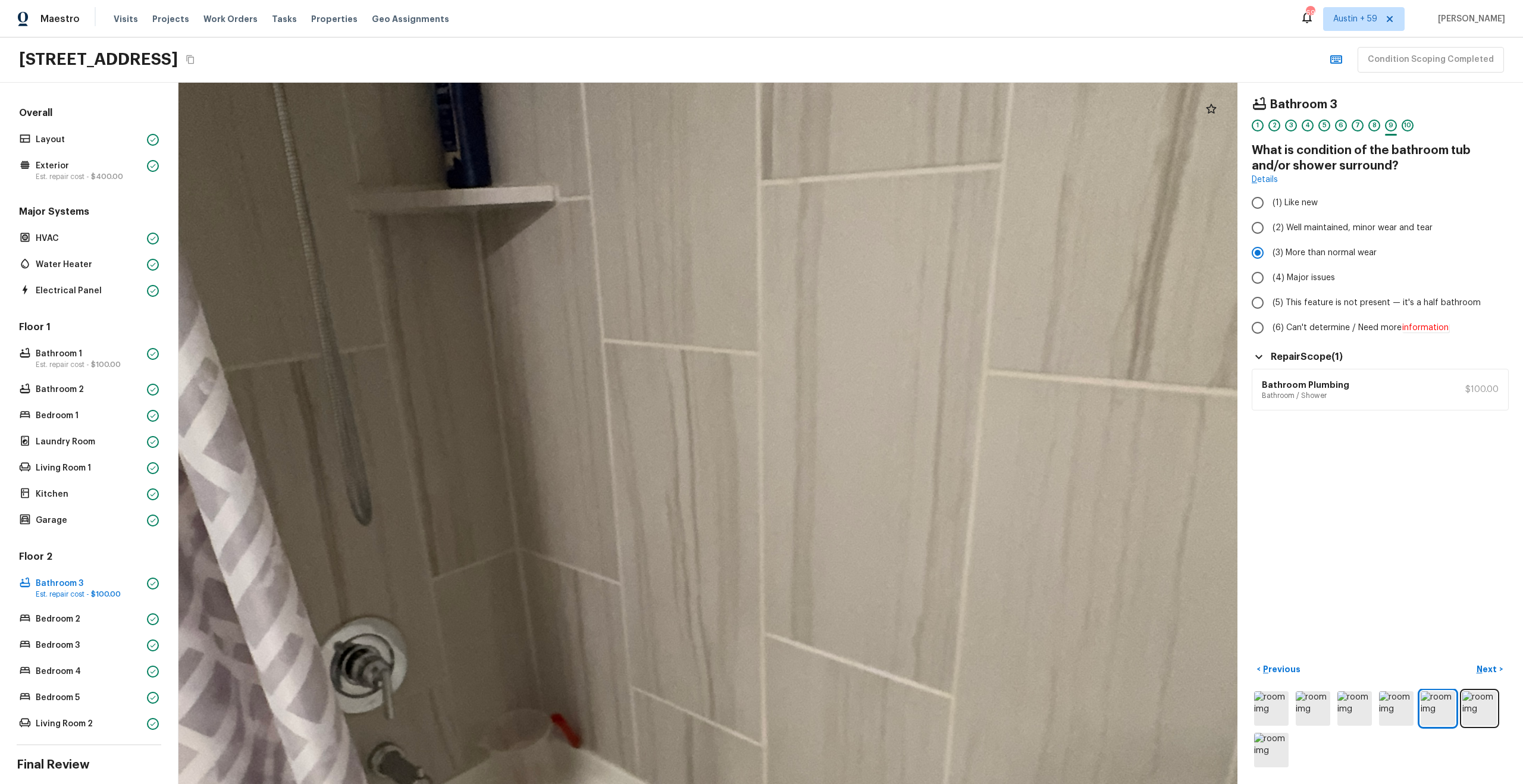
drag, startPoint x: 703, startPoint y: 263, endPoint x: 928, endPoint y: 540, distance: 356.9
click at [928, 540] on div at bounding box center [682, 581] width 3198 height 2118
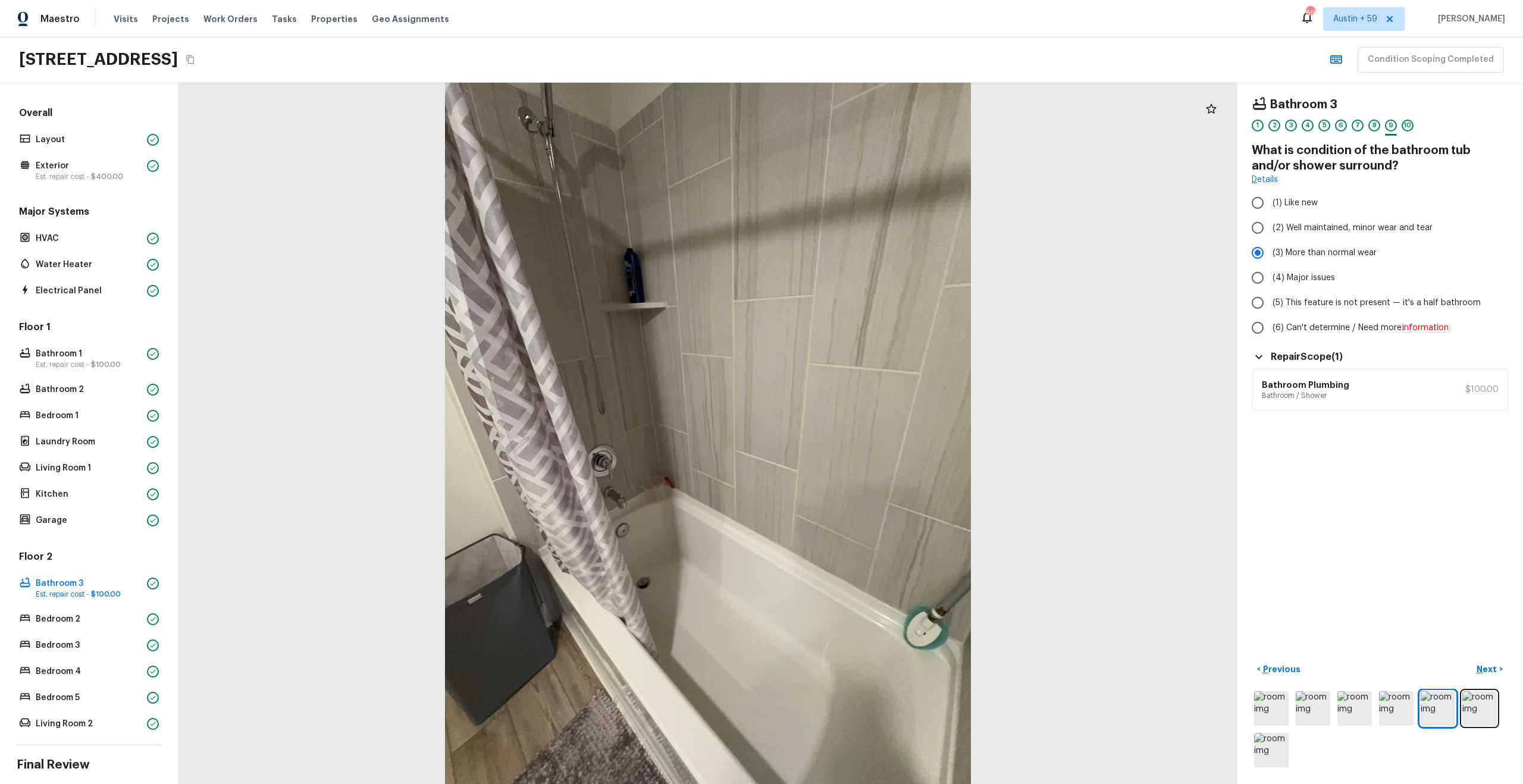
click at [1408, 126] on div "10" at bounding box center [1408, 125] width 12 height 12
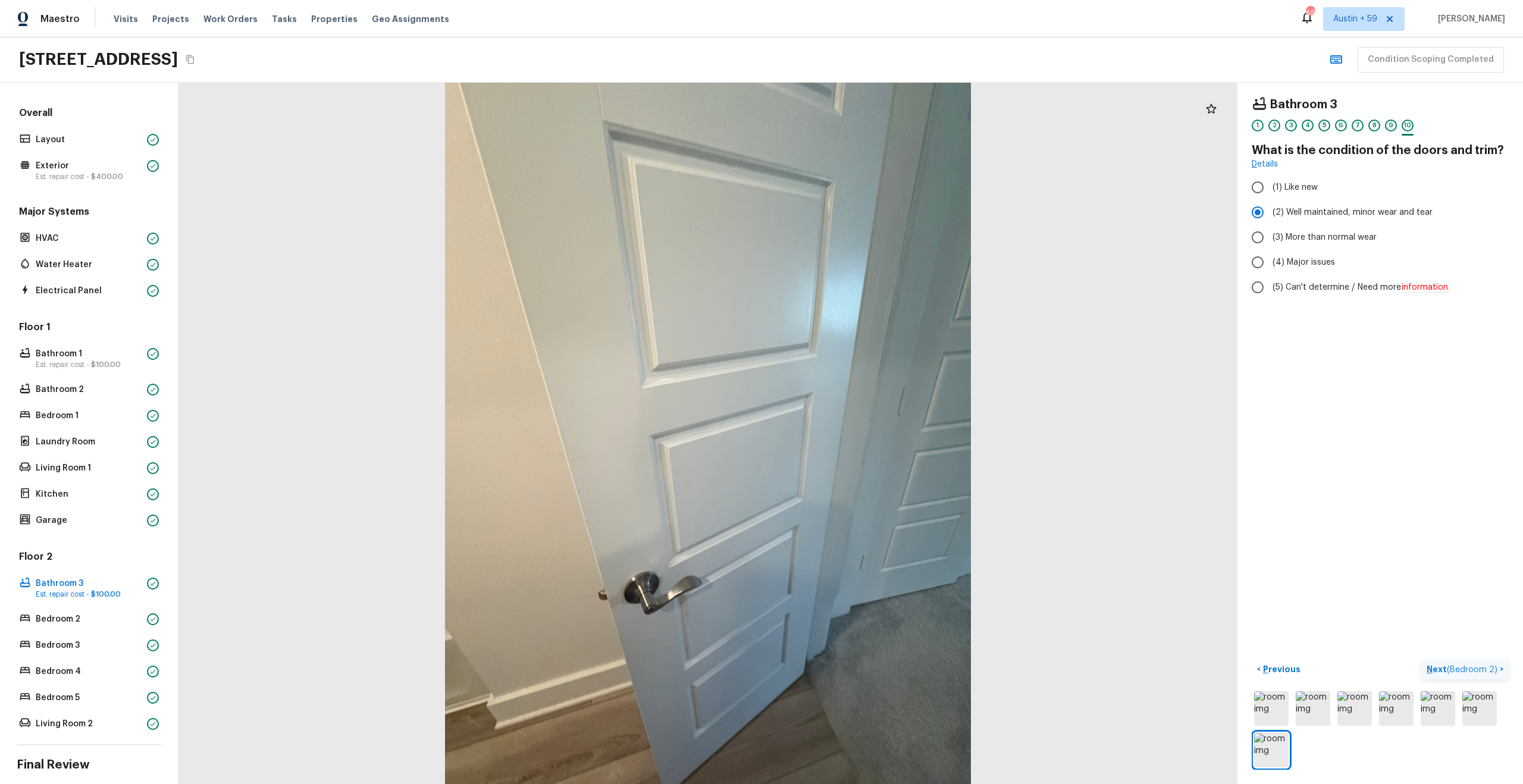
click at [1445, 669] on p "Next ( Bedroom 2 )" at bounding box center [1462, 669] width 73 height 12
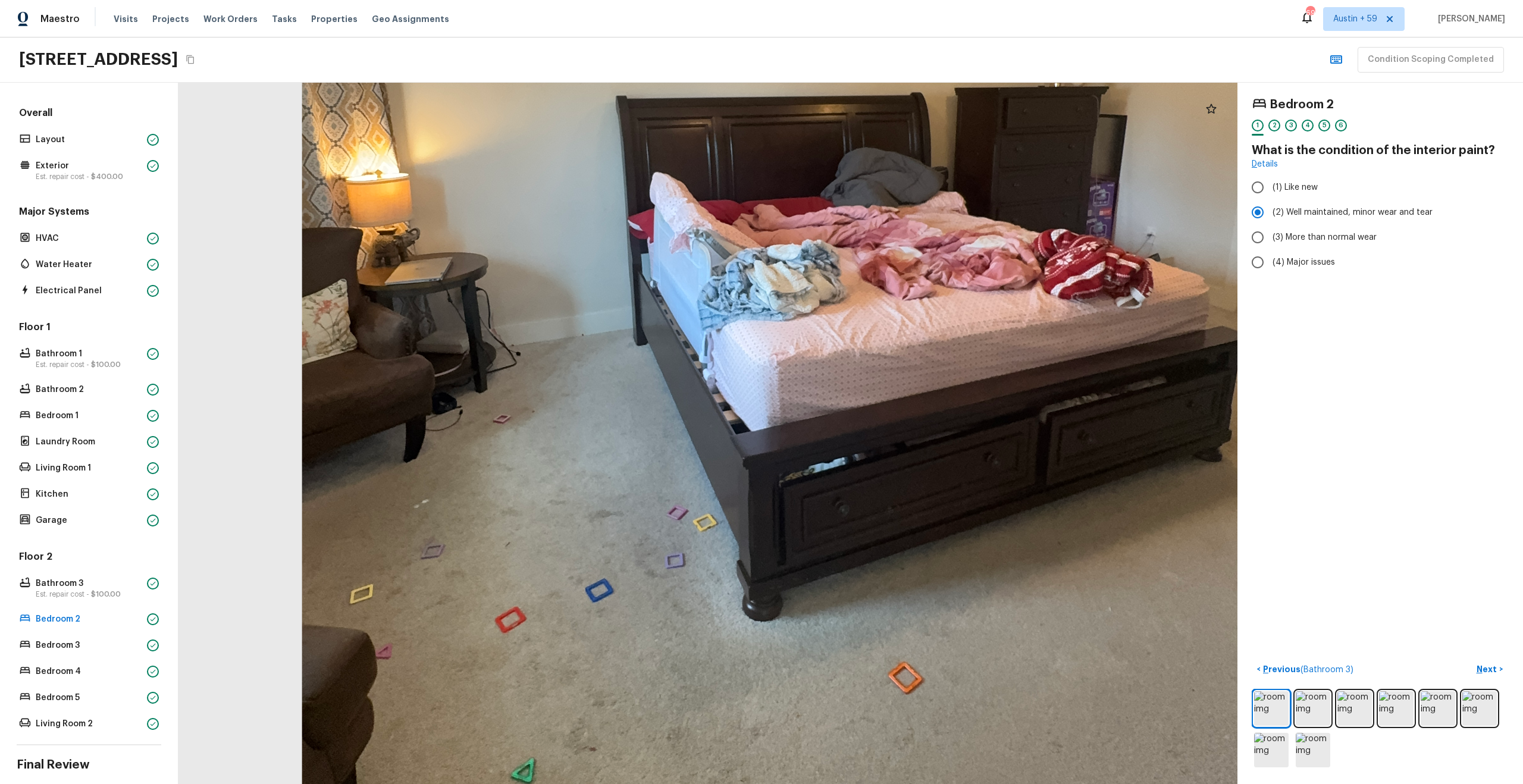
drag, startPoint x: 679, startPoint y: 278, endPoint x: 649, endPoint y: -7, distance: 286.6
click at [649, 0] on html "Maestro Visits Projects Work Orders Tasks Properties Geo Assignments 698 [GEOGR…" at bounding box center [762, 392] width 1523 height 784
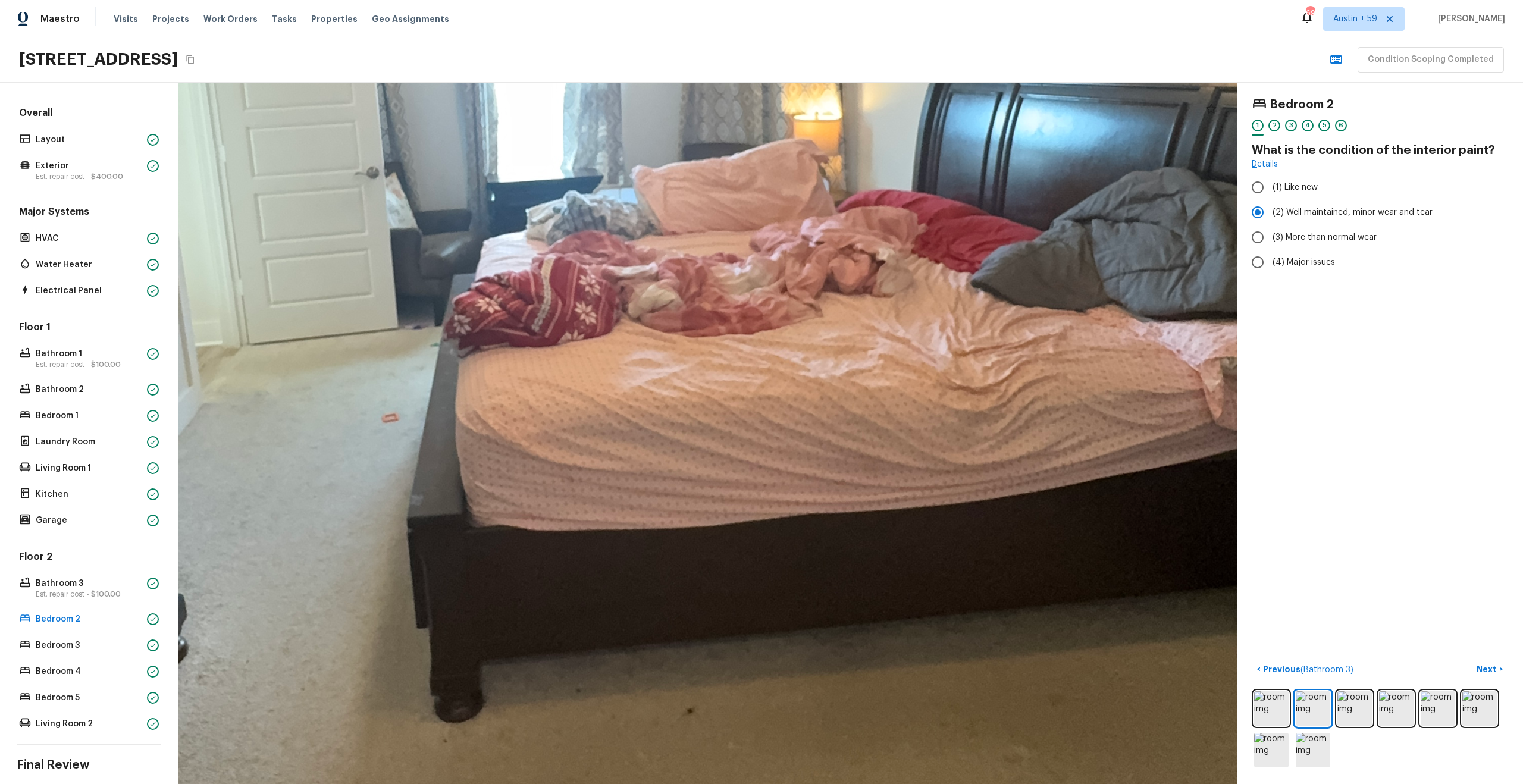
drag, startPoint x: 690, startPoint y: 387, endPoint x: 530, endPoint y: -28, distance: 444.8
click at [530, 0] on html "Maestro Visits Projects Work Orders Tasks Properties Geo Assignments 698 [GEOGR…" at bounding box center [762, 392] width 1523 height 784
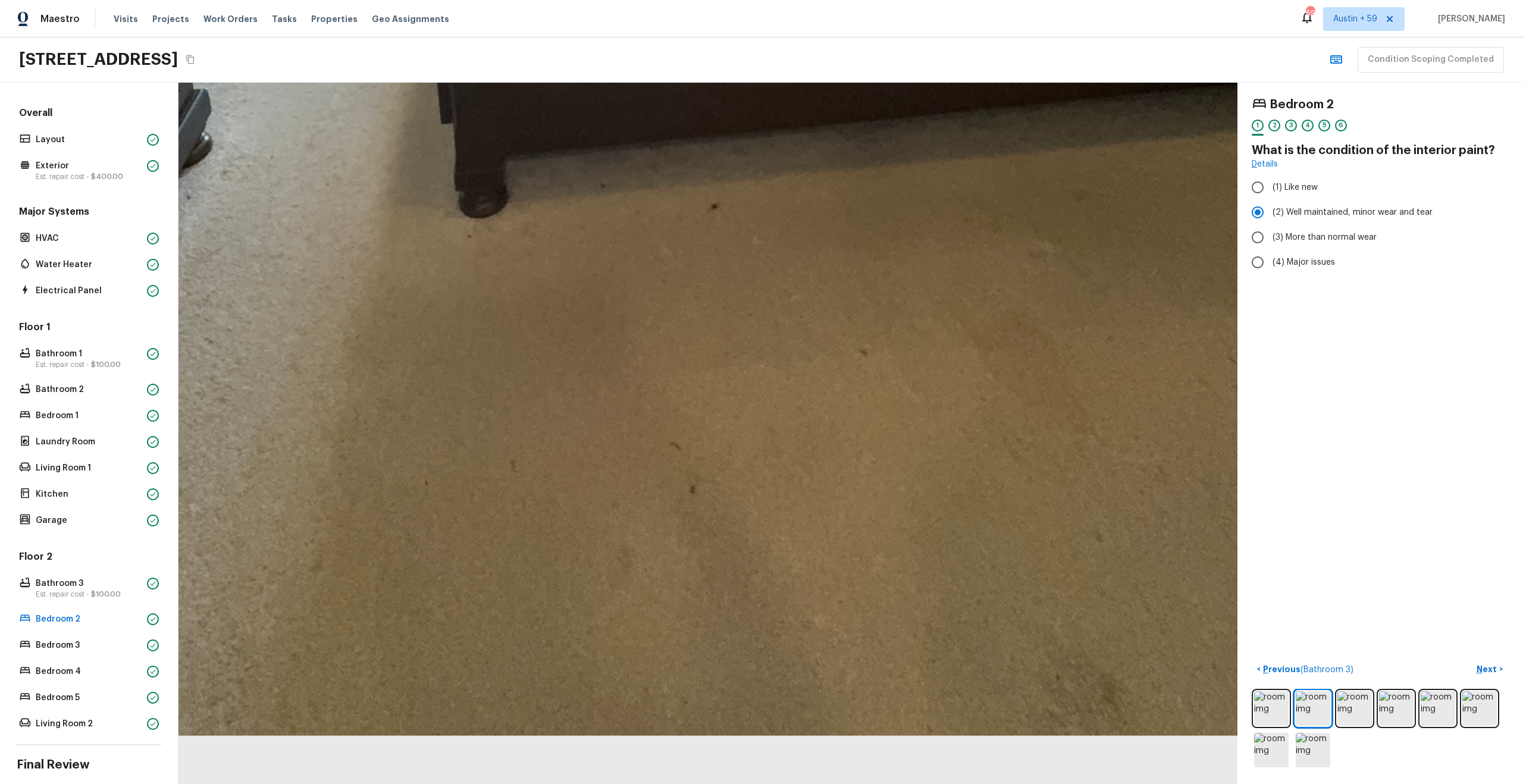
drag, startPoint x: 611, startPoint y: 270, endPoint x: 591, endPoint y: -73, distance: 343.6
click at [591, 0] on html "Maestro Visits Projects Work Orders Tasks Properties Geo Assignments 698 [GEOGR…" at bounding box center [762, 392] width 1523 height 784
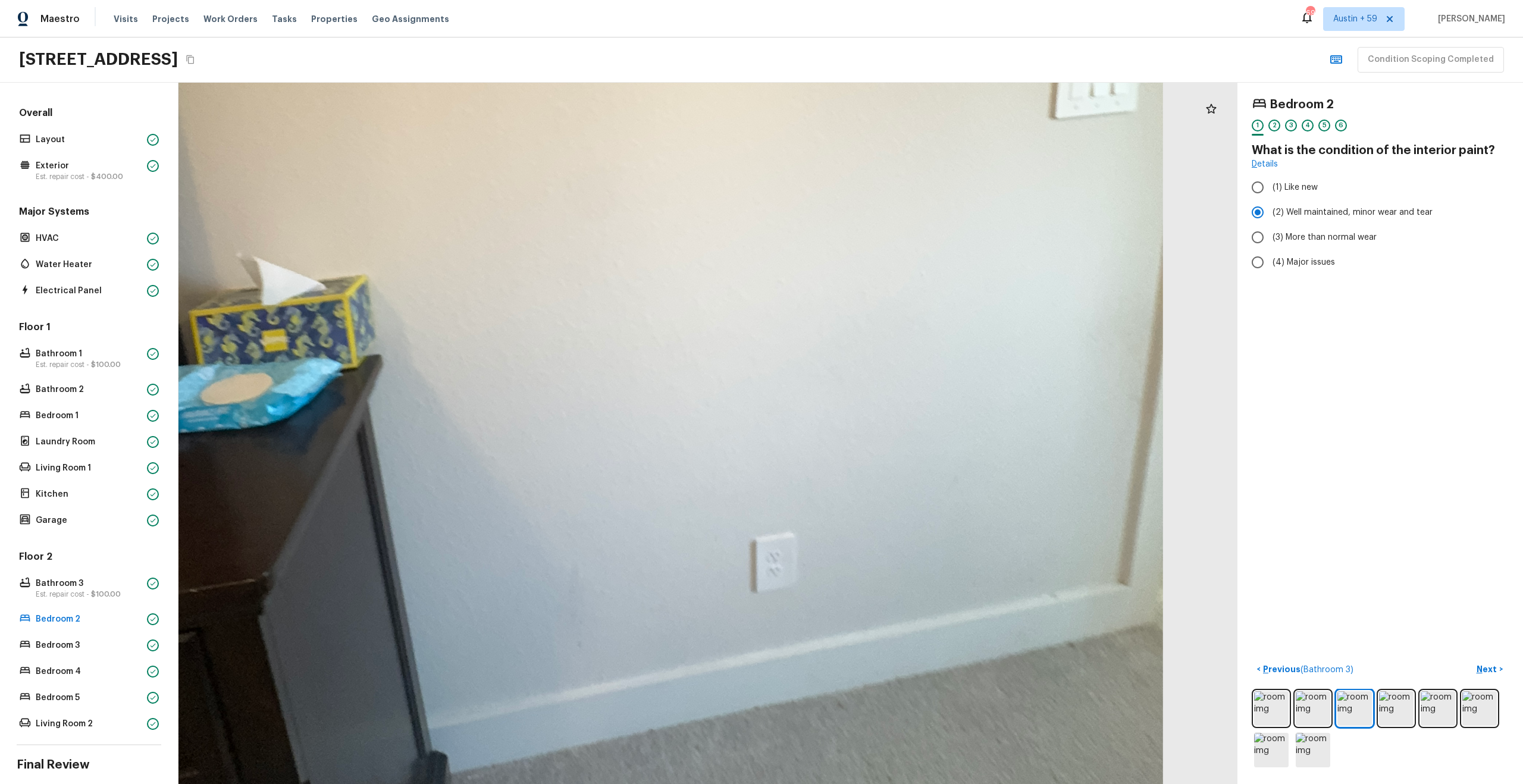
drag, startPoint x: 796, startPoint y: 481, endPoint x: 767, endPoint y: 511, distance: 41.7
click at [767, 511] on div at bounding box center [610, 199] width 2226 height 1474
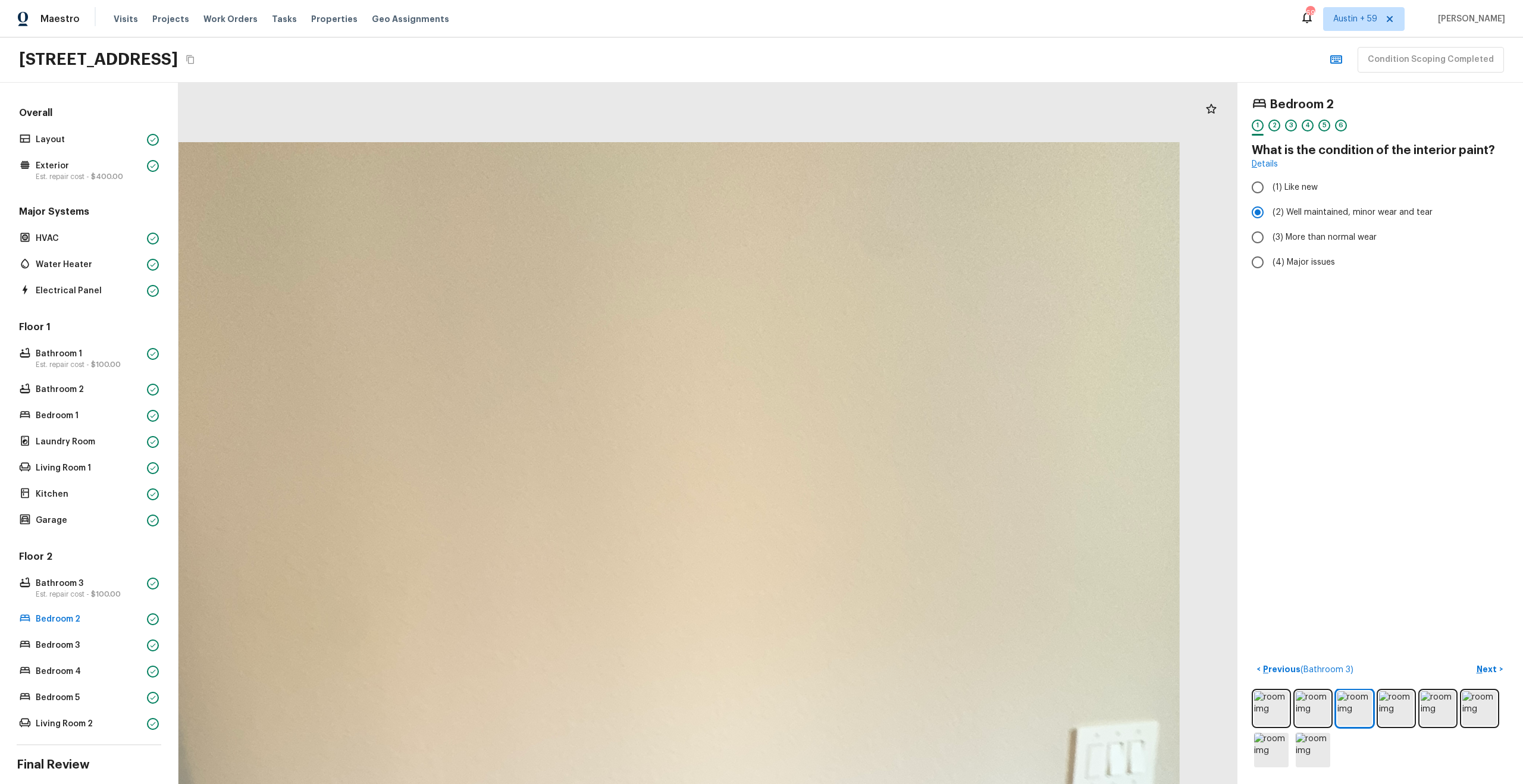
drag, startPoint x: 761, startPoint y: 330, endPoint x: 767, endPoint y: 611, distance: 281.1
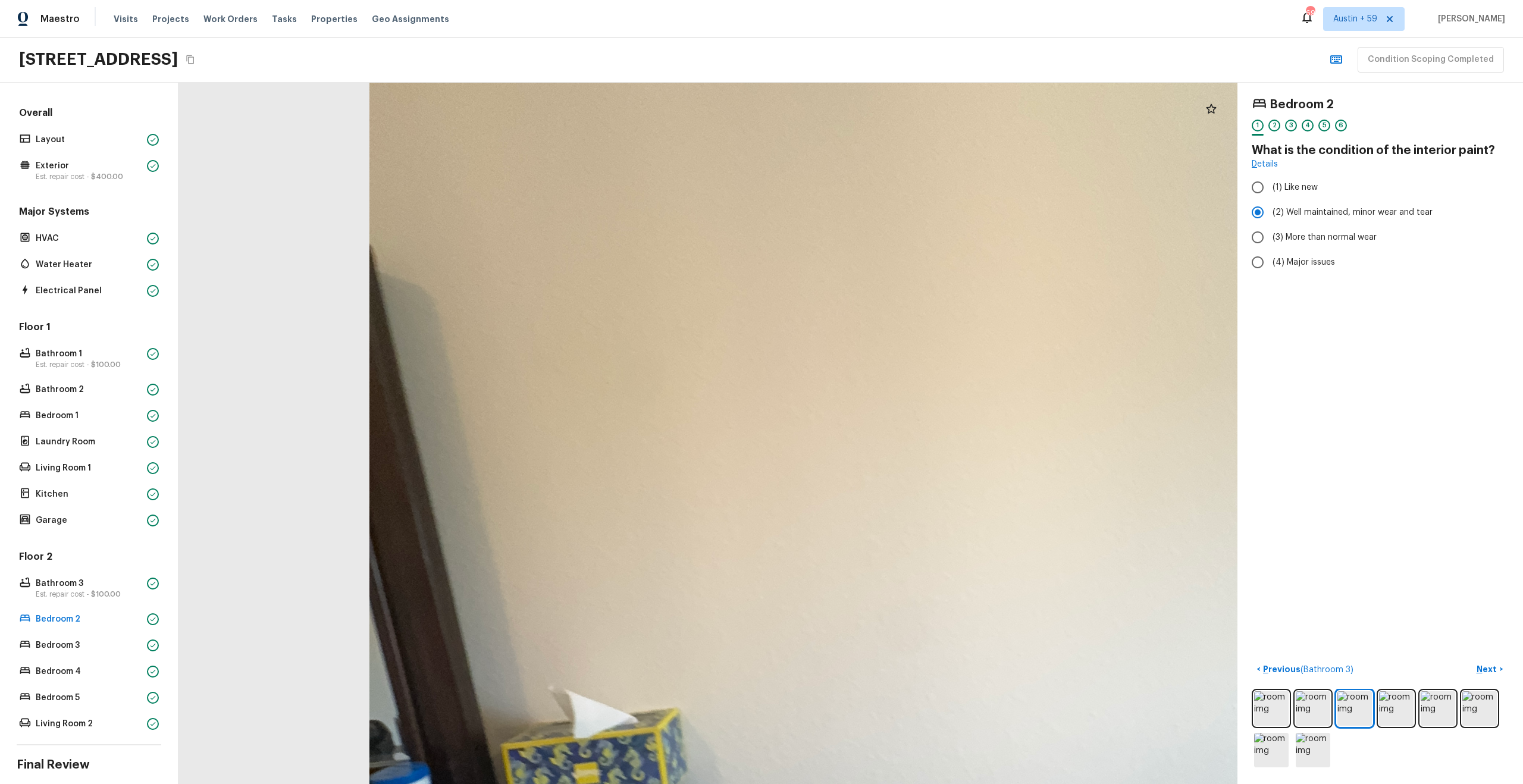
drag, startPoint x: 717, startPoint y: 474, endPoint x: 954, endPoint y: 262, distance: 318.0
click at [954, 262] on div at bounding box center [922, 633] width 2226 height 1474
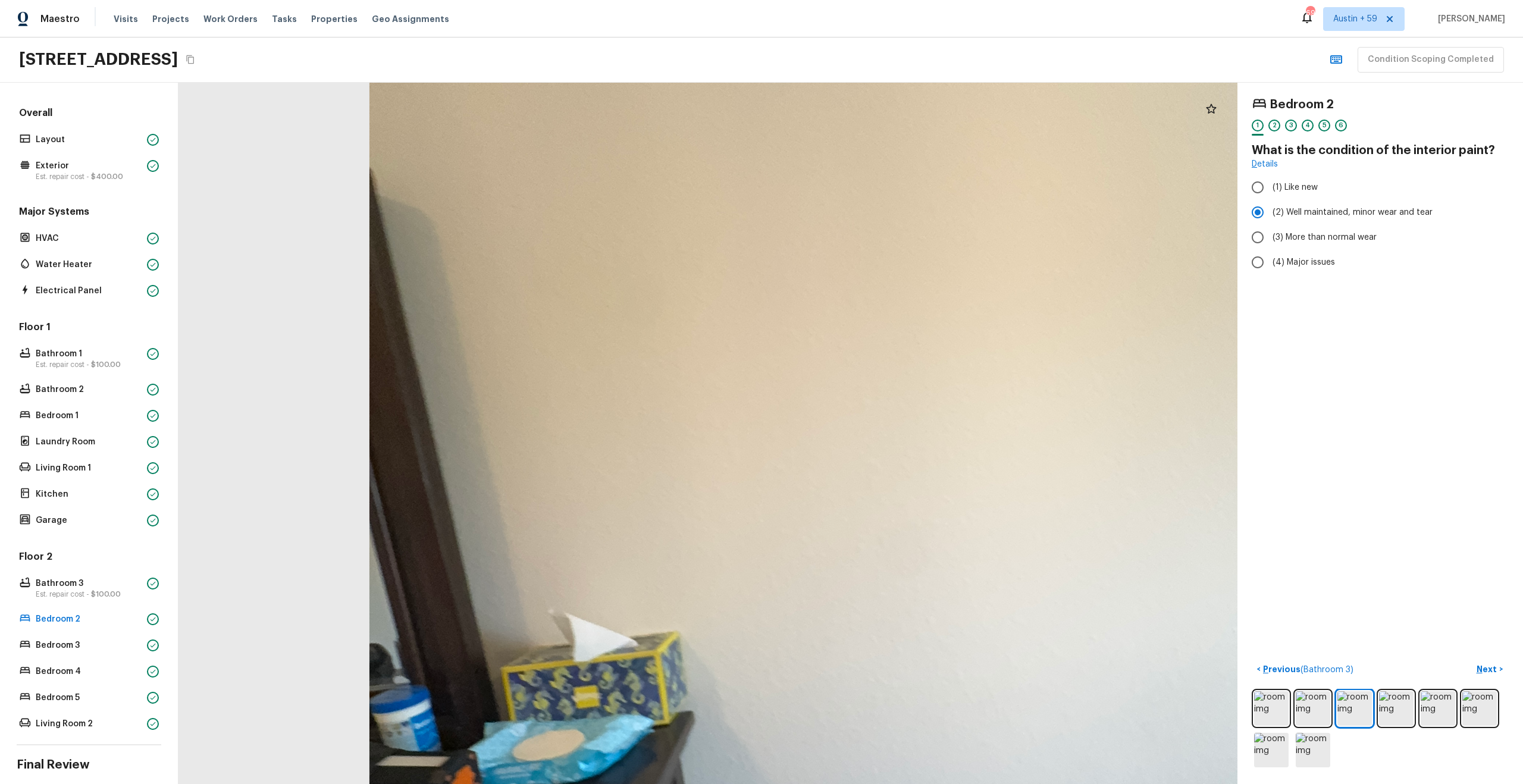
drag, startPoint x: 907, startPoint y: 499, endPoint x: 906, endPoint y: 222, distance: 277.0
click at [907, 223] on div at bounding box center [922, 556] width 2226 height 1474
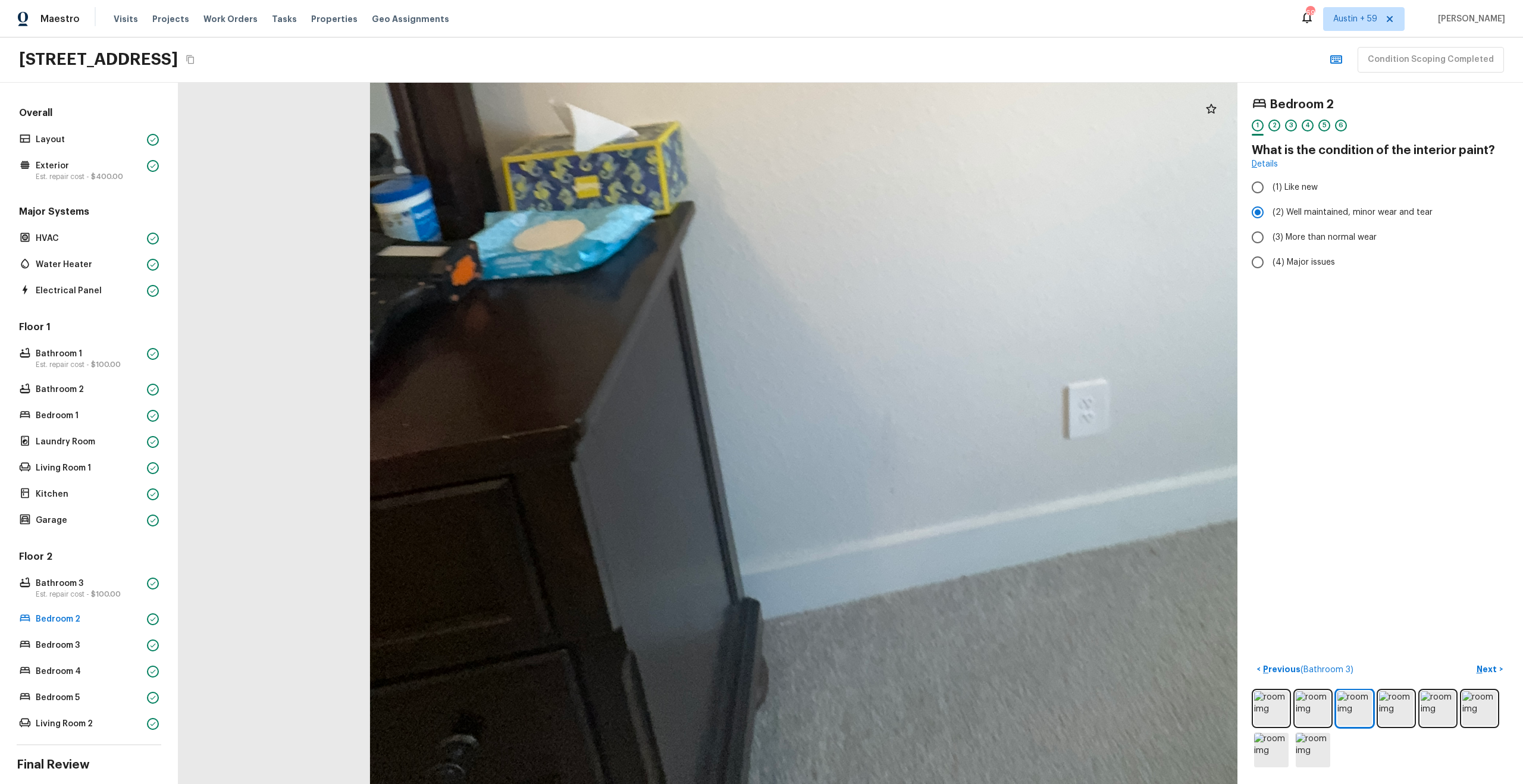
drag, startPoint x: 879, startPoint y: 410, endPoint x: 680, endPoint y: 223, distance: 273.1
click at [681, 223] on div at bounding box center [922, 46] width 2226 height 1474
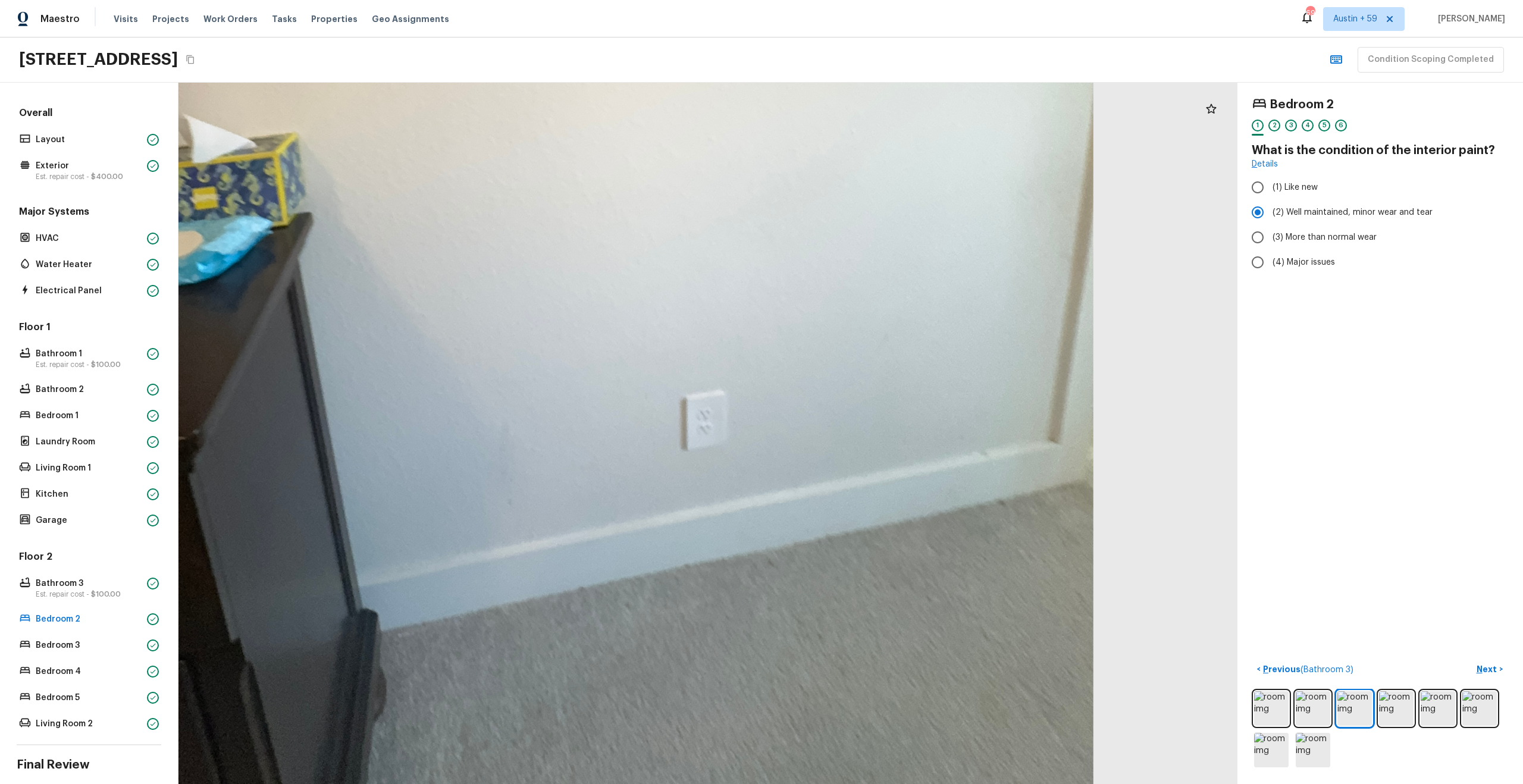
drag, startPoint x: 799, startPoint y: 317, endPoint x: 655, endPoint y: 325, distance: 144.2
click at [655, 325] on div at bounding box center [540, 57] width 2226 height 1474
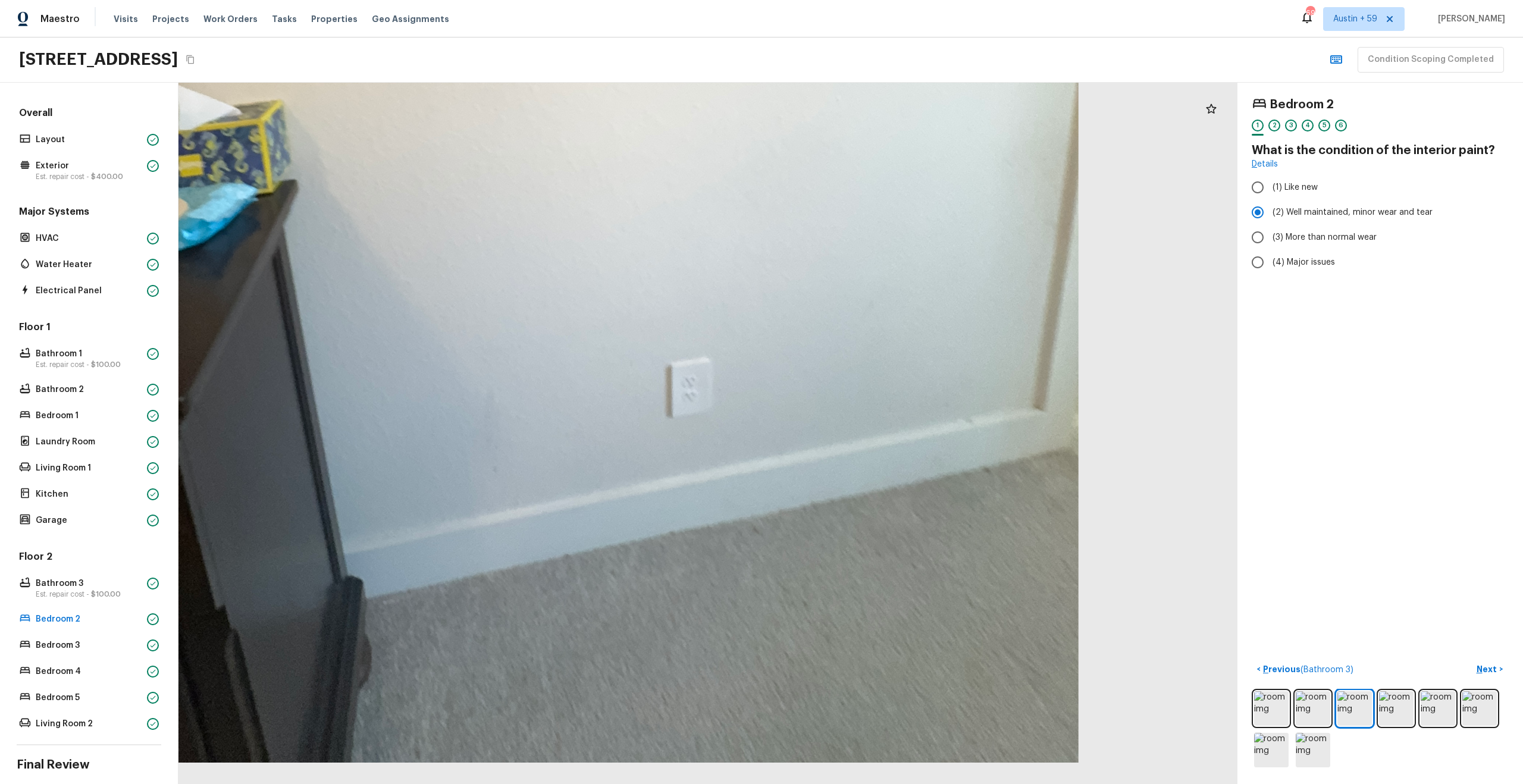
drag, startPoint x: 690, startPoint y: 308, endPoint x: 686, endPoint y: 187, distance: 121.1
click at [686, 187] on div at bounding box center [526, 24] width 2226 height 1474
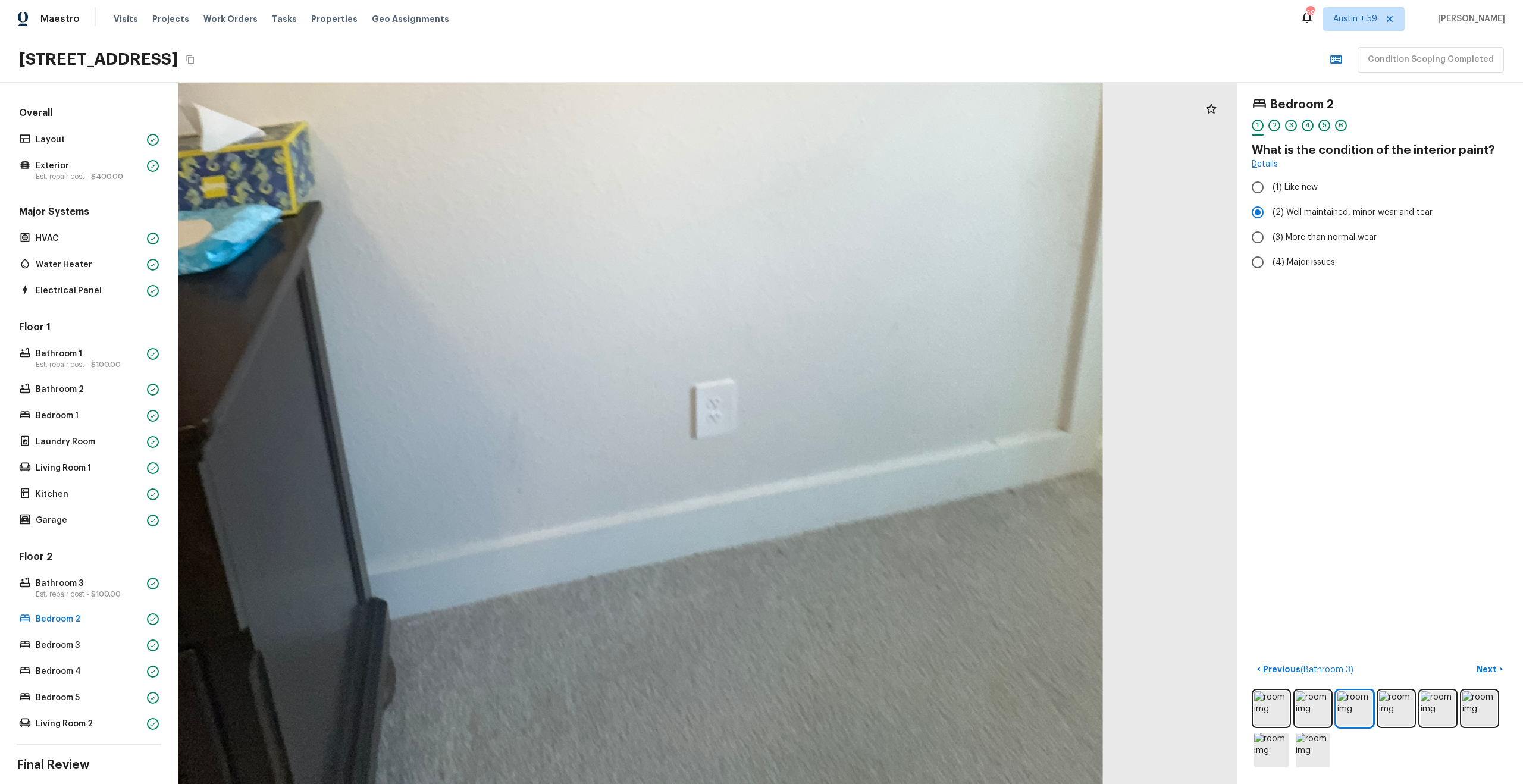
drag, startPoint x: 679, startPoint y: 367, endPoint x: 710, endPoint y: 497, distance: 133.6
click at [710, 497] on div at bounding box center [550, 46] width 2226 height 1474
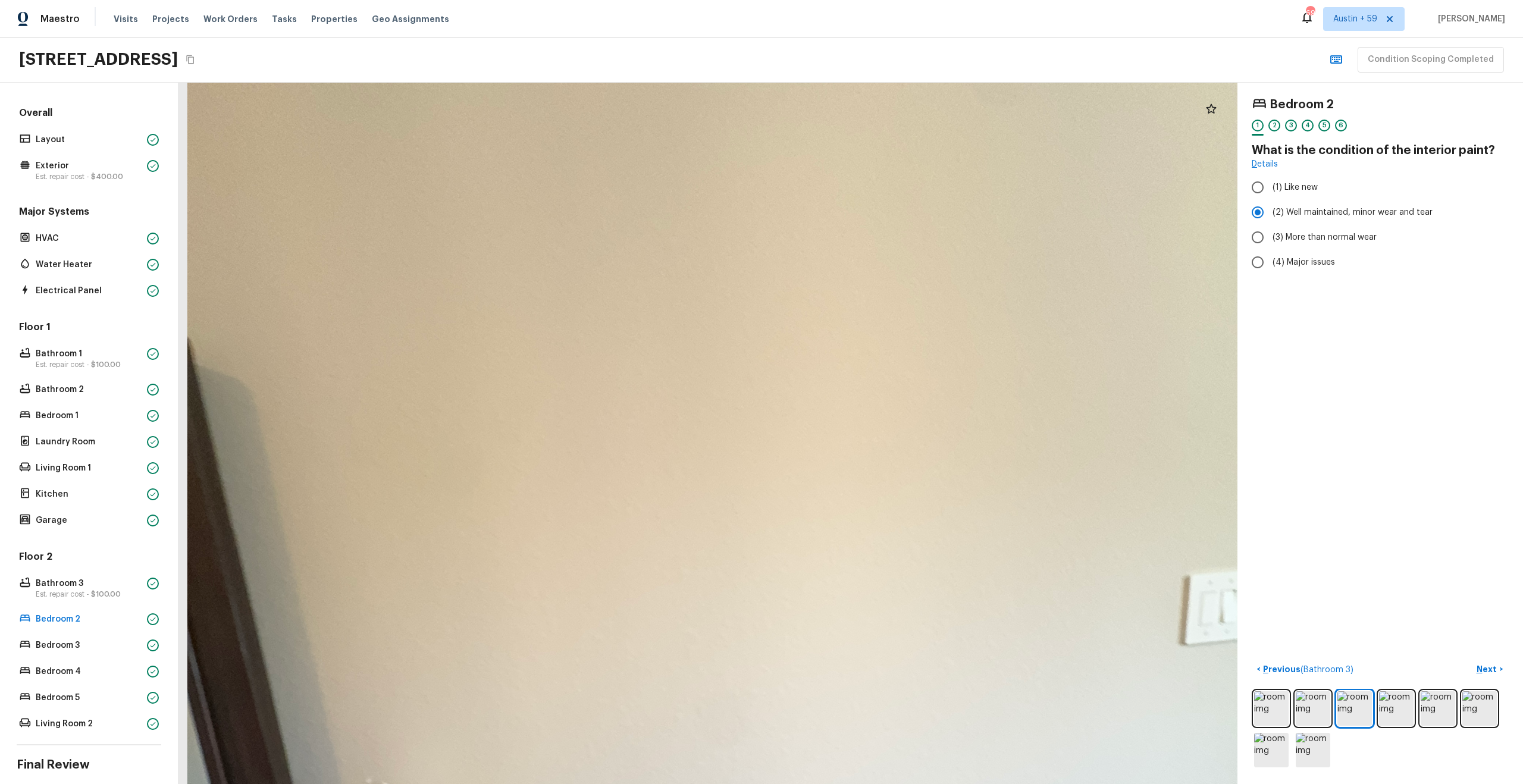
drag, startPoint x: 710, startPoint y: 497, endPoint x: 612, endPoint y: 690, distance: 216.5
click at [612, 690] on div at bounding box center [740, 726] width 2226 height 1474
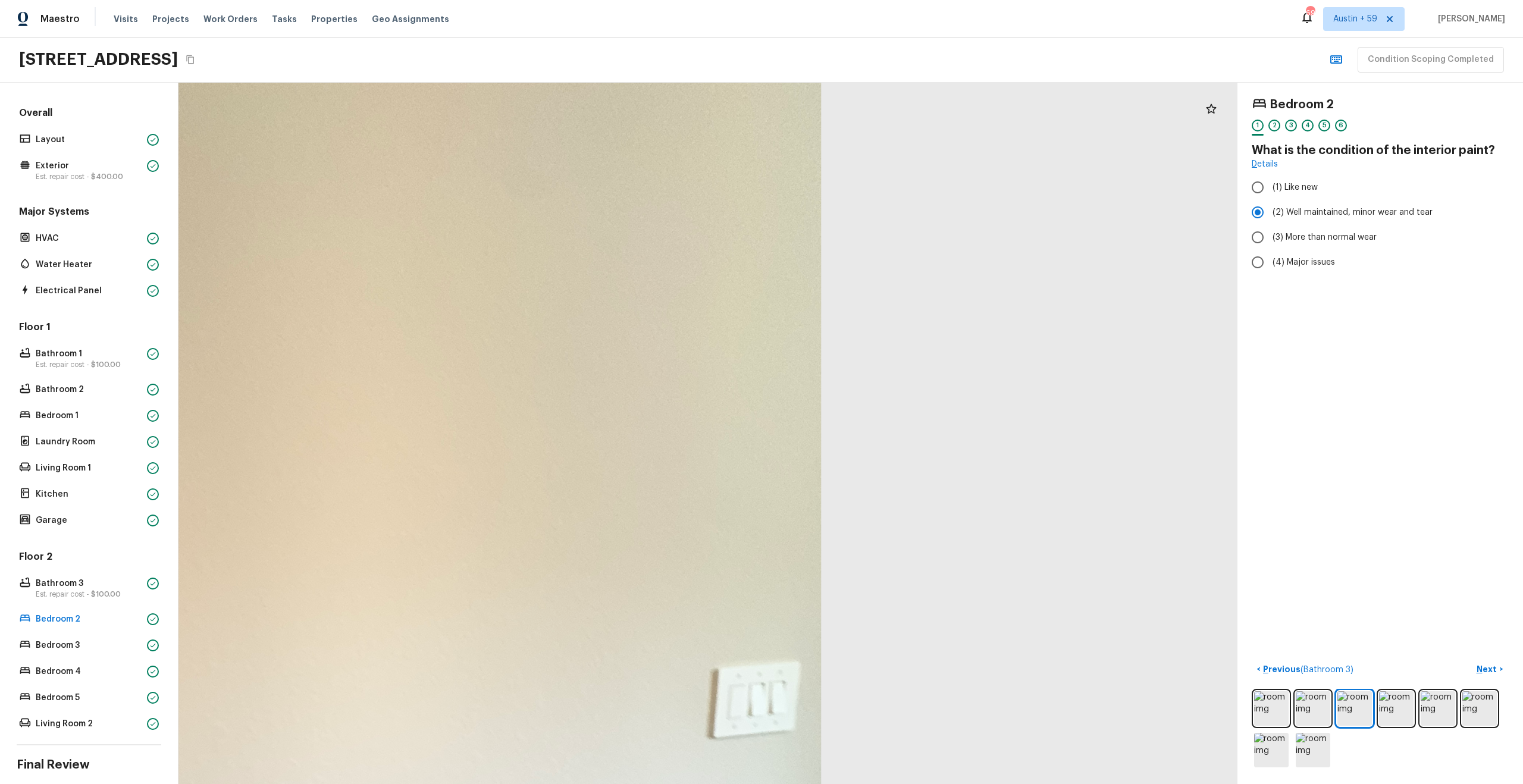
drag, startPoint x: 555, startPoint y: 504, endPoint x: 959, endPoint y: 508, distance: 404.0
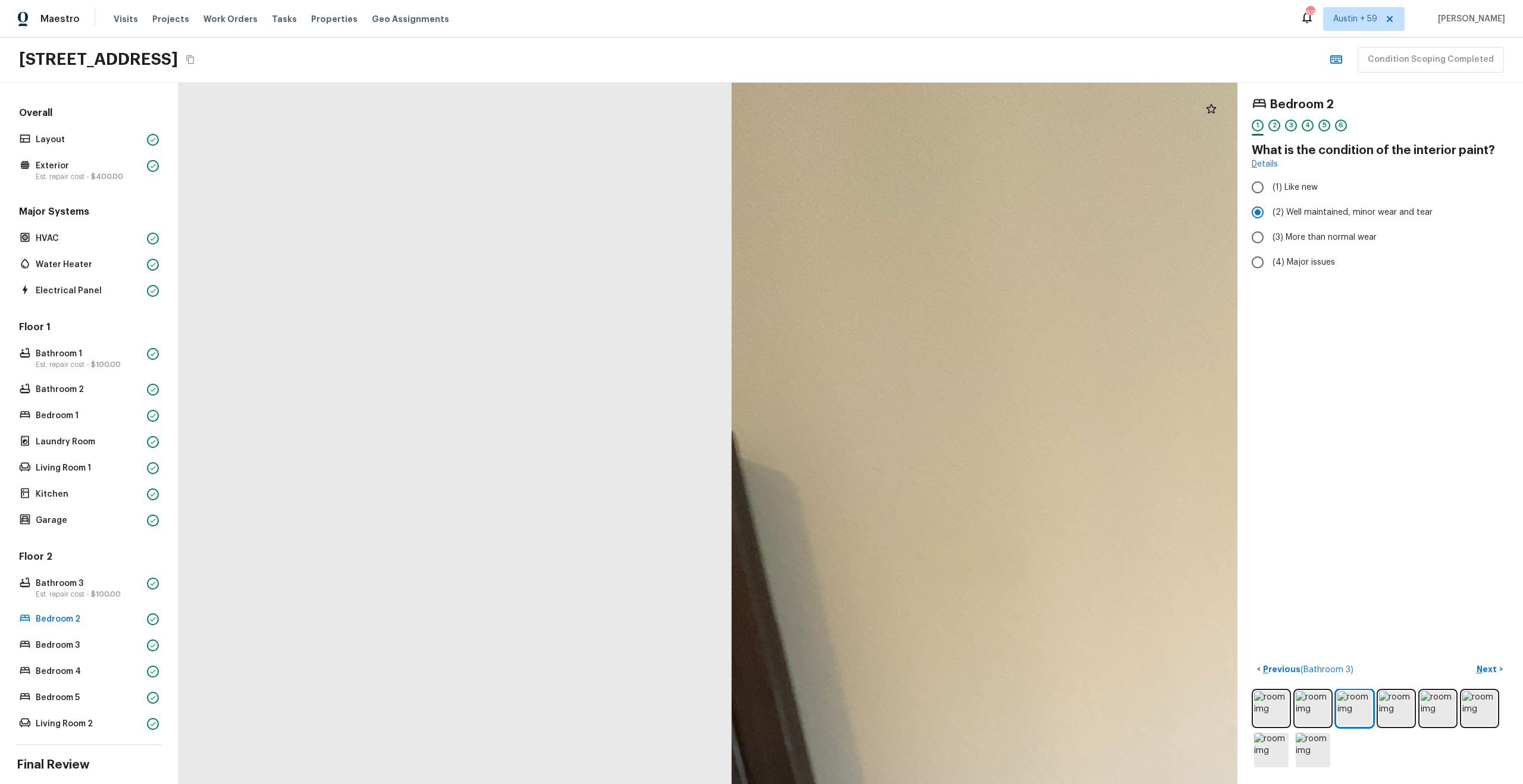
drag, startPoint x: 875, startPoint y: 394, endPoint x: 665, endPoint y: 342, distance: 216.3
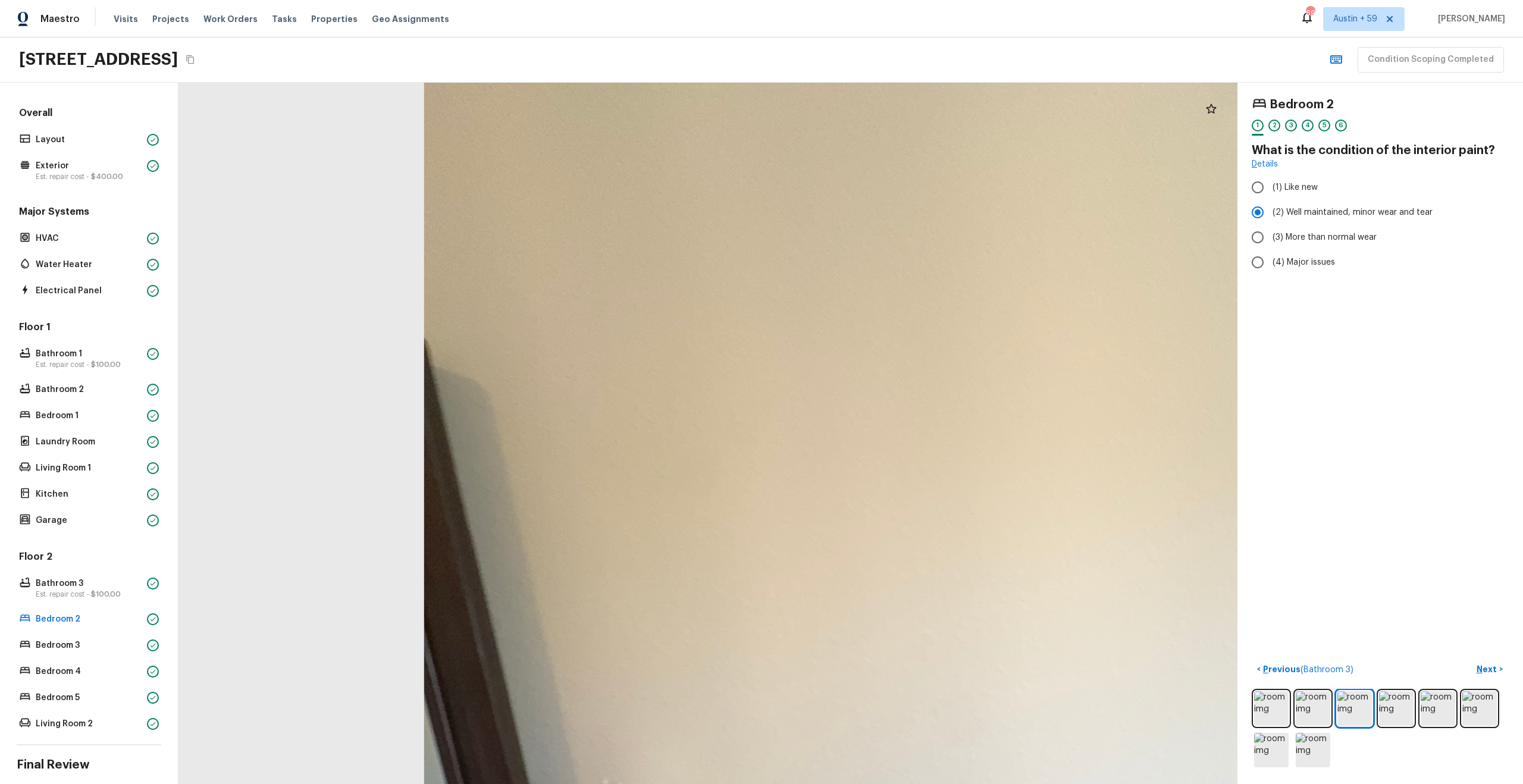
drag, startPoint x: 639, startPoint y: 345, endPoint x: 460, endPoint y: 299, distance: 184.8
click at [460, 299] on div at bounding box center [976, 727] width 2226 height 1474
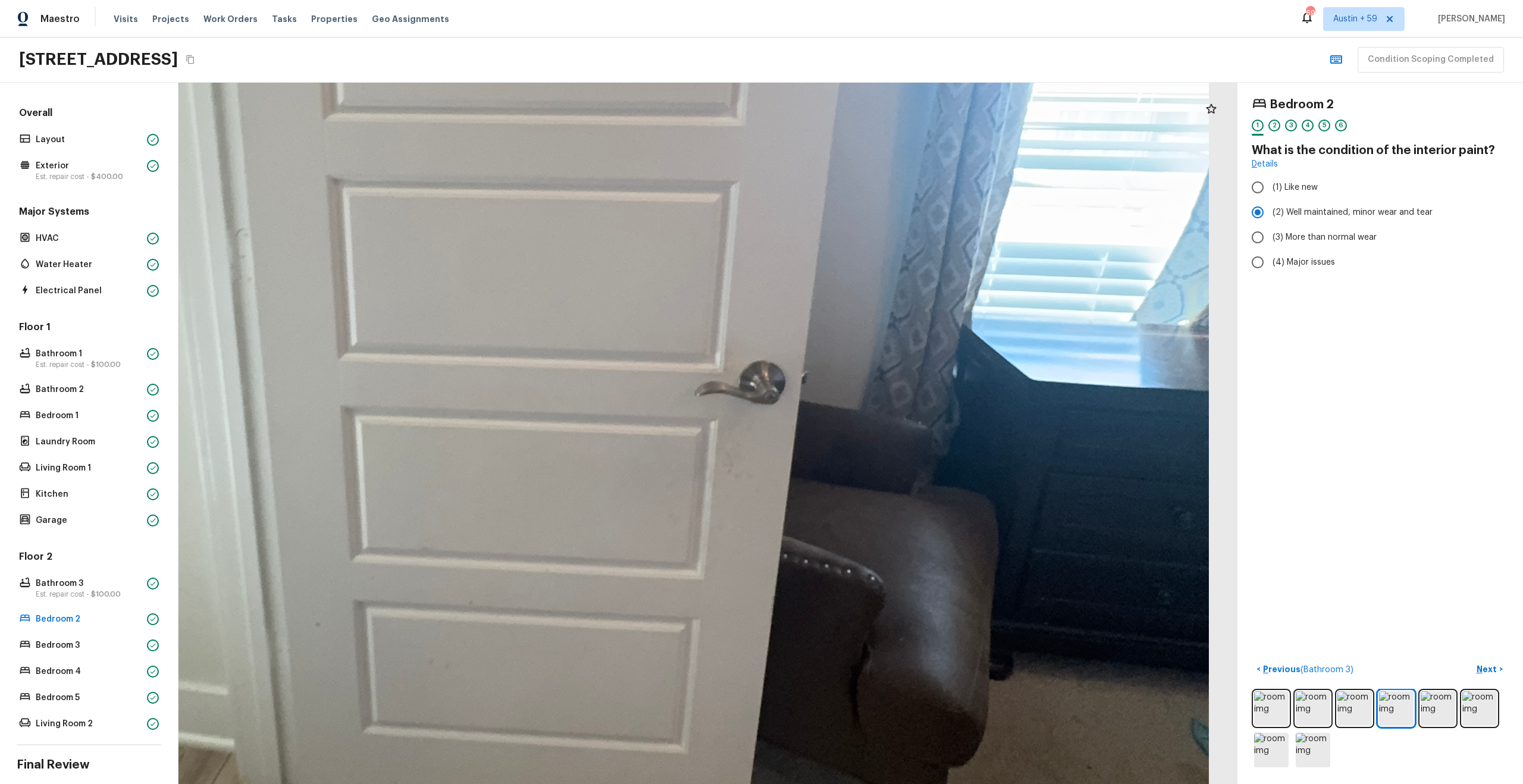
drag, startPoint x: 826, startPoint y: 531, endPoint x: 839, endPoint y: 157, distance: 374.2
click at [839, 159] on div at bounding box center [514, 271] width 2802 height 1855
drag, startPoint x: 695, startPoint y: 526, endPoint x: 702, endPoint y: 514, distance: 13.9
click at [702, 514] on div at bounding box center [514, 271] width 2802 height 1855
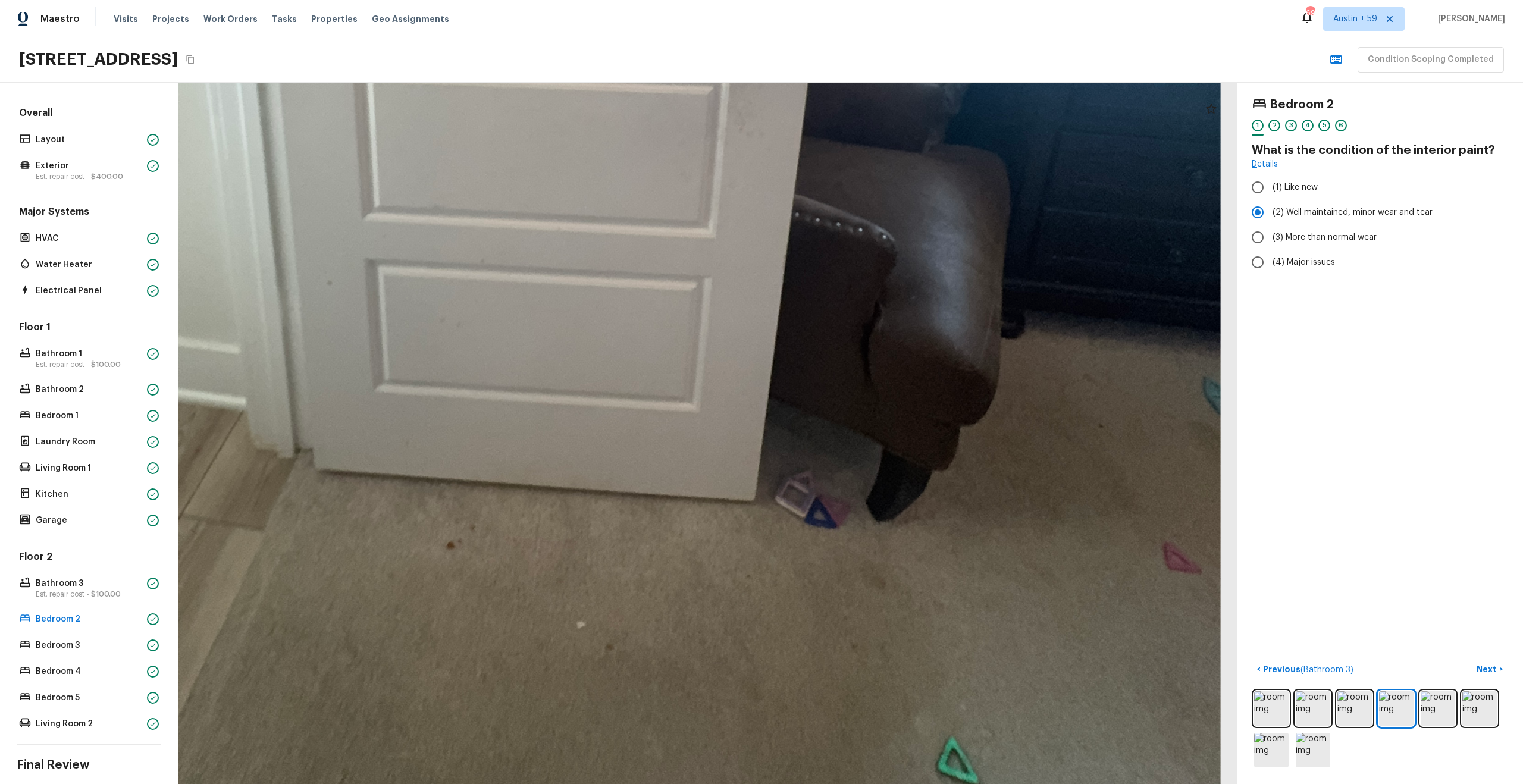
drag, startPoint x: 702, startPoint y: 514, endPoint x: 697, endPoint y: 206, distance: 308.0
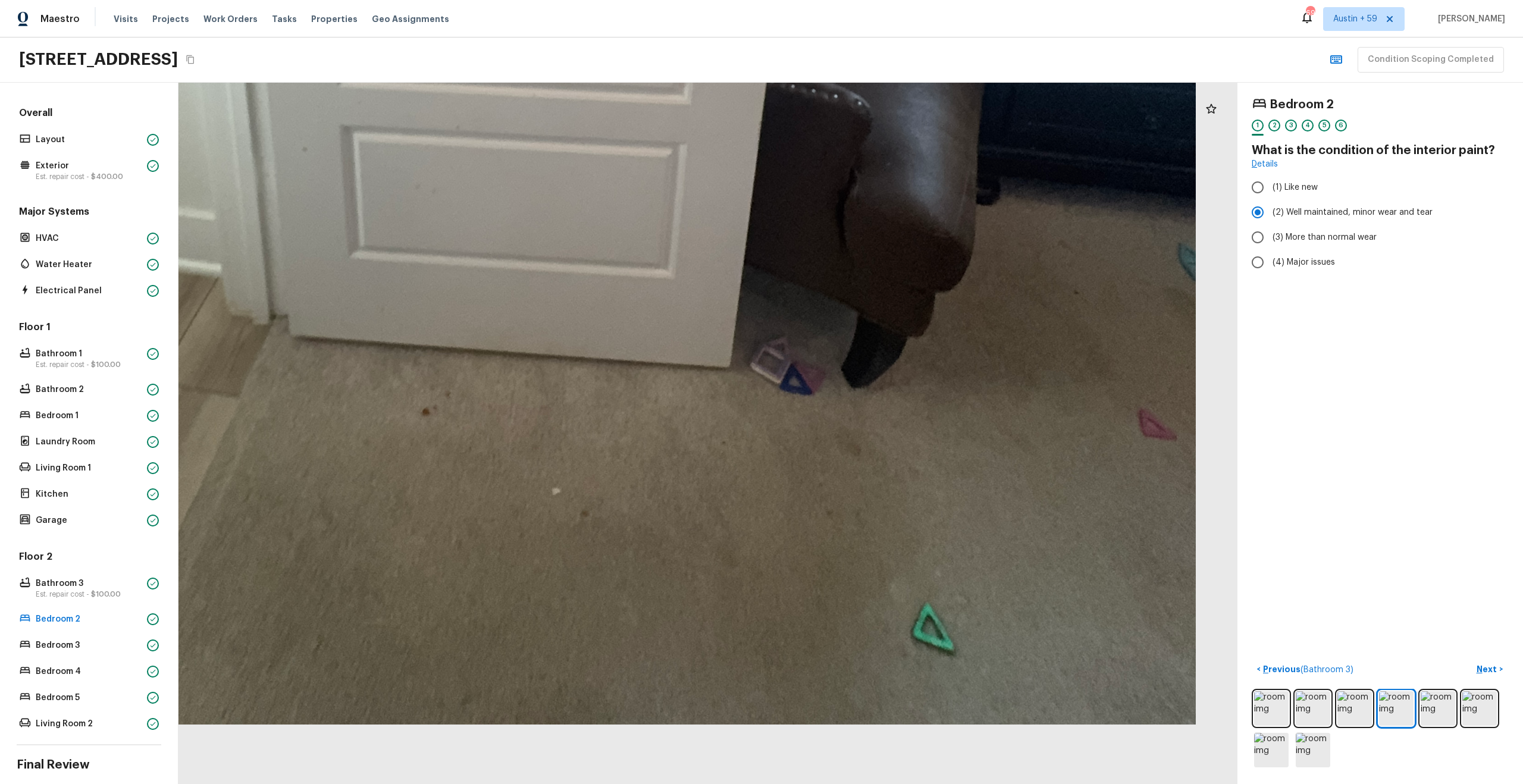
drag, startPoint x: 674, startPoint y: 409, endPoint x: 638, endPoint y: 338, distance: 79.6
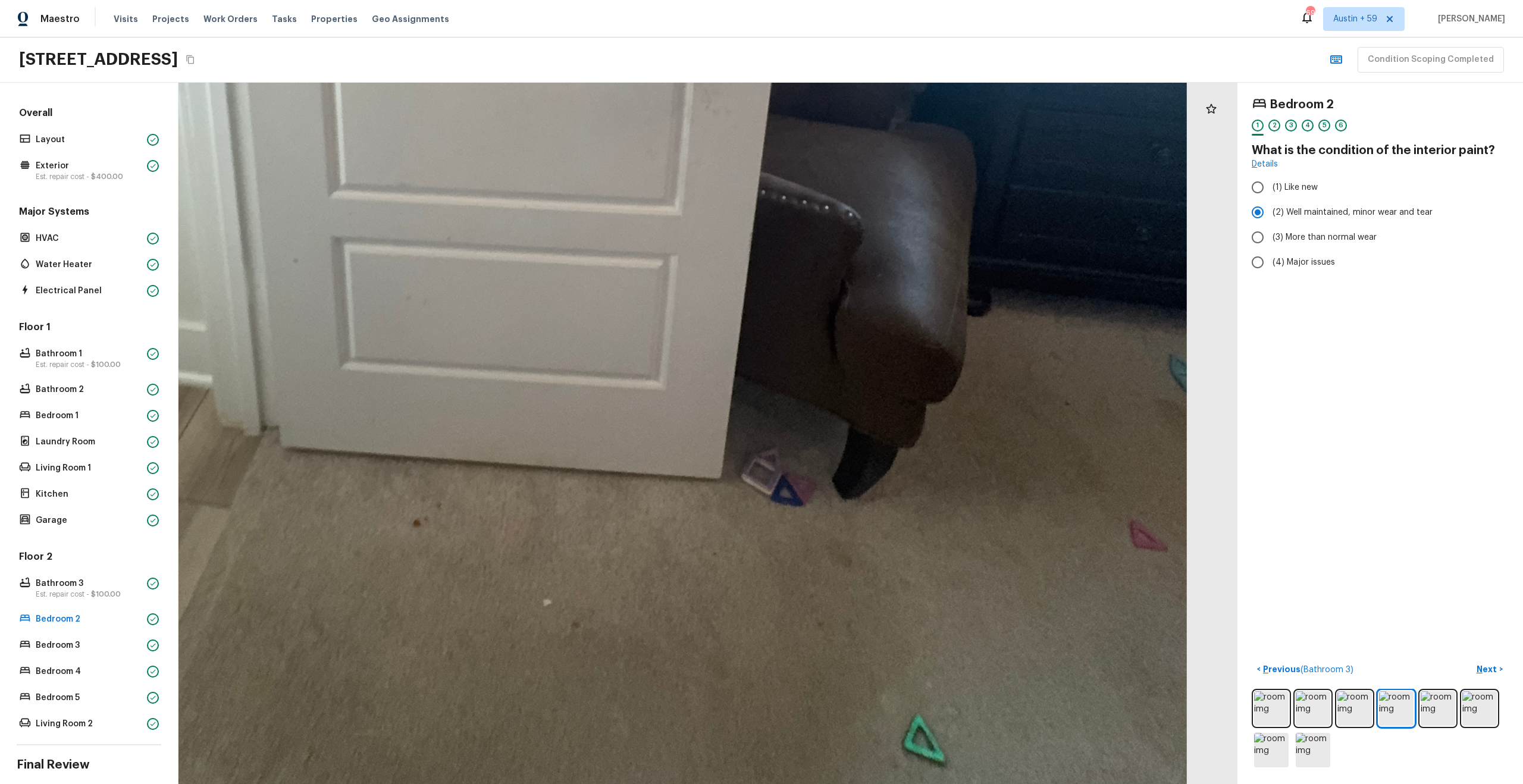
drag, startPoint x: 631, startPoint y: 292, endPoint x: 639, endPoint y: 429, distance: 137.2
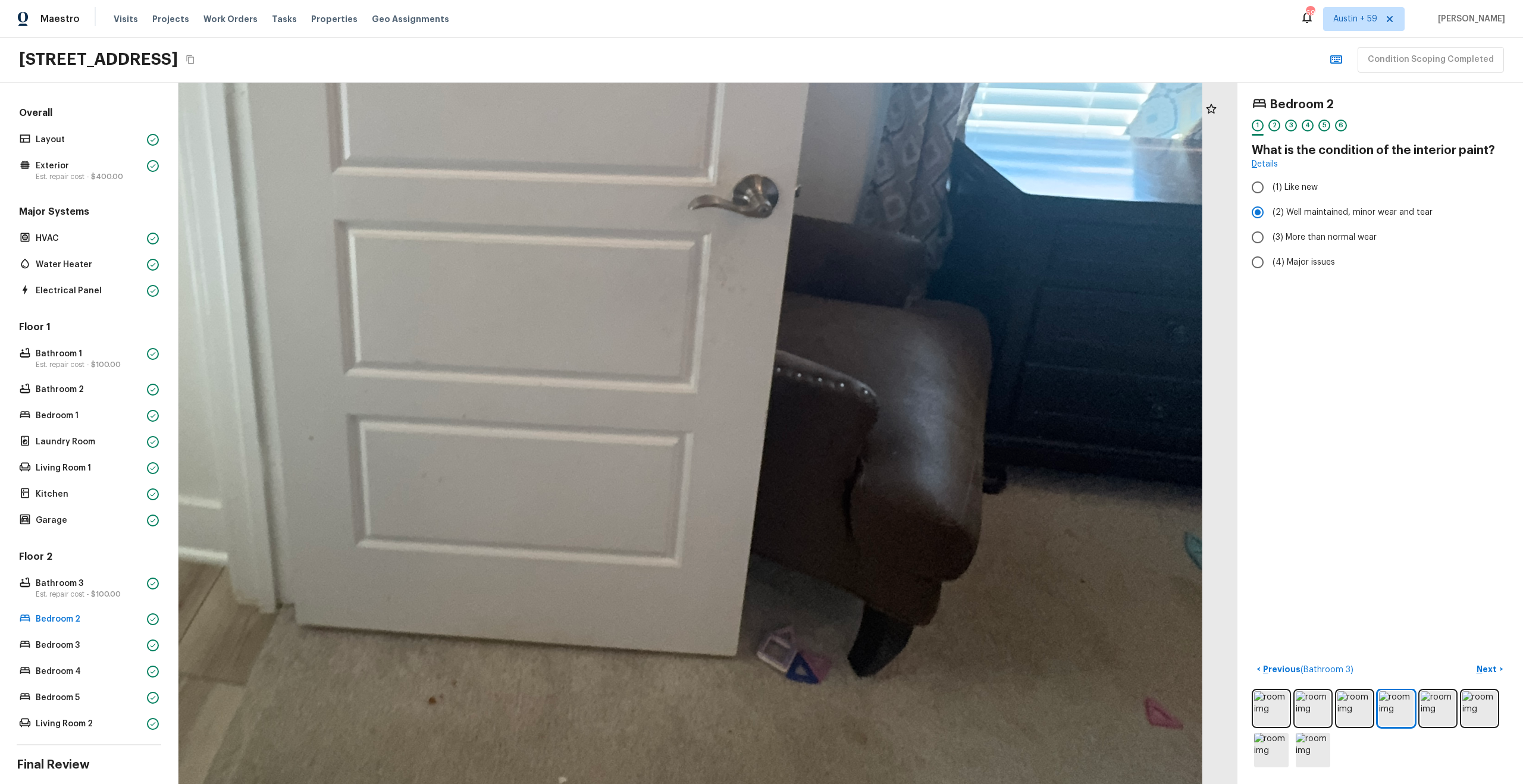
drag, startPoint x: 631, startPoint y: 346, endPoint x: 609, endPoint y: 597, distance: 252.0
click at [609, 597] on div at bounding box center [506, 85] width 2802 height 1855
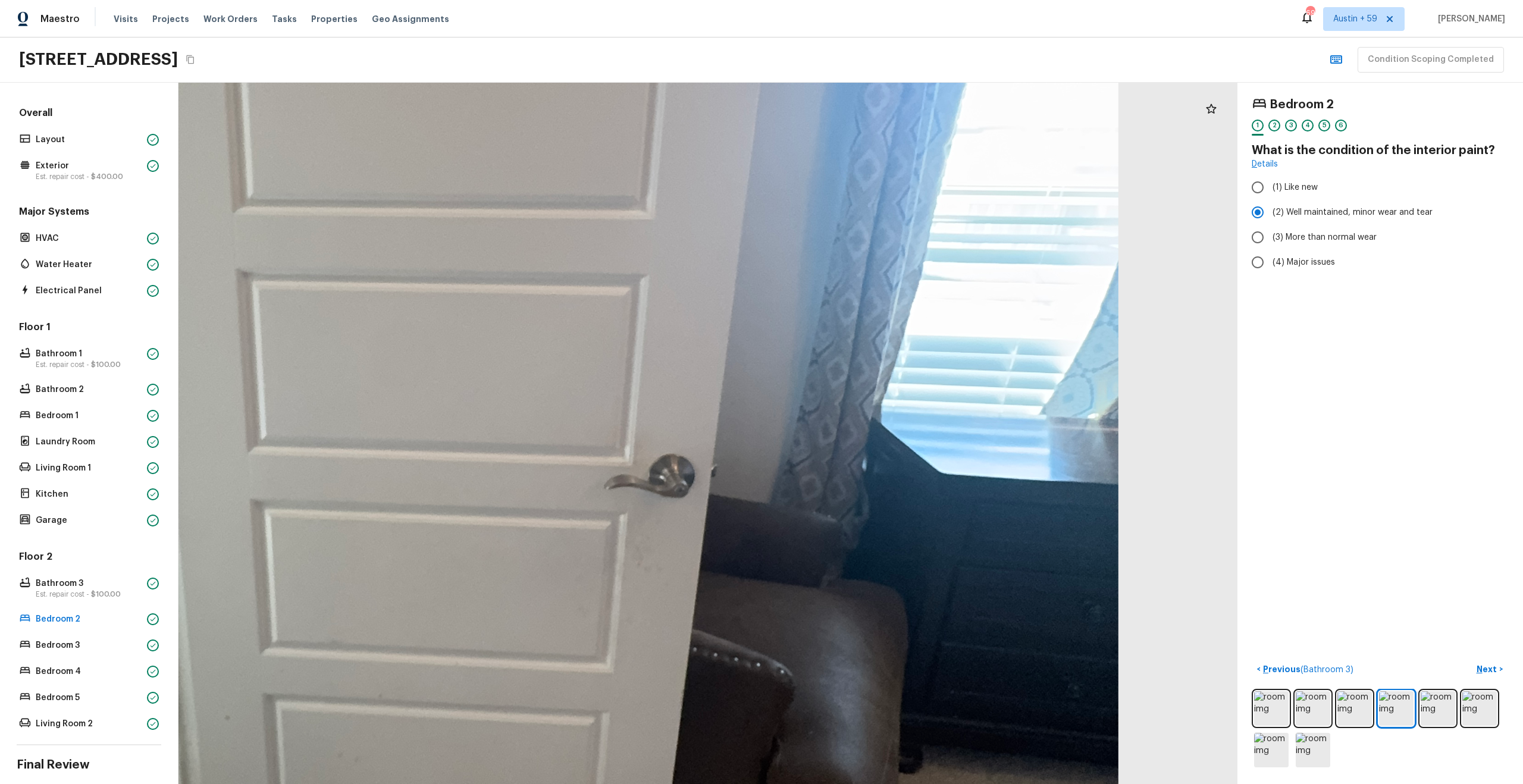
drag, startPoint x: 615, startPoint y: 543, endPoint x: 693, endPoint y: 199, distance: 352.7
click at [693, 199] on div at bounding box center [422, 364] width 2802 height 1855
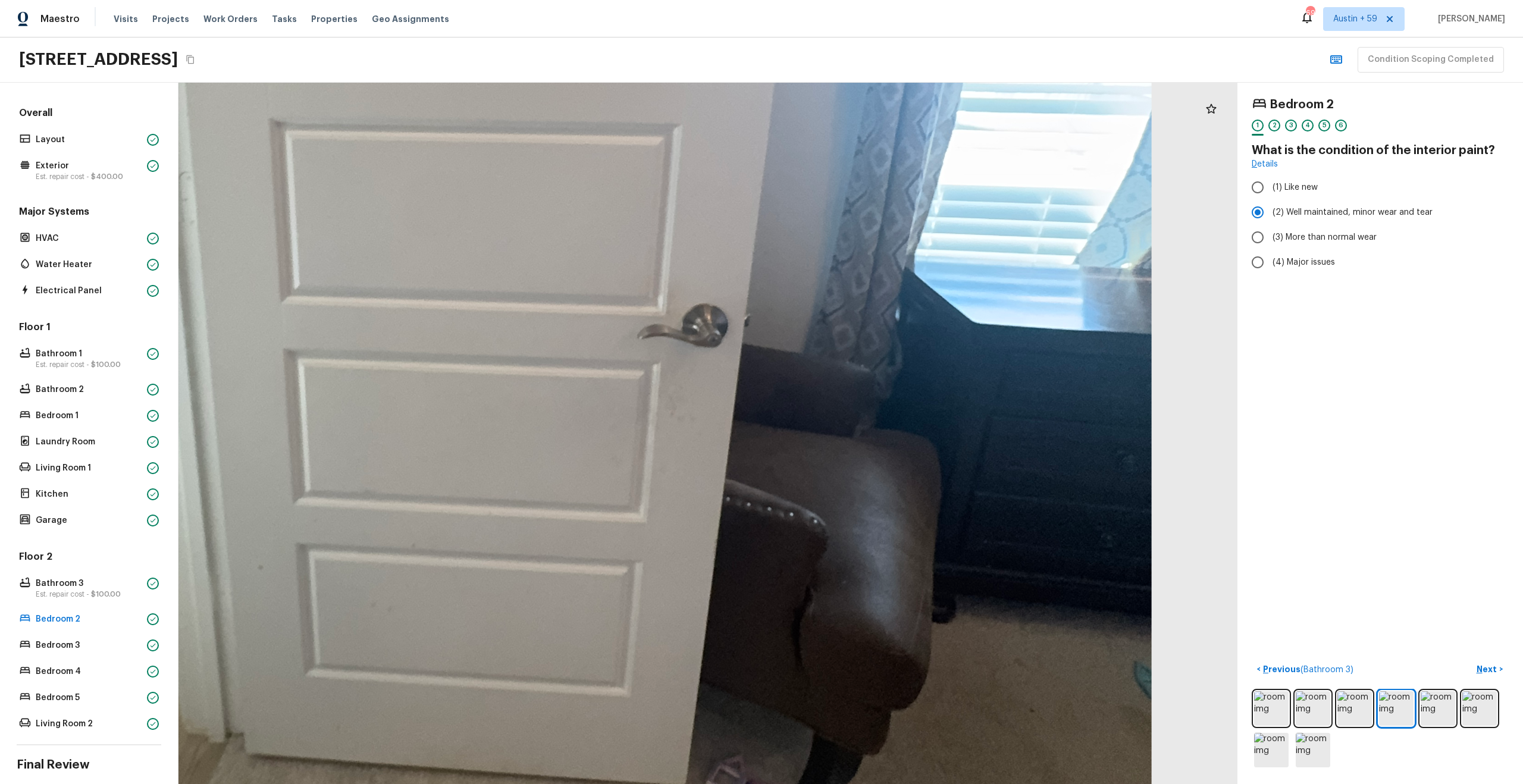
drag, startPoint x: 689, startPoint y: 350, endPoint x: 685, endPoint y: 481, distance: 131.1
click at [685, 480] on div at bounding box center [455, 215] width 2802 height 1855
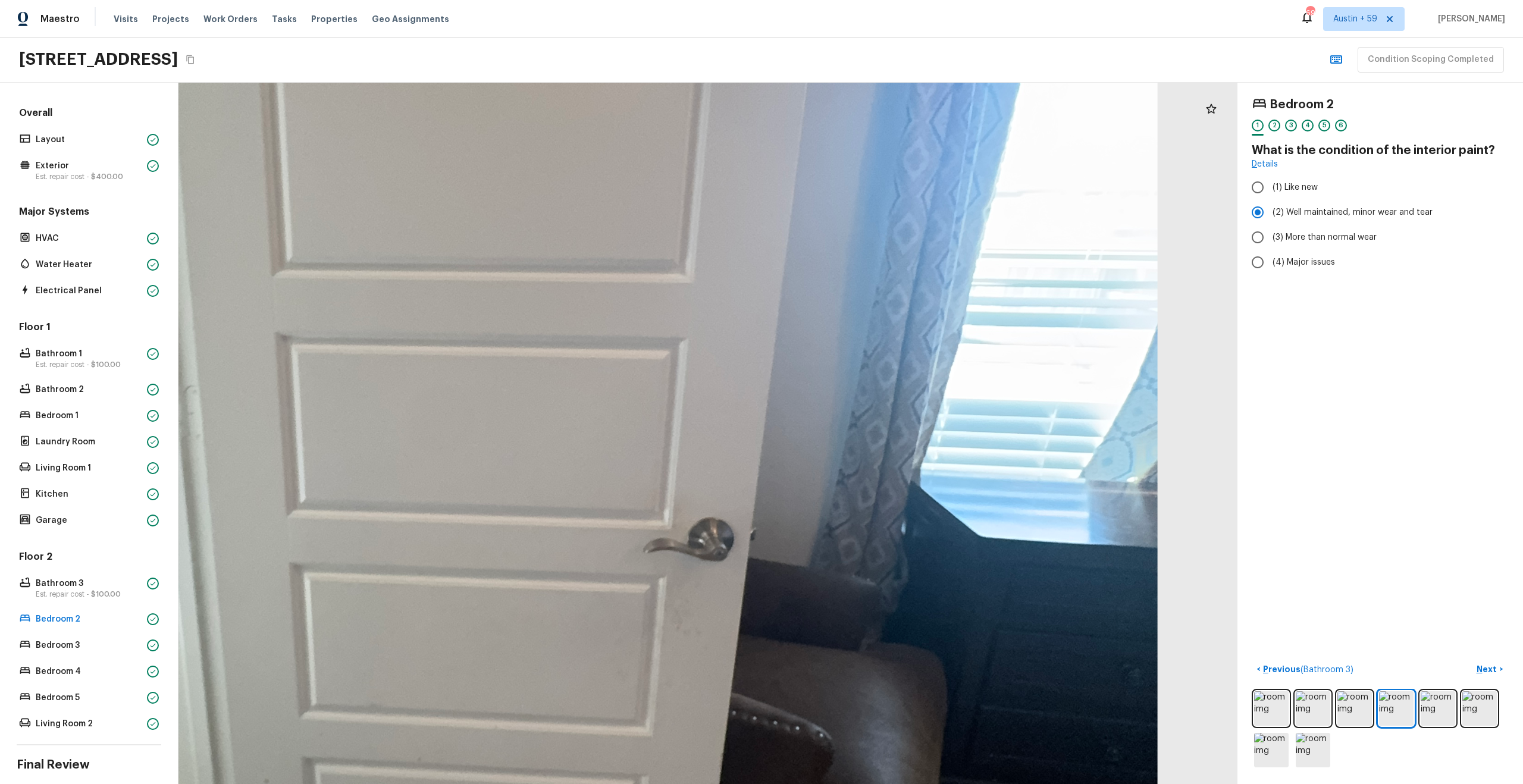
drag, startPoint x: 674, startPoint y: 364, endPoint x: 664, endPoint y: 497, distance: 133.4
click at [664, 491] on div at bounding box center [462, 428] width 2802 height 1855
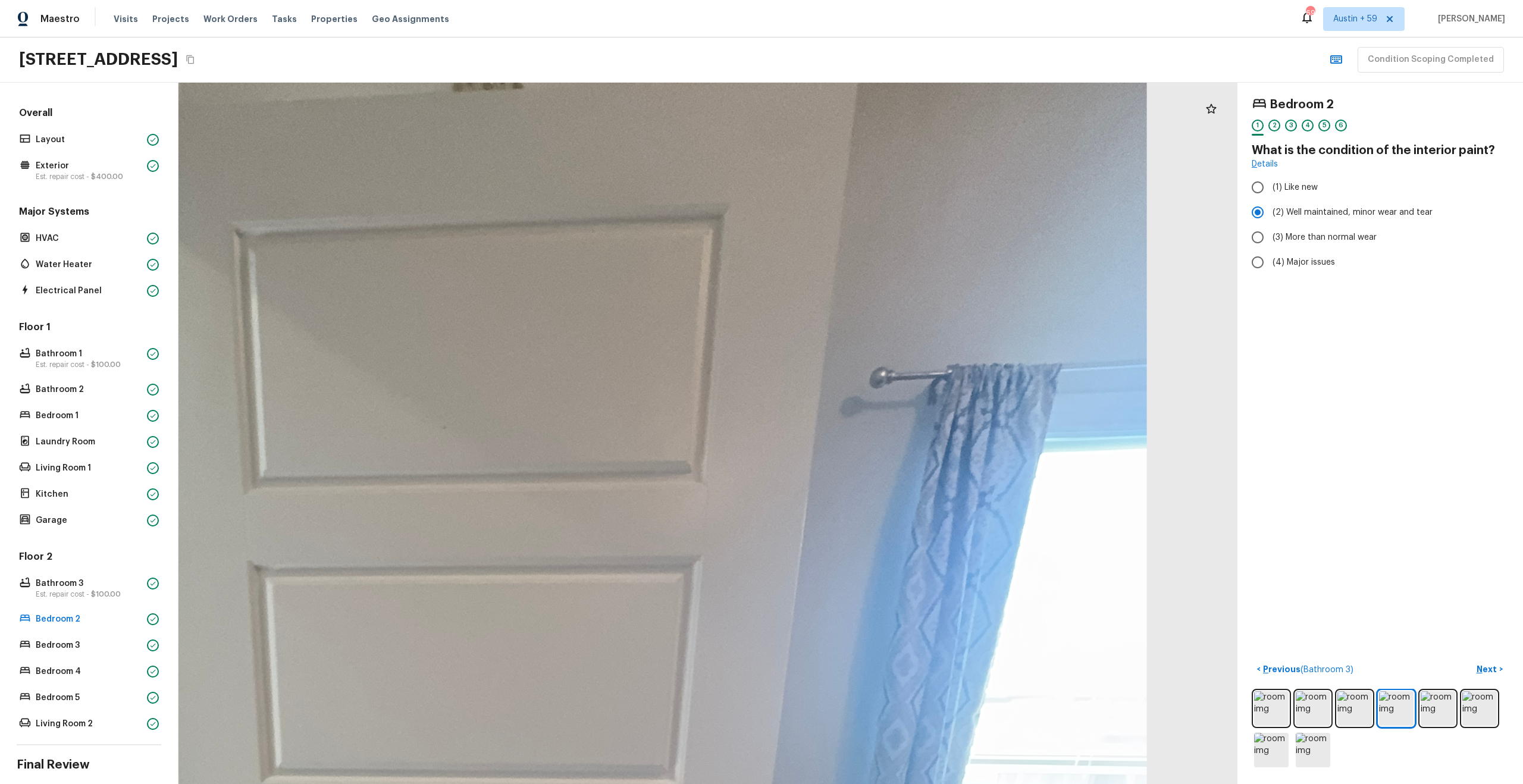
drag, startPoint x: 664, startPoint y: 497, endPoint x: 664, endPoint y: 619, distance: 122.0
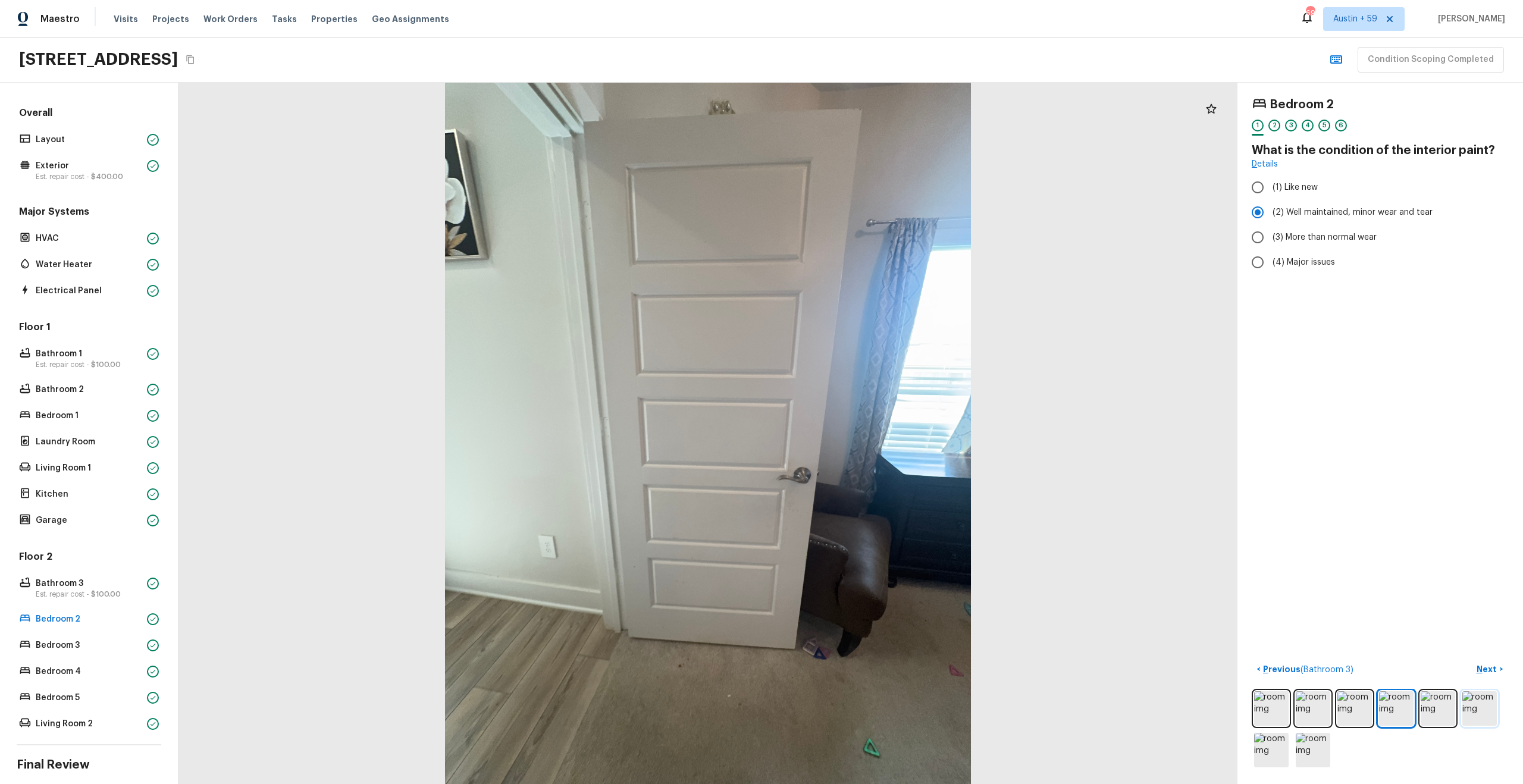
click at [1487, 706] on img at bounding box center [1479, 708] width 35 height 35
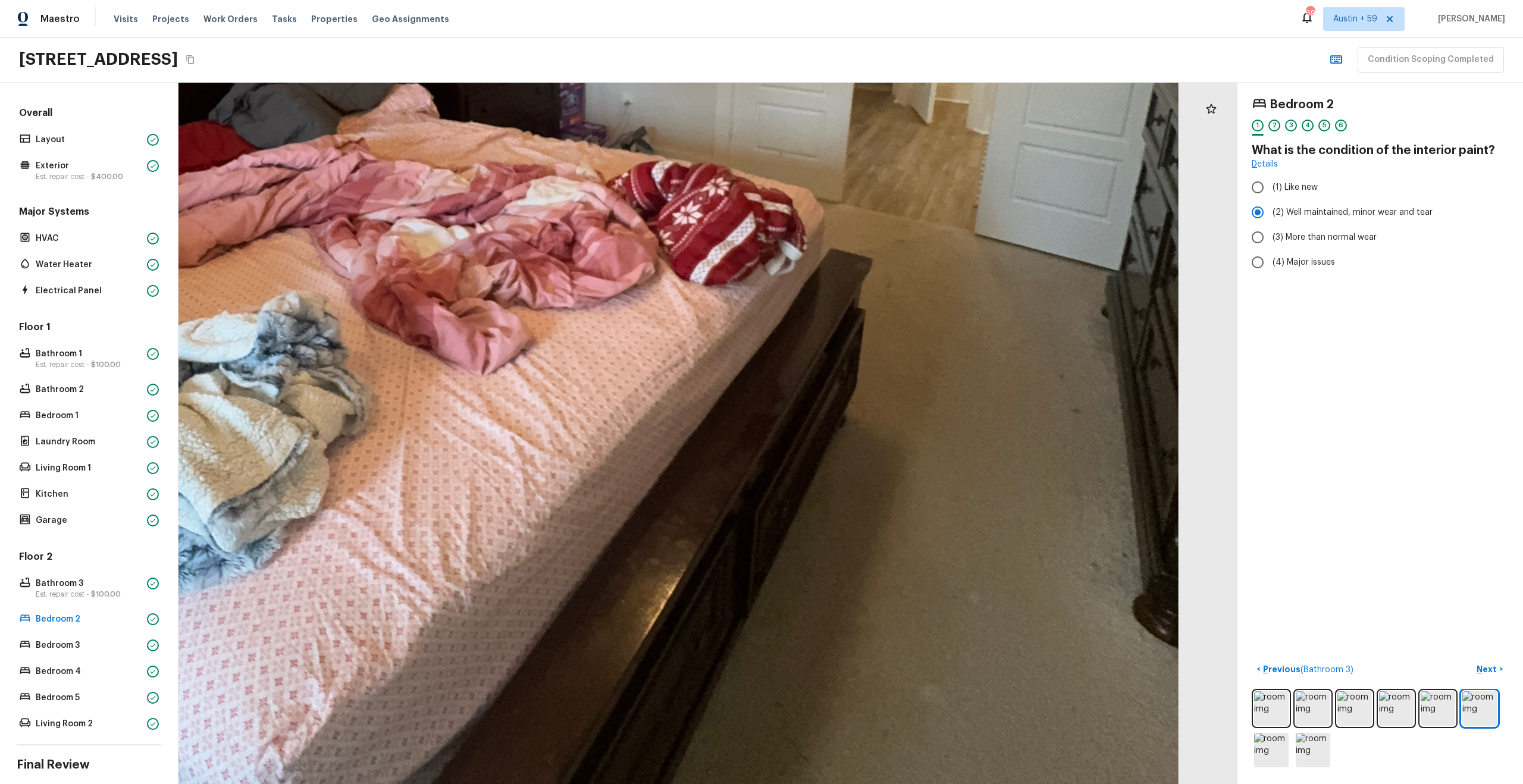
drag, startPoint x: 824, startPoint y: 485, endPoint x: 820, endPoint y: 52, distance: 433.0
click at [820, 53] on div "Maestro Visits Projects Work Orders Tasks Properties Geo Assignments 698 [GEOGR…" at bounding box center [762, 392] width 1523 height 784
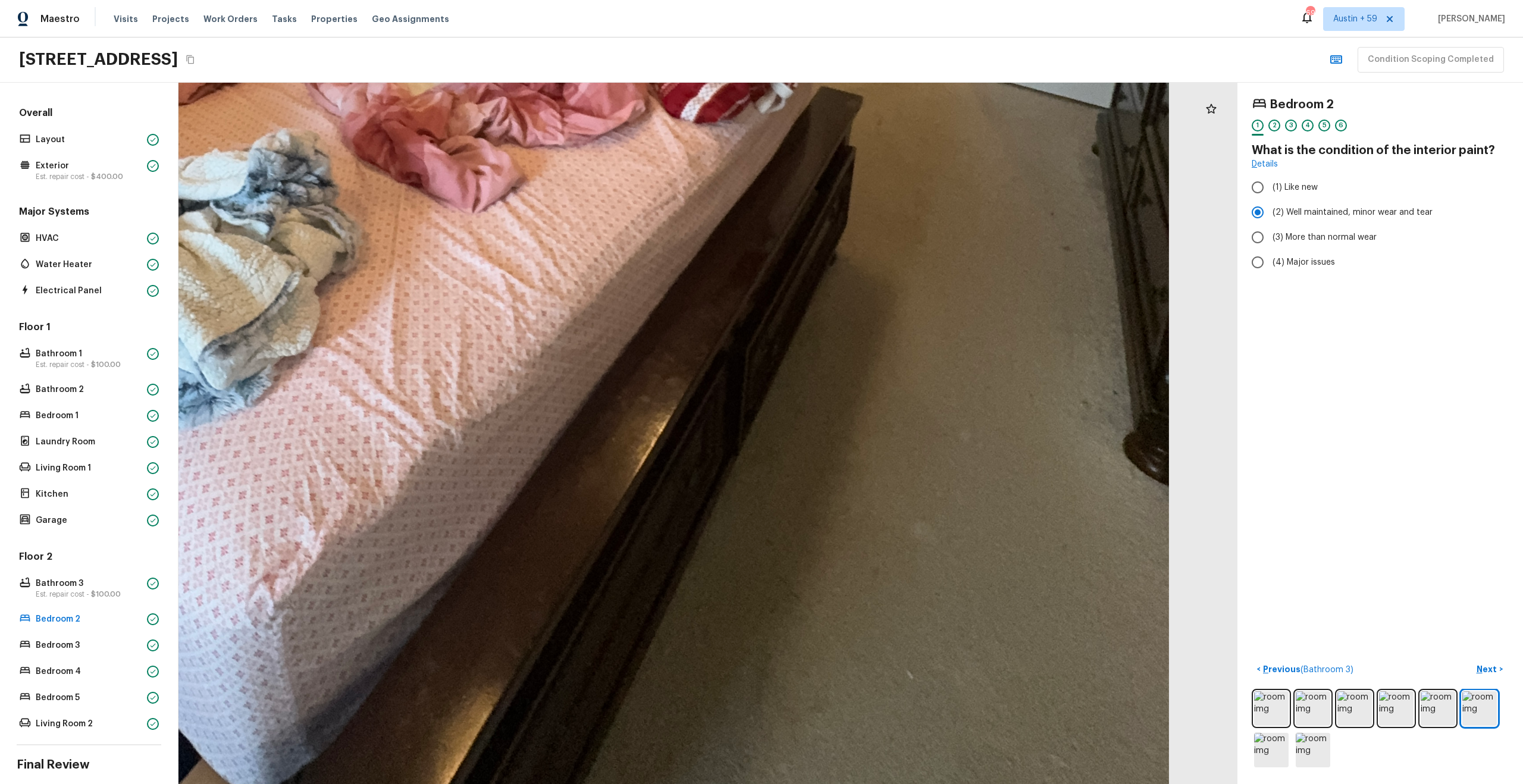
drag, startPoint x: 816, startPoint y: 349, endPoint x: 788, endPoint y: 354, distance: 28.4
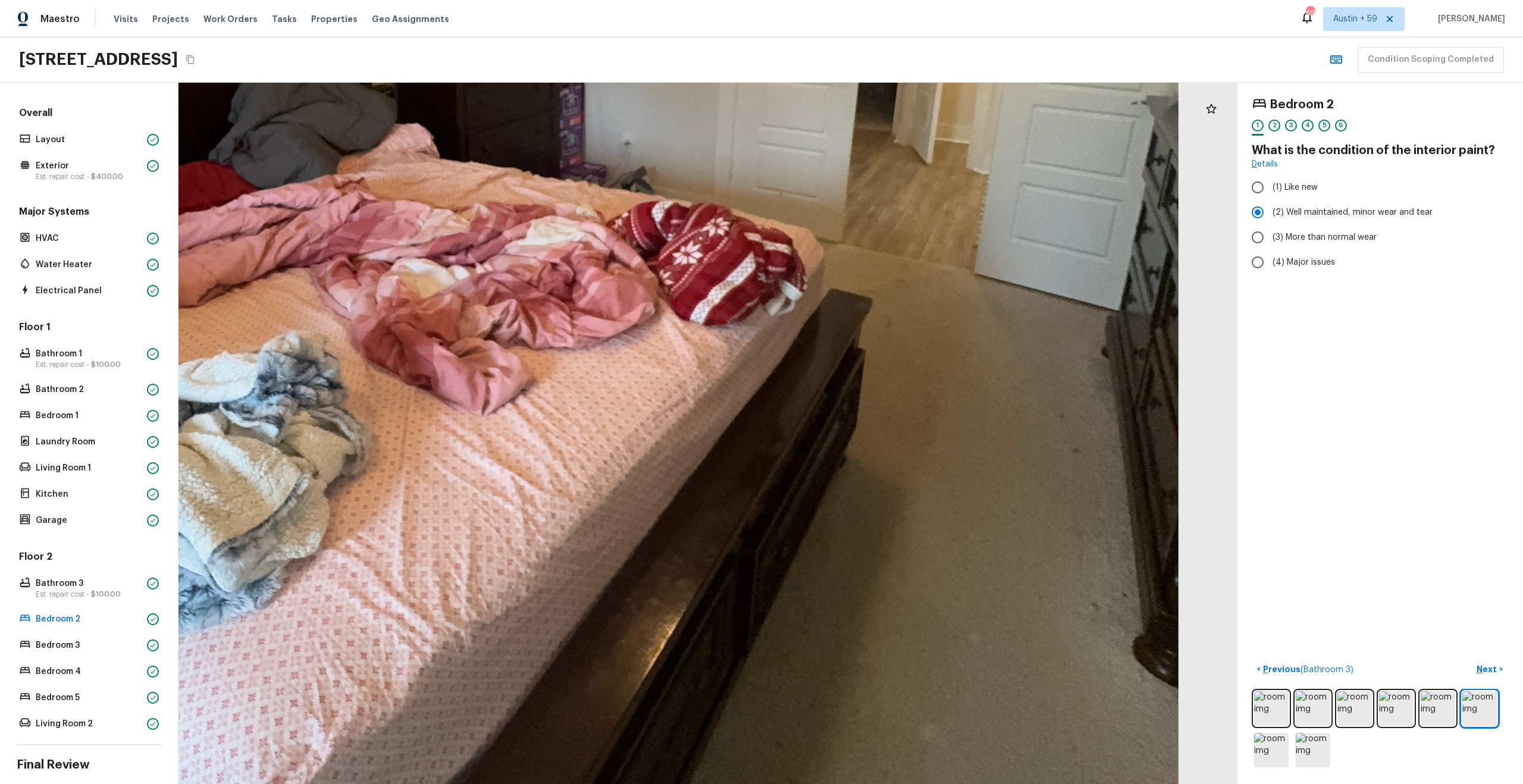
drag, startPoint x: 756, startPoint y: 254, endPoint x: 791, endPoint y: 514, distance: 262.3
click at [791, 514] on div at bounding box center [507, 144] width 2701 height 1789
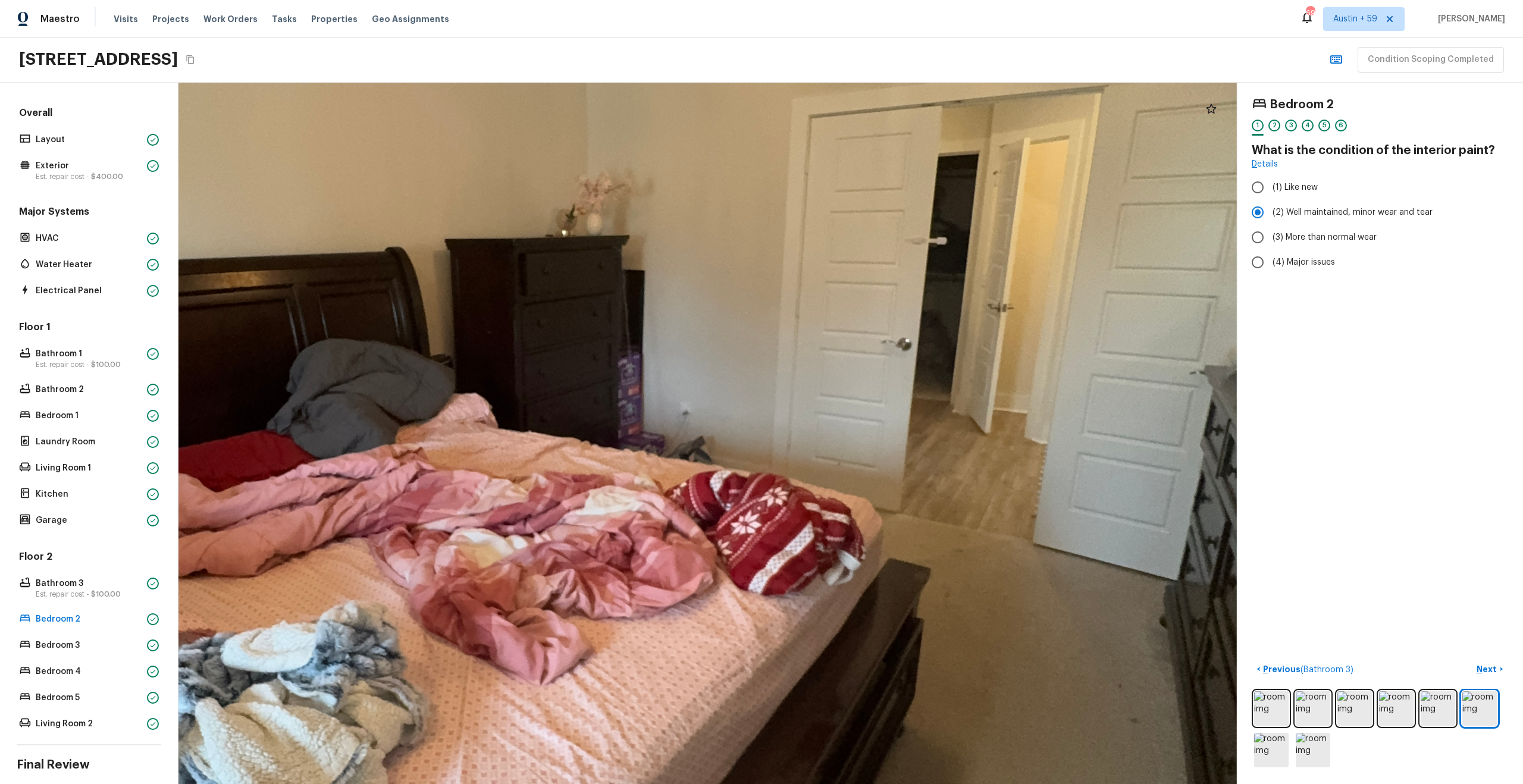
drag, startPoint x: 786, startPoint y: 426, endPoint x: 808, endPoint y: 736, distance: 310.8
click at [808, 736] on div at bounding box center [565, 413] width 2701 height 1789
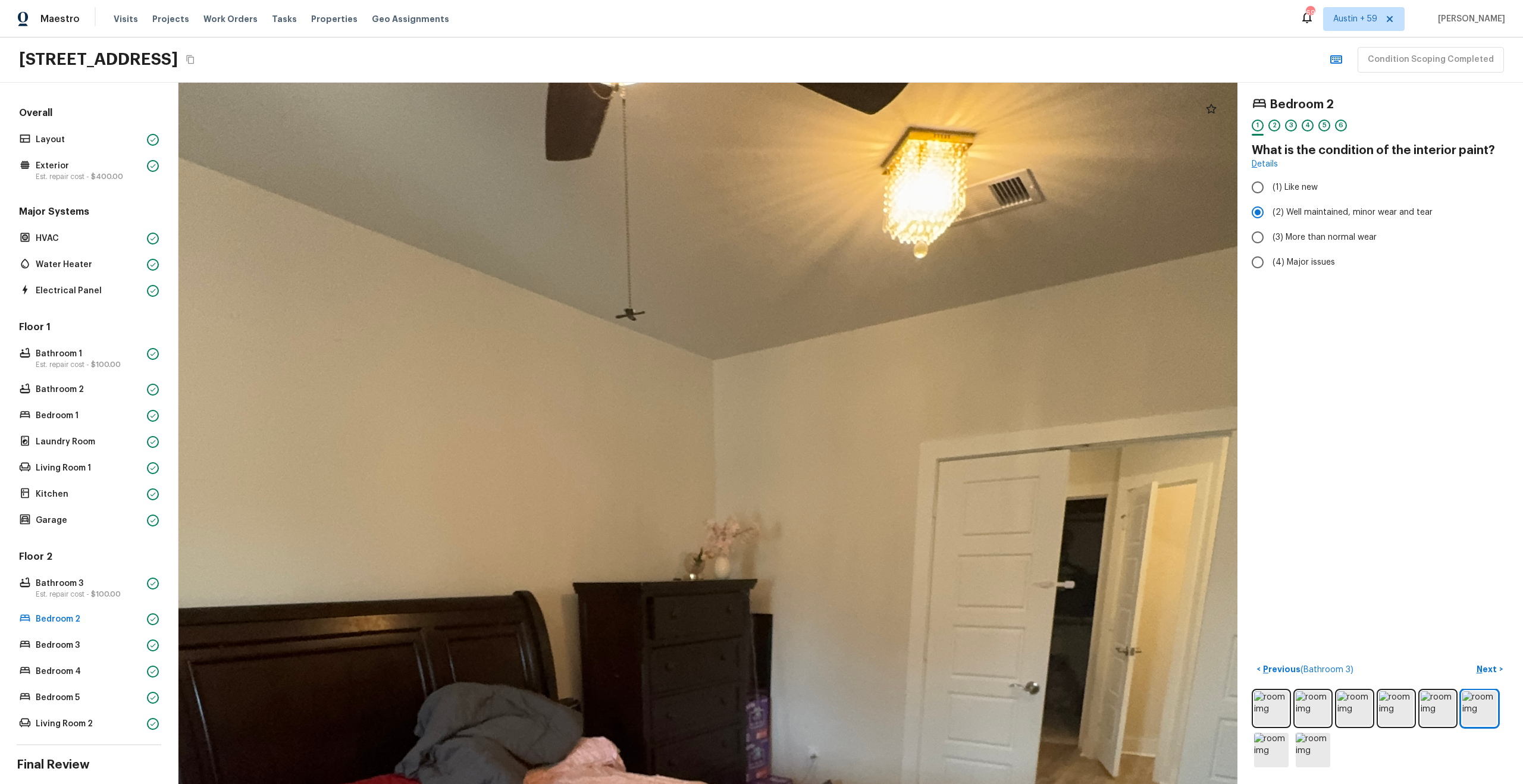
drag, startPoint x: 687, startPoint y: 560, endPoint x: 796, endPoint y: 415, distance: 181.4
click at [796, 416] on div at bounding box center [694, 757] width 2701 height 1789
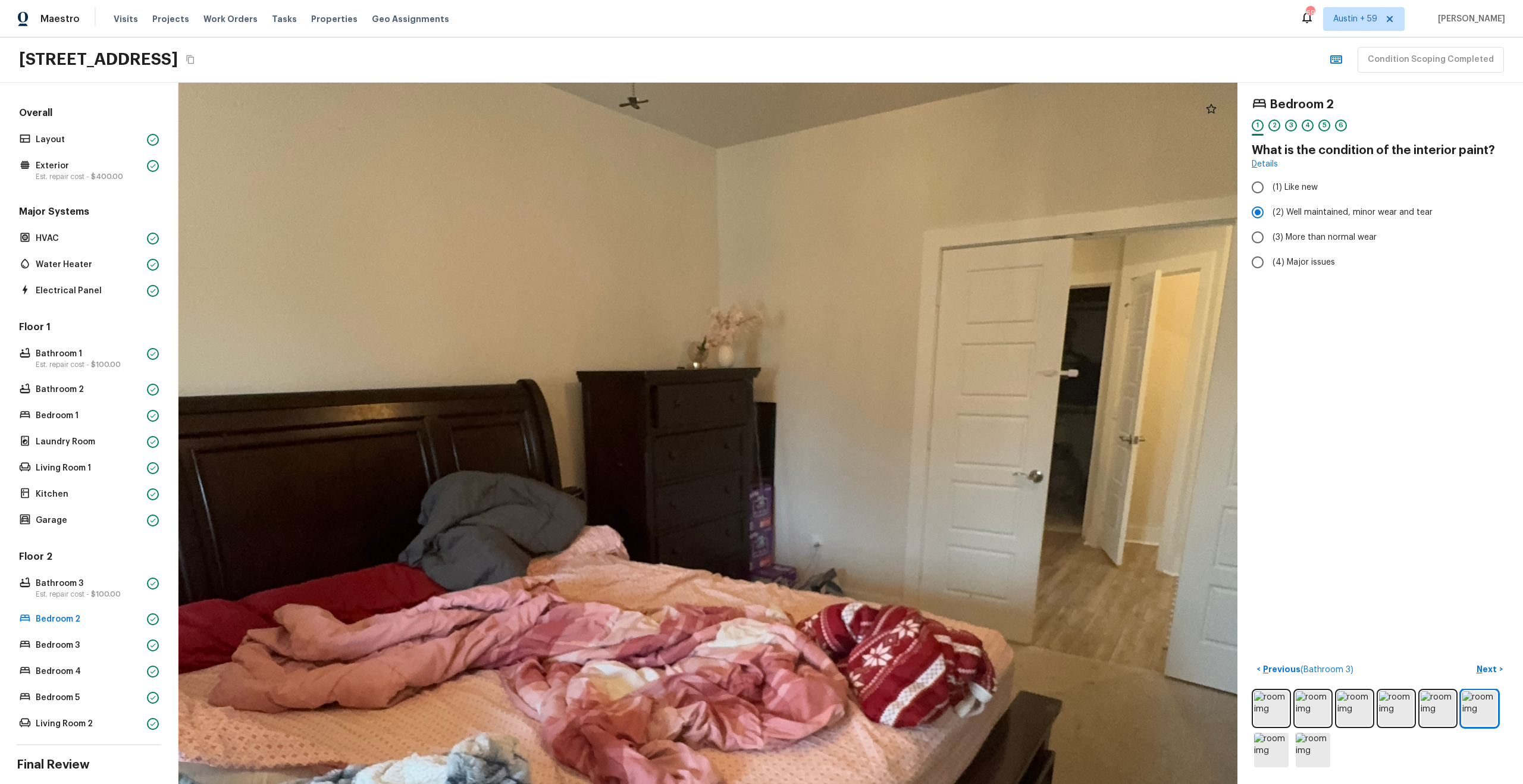
drag, startPoint x: 859, startPoint y: 550, endPoint x: 871, endPoint y: 292, distance: 258.3
click at [868, 294] on div at bounding box center [697, 546] width 2701 height 1789
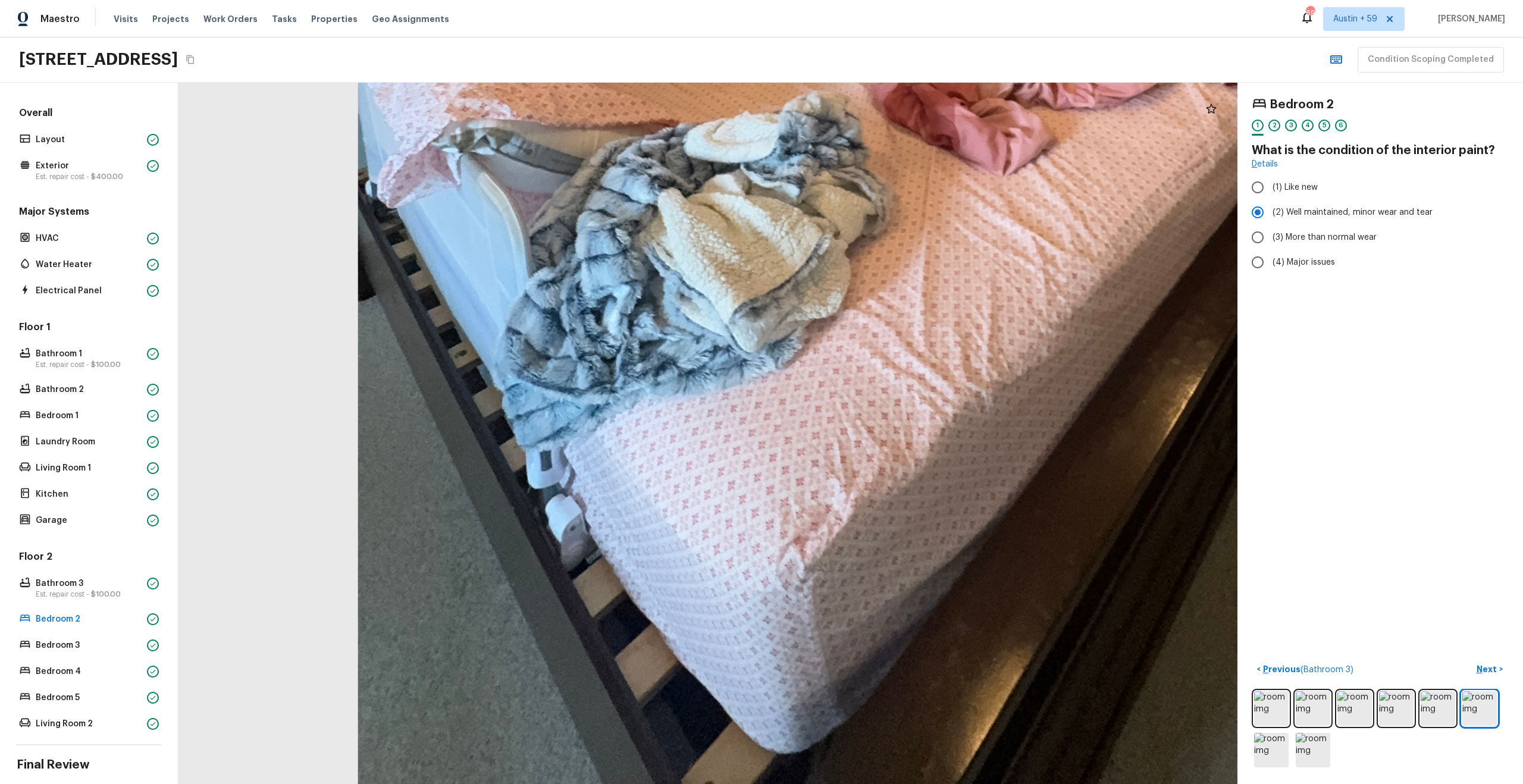
drag, startPoint x: 765, startPoint y: 570, endPoint x: 1033, endPoint y: 258, distance: 411.3
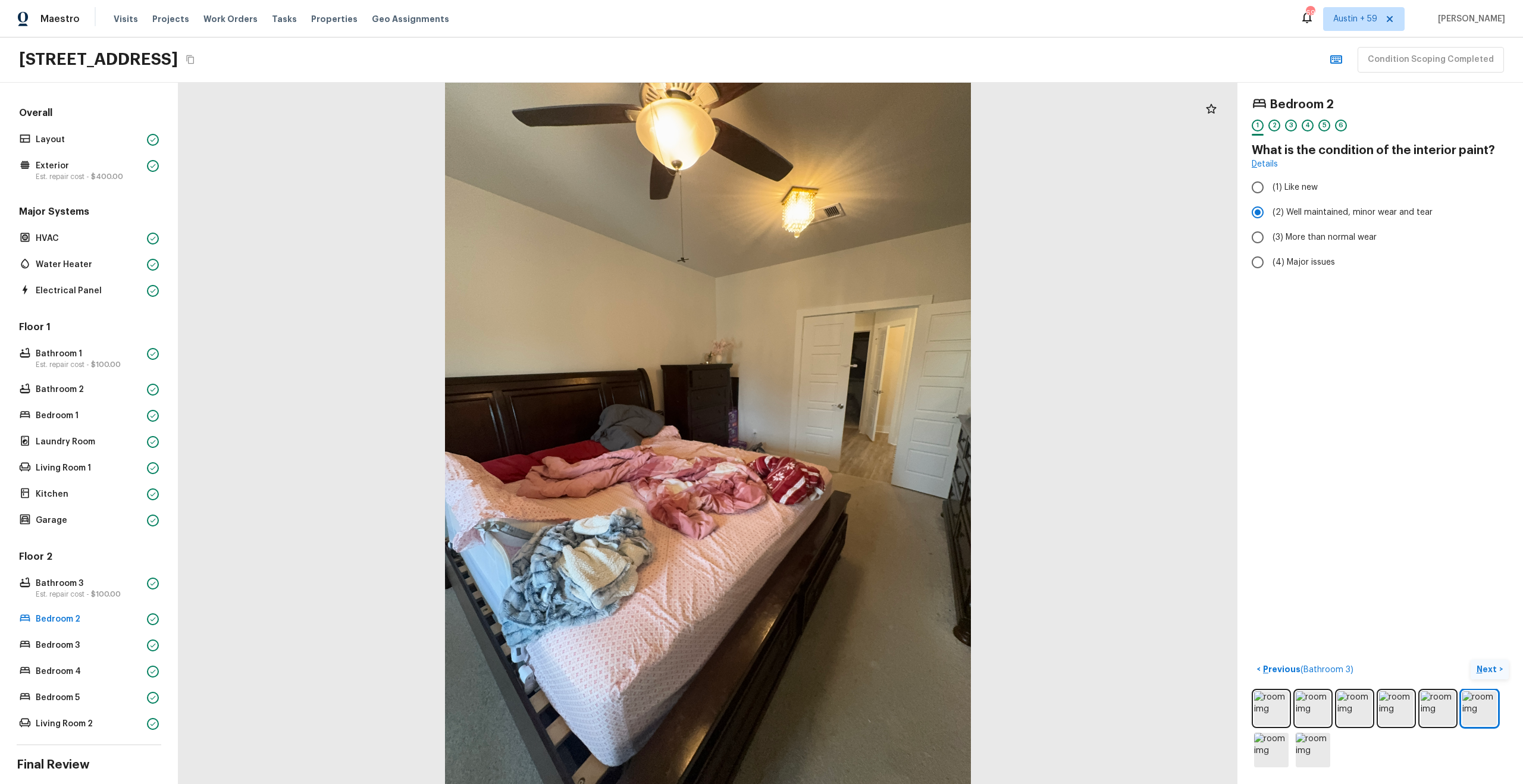
click at [1487, 669] on p "Next" at bounding box center [1487, 669] width 23 height 12
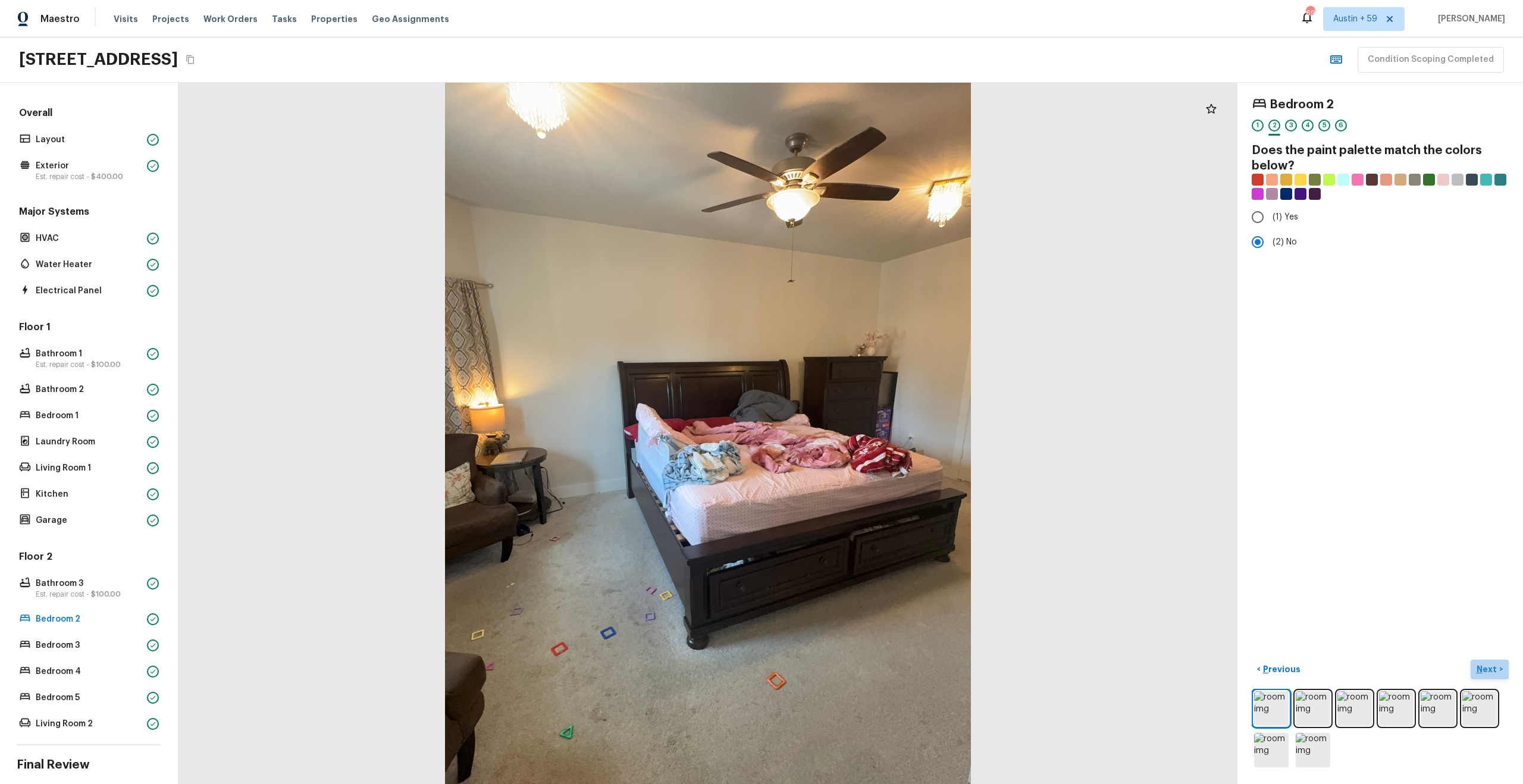
click at [1487, 668] on p "Next" at bounding box center [1487, 669] width 23 height 12
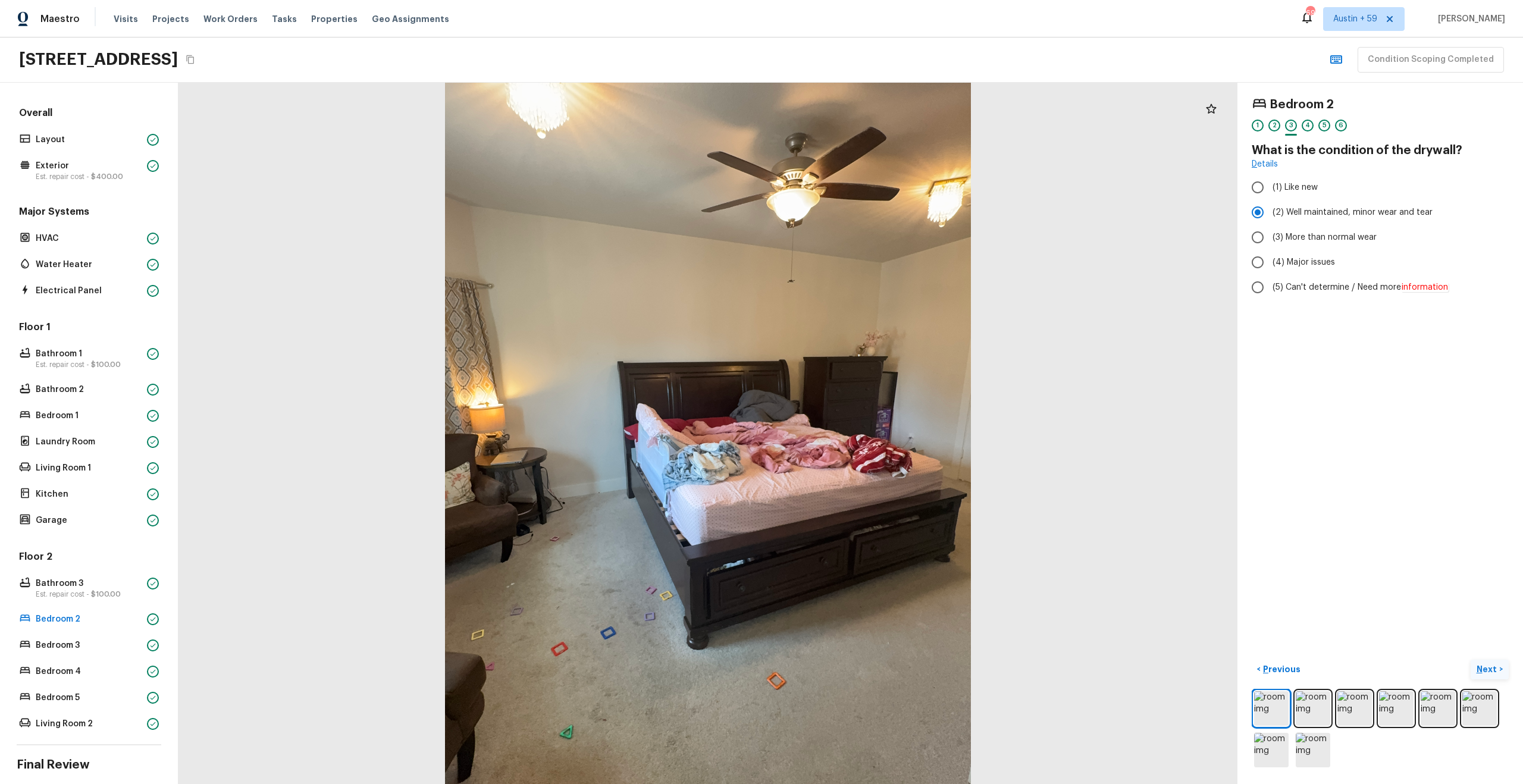
click at [1487, 668] on p "Next" at bounding box center [1487, 669] width 23 height 12
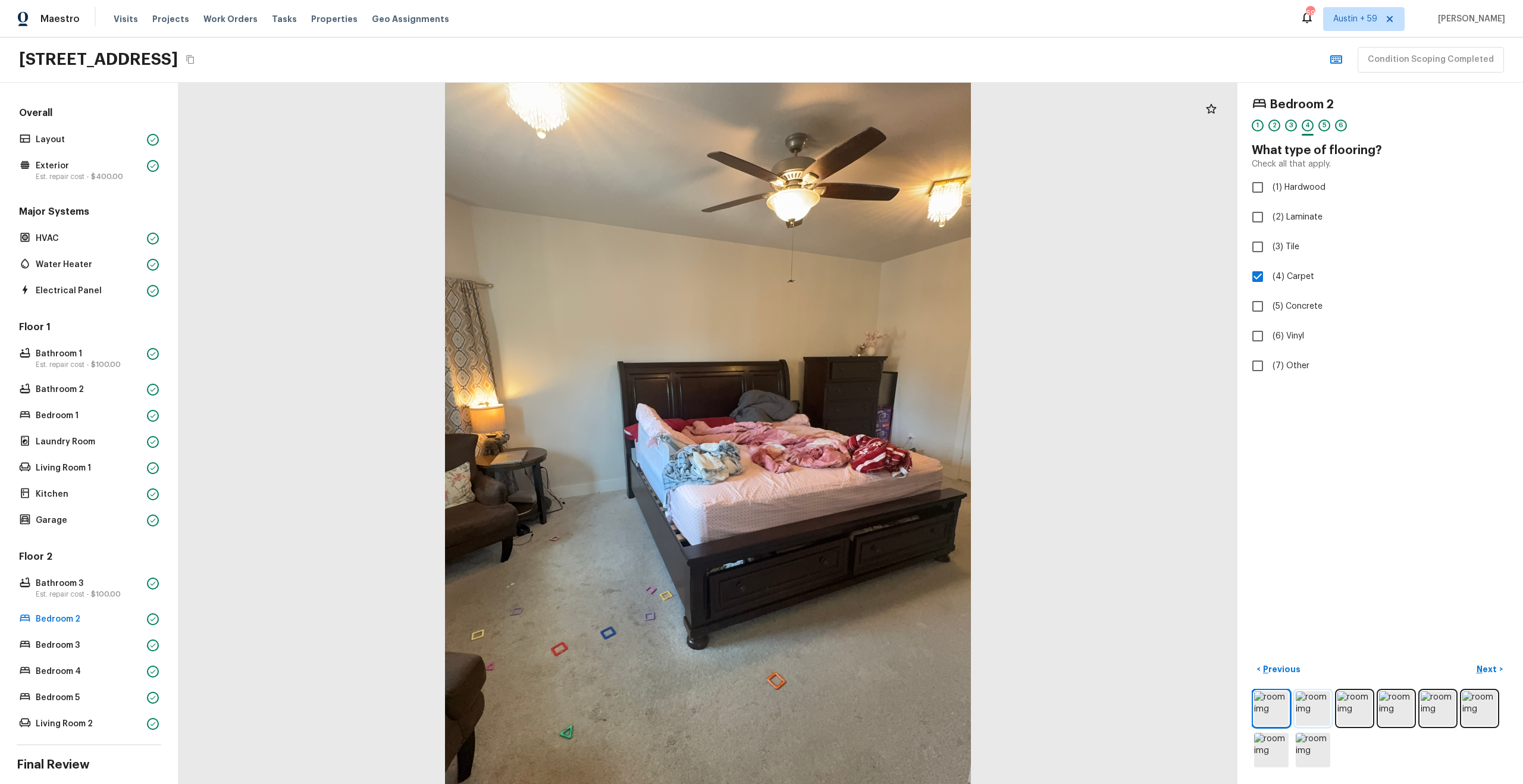
click at [1315, 715] on img at bounding box center [1312, 708] width 35 height 35
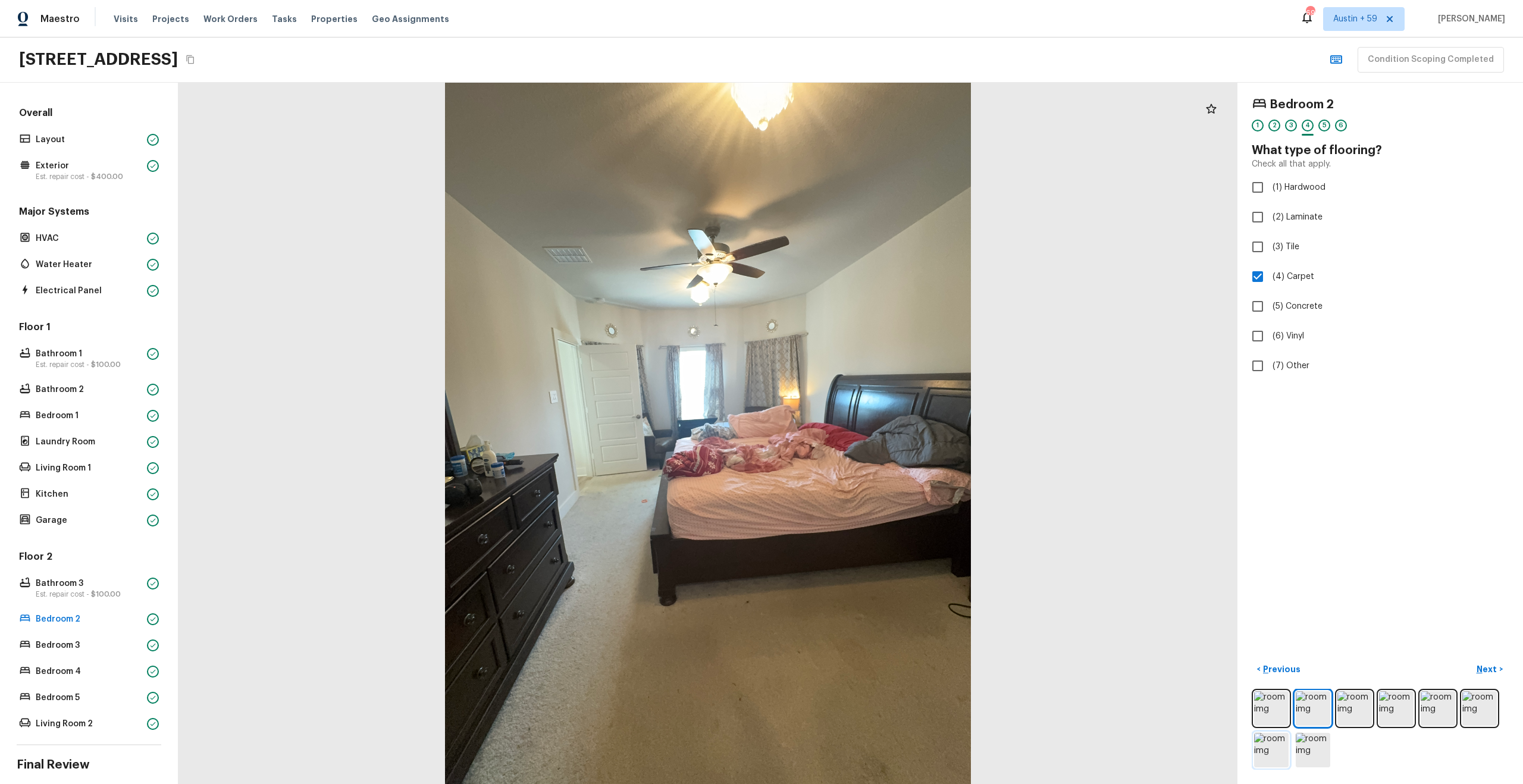
click at [1279, 757] on img at bounding box center [1271, 750] width 35 height 35
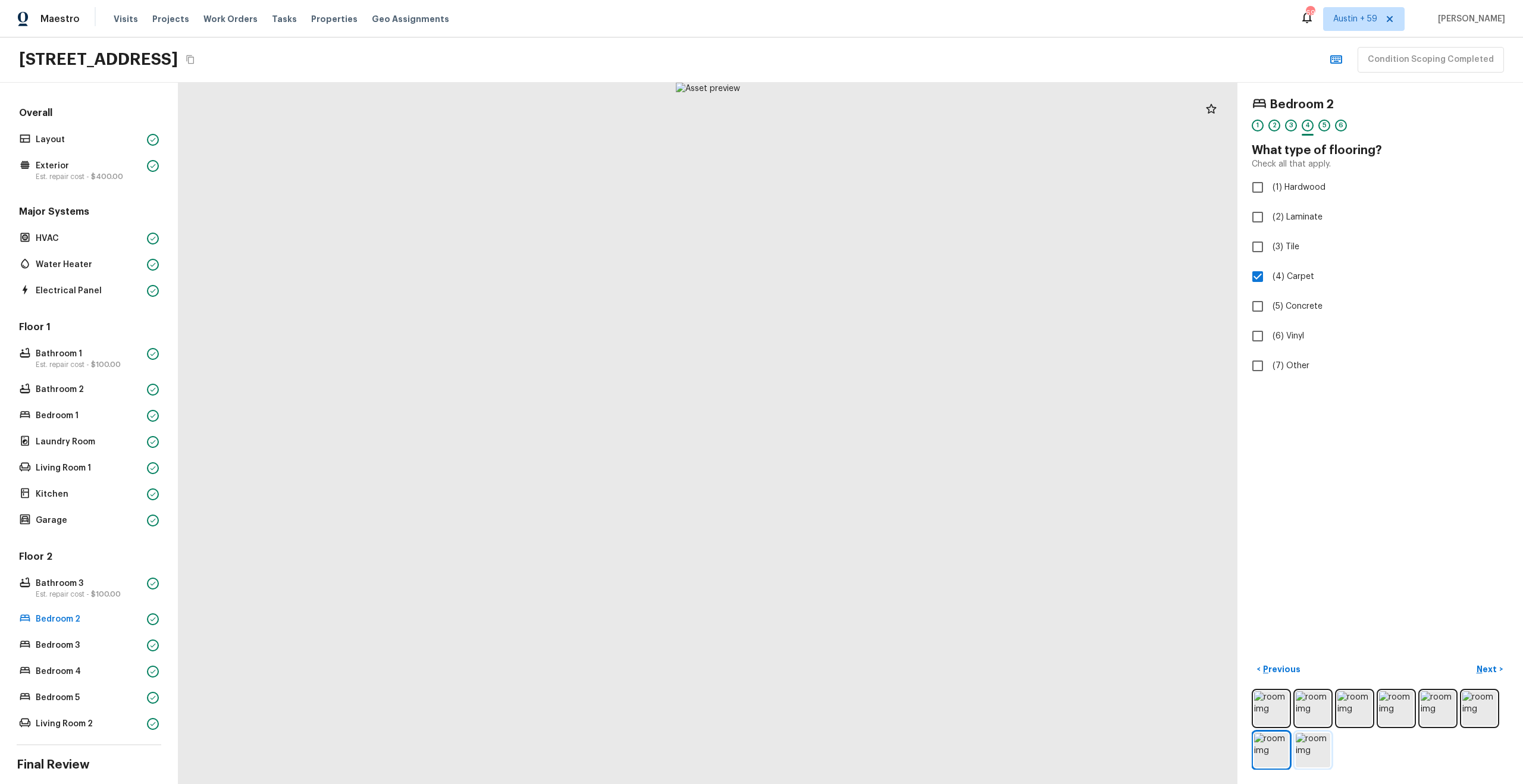
click at [1304, 748] on img at bounding box center [1312, 750] width 35 height 35
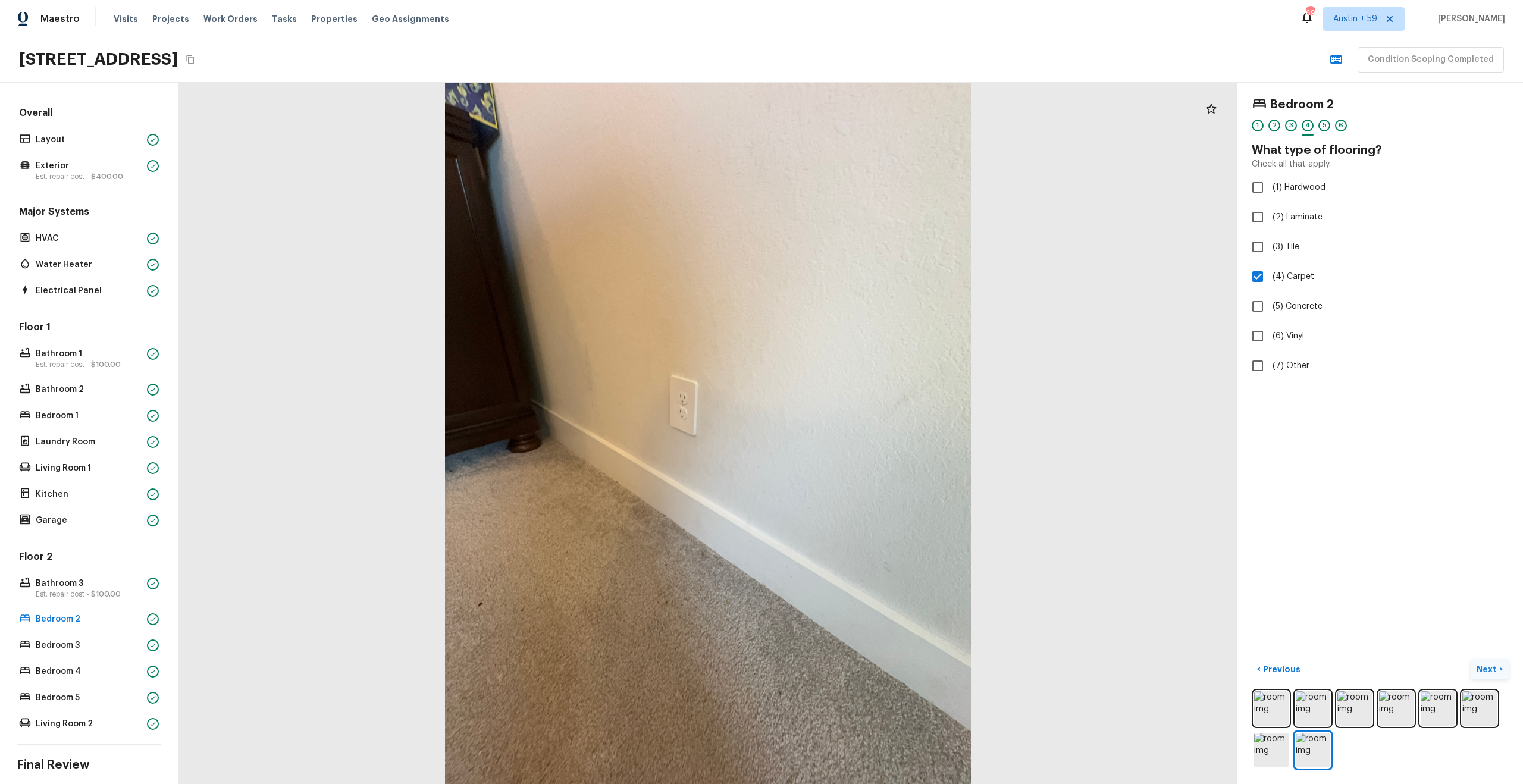
click at [1487, 672] on p "Next" at bounding box center [1487, 669] width 23 height 12
click at [1496, 669] on p "Next" at bounding box center [1487, 669] width 23 height 12
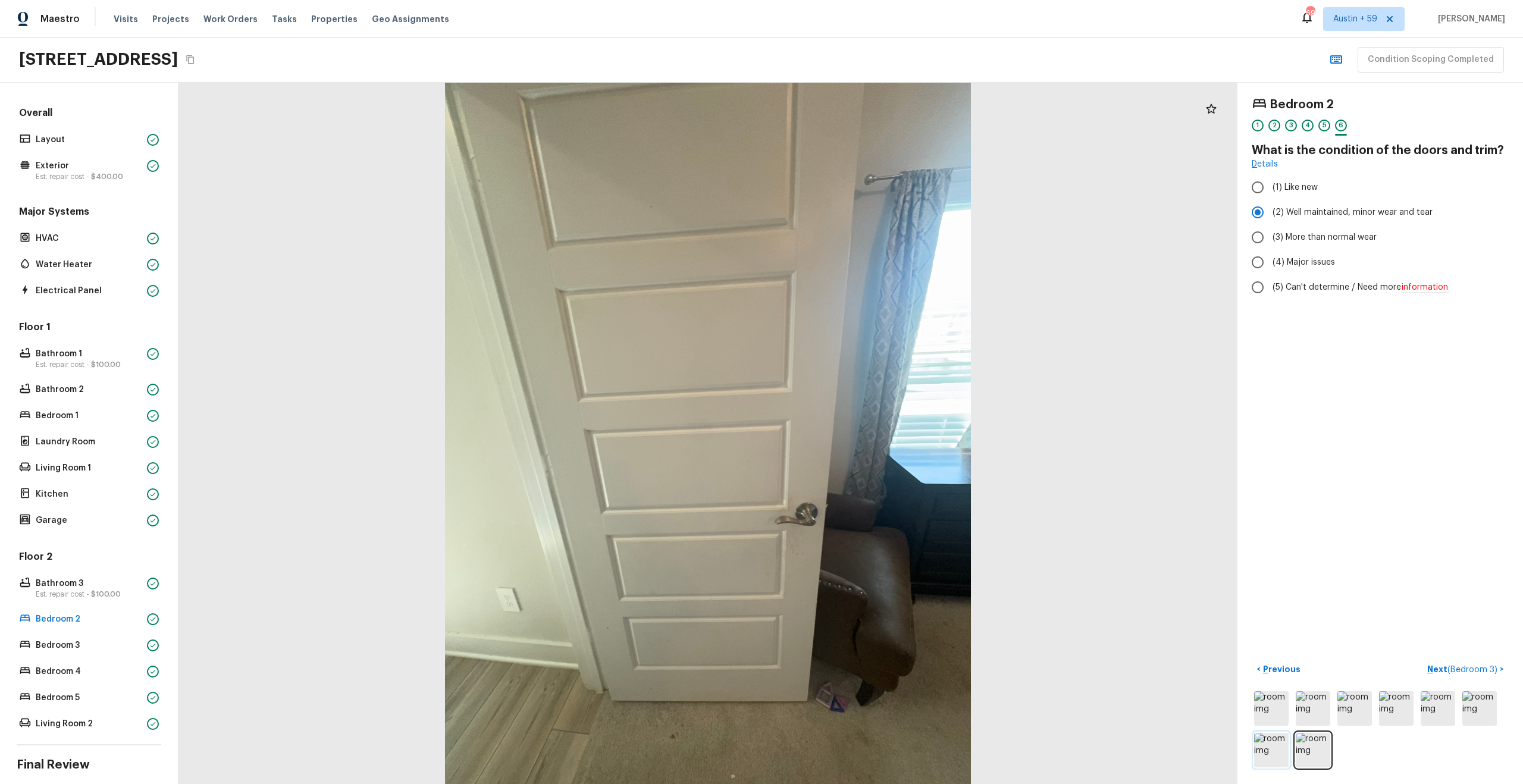
click at [1275, 757] on img at bounding box center [1271, 750] width 35 height 35
click at [1264, 744] on img at bounding box center [1271, 750] width 35 height 35
click at [1387, 702] on img at bounding box center [1396, 708] width 35 height 35
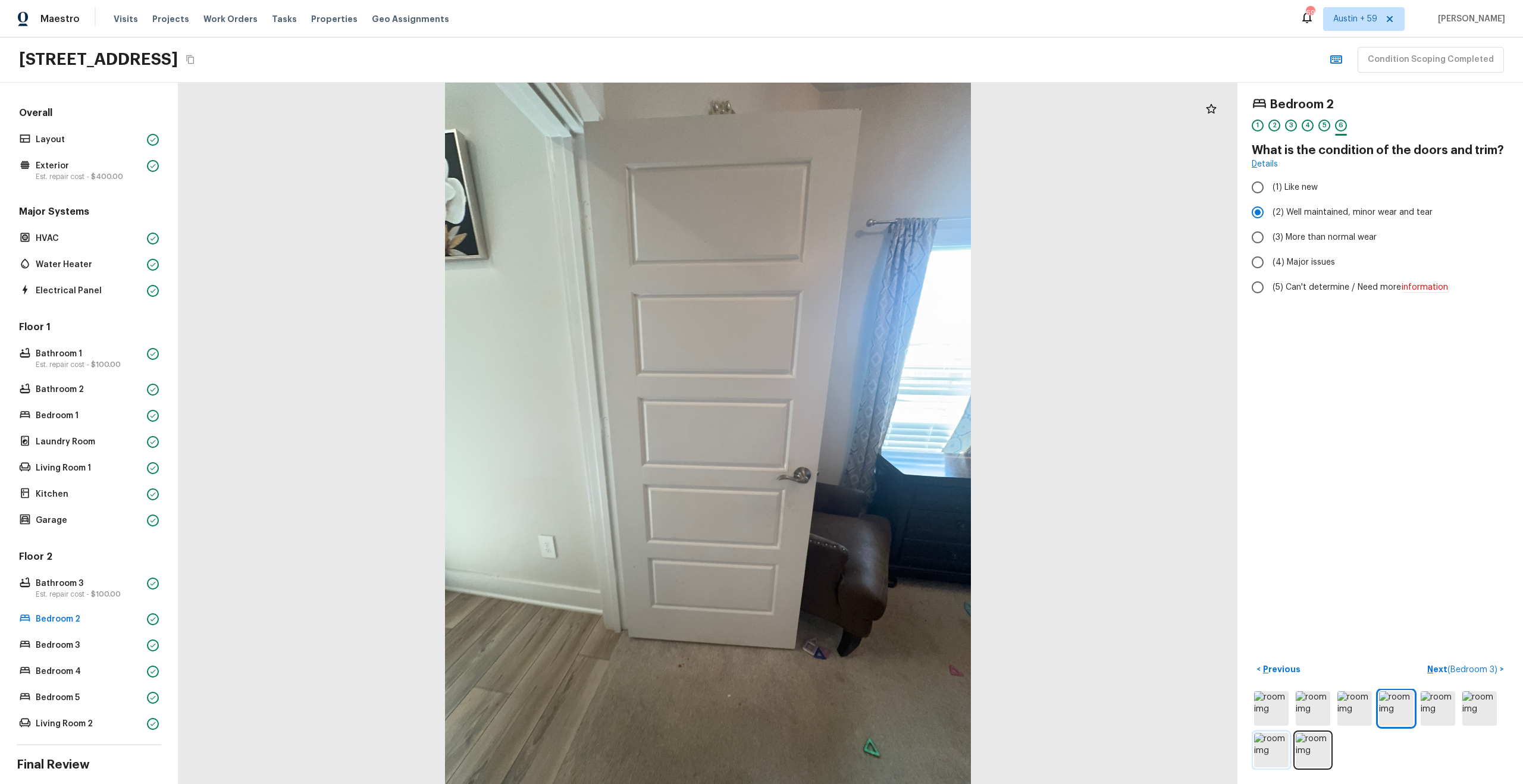
click at [1264, 751] on img at bounding box center [1271, 750] width 35 height 35
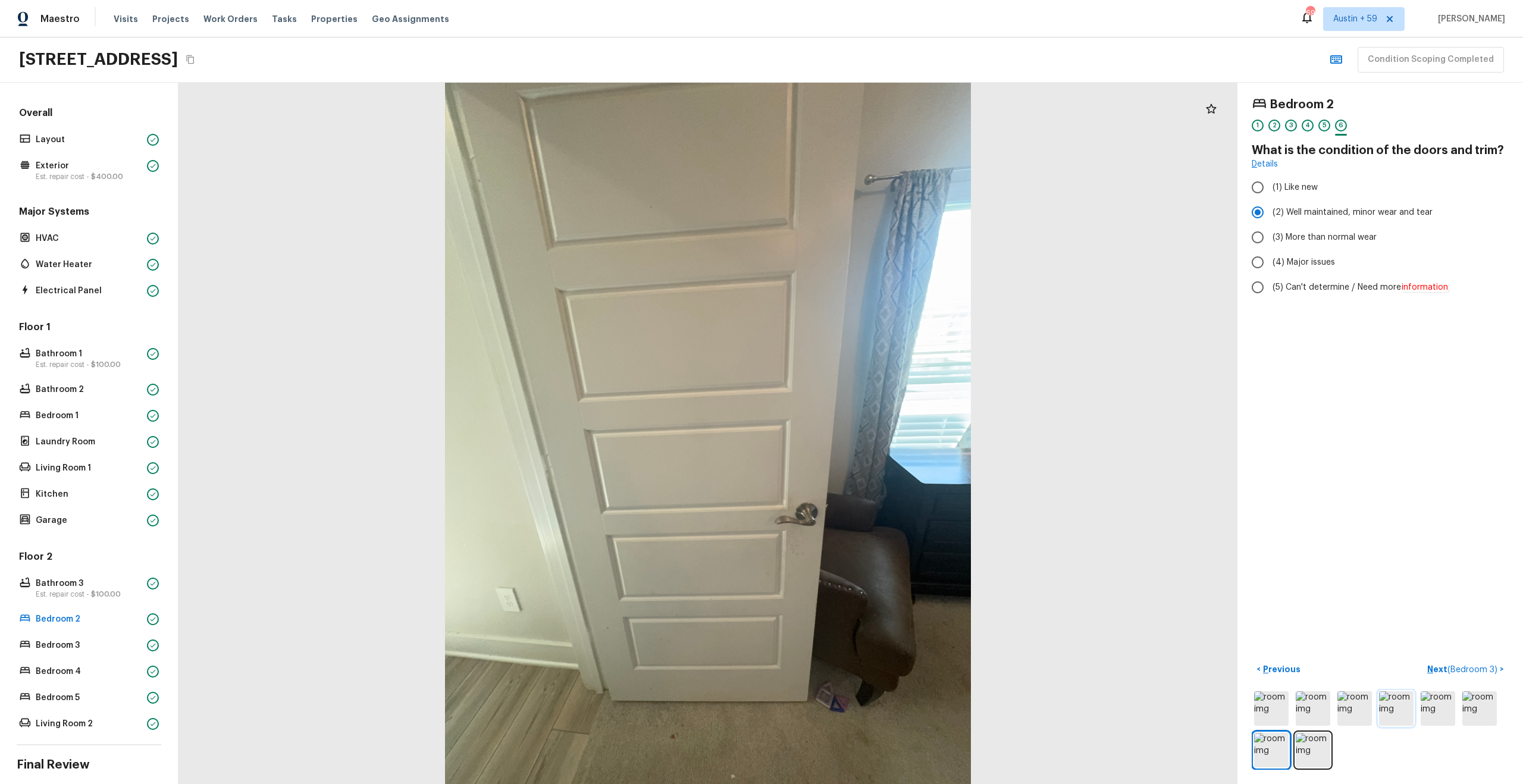
click at [1393, 698] on img at bounding box center [1396, 708] width 35 height 35
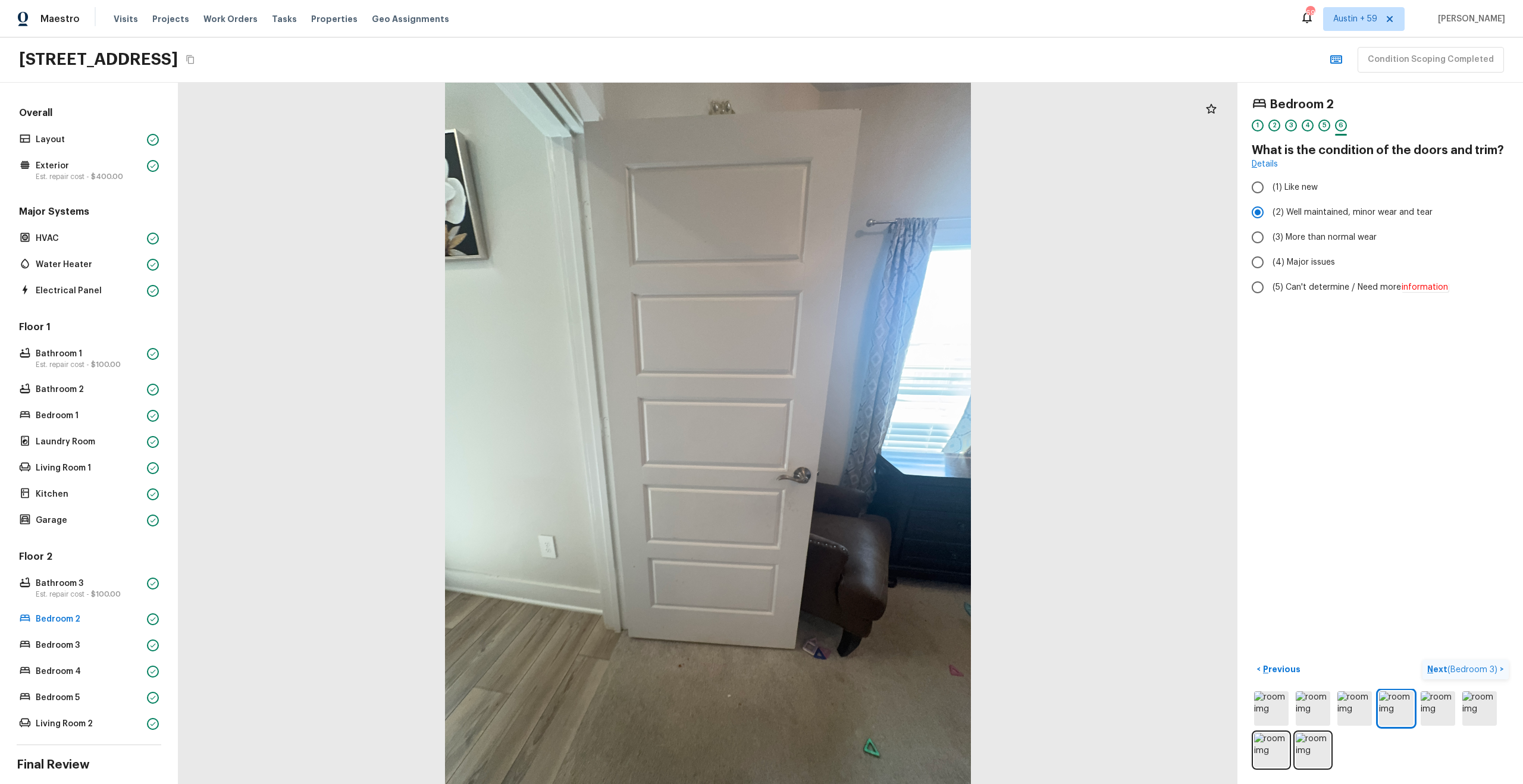
click at [1476, 665] on span "( Bedroom 3 )" at bounding box center [1472, 669] width 50 height 8
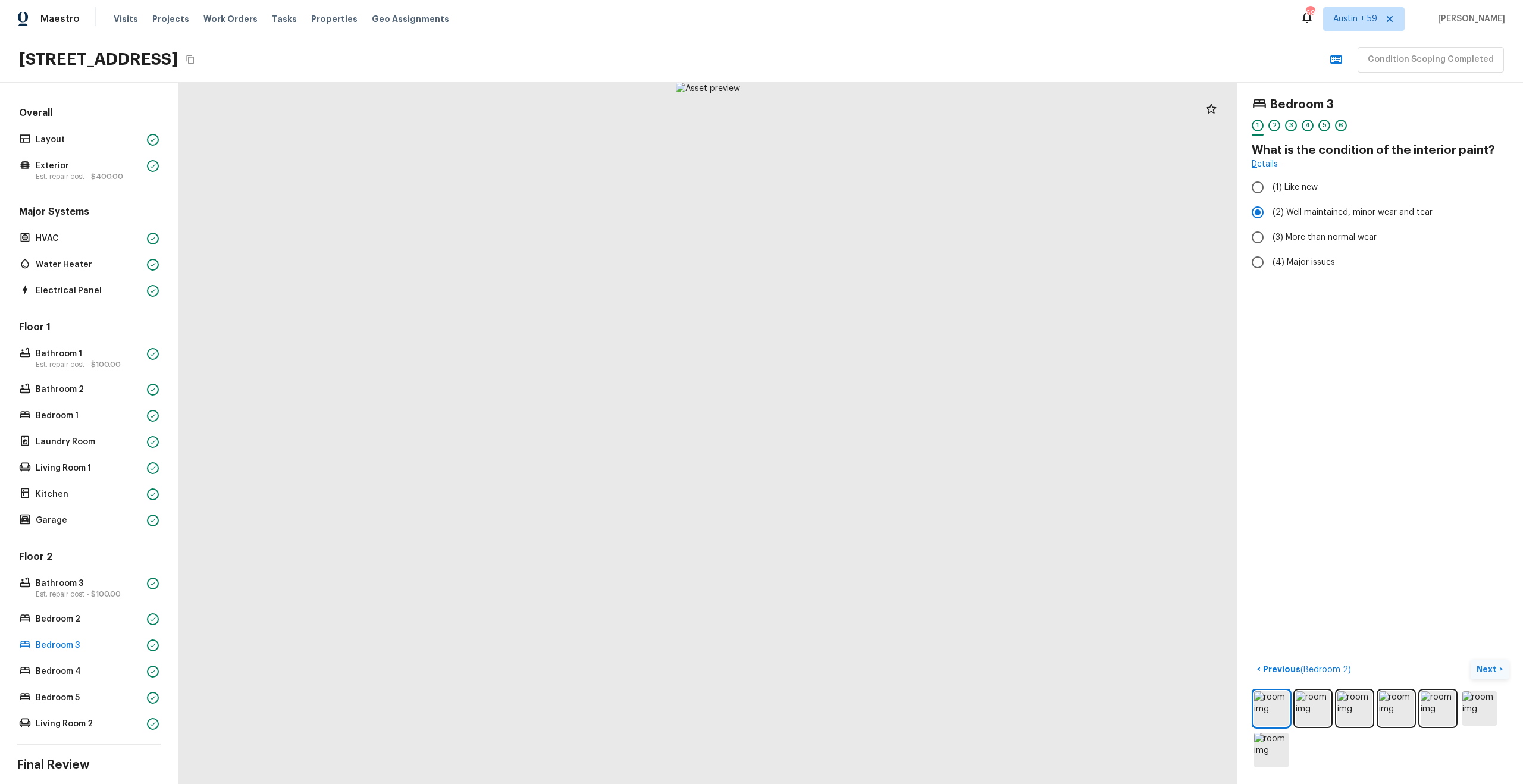
click at [1492, 668] on p "Next" at bounding box center [1487, 669] width 23 height 12
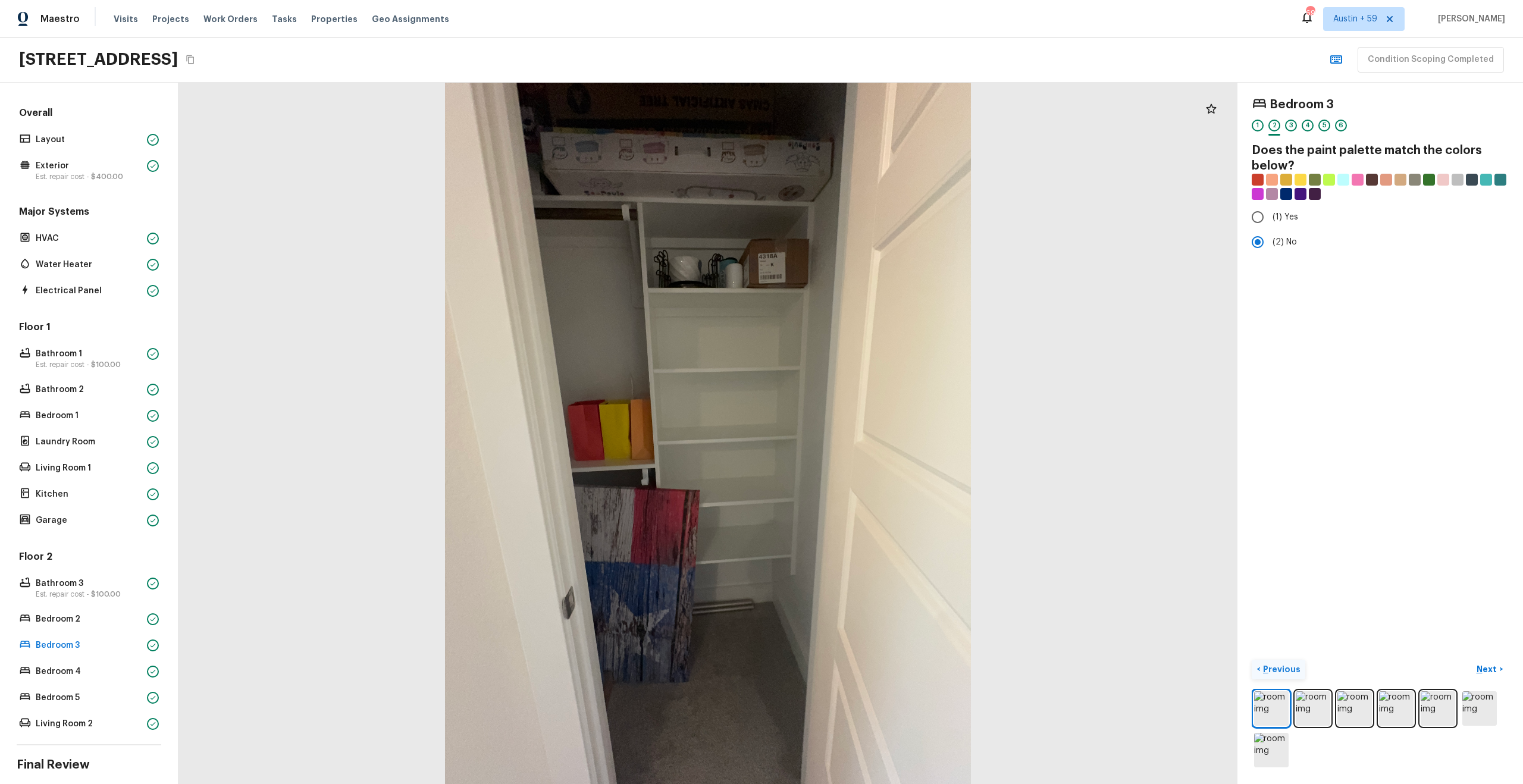
click at [1273, 664] on p "Previous" at bounding box center [1280, 669] width 40 height 12
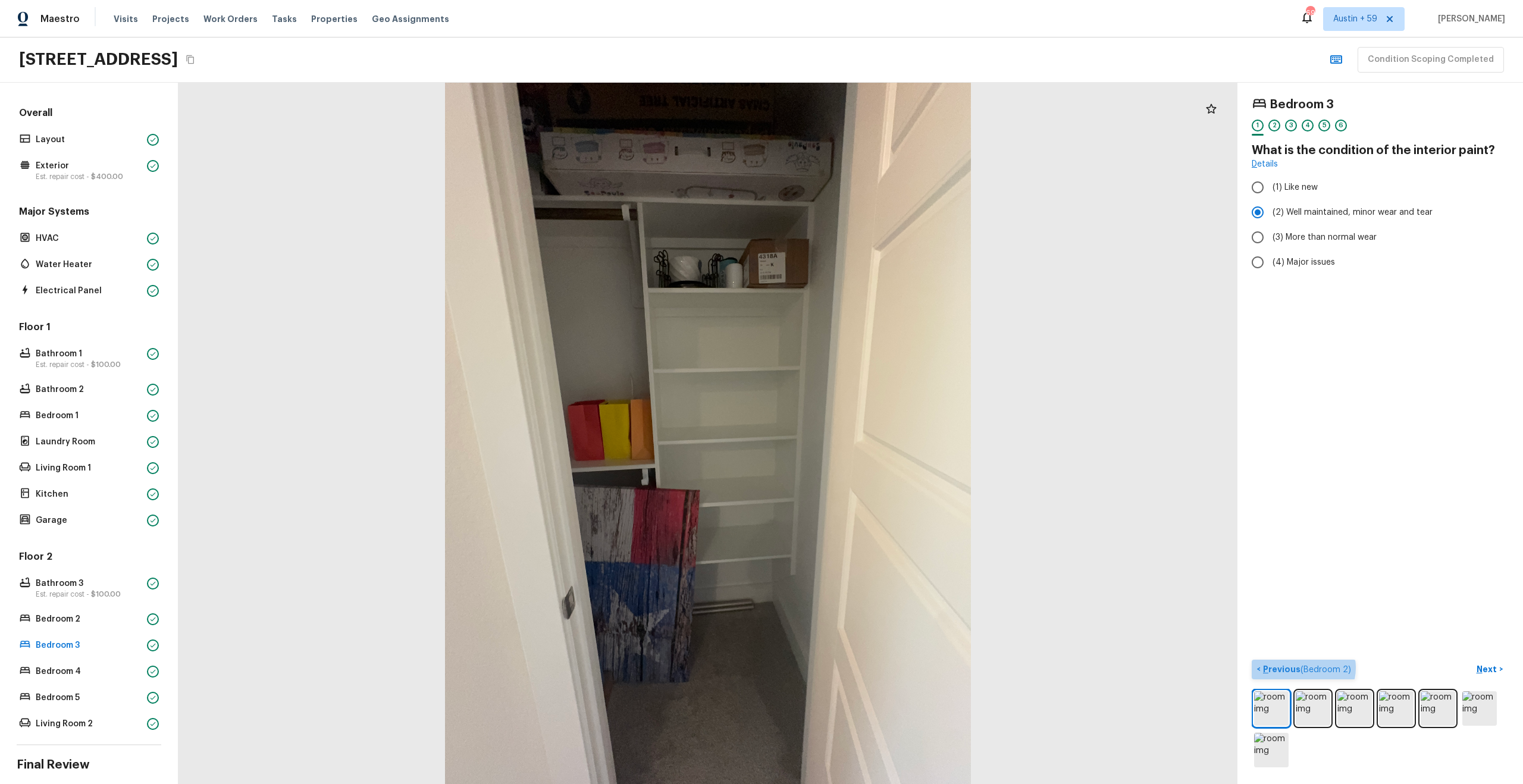
click at [1303, 668] on span "( Bedroom 2 )" at bounding box center [1325, 669] width 51 height 8
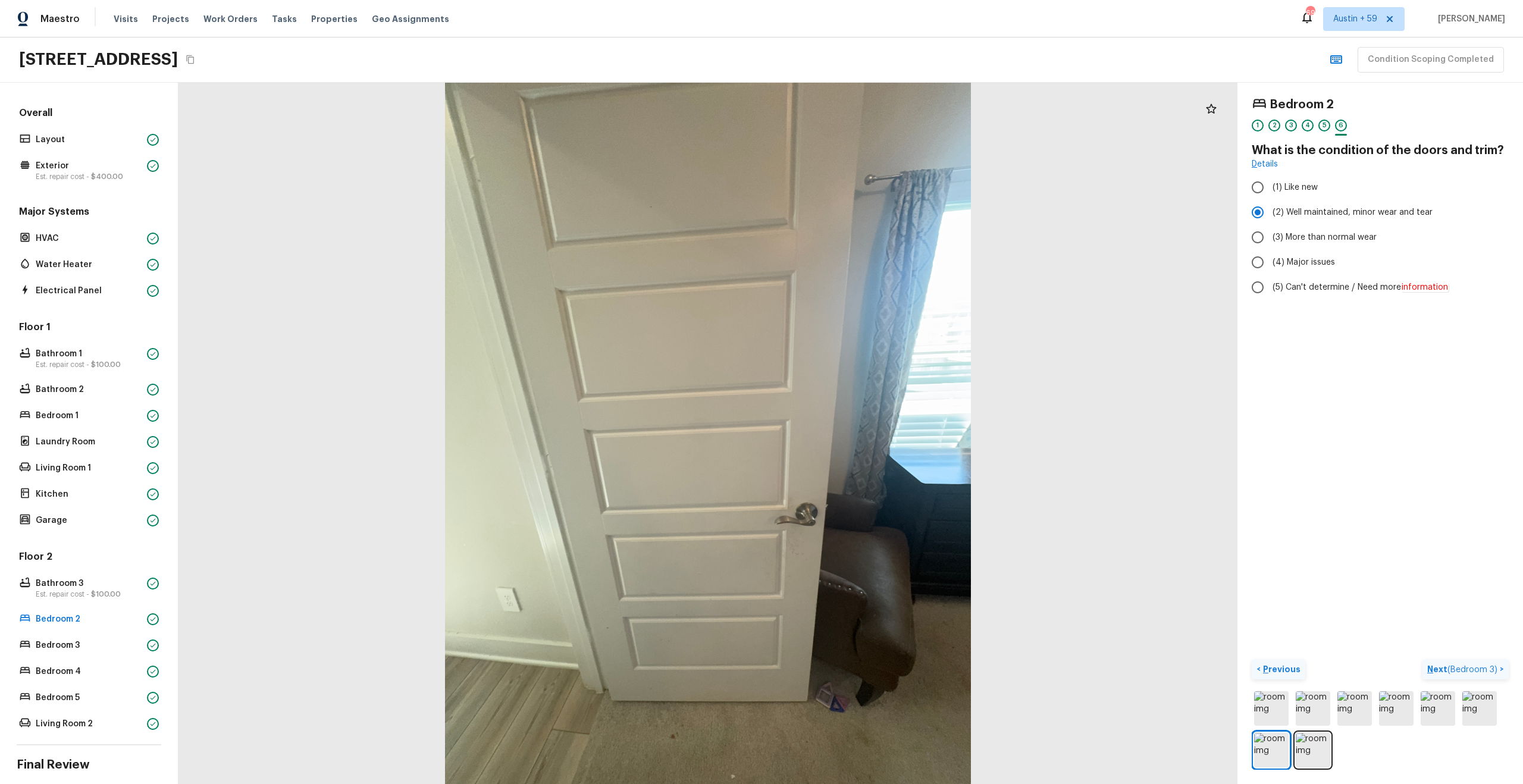
click at [1485, 666] on span "( Bedroom 3 )" at bounding box center [1472, 669] width 50 height 8
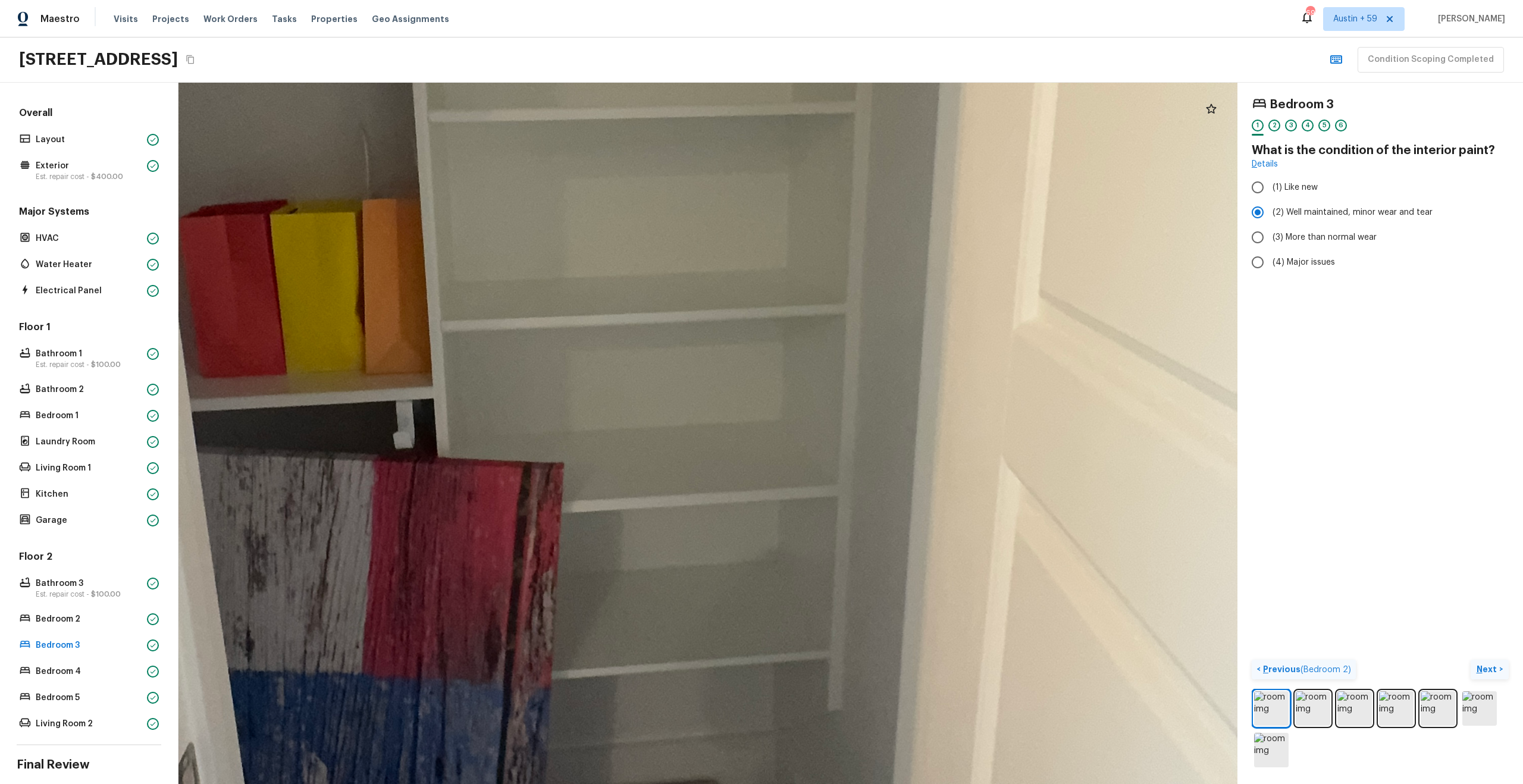
drag, startPoint x: 771, startPoint y: 501, endPoint x: 694, endPoint y: -40, distance: 546.5
click at [694, 0] on html "Maestro Visits Projects Work Orders Tasks Properties Geo Assignments 697 [GEOGR…" at bounding box center [762, 392] width 1523 height 784
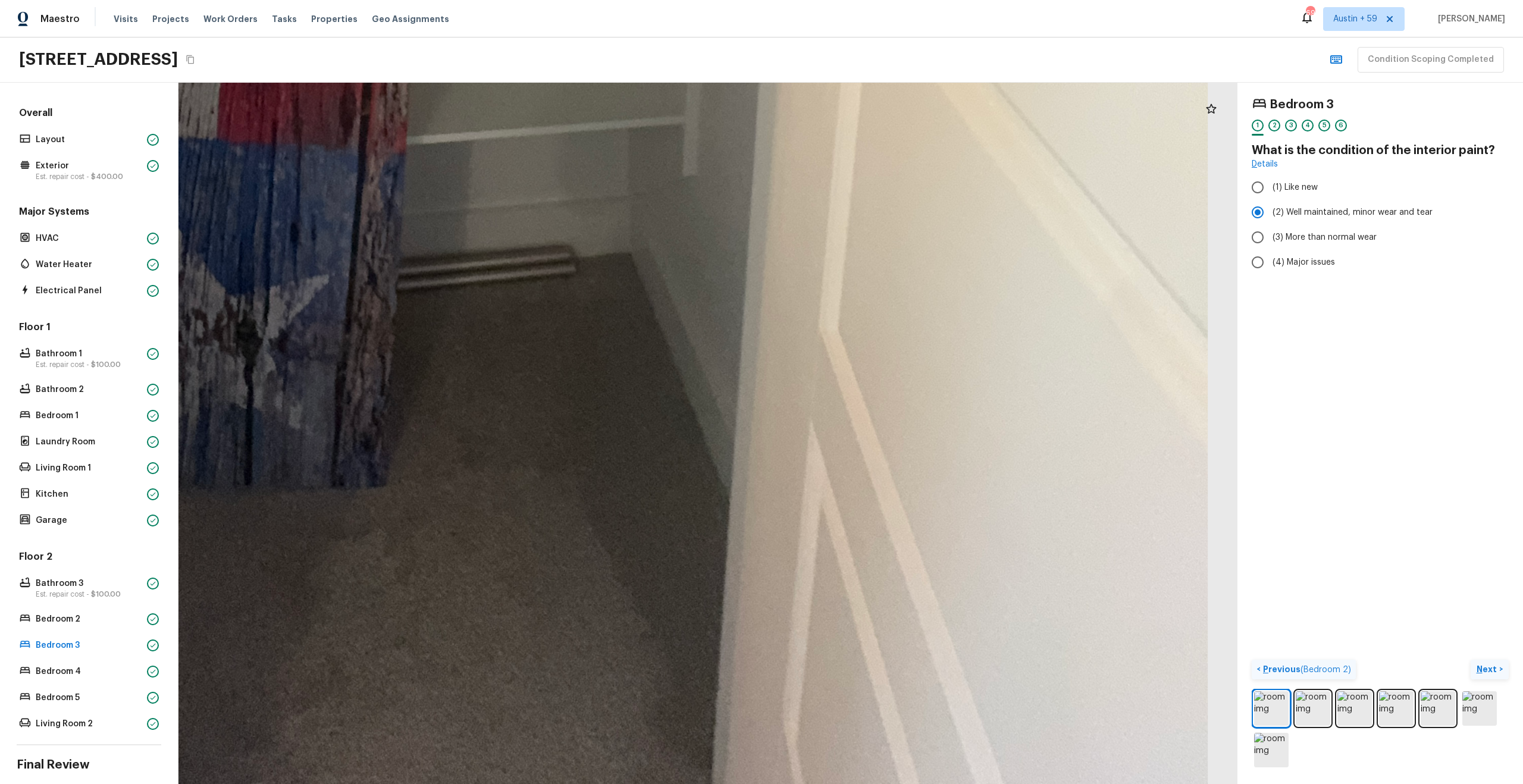
drag, startPoint x: 666, startPoint y: 344, endPoint x: 794, endPoint y: 542, distance: 235.8
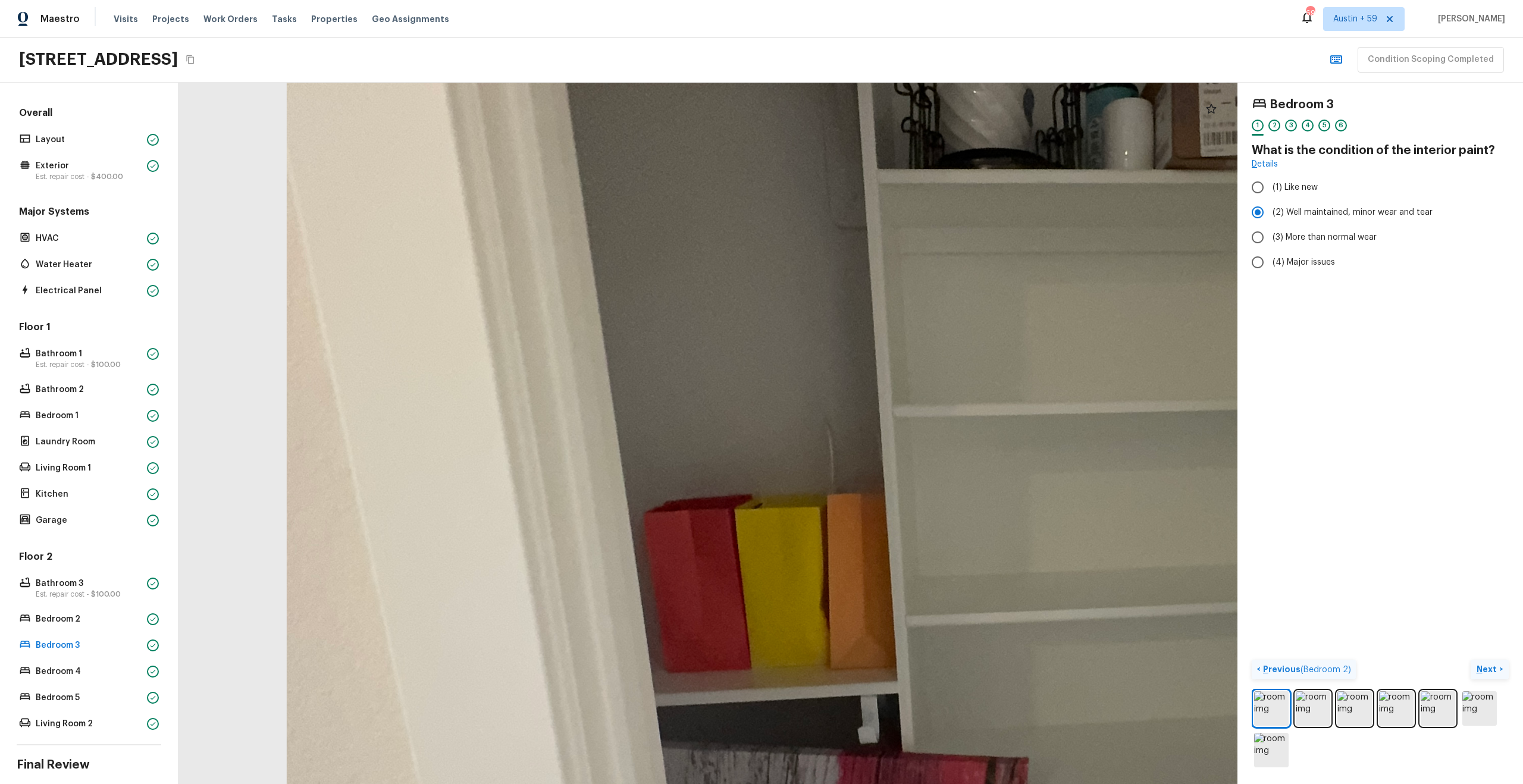
drag, startPoint x: 757, startPoint y: 388, endPoint x: 712, endPoint y: 658, distance: 273.7
click at [712, 658] on div at bounding box center [1051, 593] width 3082 height 2041
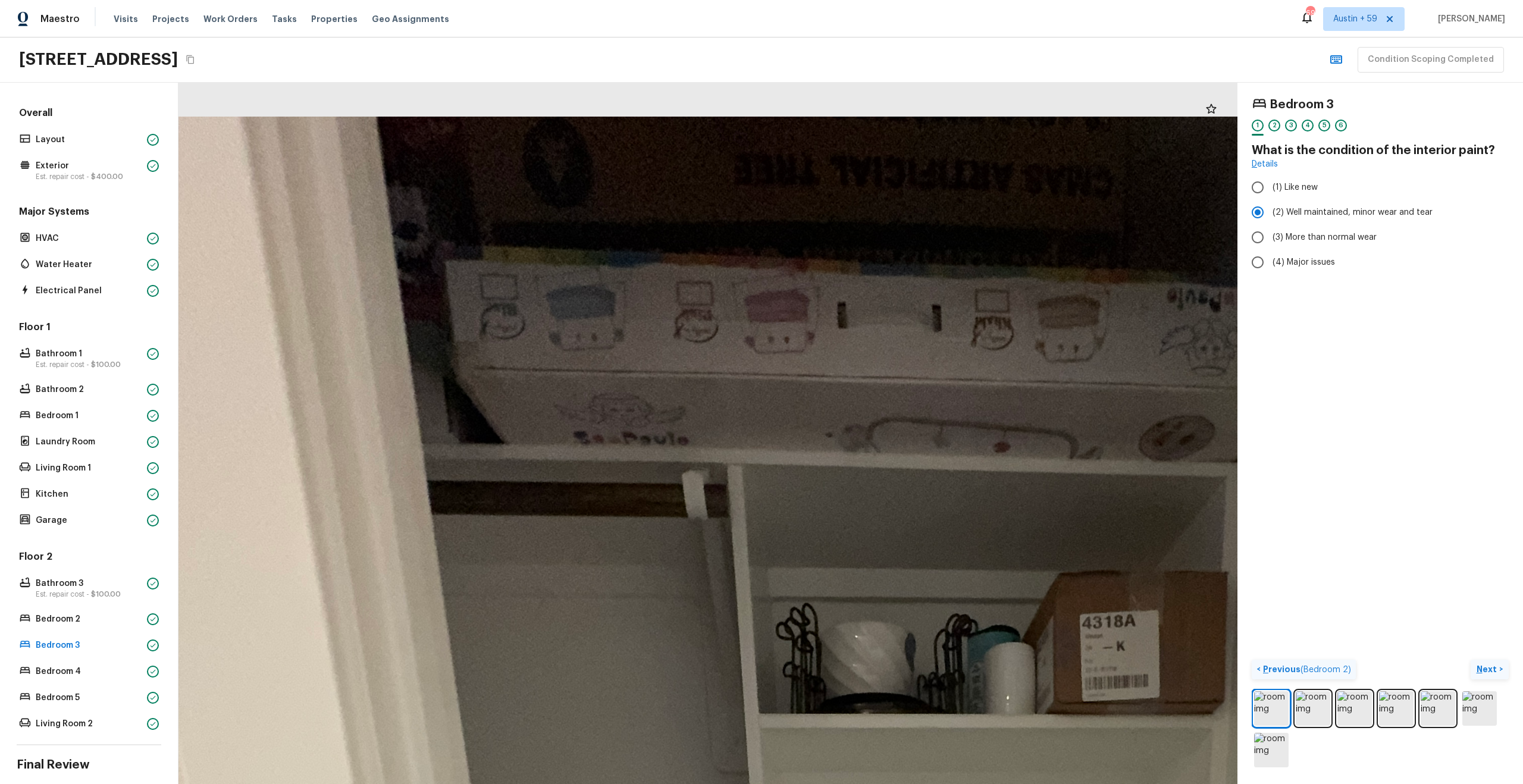
drag, startPoint x: 845, startPoint y: 535, endPoint x: 703, endPoint y: 207, distance: 357.4
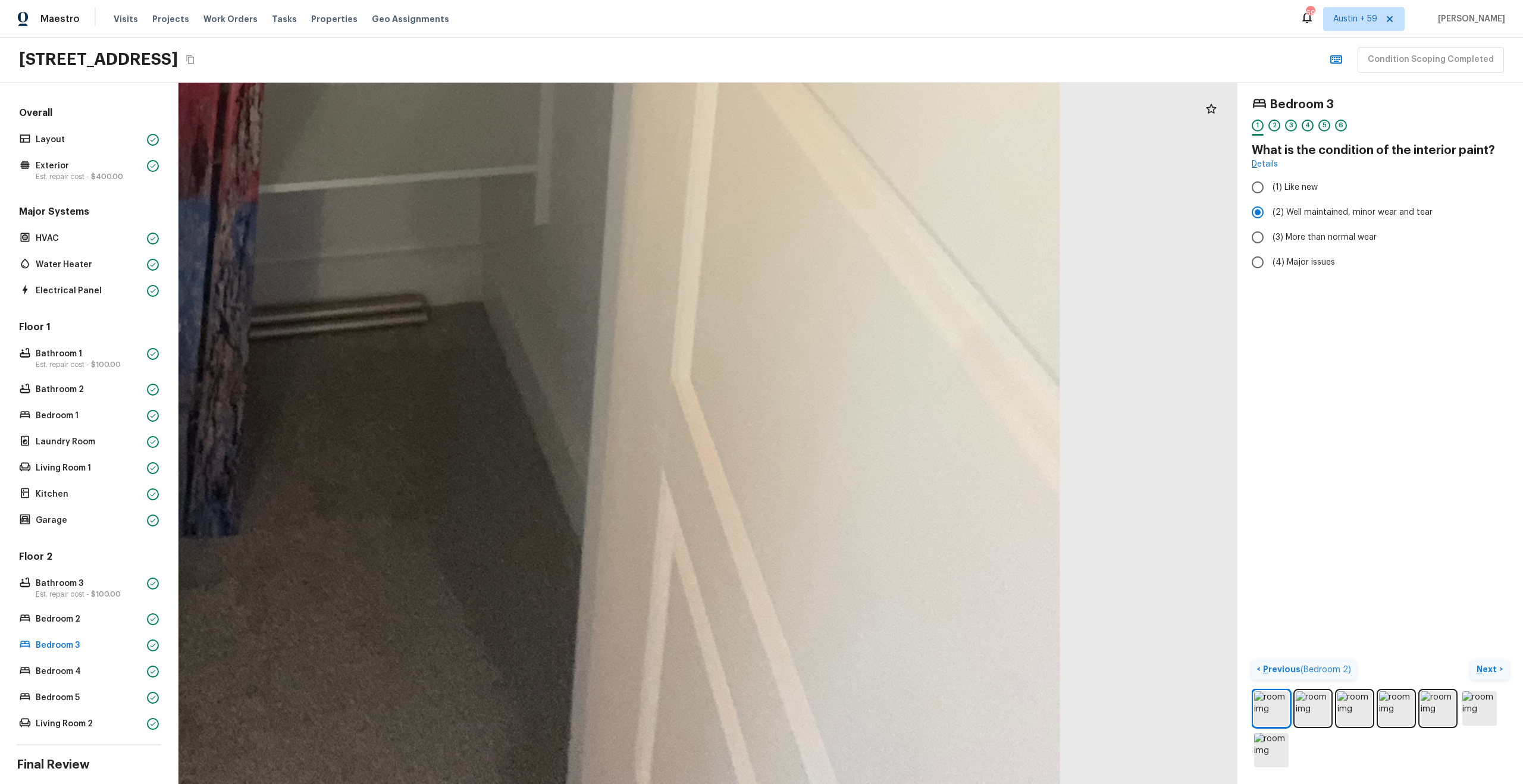
drag, startPoint x: 769, startPoint y: 326, endPoint x: 281, endPoint y: 282, distance: 490.0
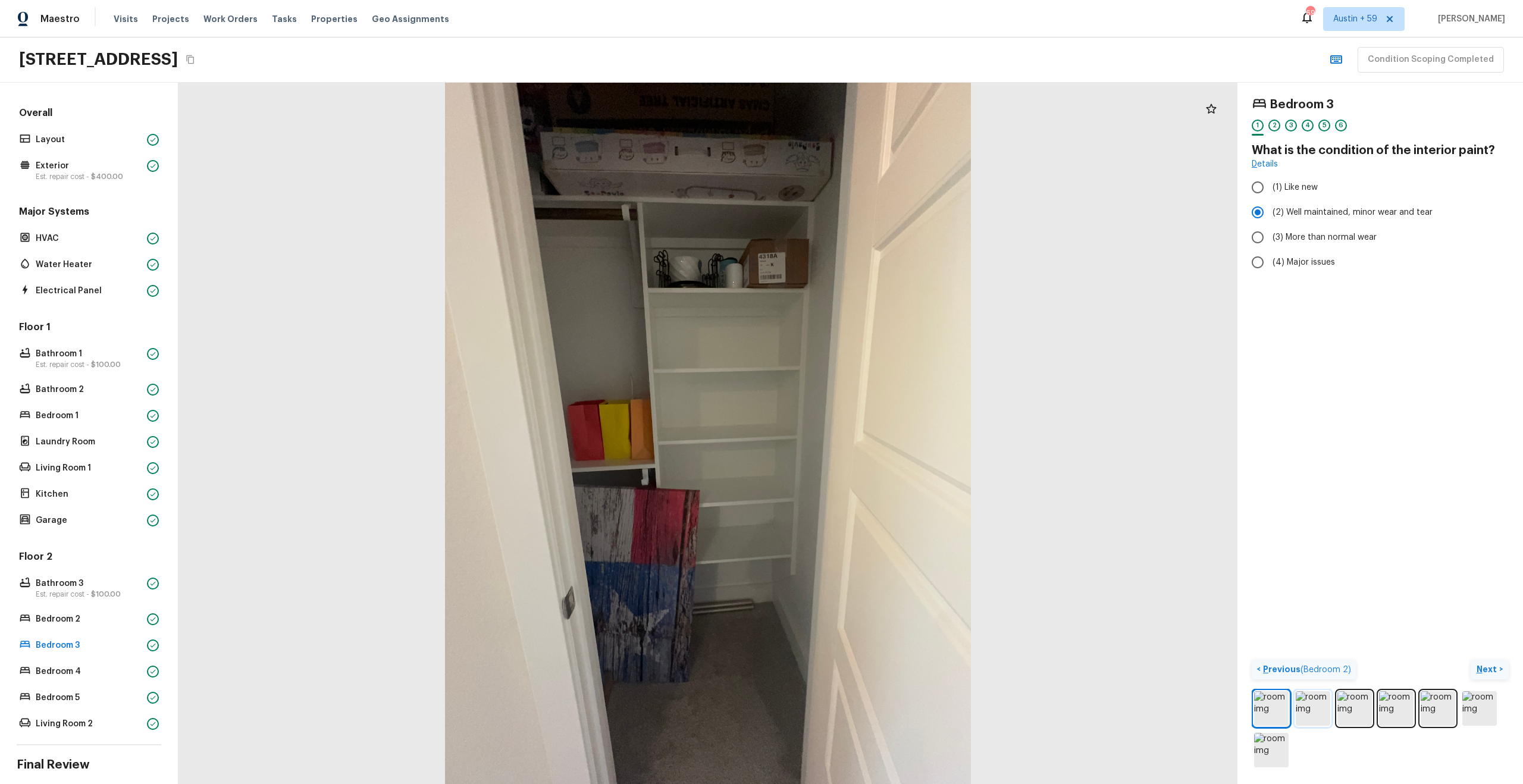
click at [1307, 710] on img at bounding box center [1312, 708] width 35 height 35
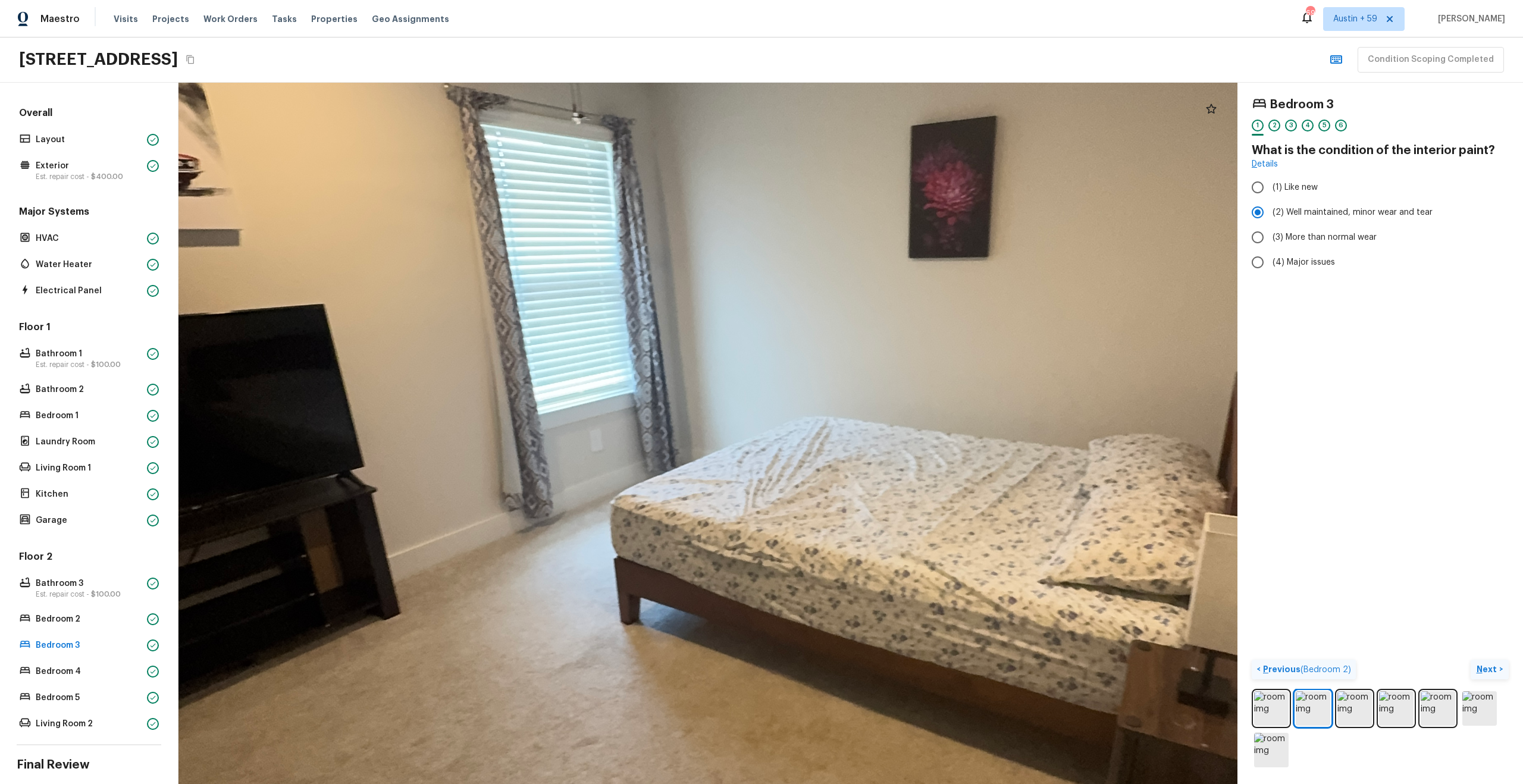
drag, startPoint x: 620, startPoint y: 419, endPoint x: 577, endPoint y: 712, distance: 296.1
click at [577, 712] on div at bounding box center [795, 484] width 2537 height 1680
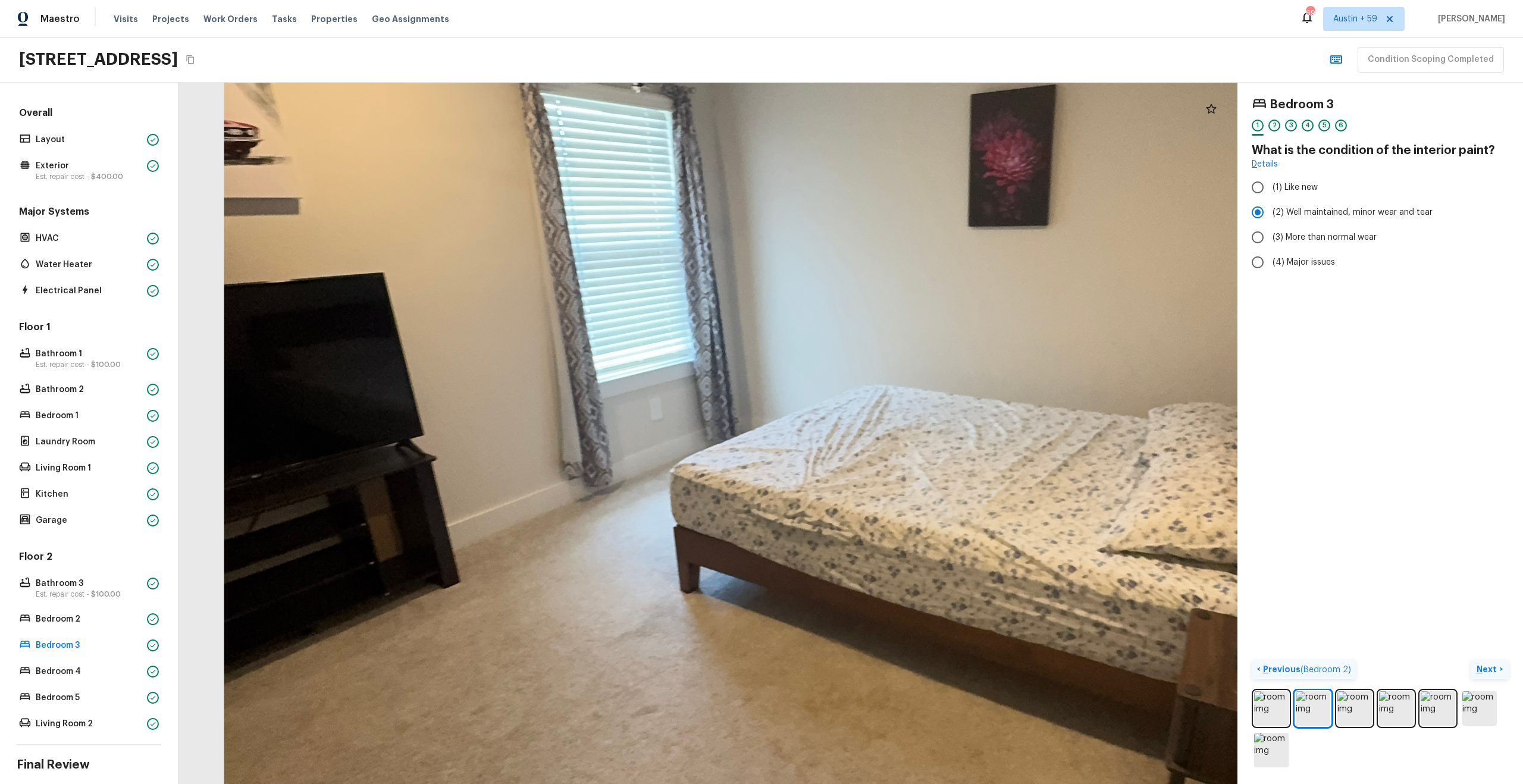
drag, startPoint x: 582, startPoint y: 414, endPoint x: 647, endPoint y: 231, distance: 194.2
click at [647, 231] on div at bounding box center [854, 452] width 2537 height 1680
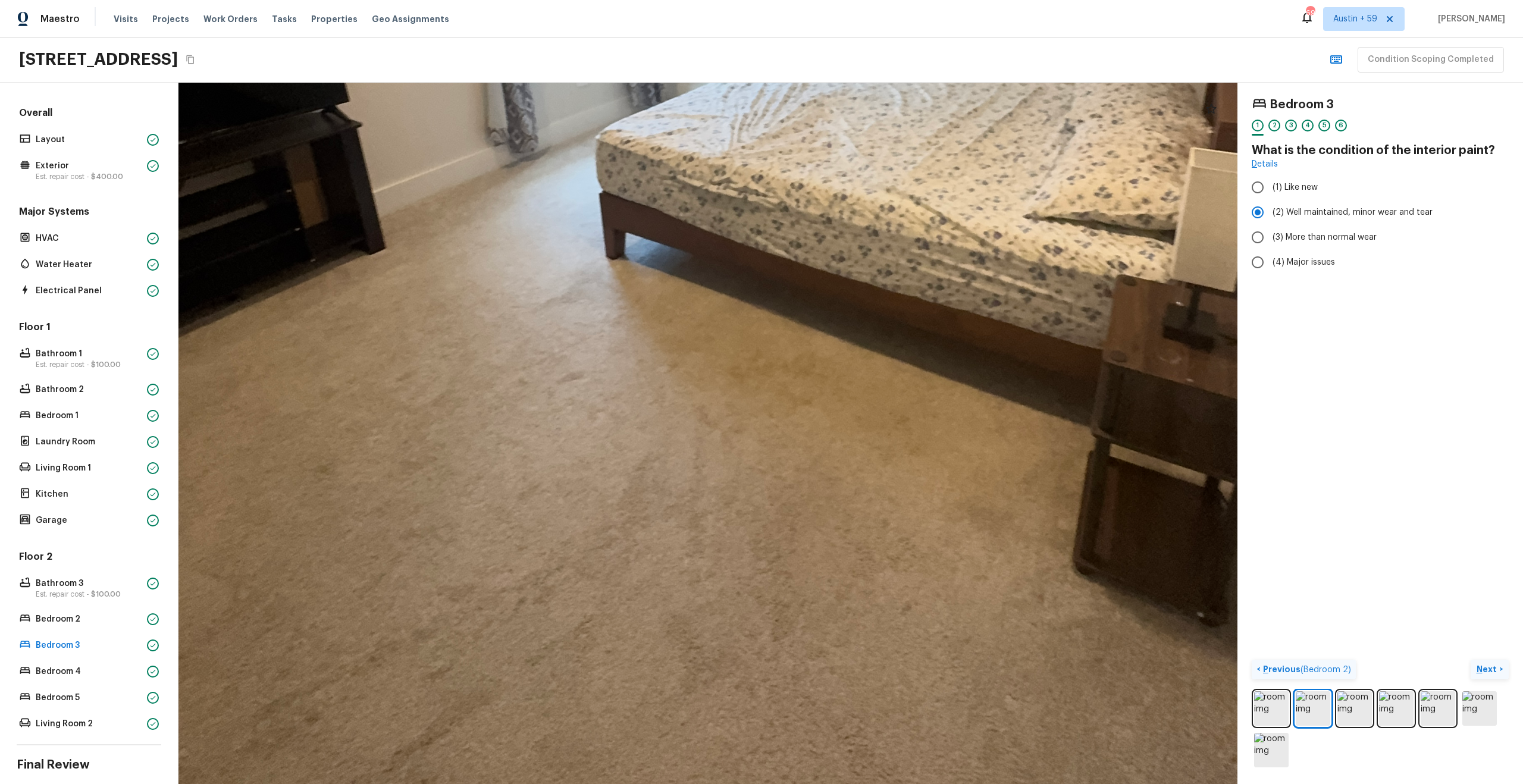
drag, startPoint x: 681, startPoint y: 351, endPoint x: 637, endPoint y: 23, distance: 330.9
click at [638, 18] on div "Maestro Visits Projects Work Orders Tasks Properties Geo Assignments 697 [GEOGR…" at bounding box center [762, 392] width 1523 height 784
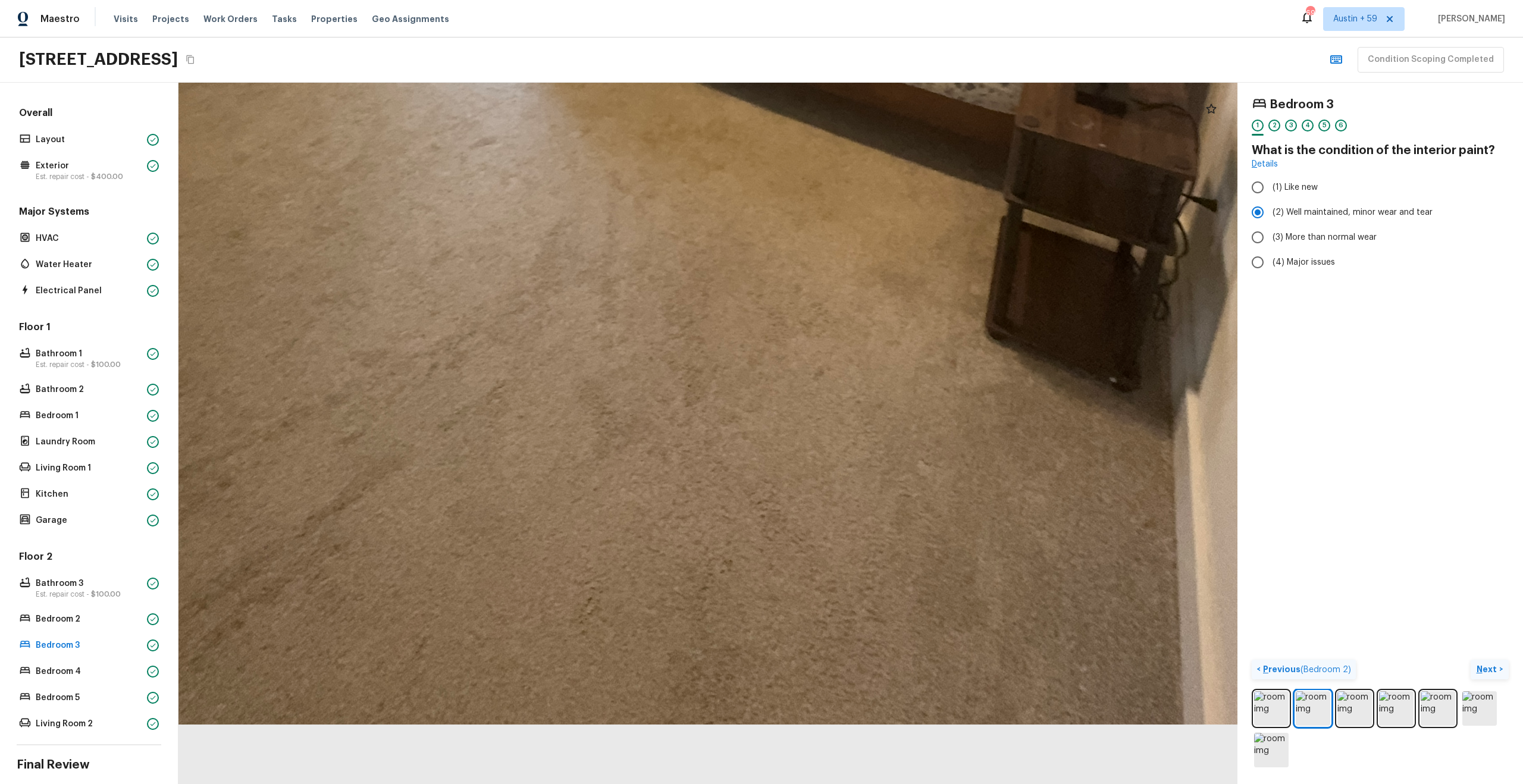
drag, startPoint x: 657, startPoint y: 342, endPoint x: 567, endPoint y: -34, distance: 386.6
click at [567, 0] on html "Maestro Visits Projects Work Orders Tasks Properties Geo Assignments 697 [GEOGR…" at bounding box center [762, 392] width 1523 height 784
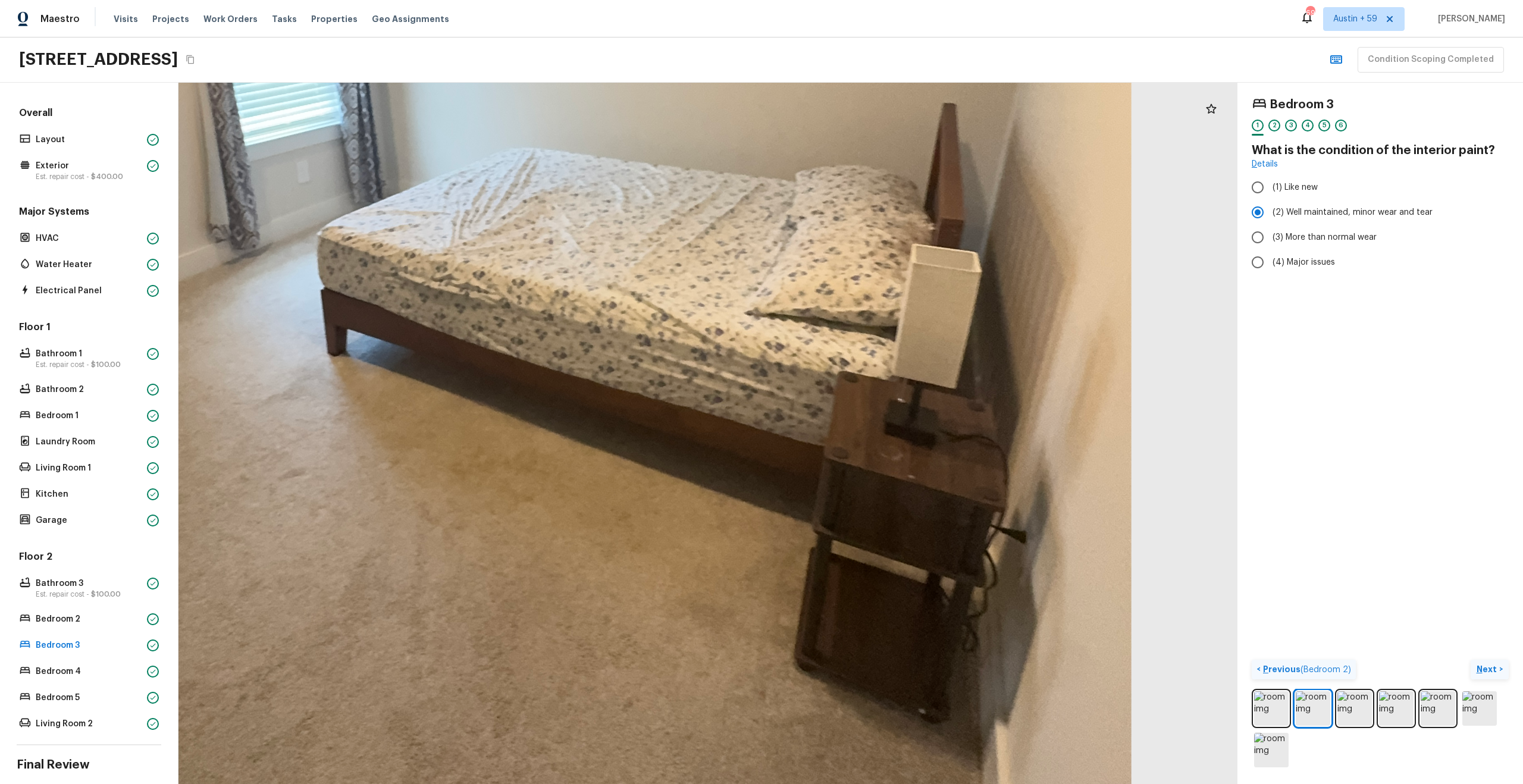
drag, startPoint x: 821, startPoint y: 392, endPoint x: 635, endPoint y: 699, distance: 358.9
click at [636, 699] on div at bounding box center [501, 216] width 2537 height 1680
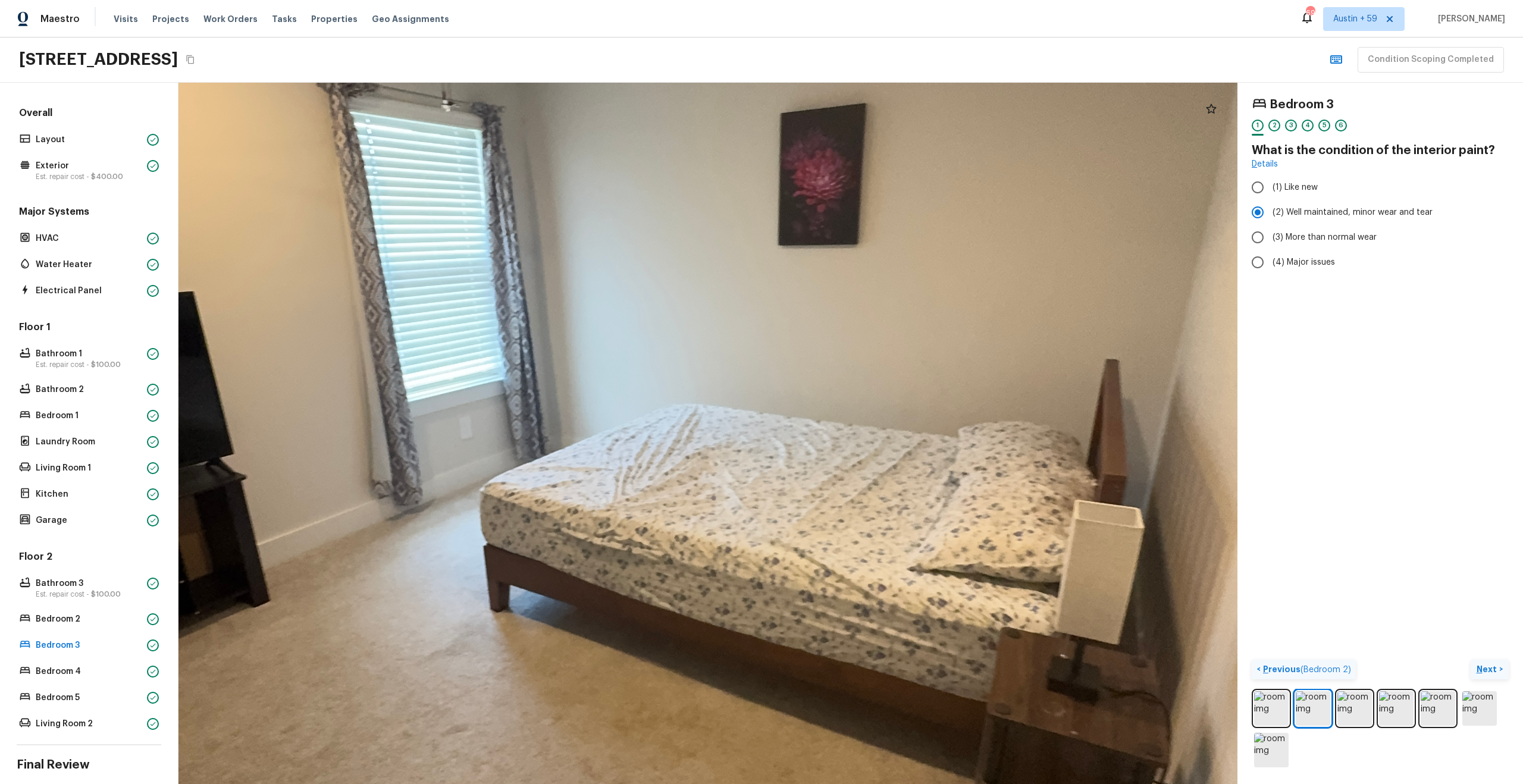
drag, startPoint x: 708, startPoint y: 523, endPoint x: 927, endPoint y: 676, distance: 267.2
click at [927, 676] on div at bounding box center [665, 471] width 2537 height 1680
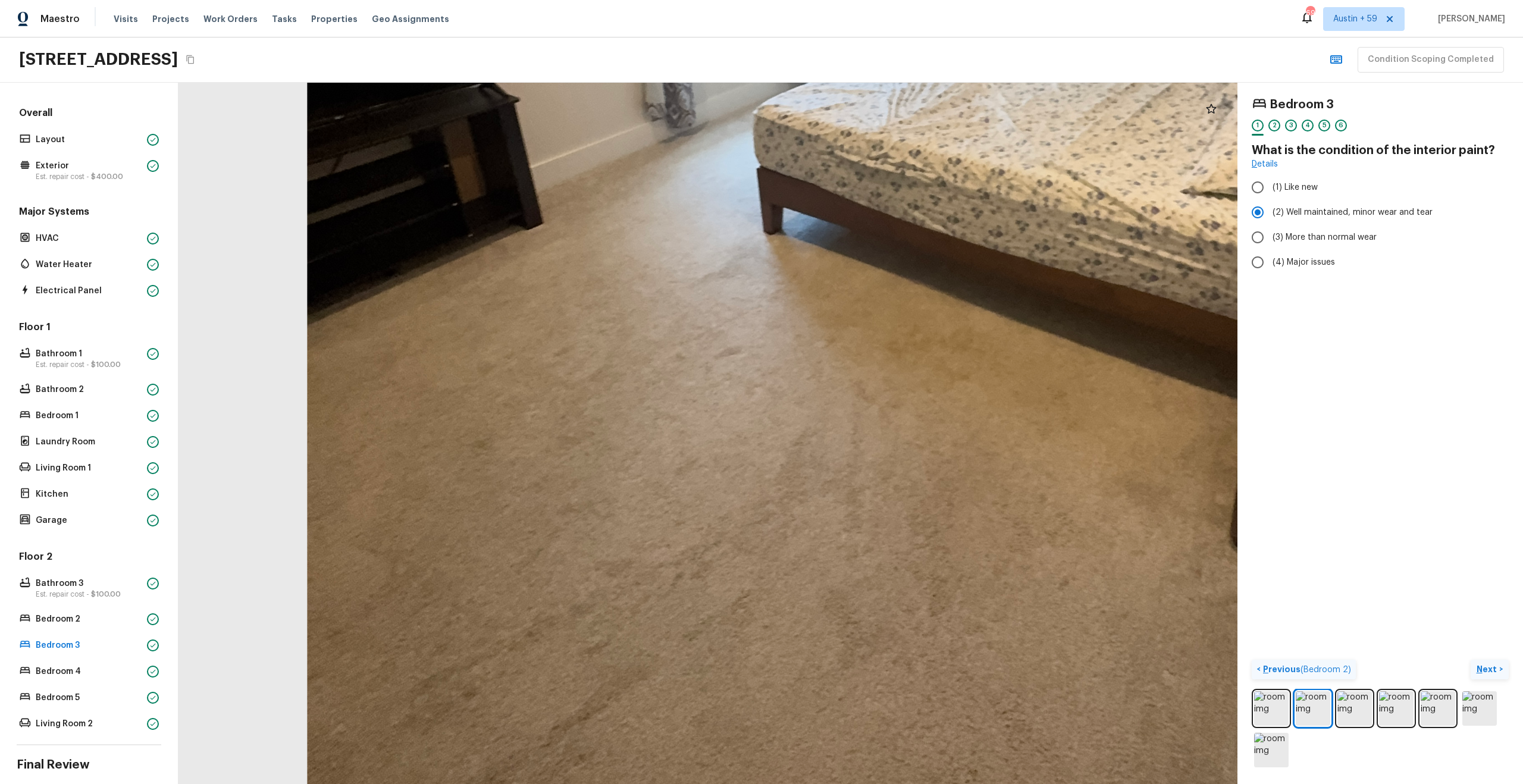
drag, startPoint x: 669, startPoint y: 556, endPoint x: 686, endPoint y: 331, distance: 225.6
click at [686, 333] on div at bounding box center [938, 94] width 2537 height 1680
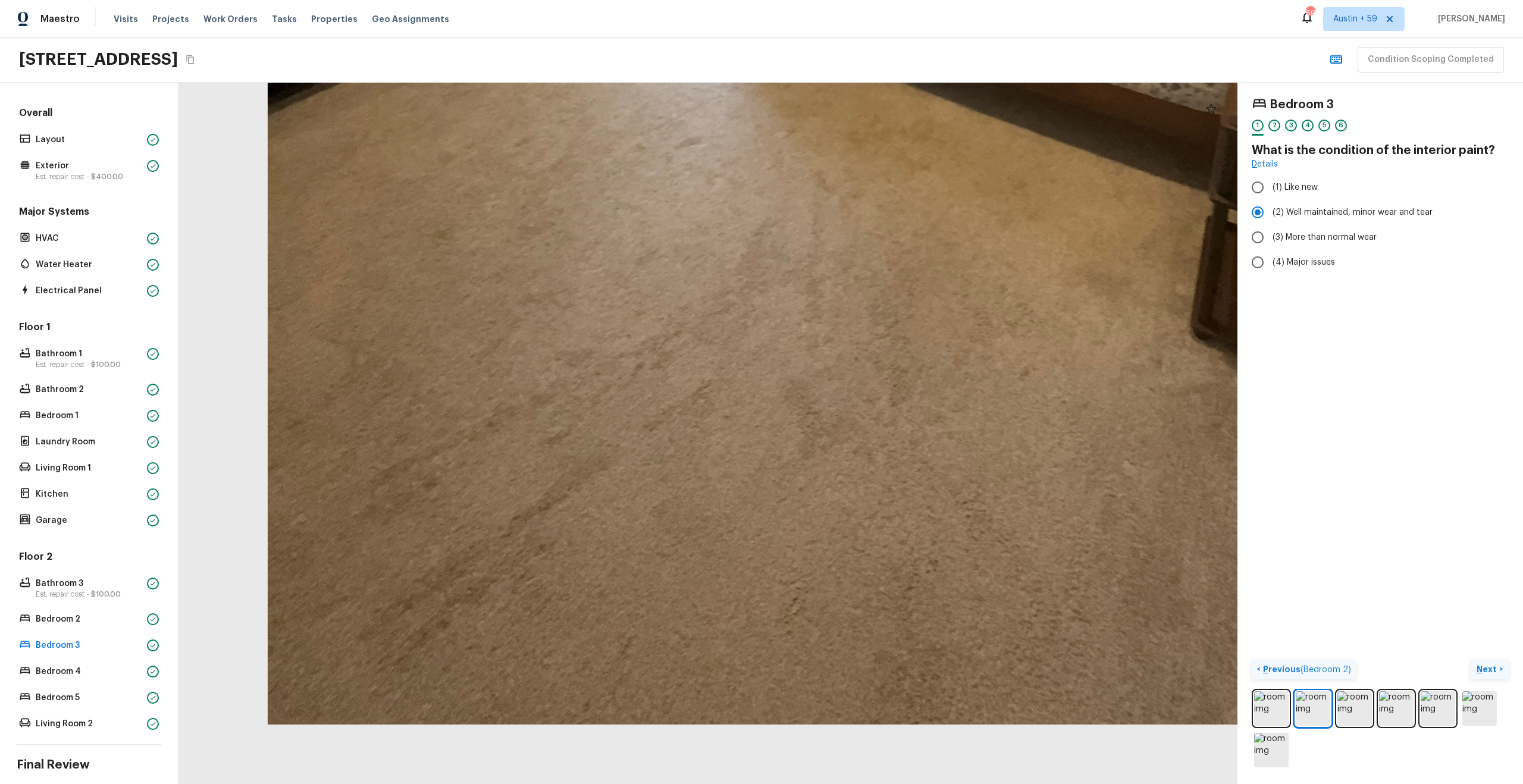
drag, startPoint x: 689, startPoint y: 491, endPoint x: 672, endPoint y: 342, distance: 150.0
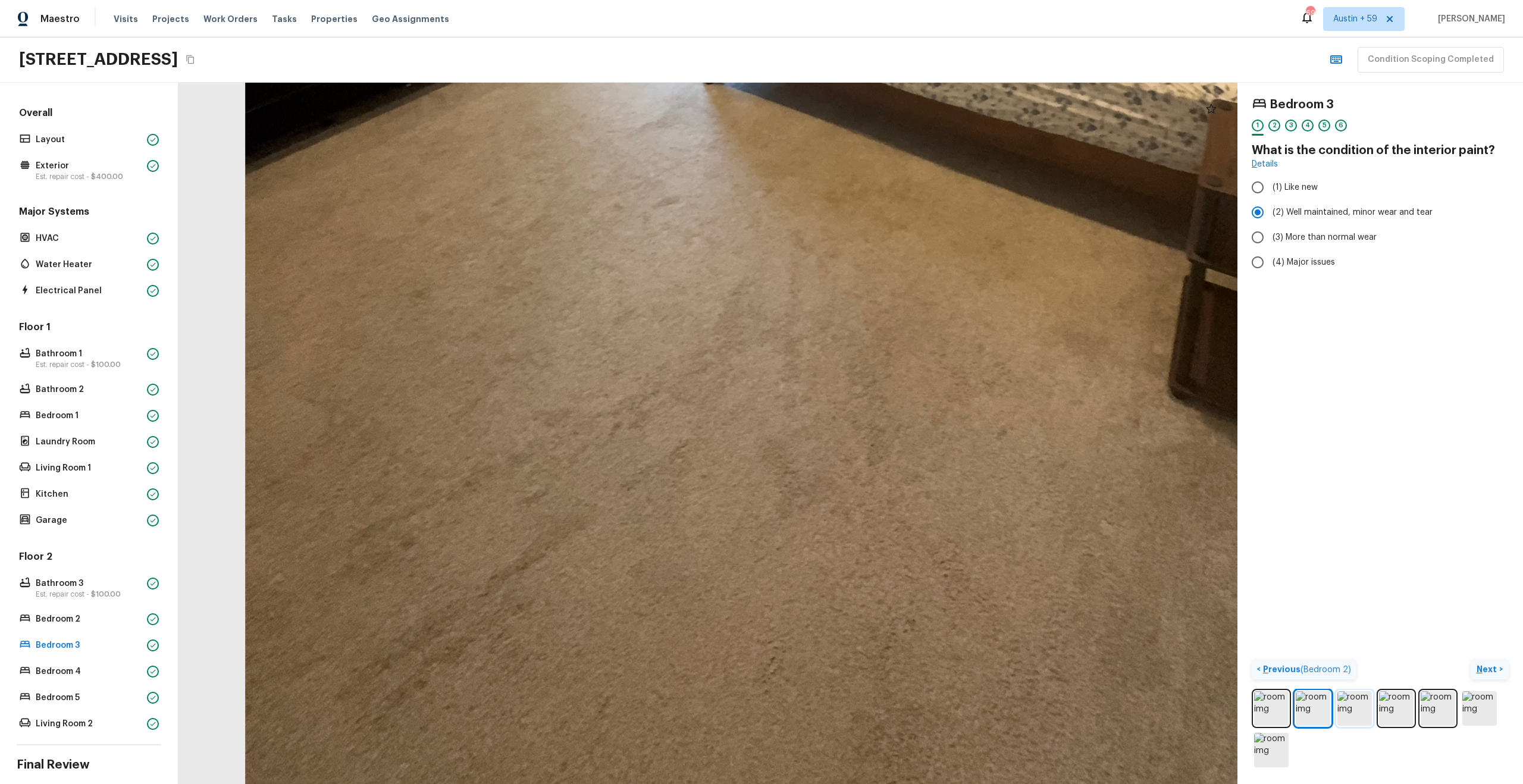
click at [1358, 710] on img at bounding box center [1354, 708] width 35 height 35
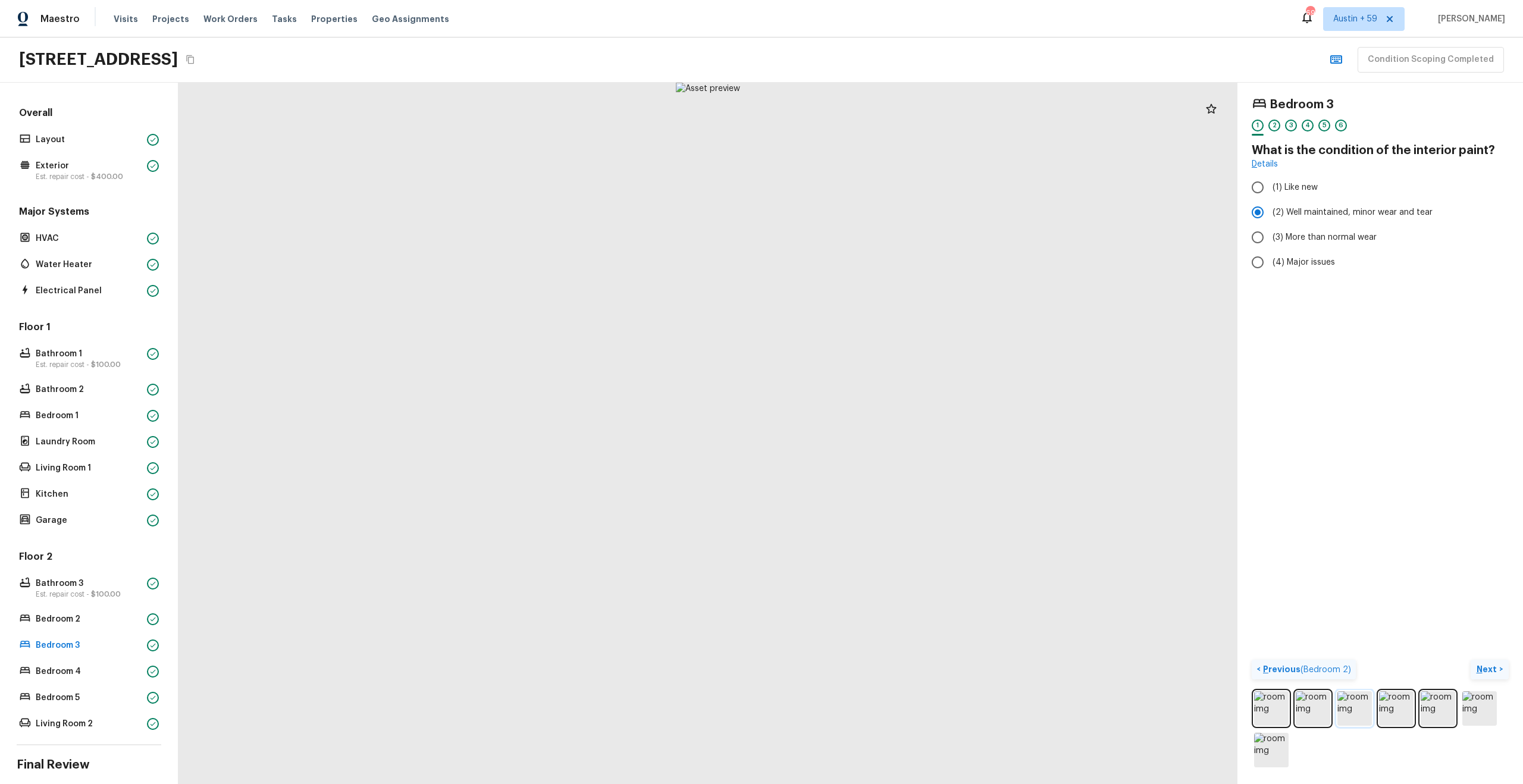
click at [1352, 712] on img at bounding box center [1354, 708] width 35 height 35
click at [1408, 712] on img at bounding box center [1396, 708] width 35 height 35
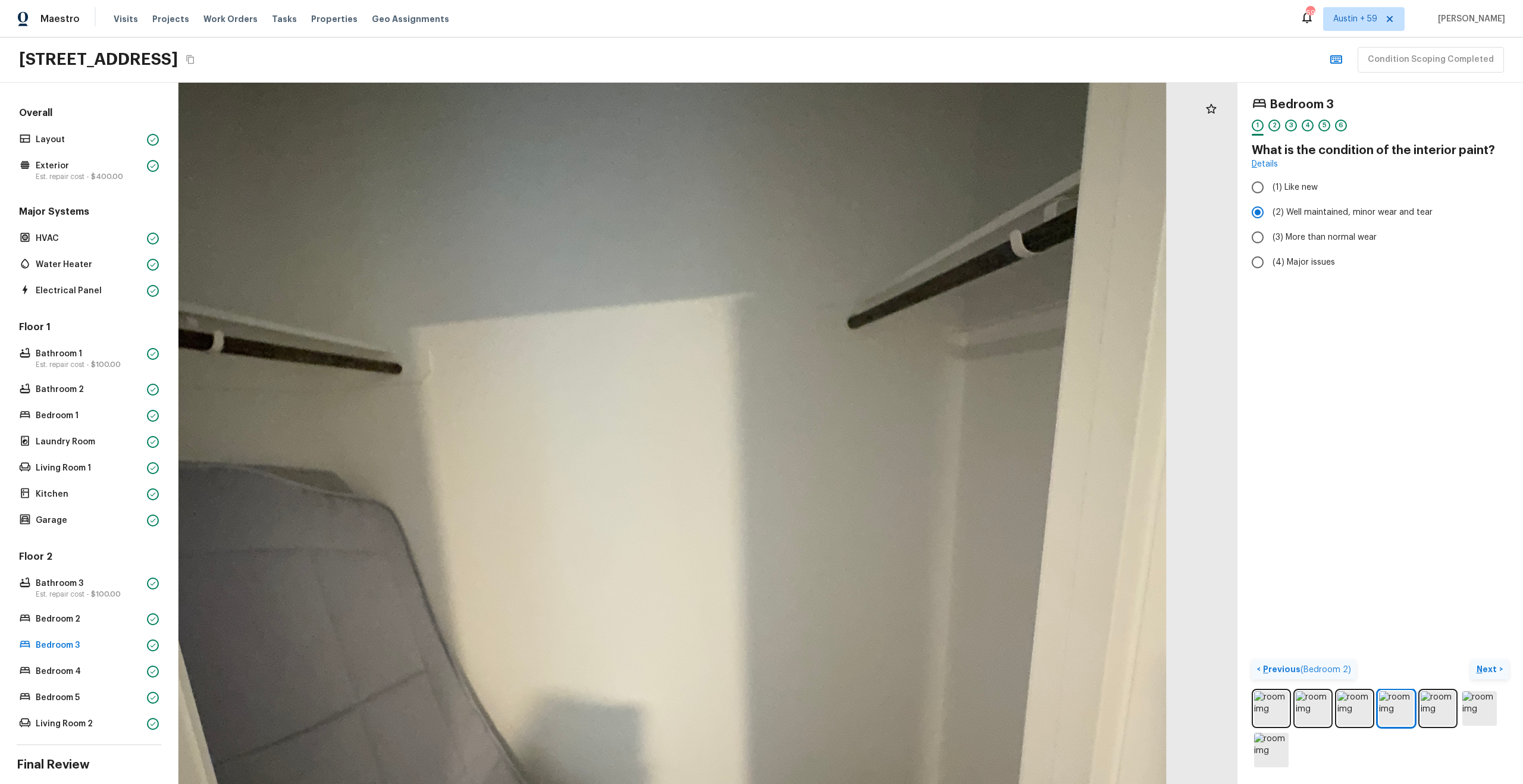
drag, startPoint x: 824, startPoint y: 361, endPoint x: 937, endPoint y: 609, distance: 272.5
click at [937, 609] on div at bounding box center [610, 561] width 2235 height 1481
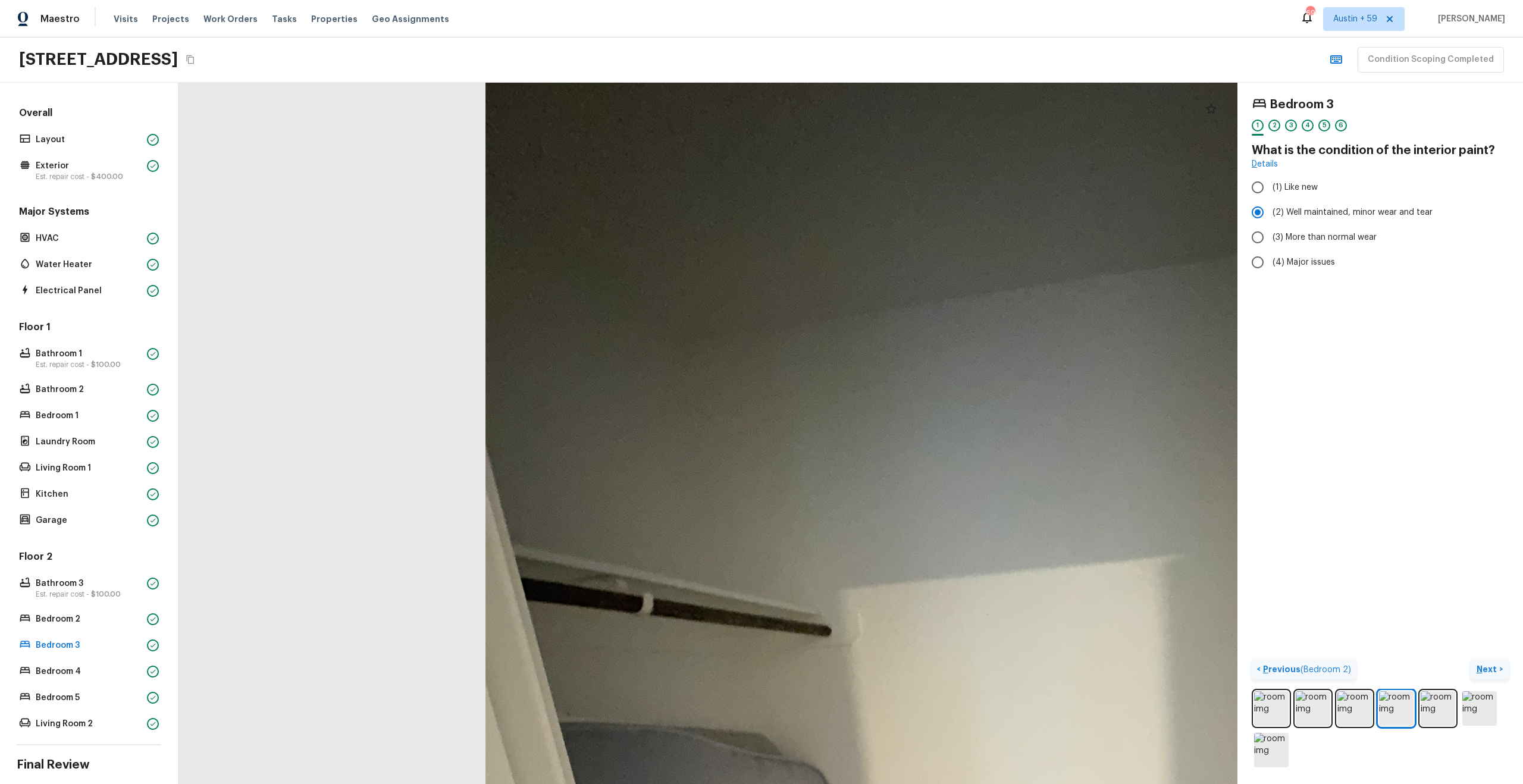
drag, startPoint x: 937, startPoint y: 609, endPoint x: 759, endPoint y: 238, distance: 411.5
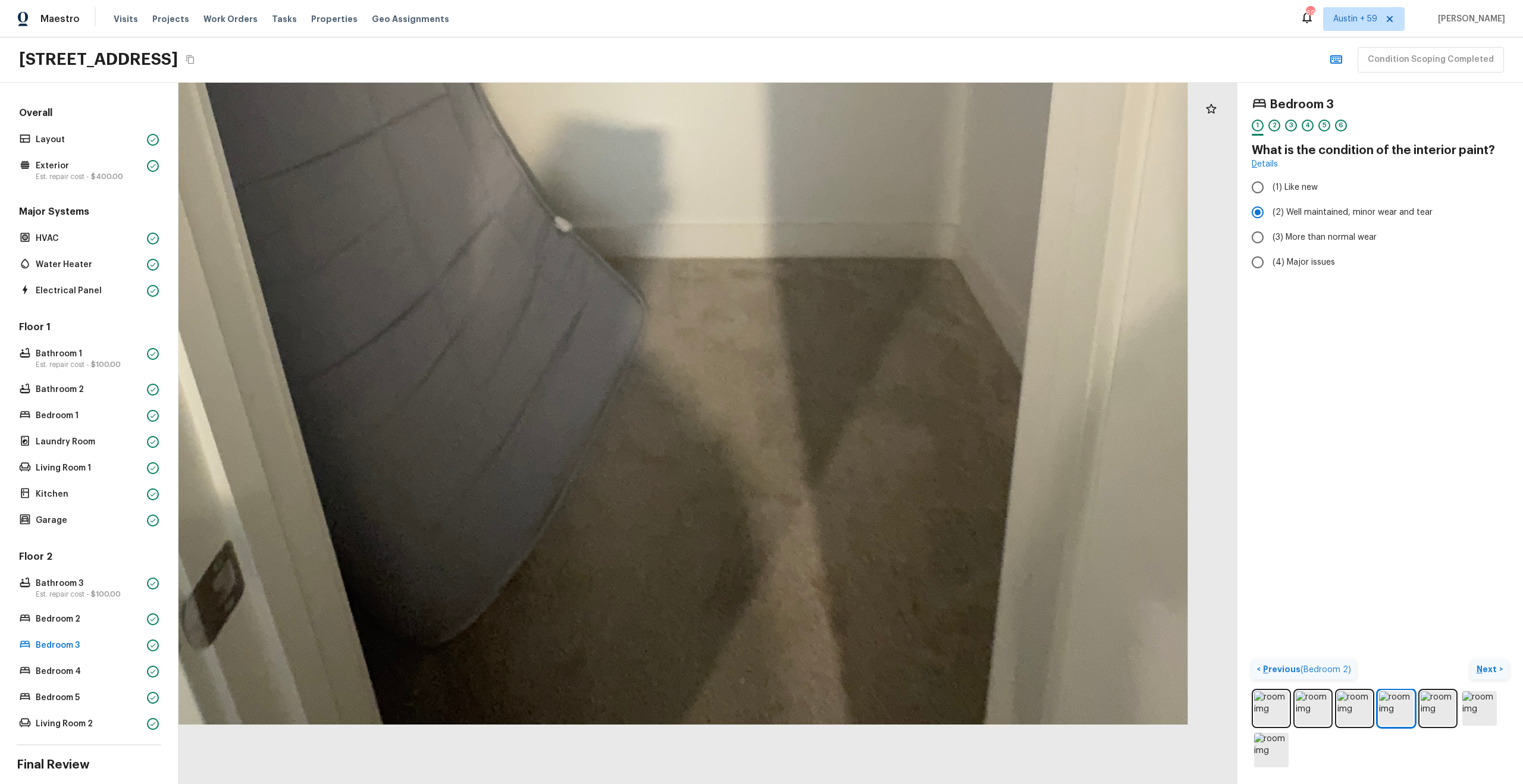
drag, startPoint x: 760, startPoint y: 533, endPoint x: 759, endPoint y: 318, distance: 215.0
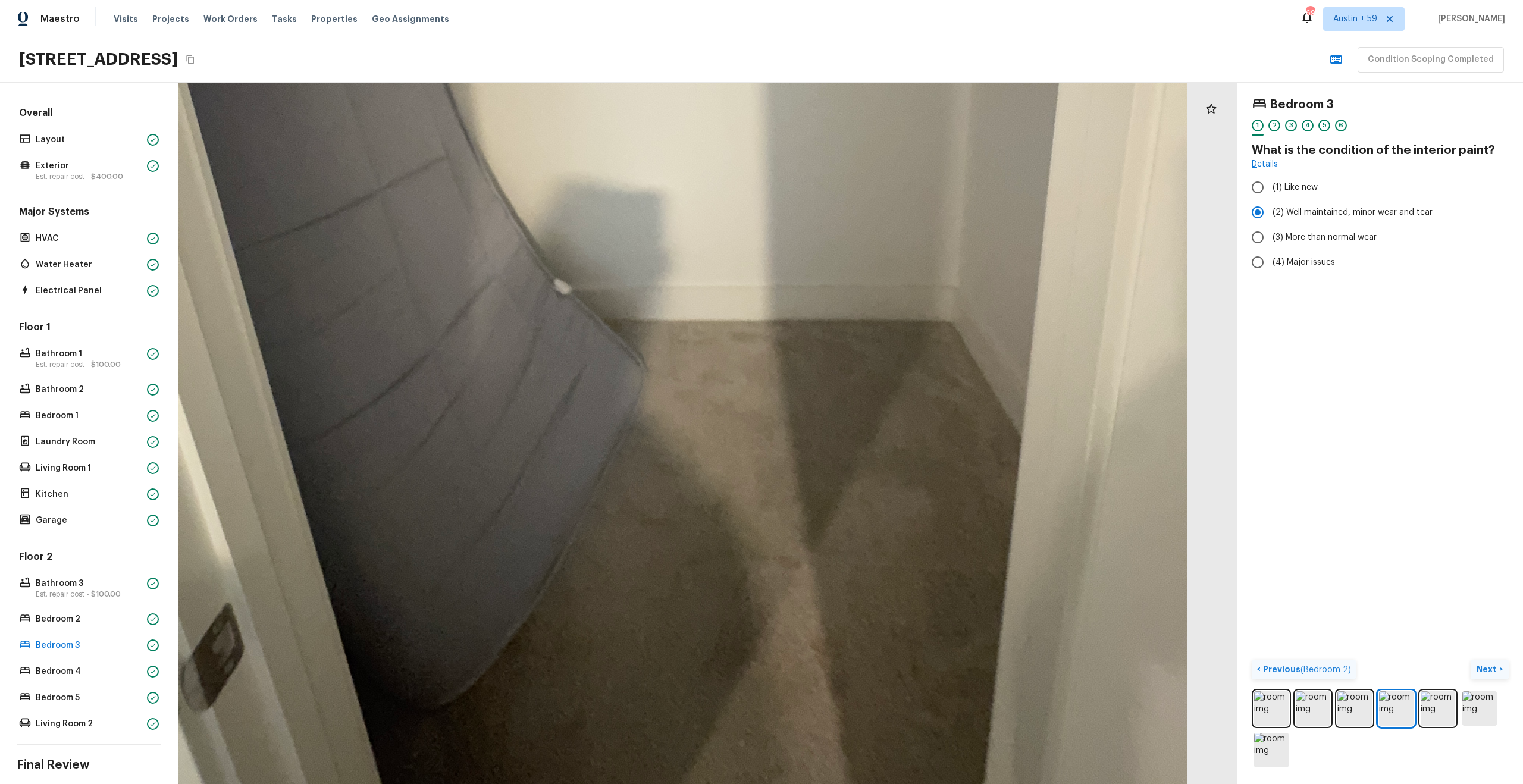
drag, startPoint x: 759, startPoint y: 318, endPoint x: 790, endPoint y: 620, distance: 303.6
click at [790, 620] on div at bounding box center [632, 47] width 2235 height 1481
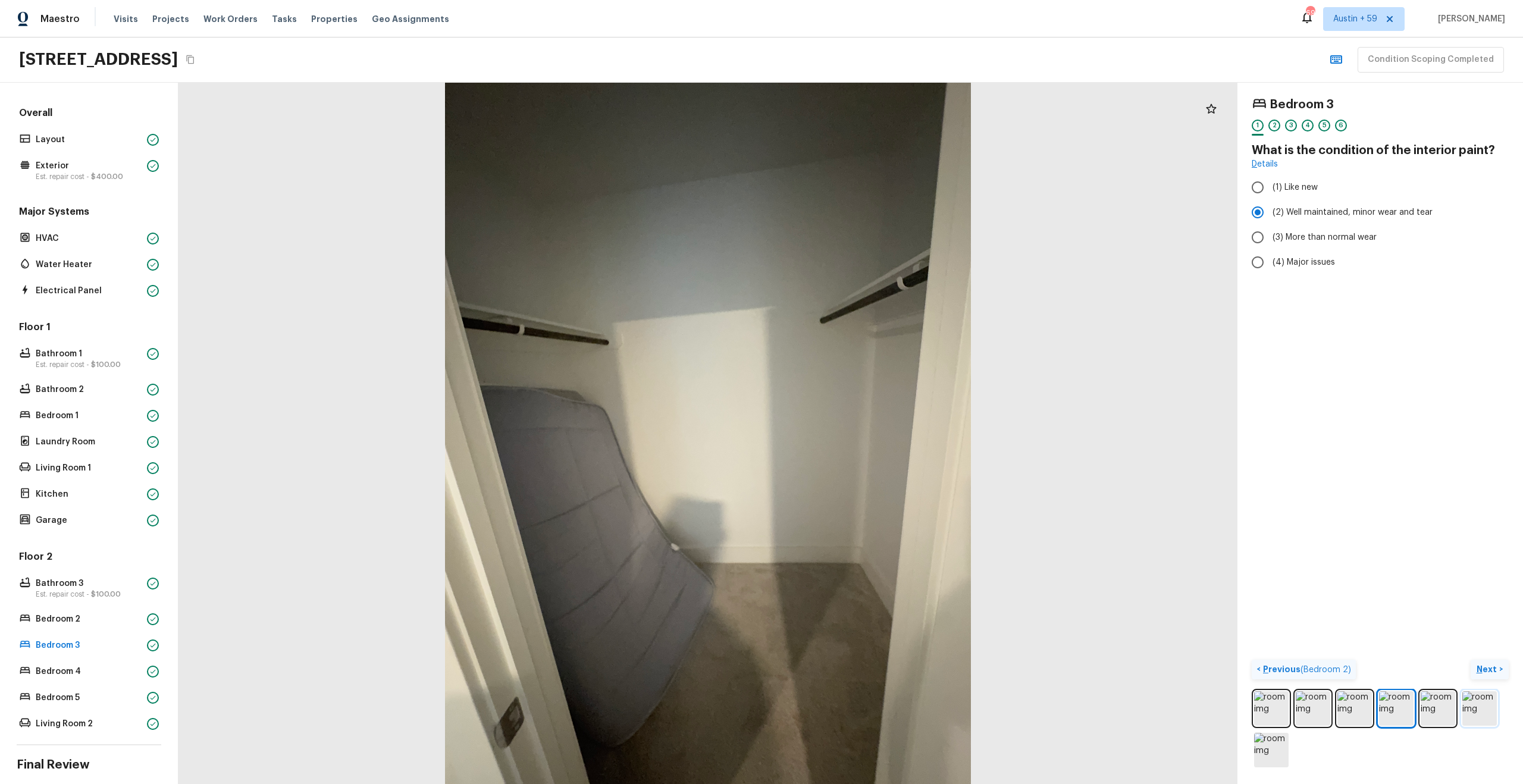
click at [1490, 708] on img at bounding box center [1479, 708] width 35 height 35
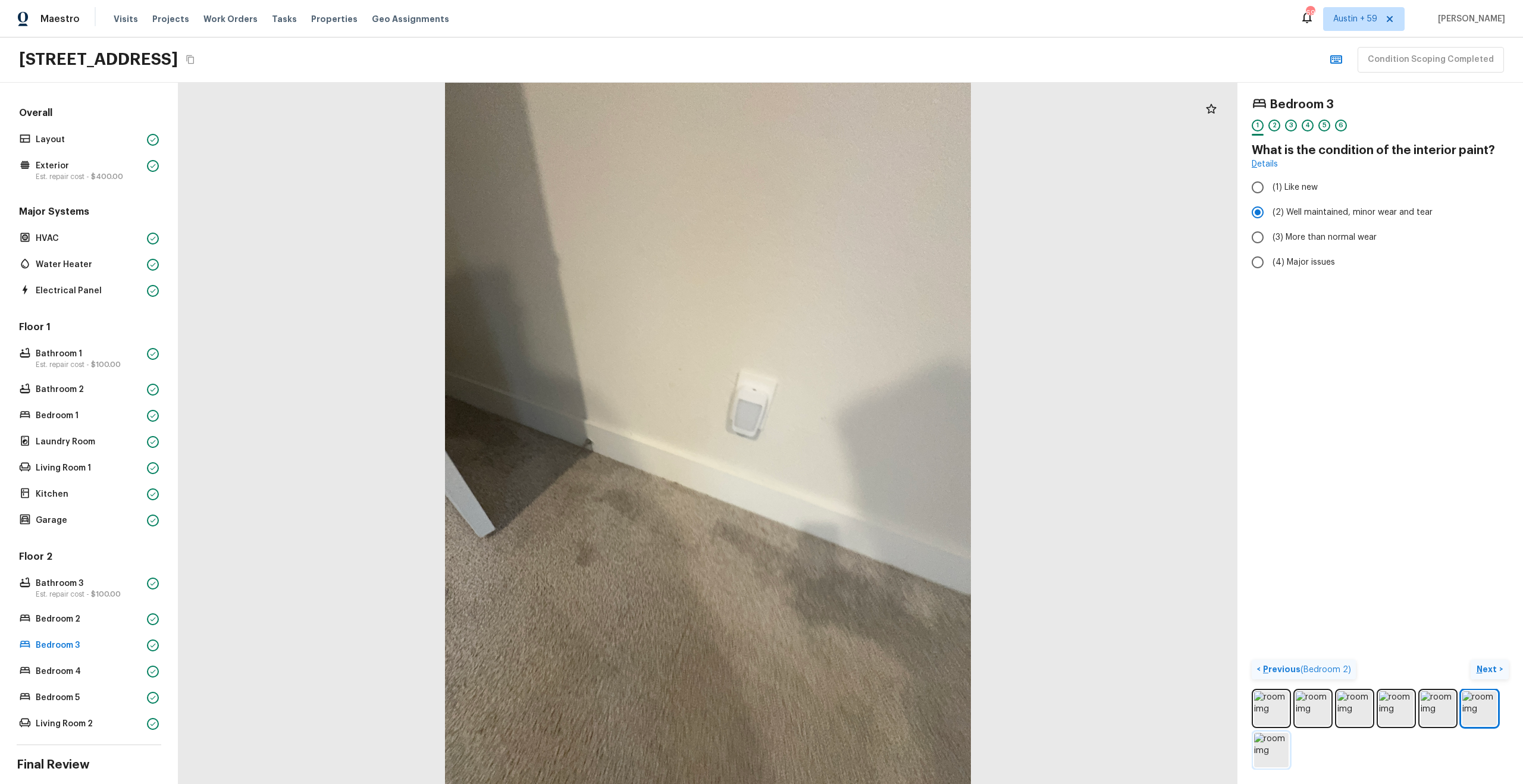
click at [1261, 758] on img at bounding box center [1271, 750] width 35 height 35
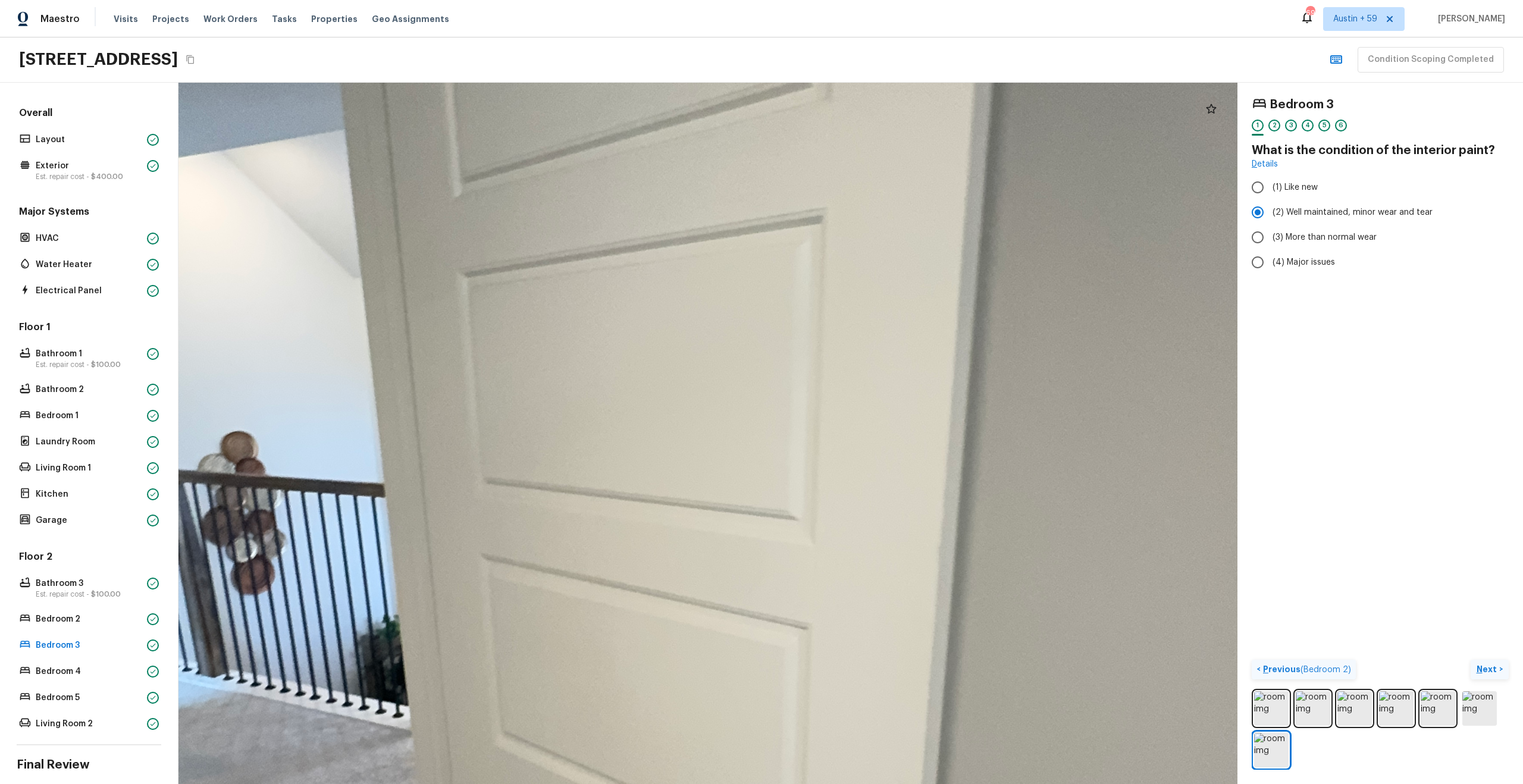
drag, startPoint x: 663, startPoint y: 331, endPoint x: 771, endPoint y: 537, distance: 232.6
click at [771, 537] on div at bounding box center [756, 576] width 2612 height 1730
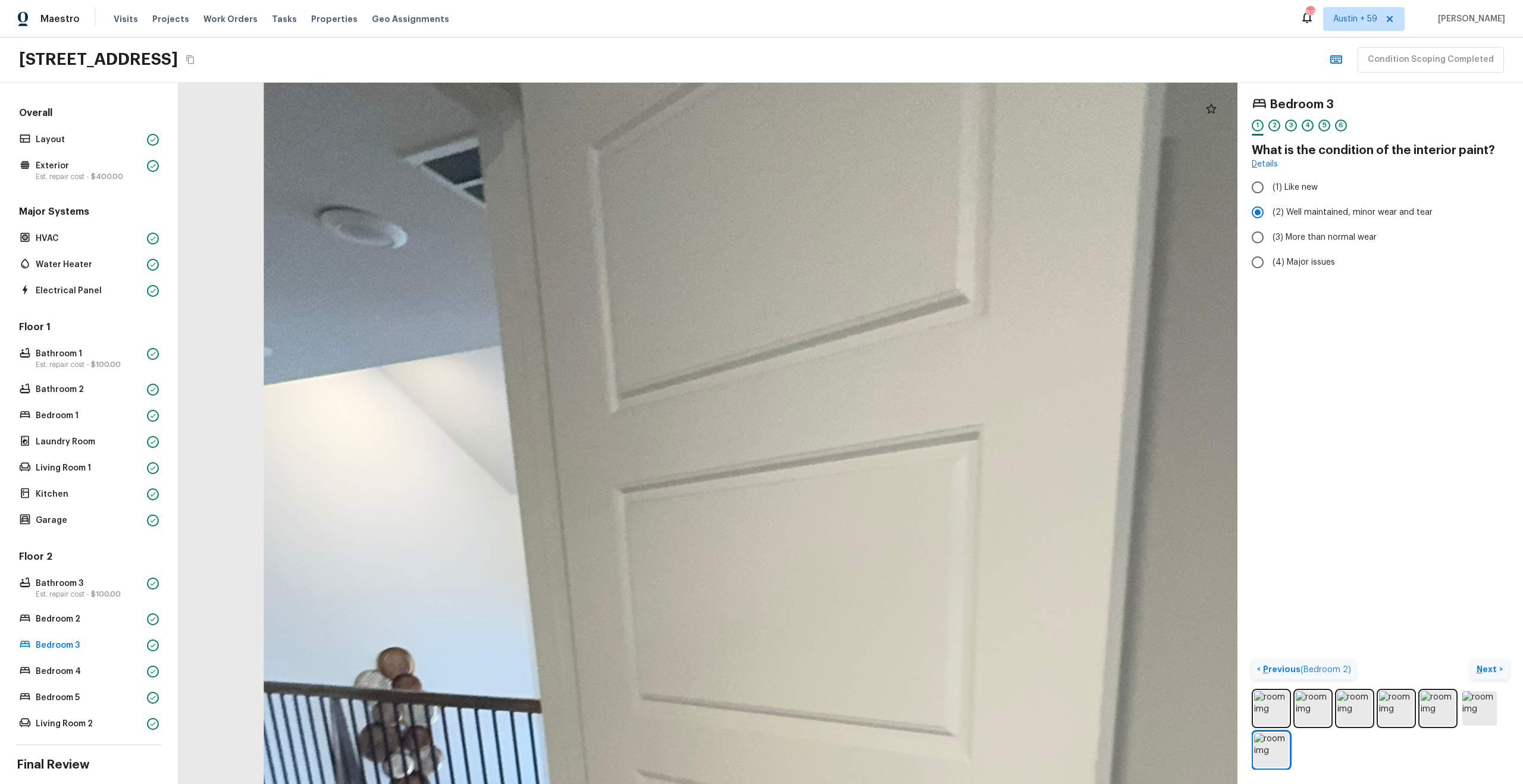
drag, startPoint x: 746, startPoint y: 426, endPoint x: 660, endPoint y: 135, distance: 303.4
click at [660, 135] on div at bounding box center [912, 792] width 2612 height 1730
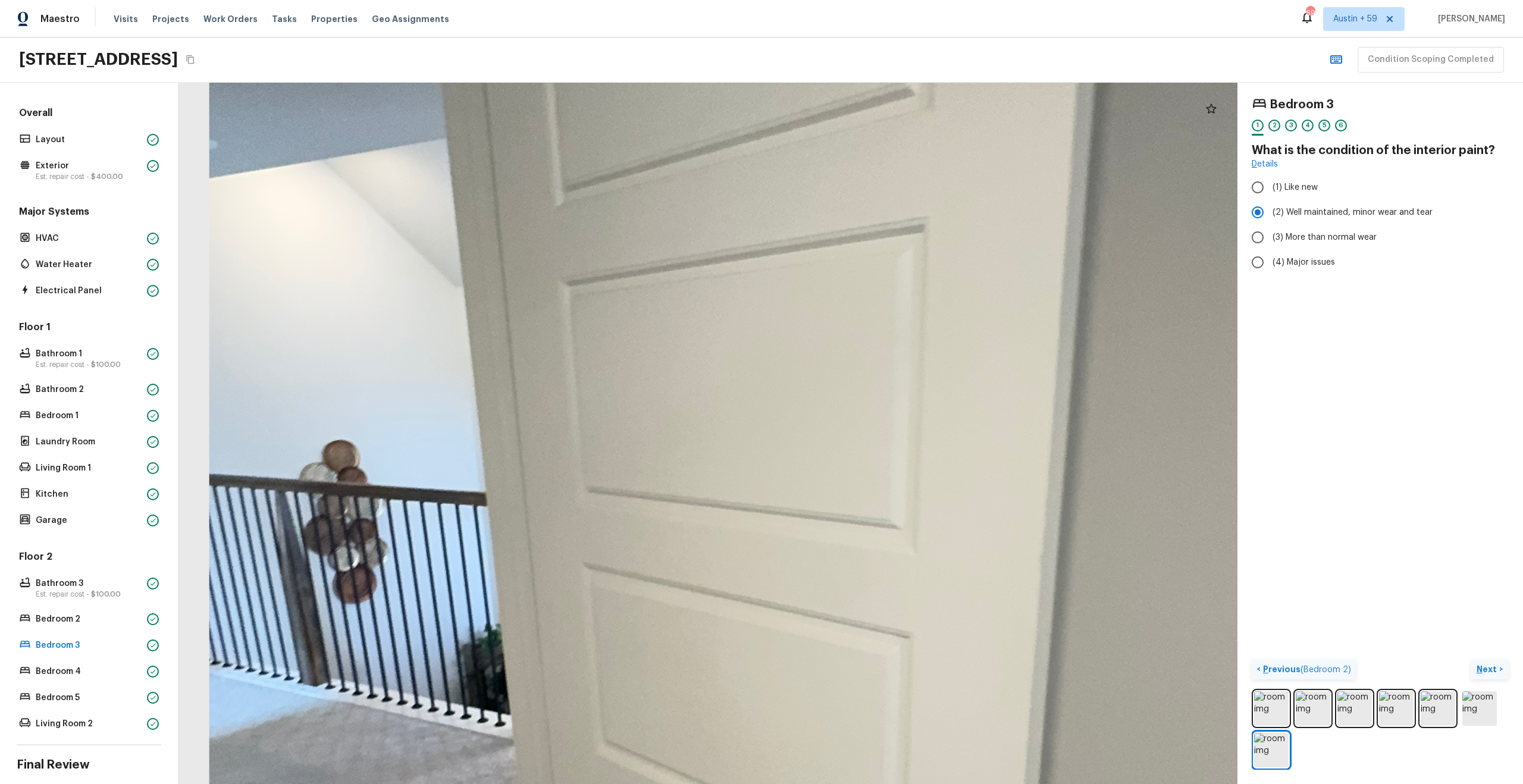
drag, startPoint x: 719, startPoint y: 326, endPoint x: 702, endPoint y: 76, distance: 250.6
click at [702, 76] on div "Maestro Visits Projects Work Orders Tasks Properties Geo Assignments 697 [GEOGR…" at bounding box center [762, 392] width 1523 height 784
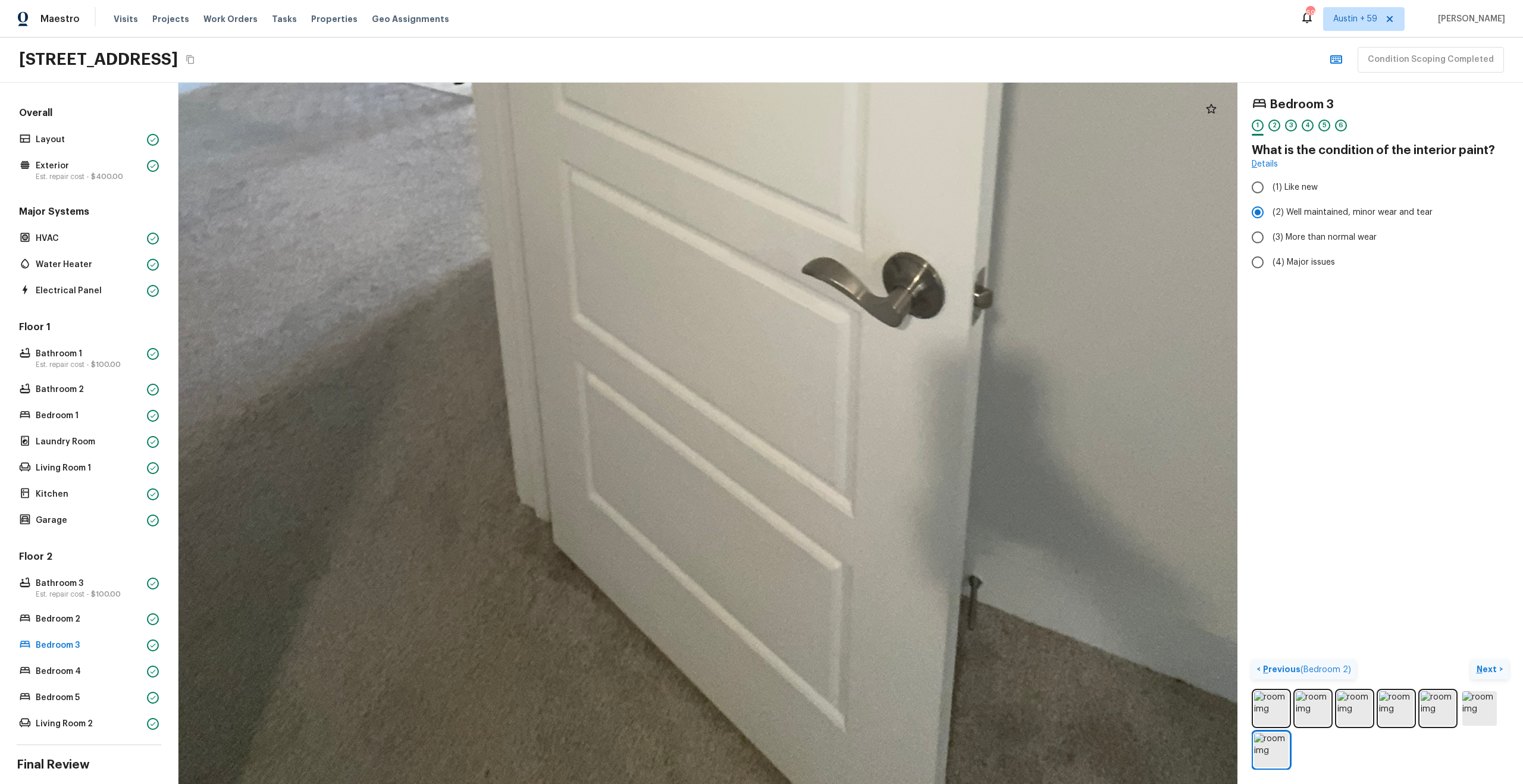
drag, startPoint x: 735, startPoint y: 287, endPoint x: 712, endPoint y: 52, distance: 236.1
click at [712, 52] on div "Maestro Visits Projects Work Orders Tasks Properties Geo Assignments 697 [GEOGR…" at bounding box center [762, 392] width 1523 height 784
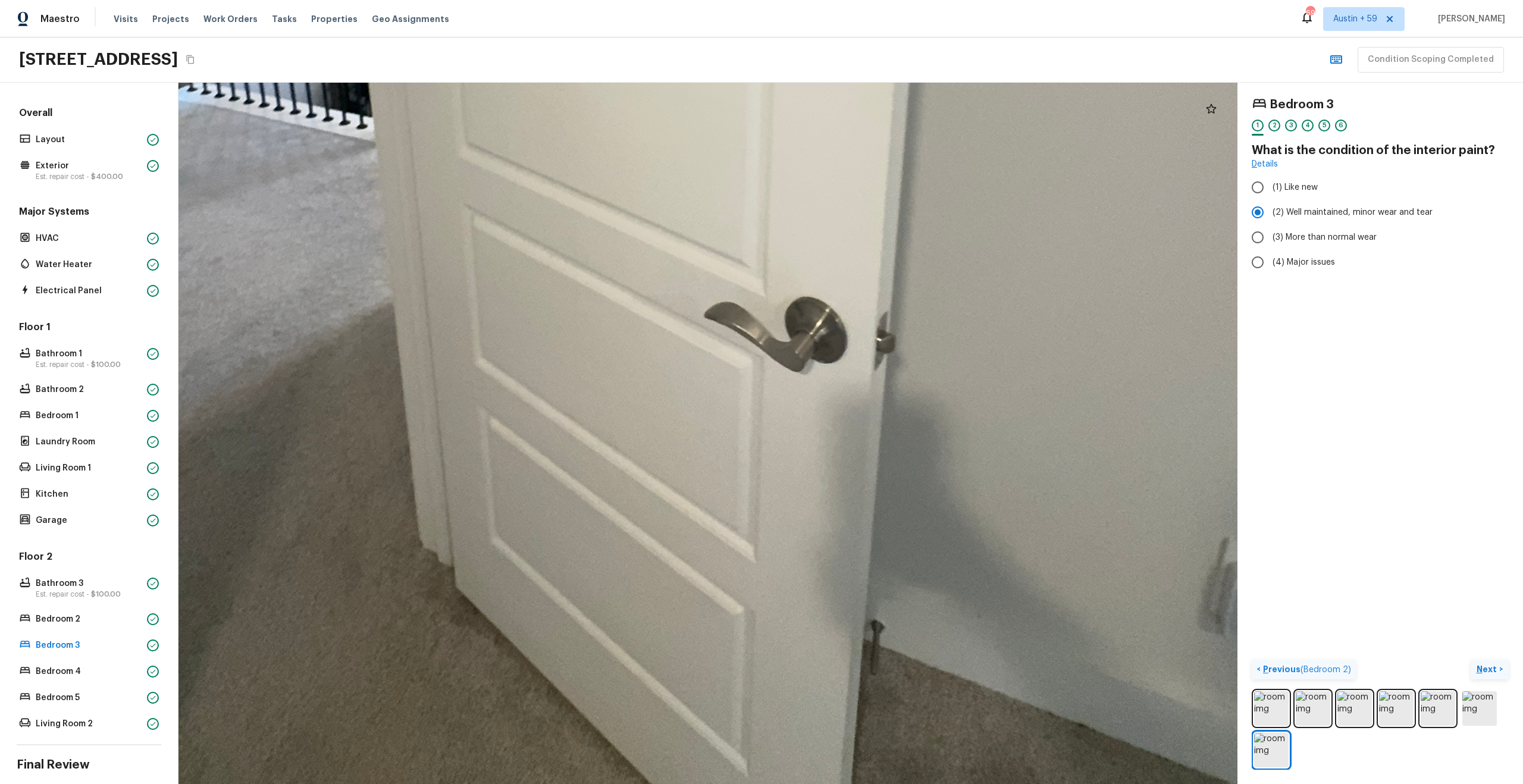
drag, startPoint x: 760, startPoint y: 302, endPoint x: 663, endPoint y: 349, distance: 107.8
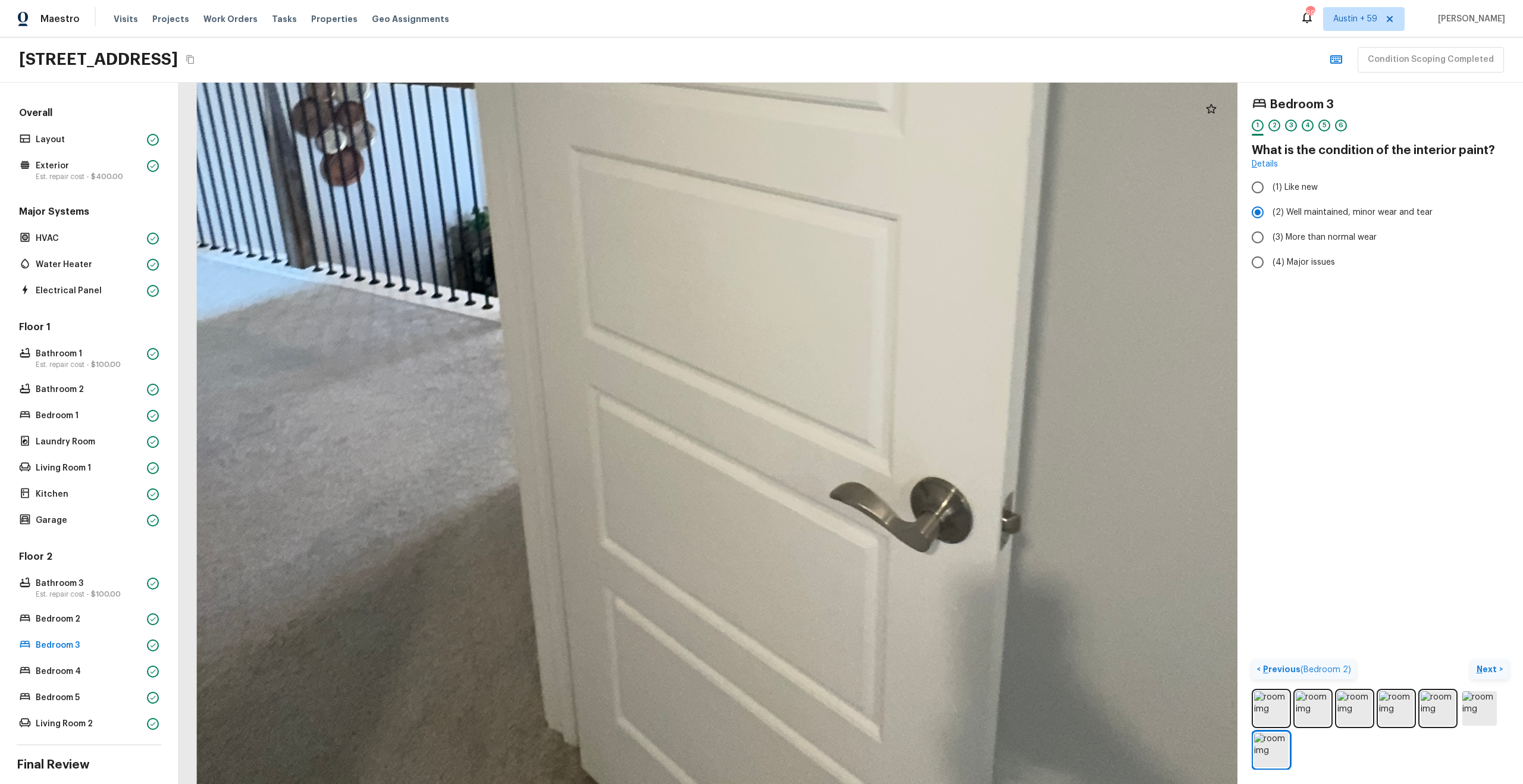
drag, startPoint x: 602, startPoint y: 245, endPoint x: 727, endPoint y: 426, distance: 220.0
click at [727, 426] on div at bounding box center [845, 168] width 2612 height 1730
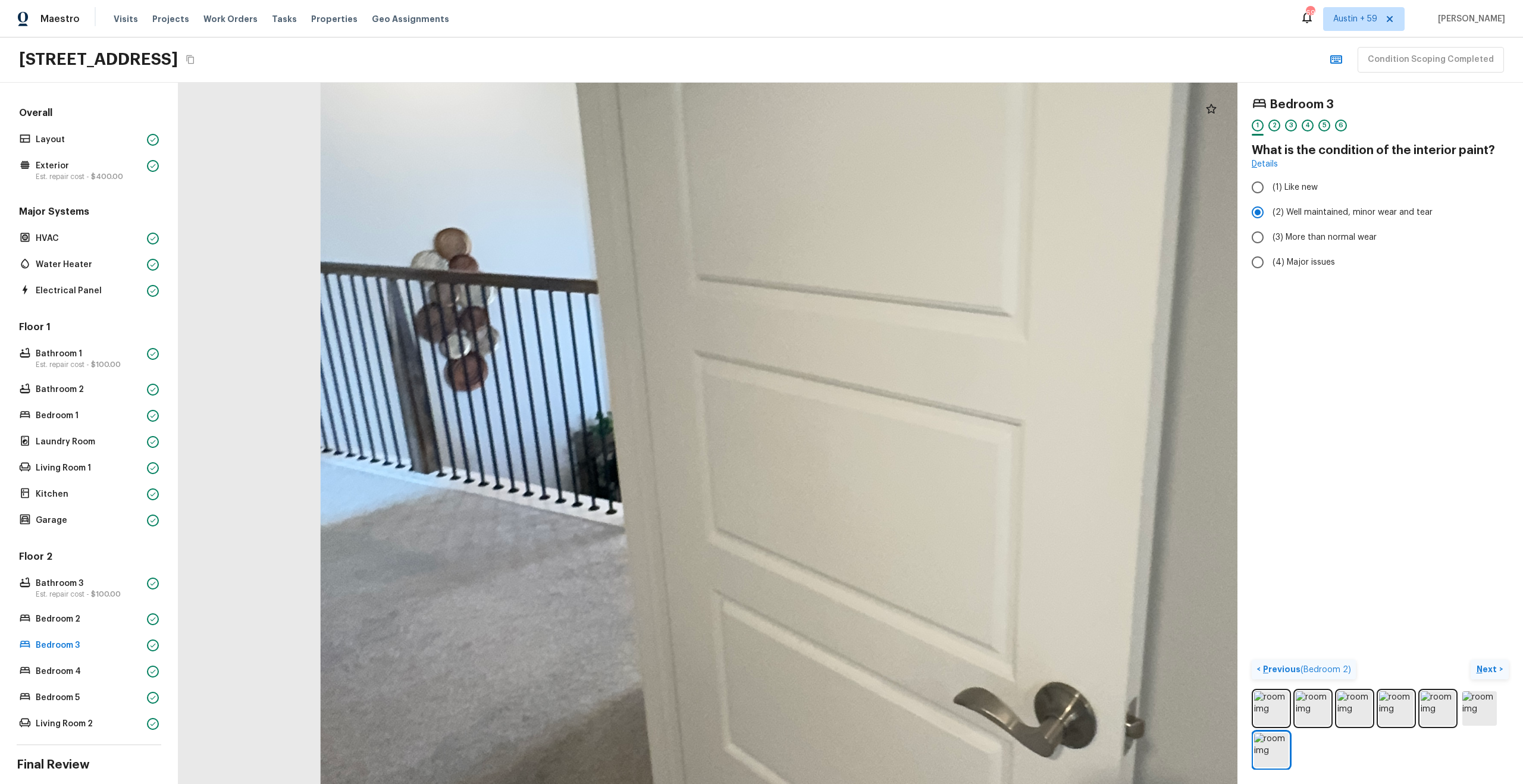
drag, startPoint x: 676, startPoint y: 358, endPoint x: 681, endPoint y: 471, distance: 113.1
click at [681, 471] on div at bounding box center [969, 372] width 2612 height 1730
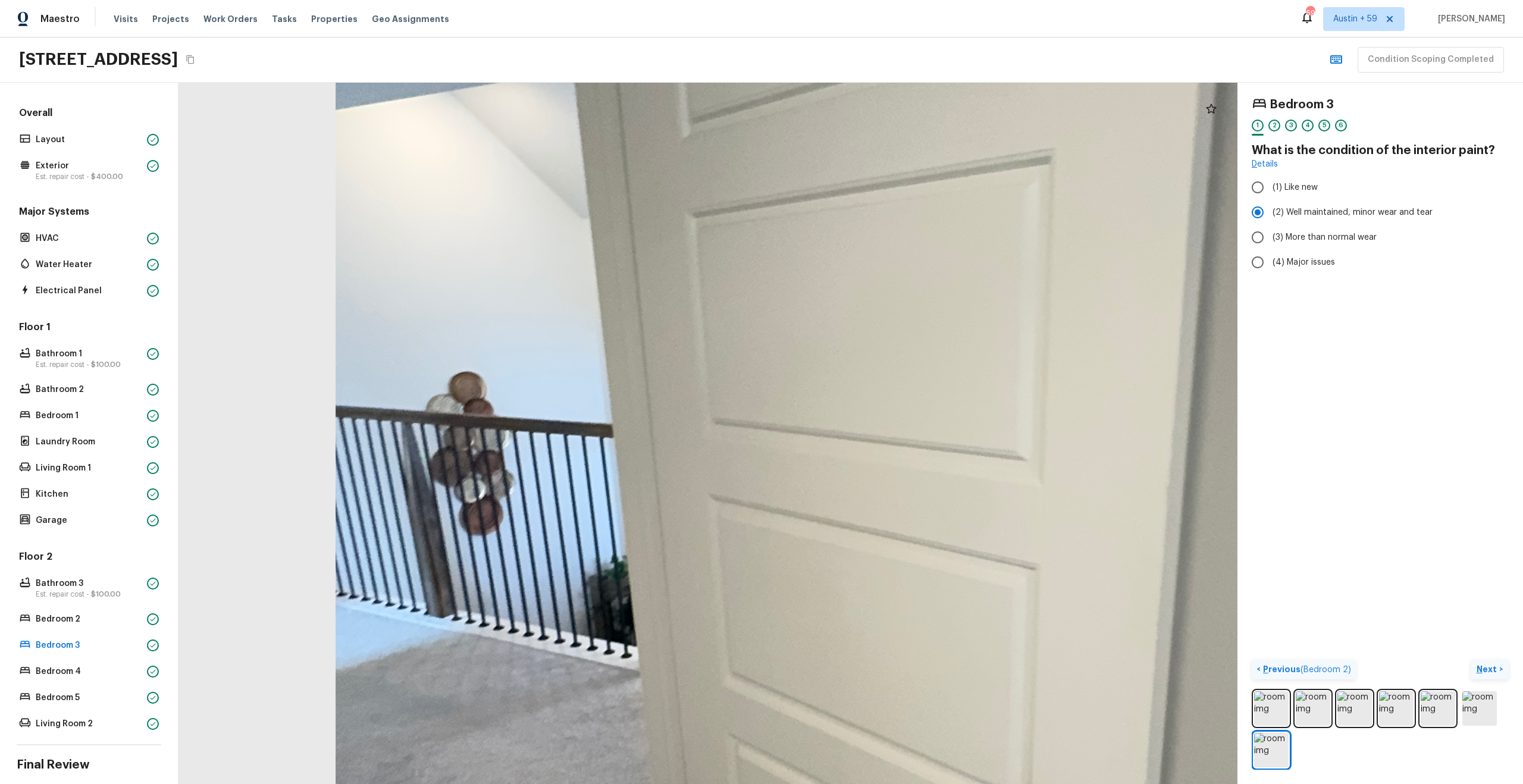
drag, startPoint x: 645, startPoint y: 332, endPoint x: 655, endPoint y: 473, distance: 141.4
click at [655, 473] on div at bounding box center [984, 516] width 2612 height 1730
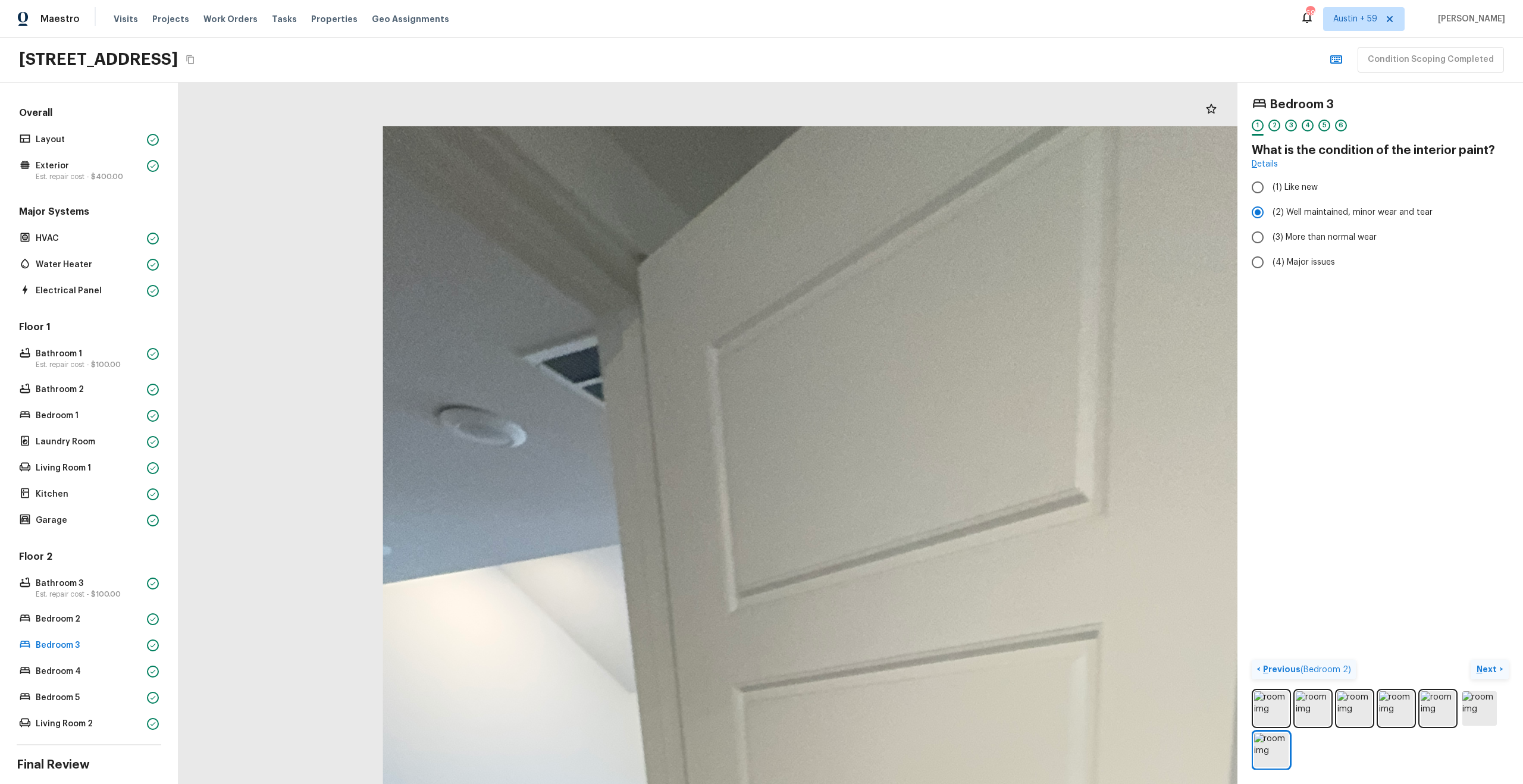
drag, startPoint x: 655, startPoint y: 473, endPoint x: 645, endPoint y: 635, distance: 162.3
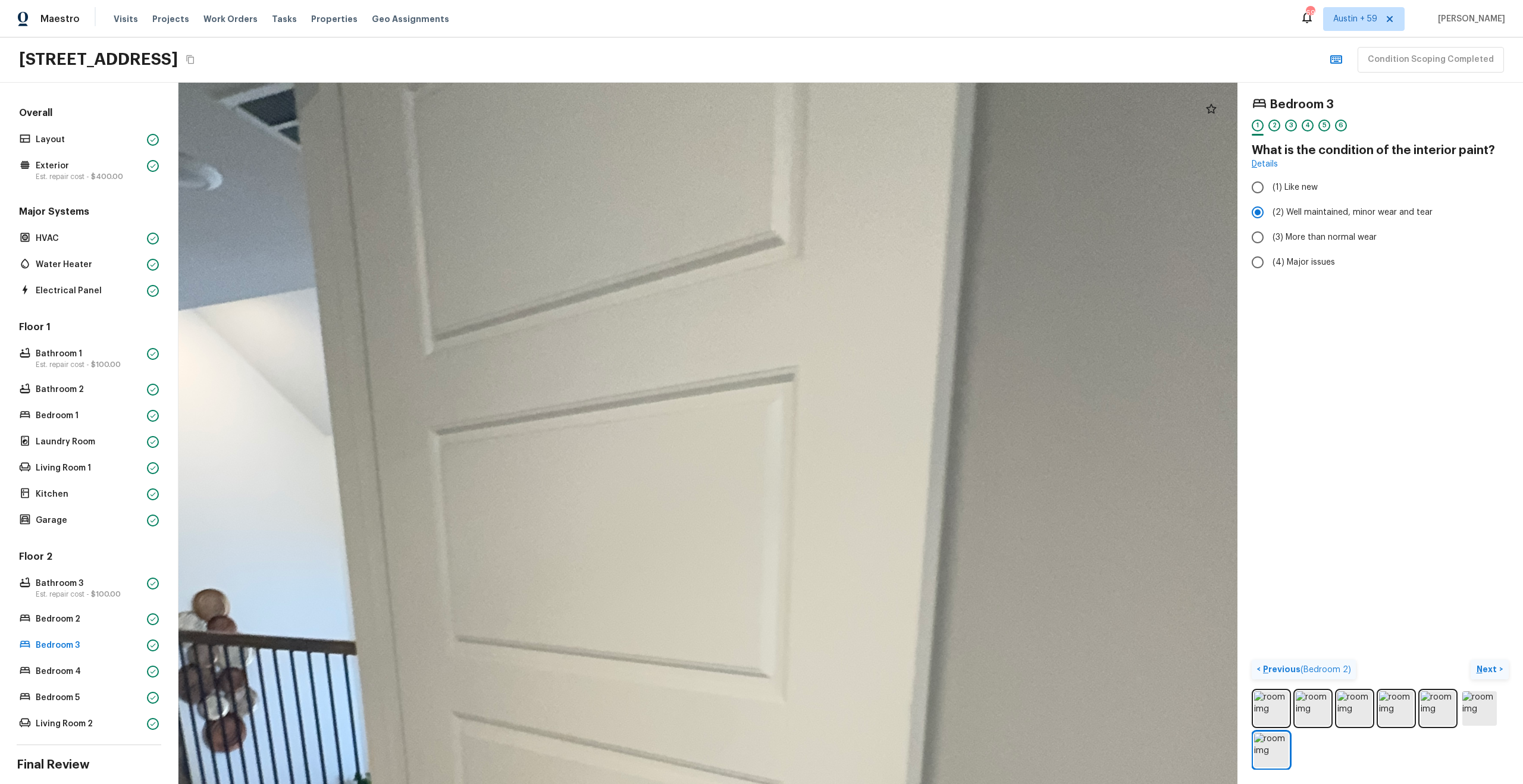
drag, startPoint x: 680, startPoint y: 518, endPoint x: 376, endPoint y: 304, distance: 371.8
click at [376, 304] on div at bounding box center [727, 734] width 2612 height 1730
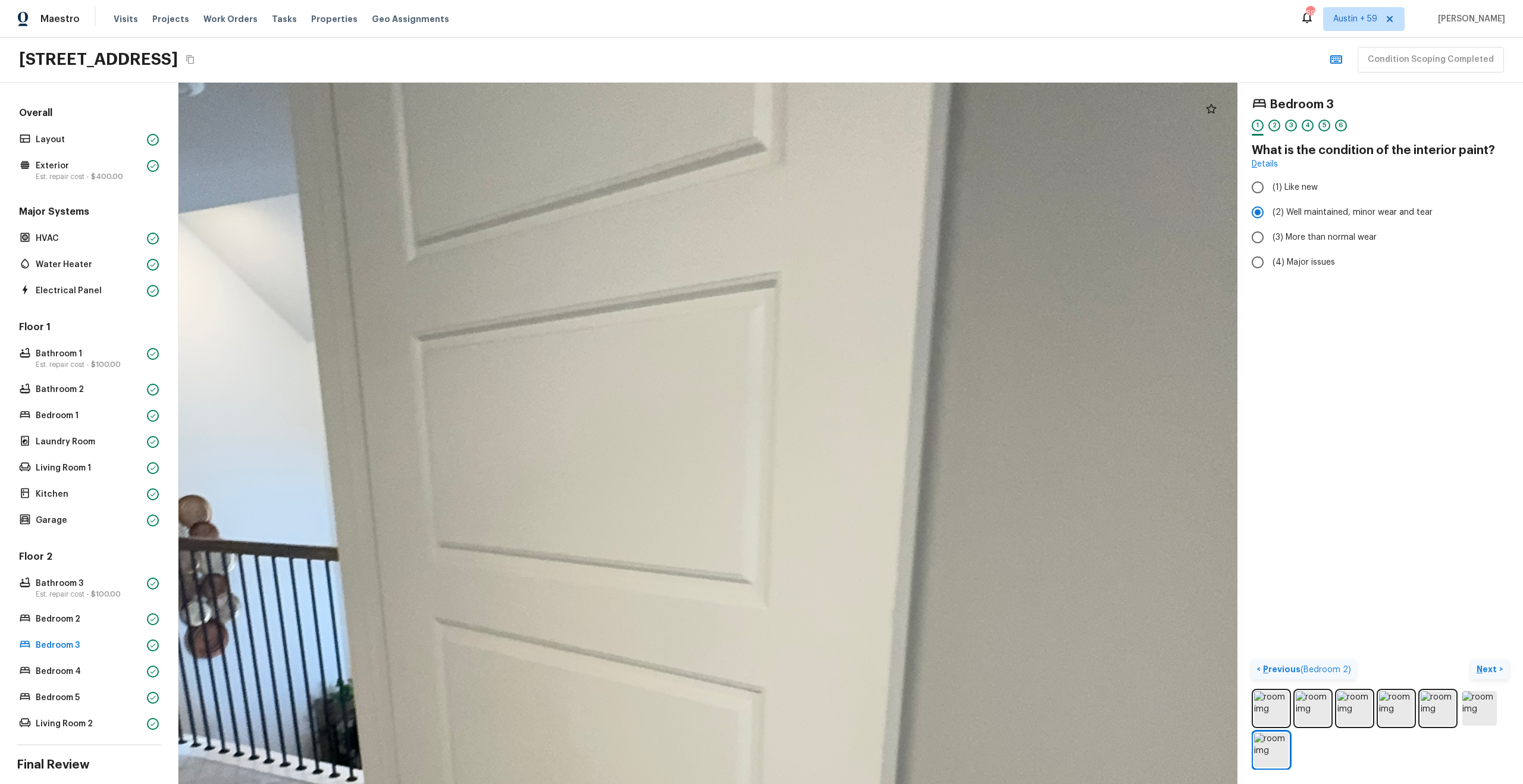
drag, startPoint x: 688, startPoint y: 446, endPoint x: 681, endPoint y: 313, distance: 133.2
click at [681, 314] on div at bounding box center [709, 640] width 2612 height 1730
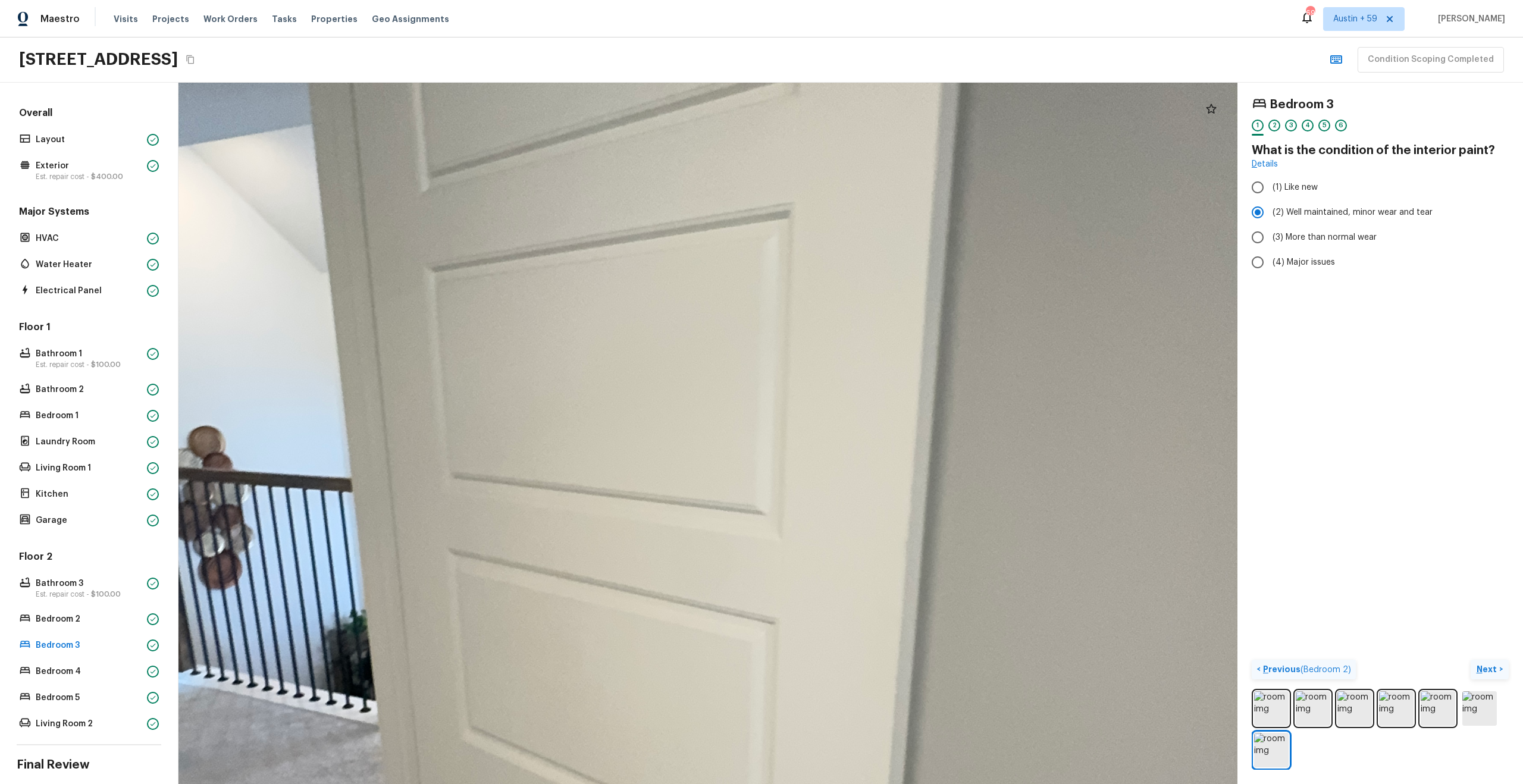
drag, startPoint x: 695, startPoint y: 525, endPoint x: 694, endPoint y: 261, distance: 264.0
click at [694, 261] on div at bounding box center [723, 570] width 2612 height 1730
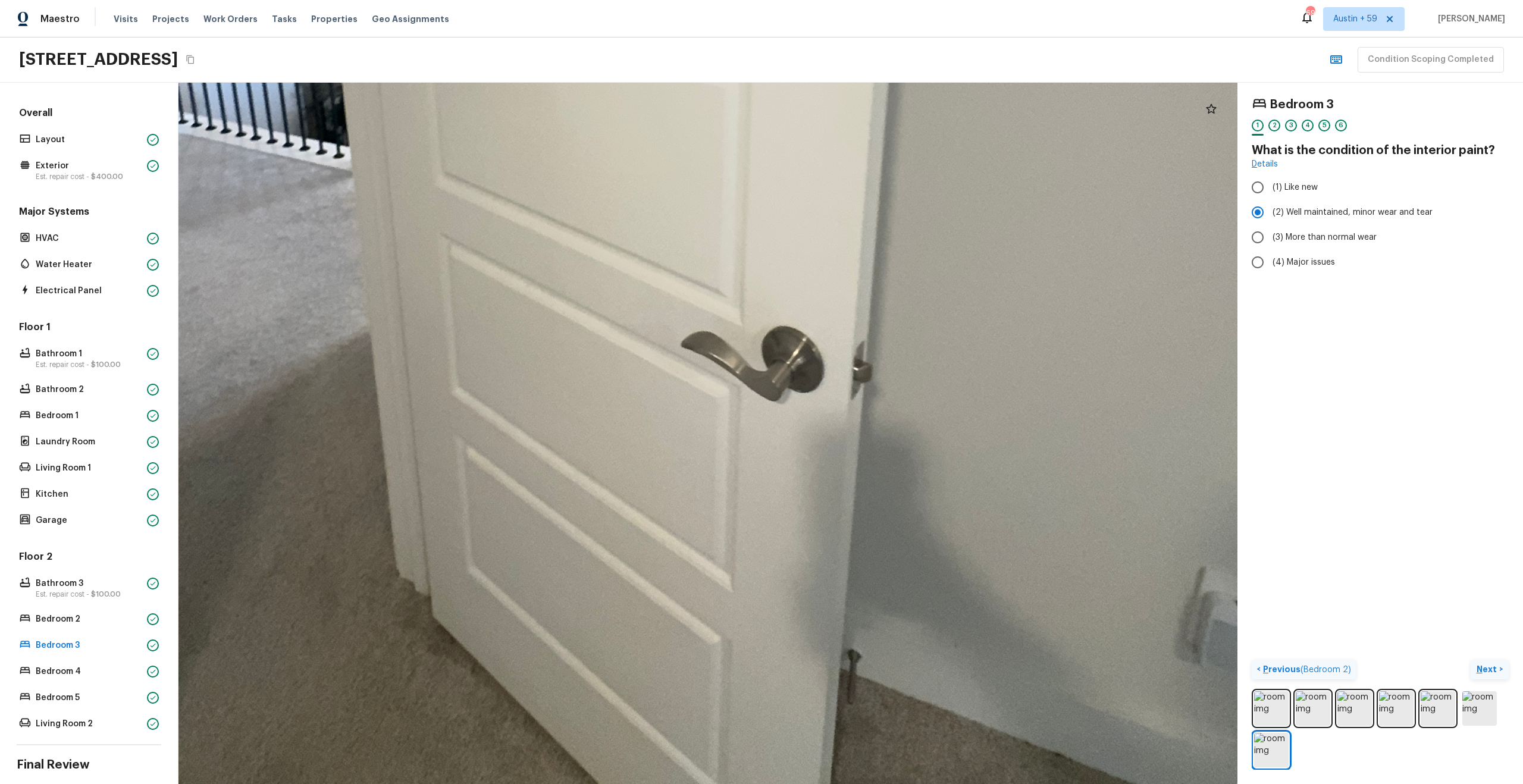
drag, startPoint x: 695, startPoint y: 505, endPoint x: 679, endPoint y: 263, distance: 242.5
click at [680, 263] on div at bounding box center [696, 17] width 2612 height 1730
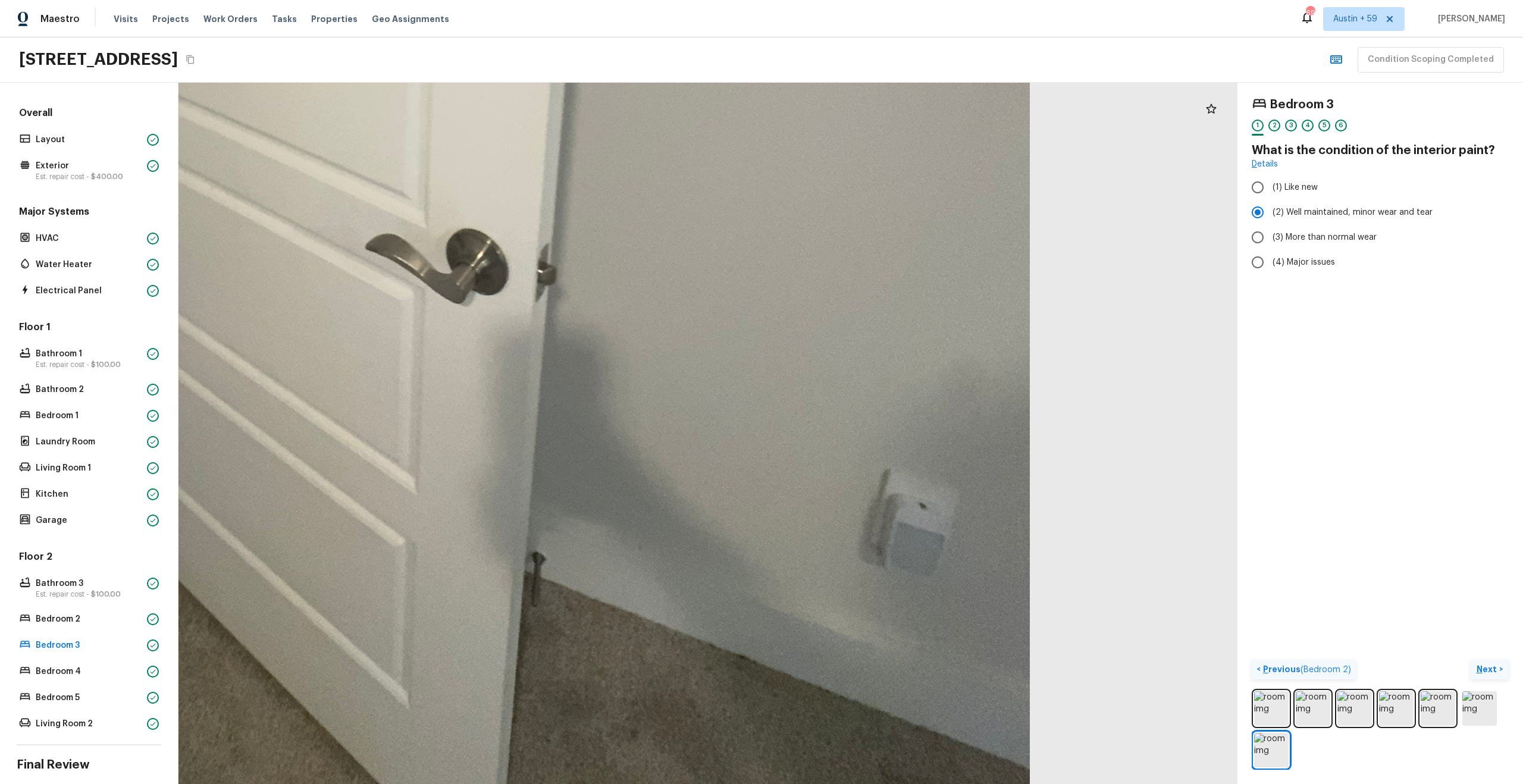
drag, startPoint x: 734, startPoint y: 451, endPoint x: 902, endPoint y: 411, distance: 172.7
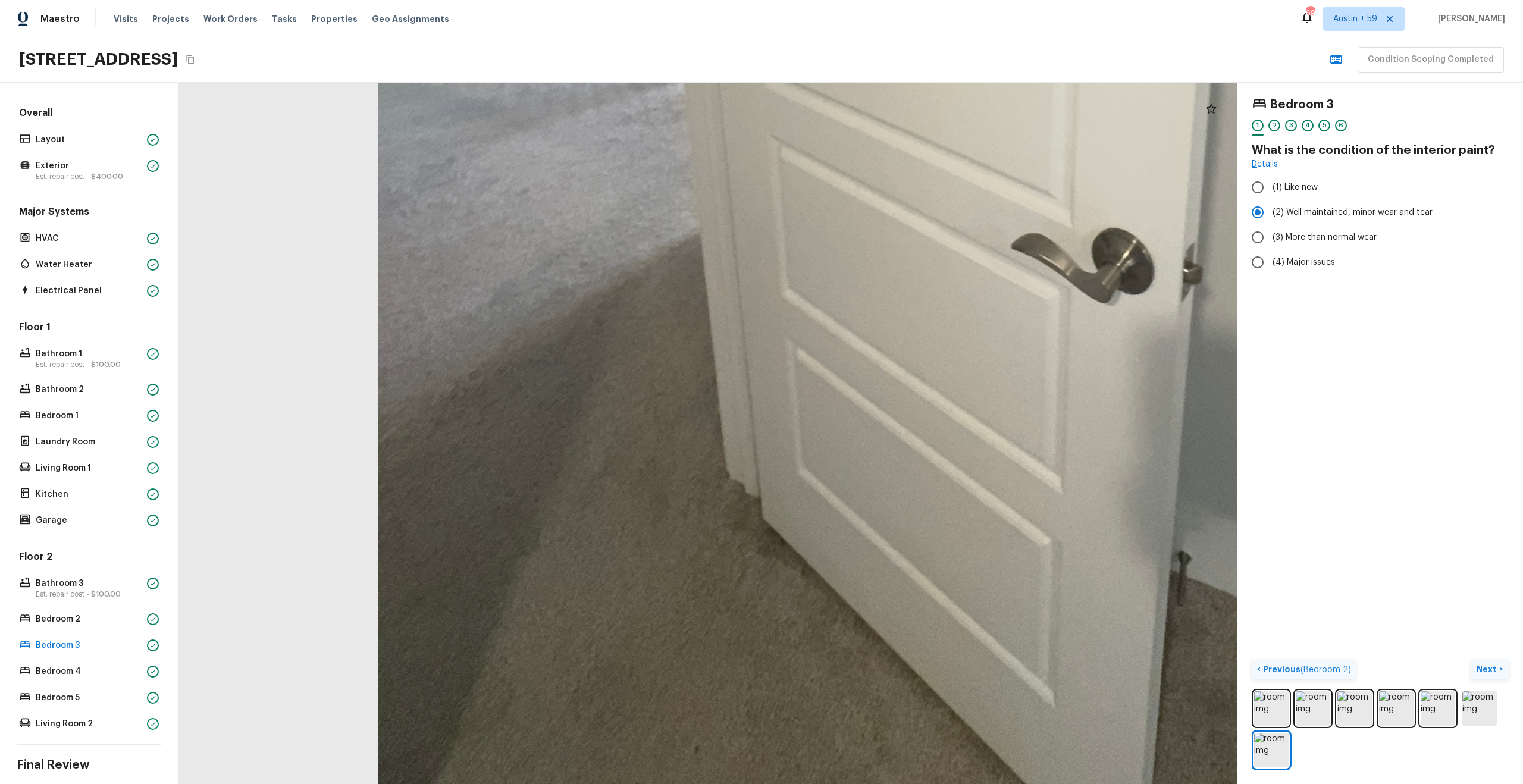
drag, startPoint x: 841, startPoint y: 408, endPoint x: 1062, endPoint y: 411, distance: 221.0
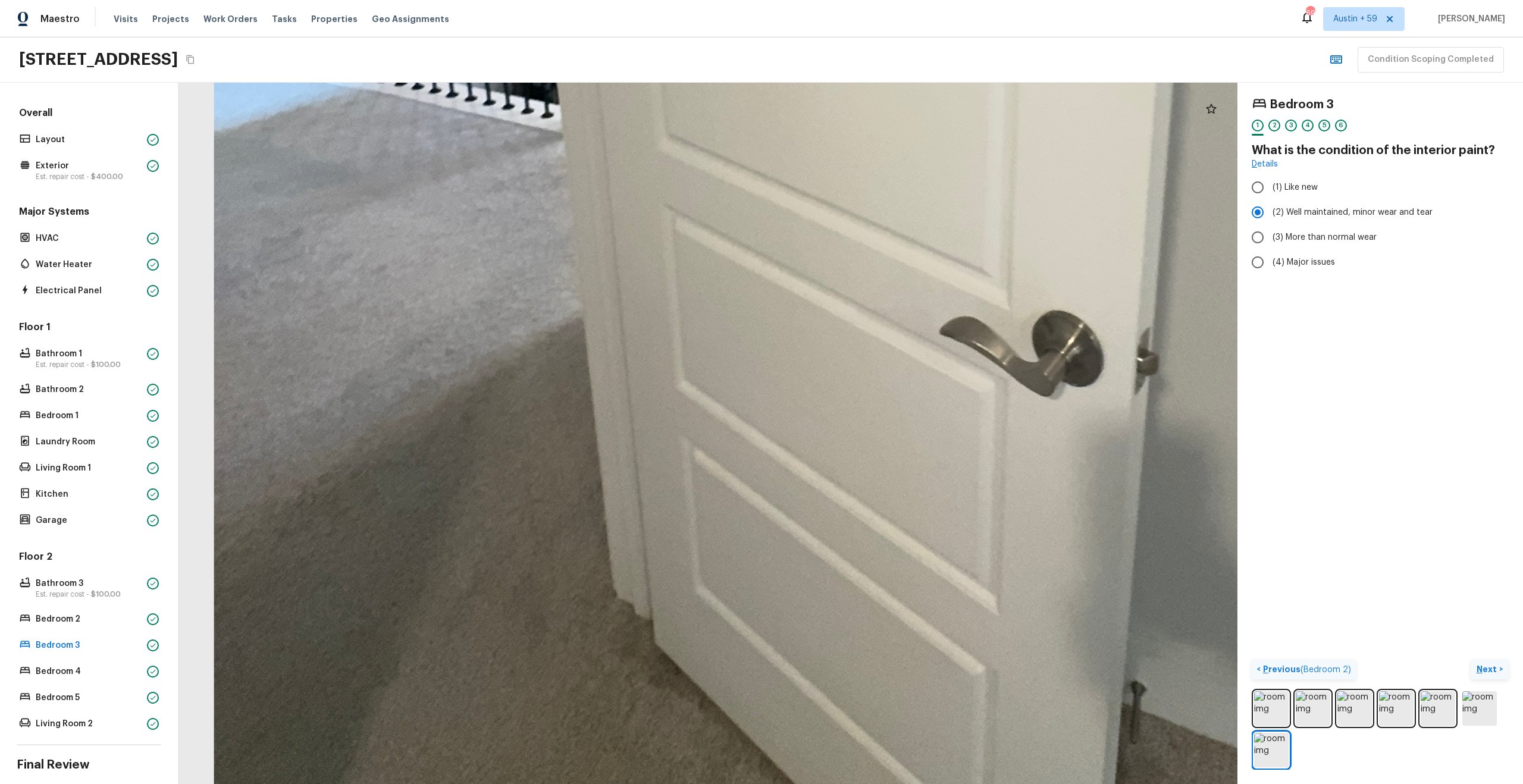
drag, startPoint x: 534, startPoint y: 408, endPoint x: 543, endPoint y: 150, distance: 258.2
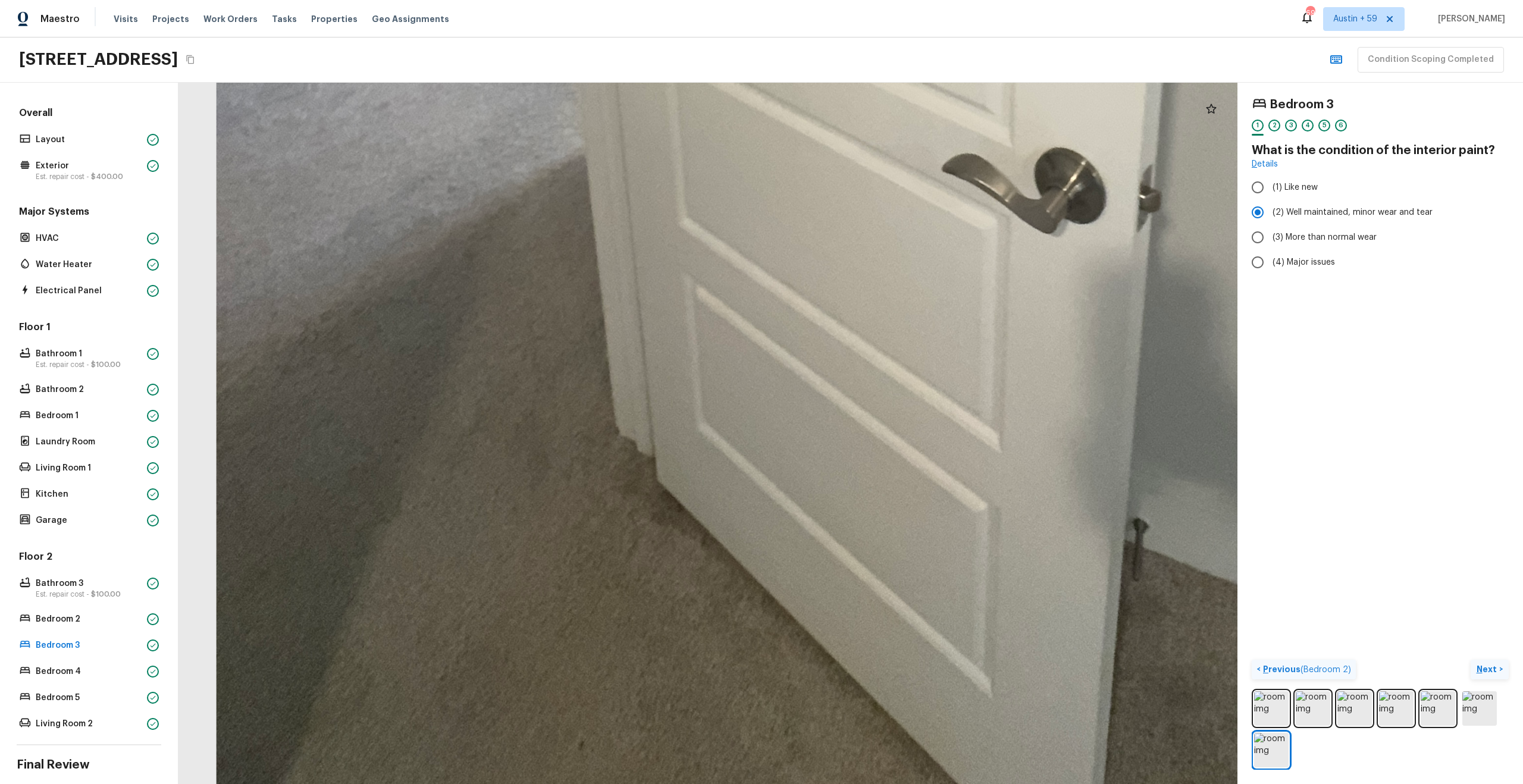
drag, startPoint x: 597, startPoint y: 408, endPoint x: 485, endPoint y: 234, distance: 206.9
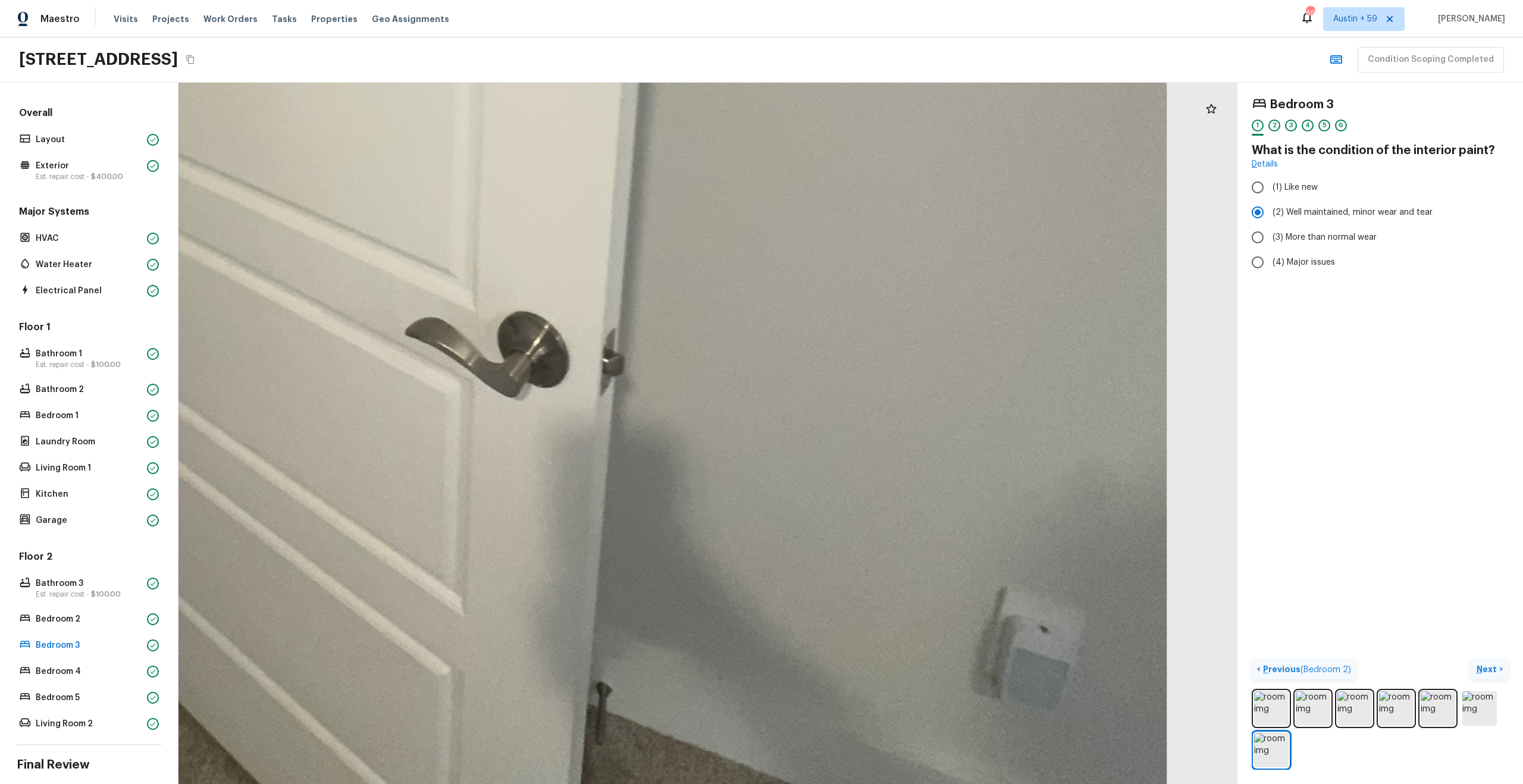
drag, startPoint x: 640, startPoint y: 359, endPoint x: 519, endPoint y: 610, distance: 278.6
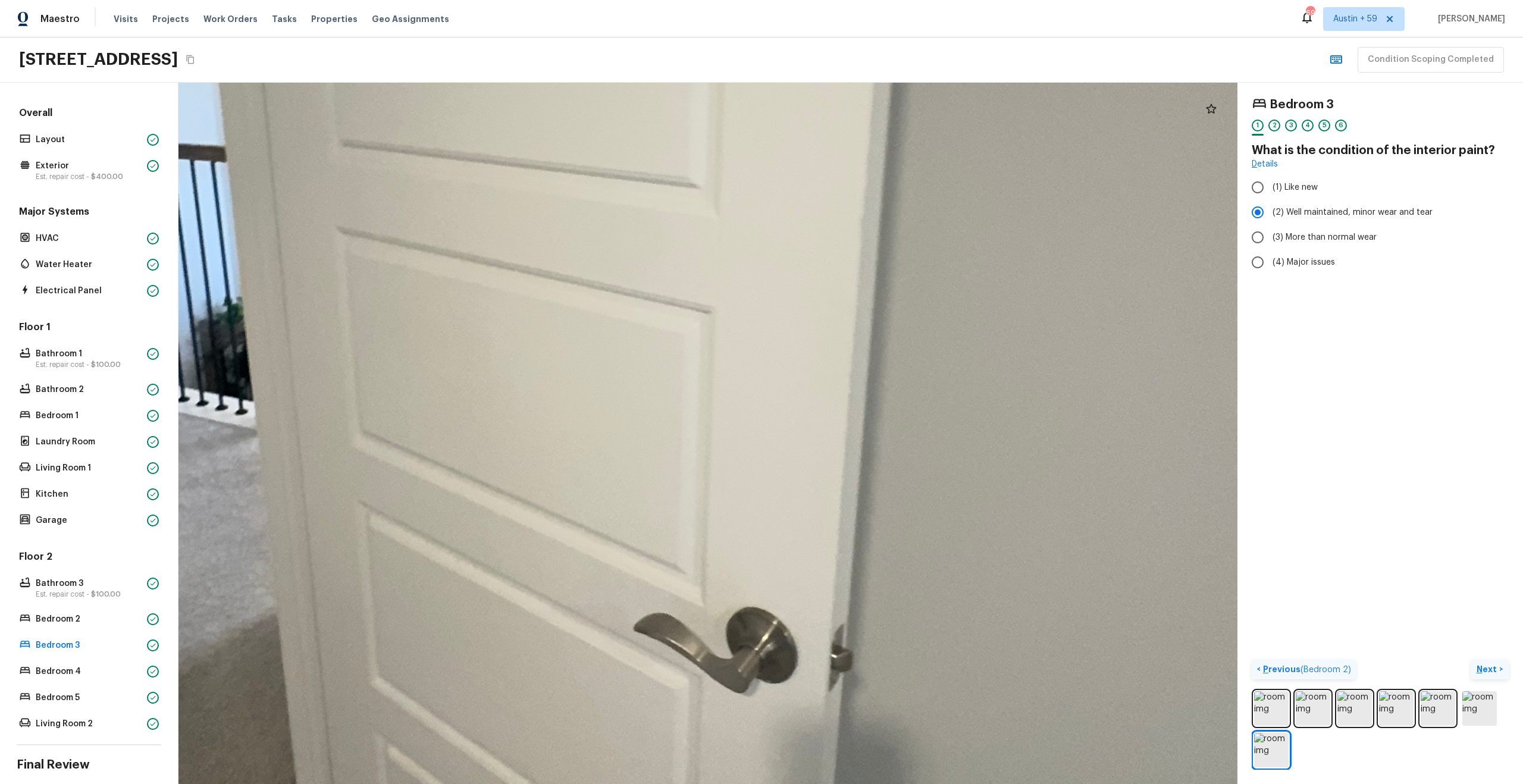
drag, startPoint x: 557, startPoint y: 417, endPoint x: 492, endPoint y: 735, distance: 324.6
click at [493, 735] on div at bounding box center [651, 252] width 2994 height 1983
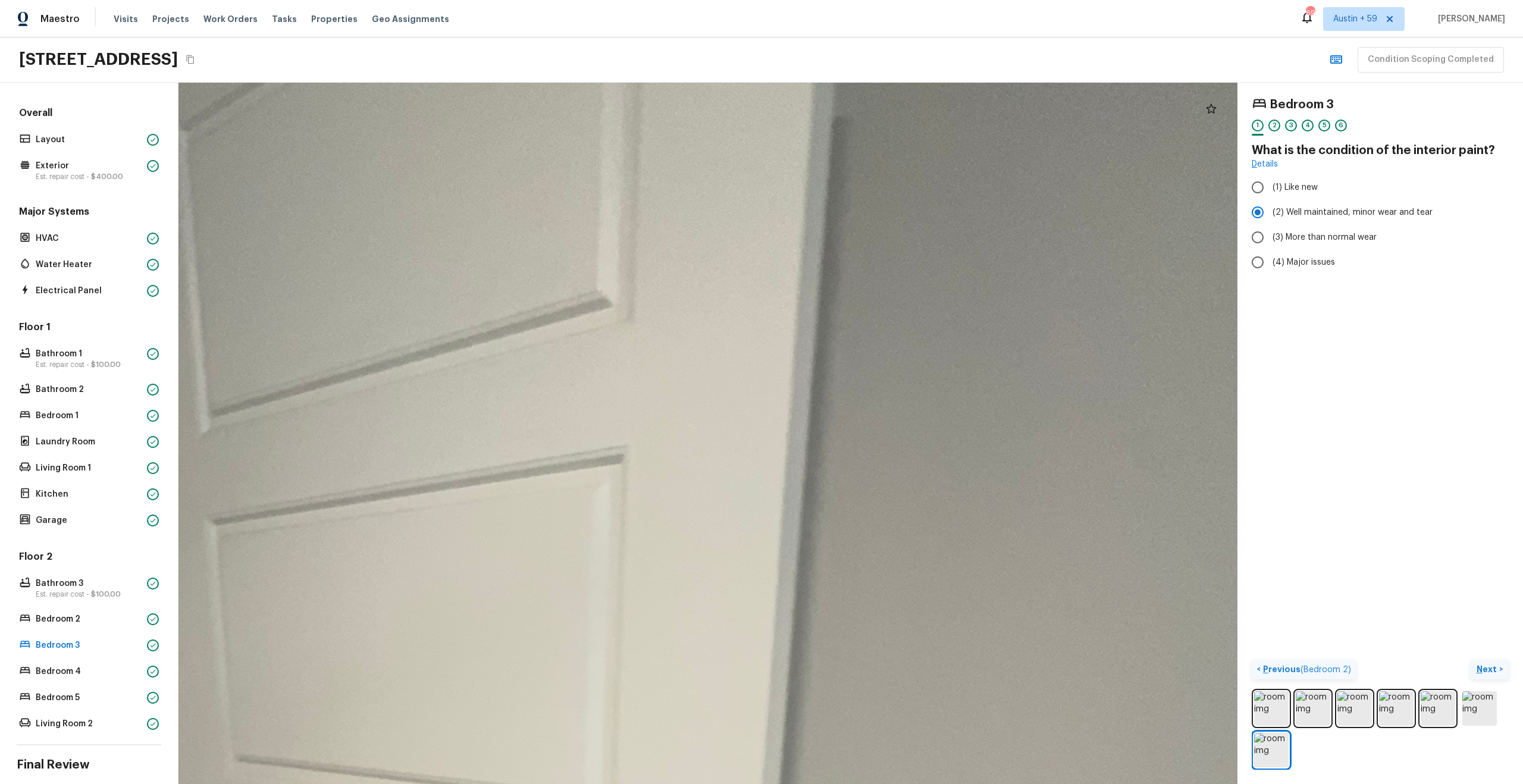
drag, startPoint x: 516, startPoint y: 484, endPoint x: 478, endPoint y: 783, distance: 301.4
click at [476, 783] on html "Maestro Visits Projects Work Orders Tasks Properties Geo Assignments 697 [GEOGR…" at bounding box center [762, 392] width 1523 height 784
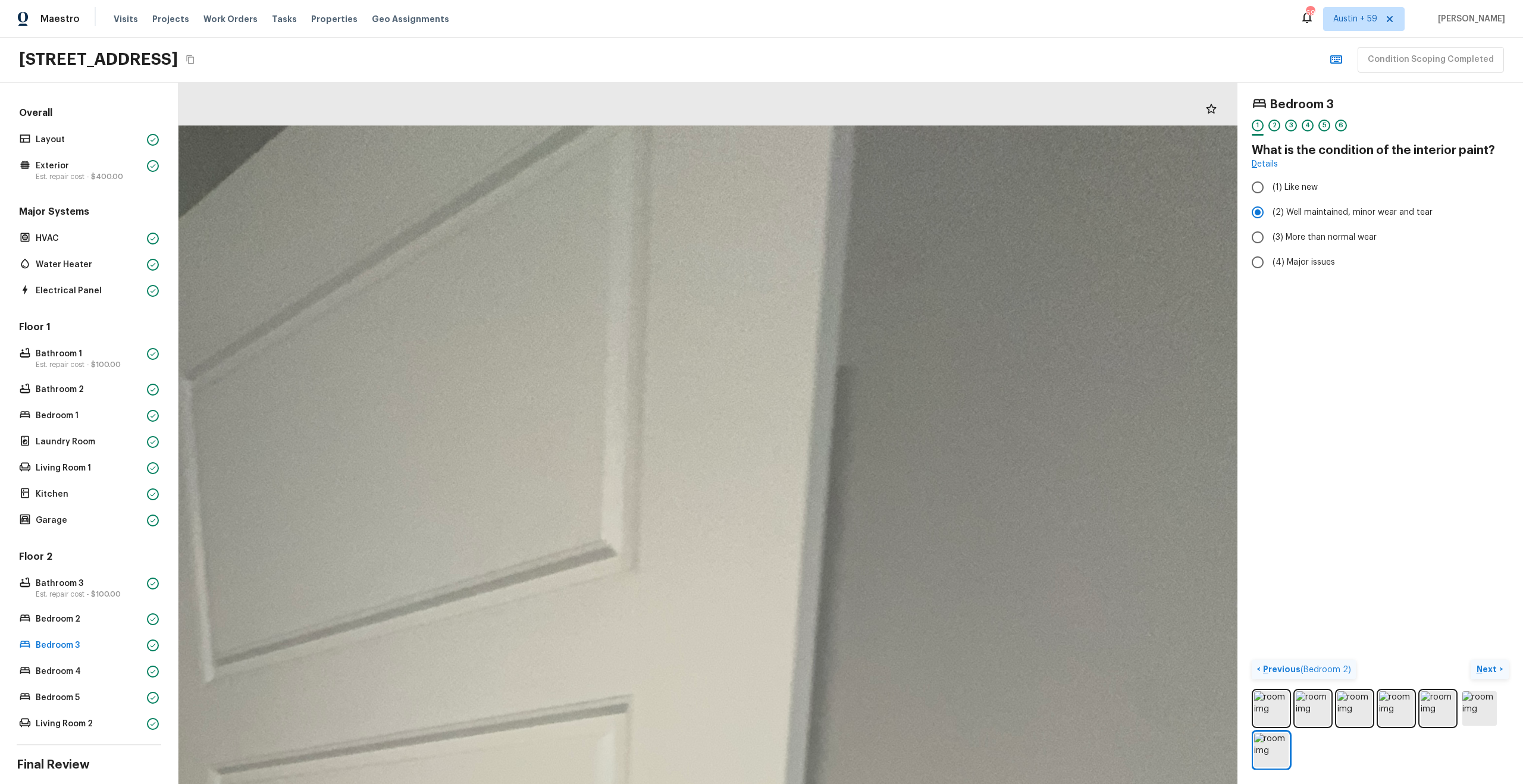
drag, startPoint x: 619, startPoint y: 530, endPoint x: 451, endPoint y: 769, distance: 292.1
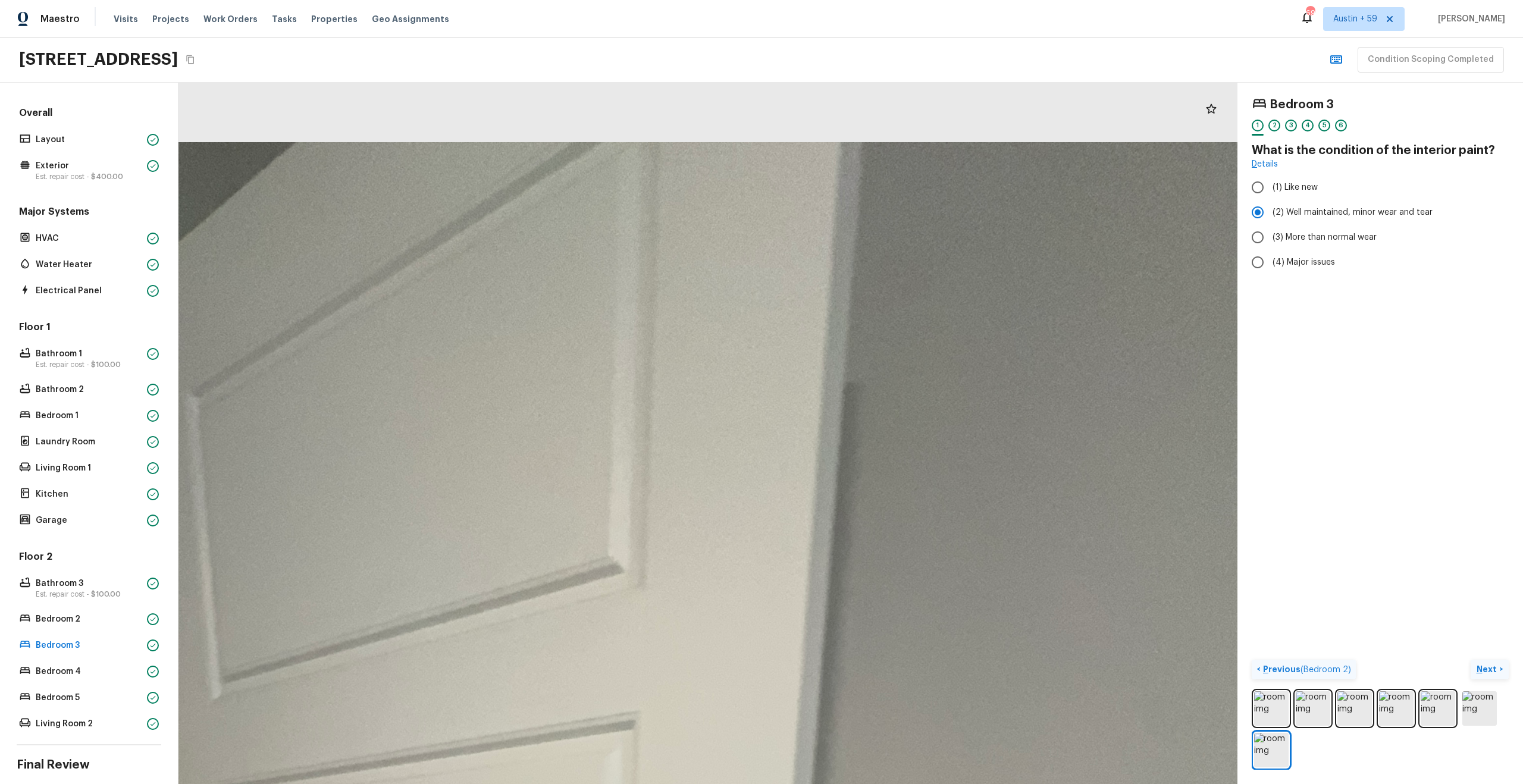
drag, startPoint x: 439, startPoint y: 462, endPoint x: 699, endPoint y: 723, distance: 368.4
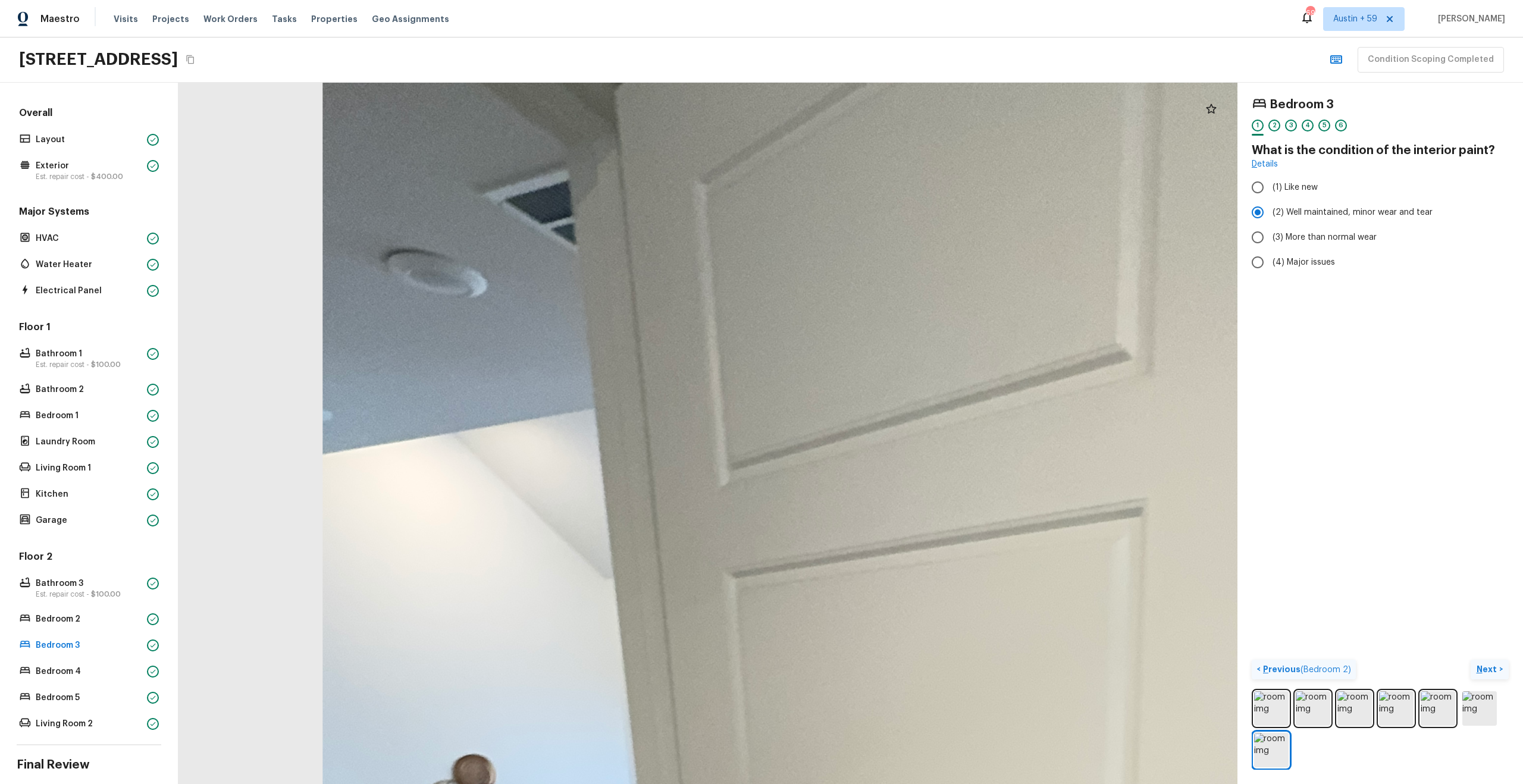
drag, startPoint x: 599, startPoint y: 540, endPoint x: 799, endPoint y: 371, distance: 261.8
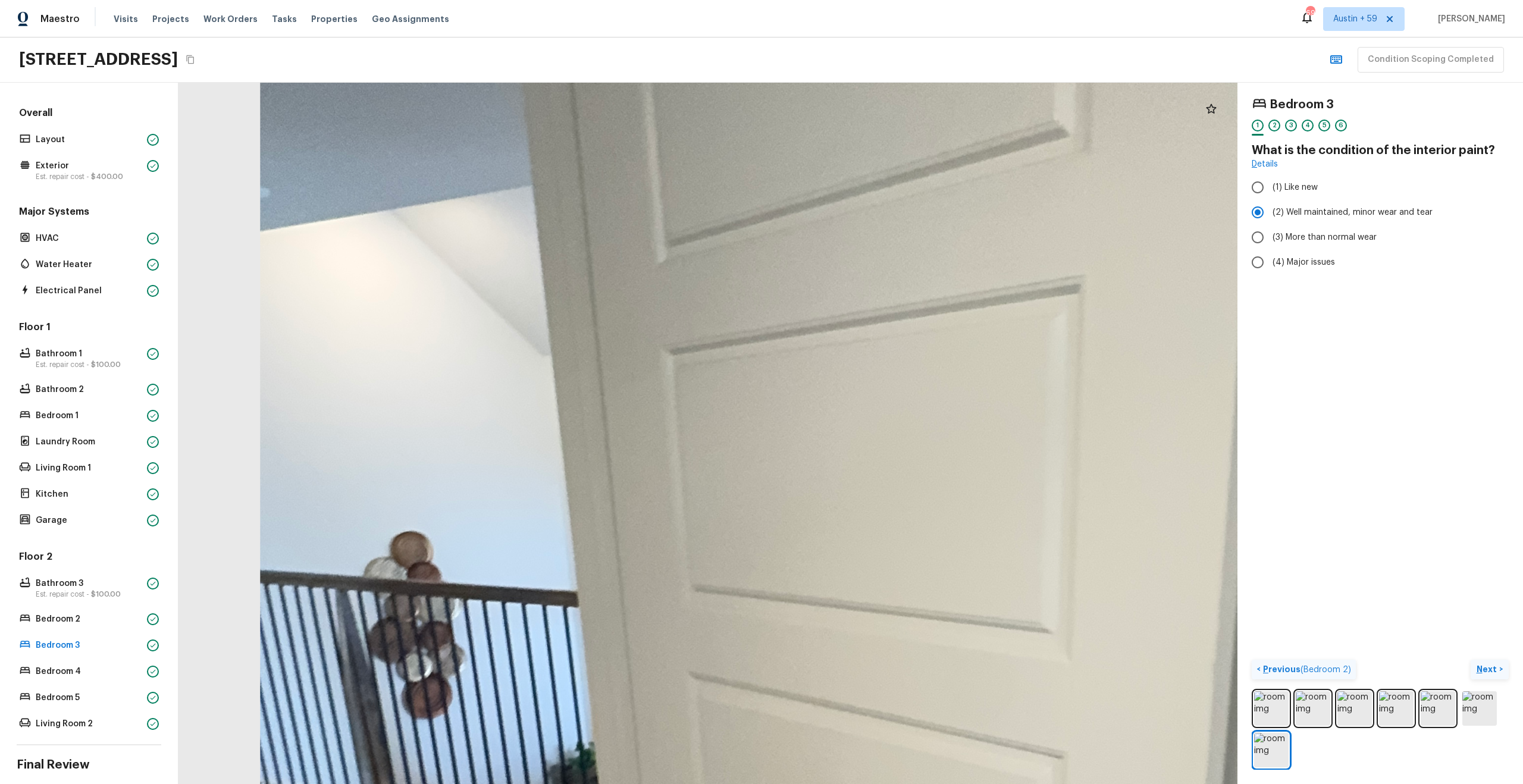
drag, startPoint x: 724, startPoint y: 444, endPoint x: 647, endPoint y: 202, distance: 254.0
click at [647, 202] on div at bounding box center [1004, 698] width 2994 height 1983
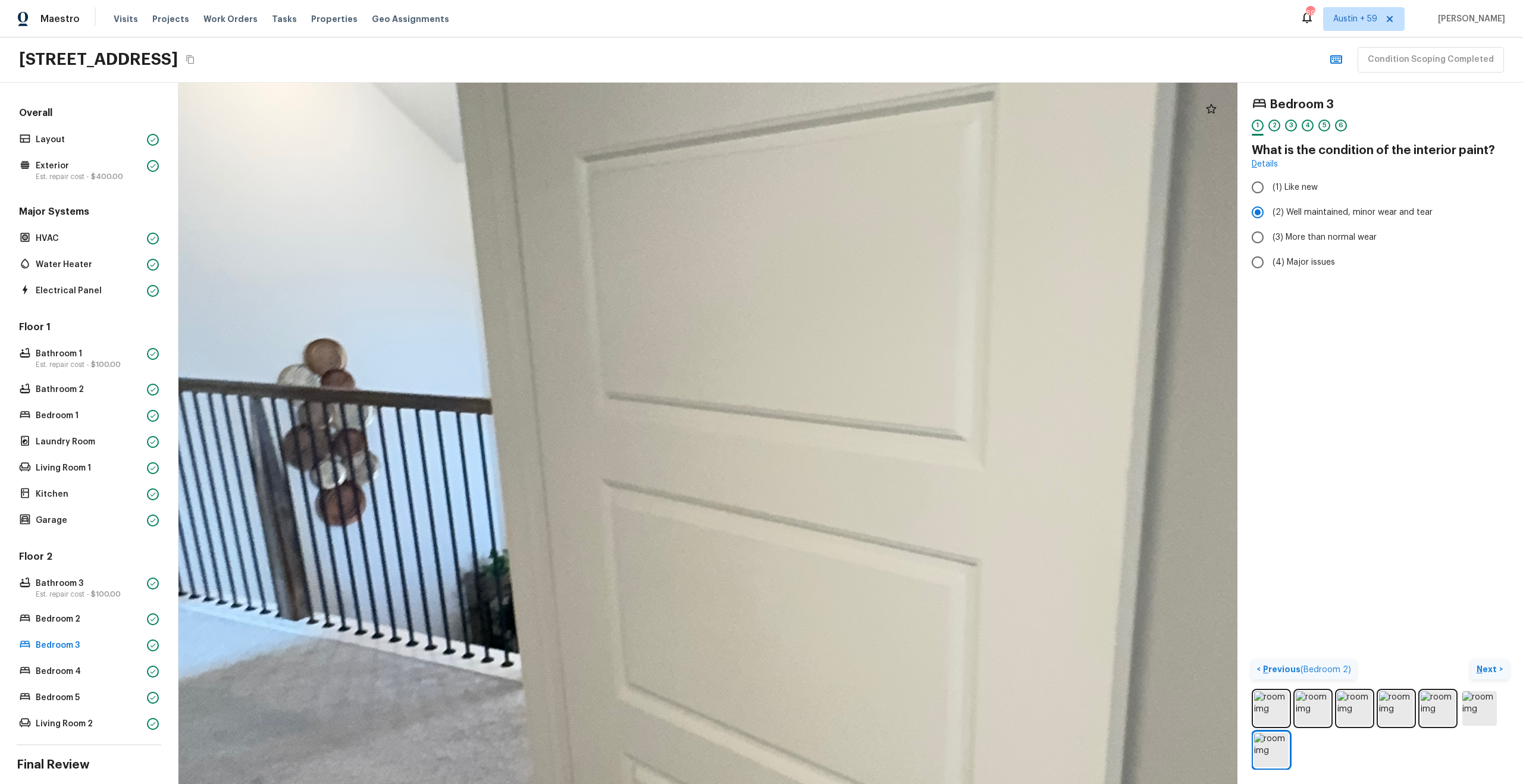
drag, startPoint x: 642, startPoint y: 394, endPoint x: 561, endPoint y: 187, distance: 222.3
click at [561, 187] on div at bounding box center [917, 505] width 2994 height 1983
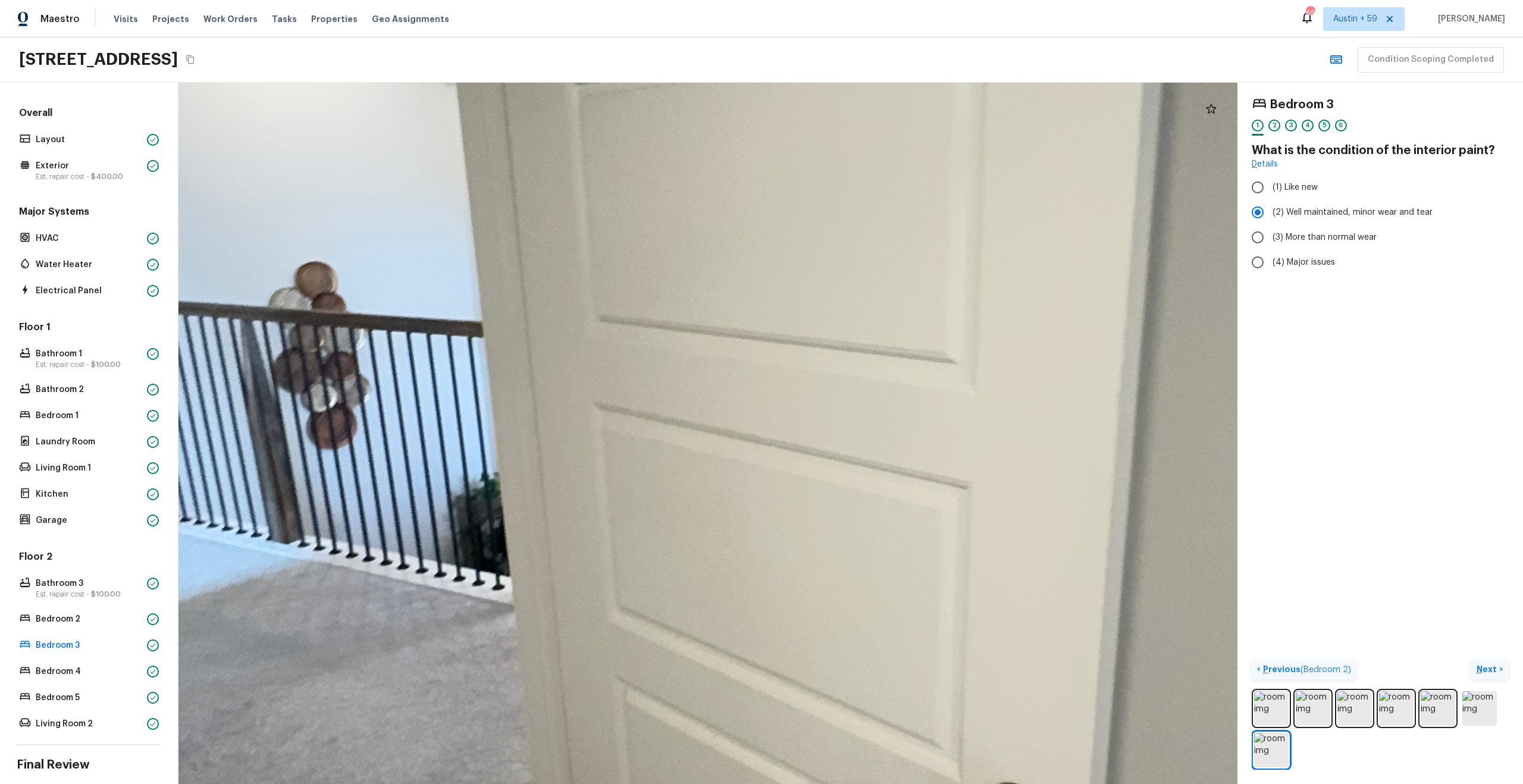
drag, startPoint x: 563, startPoint y: 408, endPoint x: 555, endPoint y: 148, distance: 260.1
click at [555, 149] on div at bounding box center [908, 428] width 2994 height 1983
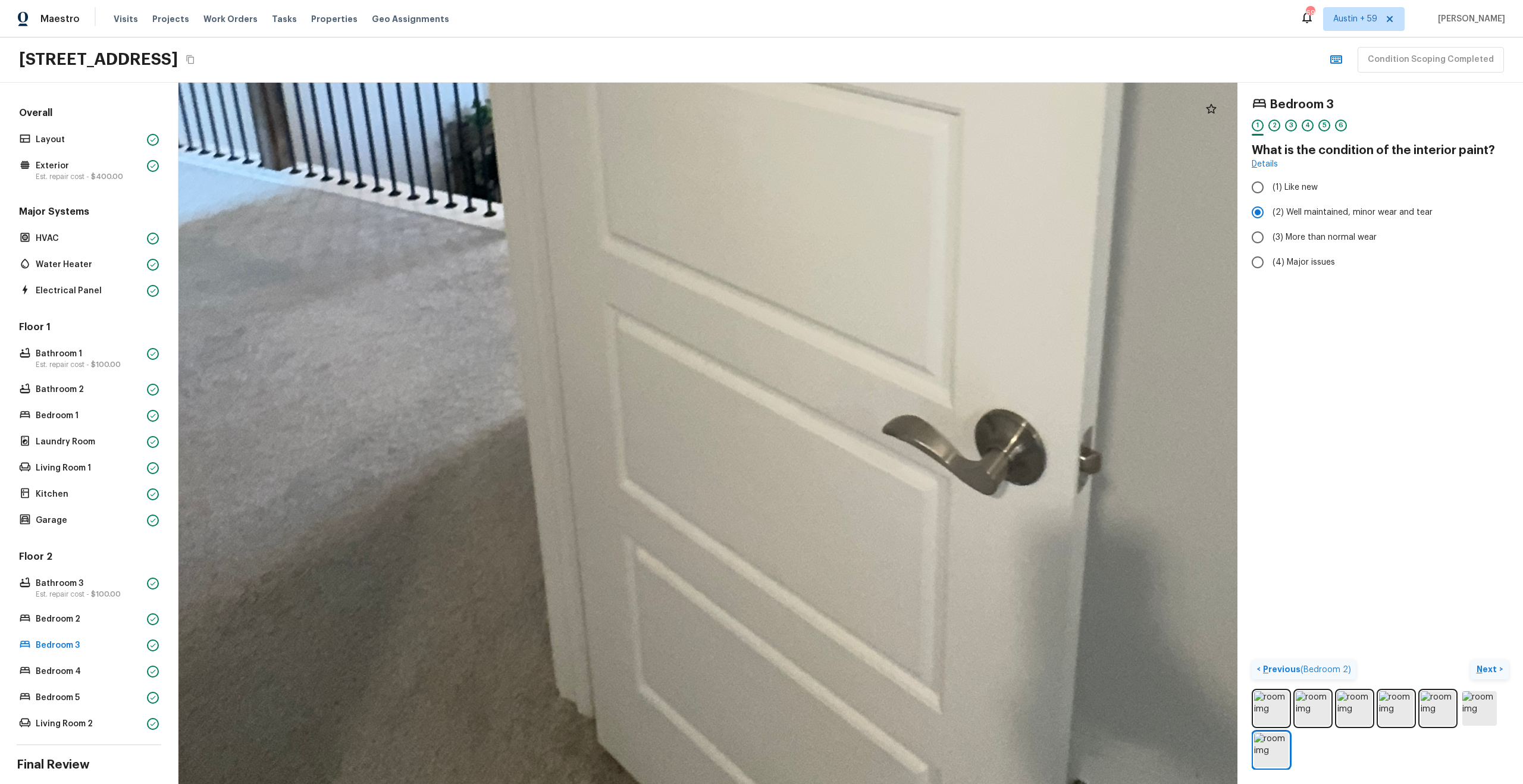
drag, startPoint x: 610, startPoint y: 356, endPoint x: 488, endPoint y: 78, distance: 303.6
click at [488, 82] on div at bounding box center [900, 55] width 2994 height 1983
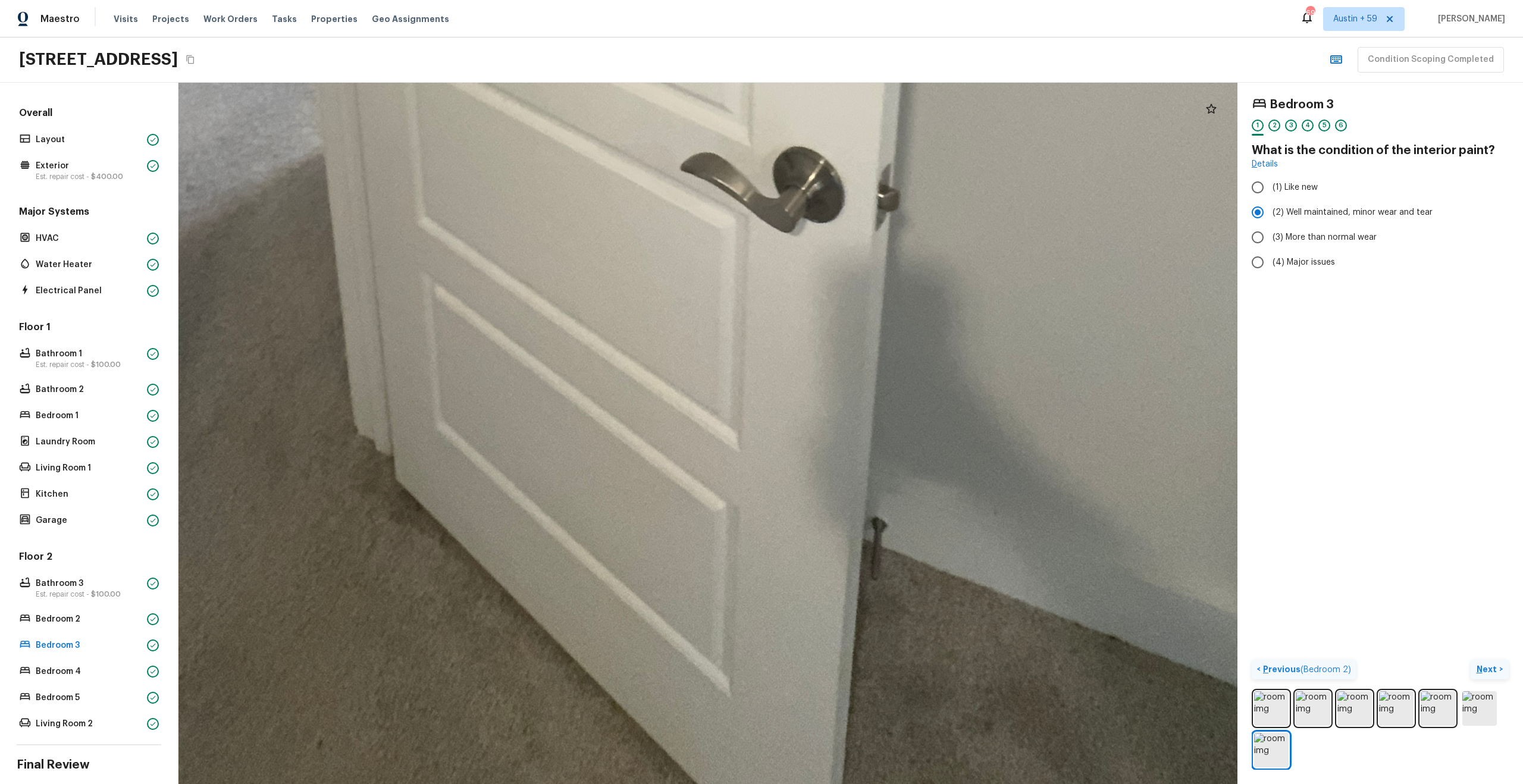
drag, startPoint x: 554, startPoint y: 243, endPoint x: 209, endPoint y: 246, distance: 345.0
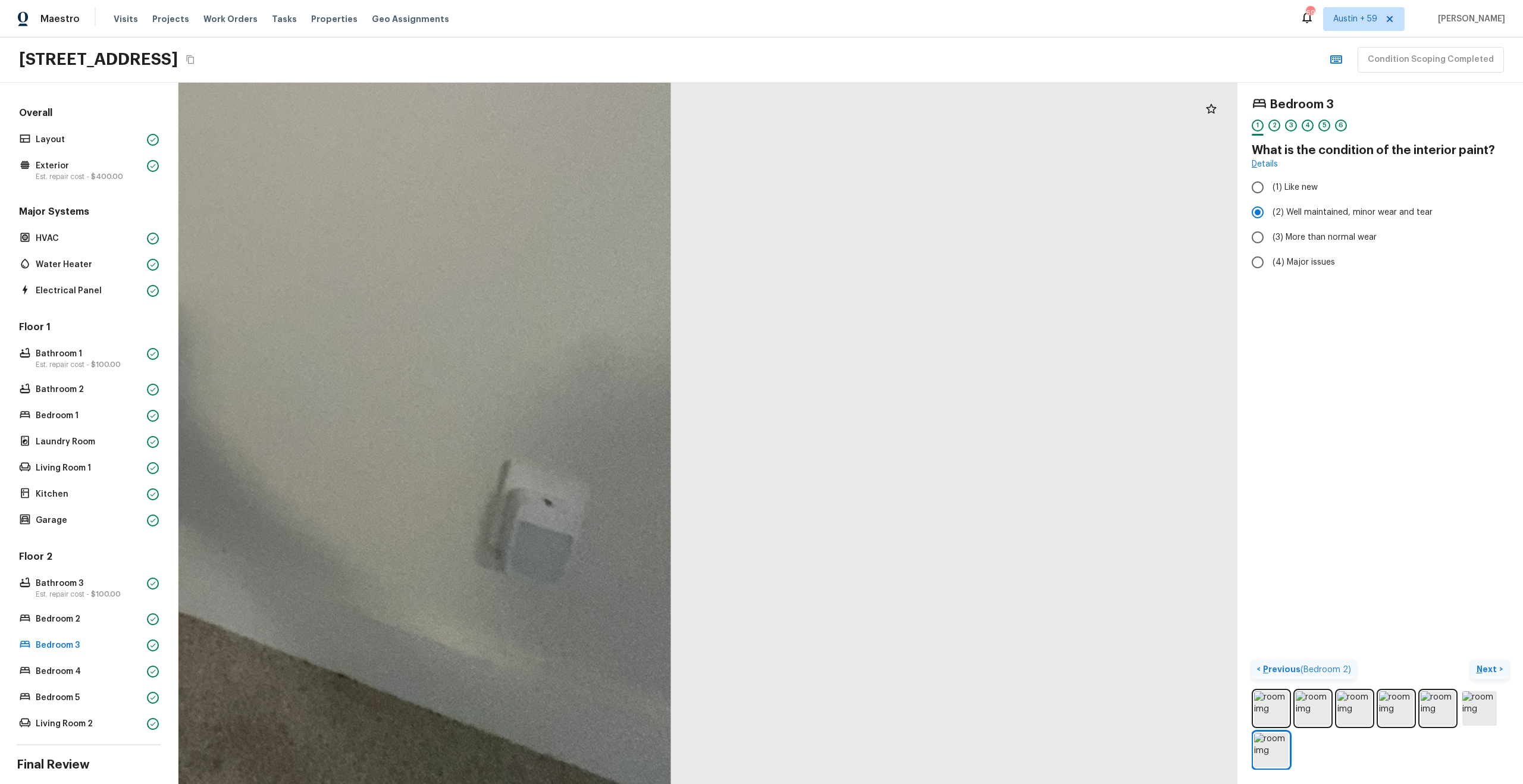
drag, startPoint x: 355, startPoint y: 248, endPoint x: 586, endPoint y: 291, distance: 235.0
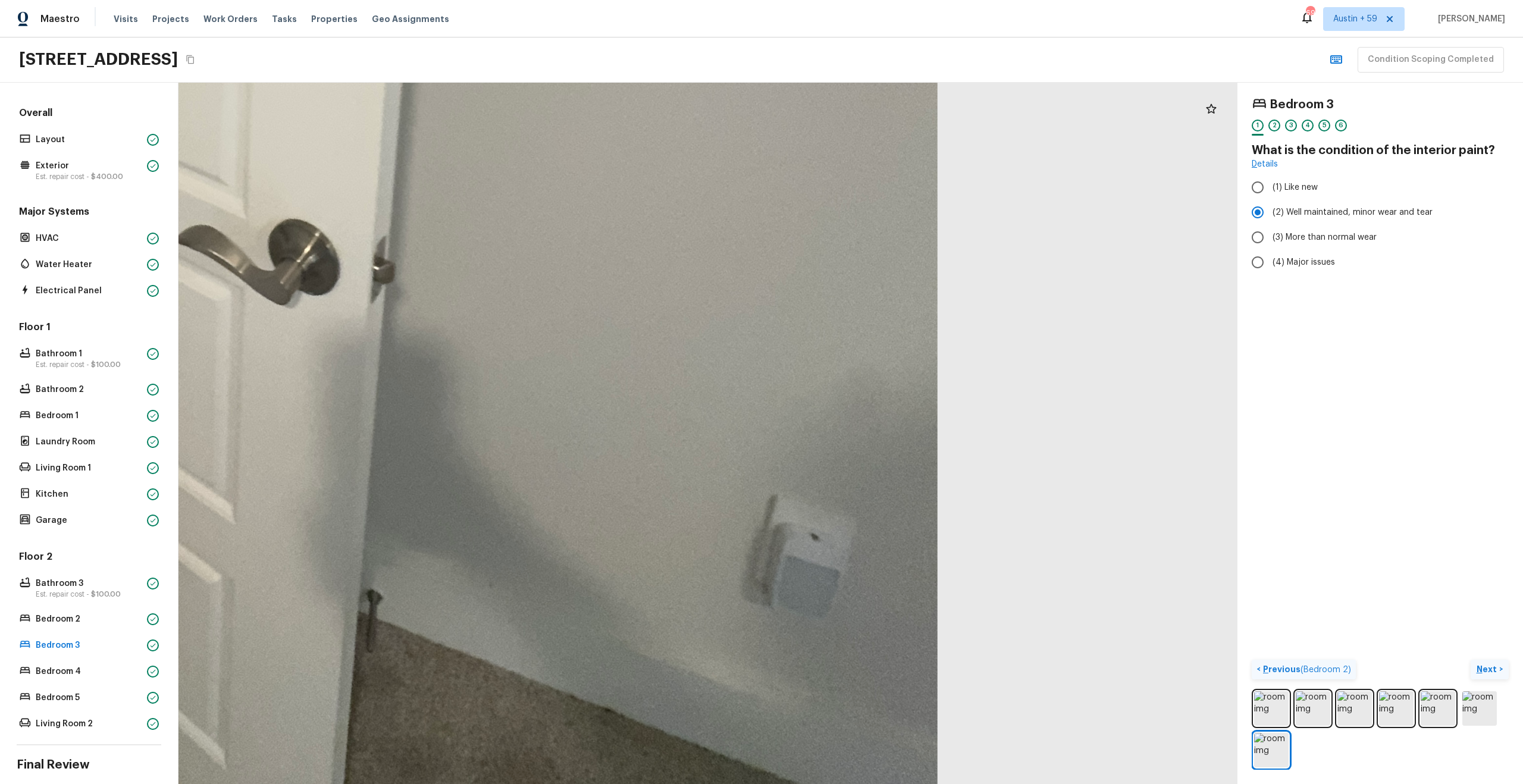
drag, startPoint x: 584, startPoint y: 255, endPoint x: 740, endPoint y: 475, distance: 269.7
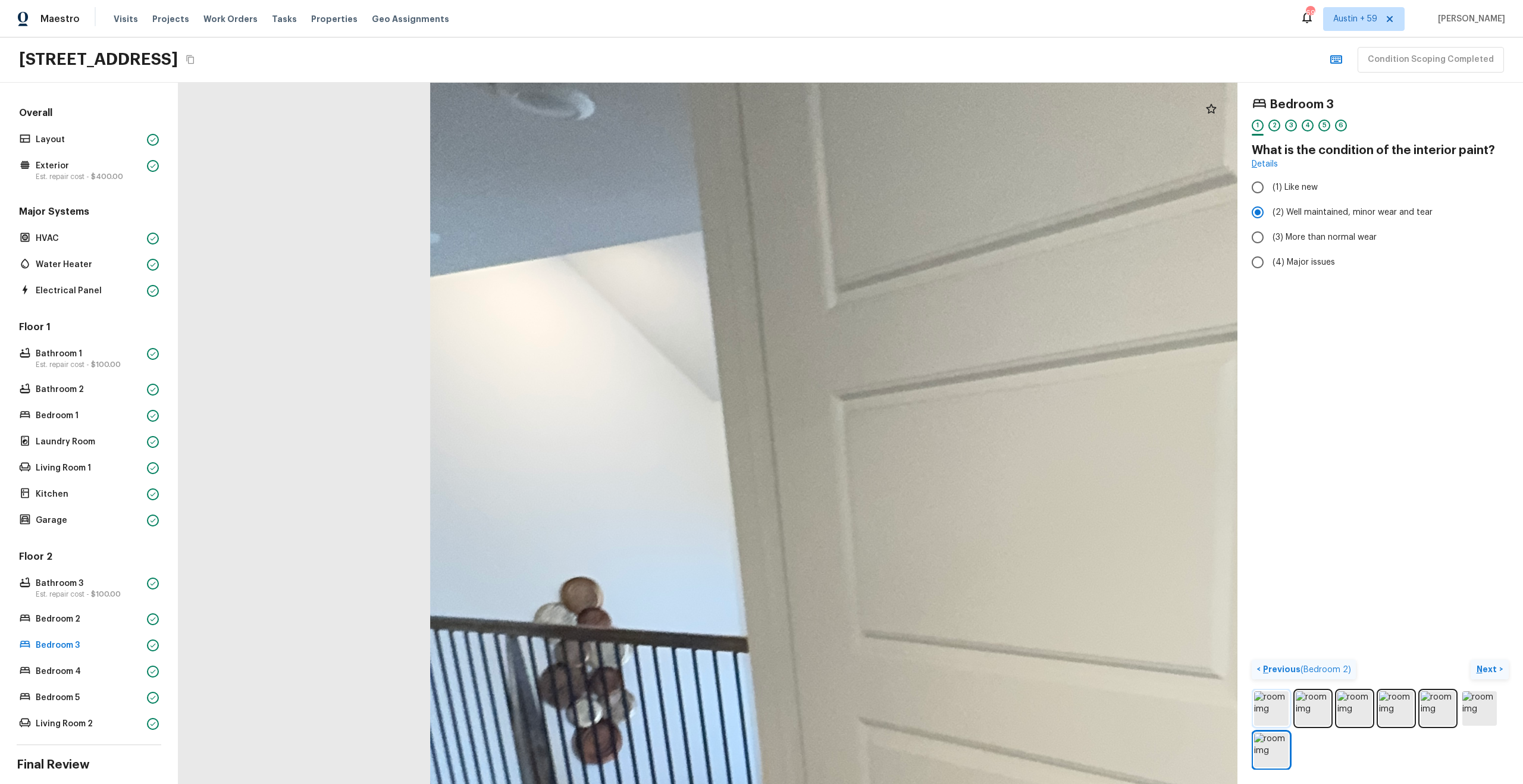
click at [1280, 702] on img at bounding box center [1271, 708] width 35 height 35
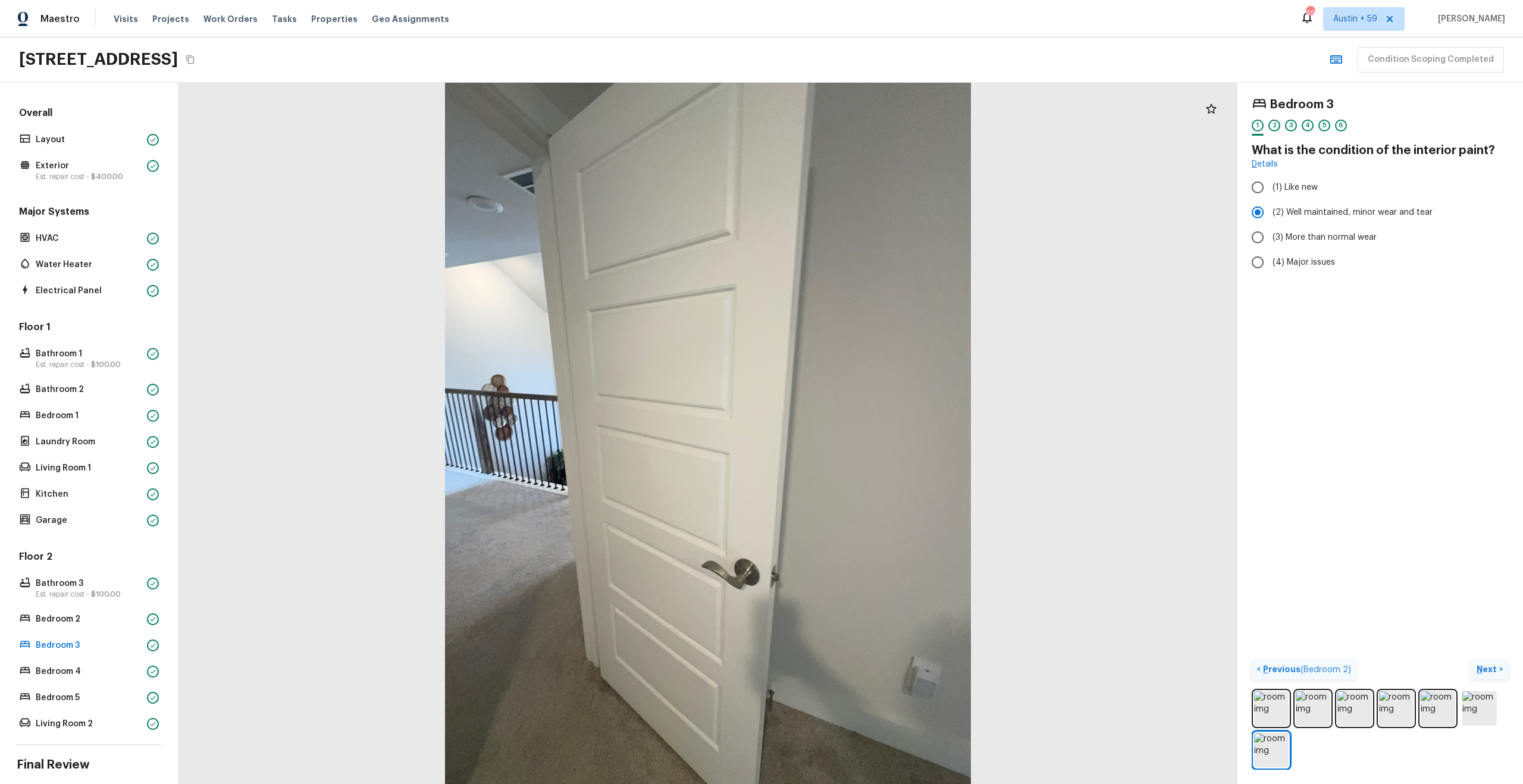
click at [1492, 665] on p "Next" at bounding box center [1487, 669] width 23 height 12
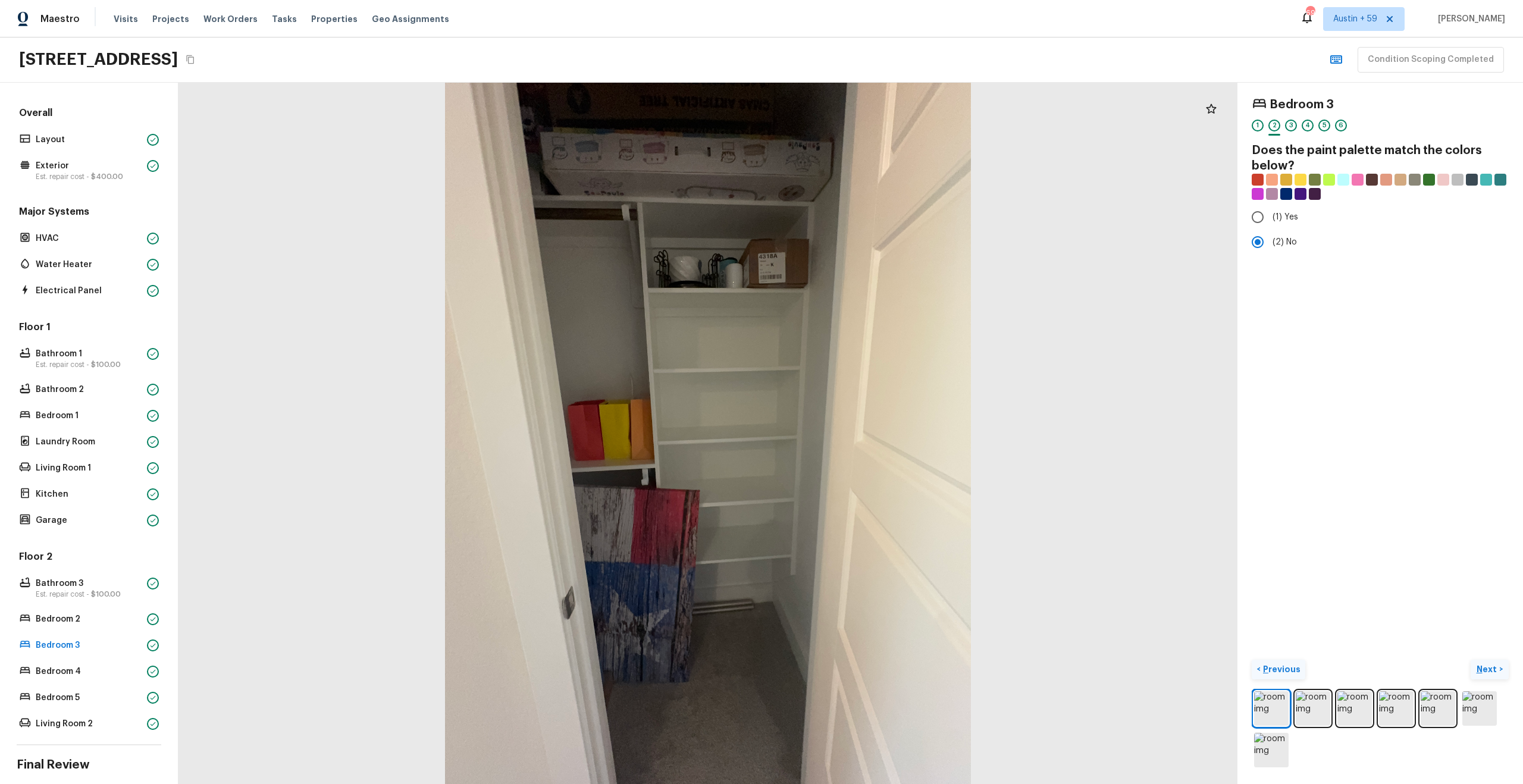
click at [1492, 665] on p "Next" at bounding box center [1487, 669] width 23 height 12
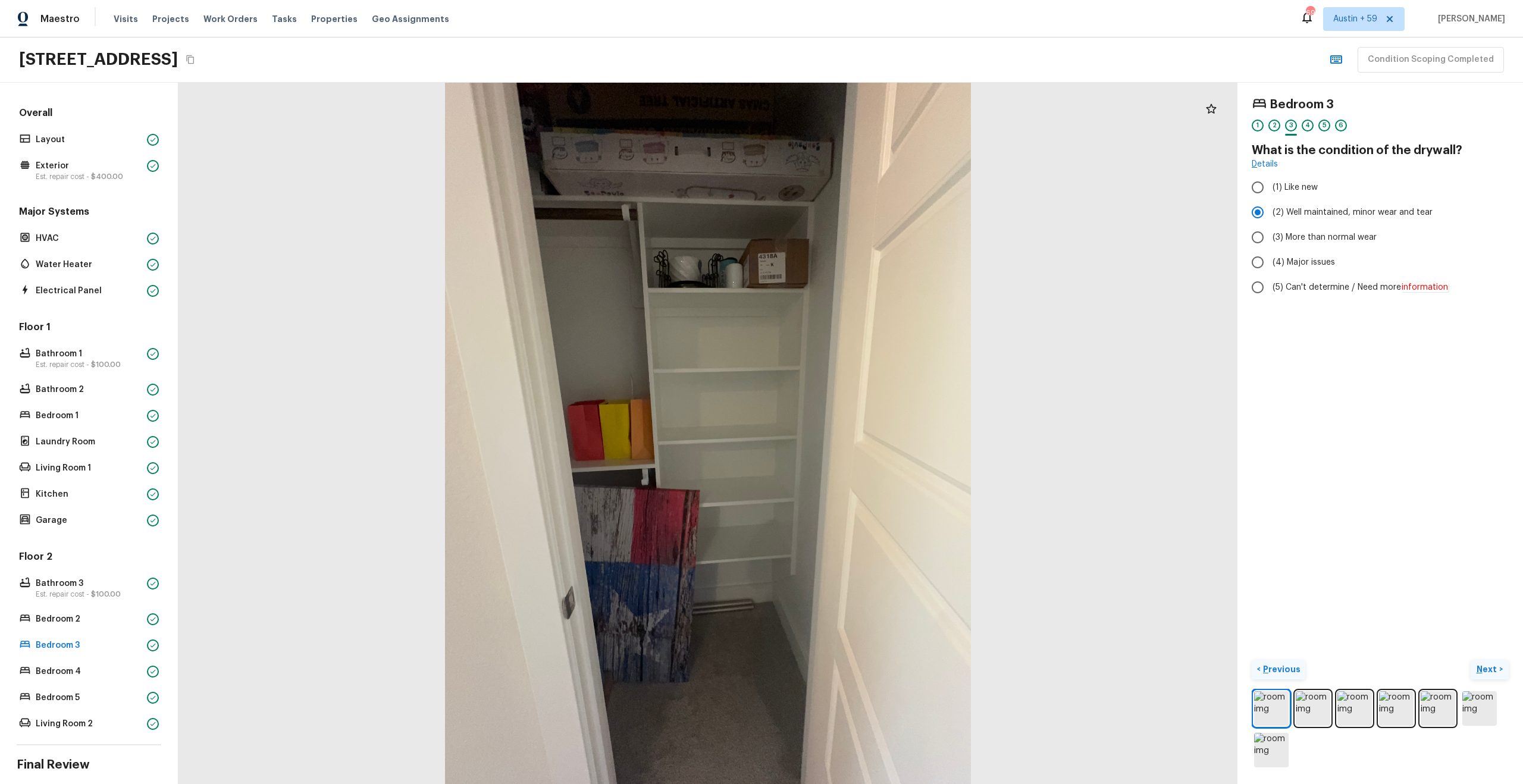
click at [1492, 665] on p "Next" at bounding box center [1487, 669] width 23 height 12
click at [1424, 704] on img at bounding box center [1437, 708] width 35 height 35
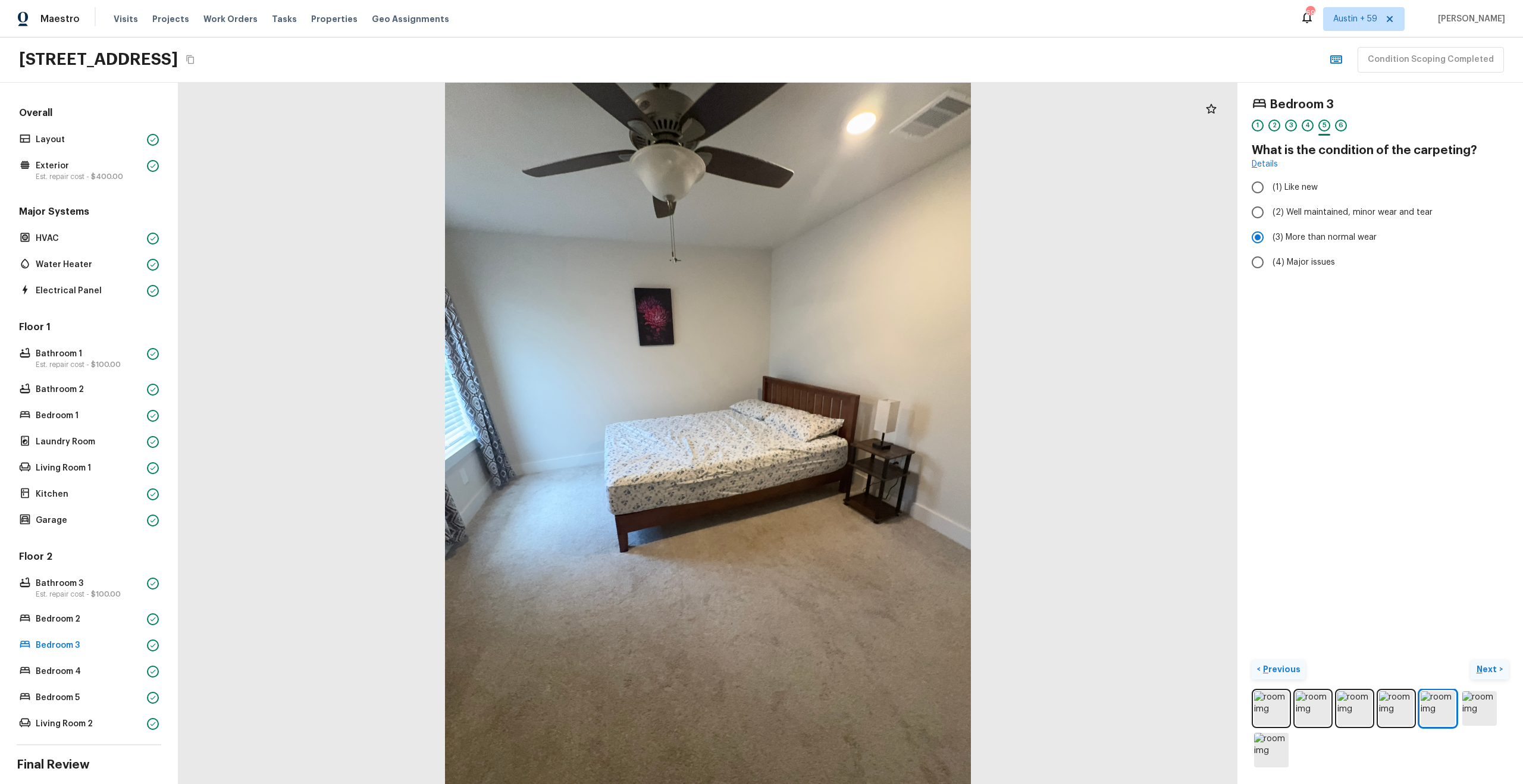
click at [1484, 667] on p "Next" at bounding box center [1487, 669] width 23 height 12
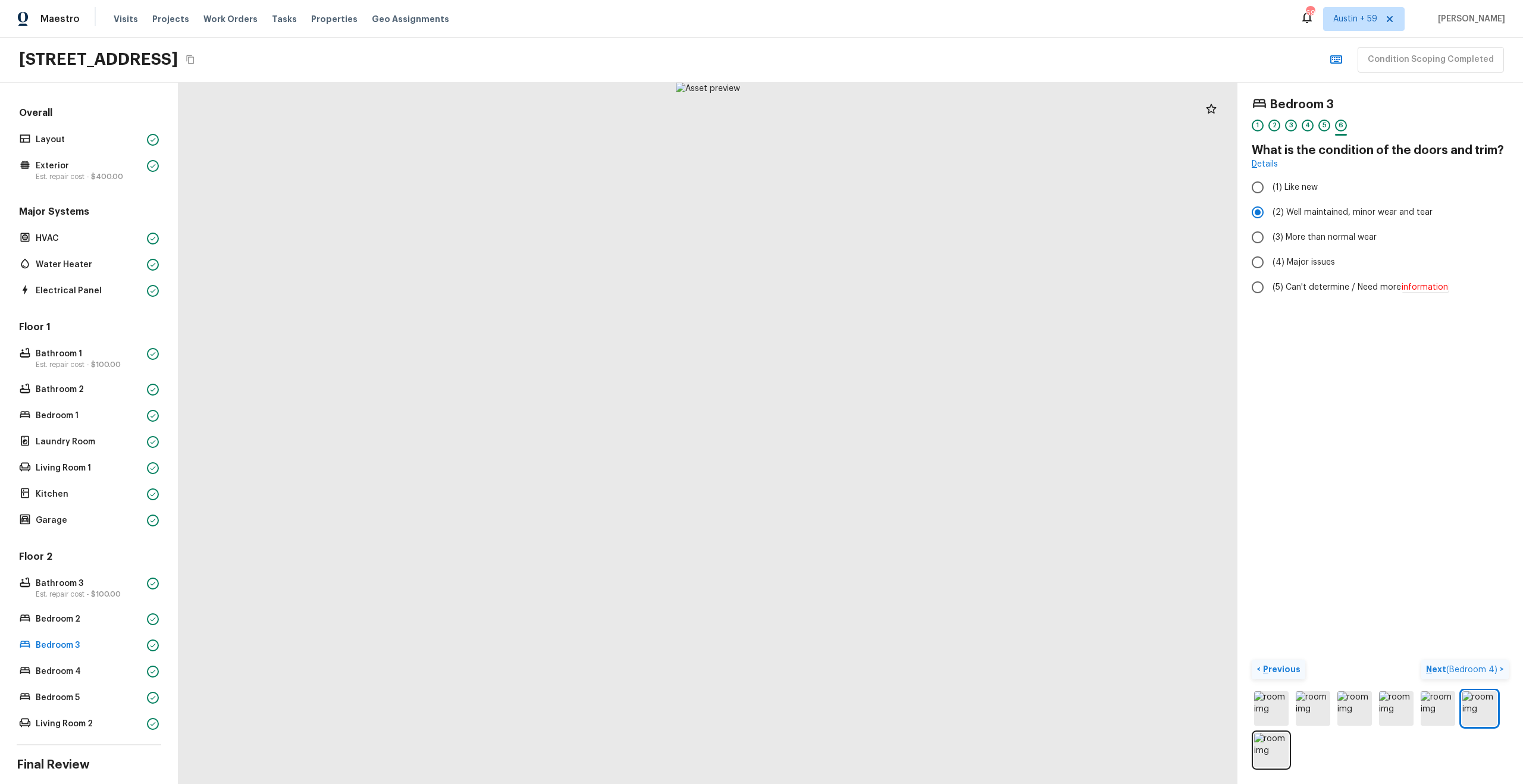
click at [1484, 667] on span "( Bedroom 4 )" at bounding box center [1471, 669] width 51 height 8
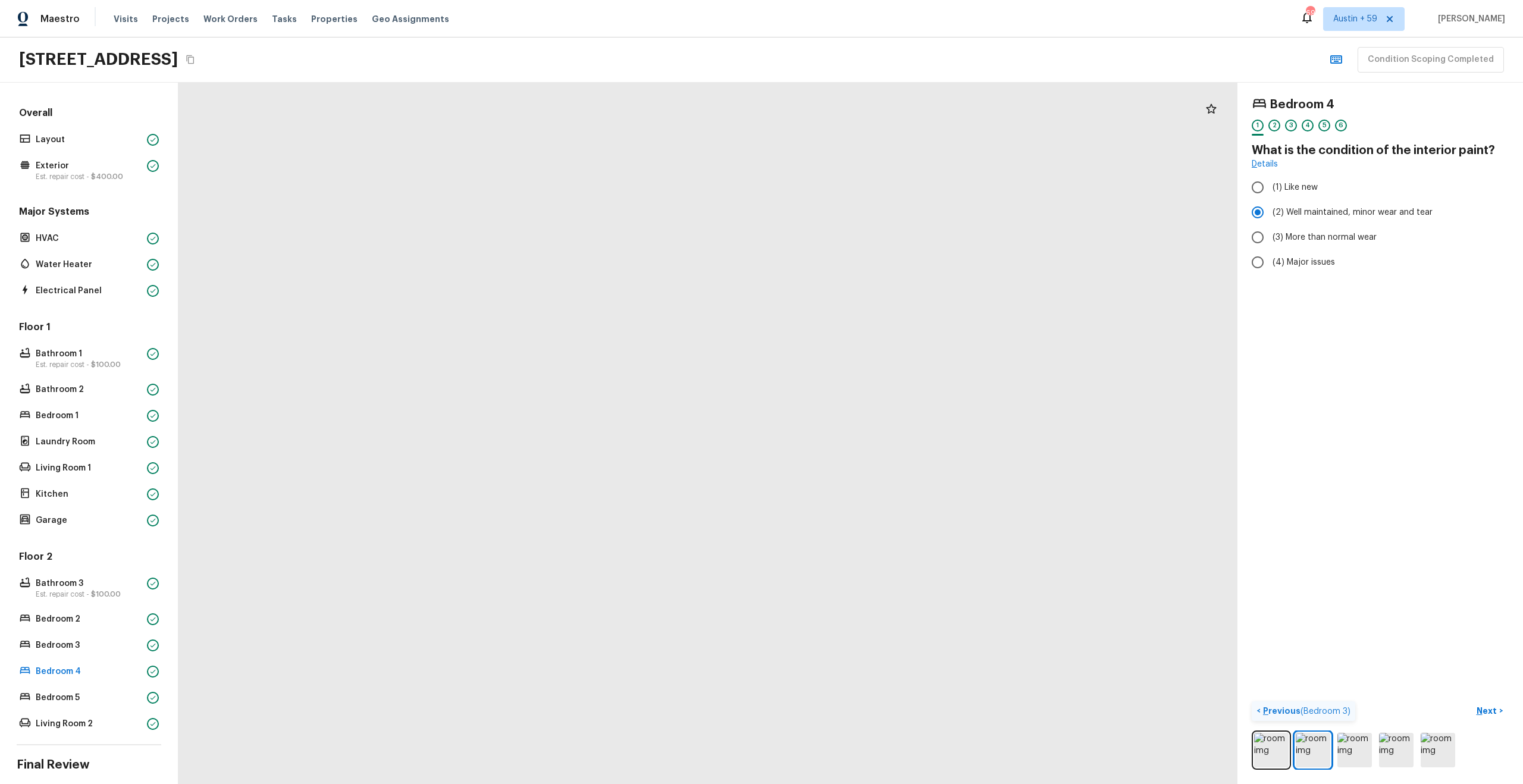
drag, startPoint x: 674, startPoint y: 431, endPoint x: 627, endPoint y: -1, distance: 434.5
click at [627, 0] on html "Maestro Visits Projects Work Orders Tasks Properties Geo Assignments 695 [GEOGR…" at bounding box center [762, 392] width 1523 height 784
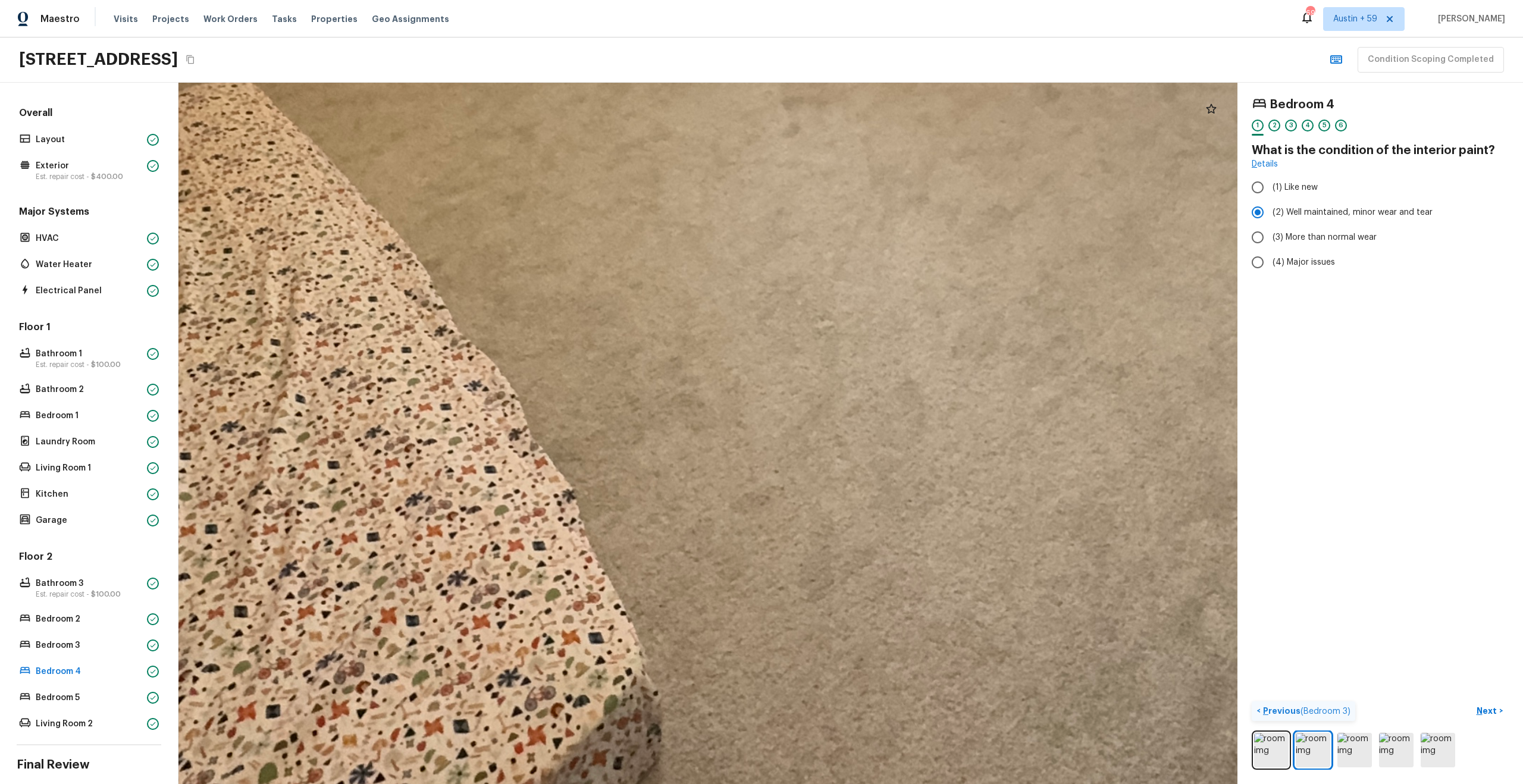
drag, startPoint x: 640, startPoint y: 103, endPoint x: 610, endPoint y: 306, distance: 205.2
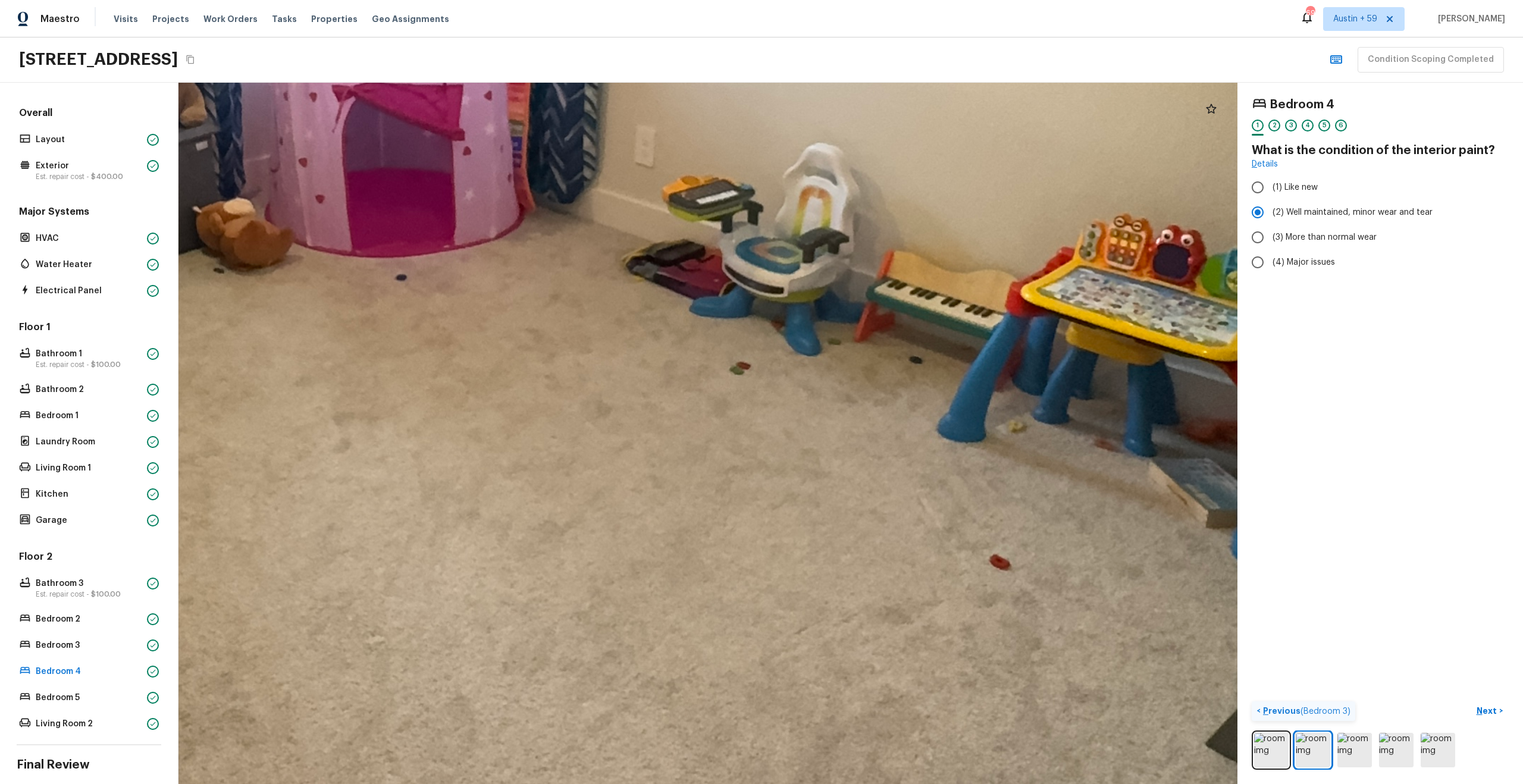
drag, startPoint x: 690, startPoint y: 381, endPoint x: 271, endPoint y: 297, distance: 427.3
click at [271, 297] on div at bounding box center [447, 93] width 4315 height 2857
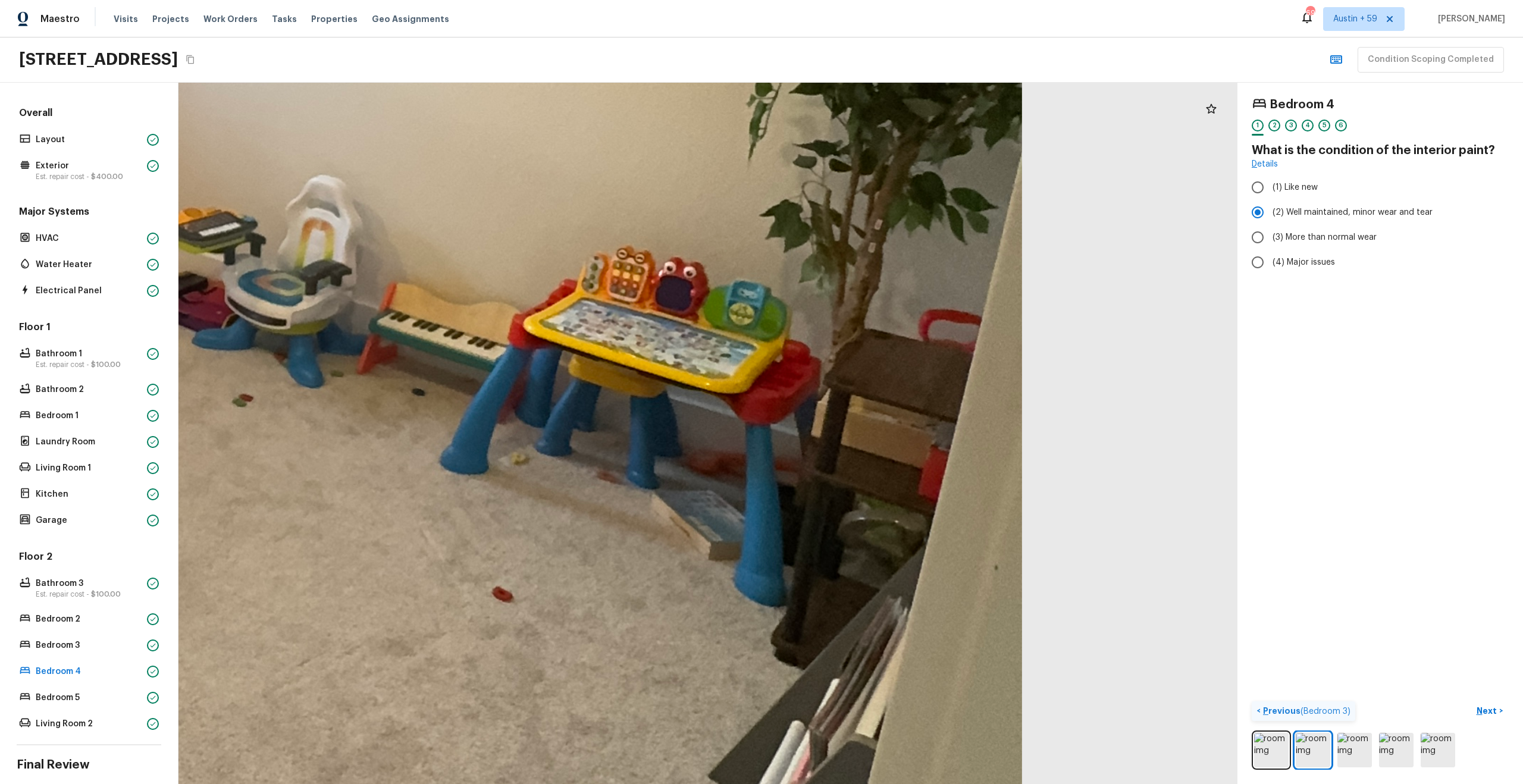
drag, startPoint x: 729, startPoint y: 474, endPoint x: 234, endPoint y: 539, distance: 499.2
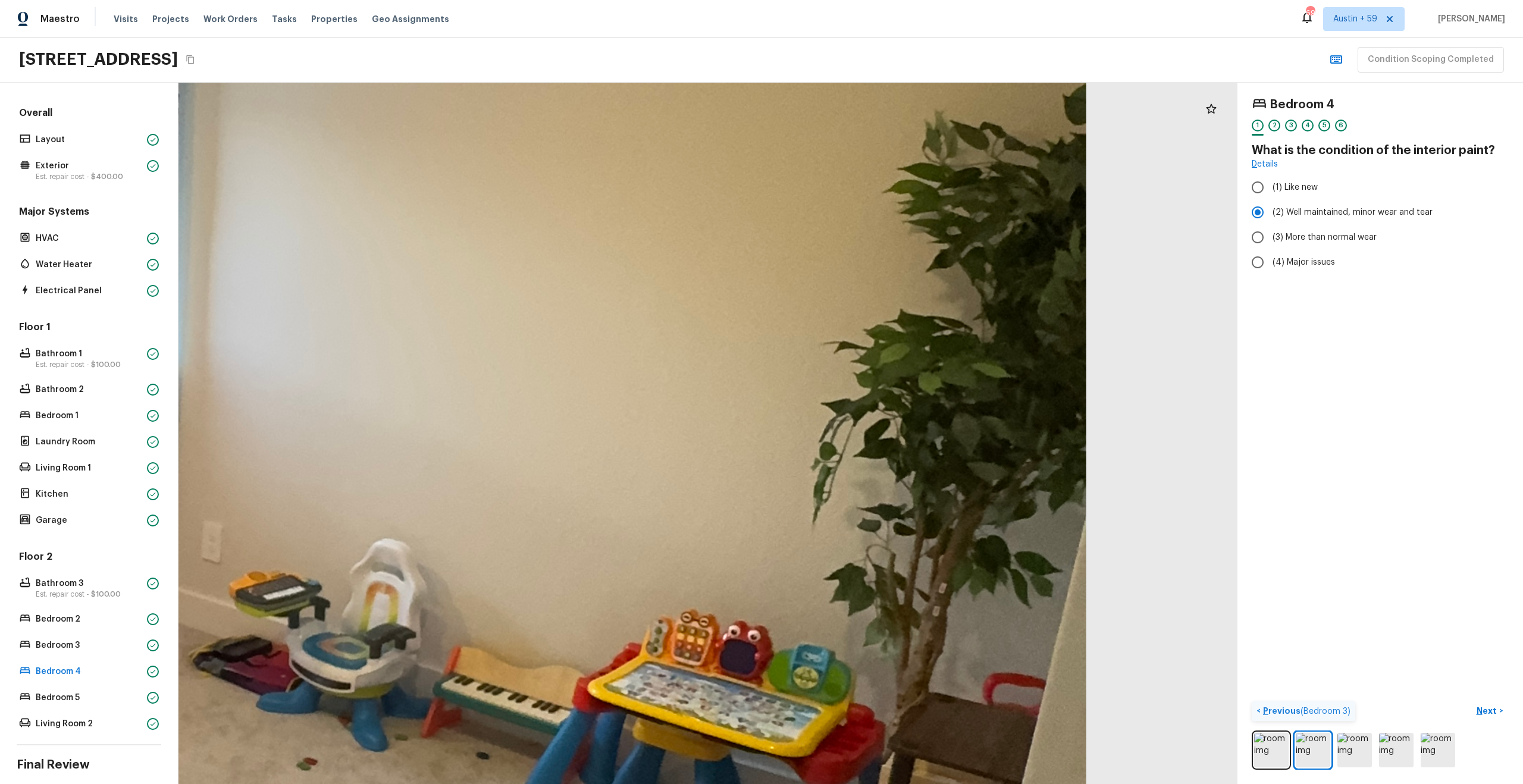
drag, startPoint x: 401, startPoint y: 325, endPoint x: 469, endPoint y: 618, distance: 300.8
click at [469, 618] on div at bounding box center [15, 488] width 4315 height 2857
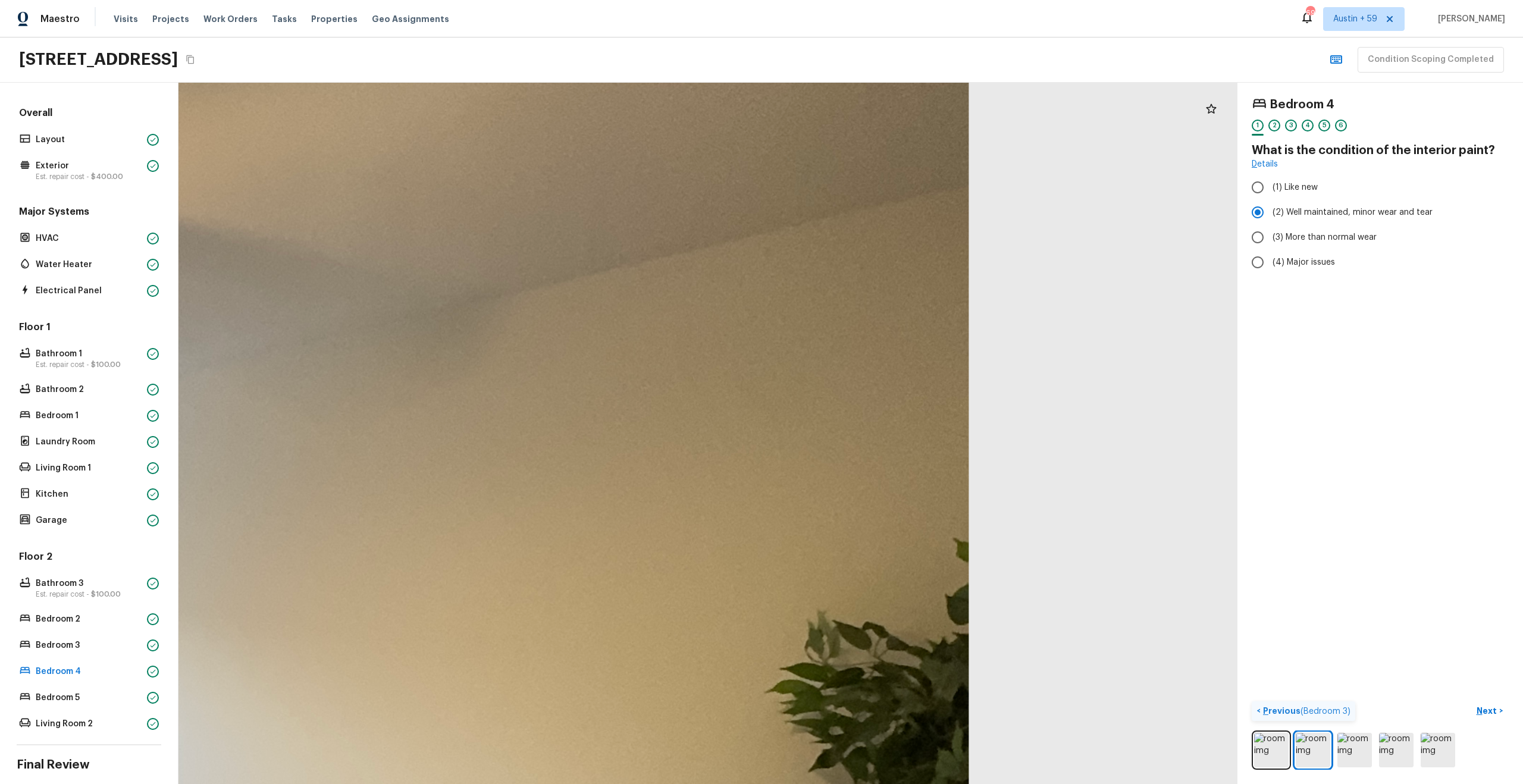
drag, startPoint x: 565, startPoint y: 436, endPoint x: 414, endPoint y: 760, distance: 357.5
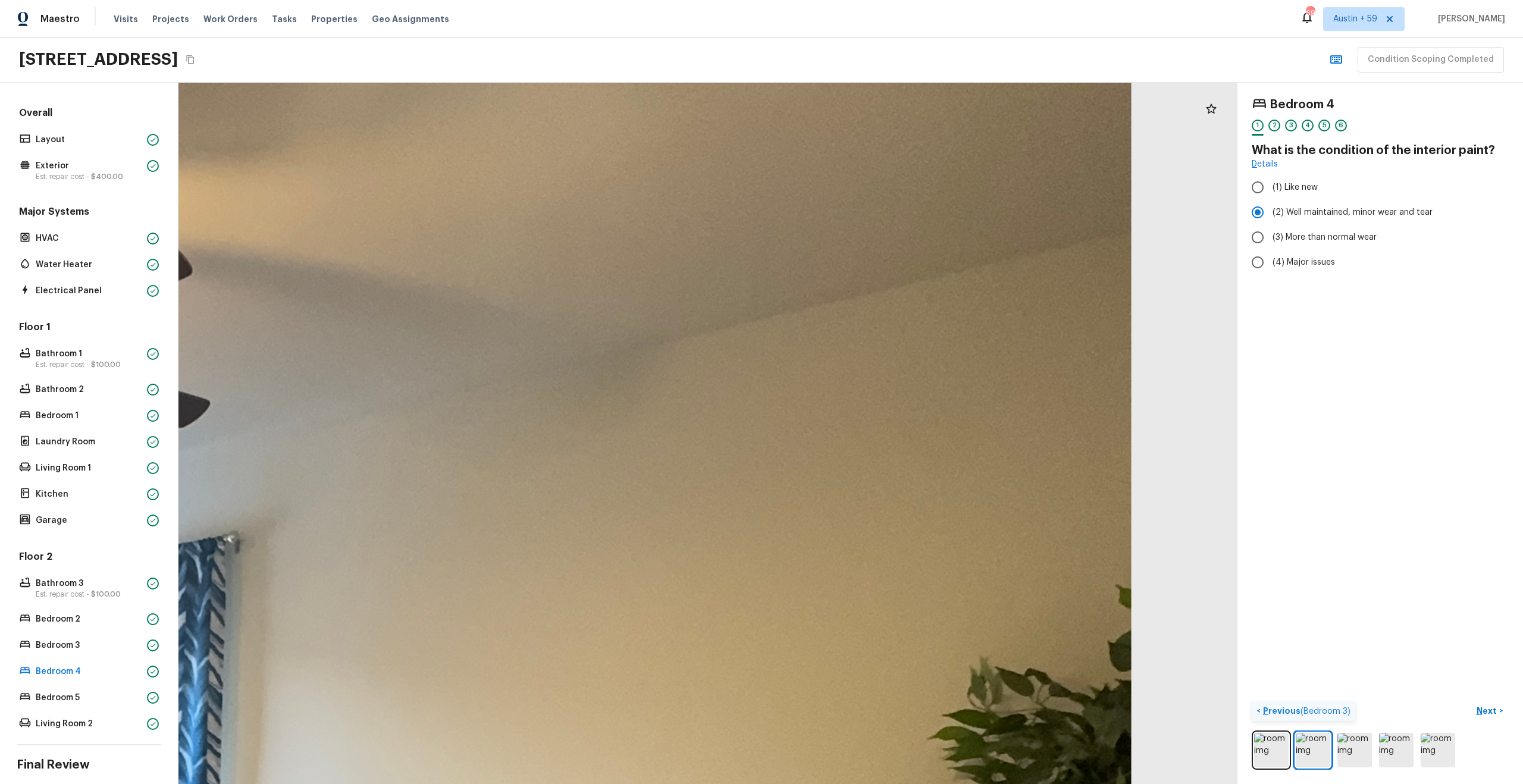
drag, startPoint x: 487, startPoint y: 566, endPoint x: 781, endPoint y: 635, distance: 302.0
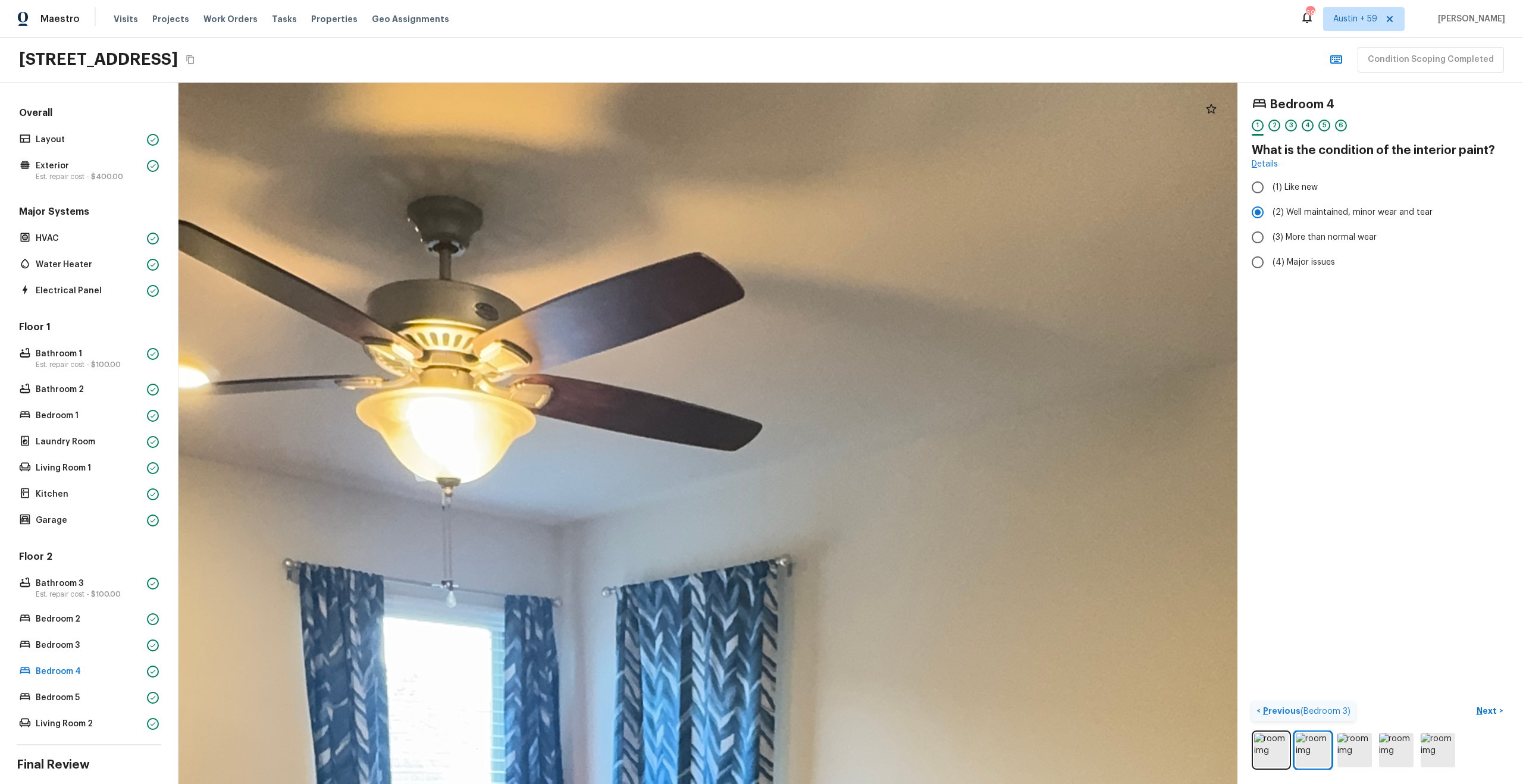
drag, startPoint x: 791, startPoint y: 507, endPoint x: 1111, endPoint y: 521, distance: 320.3
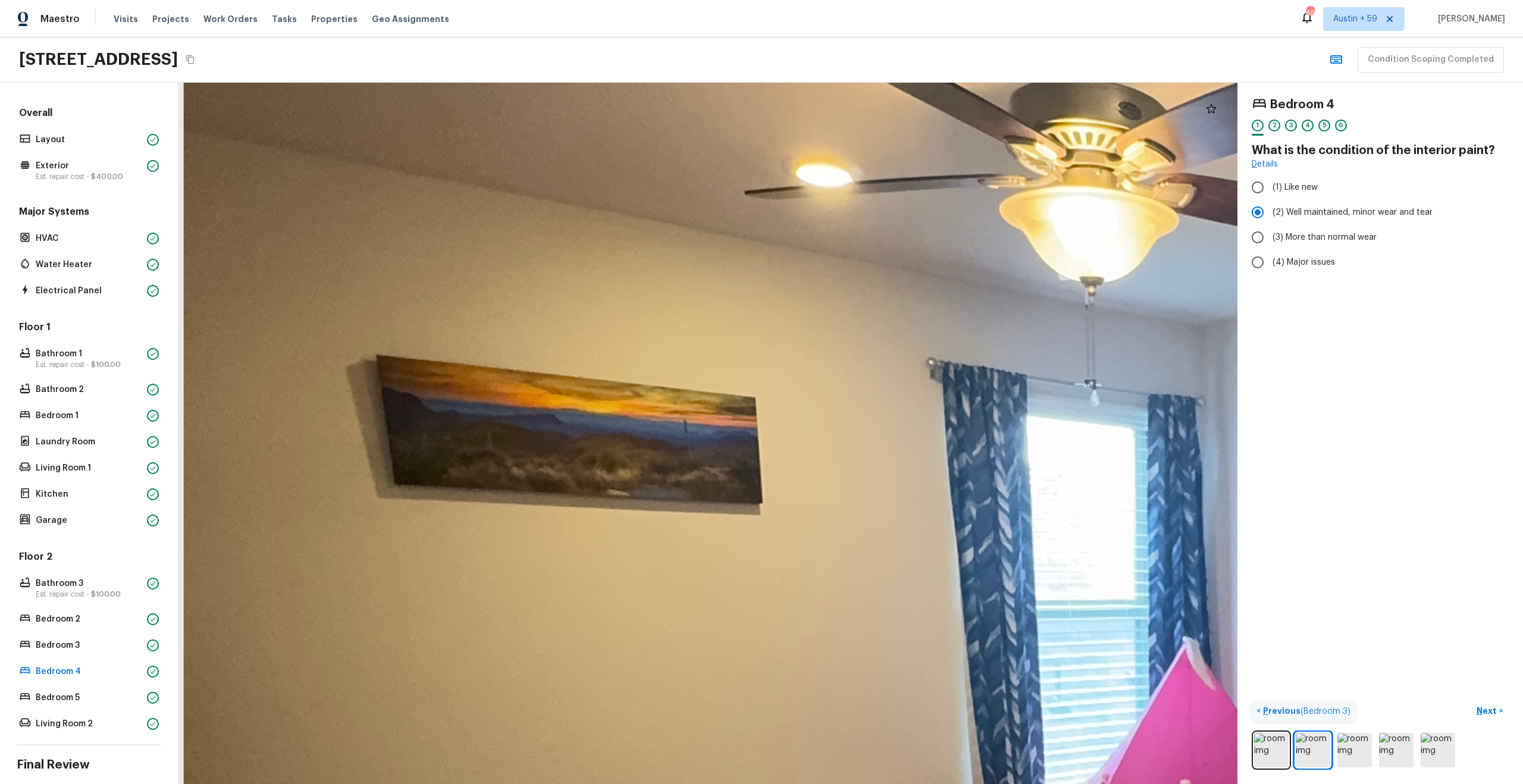
drag, startPoint x: 822, startPoint y: 467, endPoint x: 1059, endPoint y: 646, distance: 297.0
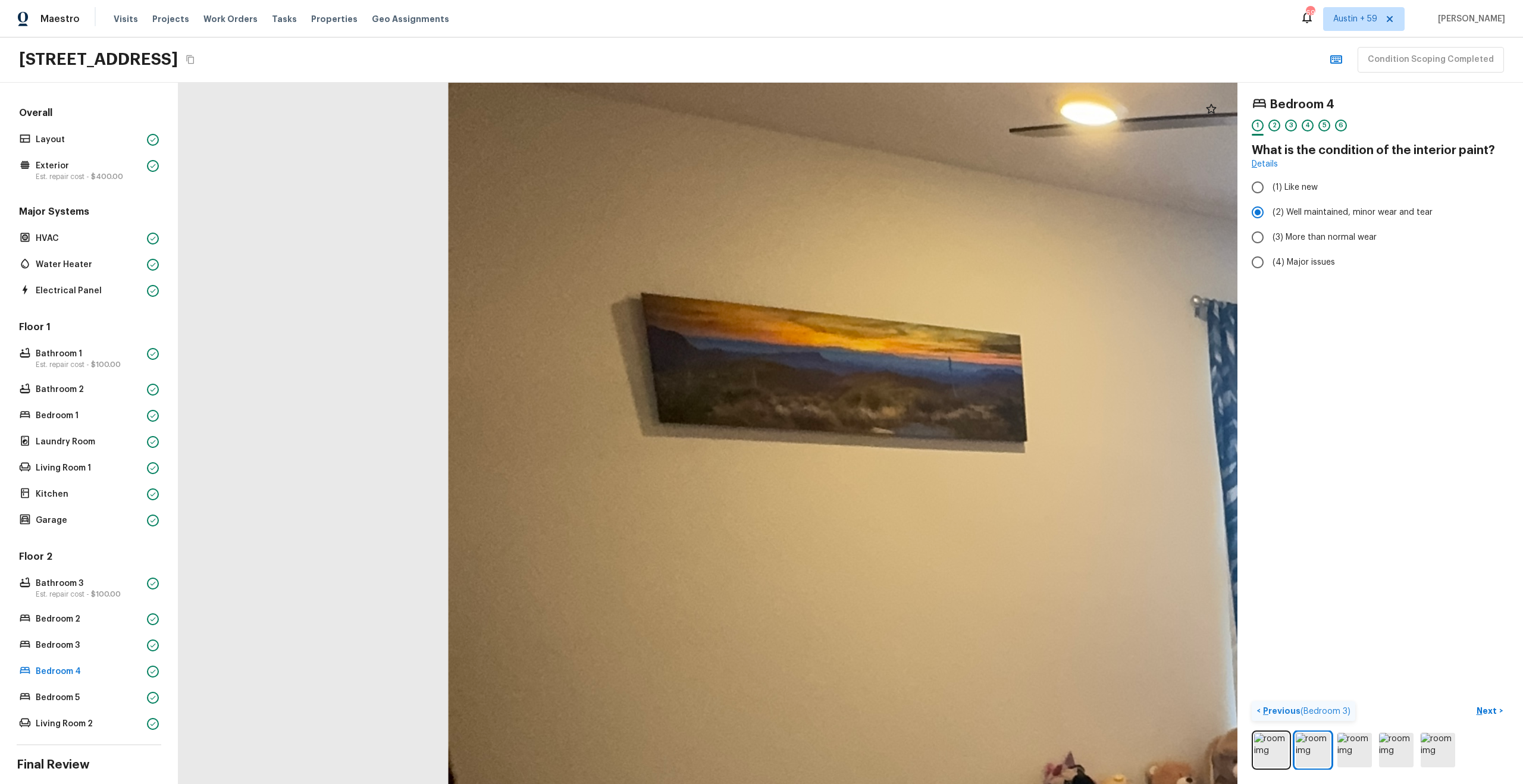
drag, startPoint x: 1059, startPoint y: 646, endPoint x: 1045, endPoint y: 272, distance: 374.3
click at [1045, 272] on div at bounding box center [1519, 794] width 4315 height 2857
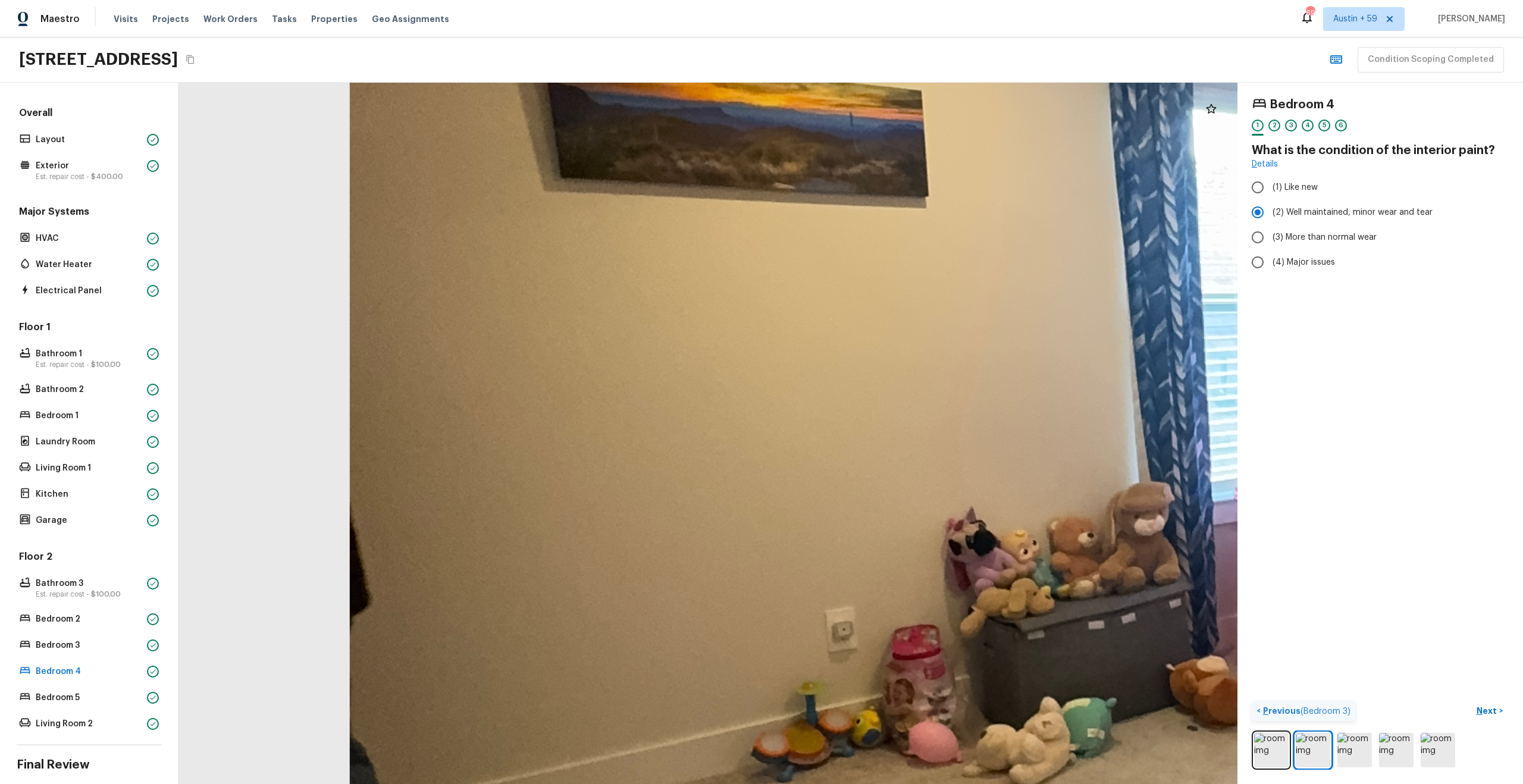
drag, startPoint x: 903, startPoint y: 566, endPoint x: 912, endPoint y: 241, distance: 325.1
click at [912, 241] on div at bounding box center [1420, 551] width 4315 height 2857
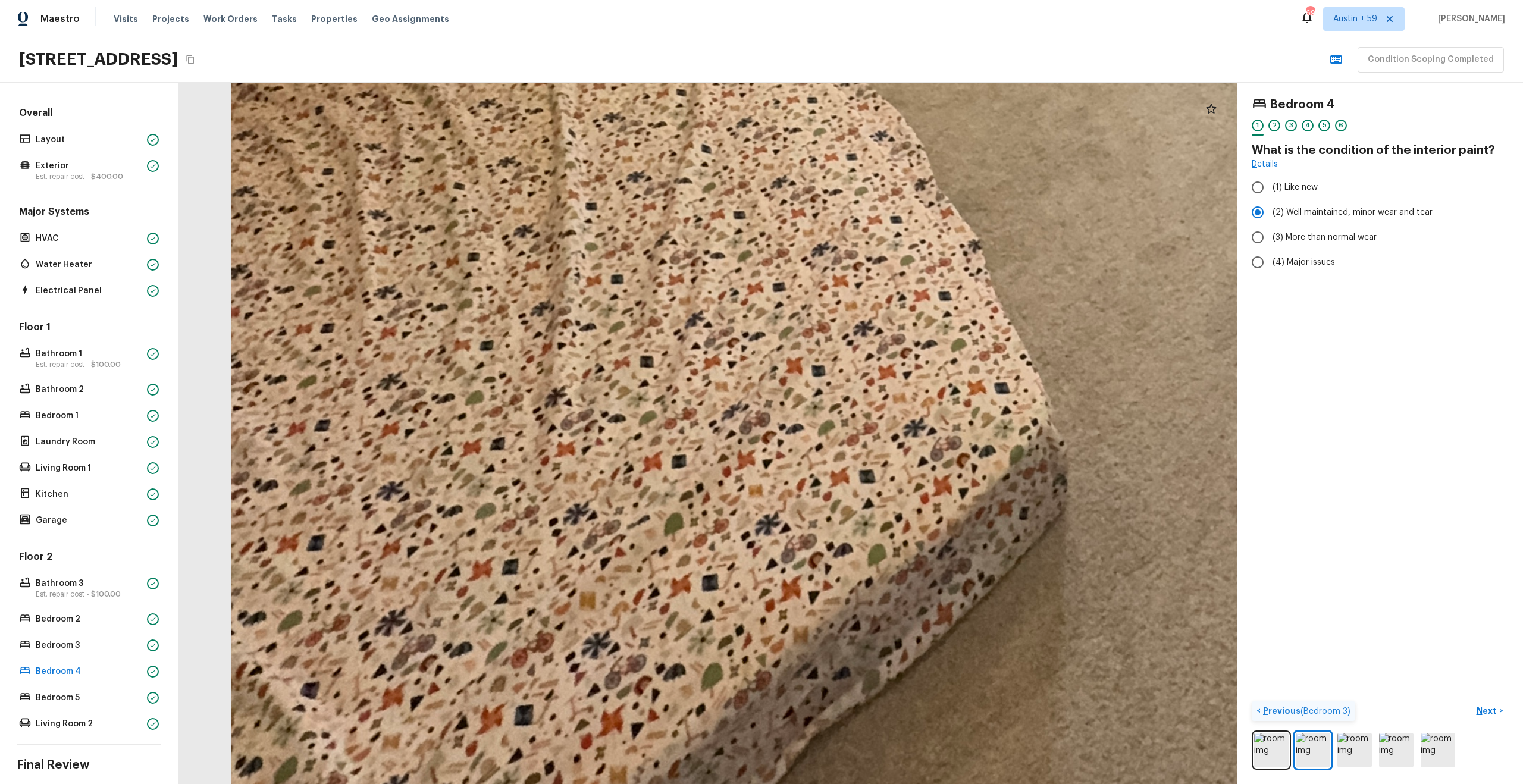
drag, startPoint x: 929, startPoint y: 373, endPoint x: 802, endPoint y: -11, distance: 404.5
click at [802, 0] on html "Maestro Visits Projects Work Orders Tasks Properties Geo Assignments 695 [GEOGR…" at bounding box center [762, 392] width 1523 height 784
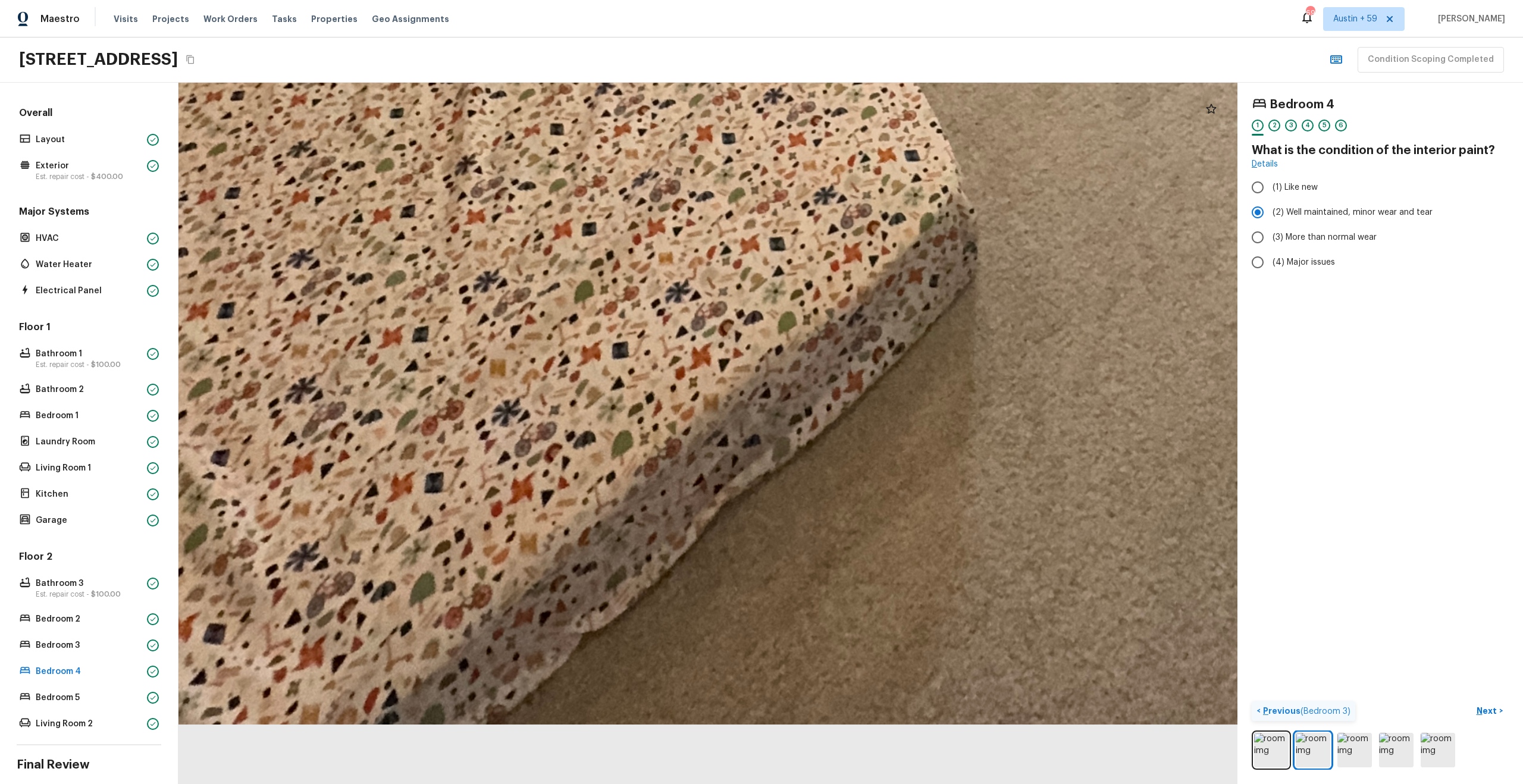
drag, startPoint x: 891, startPoint y: 348, endPoint x: 803, endPoint y: 30, distance: 330.0
click at [803, 30] on div "Maestro Visits Projects Work Orders Tasks Properties Geo Assignments 695 [GEOGR…" at bounding box center [762, 392] width 1523 height 784
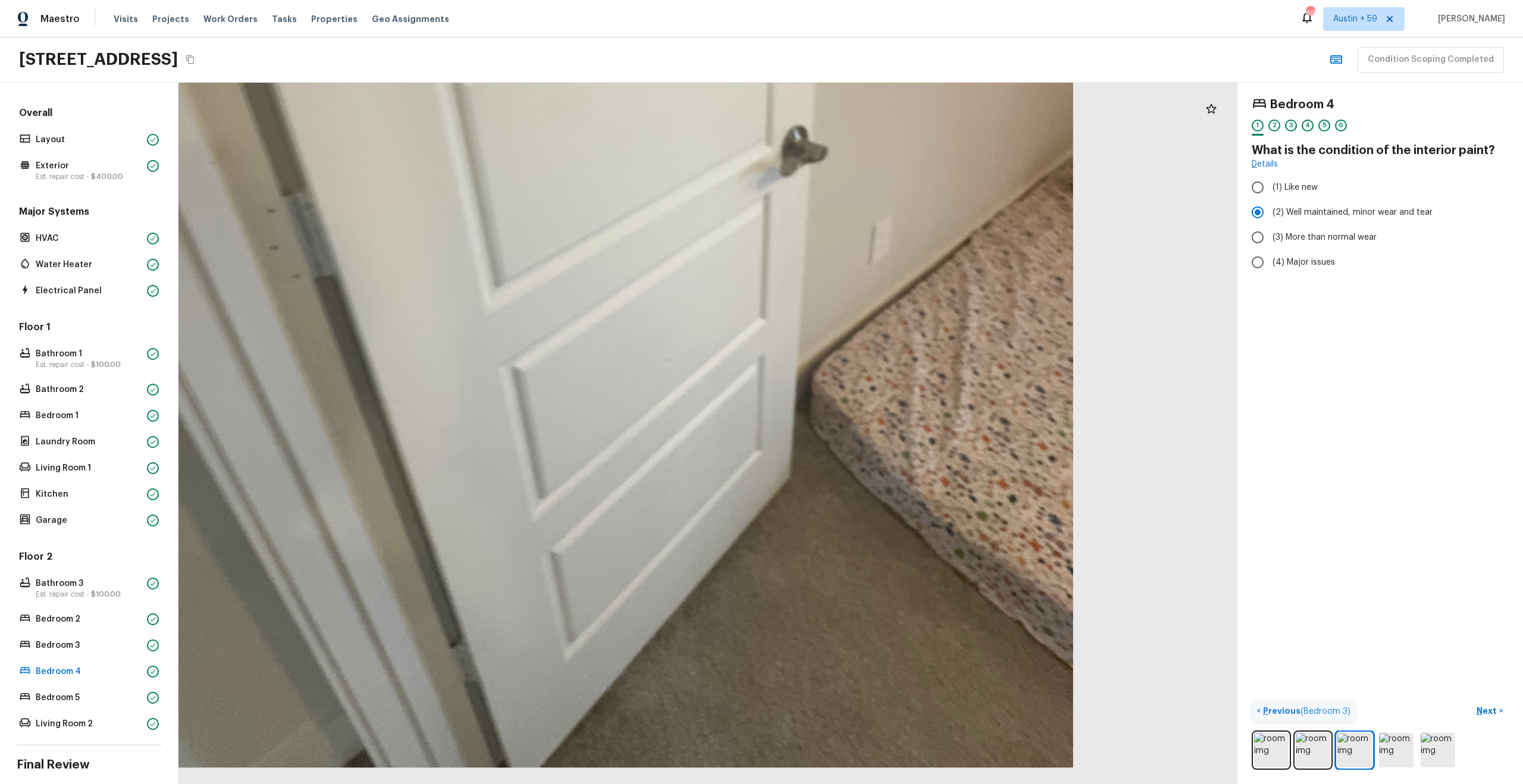
drag, startPoint x: 850, startPoint y: 519, endPoint x: 863, endPoint y: 182, distance: 337.3
click at [863, 182] on div at bounding box center [584, 115] width 1970 height 1305
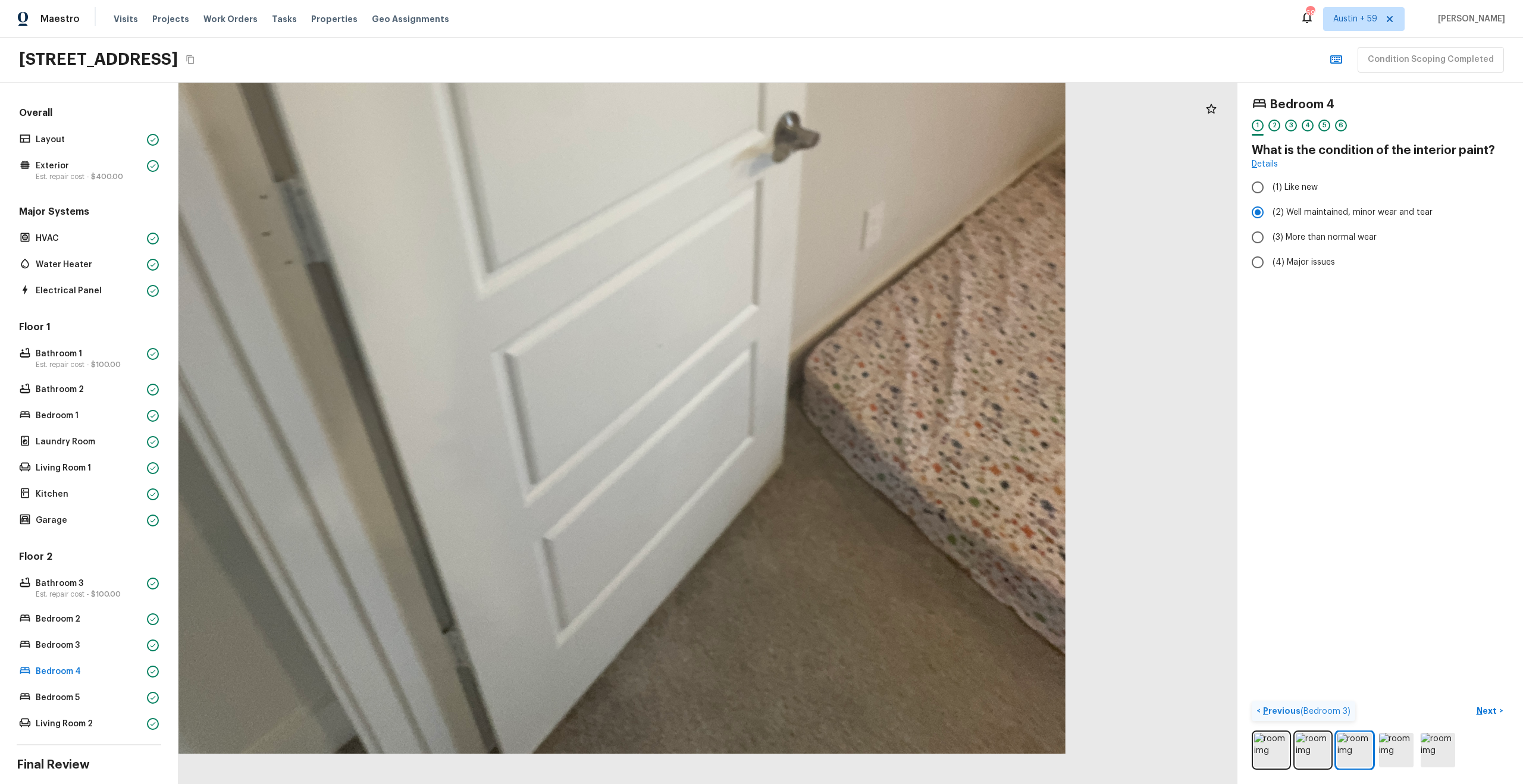
drag, startPoint x: 861, startPoint y: 398, endPoint x: 821, endPoint y: 624, distance: 229.5
click at [822, 618] on div at bounding box center [576, 100] width 1970 height 1305
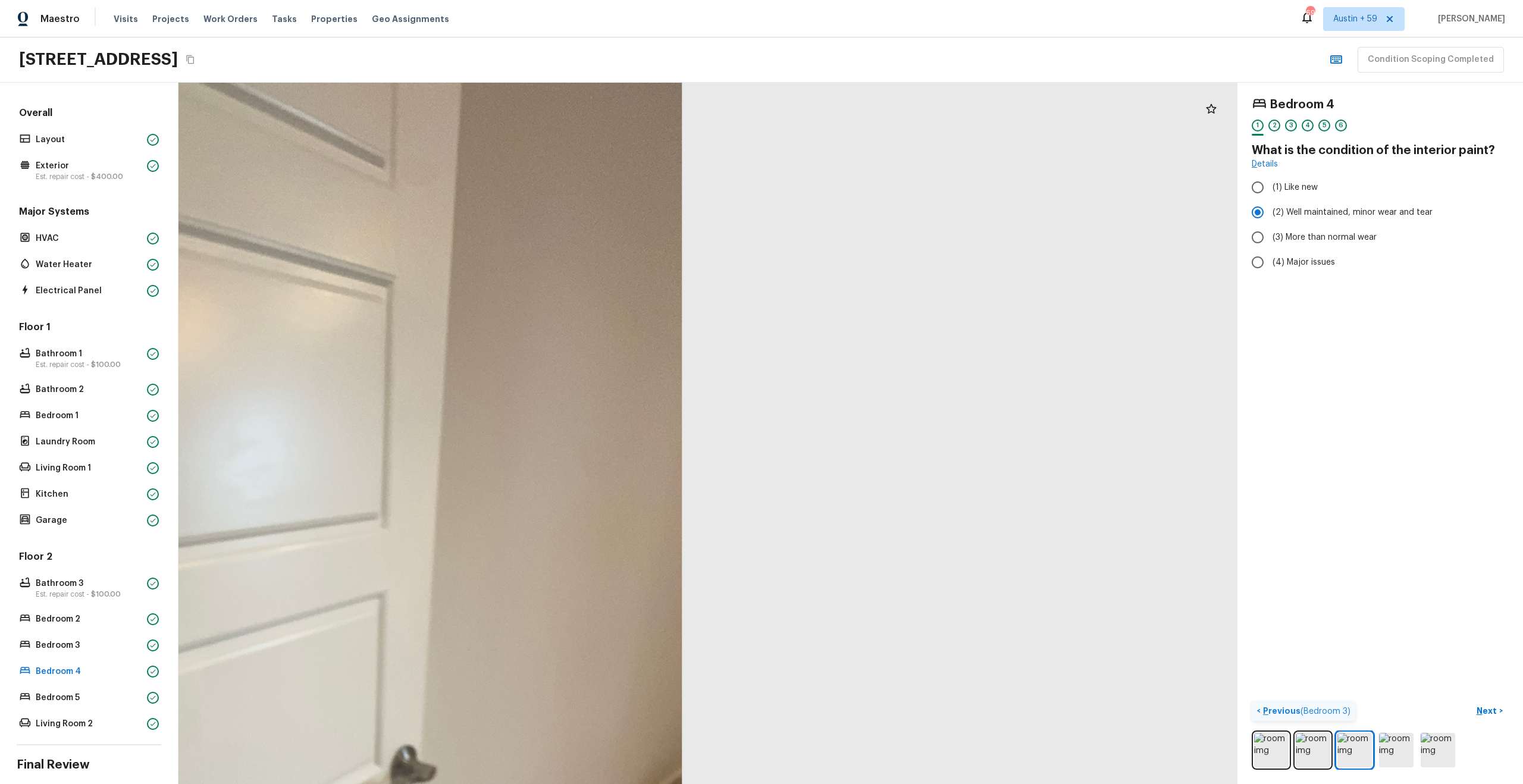
drag, startPoint x: 850, startPoint y: 462, endPoint x: 858, endPoint y: 407, distance: 55.6
click at [857, 407] on div at bounding box center [192, 735] width 1970 height 1305
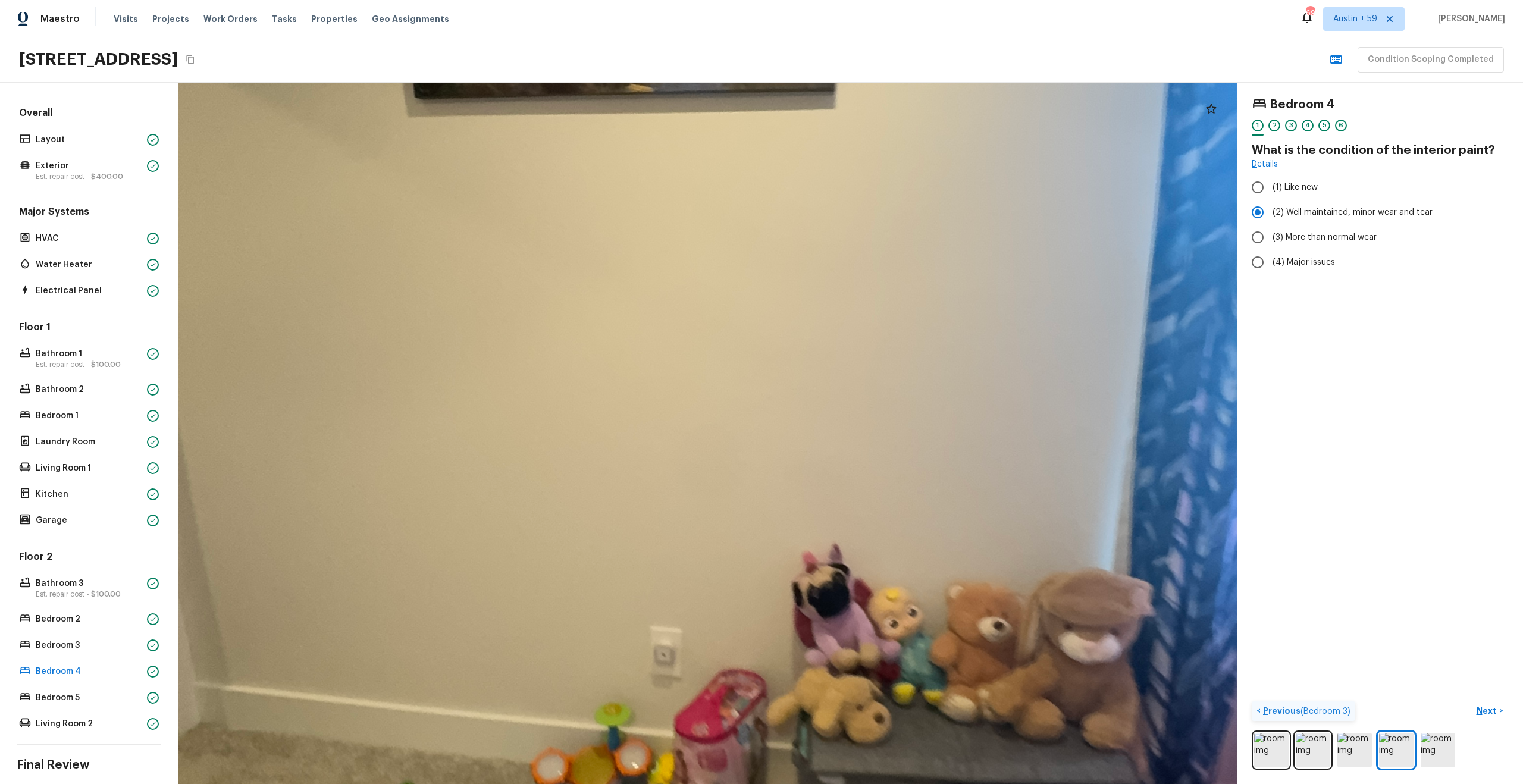
drag, startPoint x: 694, startPoint y: 414, endPoint x: 694, endPoint y: 638, distance: 224.0
click at [694, 631] on div at bounding box center [732, 470] width 2969 height 1966
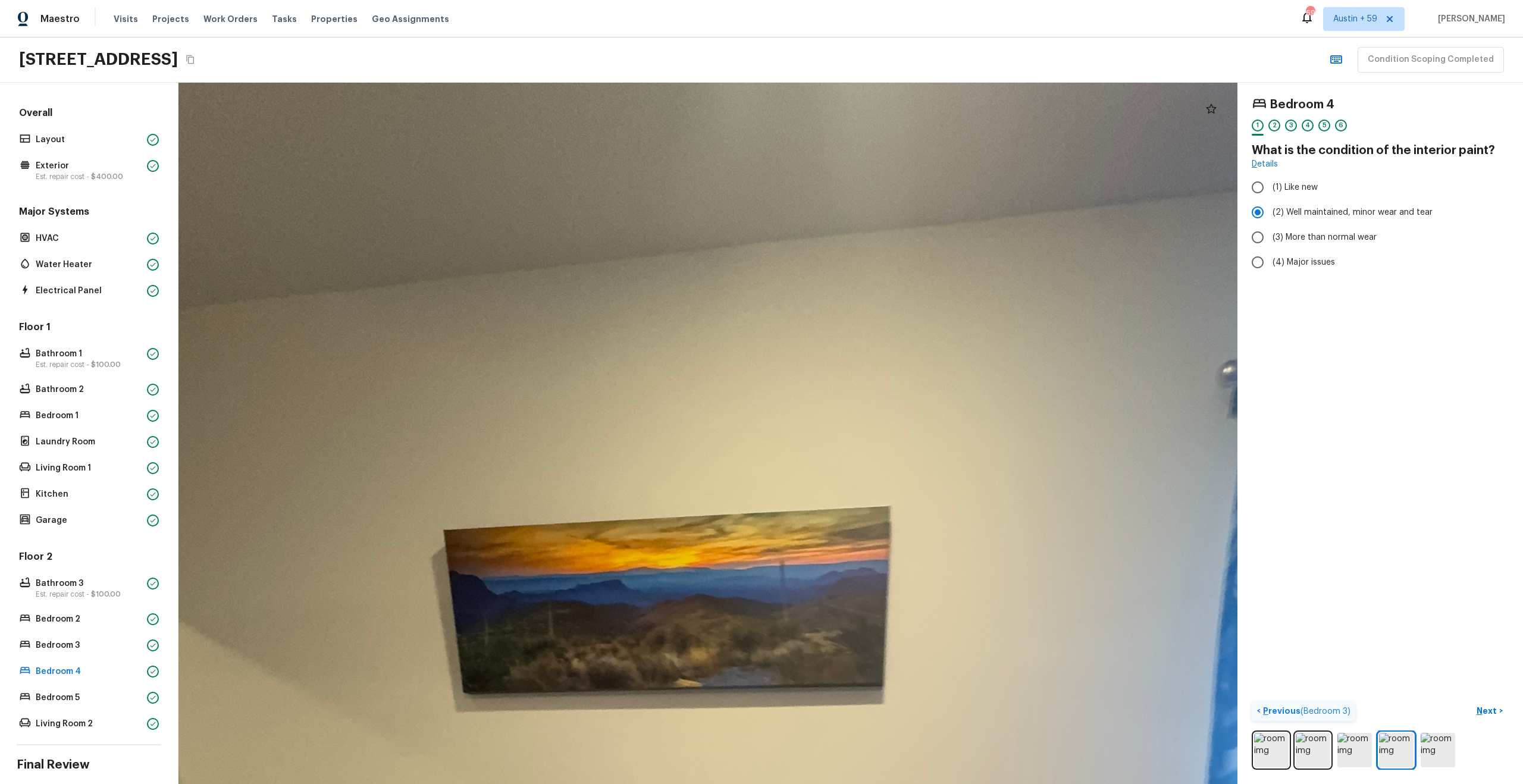
drag, startPoint x: 745, startPoint y: 535, endPoint x: 693, endPoint y: 239, distance: 300.5
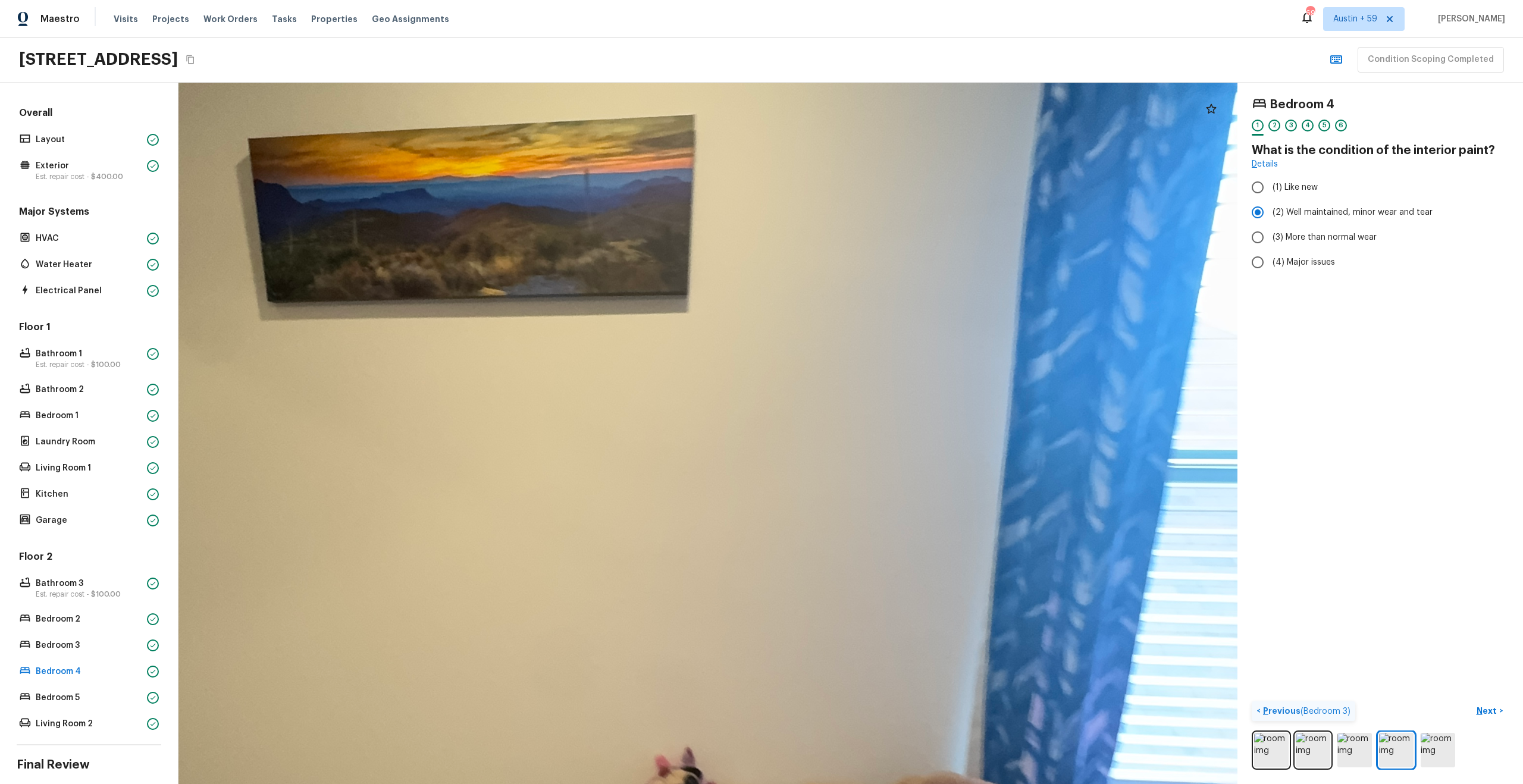
drag, startPoint x: 835, startPoint y: 256, endPoint x: 615, endPoint y: 358, distance: 242.5
click at [618, 357] on div at bounding box center [585, 673] width 2969 height 1966
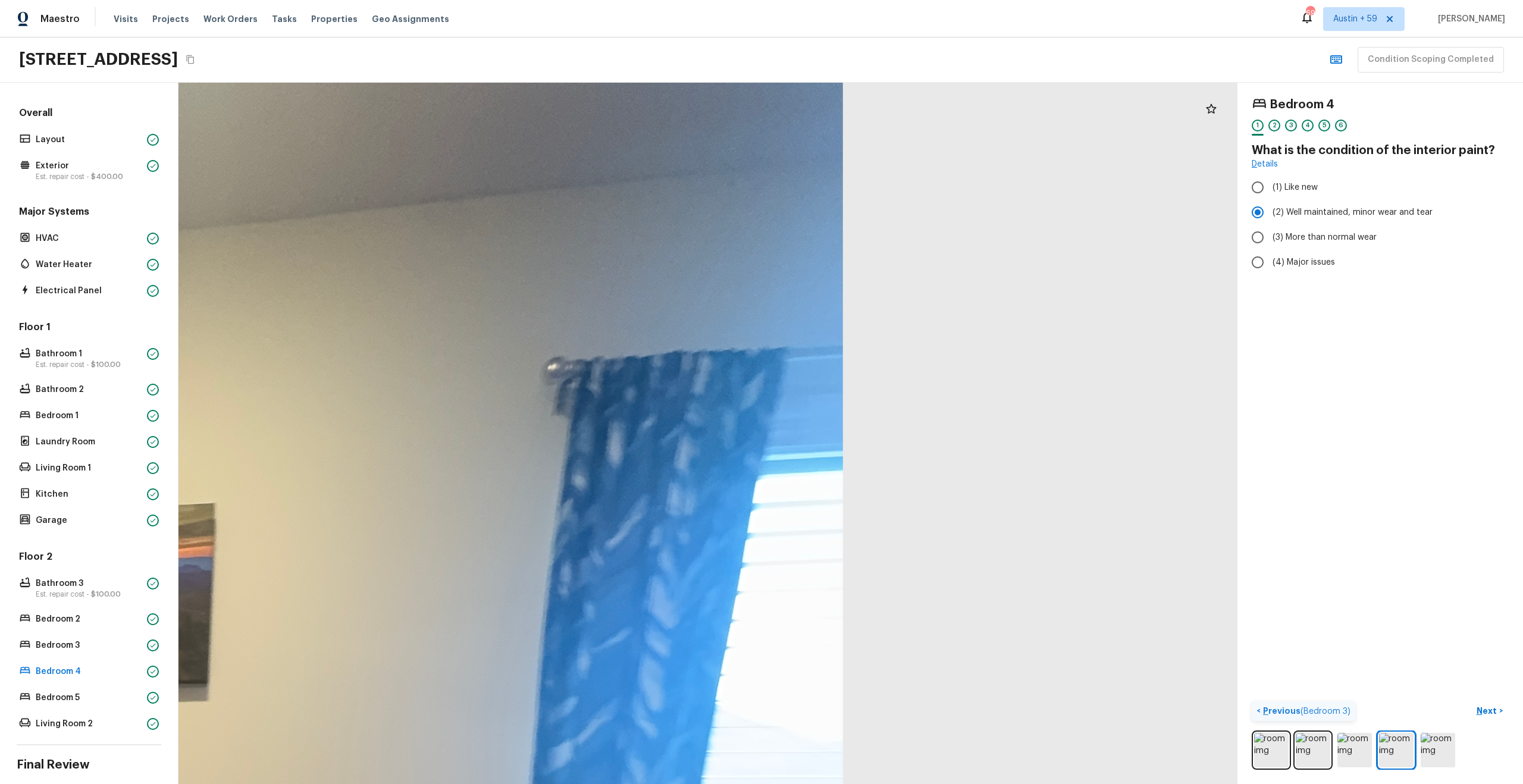
drag, startPoint x: 561, startPoint y: 381, endPoint x: 1201, endPoint y: 369, distance: 640.1
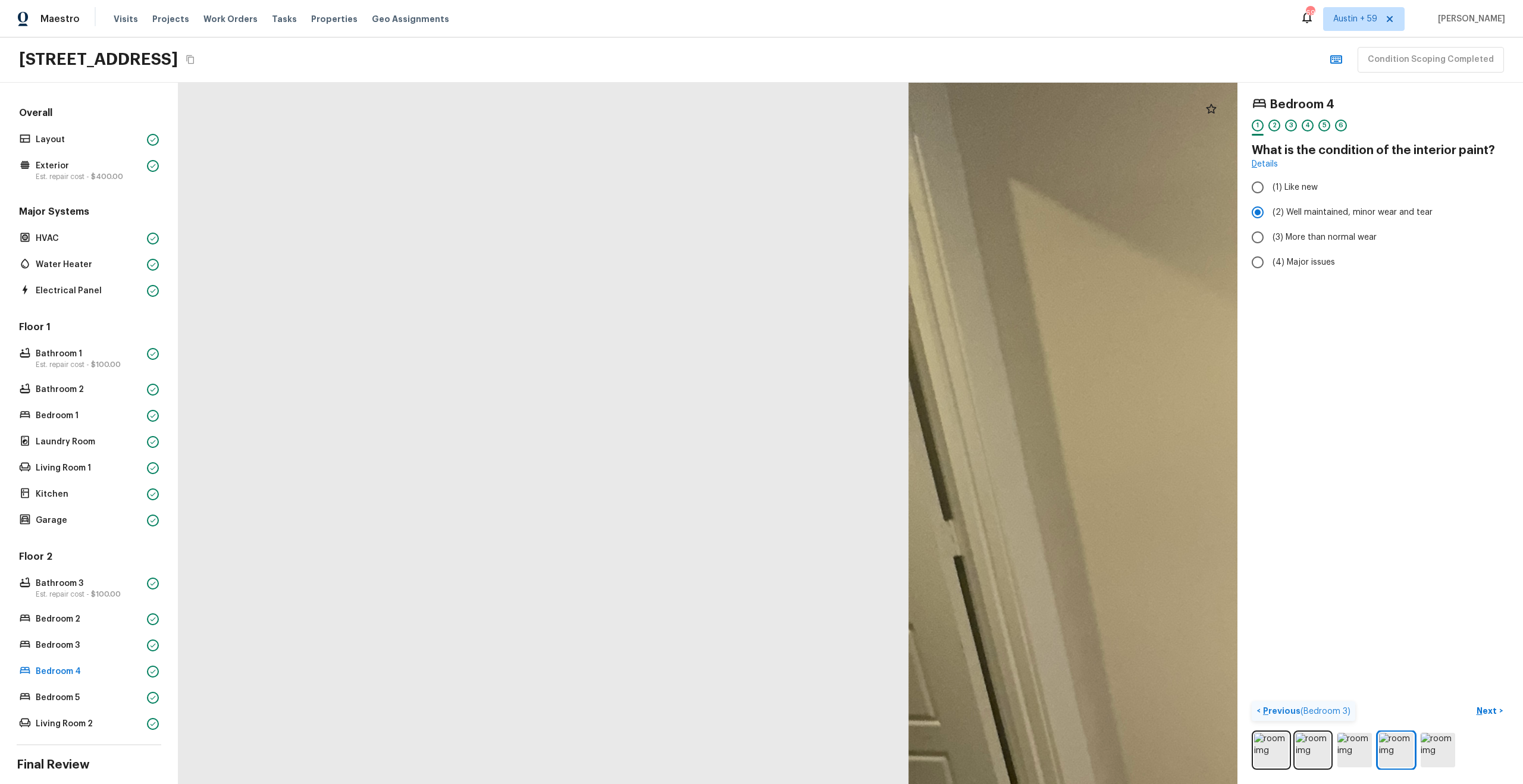
drag, startPoint x: 1068, startPoint y: 398, endPoint x: 707, endPoint y: 212, distance: 406.1
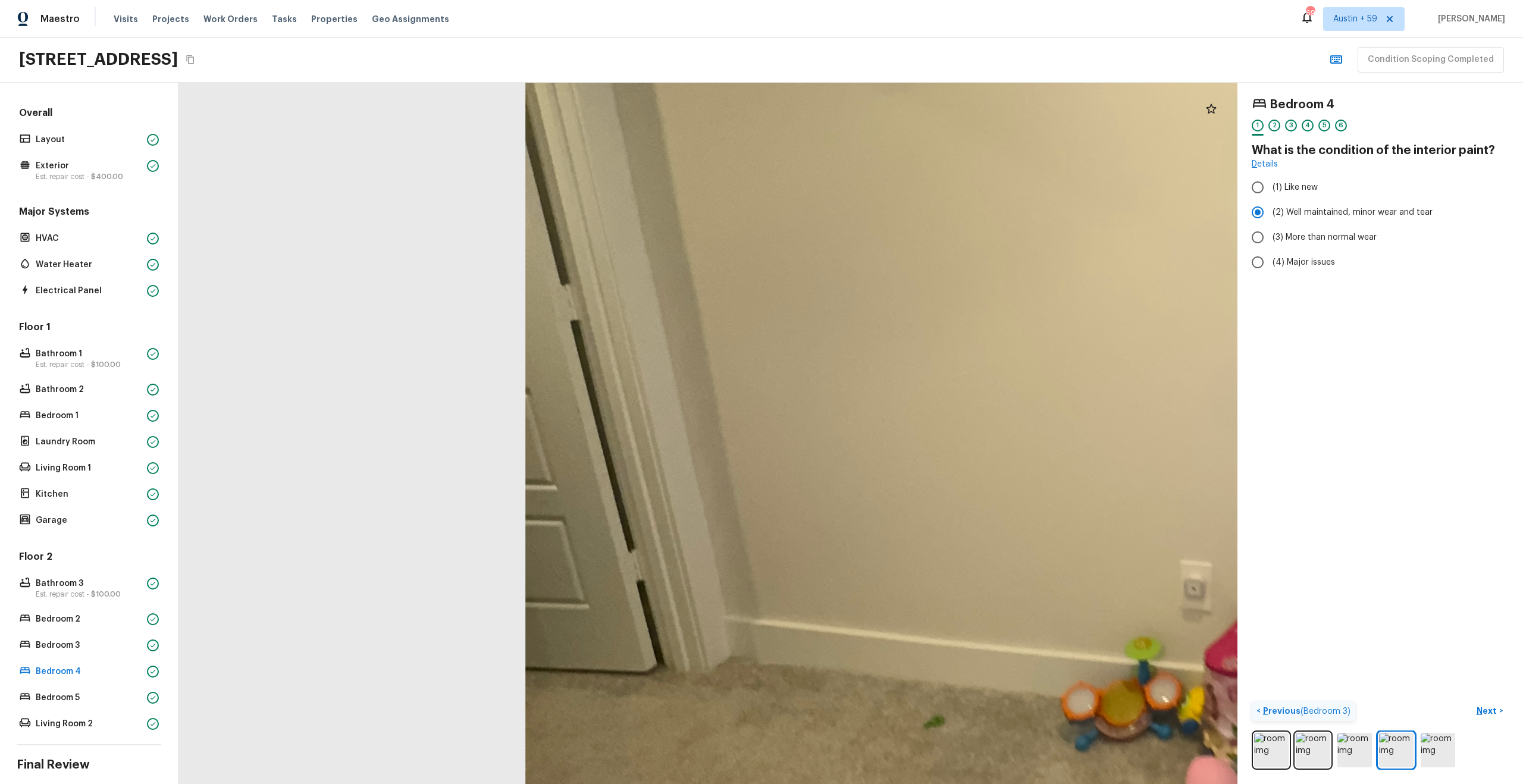
drag, startPoint x: 788, startPoint y: 602, endPoint x: 614, endPoint y: 257, distance: 386.4
click at [614, 258] on div at bounding box center [1262, 404] width 2969 height 1966
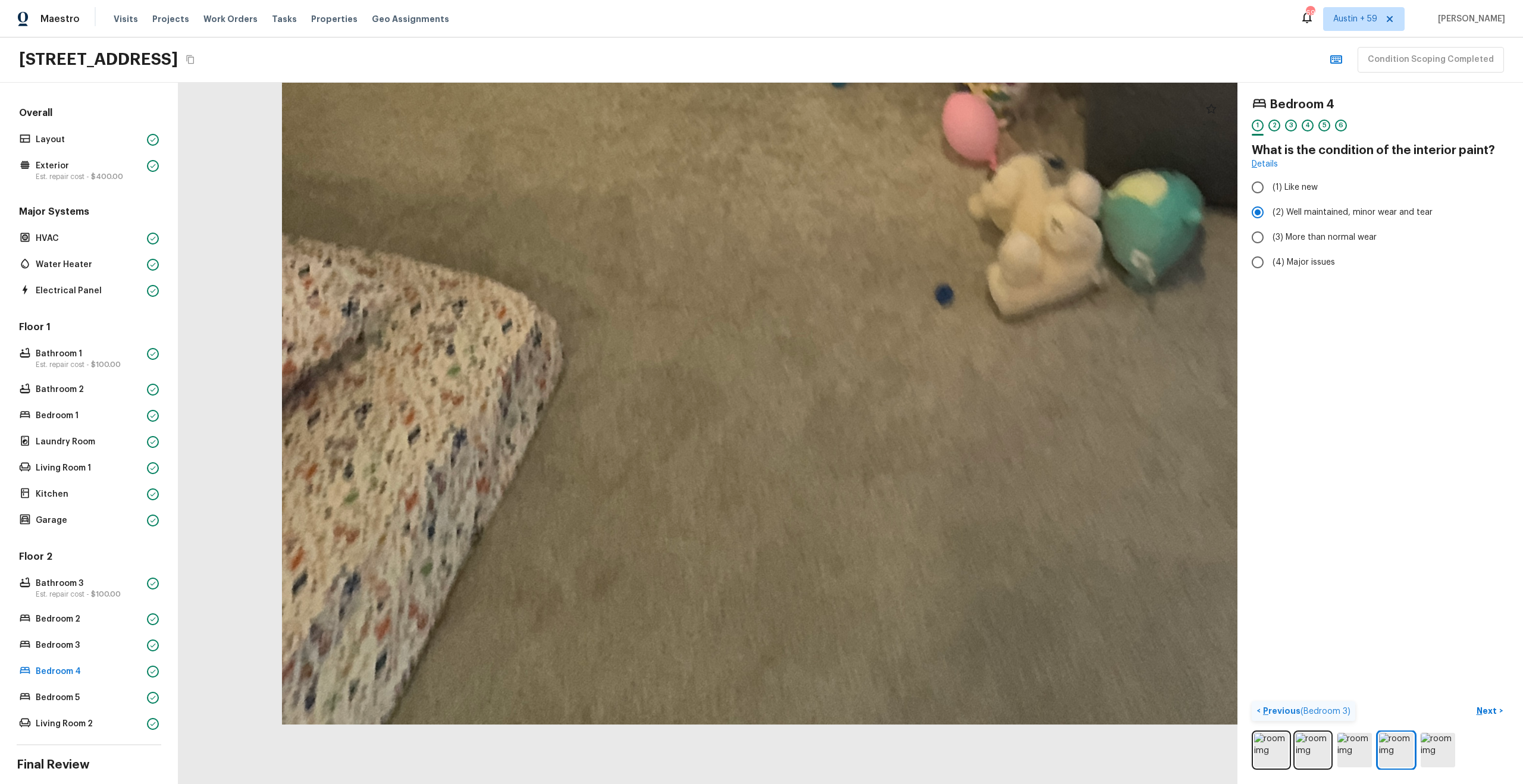
drag, startPoint x: 754, startPoint y: 397, endPoint x: 723, endPoint y: 74, distance: 324.5
click at [723, 74] on div "Maestro Visits Projects Work Orders Tasks Properties Geo Assignments 695 [GEOGR…" at bounding box center [762, 392] width 1523 height 784
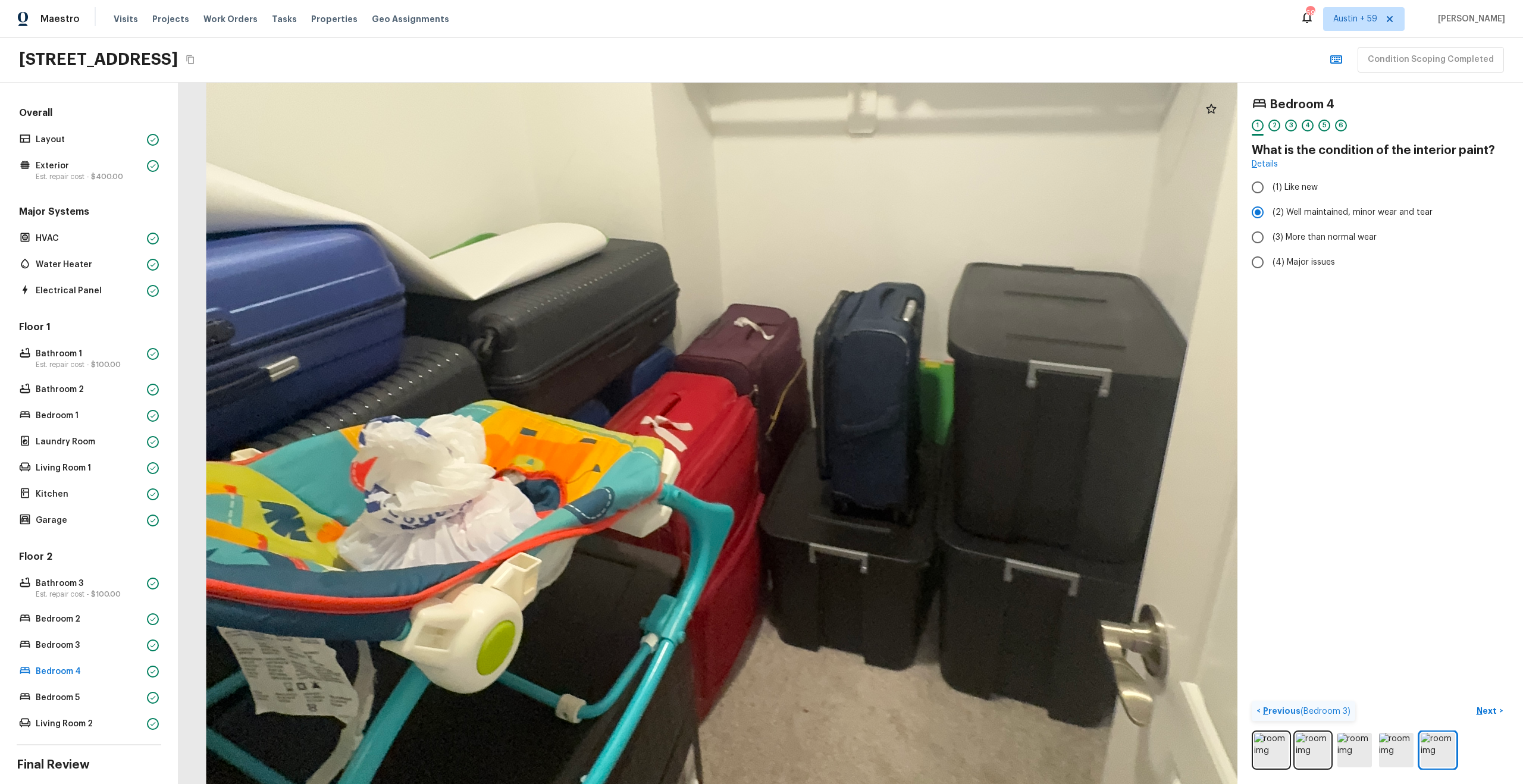
drag, startPoint x: 727, startPoint y: 275, endPoint x: 812, endPoint y: -4, distance: 291.7
click at [812, 0] on html "Maestro Visits Projects Work Orders Tasks Properties Geo Assignments 695 [GEOGR…" at bounding box center [762, 392] width 1523 height 784
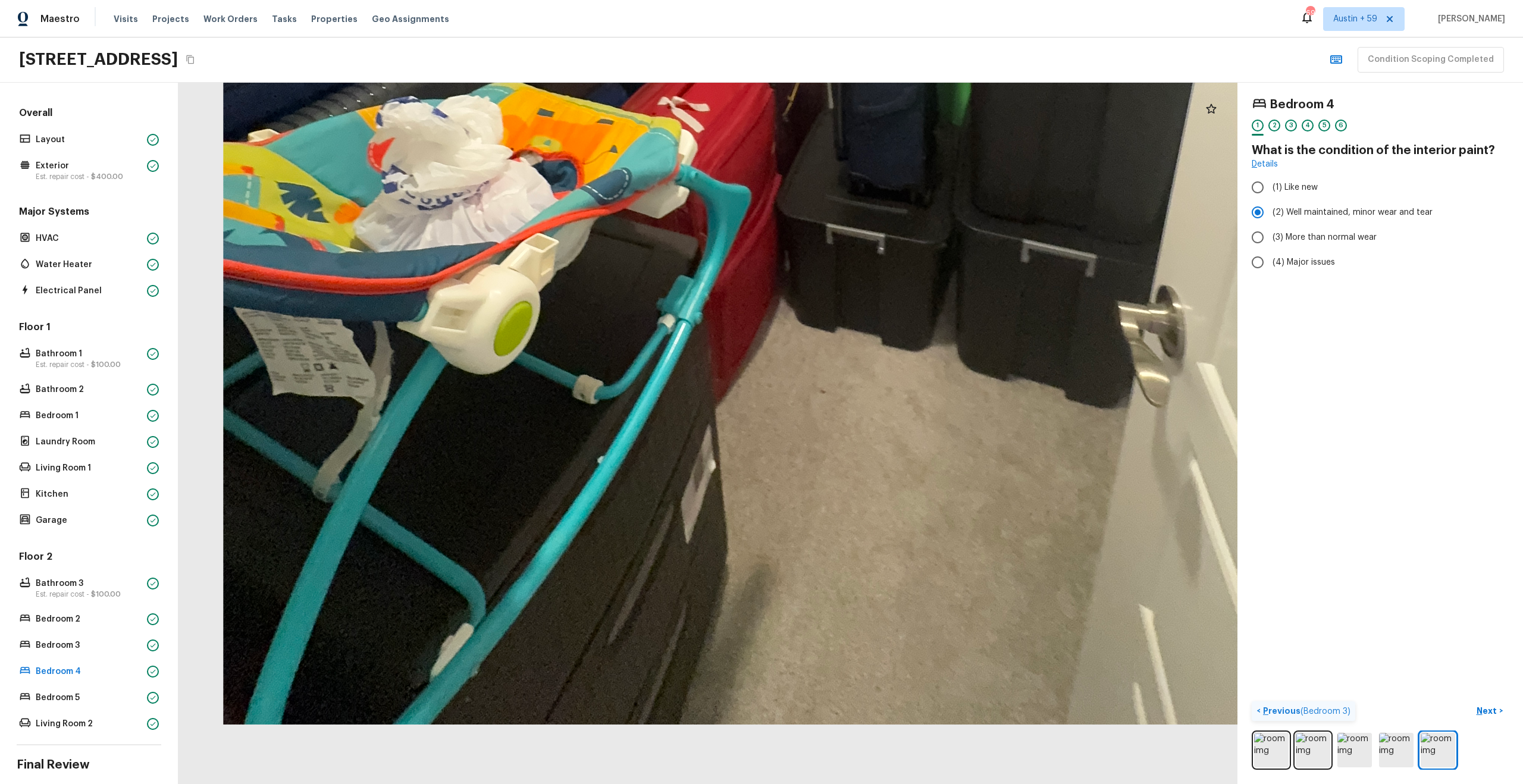
drag, startPoint x: 745, startPoint y: 368, endPoint x: 749, endPoint y: 65, distance: 303.0
click at [749, 65] on div "Maestro Visits Projects Work Orders Tasks Properties Geo Assignments 695 [GEOGR…" at bounding box center [762, 392] width 1523 height 784
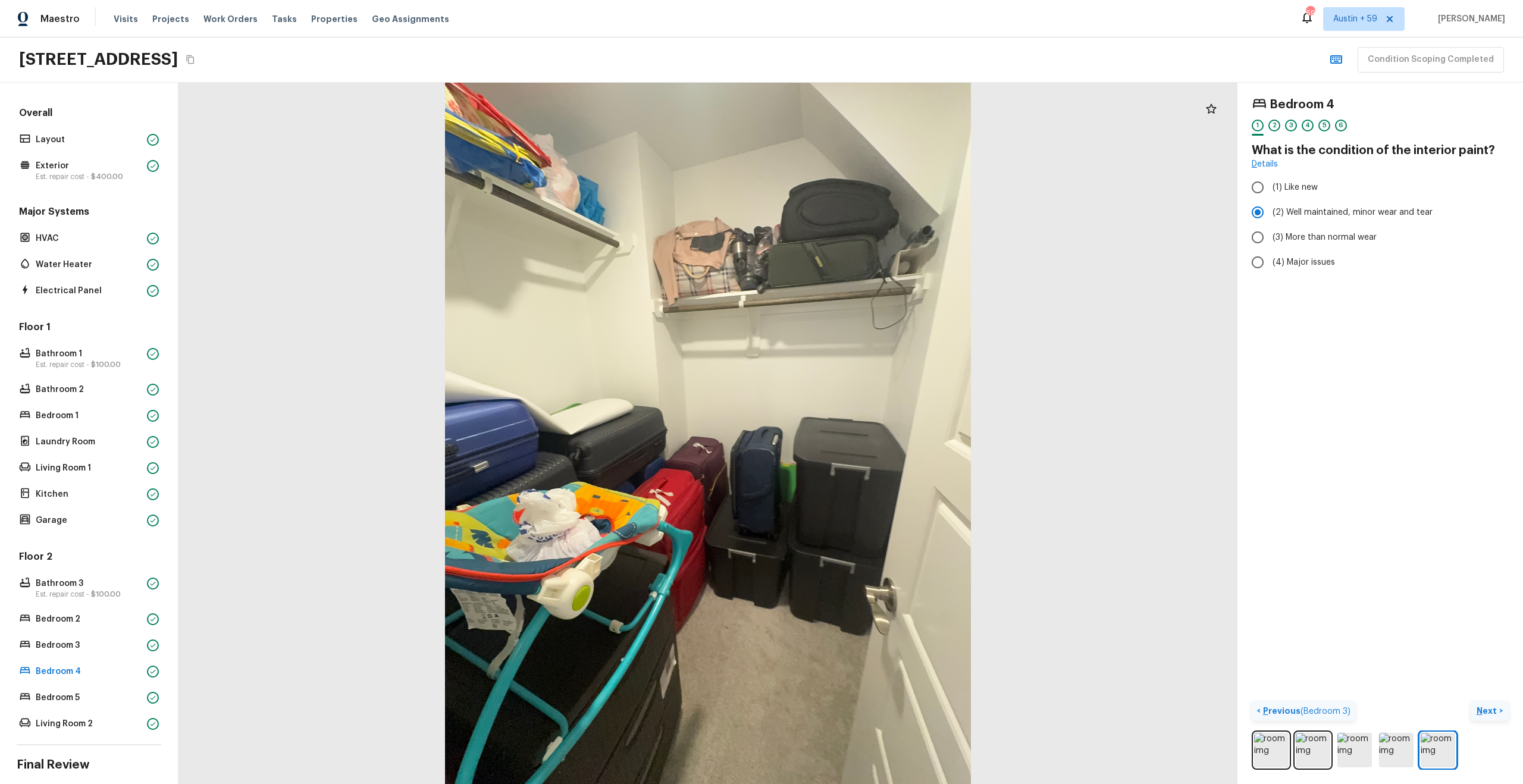
click at [1492, 708] on p "Next" at bounding box center [1487, 711] width 23 height 12
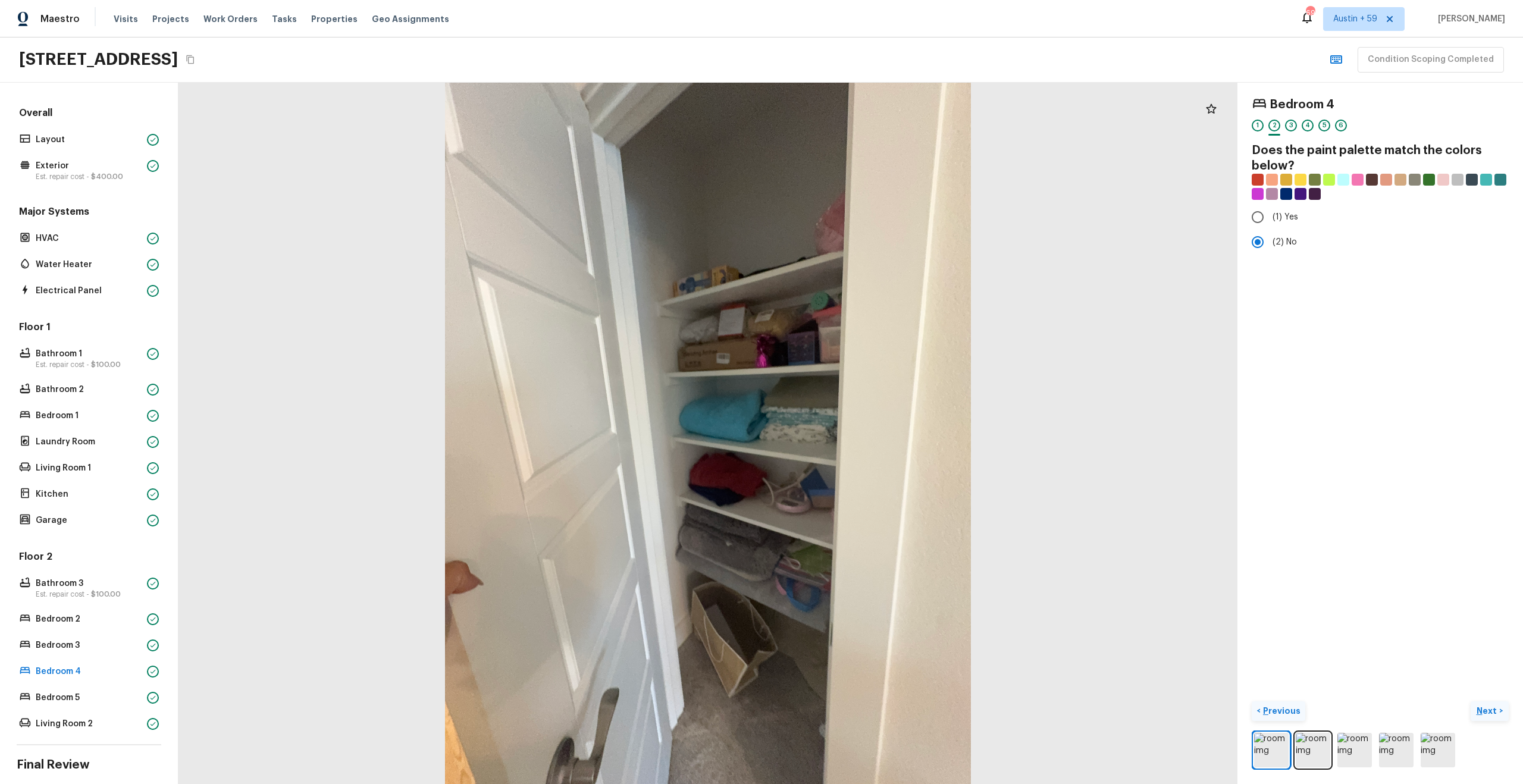
click at [1492, 708] on p "Next" at bounding box center [1487, 711] width 23 height 12
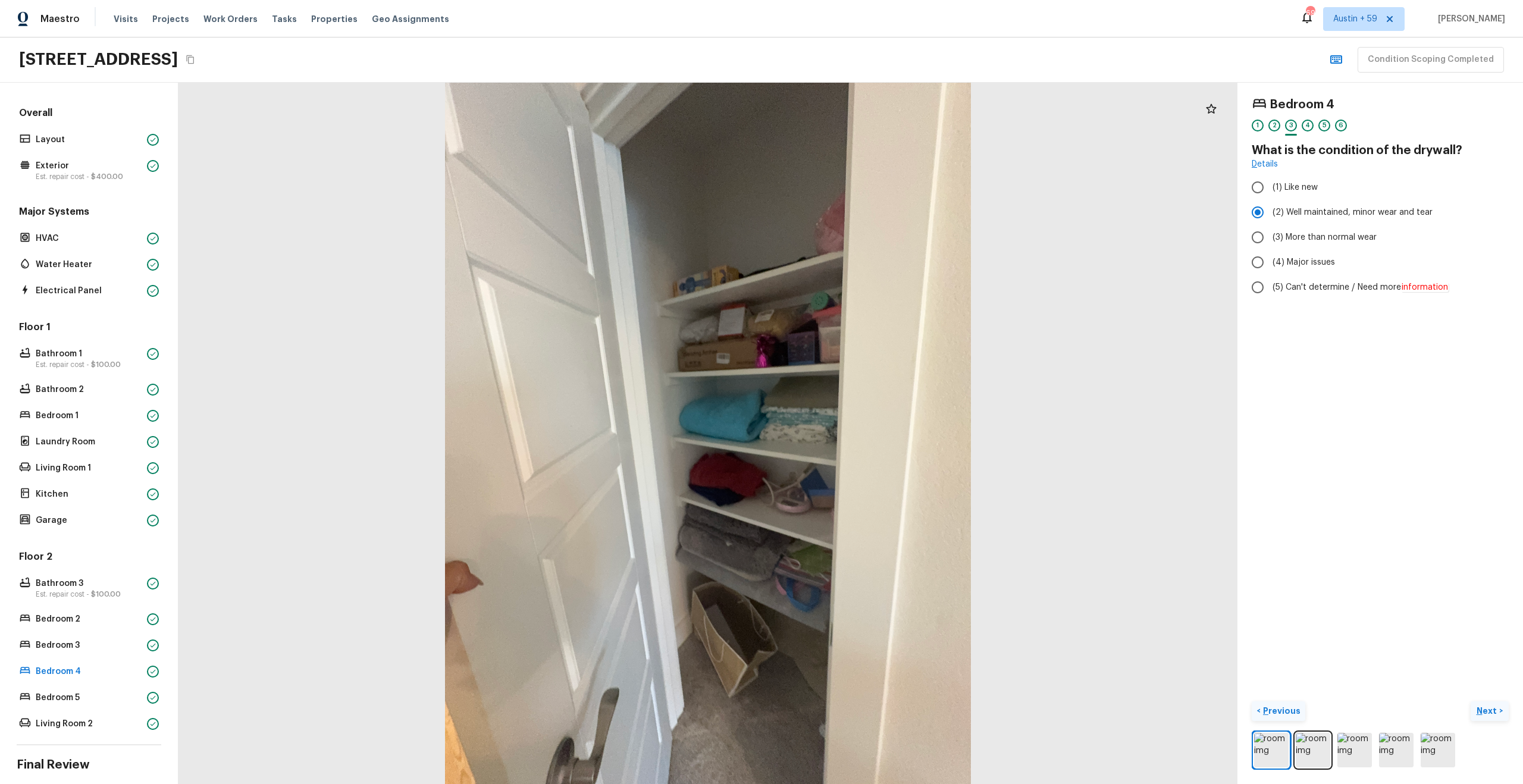
click at [1492, 708] on p "Next" at bounding box center [1487, 711] width 23 height 12
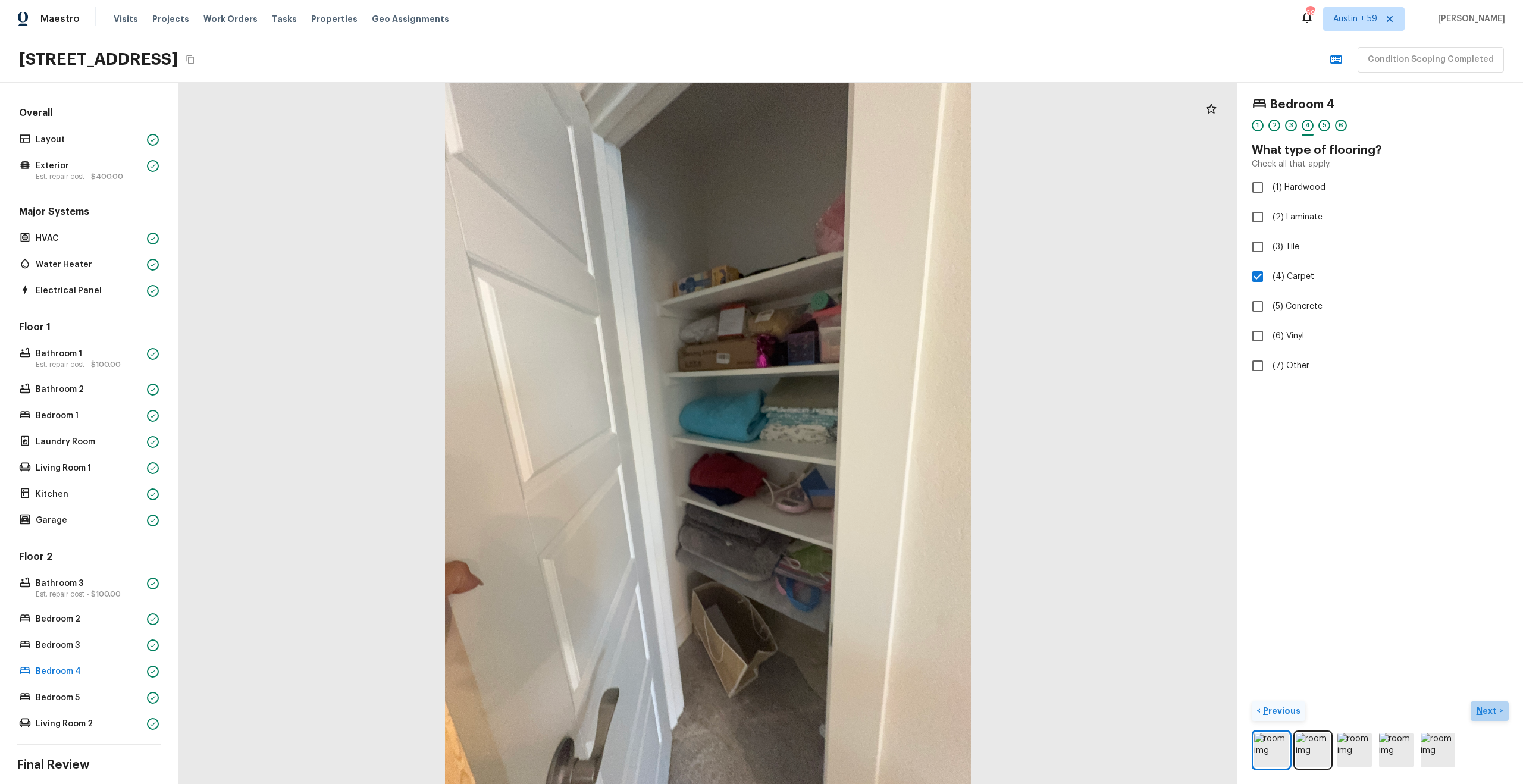
click at [1492, 708] on p "Next" at bounding box center [1487, 711] width 23 height 12
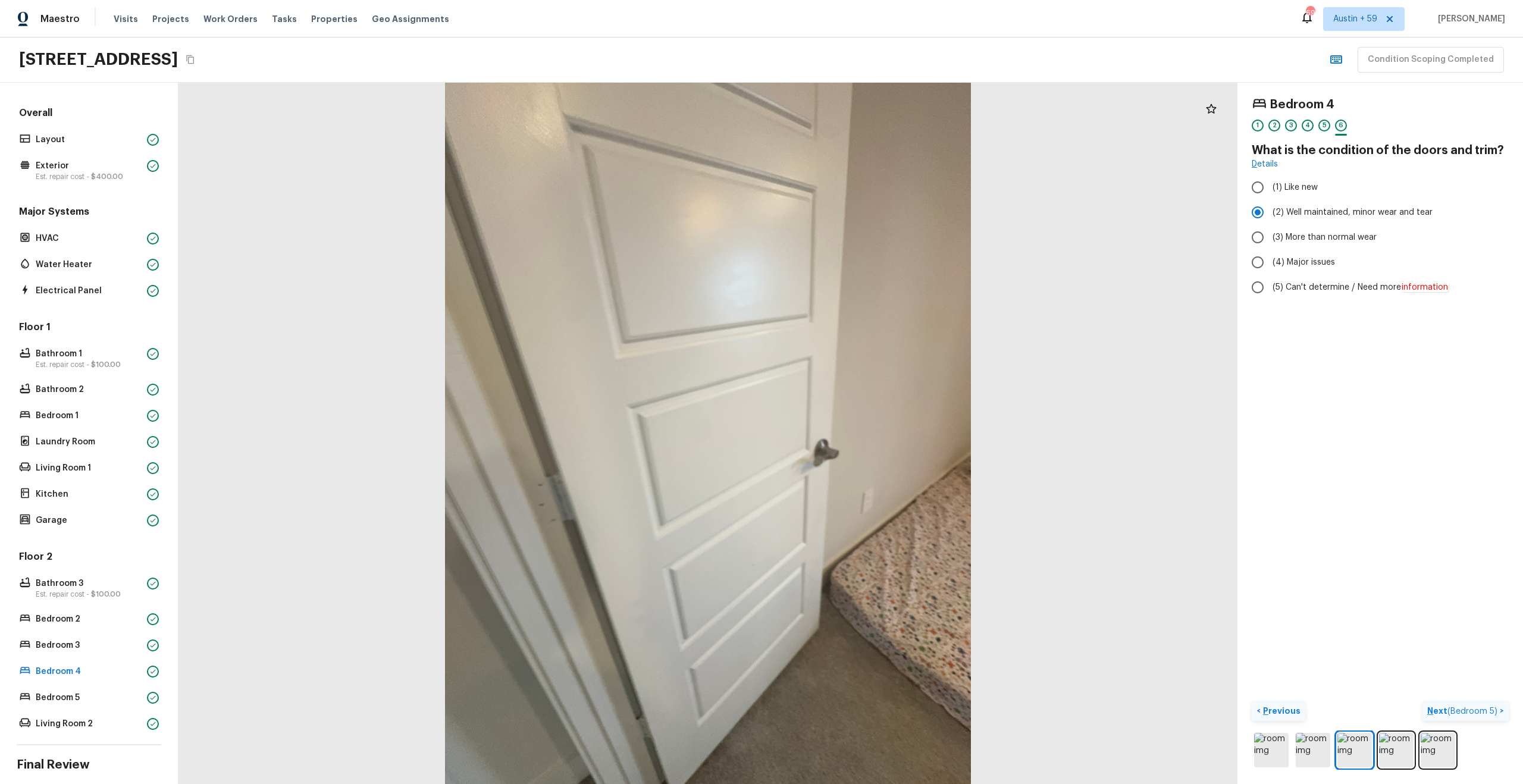
click at [1496, 711] on span "( Bedroom 5 )" at bounding box center [1472, 711] width 50 height 8
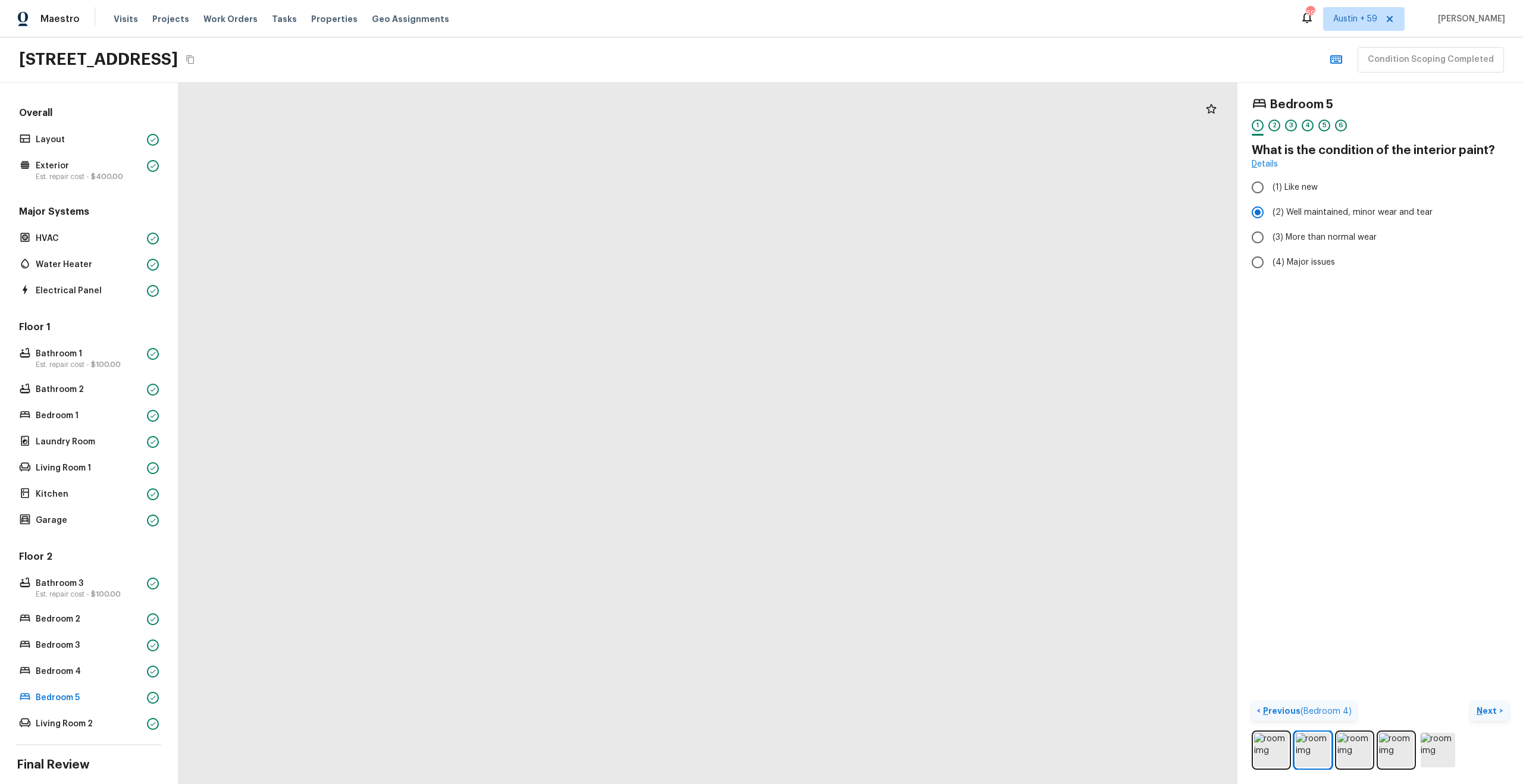
drag, startPoint x: 749, startPoint y: 384, endPoint x: 748, endPoint y: 706, distance: 322.0
click at [748, 706] on div at bounding box center [585, 240] width 3225 height 2136
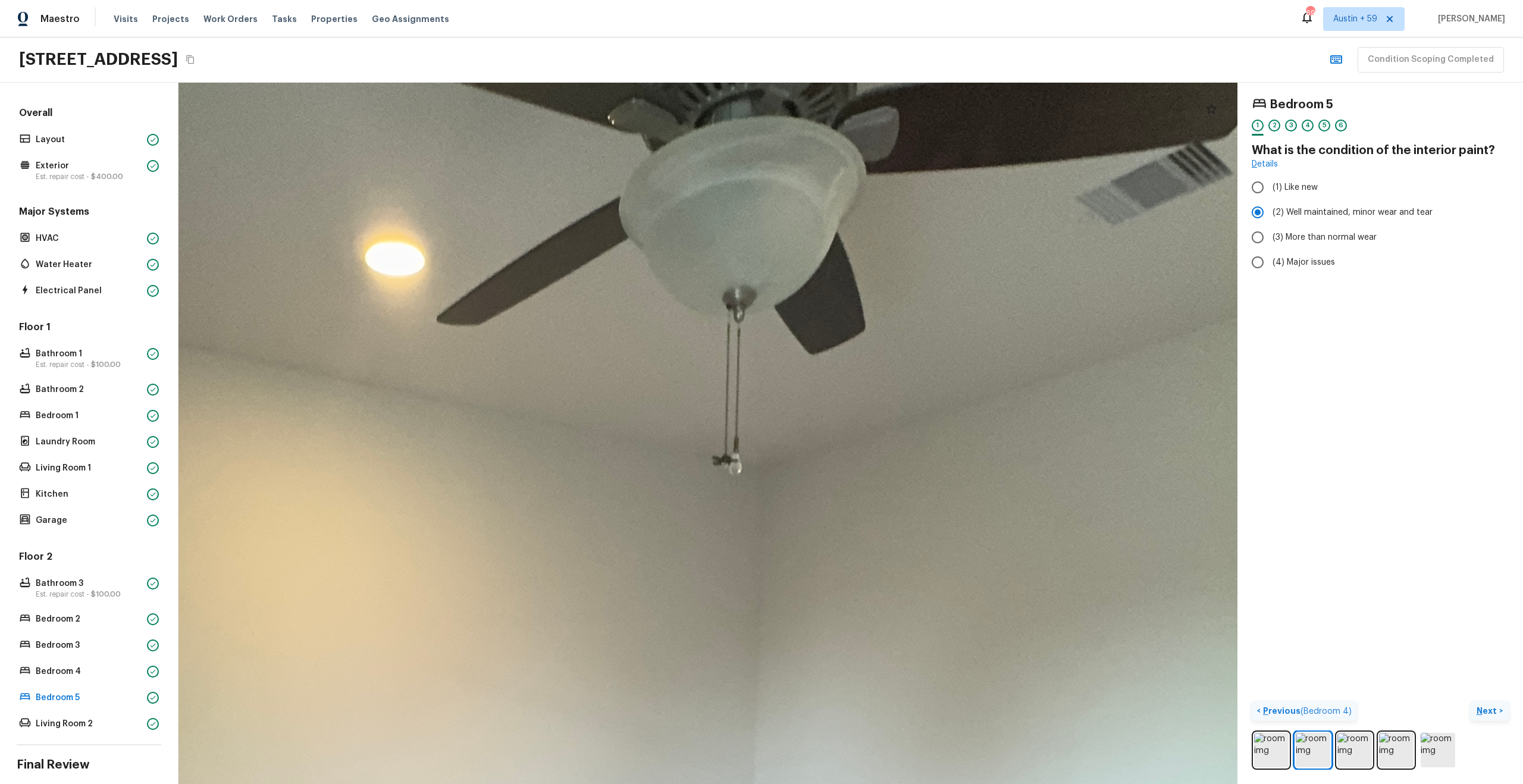
drag, startPoint x: 772, startPoint y: 602, endPoint x: 772, endPoint y: 203, distance: 399.0
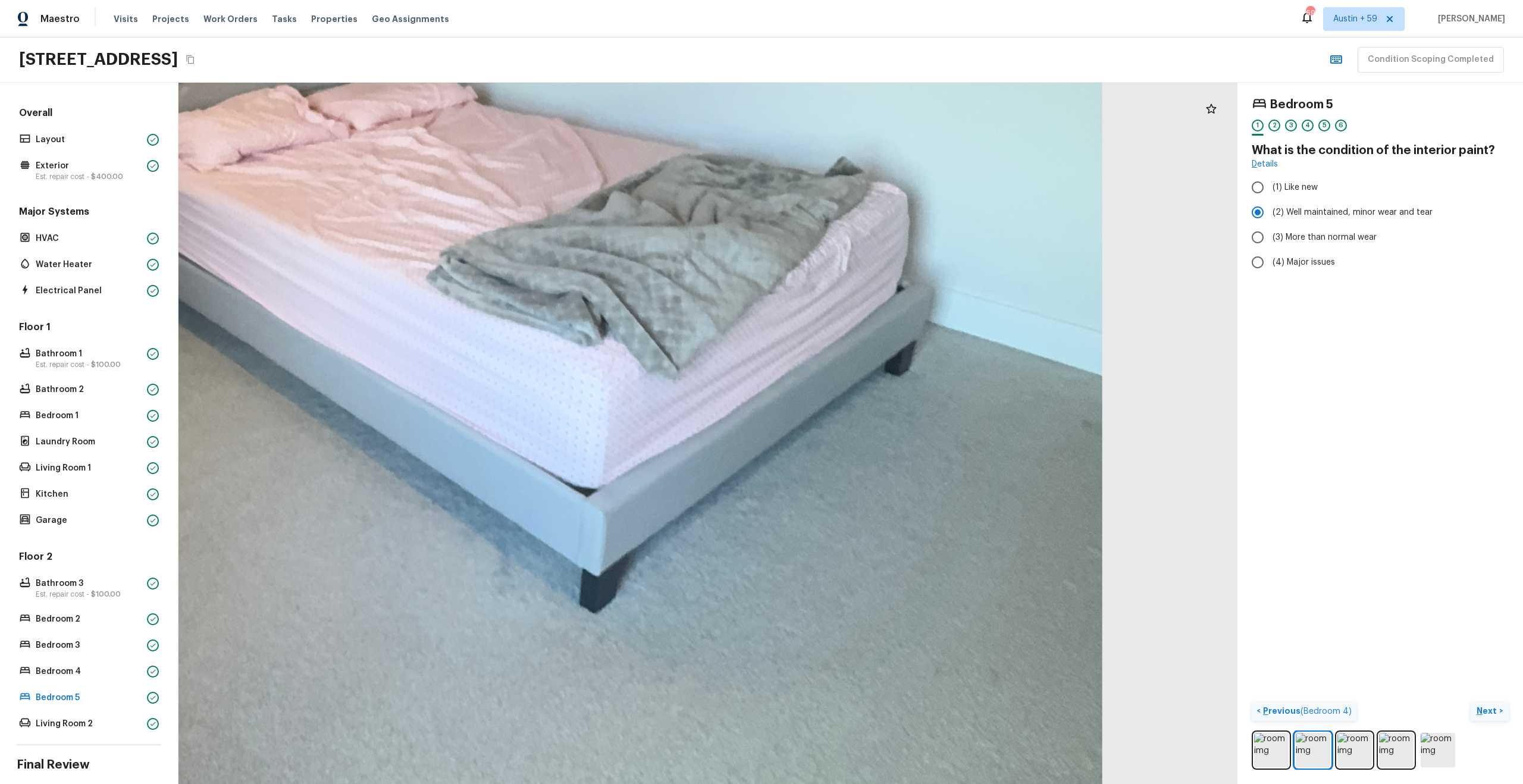
drag, startPoint x: 808, startPoint y: 335, endPoint x: 501, endPoint y: 336, distance: 307.0
click at [501, 336] on div at bounding box center [301, 222] width 3225 height 2136
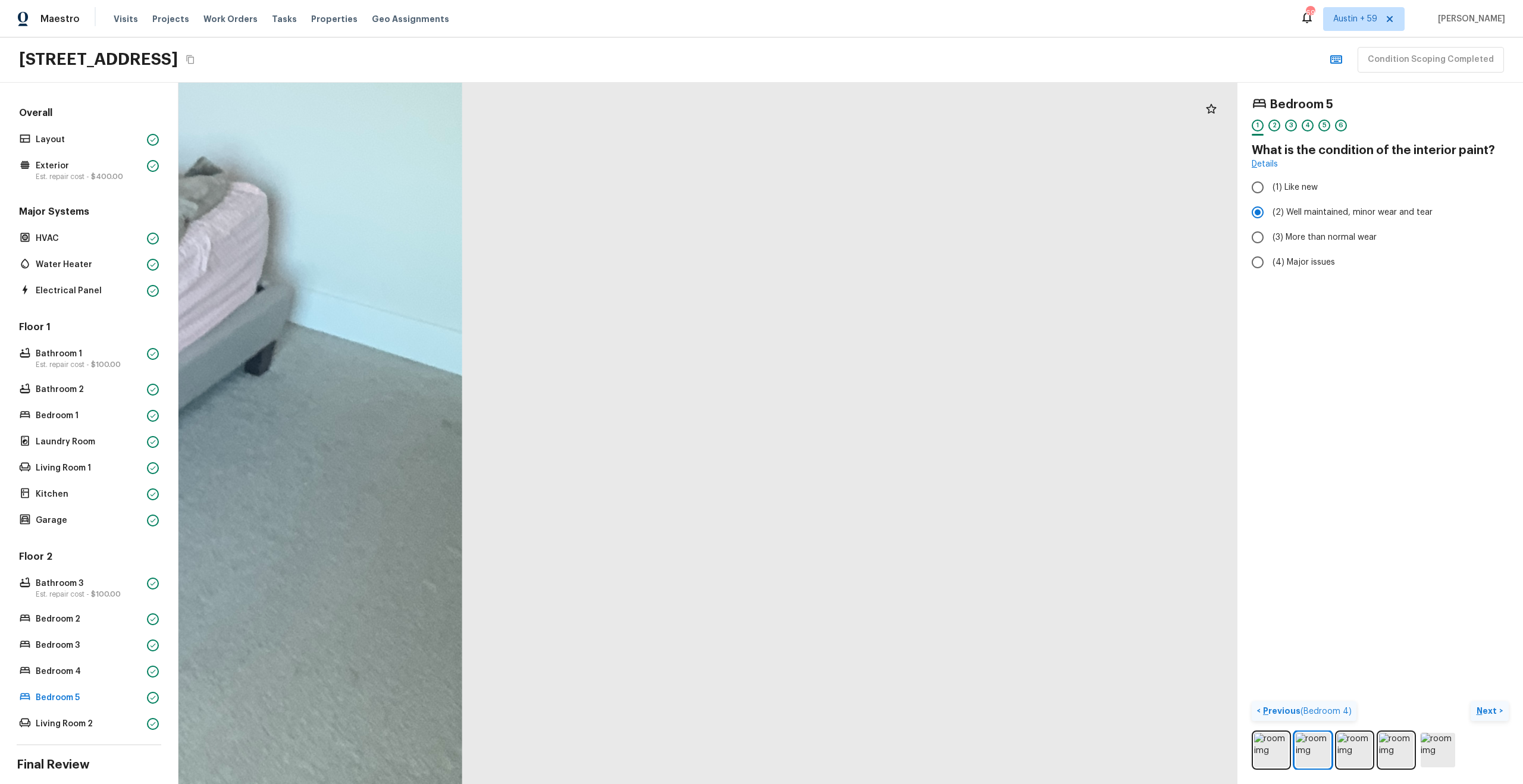
drag, startPoint x: 496, startPoint y: 331, endPoint x: 924, endPoint y: 399, distance: 433.4
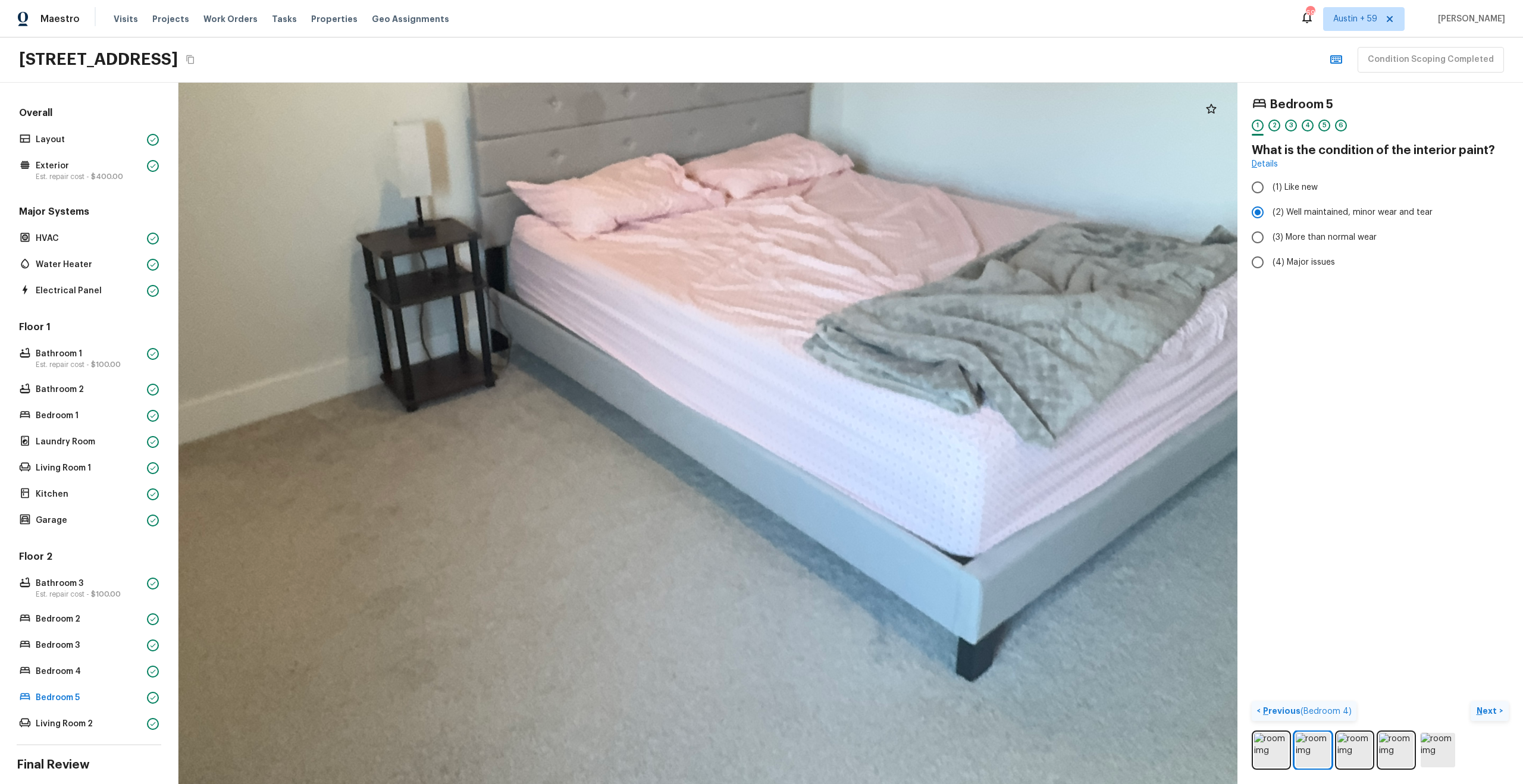
drag, startPoint x: 864, startPoint y: 414, endPoint x: 927, endPoint y: 395, distance: 65.8
click at [926, 398] on div at bounding box center [678, 291] width 3225 height 2136
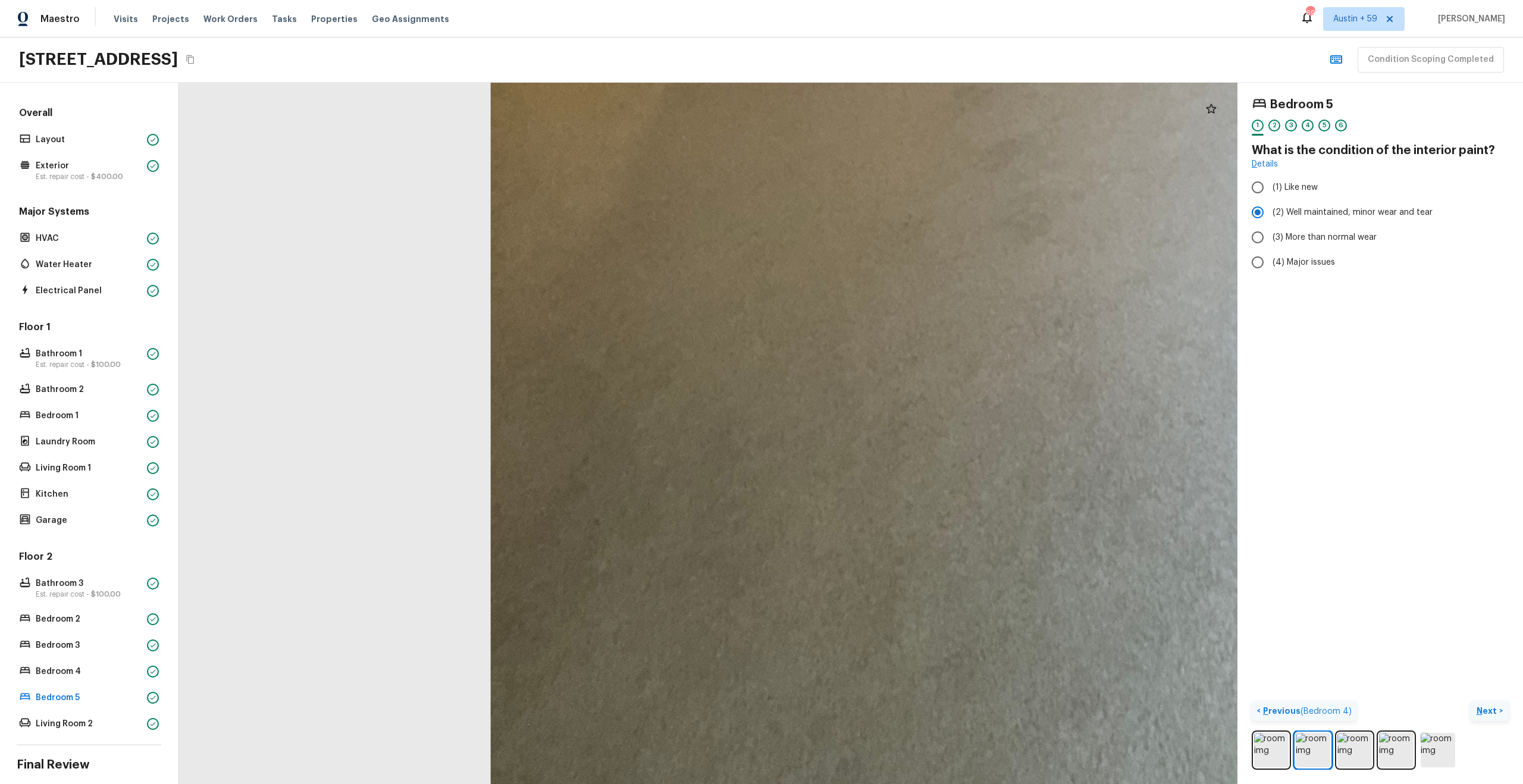
drag, startPoint x: 896, startPoint y: 448, endPoint x: 816, endPoint y: 225, distance: 236.9
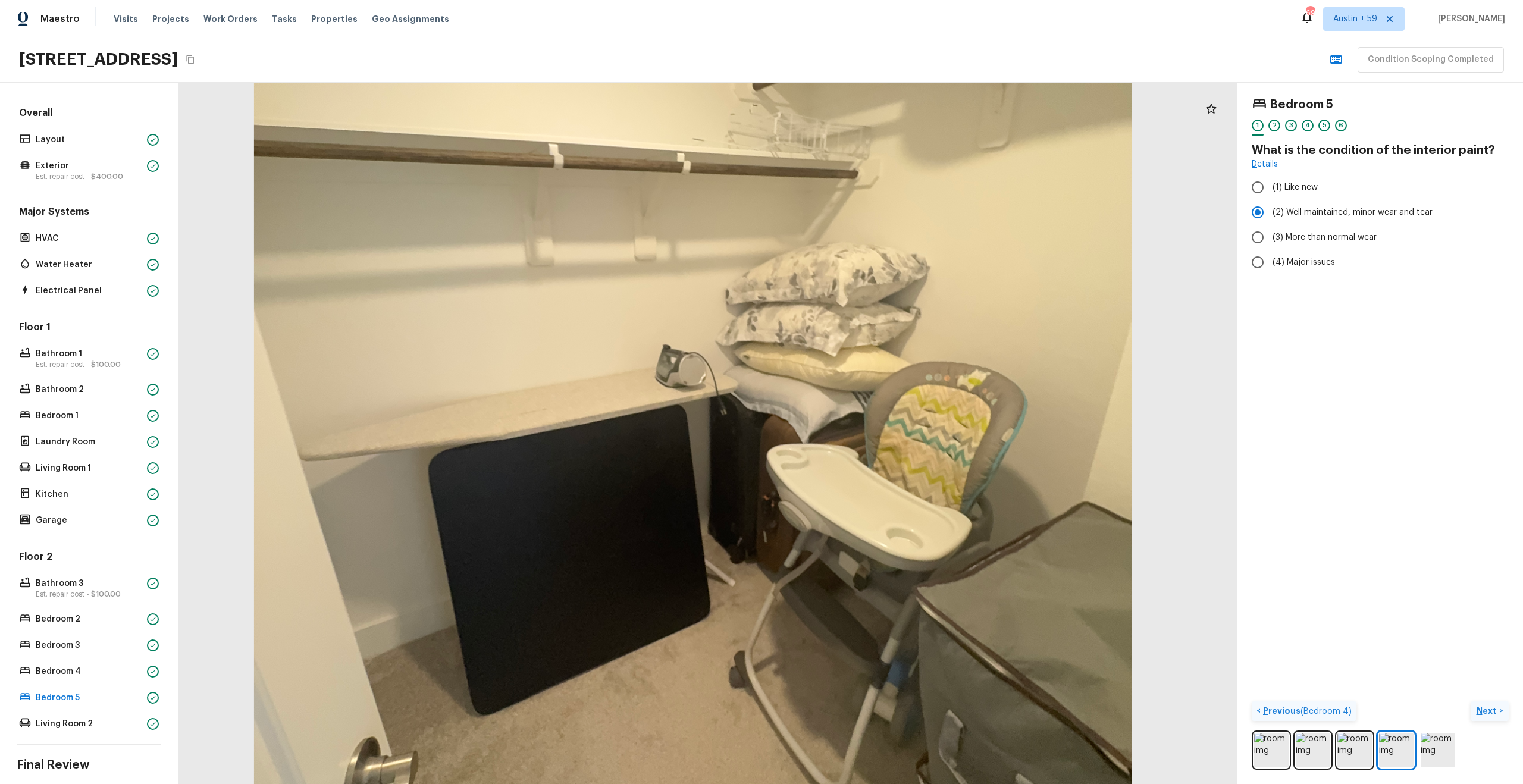
drag, startPoint x: 710, startPoint y: 562, endPoint x: 641, endPoint y: 579, distance: 71.1
click at [641, 576] on div at bounding box center [693, 379] width 1768 height 1171
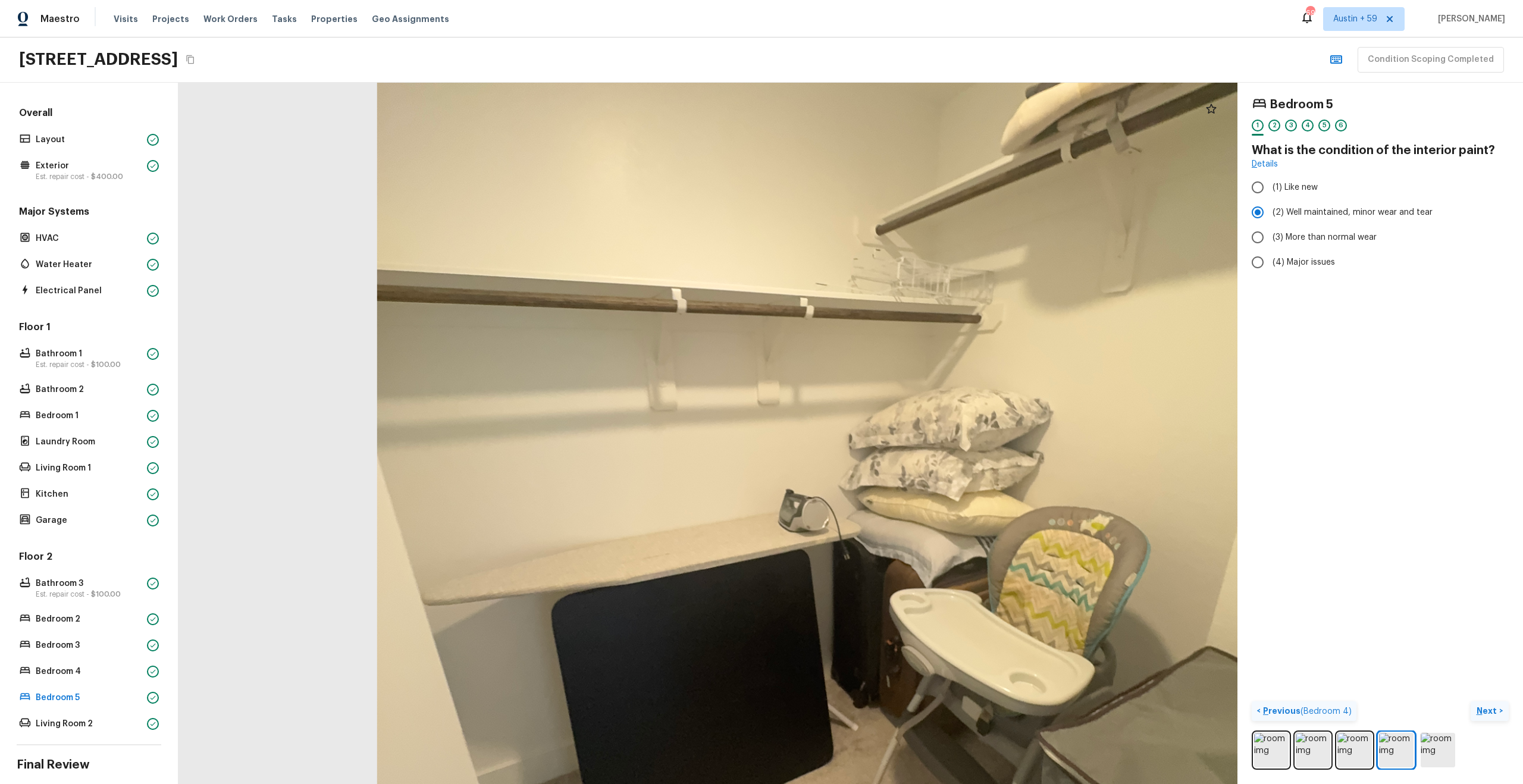
drag, startPoint x: 652, startPoint y: 427, endPoint x: 892, endPoint y: 282, distance: 280.4
click at [892, 282] on div at bounding box center [816, 523] width 1768 height 1171
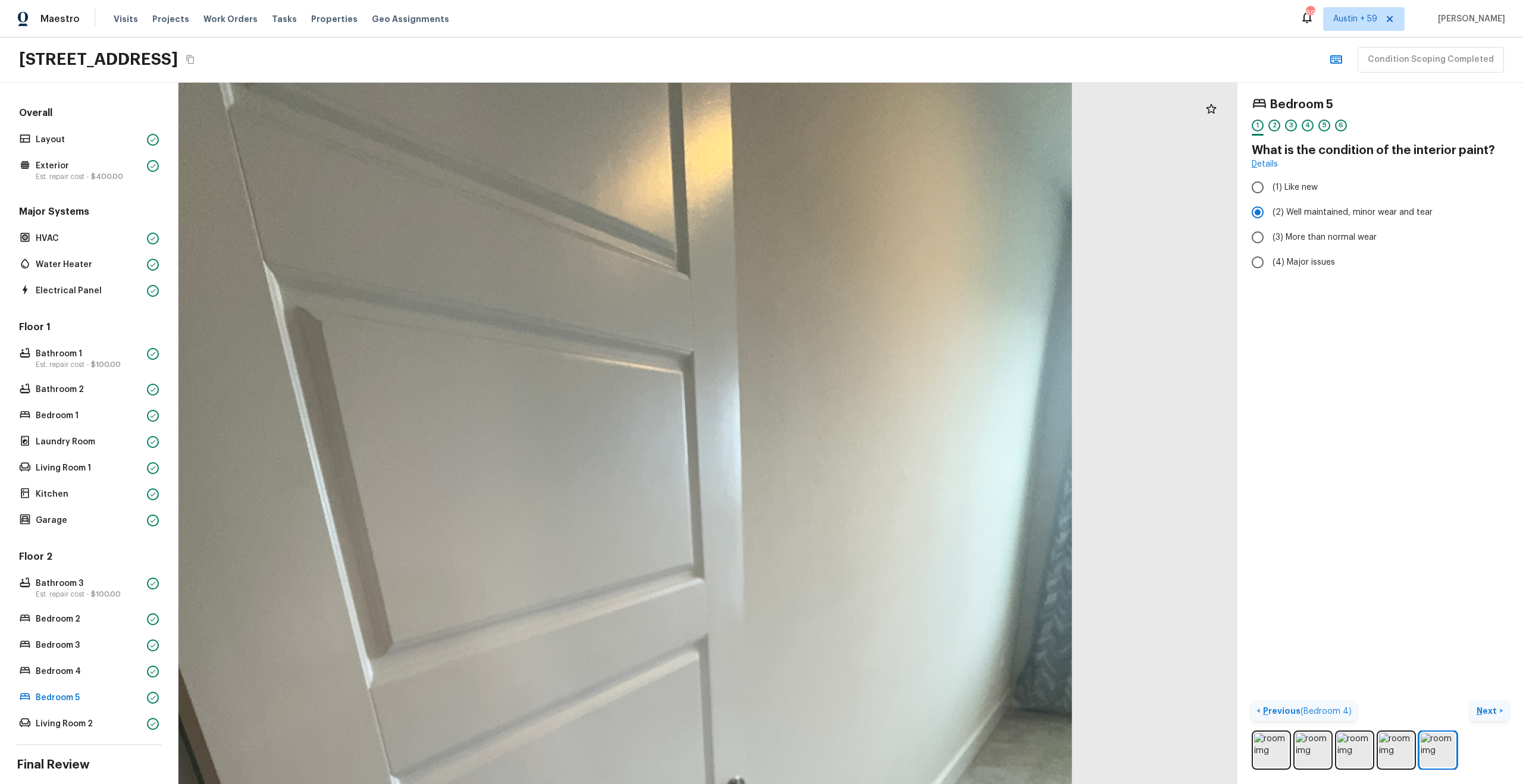
drag, startPoint x: 815, startPoint y: 375, endPoint x: 737, endPoint y: 683, distance: 317.7
click at [737, 683] on div at bounding box center [554, 711] width 2083 height 1380
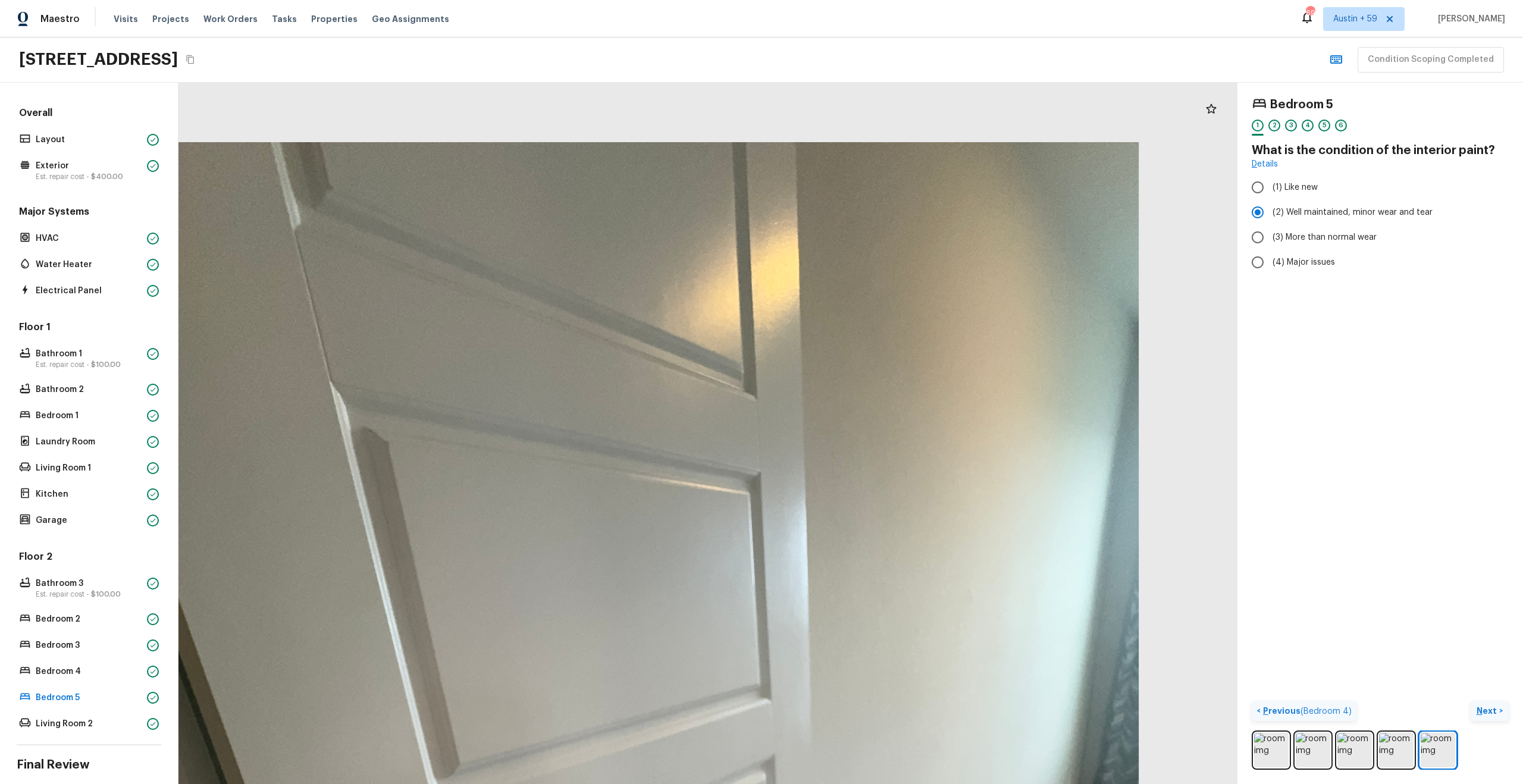
drag, startPoint x: 808, startPoint y: 488, endPoint x: 820, endPoint y: 580, distance: 92.8
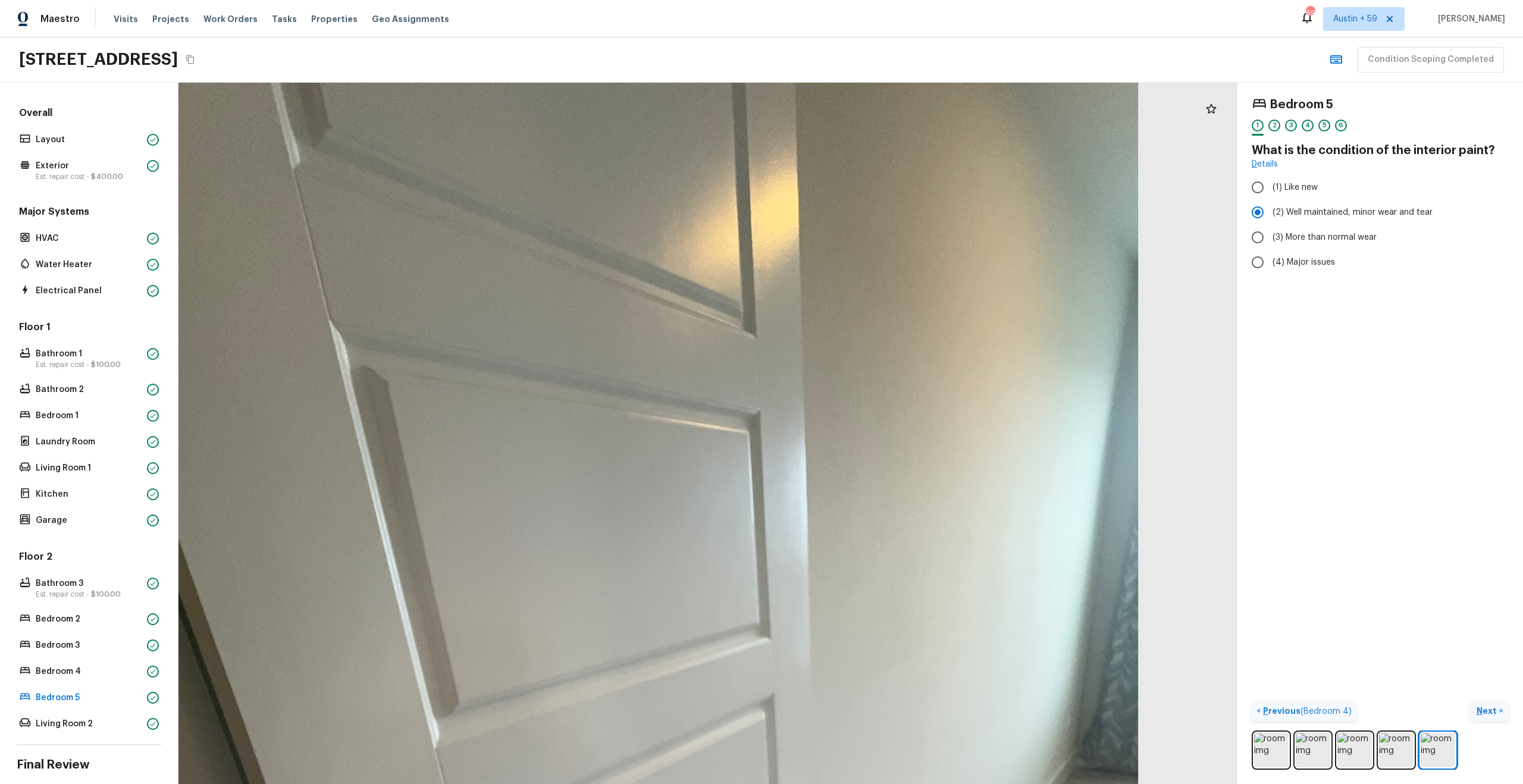
drag, startPoint x: 816, startPoint y: 628, endPoint x: 879, endPoint y: 331, distance: 303.6
click at [879, 333] on div at bounding box center [620, 770] width 2083 height 1380
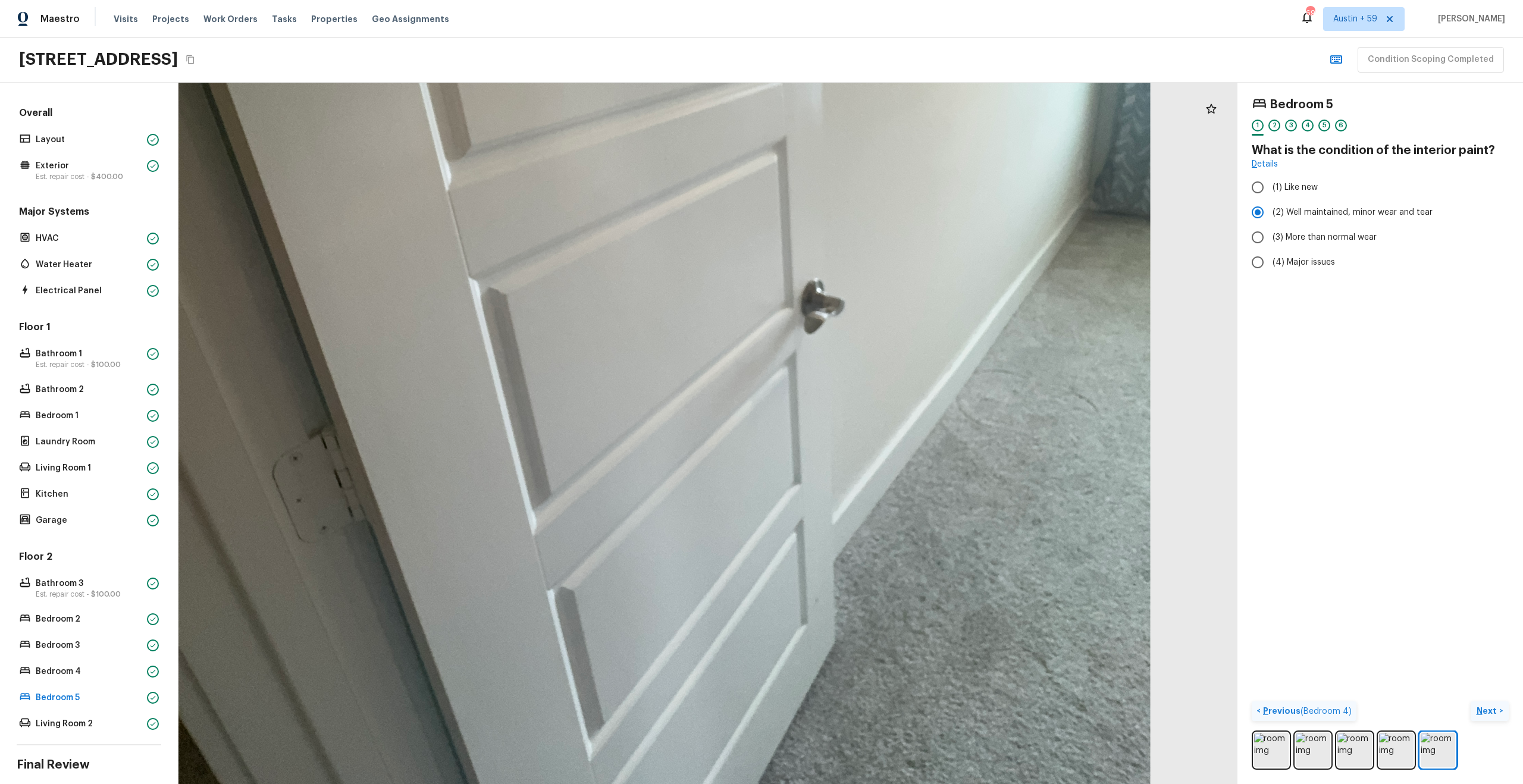
drag, startPoint x: 866, startPoint y: 493, endPoint x: 794, endPoint y: 448, distance: 84.9
click at [794, 448] on div at bounding box center [632, 213] width 2083 height 1380
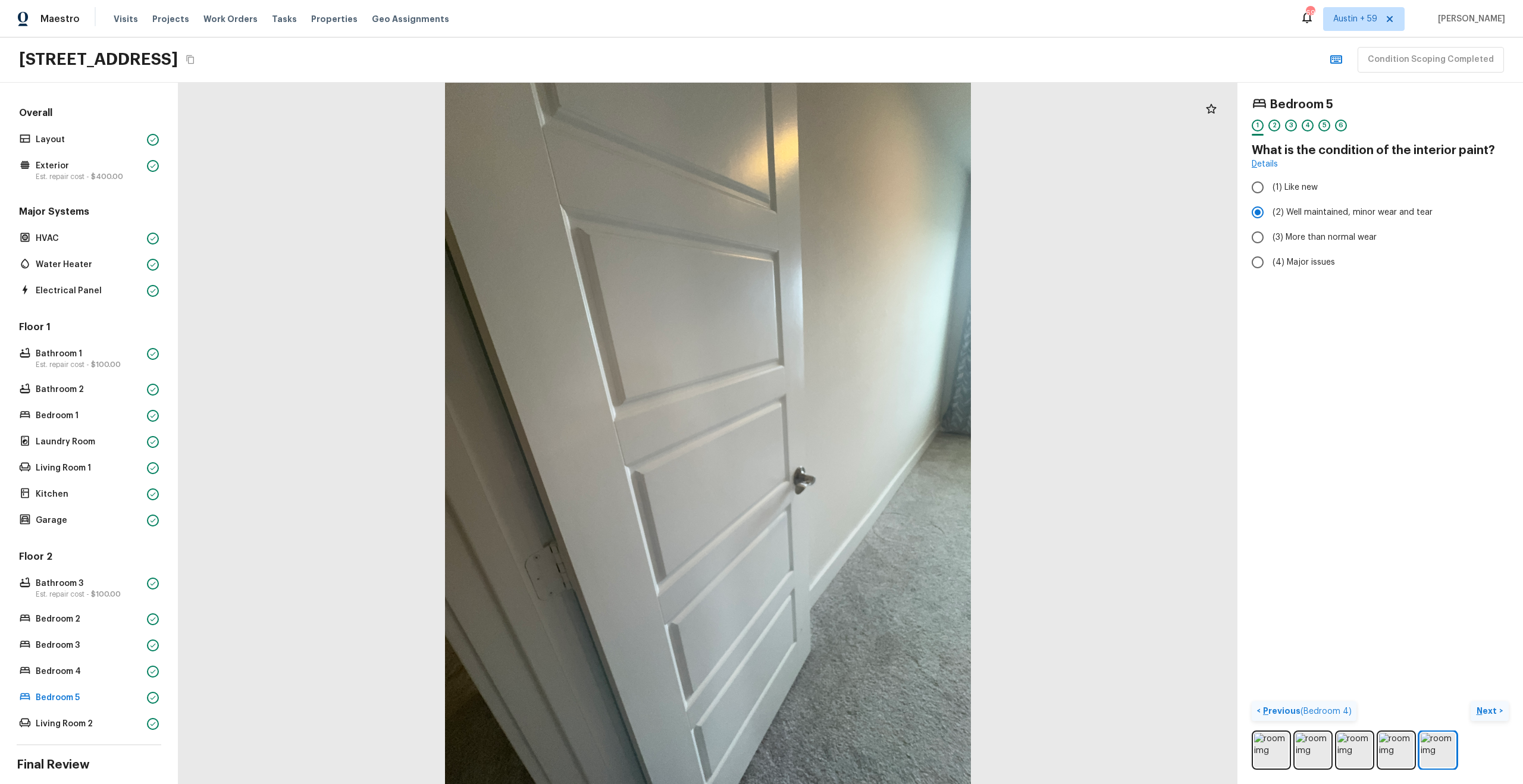
click at [1484, 711] on p "Next" at bounding box center [1487, 711] width 23 height 12
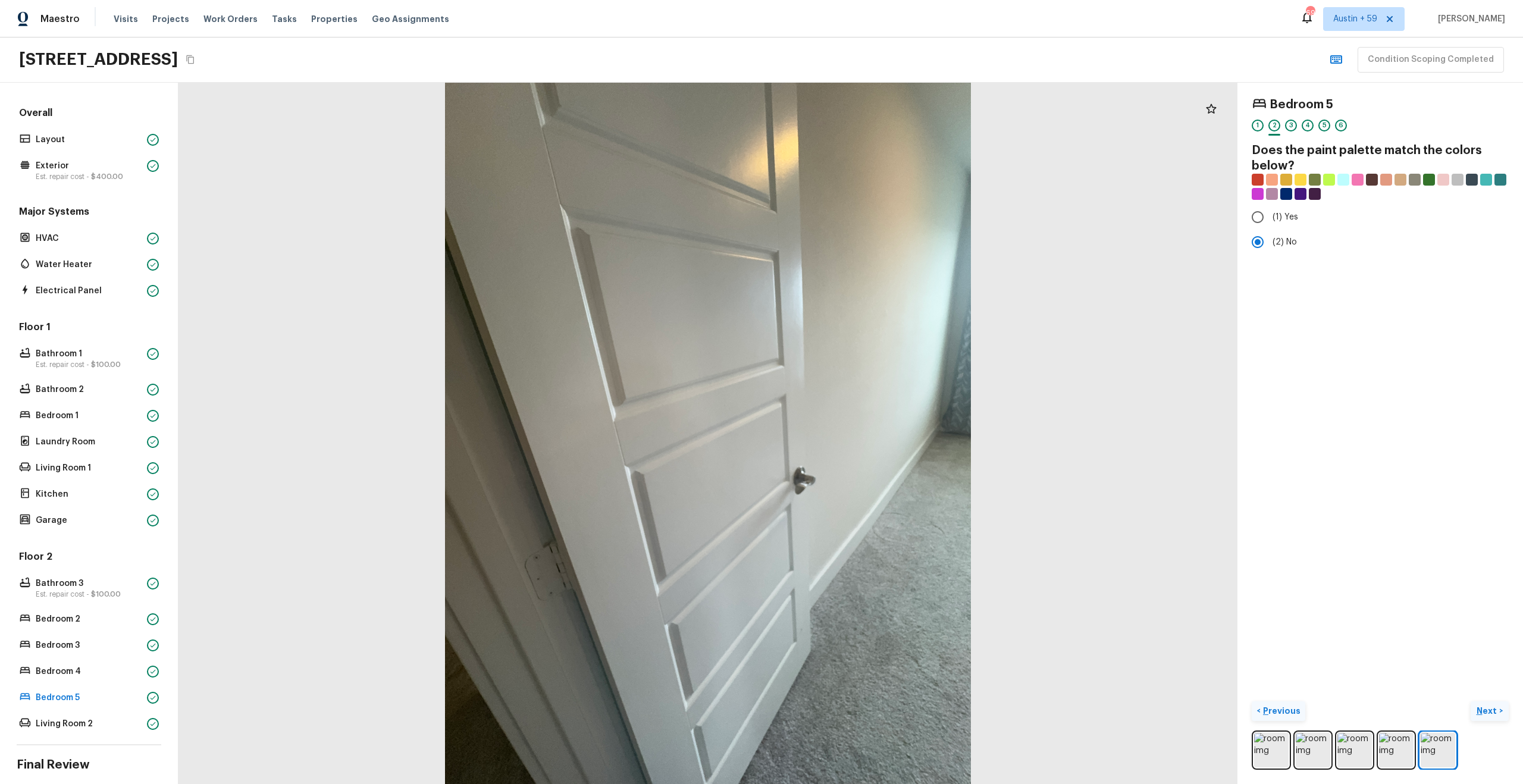
click at [1483, 711] on p "Next" at bounding box center [1487, 711] width 23 height 12
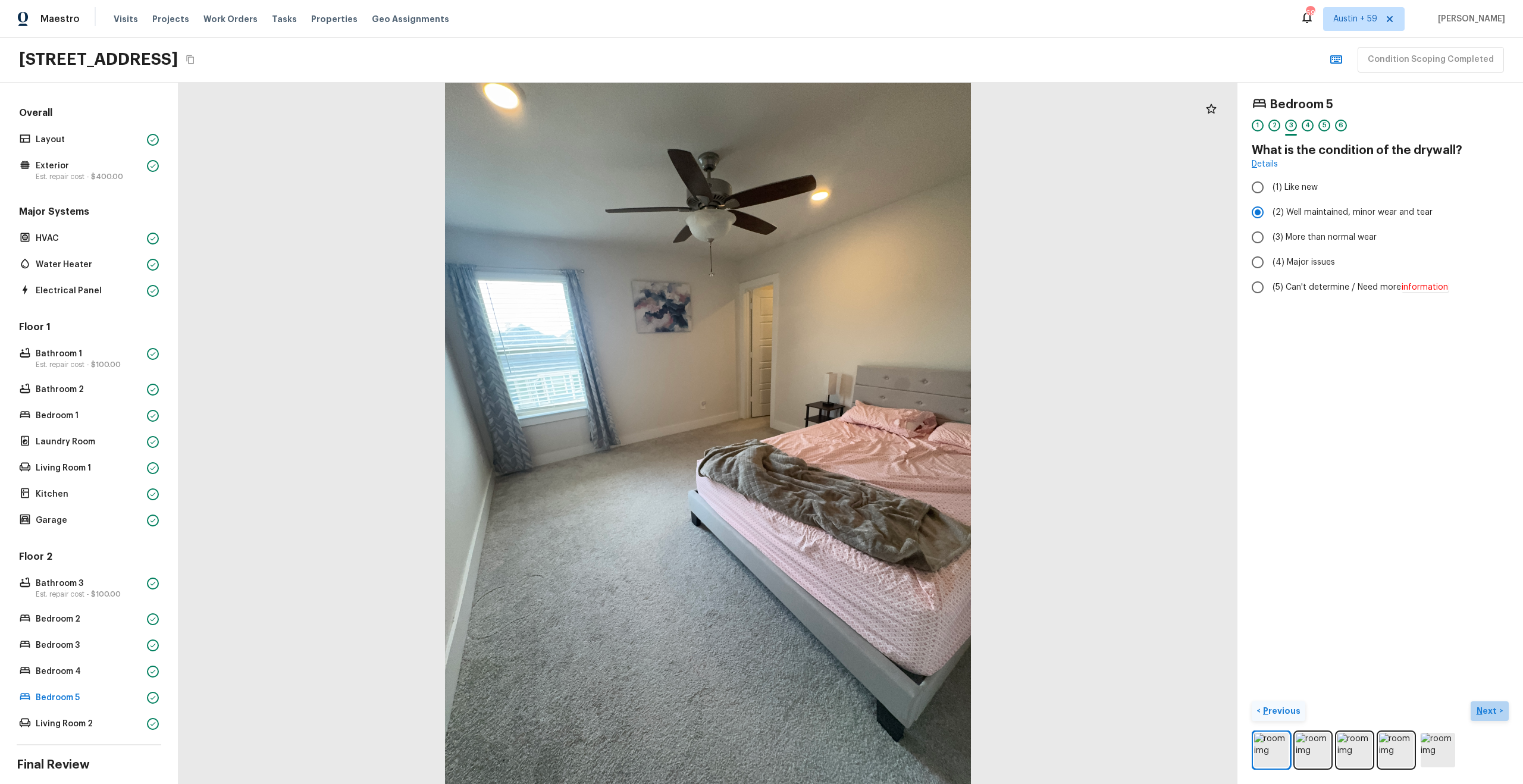
click at [1483, 711] on p "Next" at bounding box center [1487, 711] width 23 height 12
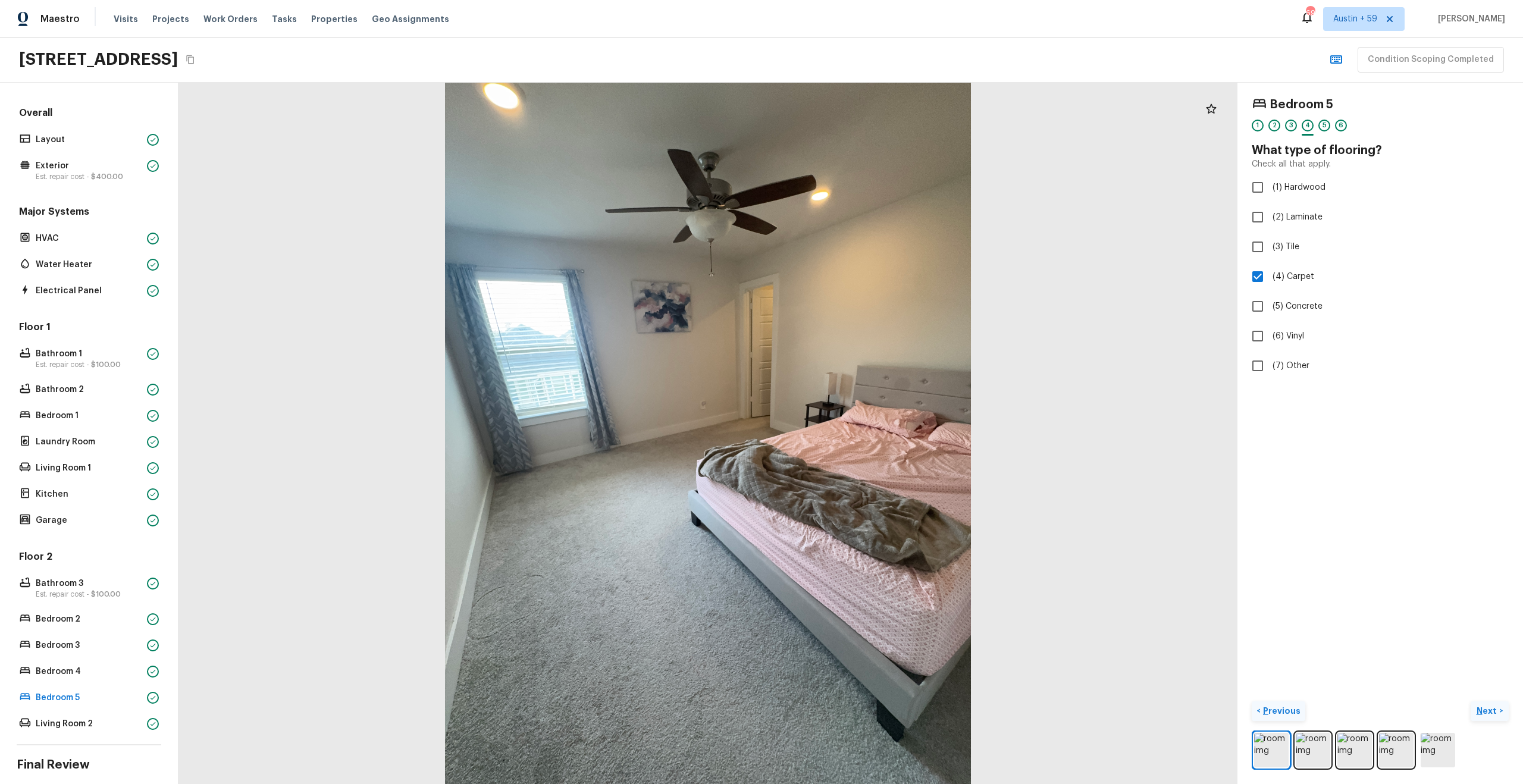
click at [1483, 711] on p "Next" at bounding box center [1487, 711] width 23 height 12
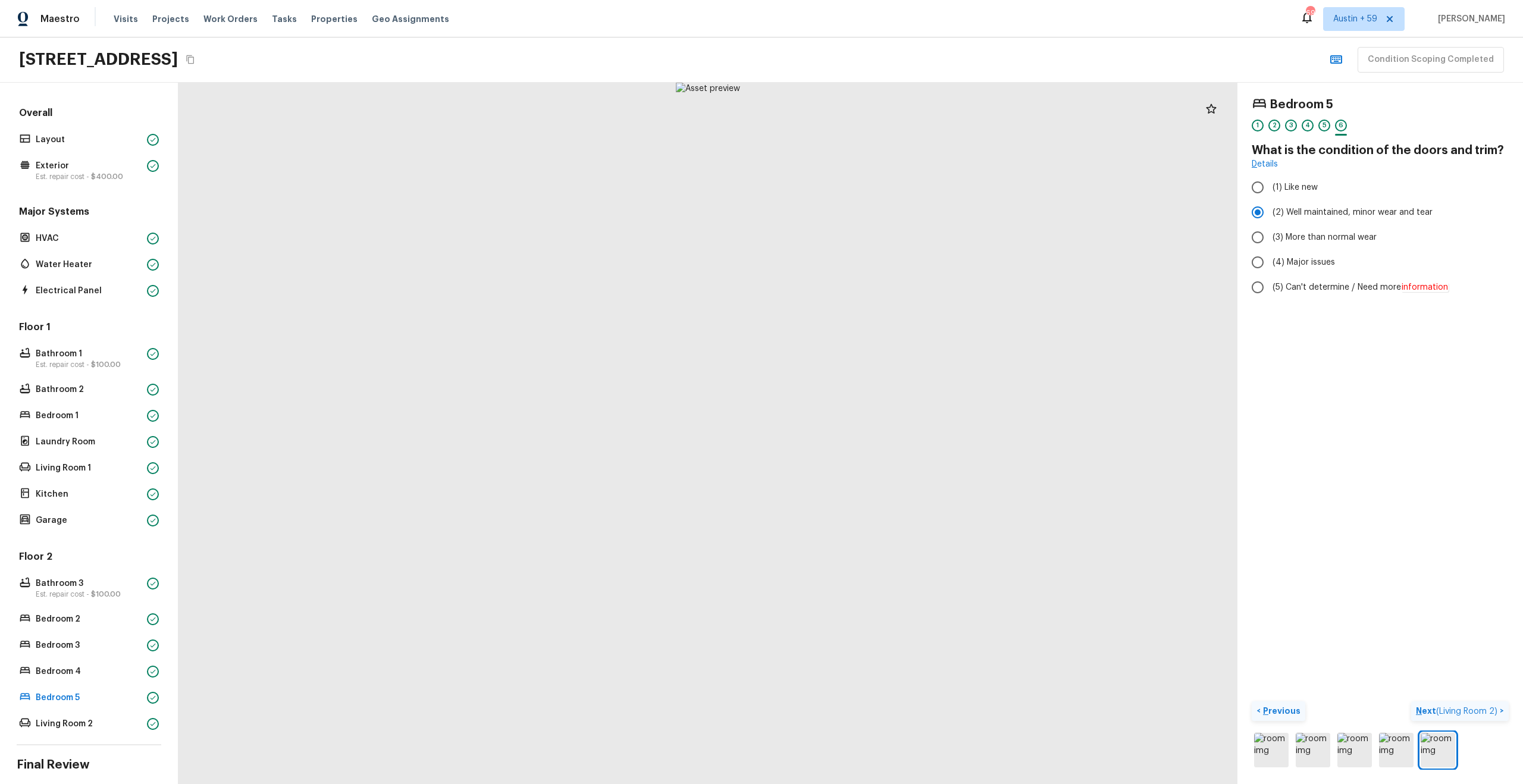
click at [1483, 711] on span "( Living Room 2 )" at bounding box center [1466, 711] width 61 height 8
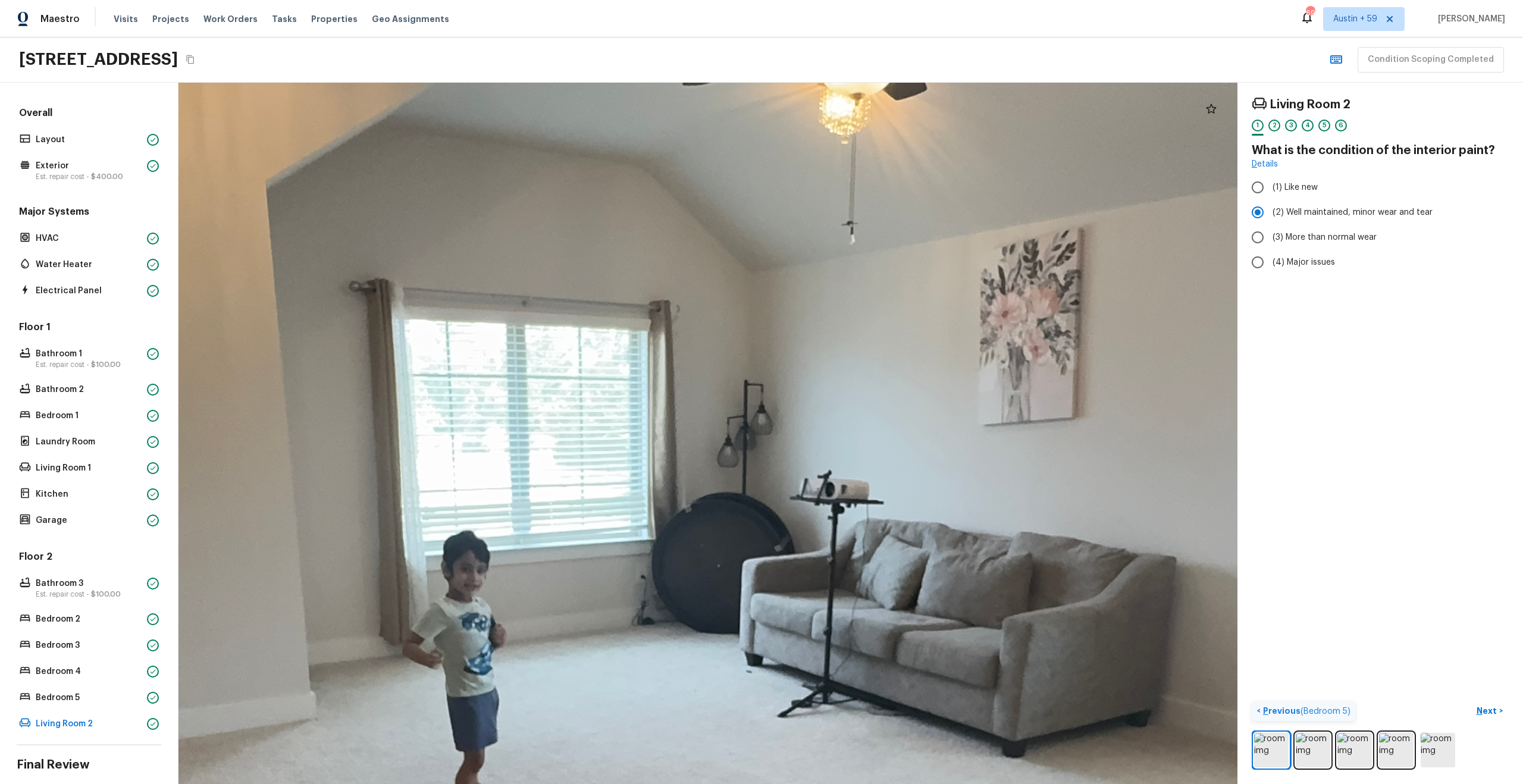
drag, startPoint x: 711, startPoint y: 315, endPoint x: 696, endPoint y: 609, distance: 294.4
click at [697, 608] on div at bounding box center [690, 669] width 3875 height 2567
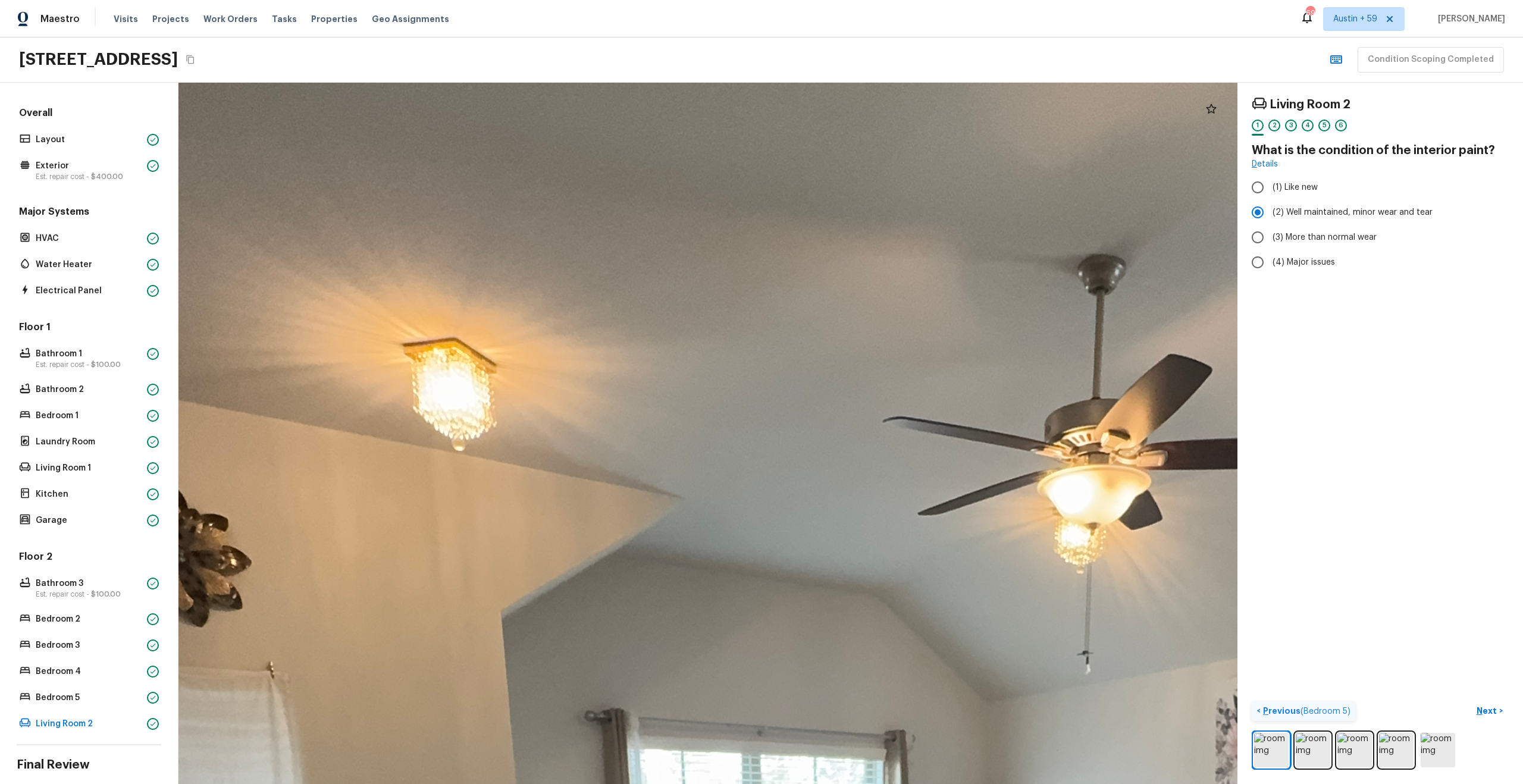
drag, startPoint x: 696, startPoint y: 609, endPoint x: 1047, endPoint y: 389, distance: 414.2
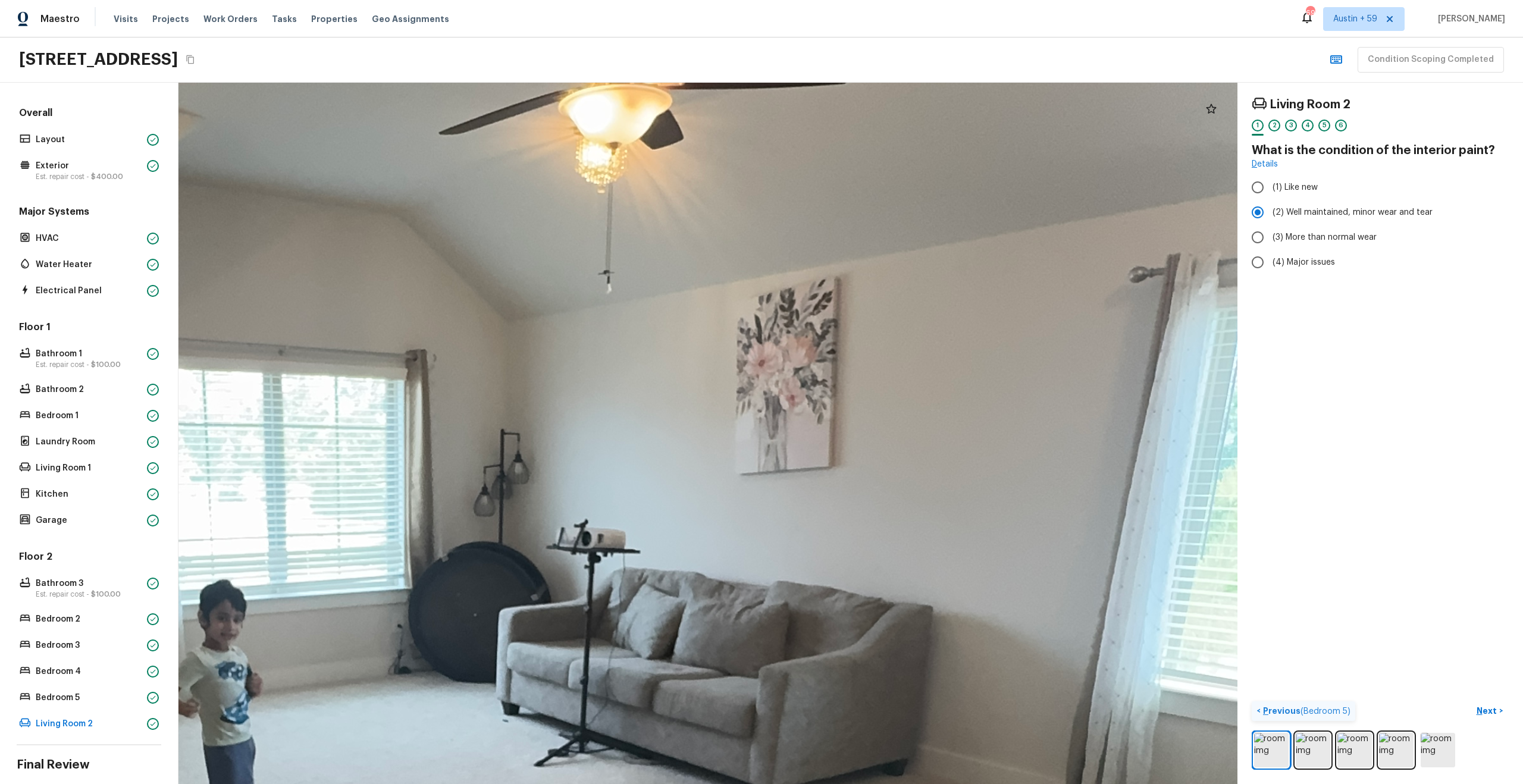
drag, startPoint x: 837, startPoint y: 590, endPoint x: 278, endPoint y: 389, distance: 594.0
click at [278, 390] on div at bounding box center [447, 719] width 3875 height 2567
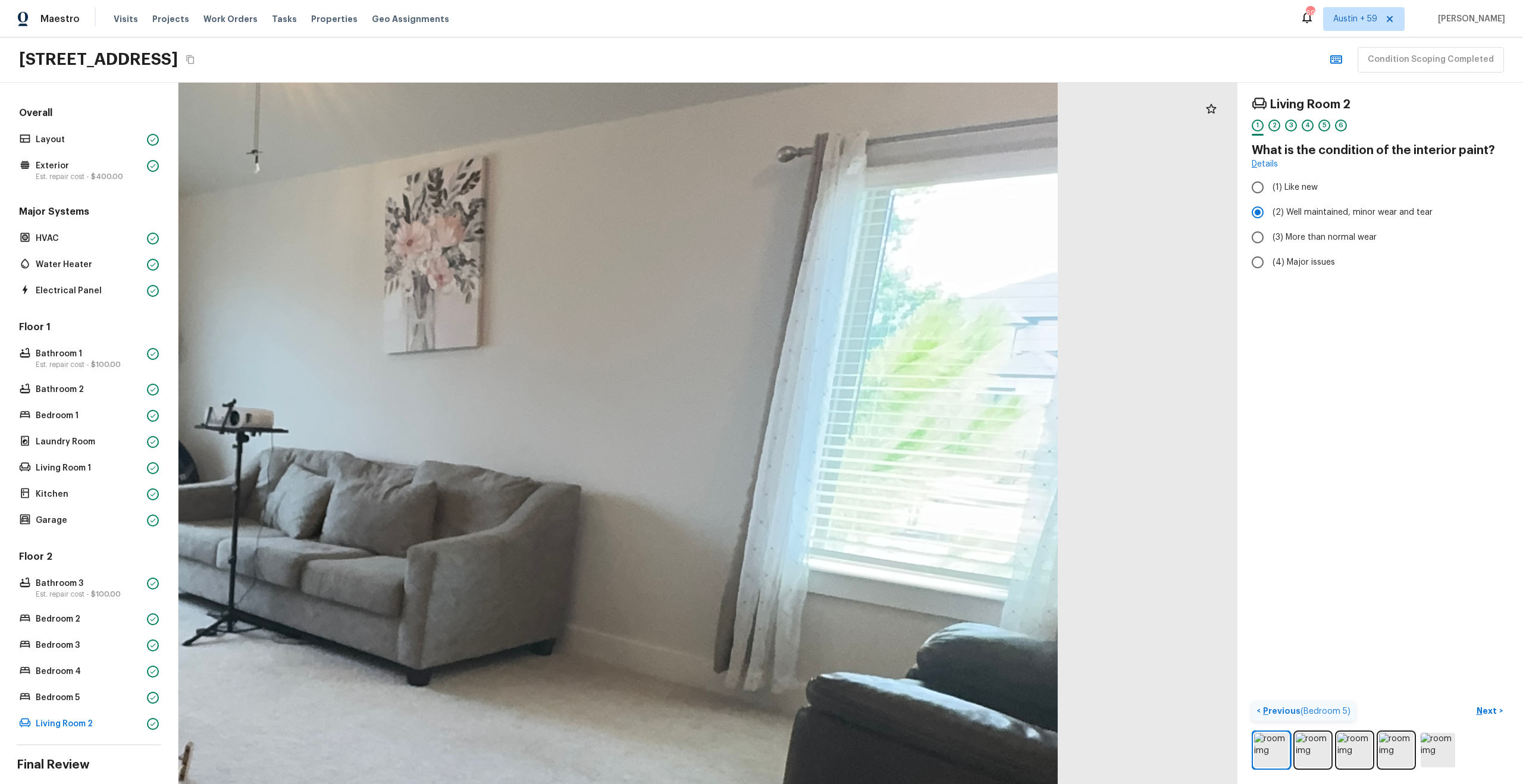
drag, startPoint x: 522, startPoint y: 434, endPoint x: 243, endPoint y: 367, distance: 286.9
click at [243, 367] on div at bounding box center [95, 597] width 3875 height 2567
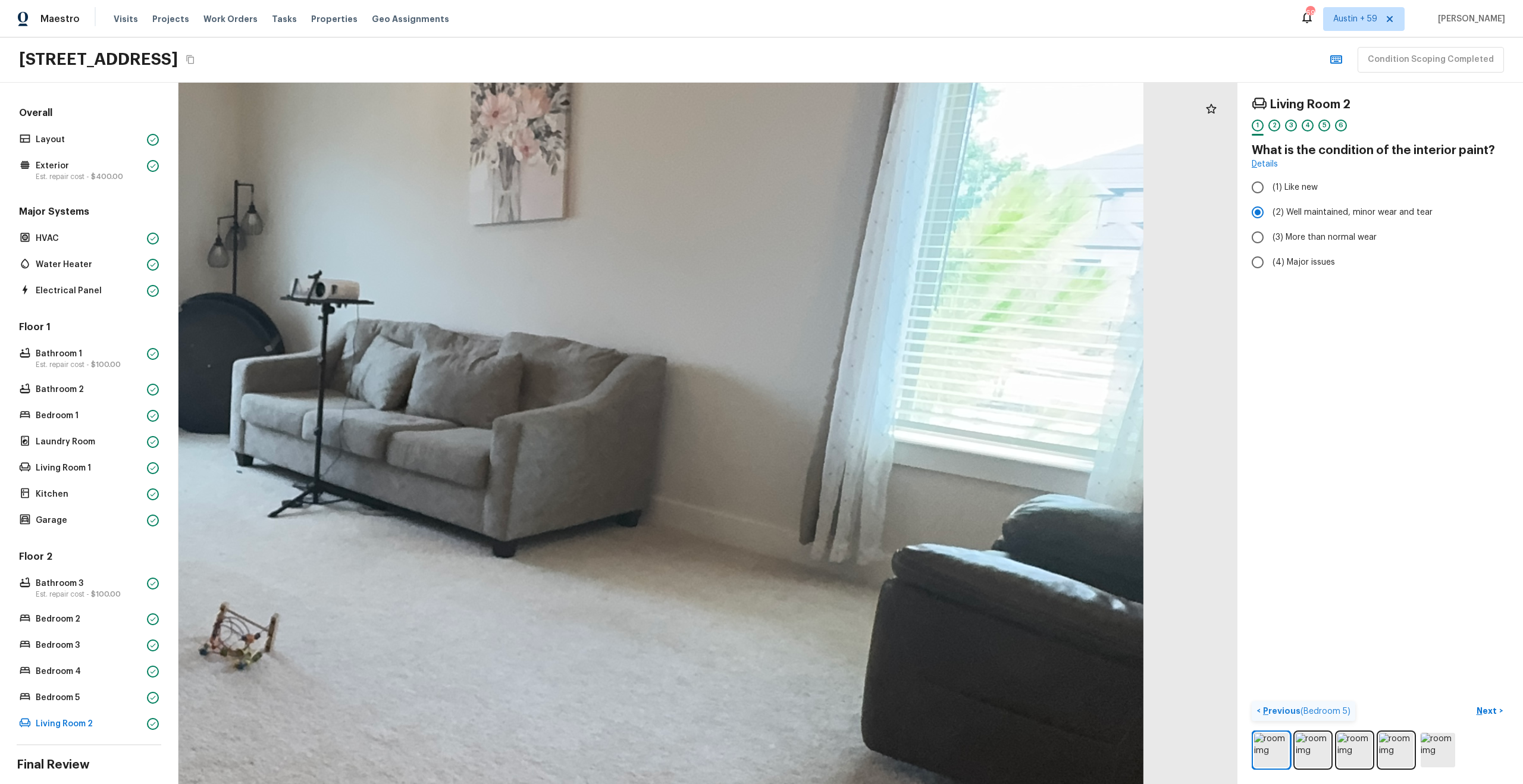
drag, startPoint x: 327, startPoint y: 413, endPoint x: 426, endPoint y: 279, distance: 166.6
click at [426, 279] on div at bounding box center [181, 469] width 3875 height 2567
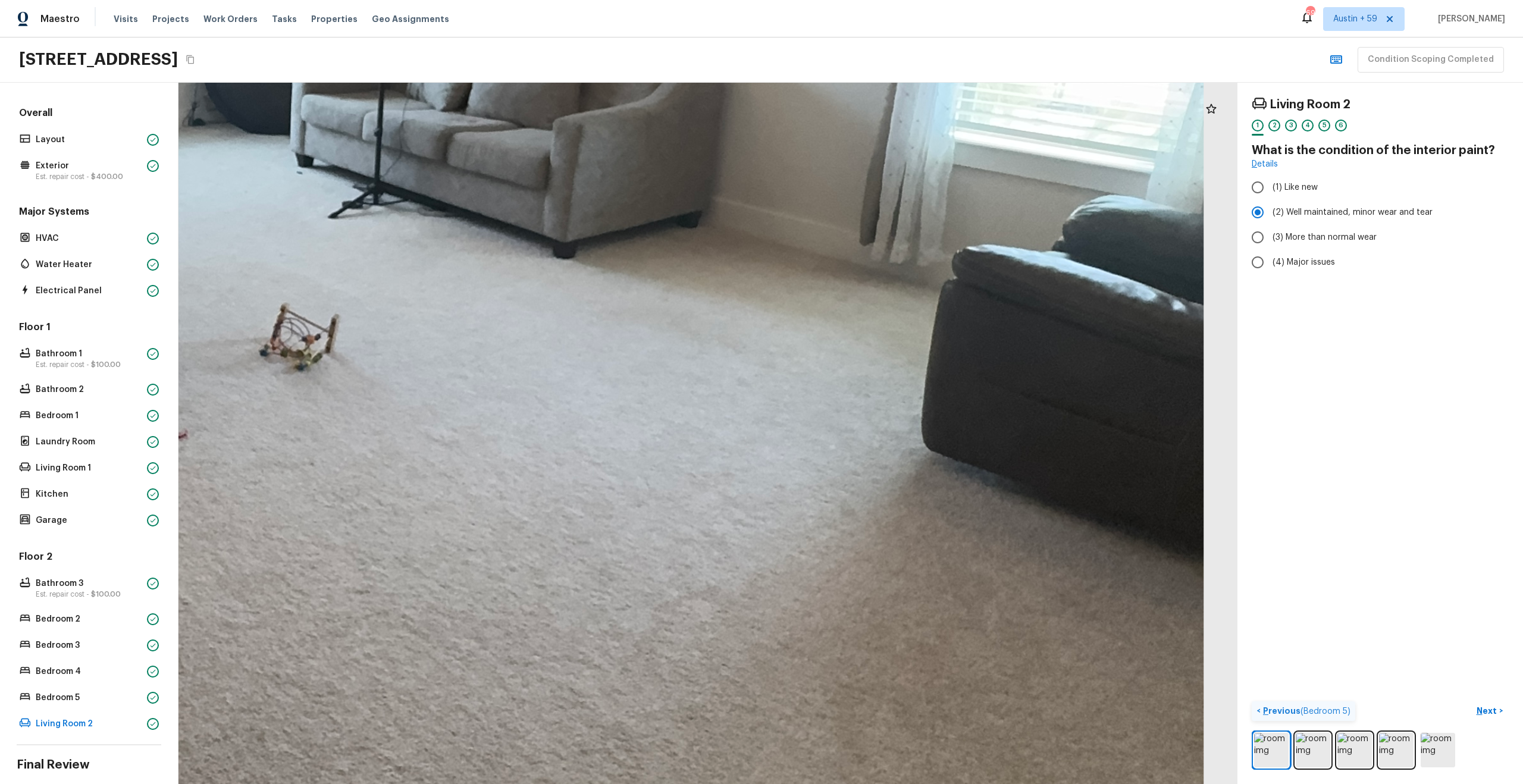
drag, startPoint x: 422, startPoint y: 463, endPoint x: 459, endPoint y: 282, distance: 184.7
click at [459, 283] on div at bounding box center [241, 170] width 3875 height 2567
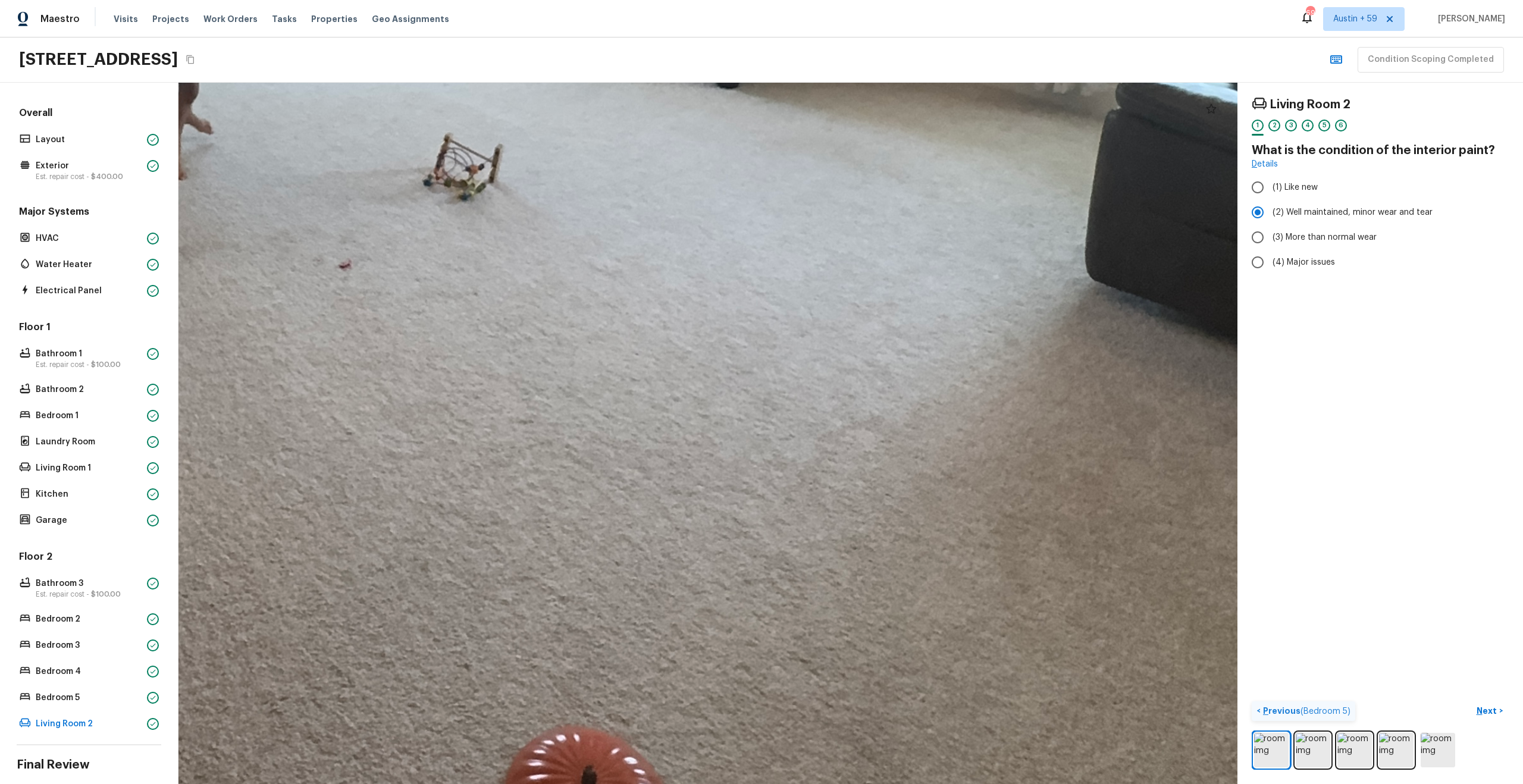
drag, startPoint x: 413, startPoint y: 392, endPoint x: 600, endPoint y: 223, distance: 252.1
click at [600, 223] on div at bounding box center [405, 0] width 3875 height 2567
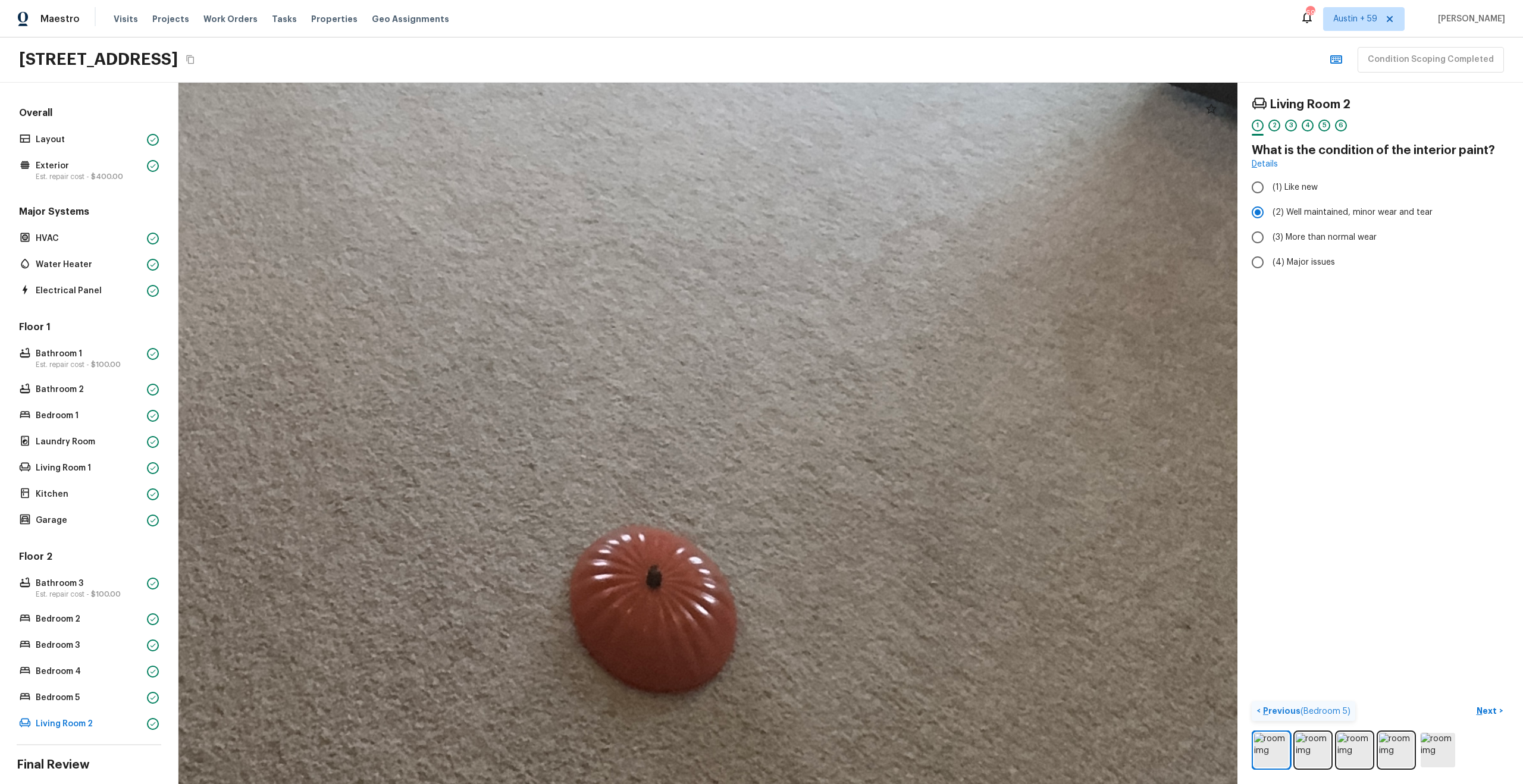
drag, startPoint x: 559, startPoint y: 475, endPoint x: 579, endPoint y: 286, distance: 190.1
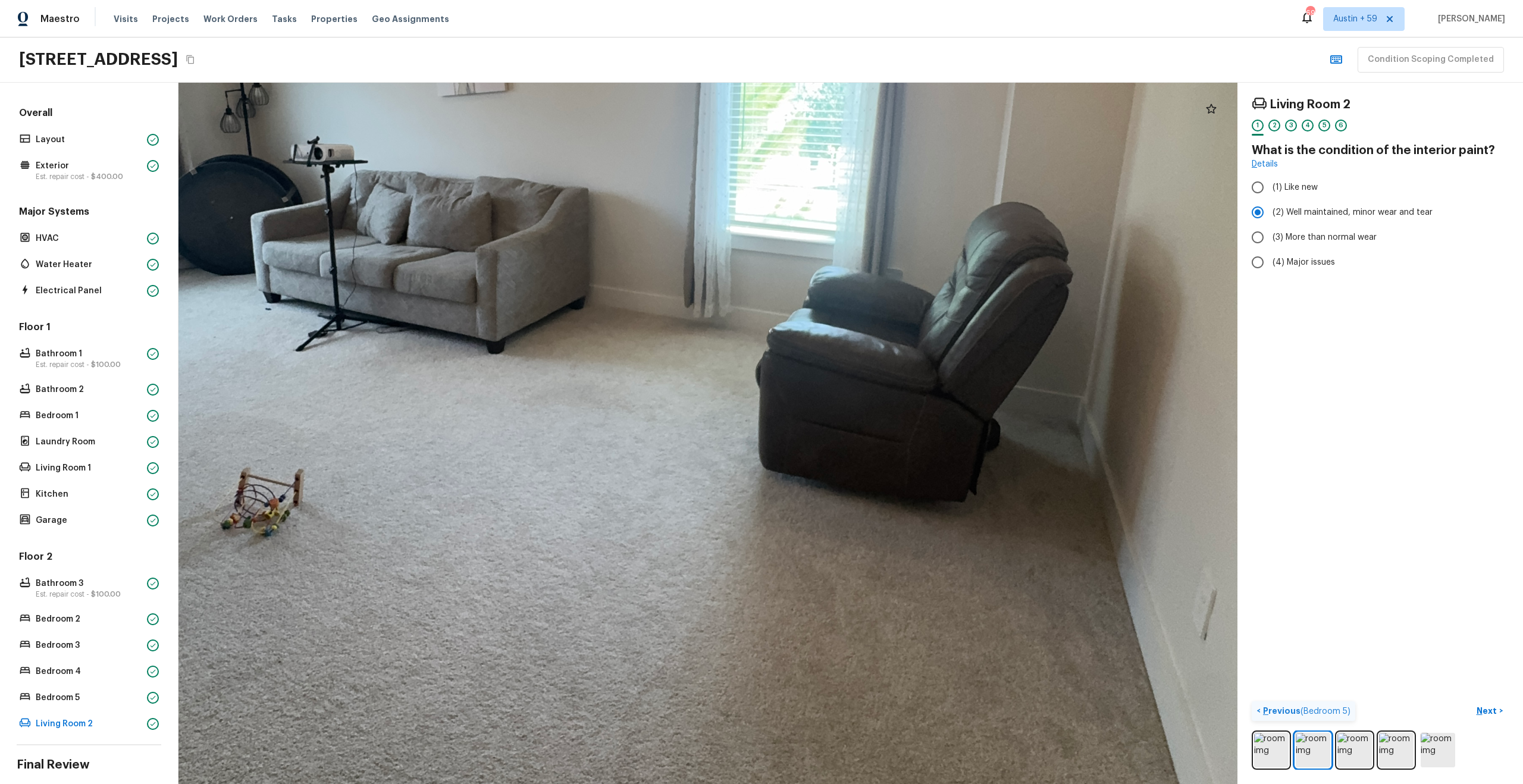
drag, startPoint x: 898, startPoint y: 342, endPoint x: 980, endPoint y: 182, distance: 179.8
click at [980, 182] on div at bounding box center [631, 239] width 2570 height 1702
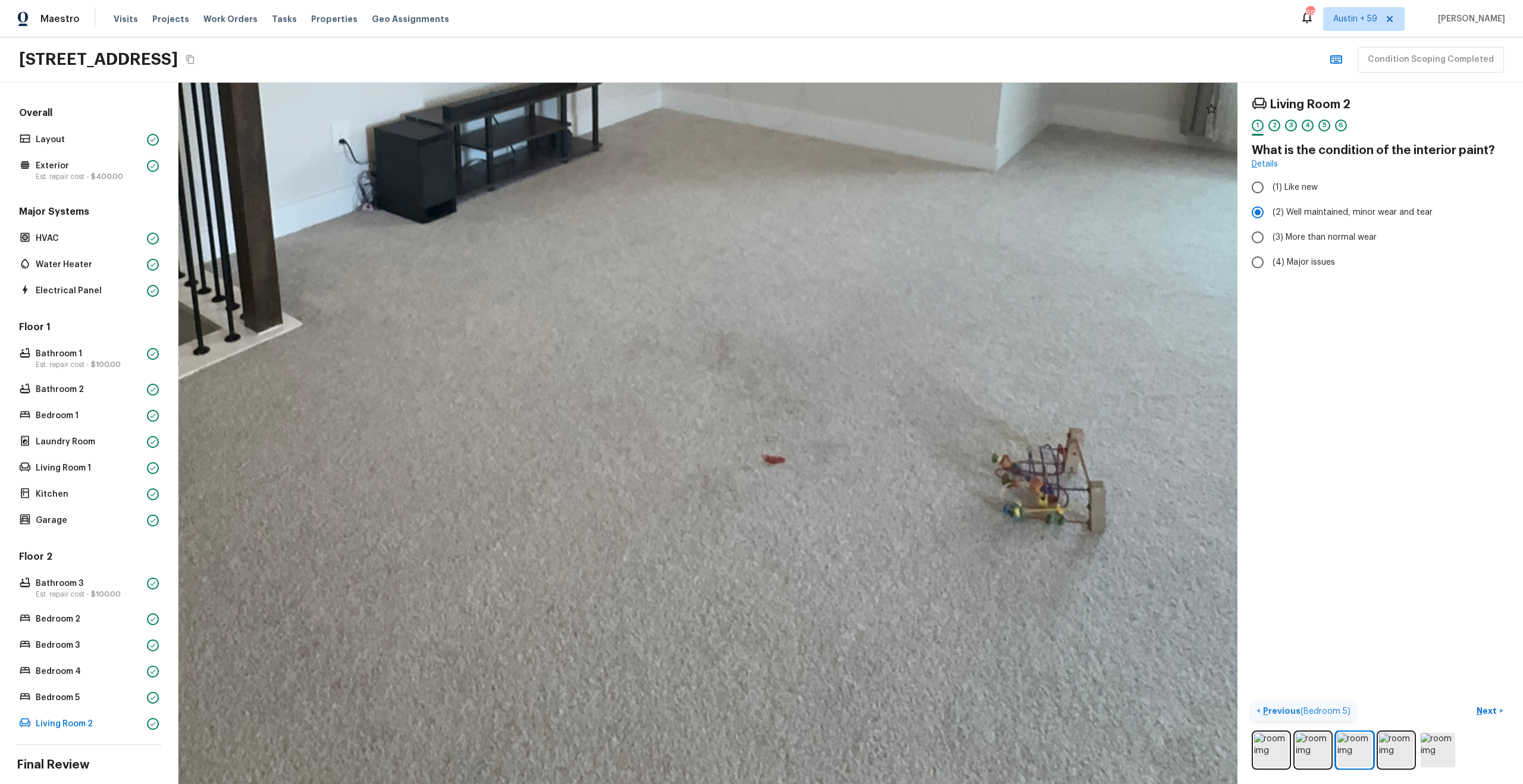
drag, startPoint x: 749, startPoint y: 611, endPoint x: 810, endPoint y: 376, distance: 242.8
click at [810, 376] on div at bounding box center [658, 76] width 3251 height 2153
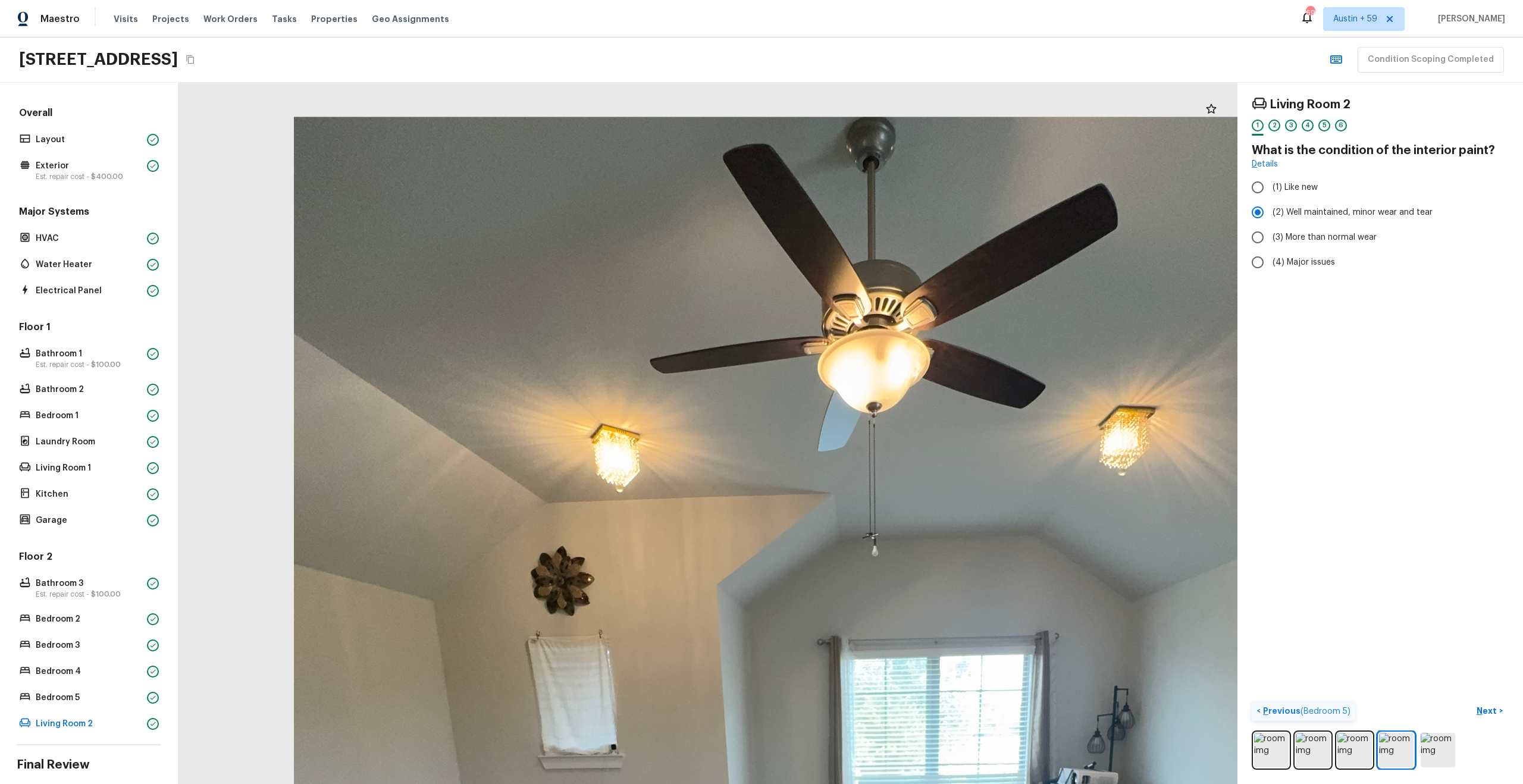
drag, startPoint x: 652, startPoint y: 300, endPoint x: 640, endPoint y: 526, distance: 226.3
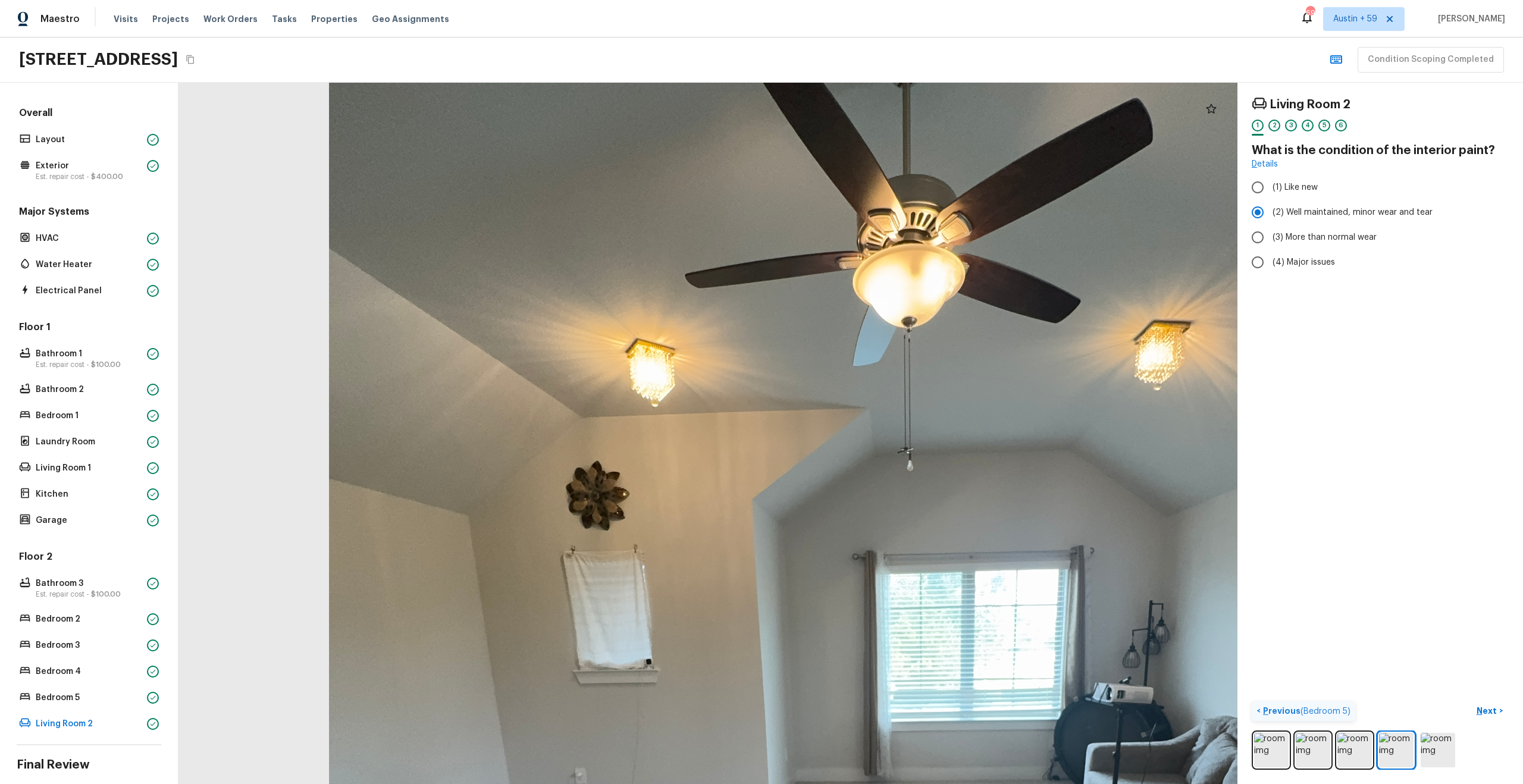
drag, startPoint x: 693, startPoint y: 400, endPoint x: 736, endPoint y: 322, distance: 89.1
click at [736, 322] on div at bounding box center [871, 753] width 2180 height 1444
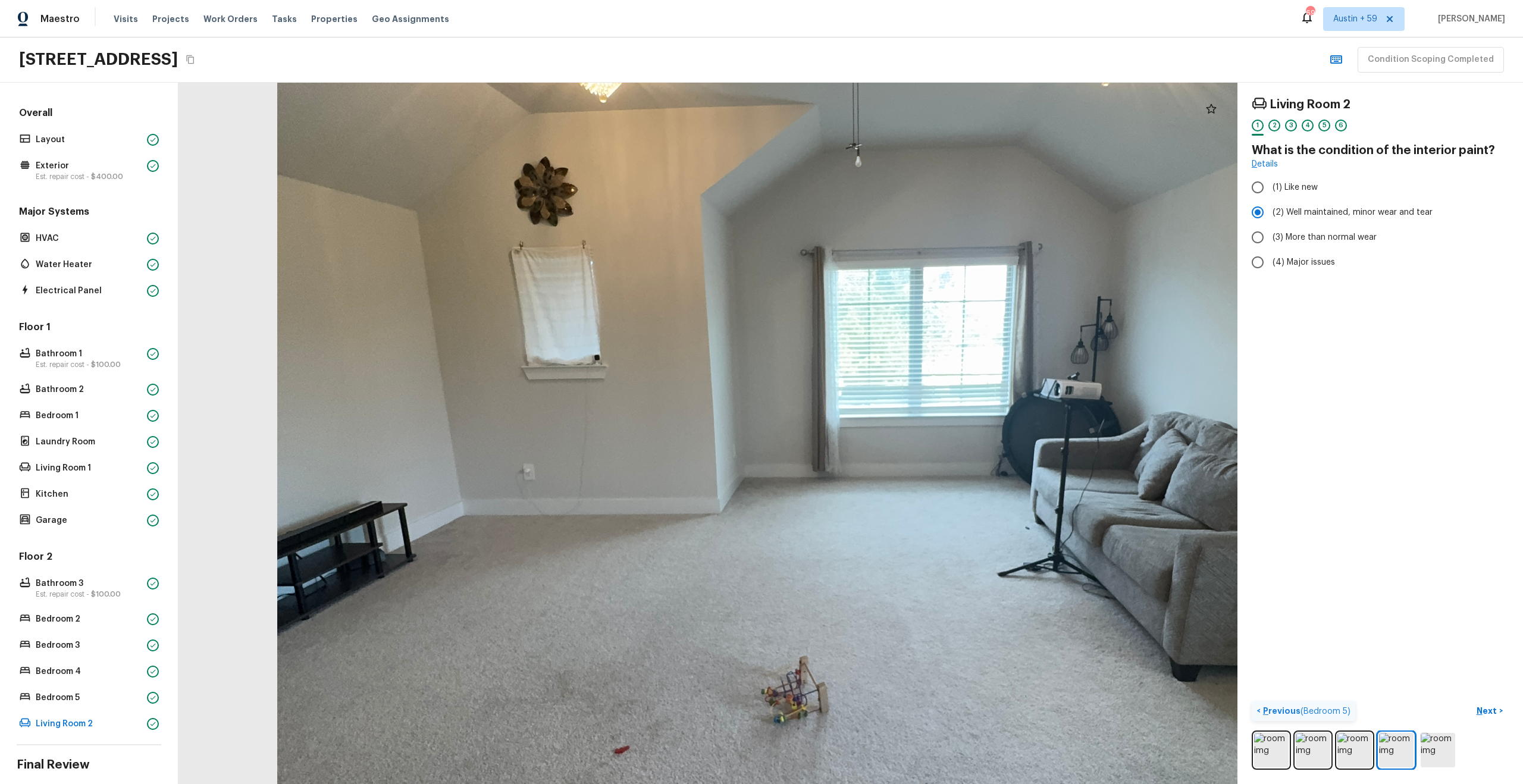
drag, startPoint x: 671, startPoint y: 552, endPoint x: 611, endPoint y: 279, distance: 279.5
click at [611, 279] on div at bounding box center [819, 449] width 2180 height 1444
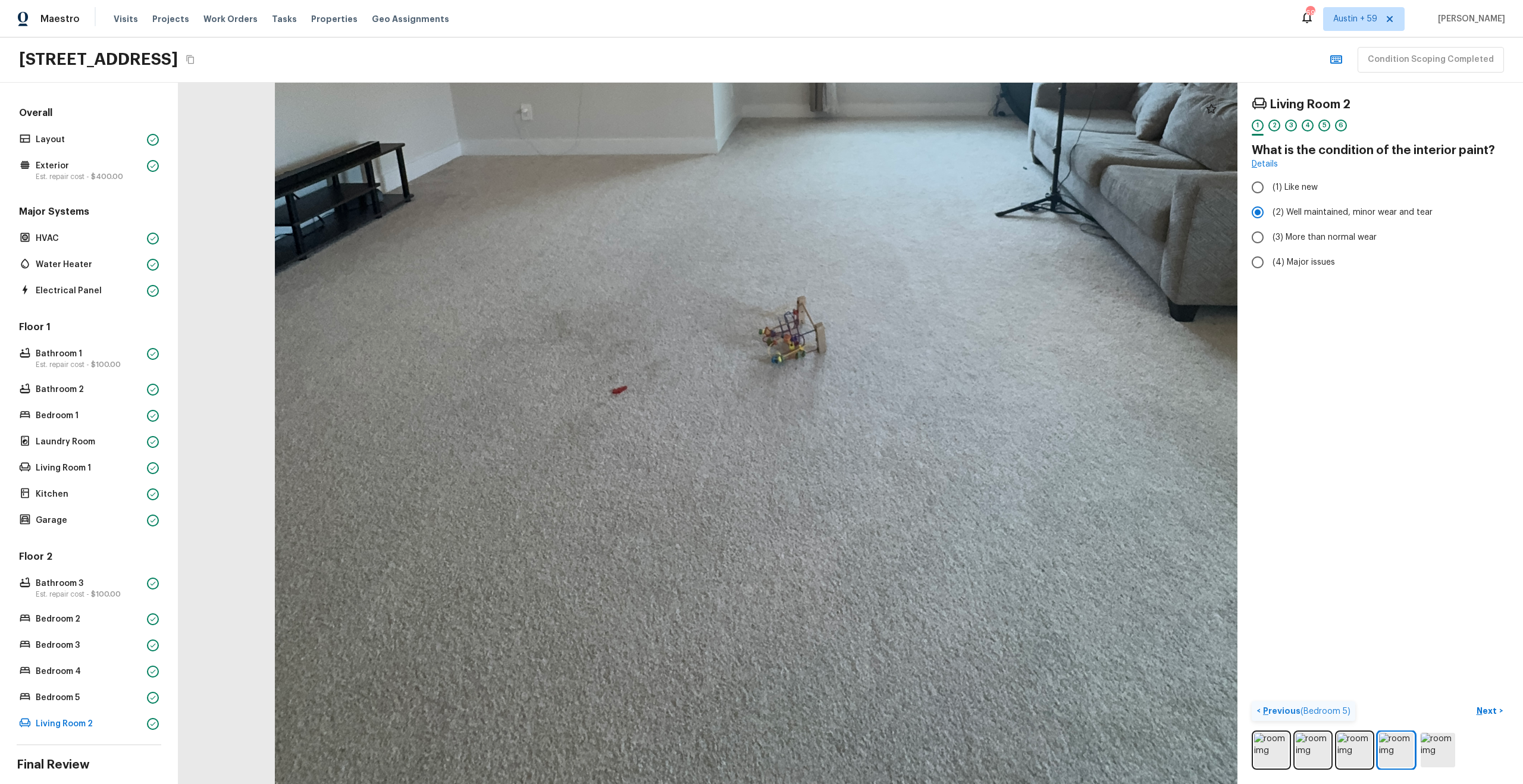
drag, startPoint x: 640, startPoint y: 437, endPoint x: 638, endPoint y: 132, distance: 305.0
click at [638, 132] on div at bounding box center [816, 89] width 2180 height 1444
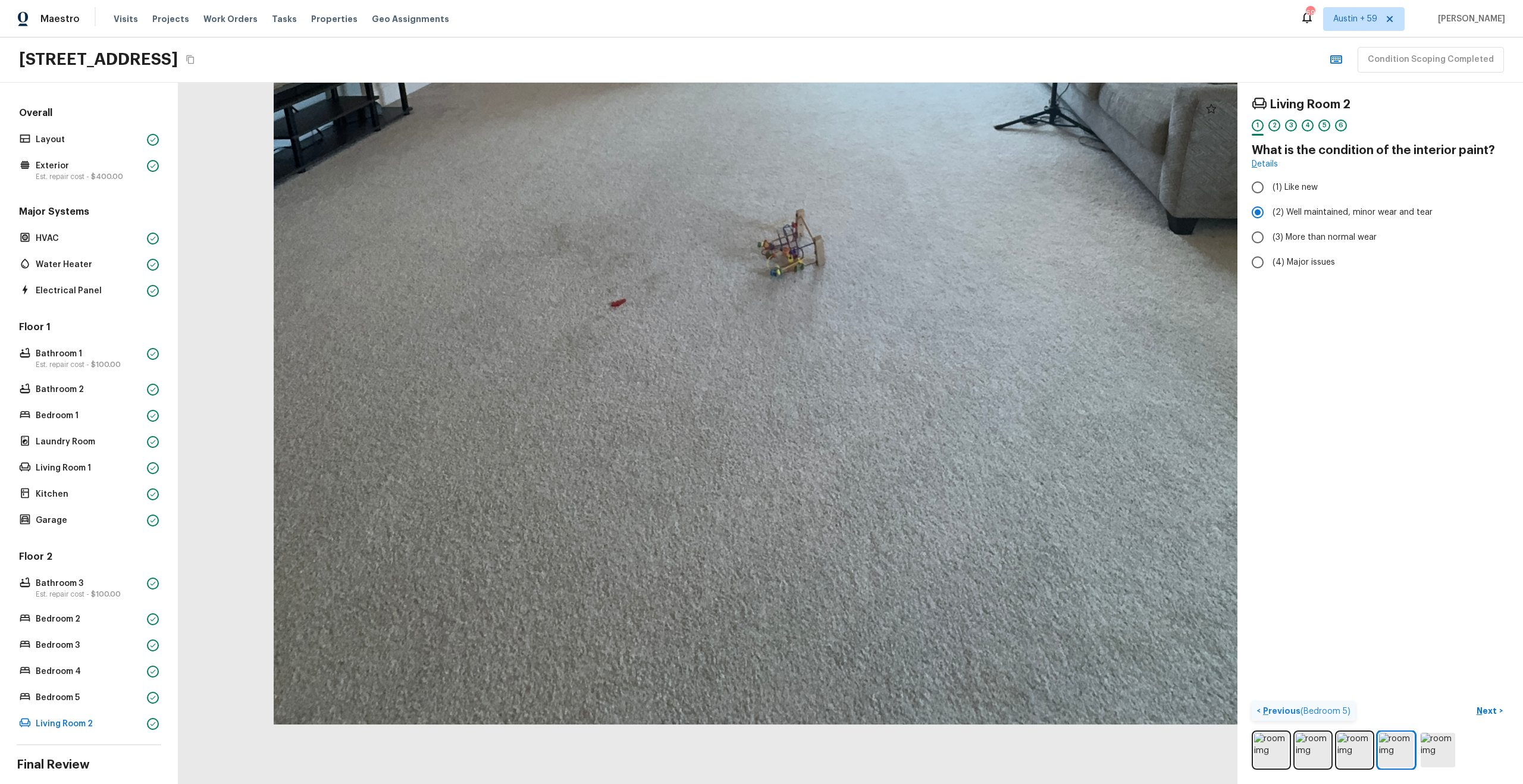
drag, startPoint x: 640, startPoint y: 322, endPoint x: 640, endPoint y: -2, distance: 324.0
click at [640, 0] on html "Maestro Visits Projects Work Orders Tasks Properties Geo Assignments 695 [GEOGR…" at bounding box center [762, 392] width 1523 height 784
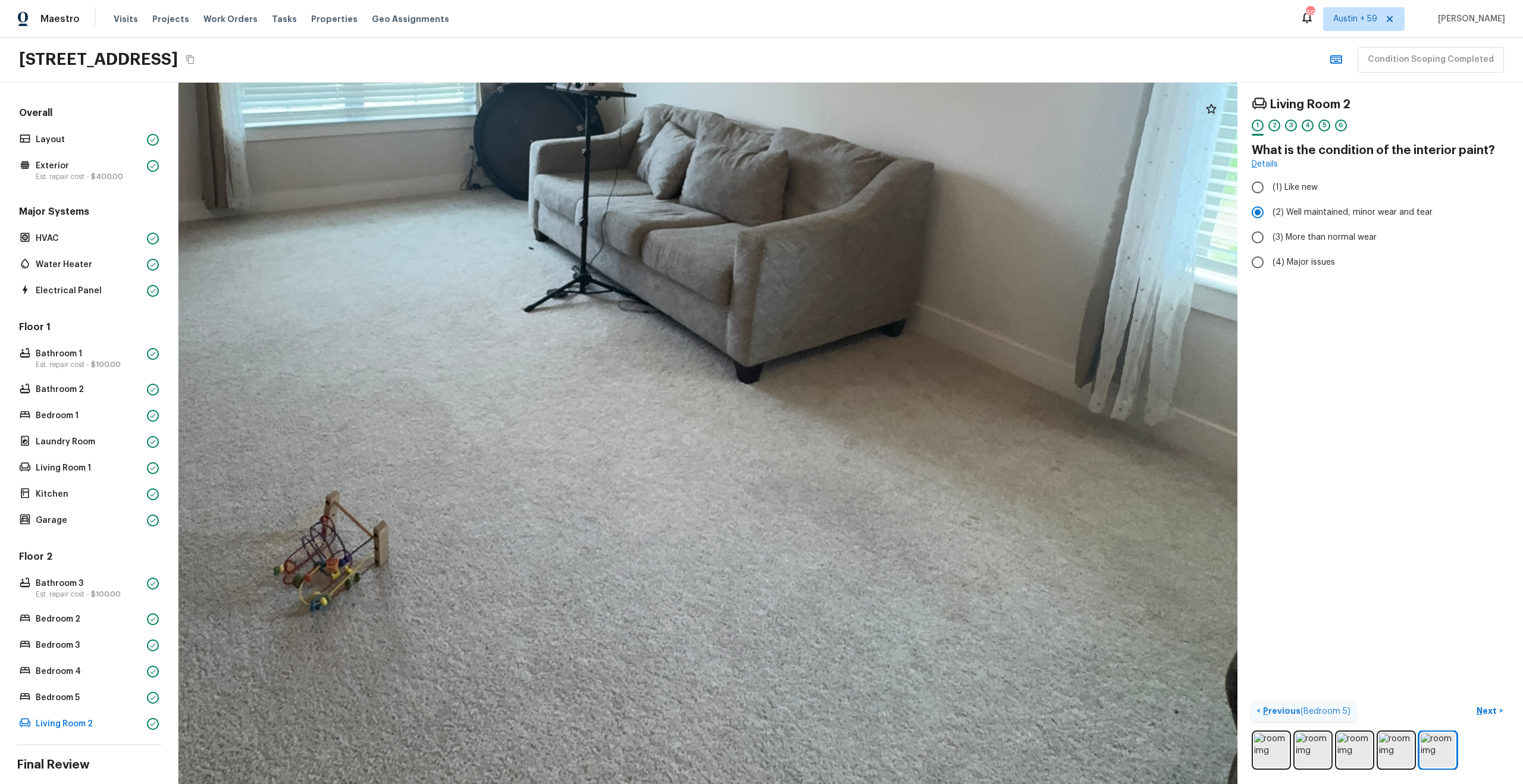
drag, startPoint x: 688, startPoint y: 423, endPoint x: 958, endPoint y: 689, distance: 379.0
click at [958, 689] on div at bounding box center [622, 172] width 2651 height 1756
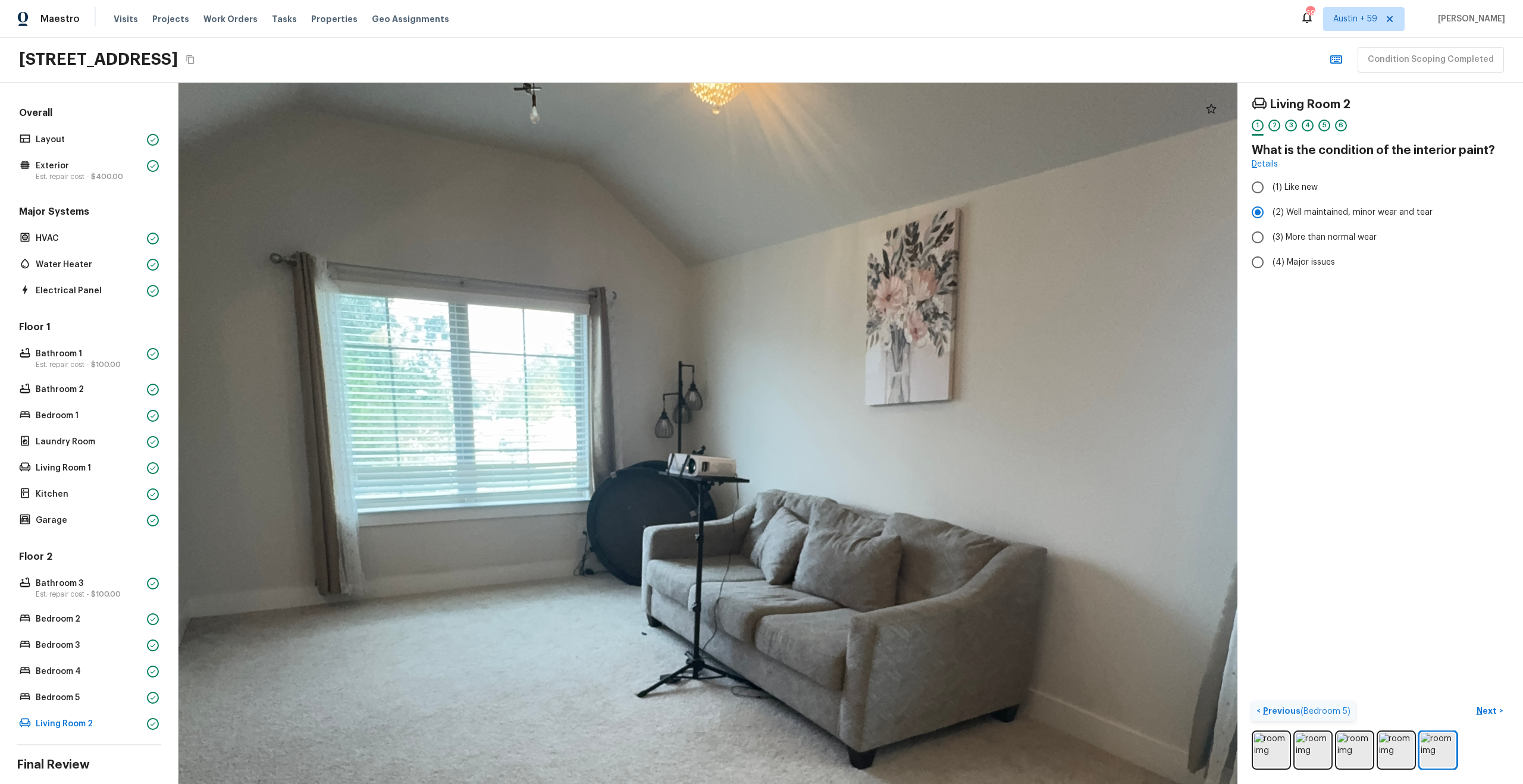
drag, startPoint x: 698, startPoint y: 385, endPoint x: 778, endPoint y: 708, distance: 332.8
click at [778, 707] on div at bounding box center [735, 558] width 2651 height 1756
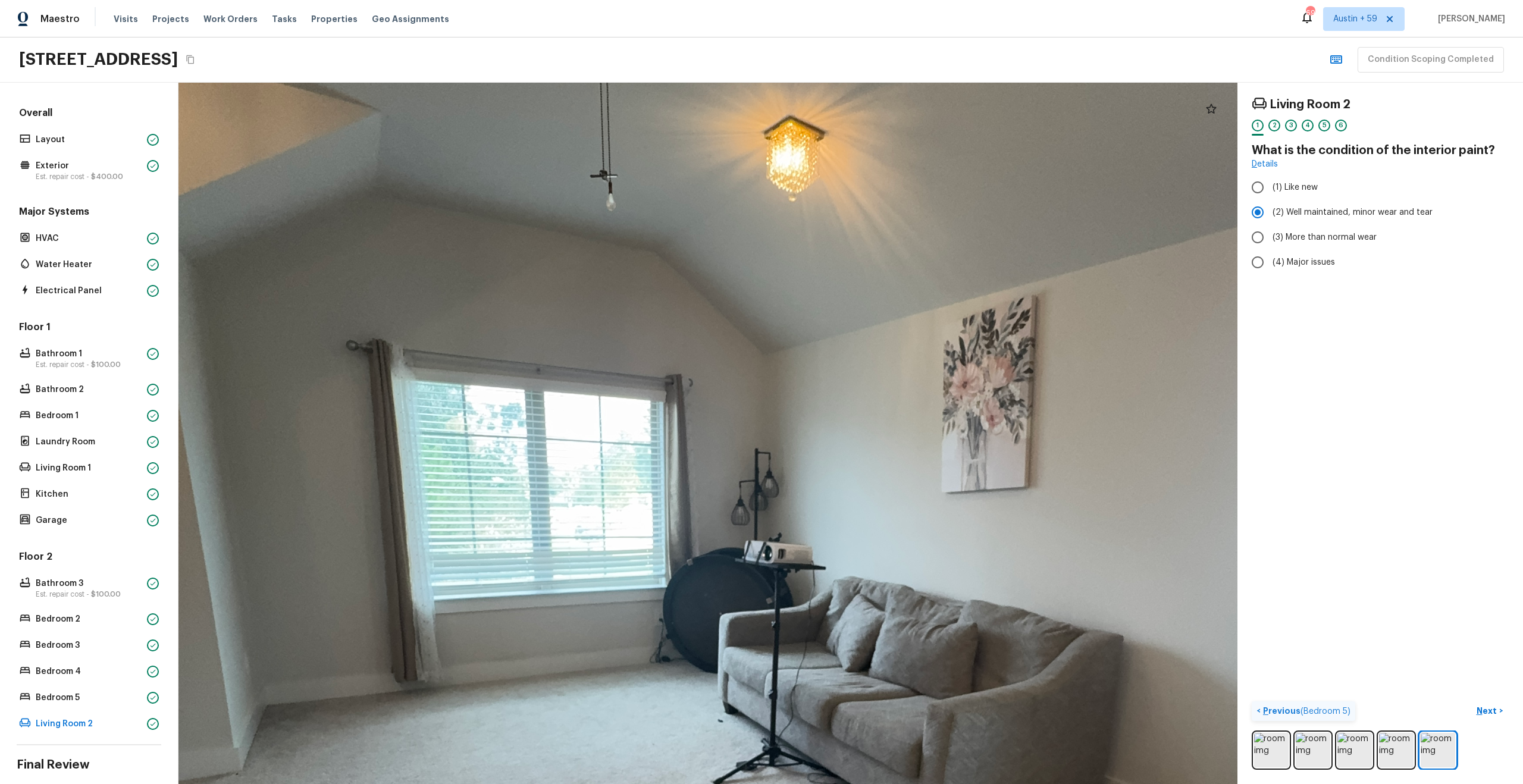
drag, startPoint x: 745, startPoint y: 482, endPoint x: 847, endPoint y: 572, distance: 136.0
click at [846, 572] on div at bounding box center [811, 645] width 2651 height 1756
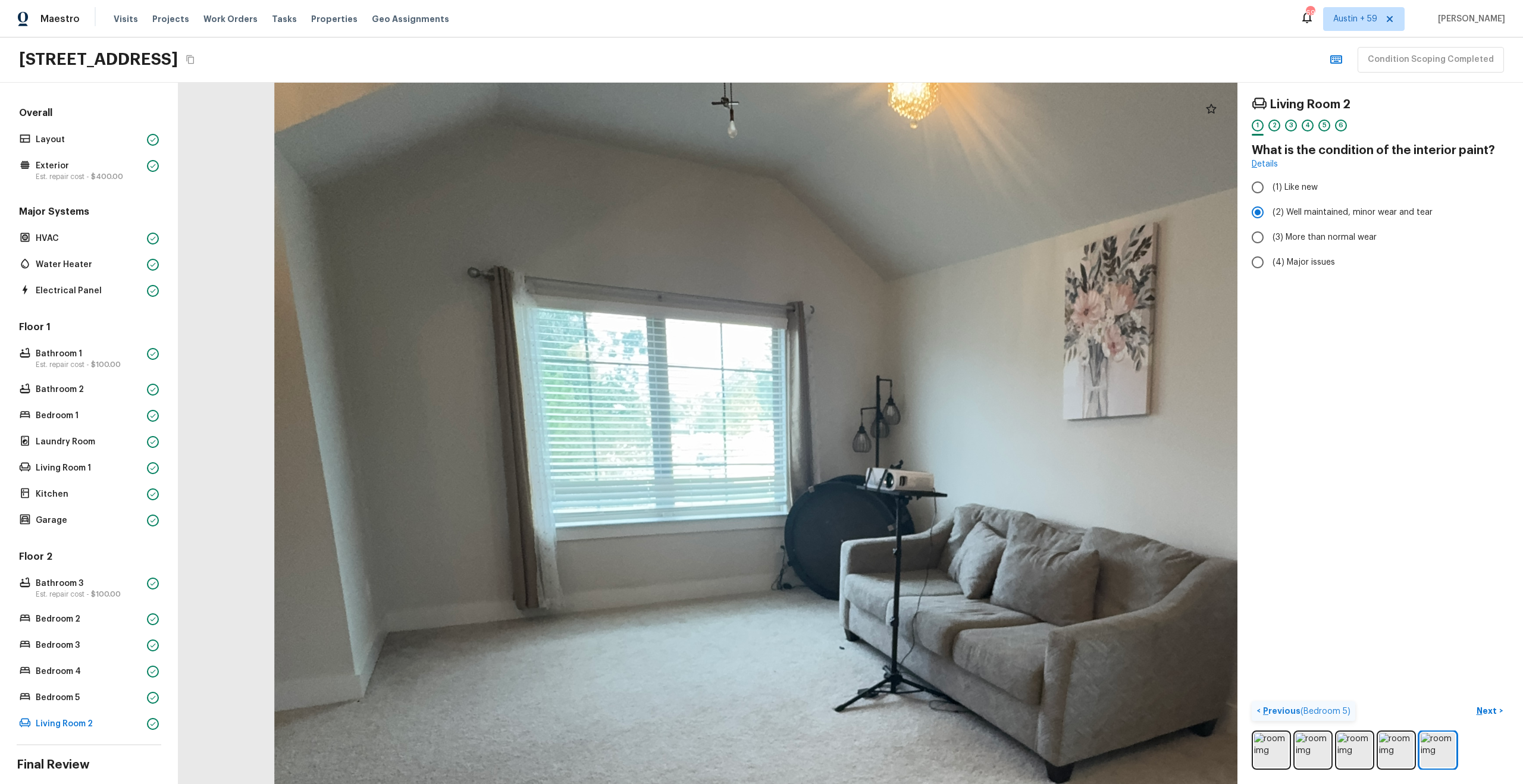
drag, startPoint x: 845, startPoint y: 439, endPoint x: 896, endPoint y: 299, distance: 149.0
click at [896, 299] on div at bounding box center [932, 572] width 2651 height 1756
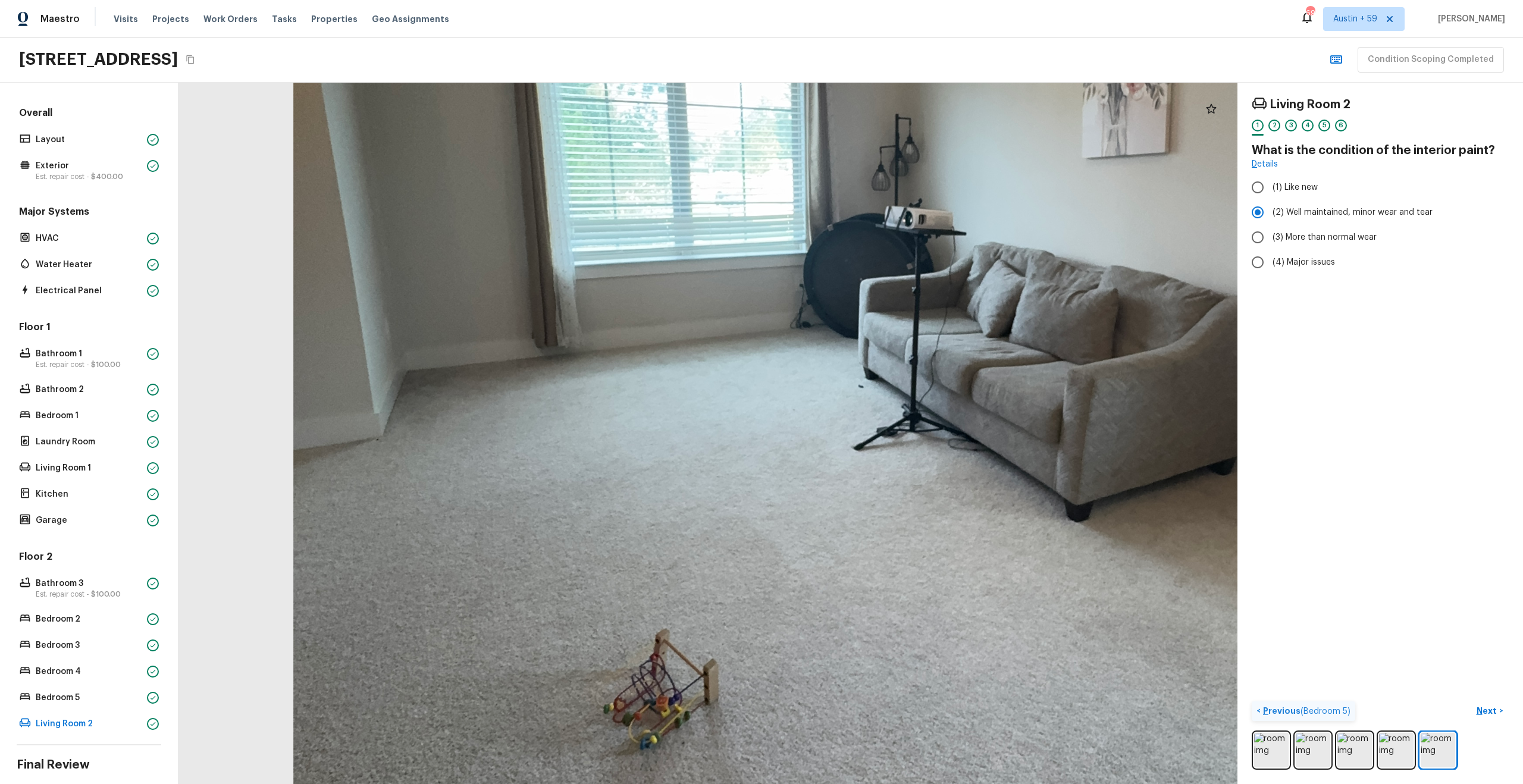
drag, startPoint x: 842, startPoint y: 428, endPoint x: 844, endPoint y: 249, distance: 179.0
click at [844, 249] on div at bounding box center [951, 311] width 2651 height 1756
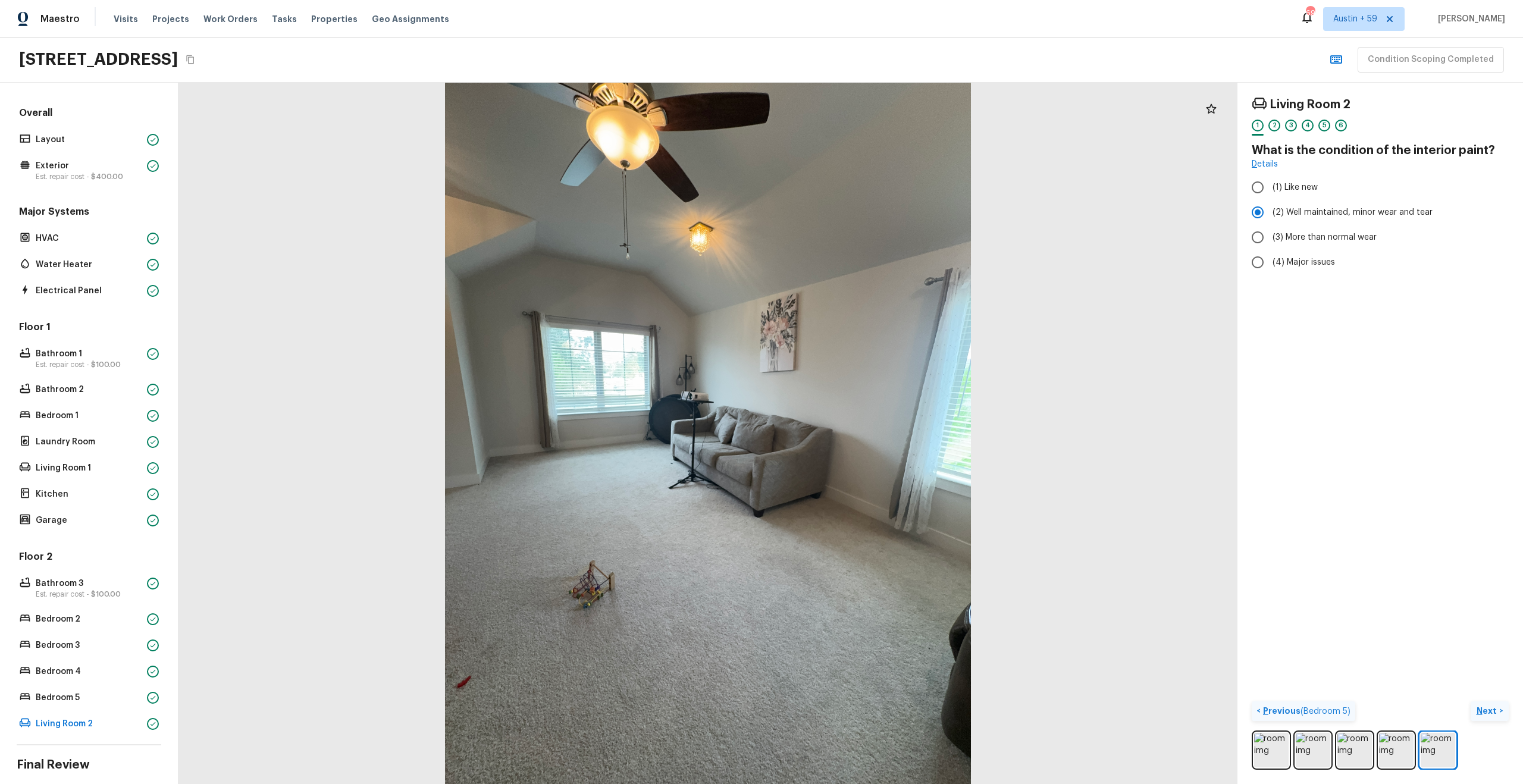
click at [1492, 708] on p "Next" at bounding box center [1487, 711] width 23 height 12
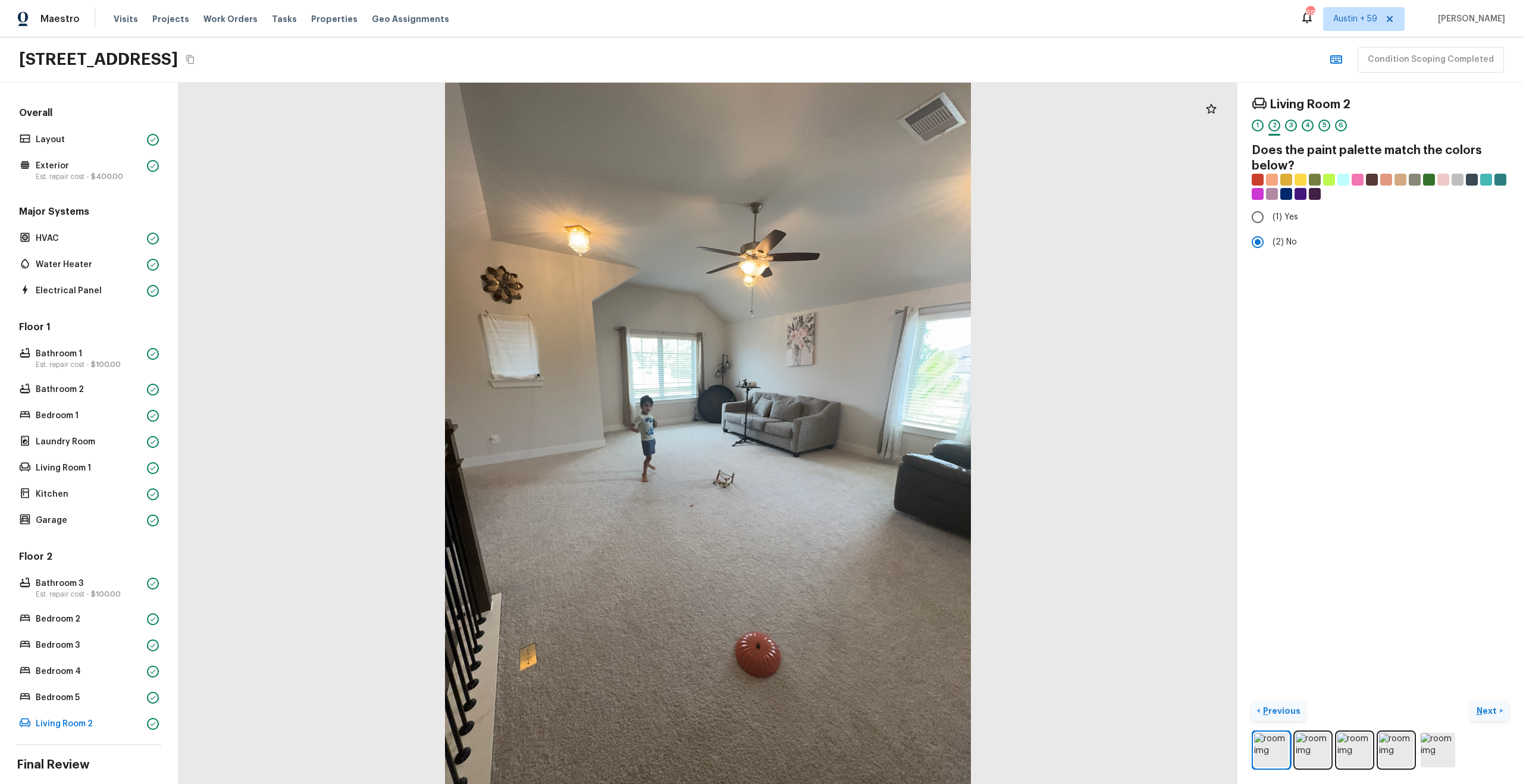
click at [1492, 708] on p "Next" at bounding box center [1487, 711] width 23 height 12
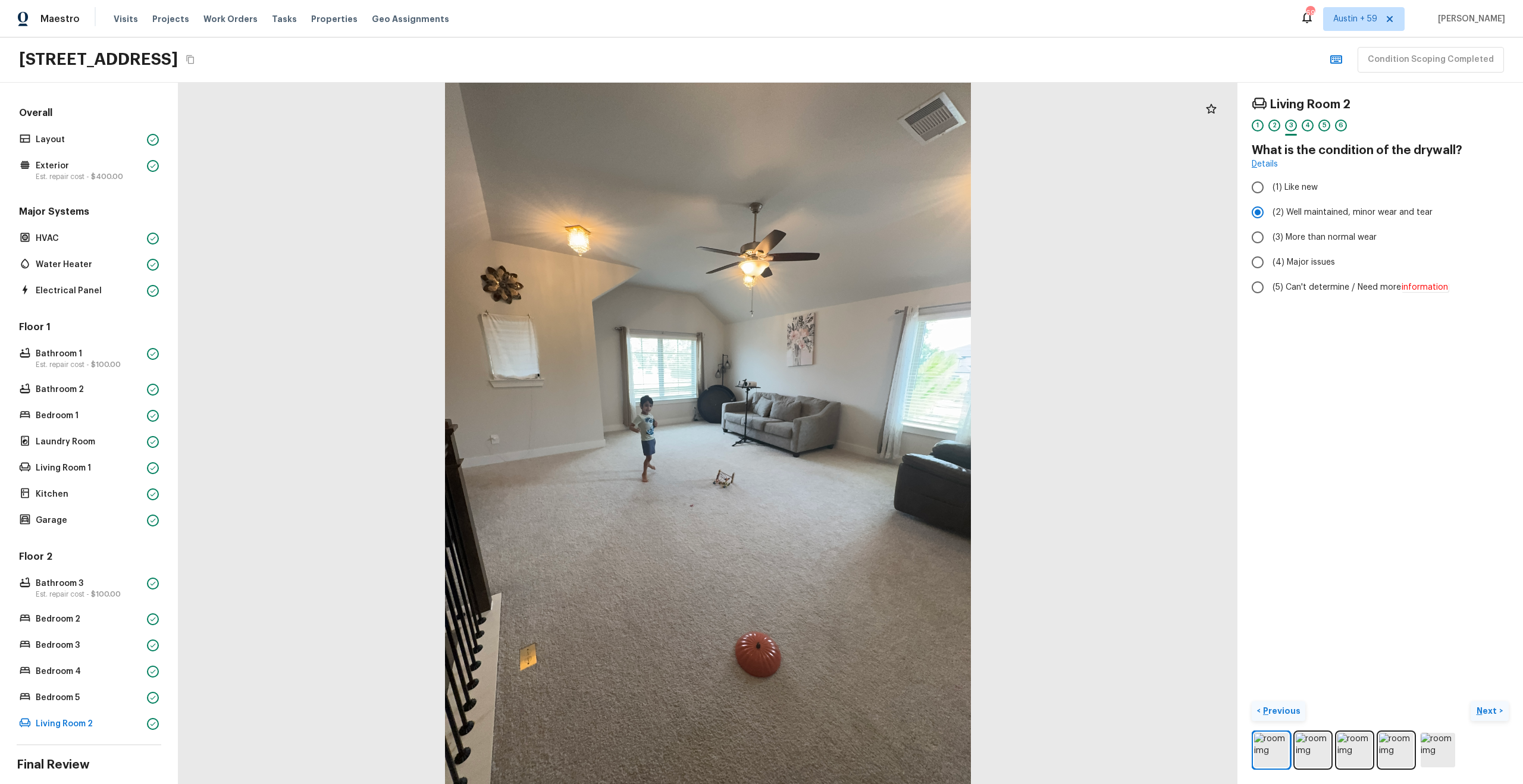
click at [1492, 708] on p "Next" at bounding box center [1487, 711] width 23 height 12
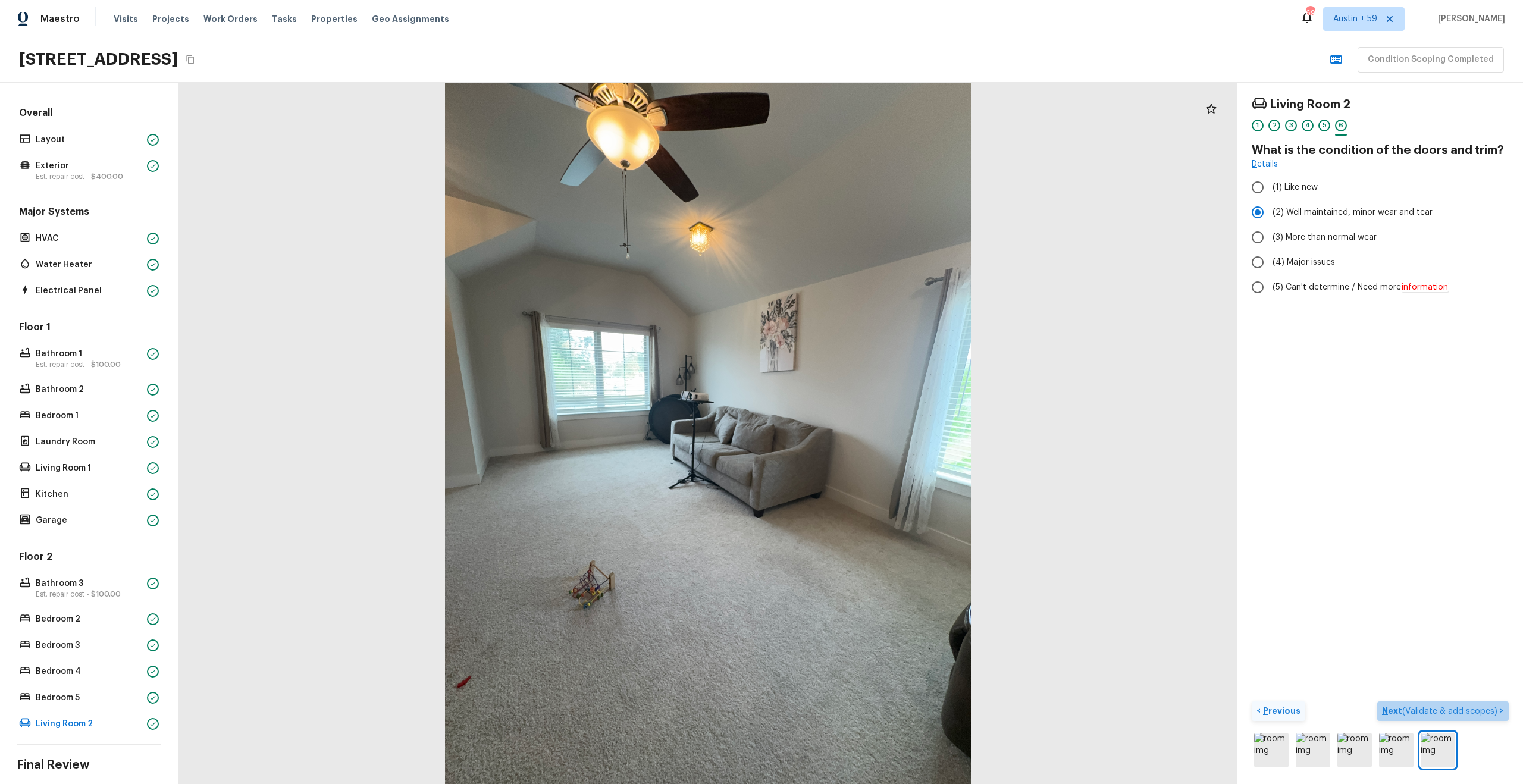
click at [1467, 708] on span "( Validate & add scopes )" at bounding box center [1450, 711] width 95 height 8
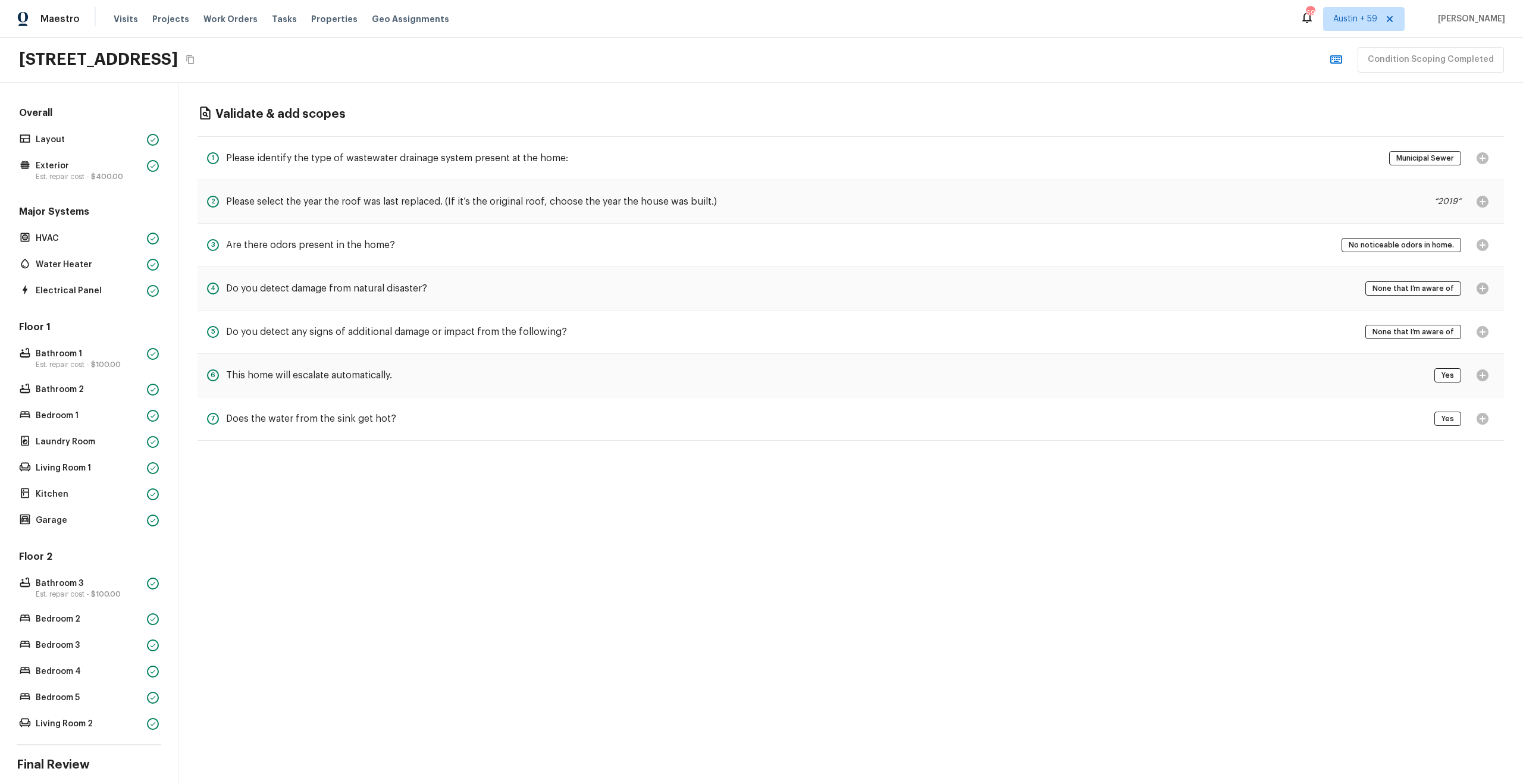
click at [1422, 379] on div "6 This home will escalate automatically. Yes" at bounding box center [851, 375] width 1307 height 44
click at [1411, 414] on div "7 Does the water from the sink get hot? Yes" at bounding box center [851, 419] width 1307 height 44
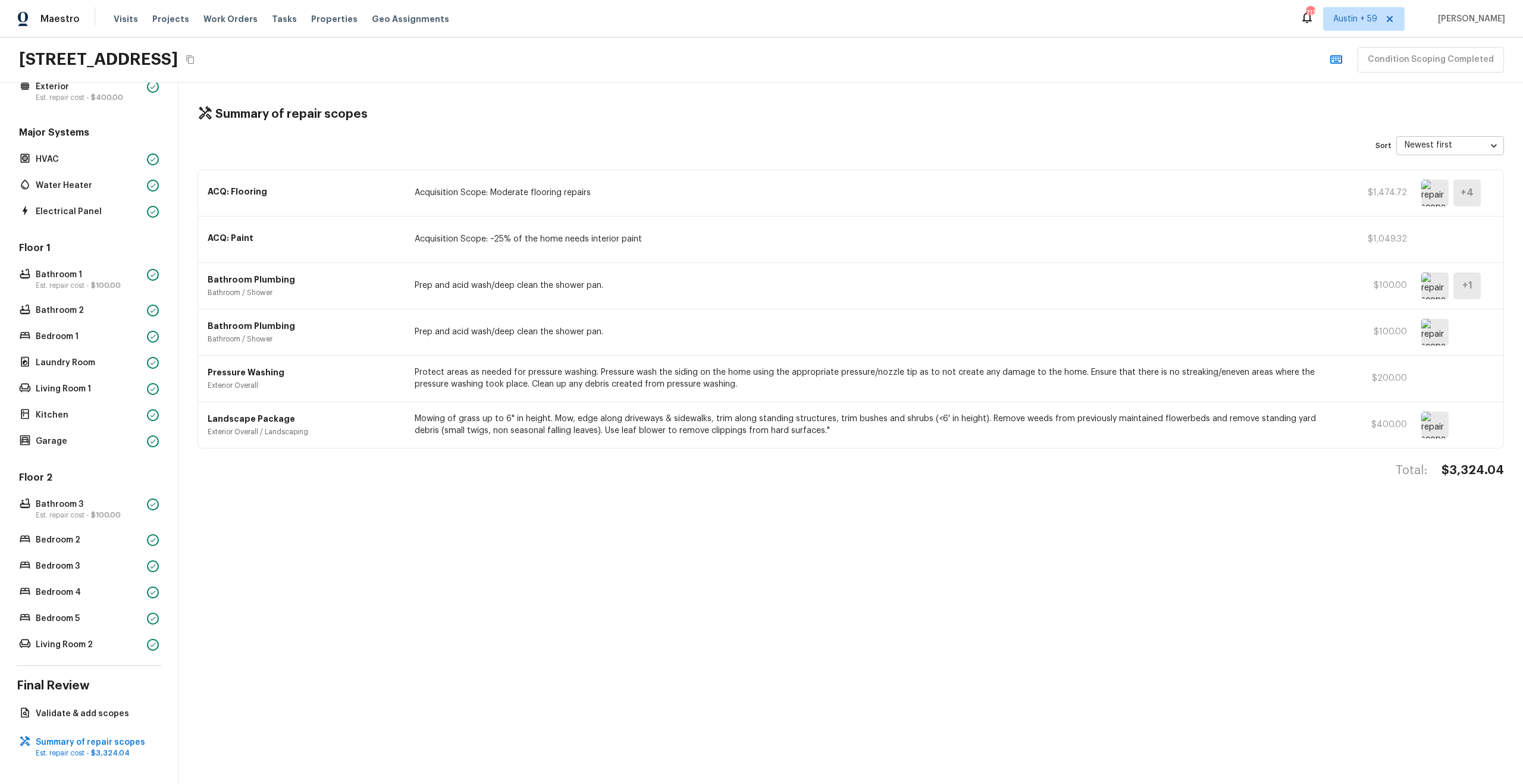
scroll to position [79, 0]
click at [552, 184] on div "ACQ: Flooring Acquisition Scope: Moderate flooring repairs $1,474.72 + 4" at bounding box center [850, 193] width 1305 height 46
